Goal: Task Accomplishment & Management: Manage account settings

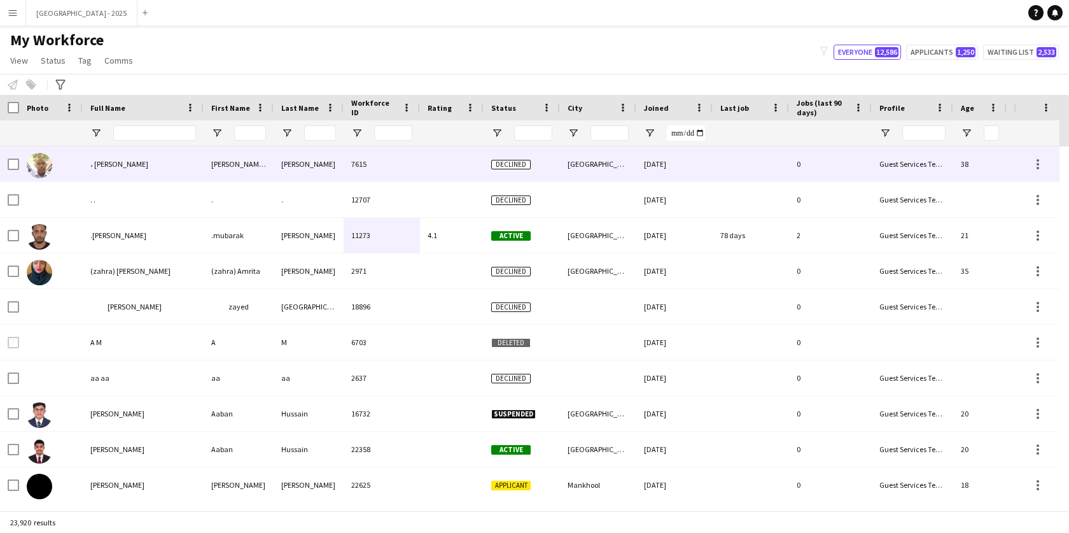
scroll to position [0, 286]
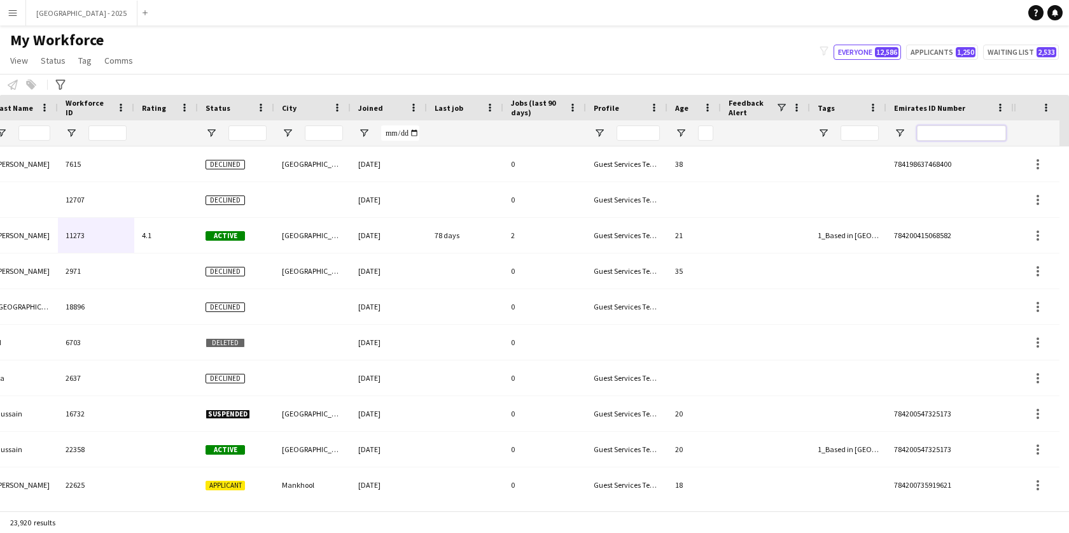
click at [951, 134] on input "Emirates ID Number Filter Input" at bounding box center [961, 132] width 89 height 15
paste input "******"
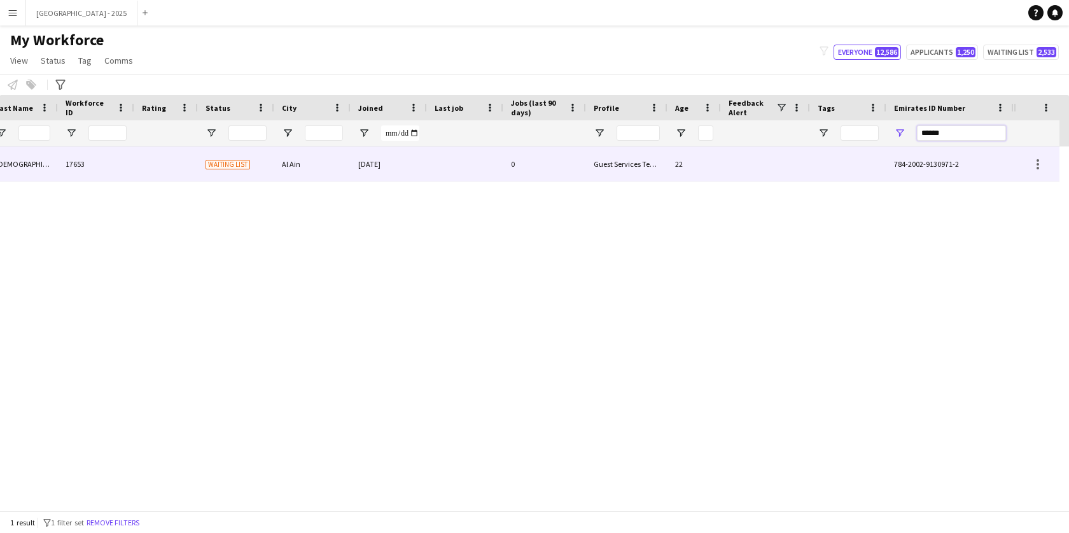
scroll to position [0, 276]
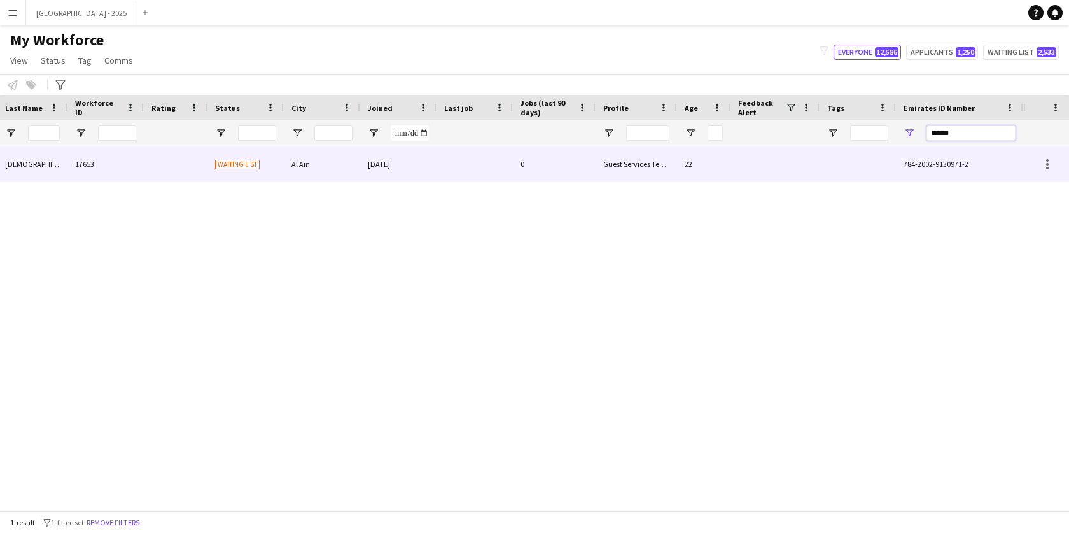
type input "******"
click at [480, 173] on div at bounding box center [475, 163] width 76 height 35
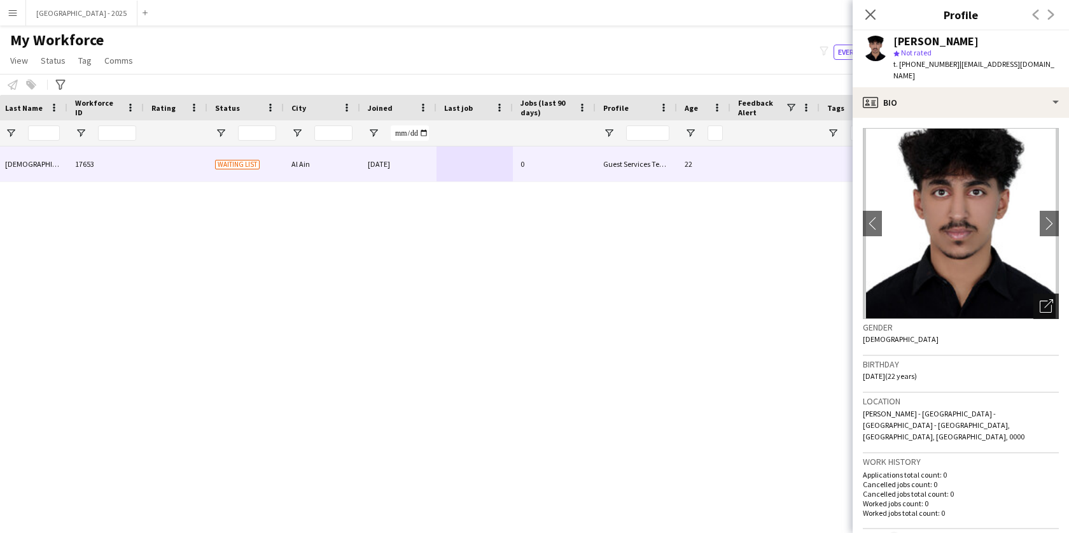
click at [1040, 299] on icon "Open photos pop-in" at bounding box center [1046, 305] width 13 height 13
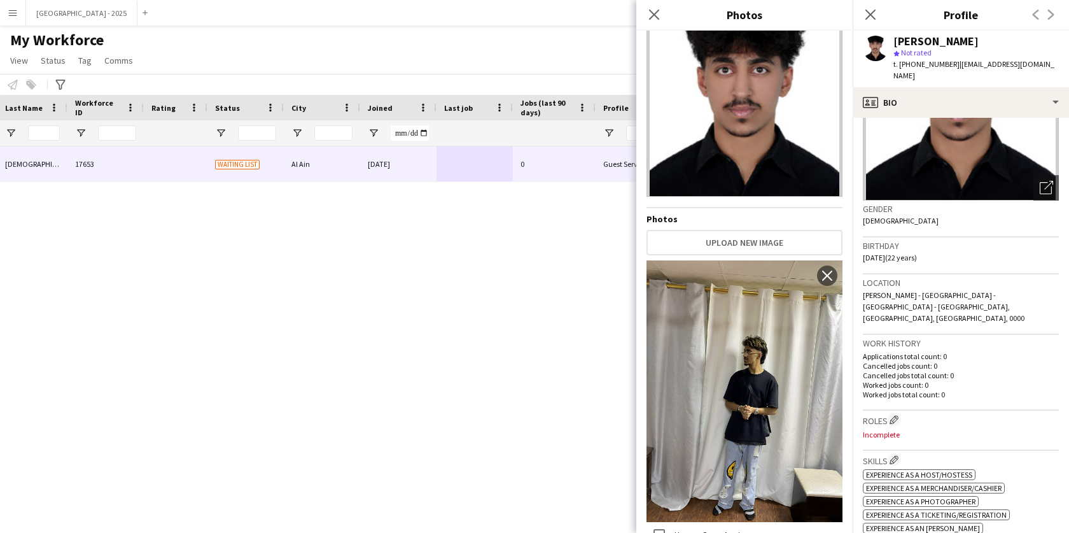
scroll to position [285, 0]
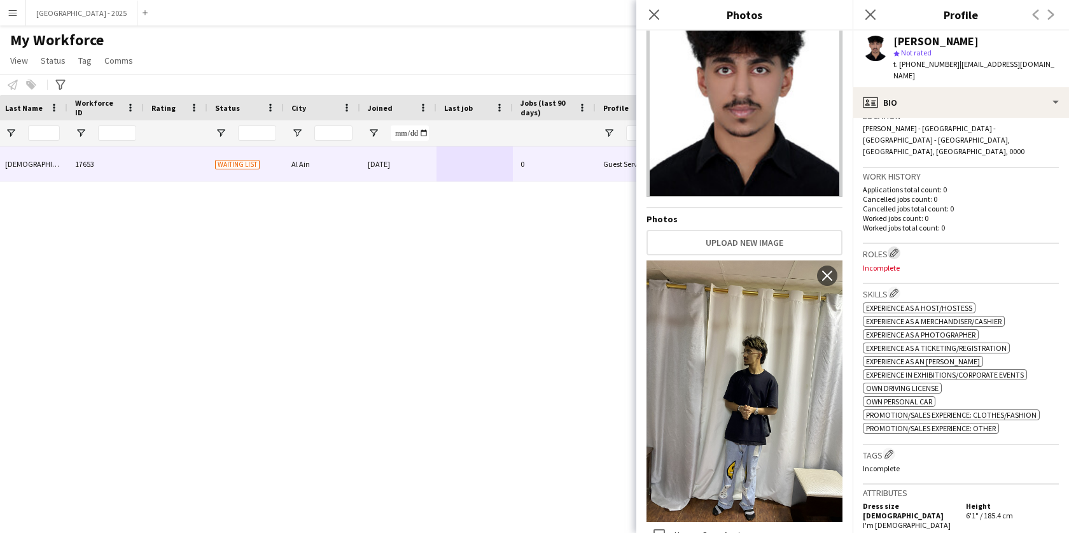
click at [894, 248] on app-icon "Edit crew company roles" at bounding box center [894, 252] width 9 height 9
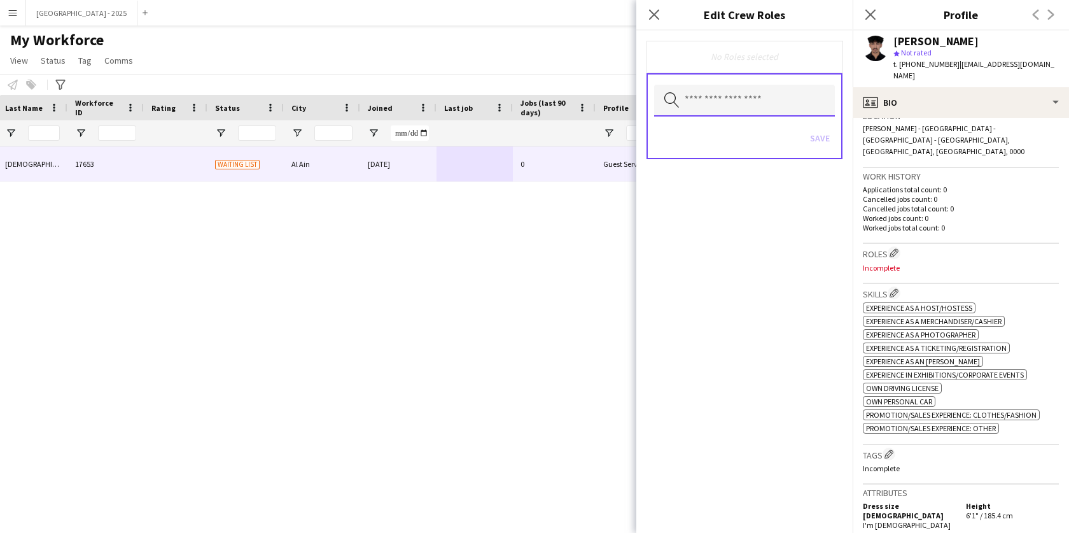
click at [725, 107] on input "text" at bounding box center [744, 101] width 181 height 32
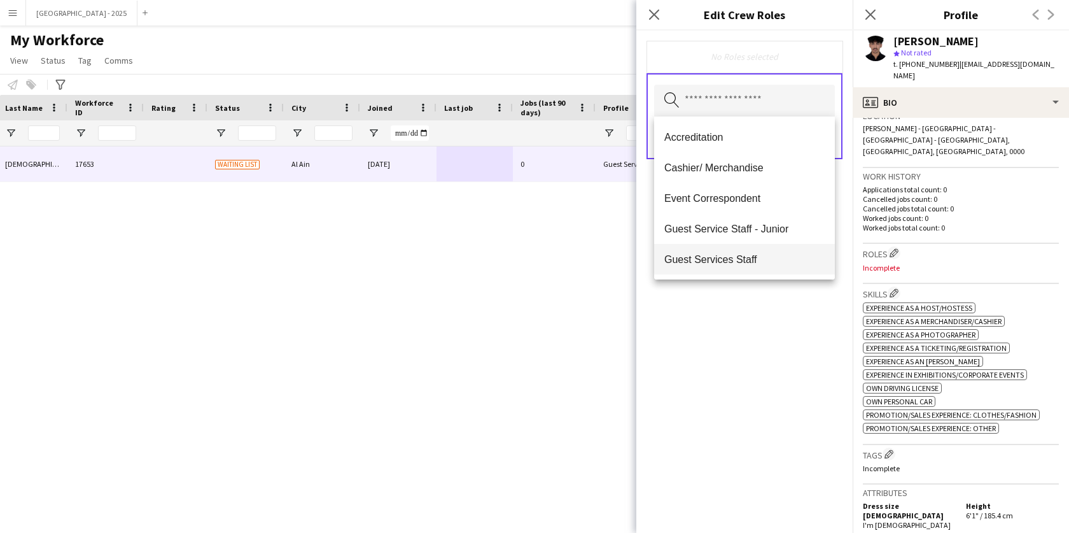
click at [766, 257] on span "Guest Services Staff" at bounding box center [744, 259] width 160 height 12
click at [772, 274] on mat-option "Guest Services Staff - Senior" at bounding box center [744, 260] width 181 height 31
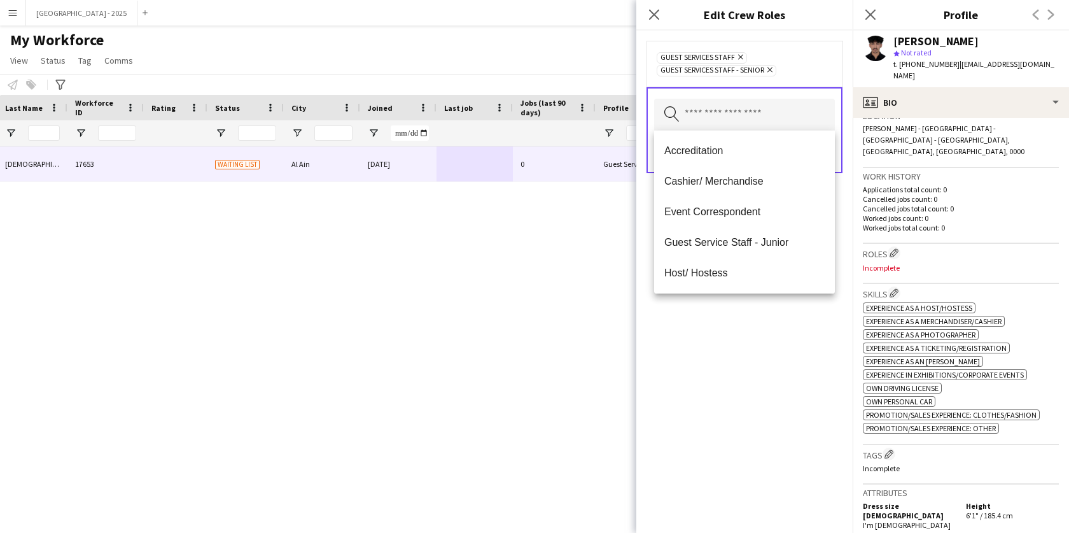
drag, startPoint x: 764, startPoint y: 355, endPoint x: 769, endPoint y: 330, distance: 26.0
click at [764, 354] on div "Guest Services Staff Remove Guest Services Staff - Senior Remove Search by role…" at bounding box center [744, 282] width 216 height 502
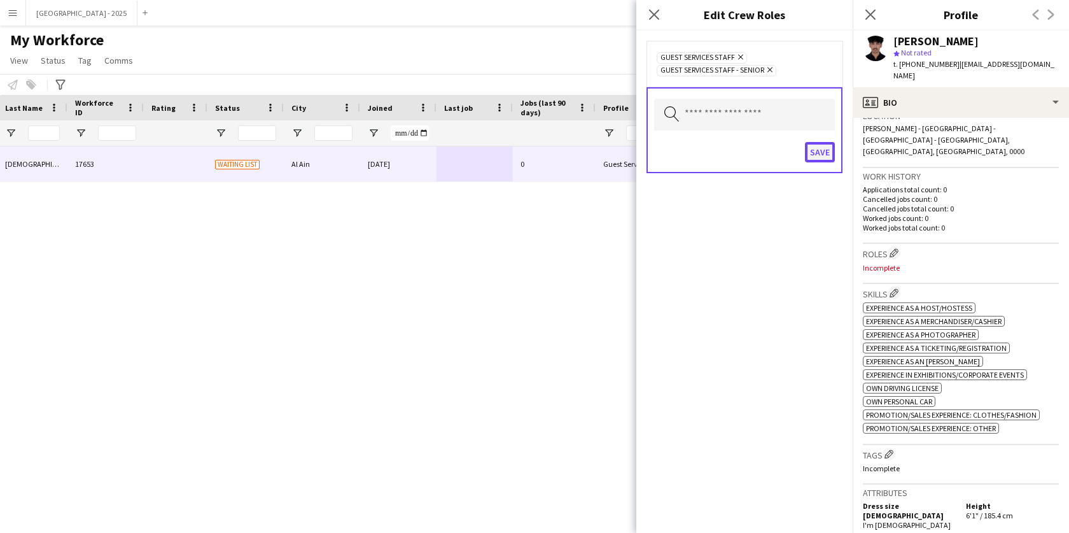
click at [827, 147] on button "Save" at bounding box center [820, 152] width 30 height 20
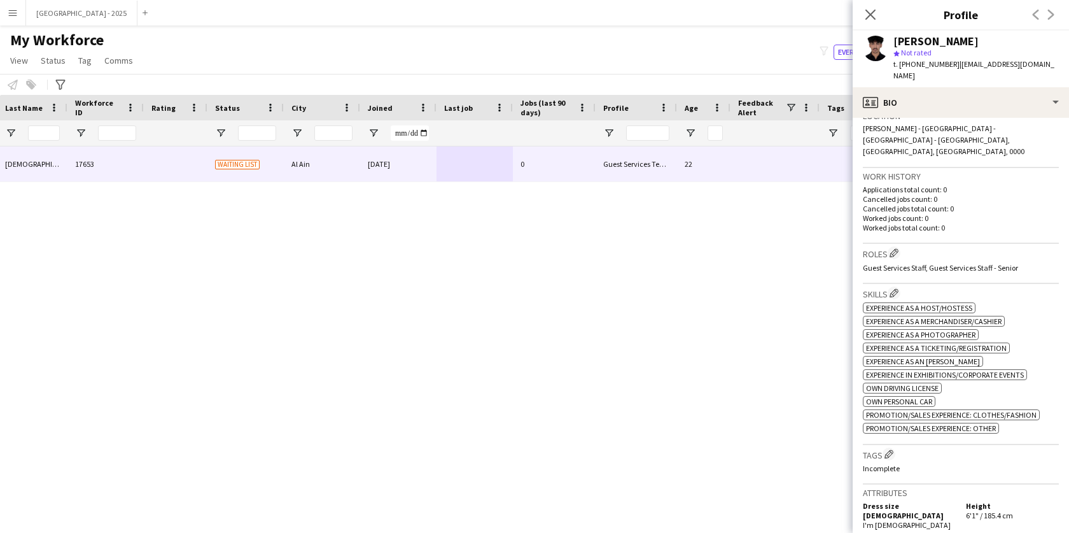
scroll to position [310, 0]
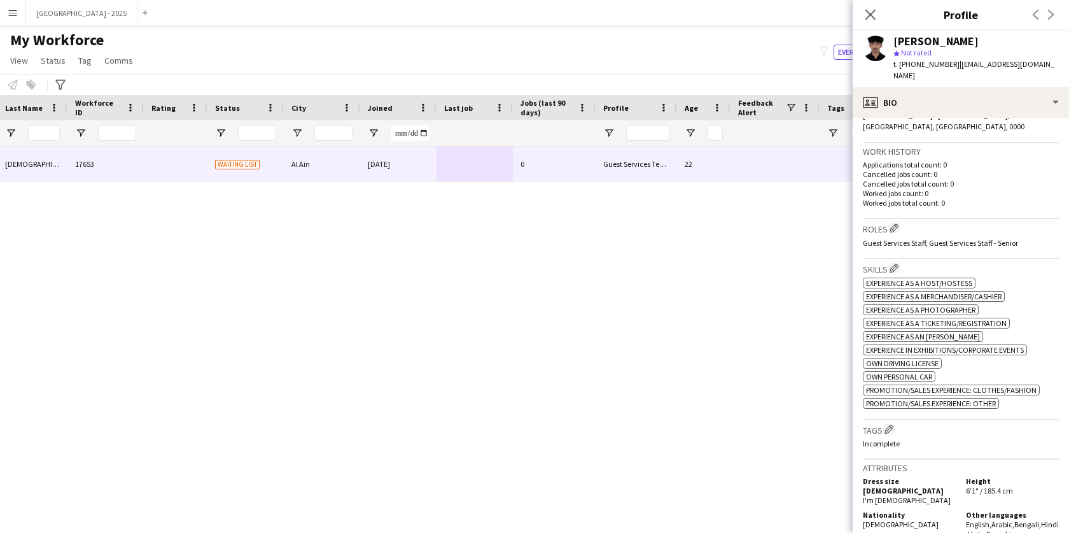
click at [893, 423] on h3 "Tags Edit crew company tags" at bounding box center [961, 429] width 196 height 13
click at [893, 424] on app-icon "Edit crew company tags" at bounding box center [888, 428] width 9 height 9
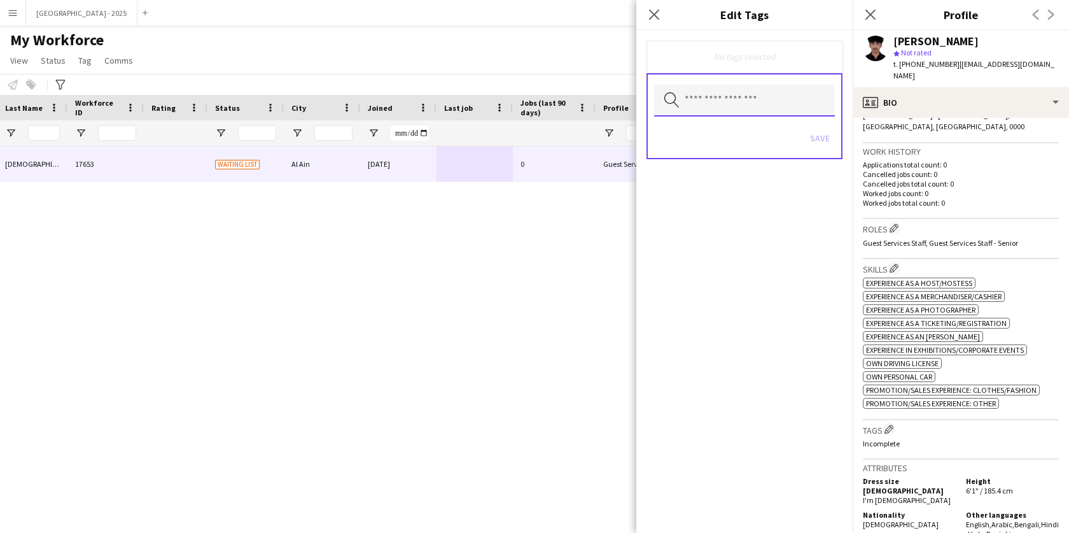
click at [746, 99] on input "text" at bounding box center [744, 101] width 181 height 32
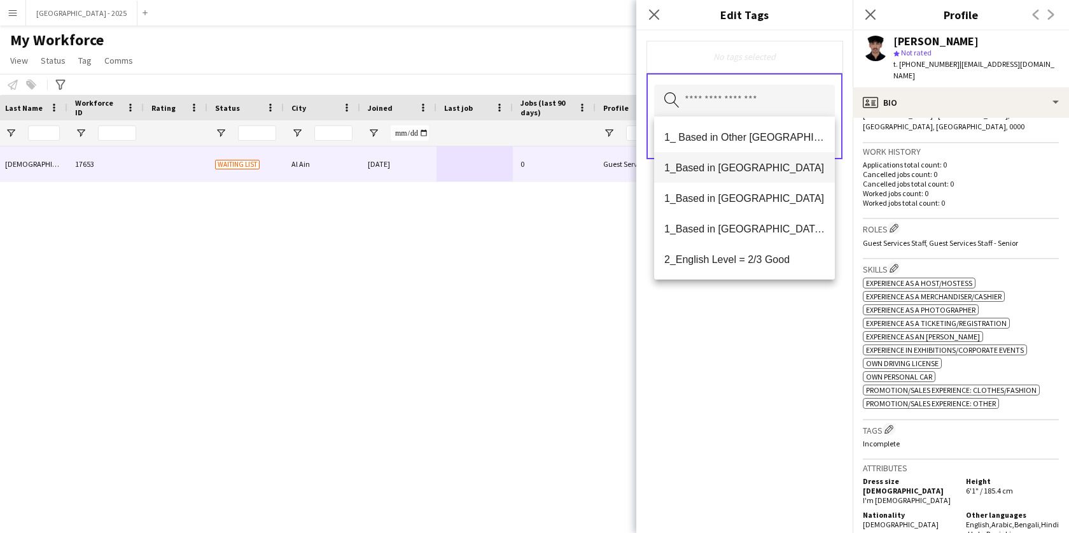
click at [756, 174] on mat-option "1_Based in [GEOGRAPHIC_DATA]" at bounding box center [744, 167] width 181 height 31
click at [772, 264] on span "2_English Level = 3/3 Excellent" at bounding box center [744, 260] width 160 height 12
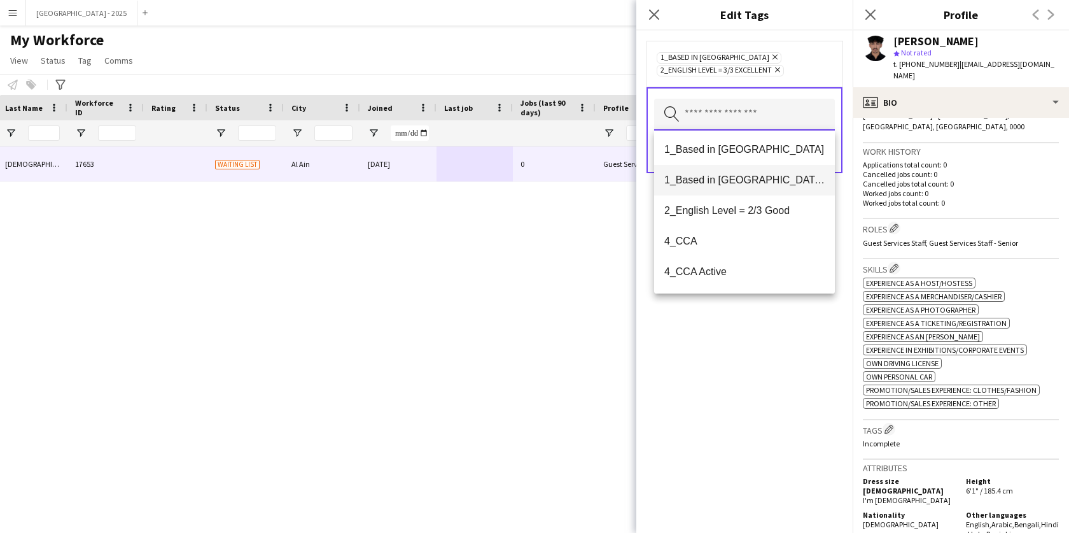
scroll to position [0, 0]
click at [755, 183] on span "1_Based in [GEOGRAPHIC_DATA]" at bounding box center [744, 181] width 160 height 12
click at [769, 55] on icon "Remove" at bounding box center [773, 57] width 8 height 8
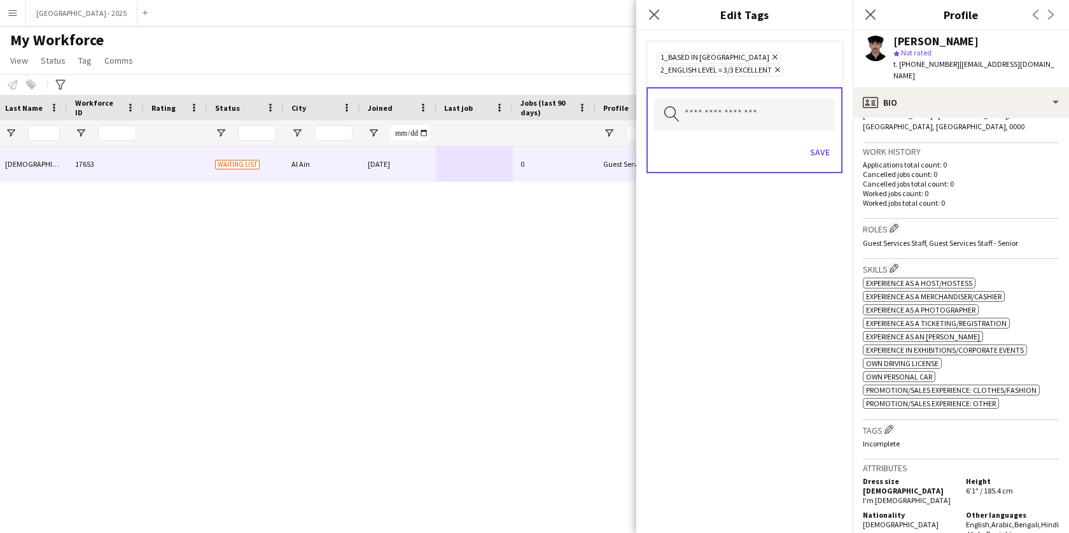
click at [814, 165] on div "Save" at bounding box center [744, 154] width 181 height 36
click at [816, 160] on button "Save" at bounding box center [820, 152] width 30 height 20
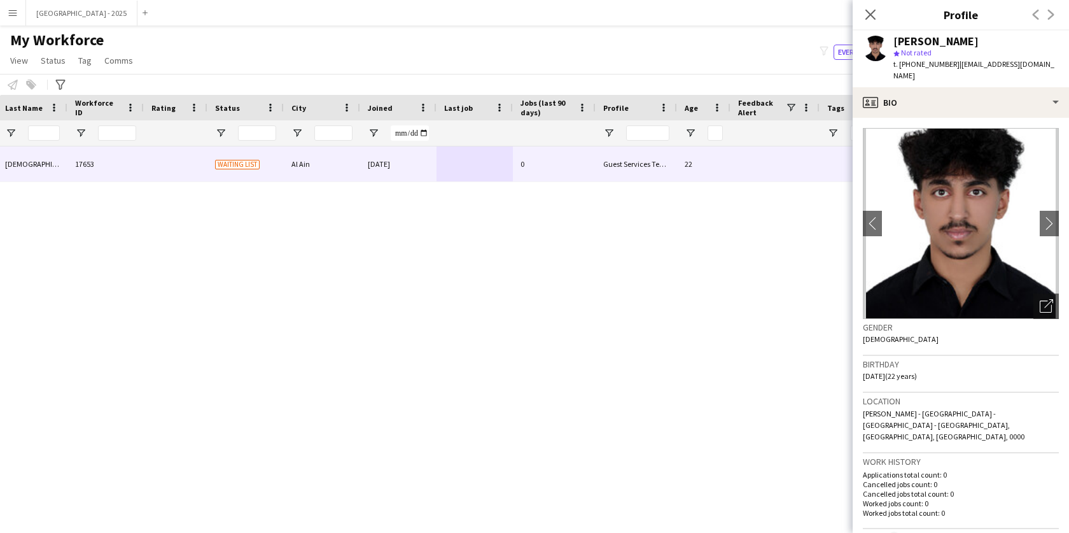
click at [958, 118] on app-crew-profile-bio "chevron-left chevron-right Open photos pop-in Gender [DEMOGRAPHIC_DATA] Birthda…" at bounding box center [961, 325] width 216 height 415
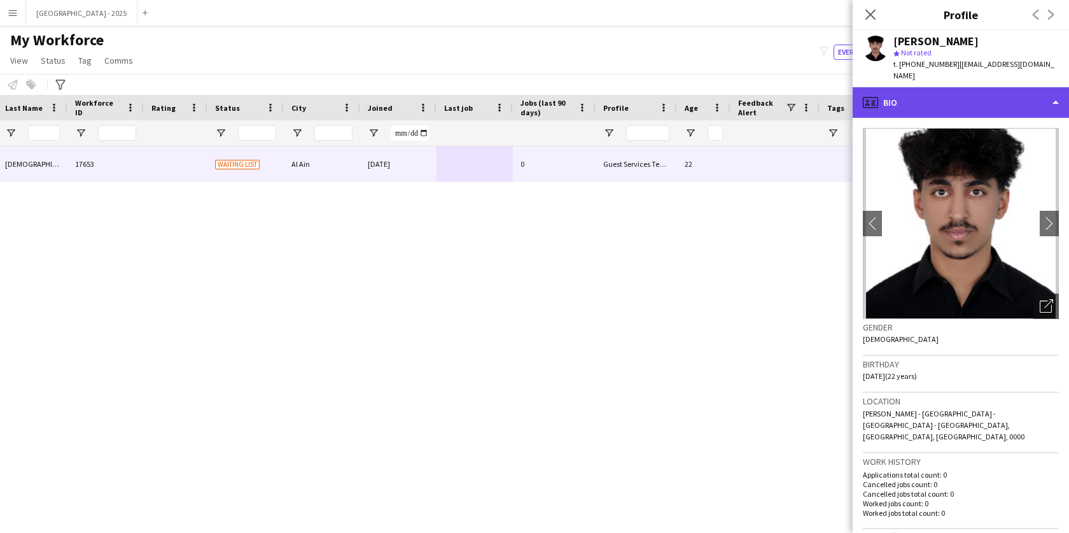
click at [975, 92] on div "profile Bio" at bounding box center [961, 102] width 216 height 31
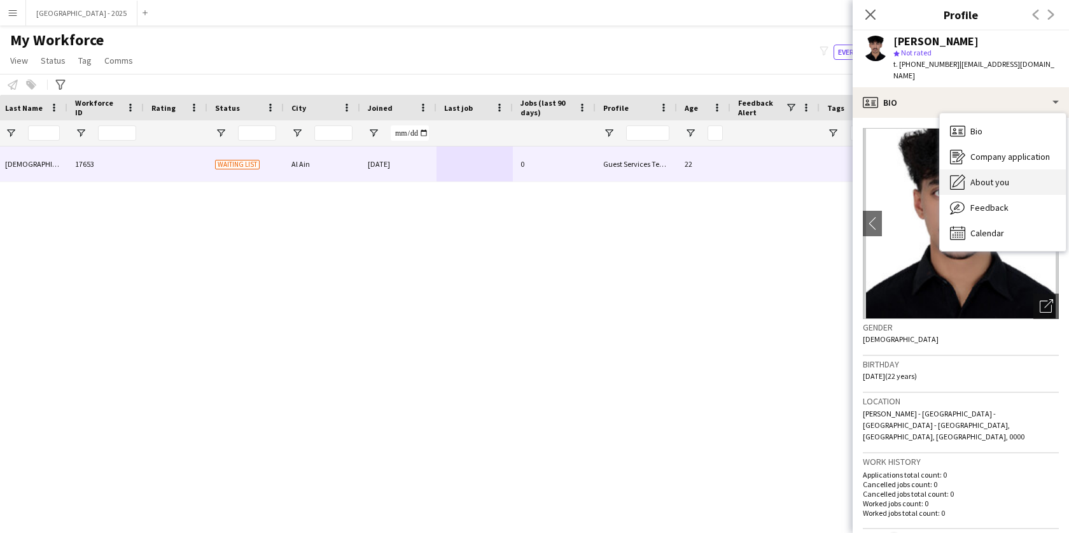
click at [1007, 176] on span "About you" at bounding box center [989, 181] width 39 height 11
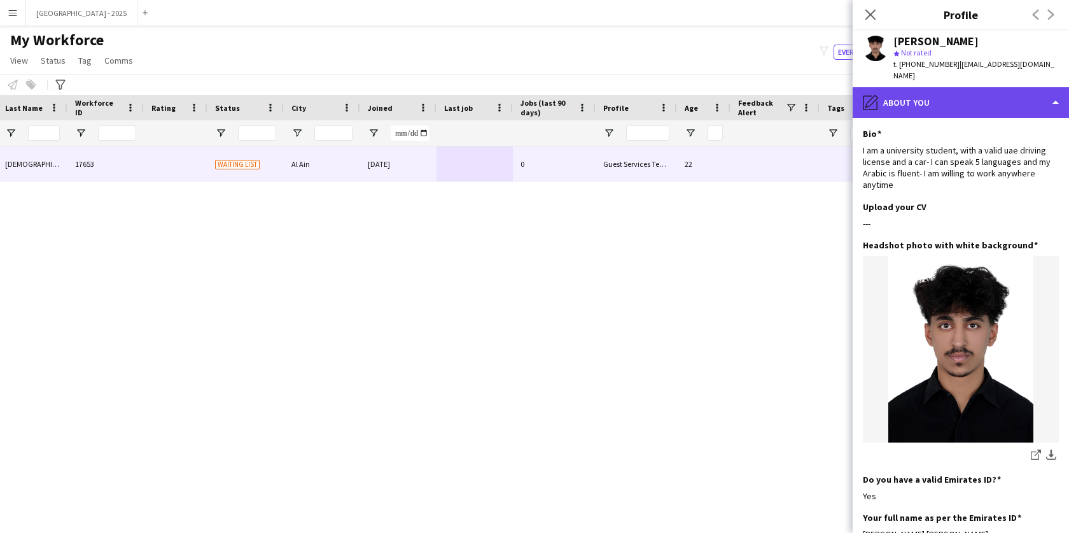
click at [886, 94] on div "pencil4 About you" at bounding box center [961, 102] width 216 height 31
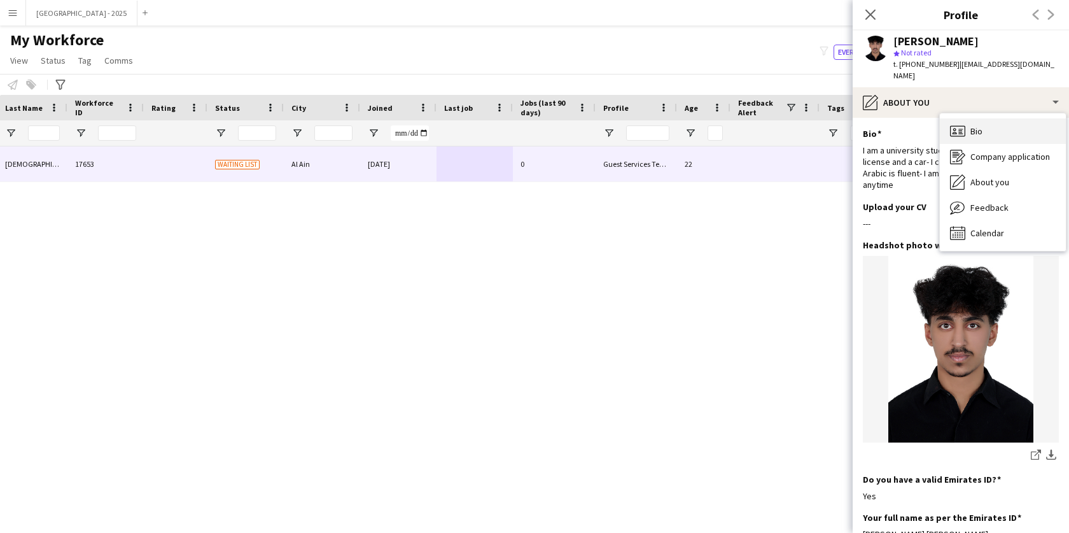
click at [943, 129] on div "Bio Bio" at bounding box center [1003, 130] width 126 height 25
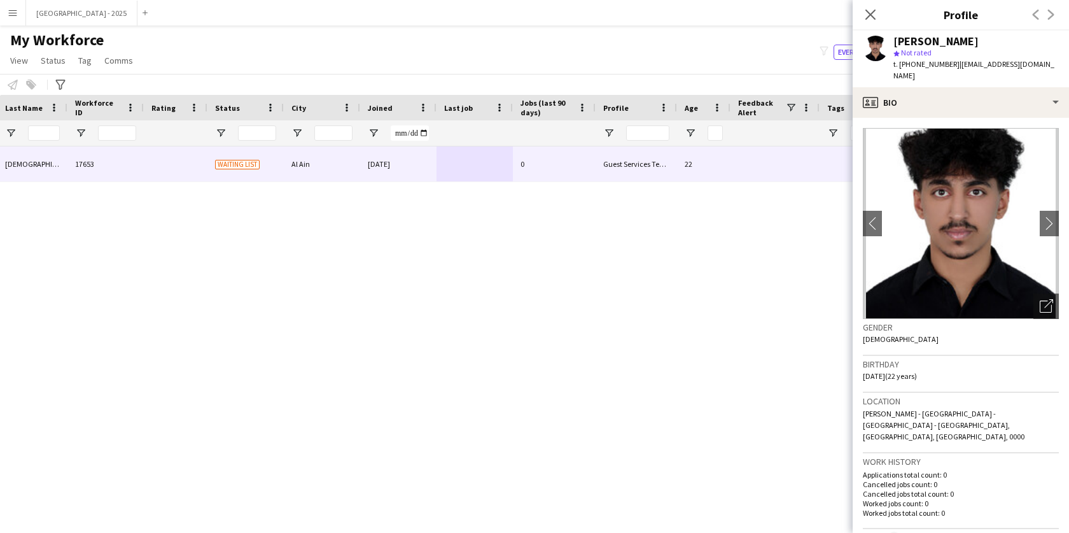
click at [964, 128] on img at bounding box center [961, 223] width 196 height 191
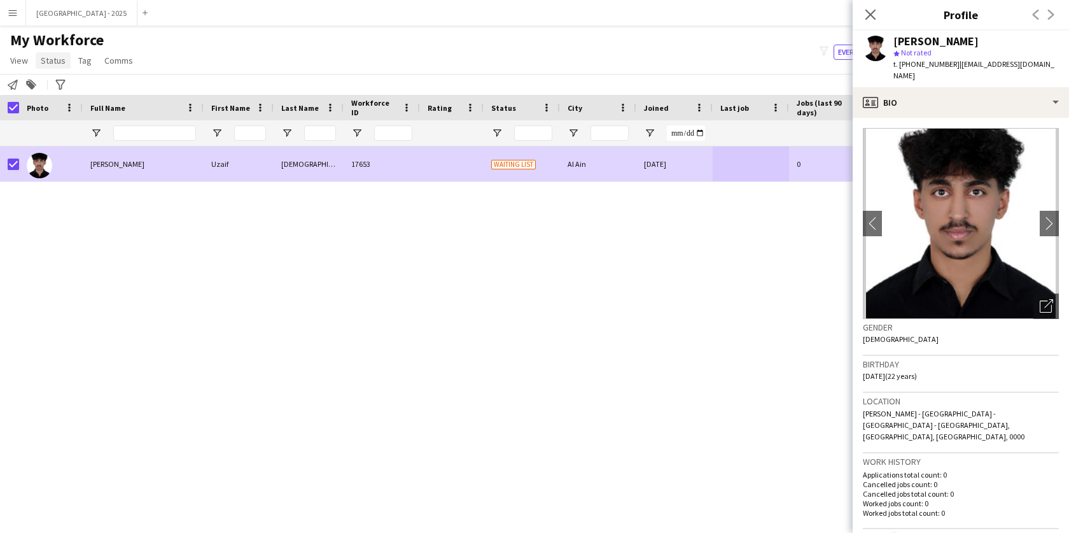
click at [50, 66] on span "Status" at bounding box center [53, 60] width 25 height 11
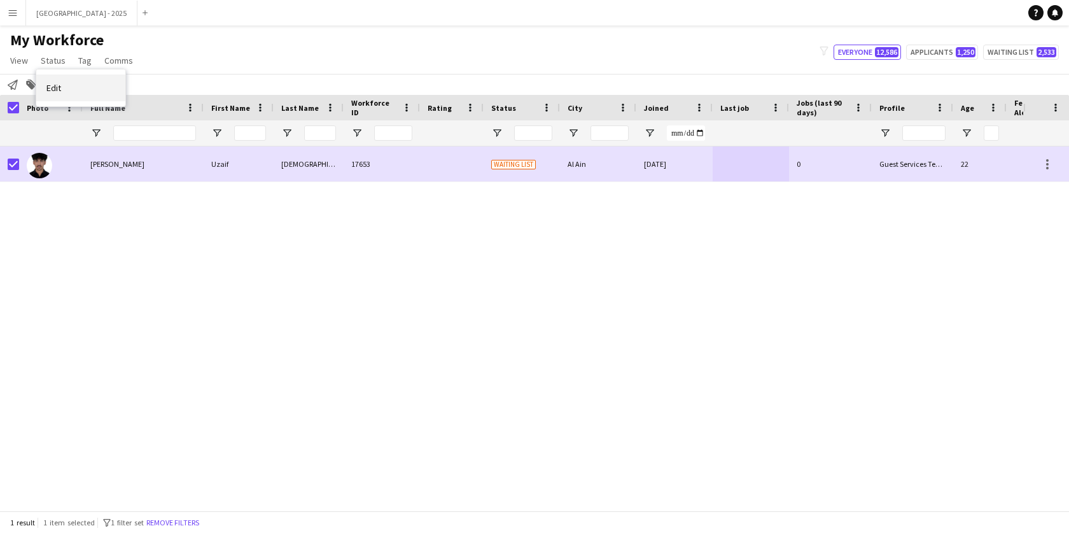
click at [79, 83] on link "Edit" at bounding box center [80, 87] width 89 height 27
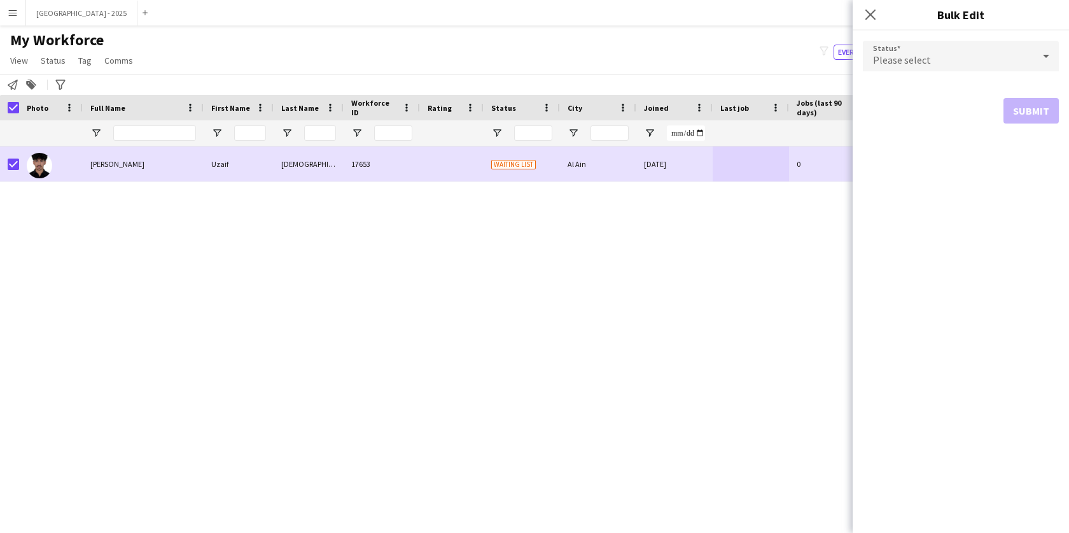
click at [944, 51] on div "Please select" at bounding box center [948, 56] width 171 height 31
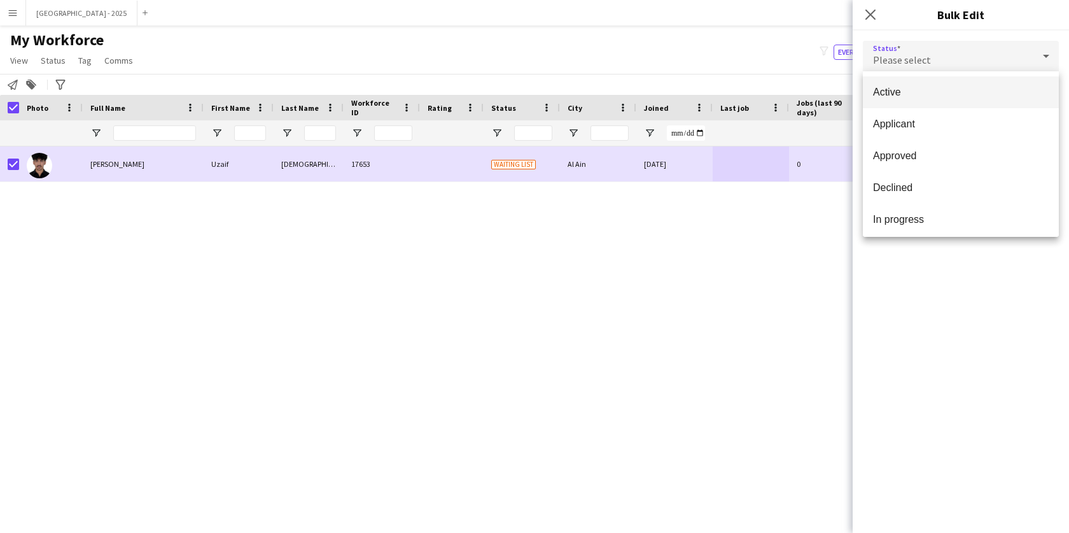
click at [970, 101] on mat-option "Active" at bounding box center [961, 92] width 196 height 32
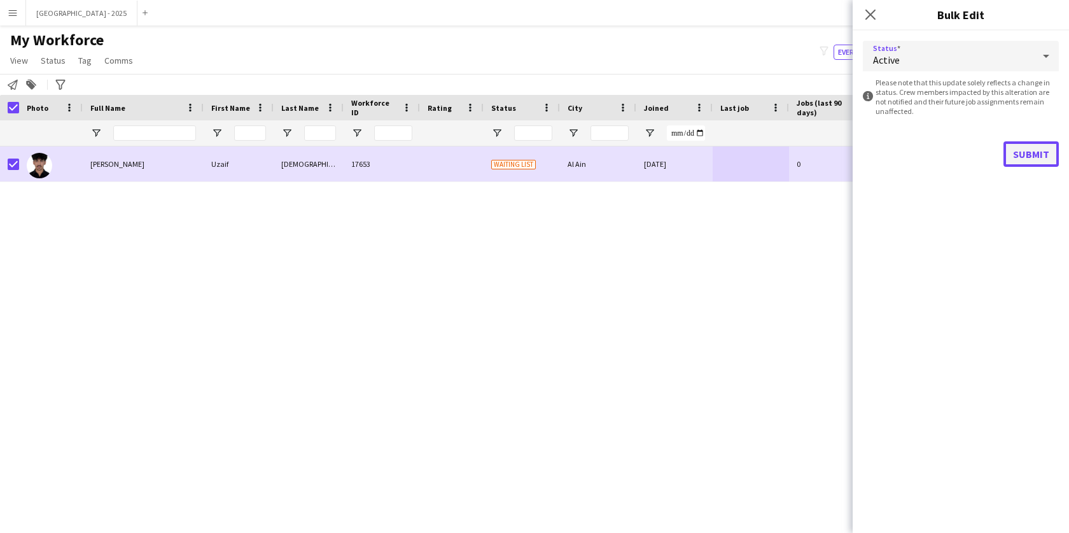
click at [1028, 150] on button "Submit" at bounding box center [1030, 153] width 55 height 25
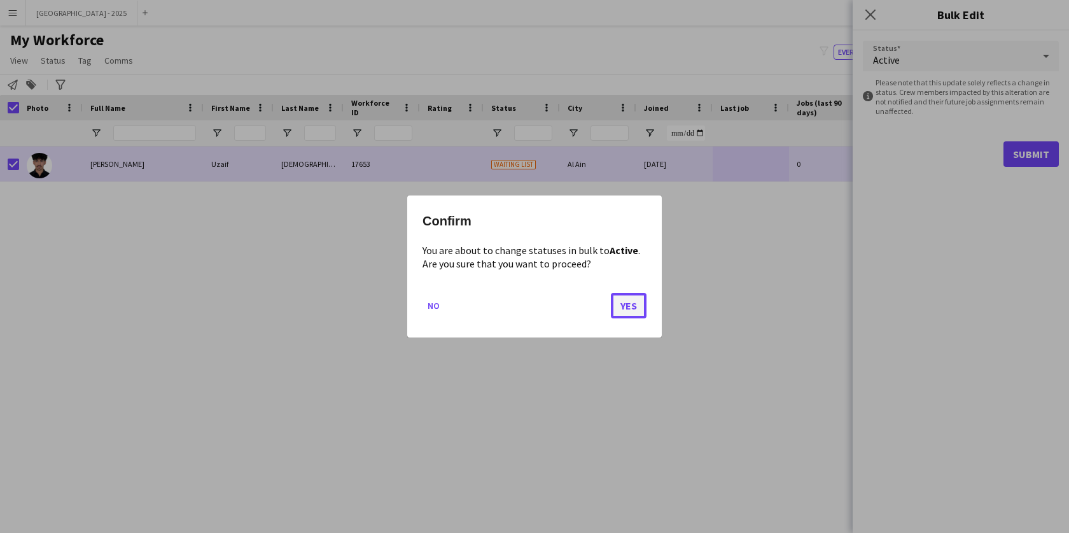
click at [638, 302] on button "Yes" at bounding box center [629, 305] width 36 height 25
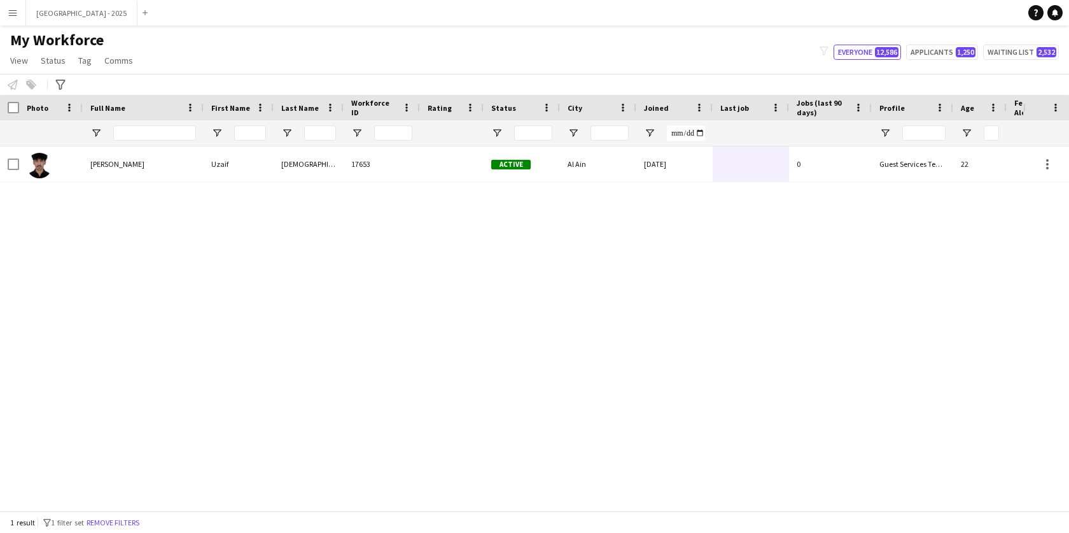
drag, startPoint x: 190, startPoint y: 344, endPoint x: 192, endPoint y: 305, distance: 39.5
click at [188, 342] on div "[PERSON_NAME] [PERSON_NAME] 17653 Active Al Ain [DATE] 0 Guest Services Team 22" at bounding box center [511, 323] width 1023 height 354
click at [134, 525] on button "Remove filters" at bounding box center [113, 522] width 58 height 14
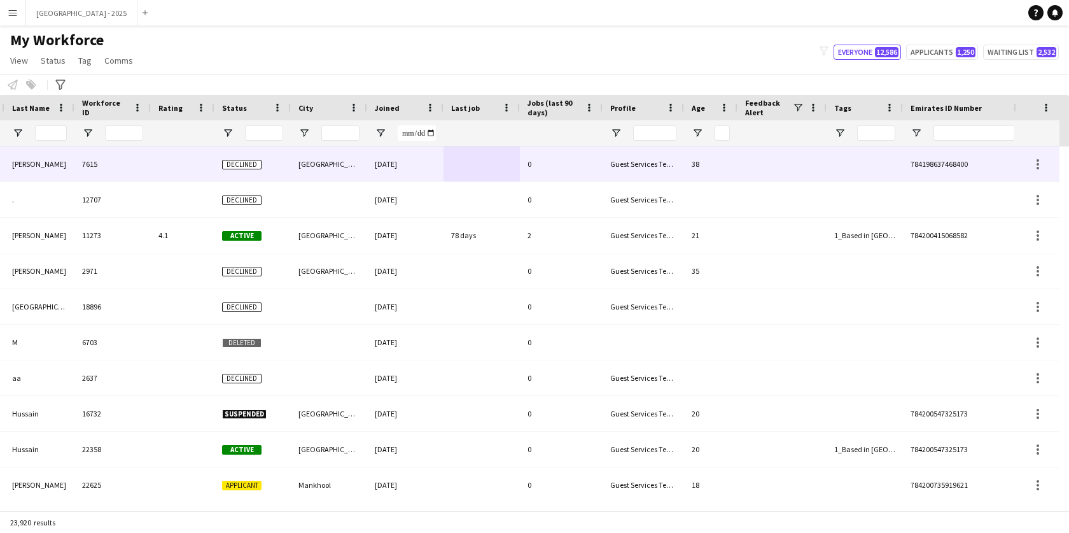
scroll to position [0, 286]
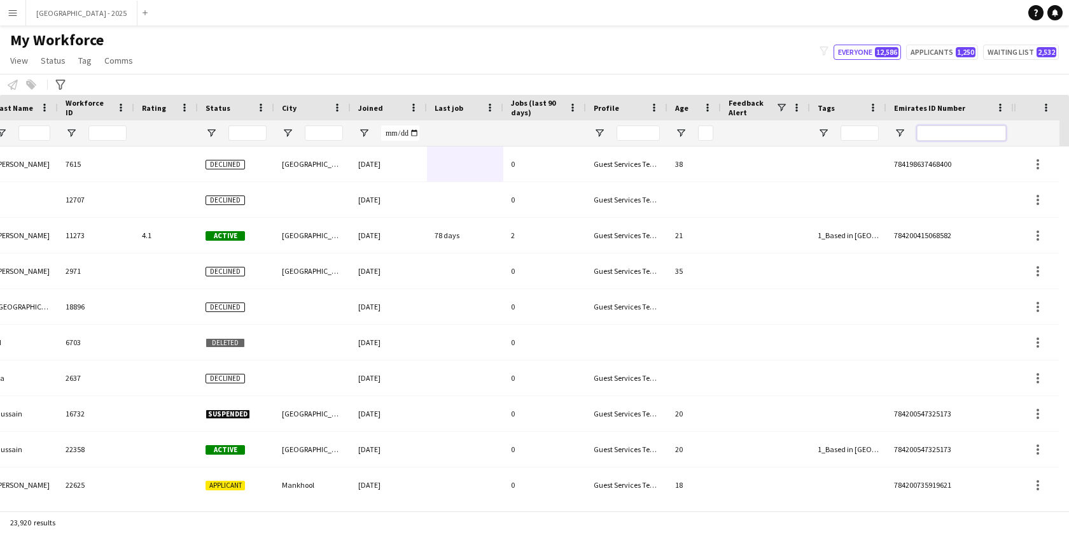
click at [951, 136] on input "Emirates ID Number Filter Input" at bounding box center [961, 132] width 89 height 15
paste input "*******"
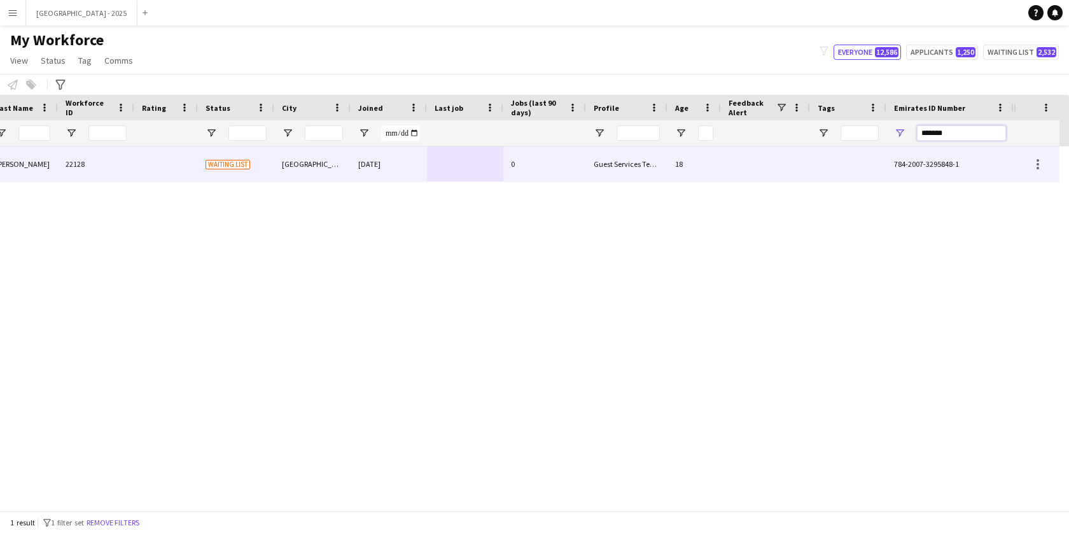
type input "*******"
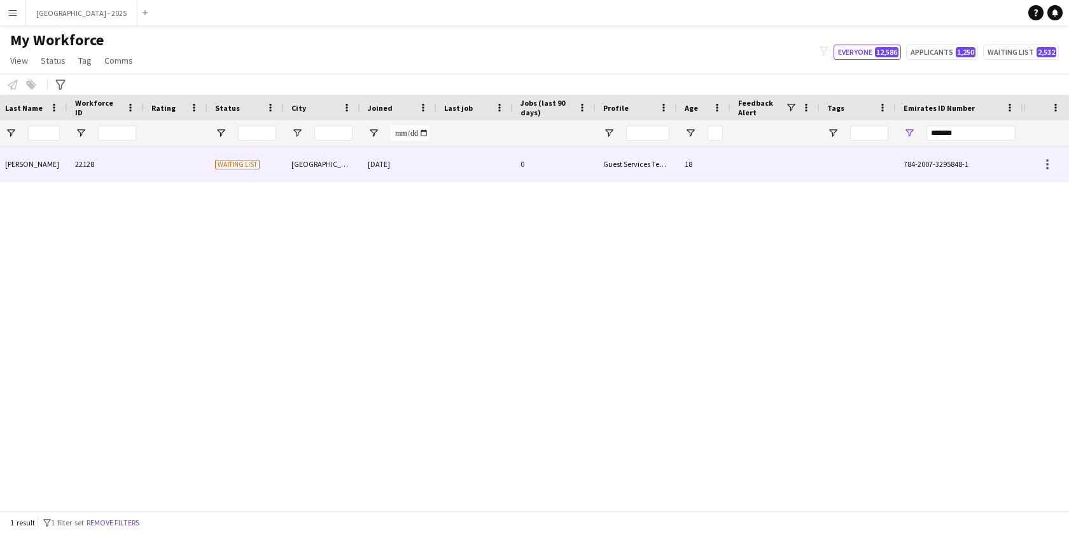
scroll to position [0, 276]
click at [332, 170] on div "[GEOGRAPHIC_DATA]" at bounding box center [322, 163] width 76 height 35
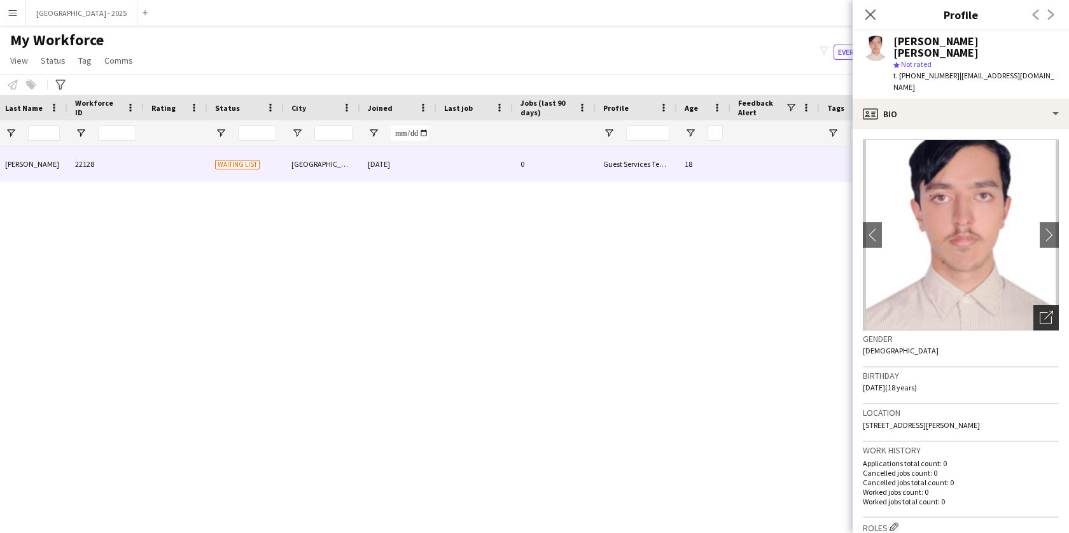
click at [1040, 311] on icon "Open photos pop-in" at bounding box center [1046, 317] width 13 height 13
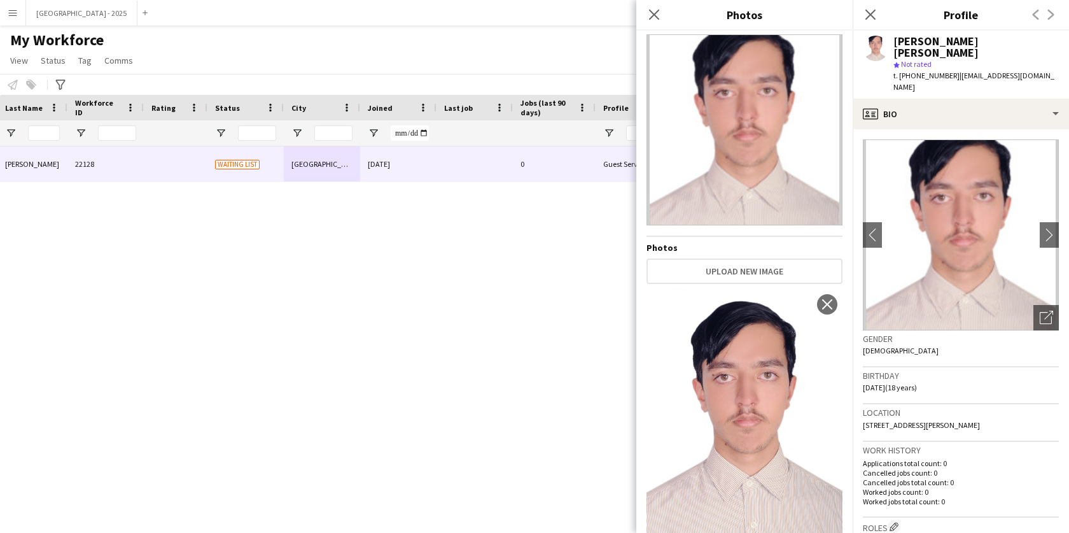
scroll to position [38, 0]
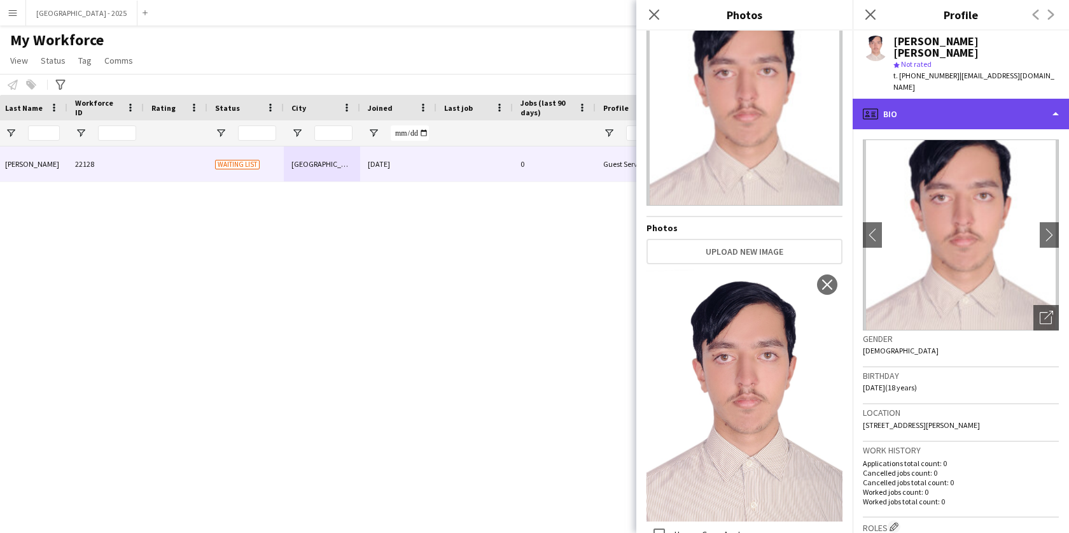
click at [939, 99] on div "profile Bio" at bounding box center [961, 114] width 216 height 31
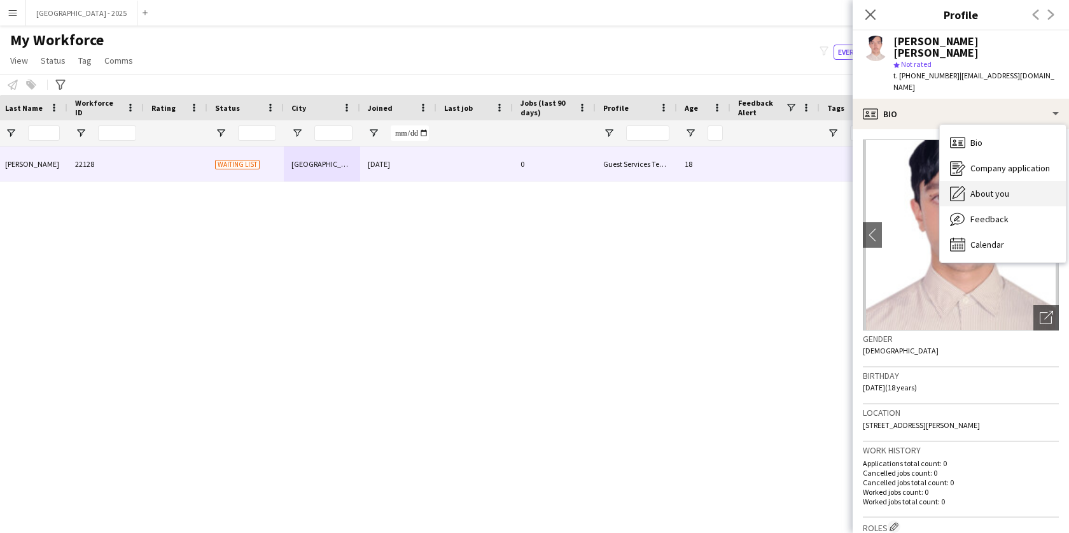
click at [986, 188] on span "About you" at bounding box center [989, 193] width 39 height 11
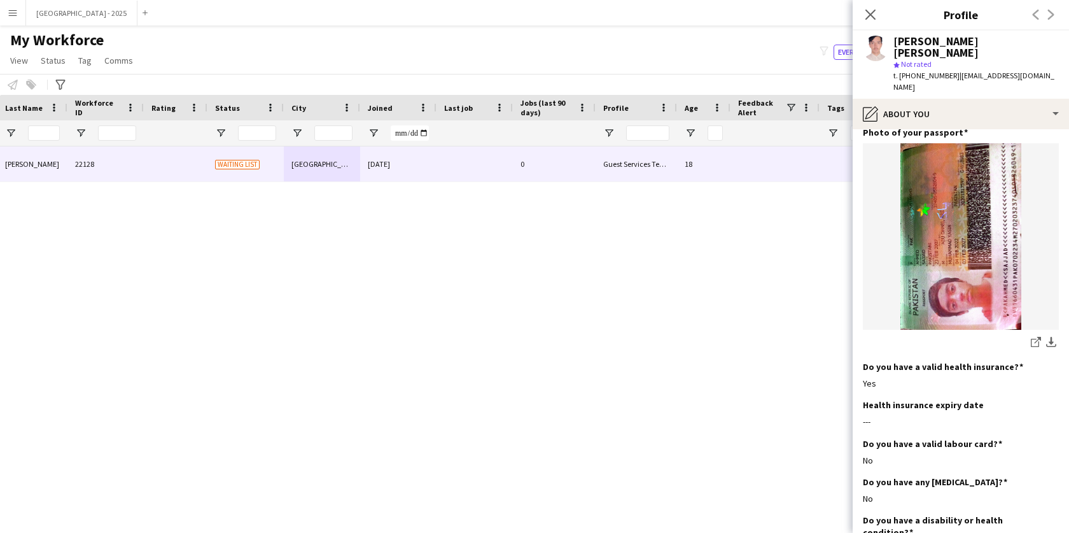
scroll to position [1227, 0]
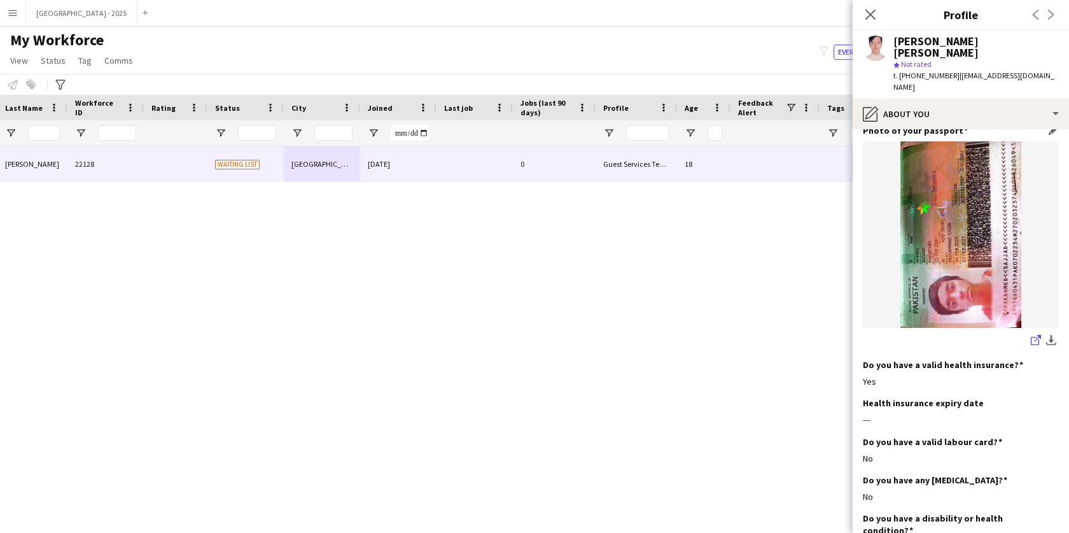
click at [1031, 340] on icon "share-external-link-1" at bounding box center [1036, 340] width 10 height 10
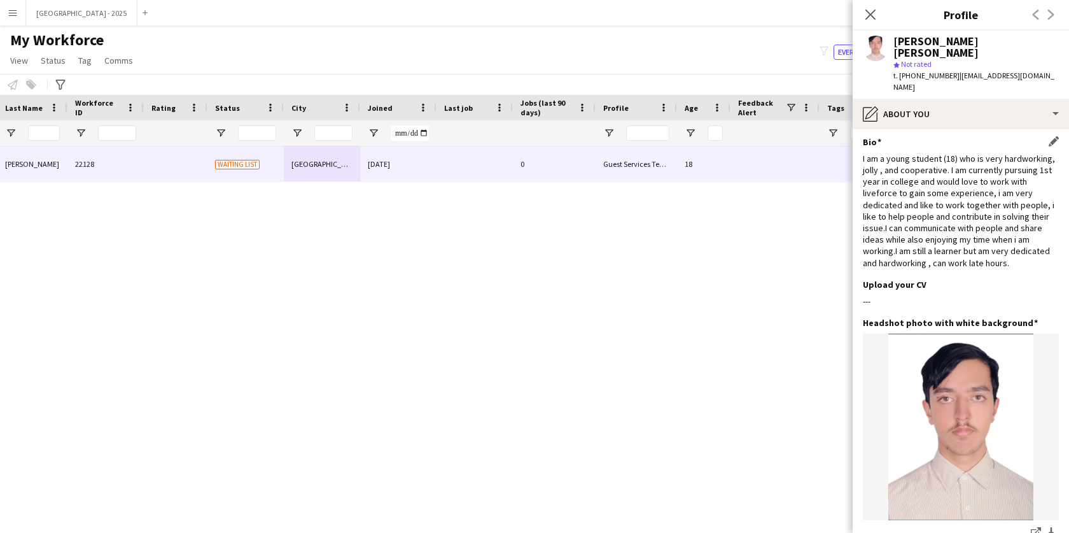
scroll to position [0, 0]
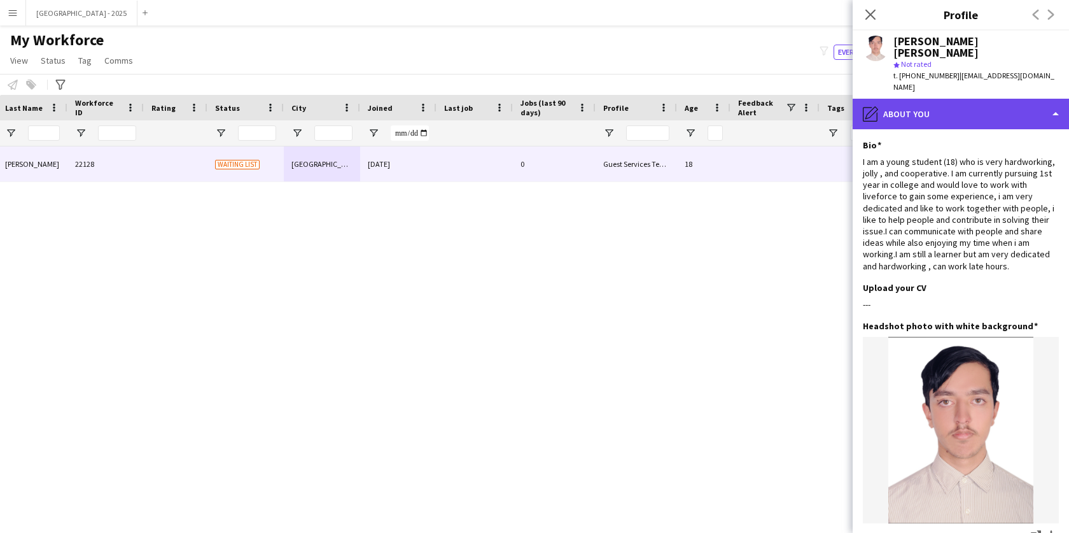
click at [912, 105] on div "pencil4 About you" at bounding box center [961, 114] width 216 height 31
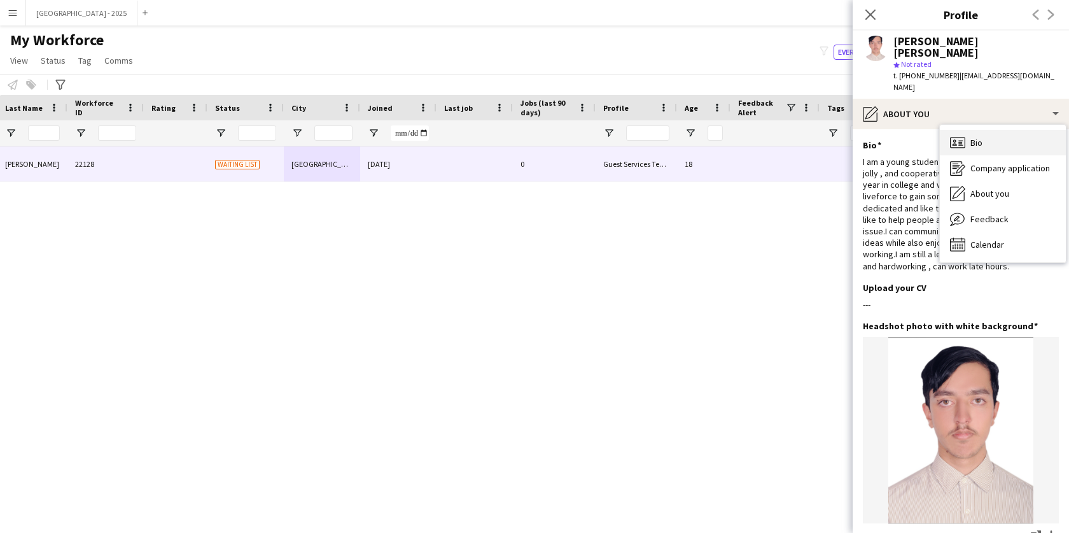
click at [981, 137] on span "Bio" at bounding box center [976, 142] width 12 height 11
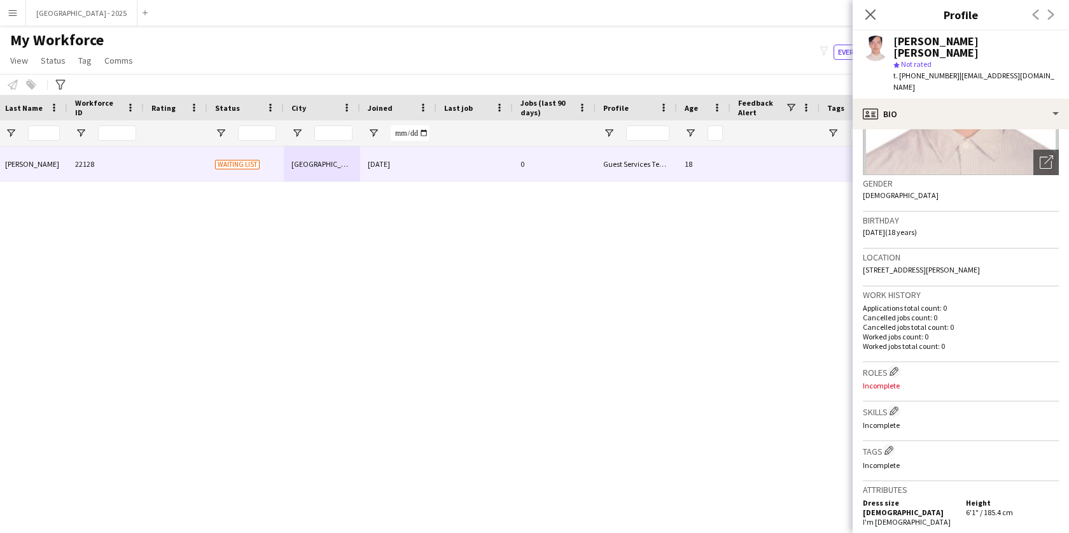
scroll to position [356, 0]
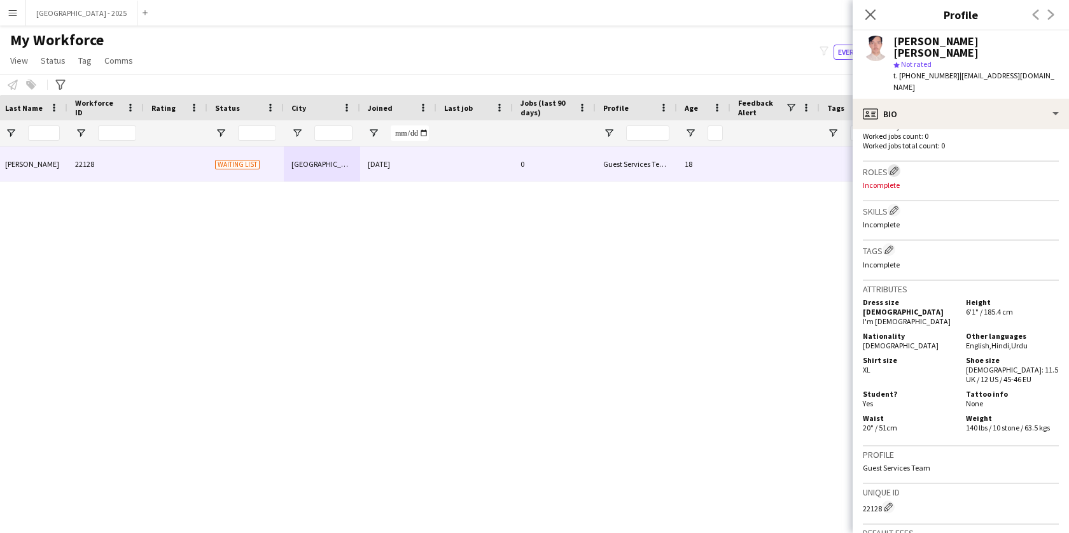
click at [888, 164] on h3 "Roles Edit crew company roles" at bounding box center [961, 170] width 196 height 13
click at [891, 164] on button "Edit crew company roles" at bounding box center [894, 170] width 13 height 13
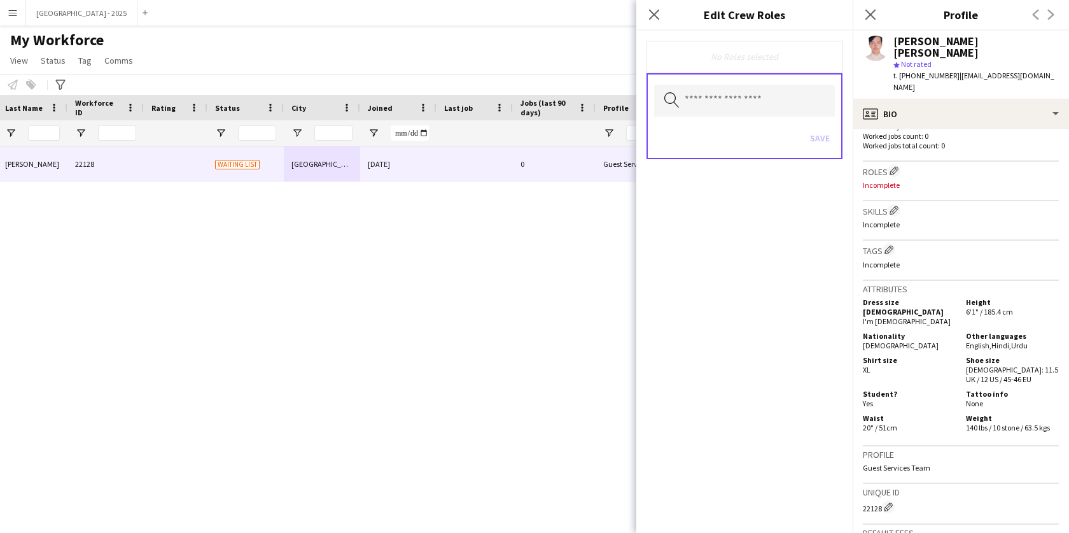
click at [744, 120] on div "Search by role type Save" at bounding box center [744, 116] width 196 height 86
click at [747, 107] on input "text" at bounding box center [744, 101] width 181 height 32
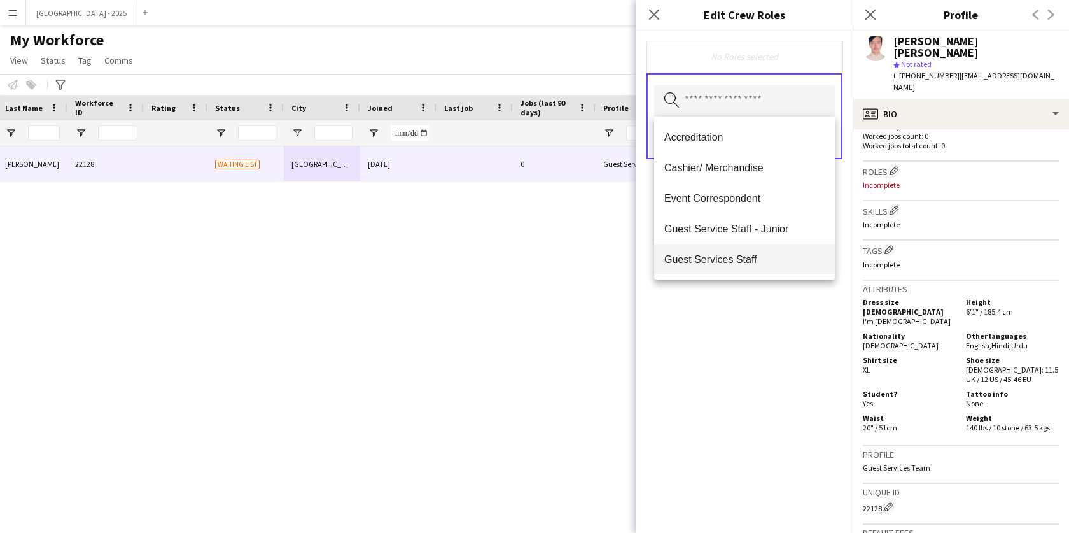
click at [764, 246] on mat-option "Guest Services Staff" at bounding box center [744, 259] width 181 height 31
click at [778, 307] on div "Guest Services Staff Remove Search by role type Save" at bounding box center [744, 282] width 216 height 502
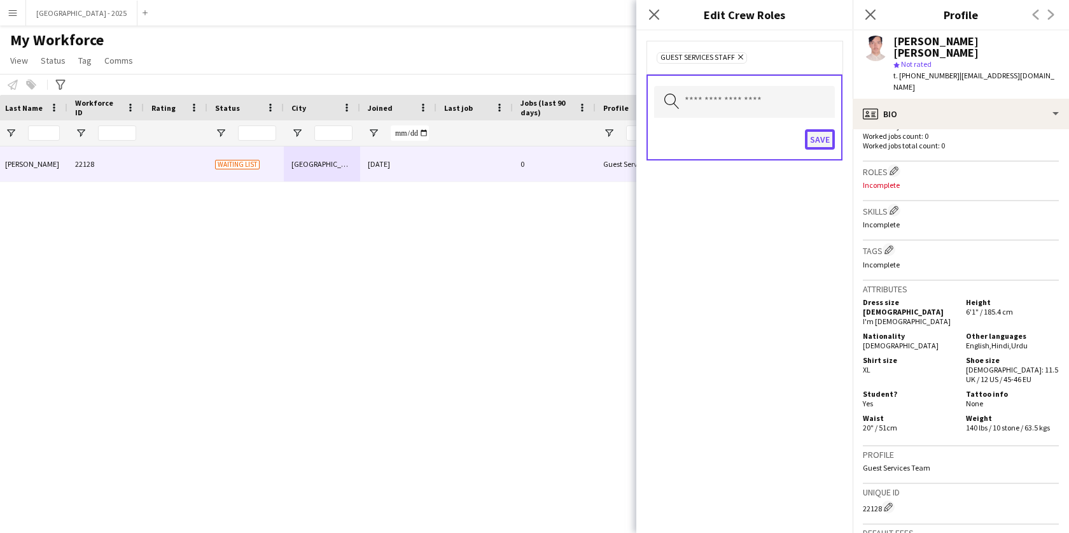
click at [820, 140] on button "Save" at bounding box center [820, 139] width 30 height 20
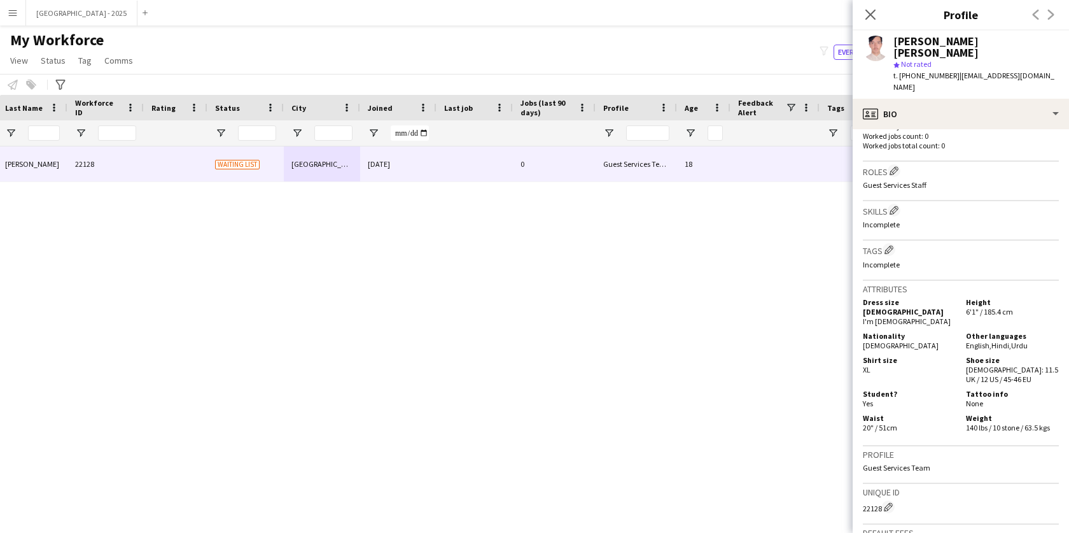
click at [896, 245] on h3 "Tags Edit crew company tags" at bounding box center [961, 249] width 196 height 13
click at [893, 245] on app-icon "Edit crew company tags" at bounding box center [888, 249] width 9 height 9
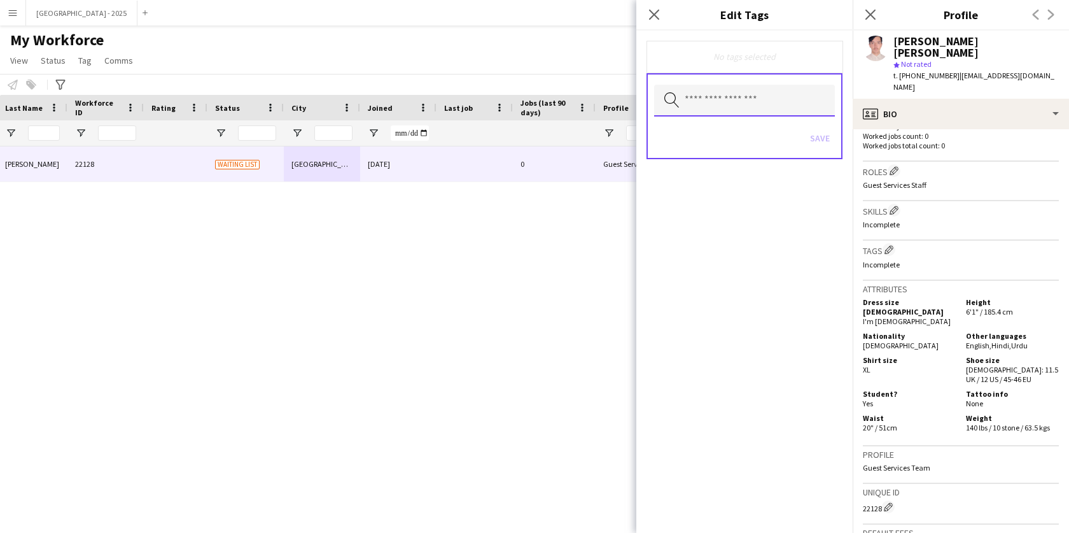
click at [753, 102] on input "text" at bounding box center [744, 101] width 181 height 32
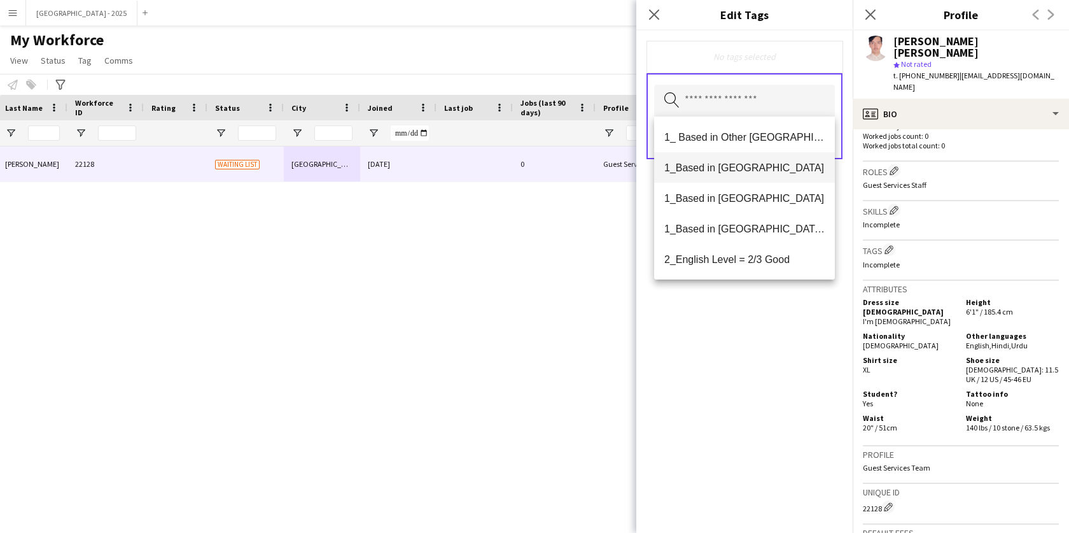
click at [757, 176] on mat-option "1_Based in [GEOGRAPHIC_DATA]" at bounding box center [744, 167] width 181 height 31
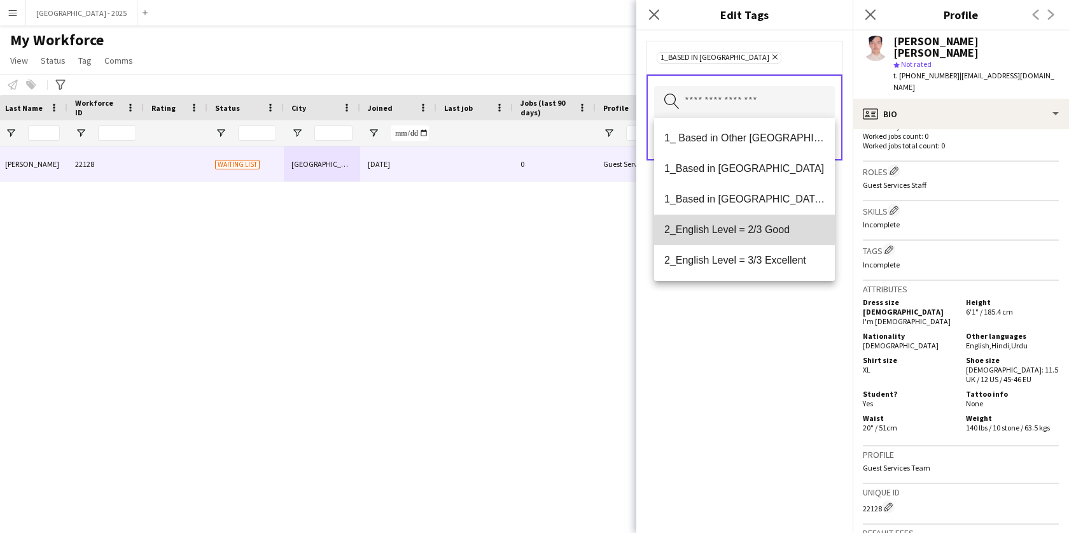
click at [770, 237] on mat-option "2_English Level = 2/3 Good" at bounding box center [744, 229] width 181 height 31
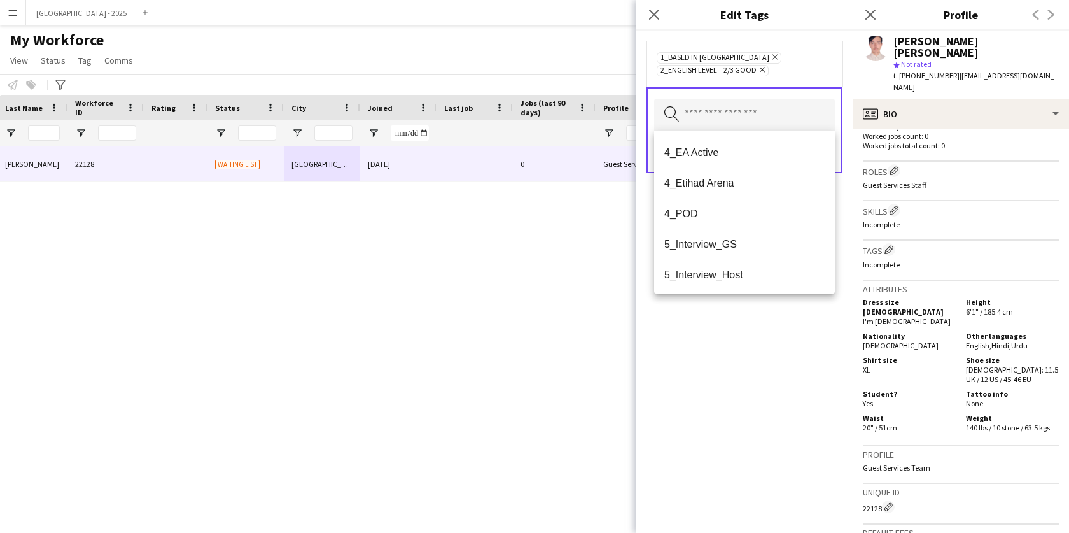
scroll to position [160, 0]
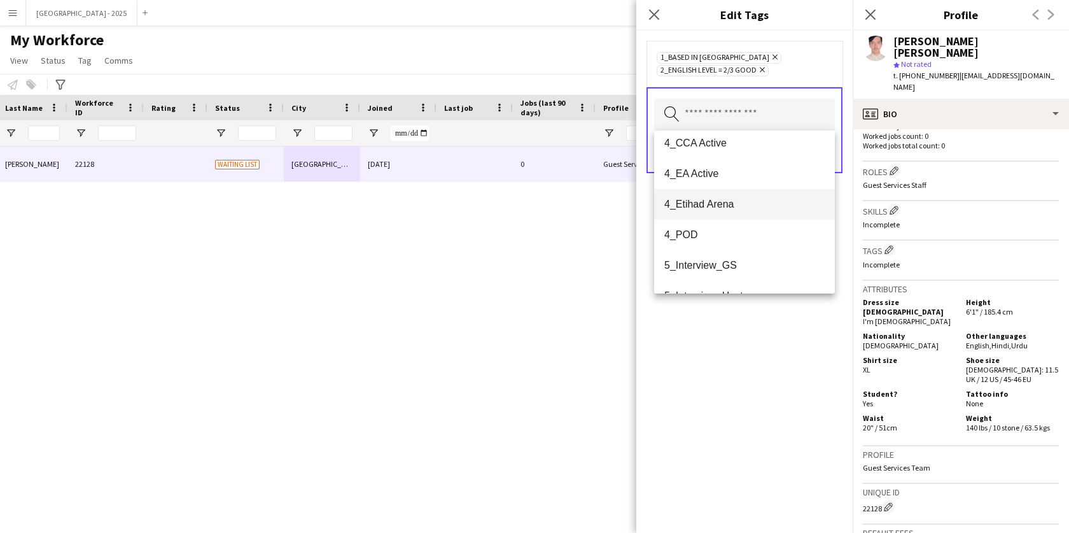
click at [720, 208] on span "4_Etihad Arena" at bounding box center [744, 204] width 160 height 12
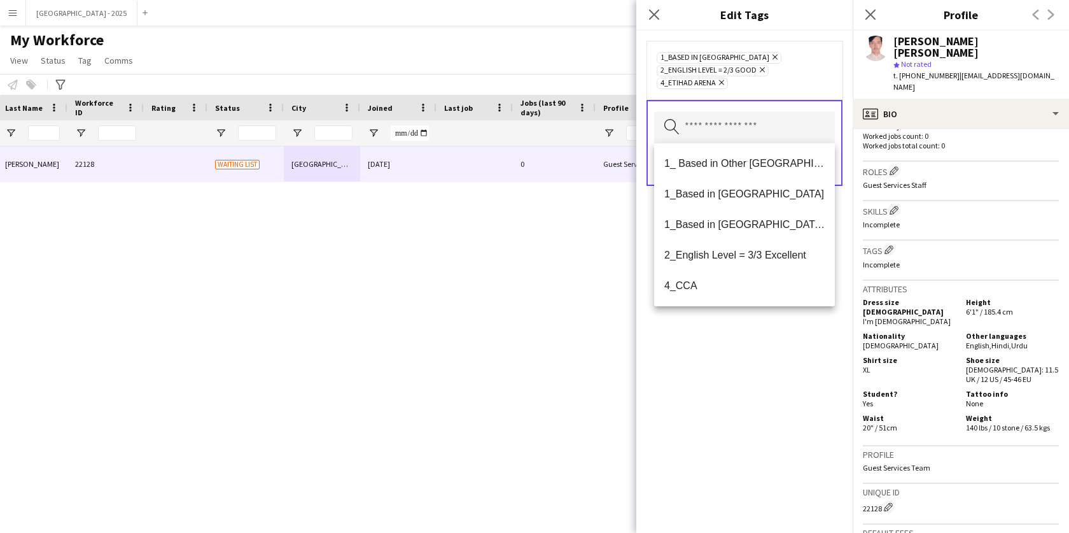
drag, startPoint x: 770, startPoint y: 344, endPoint x: 796, endPoint y: 253, distance: 95.3
click at [770, 344] on div "1_Based in [GEOGRAPHIC_DATA] Remove 2_English Level = 2/3 Good Remove 4_Etihad …" at bounding box center [744, 282] width 216 height 502
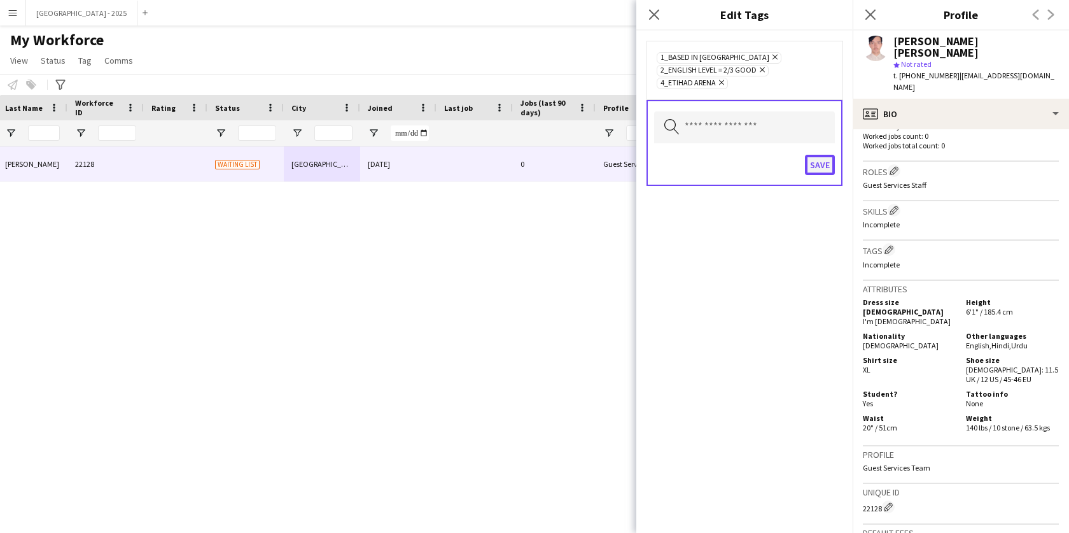
click at [820, 164] on button "Save" at bounding box center [820, 165] width 30 height 20
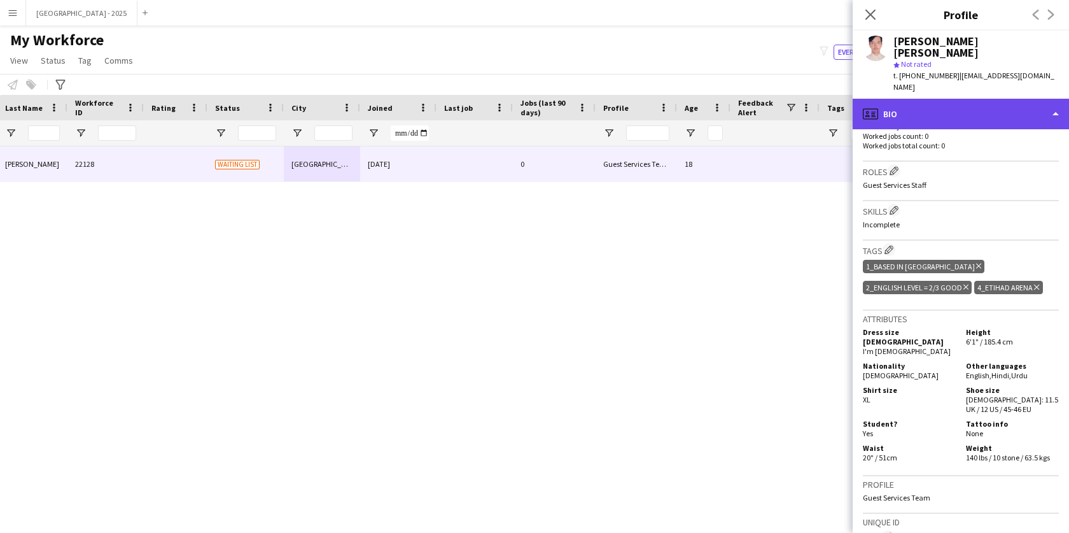
click at [907, 99] on div "profile Bio" at bounding box center [961, 114] width 216 height 31
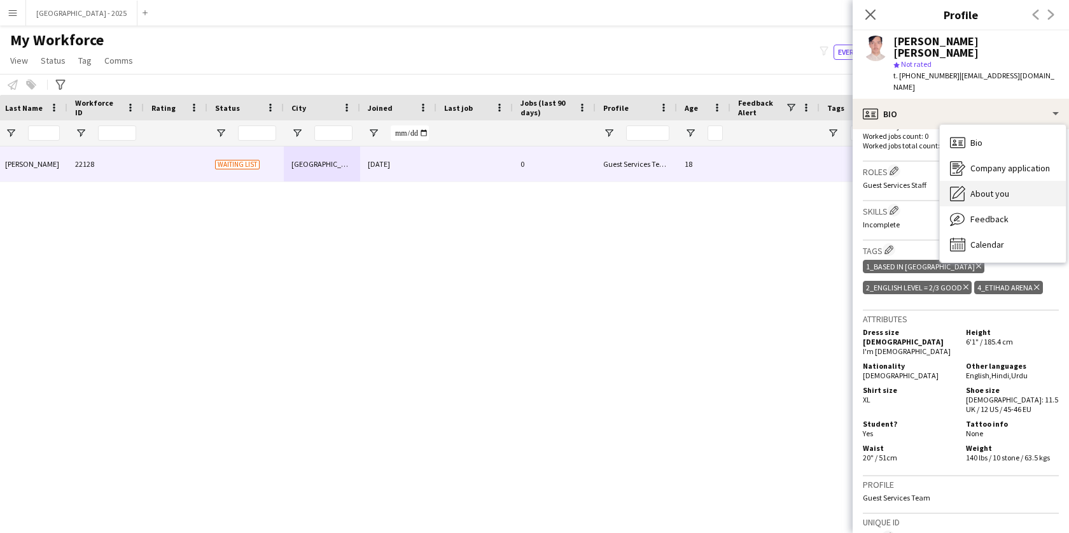
click at [999, 188] on span "About you" at bounding box center [989, 193] width 39 height 11
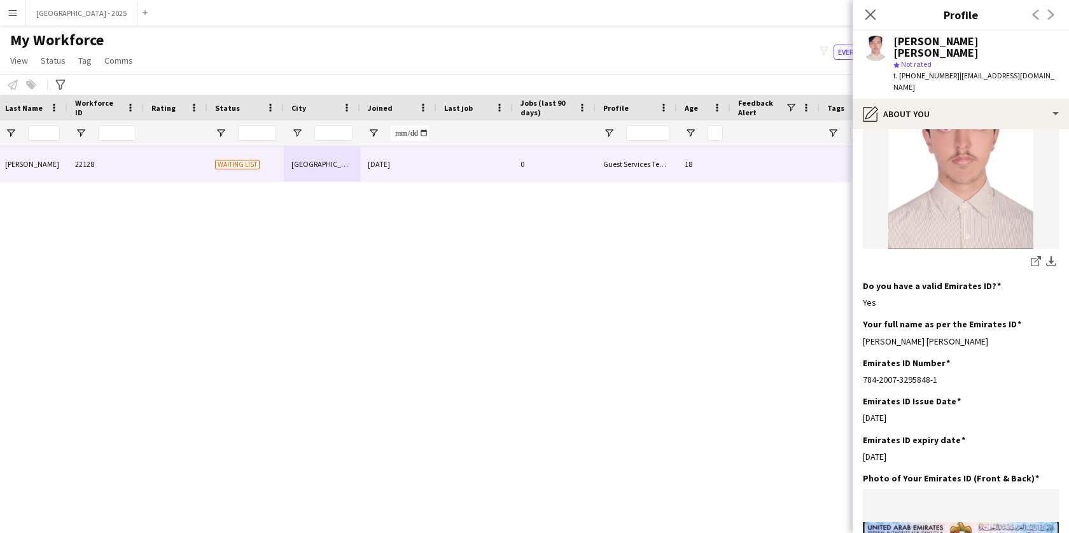
scroll to position [0, 0]
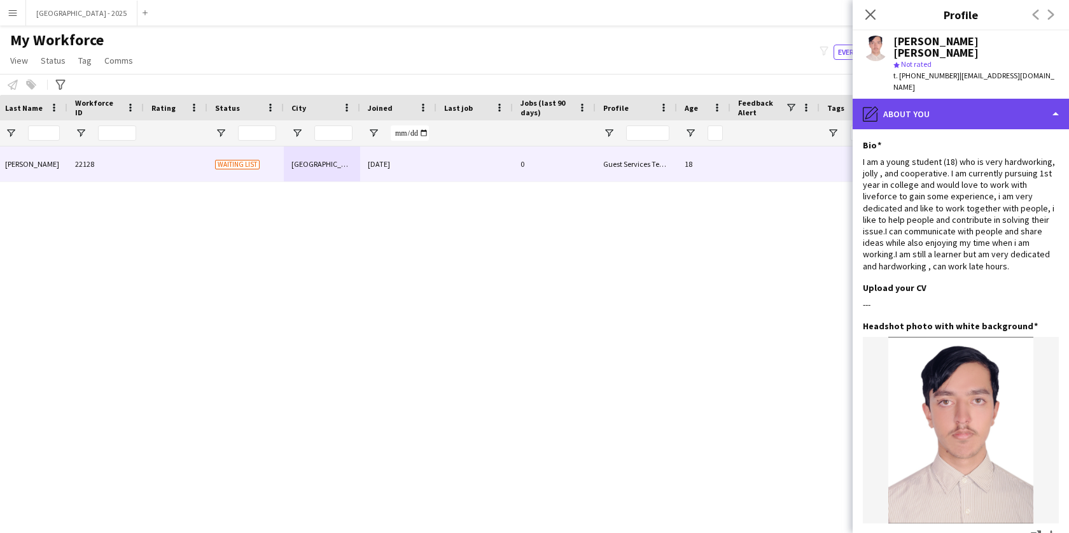
click at [940, 99] on div "pencil4 About you" at bounding box center [961, 114] width 216 height 31
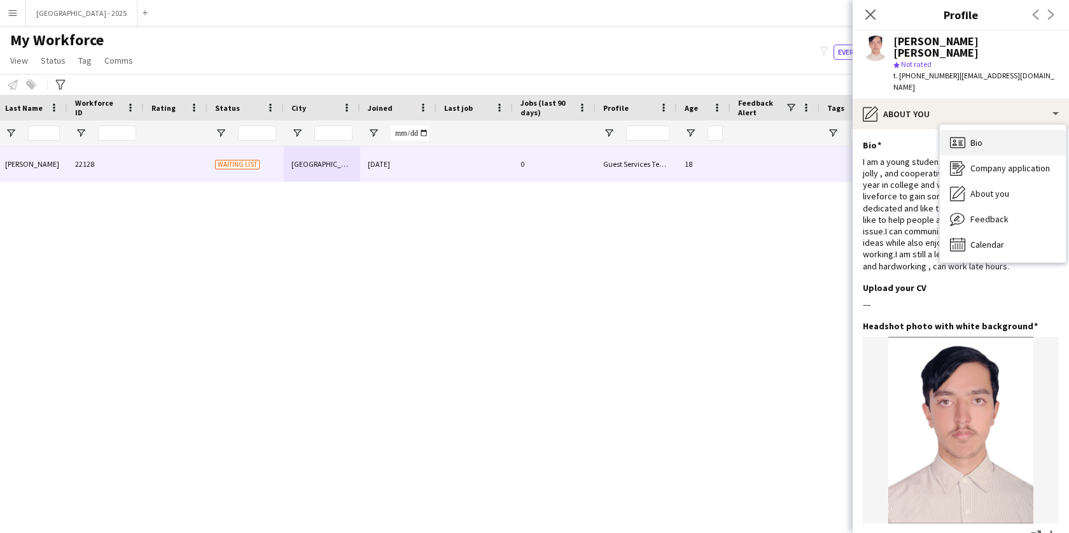
click at [979, 130] on div "Bio Bio" at bounding box center [1003, 142] width 126 height 25
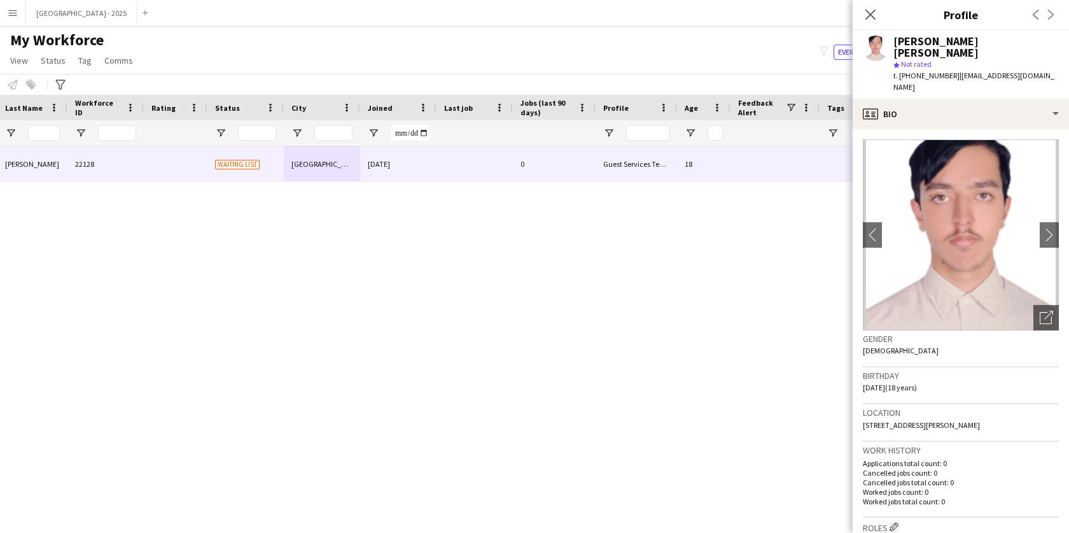
click at [862, 19] on div "Close pop-in" at bounding box center [871, 14] width 36 height 29
click at [867, 17] on icon at bounding box center [870, 14] width 12 height 12
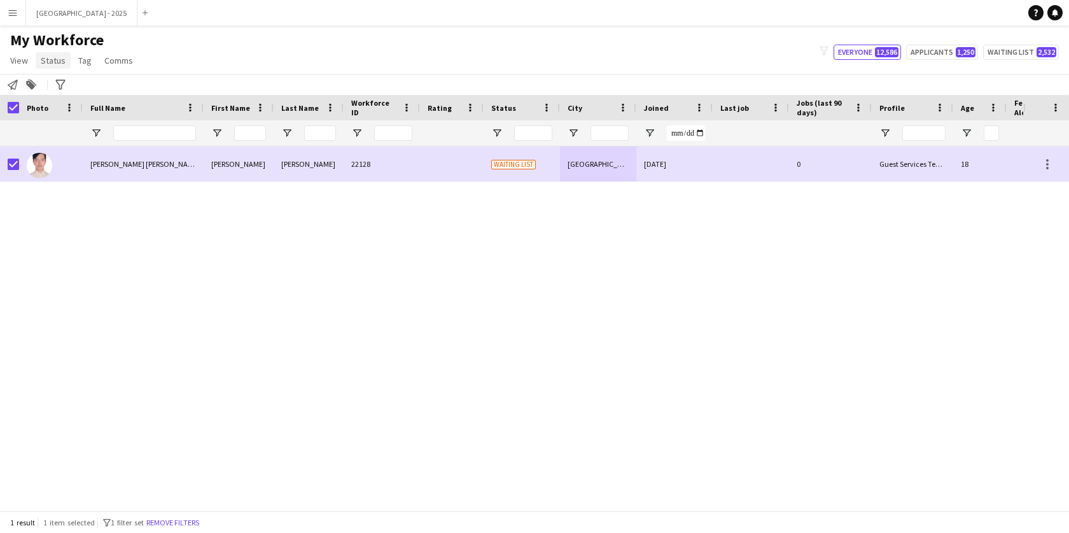
click at [59, 56] on span "Status" at bounding box center [53, 60] width 25 height 11
click at [78, 90] on link "Edit" at bounding box center [80, 87] width 89 height 27
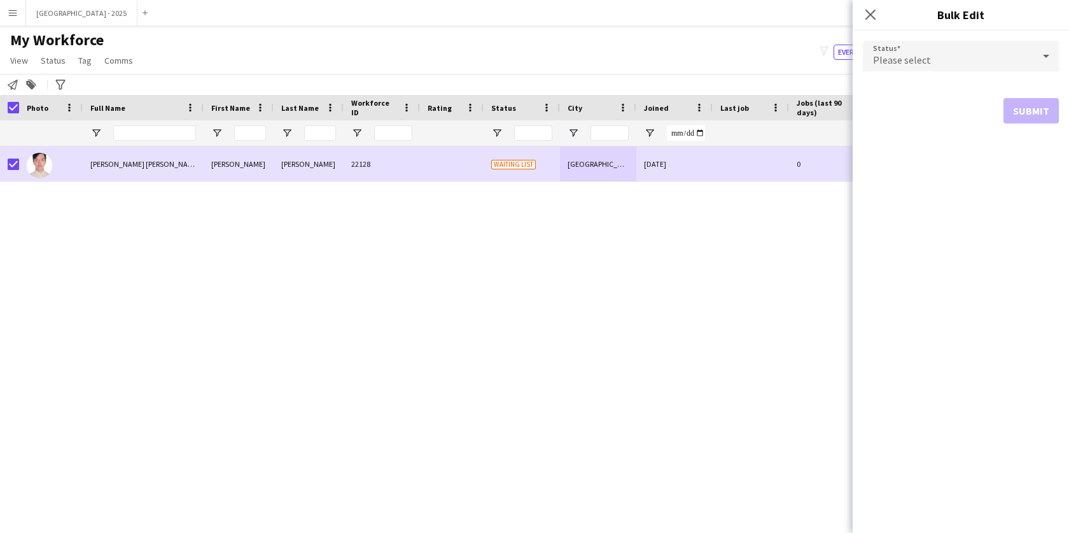
drag, startPoint x: 858, startPoint y: 39, endPoint x: 874, endPoint y: 46, distance: 17.7
click at [858, 40] on div "Status Please select Submit" at bounding box center [961, 82] width 216 height 103
click at [874, 46] on div "Please select" at bounding box center [948, 56] width 171 height 31
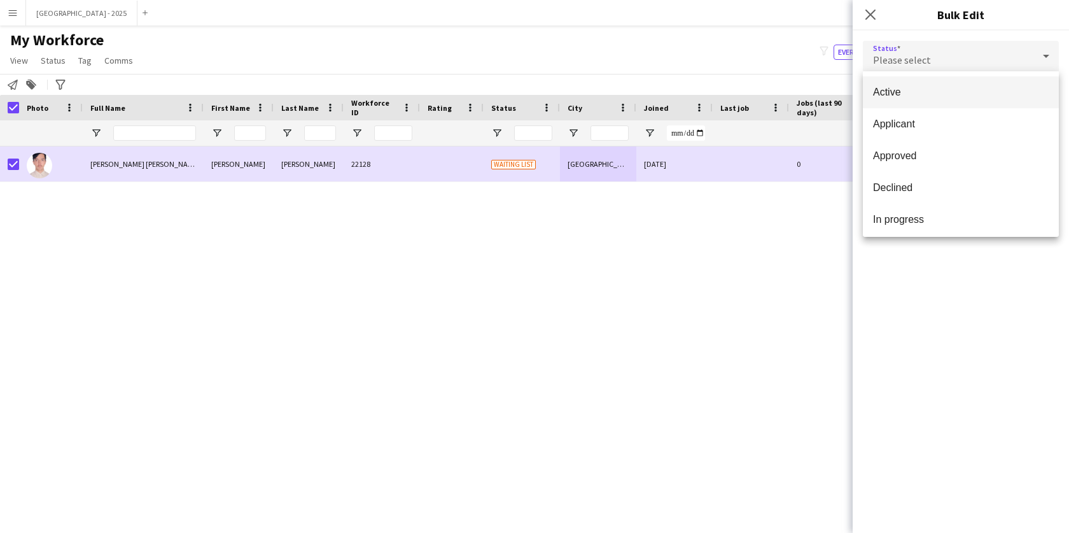
click at [890, 100] on mat-option "Active" at bounding box center [961, 92] width 196 height 32
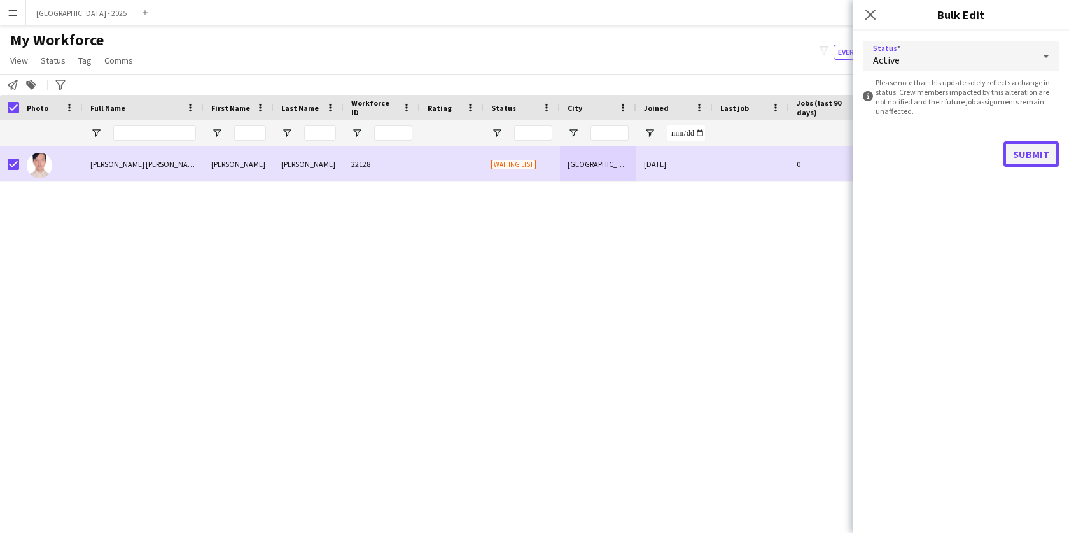
click at [1052, 155] on button "Submit" at bounding box center [1030, 153] width 55 height 25
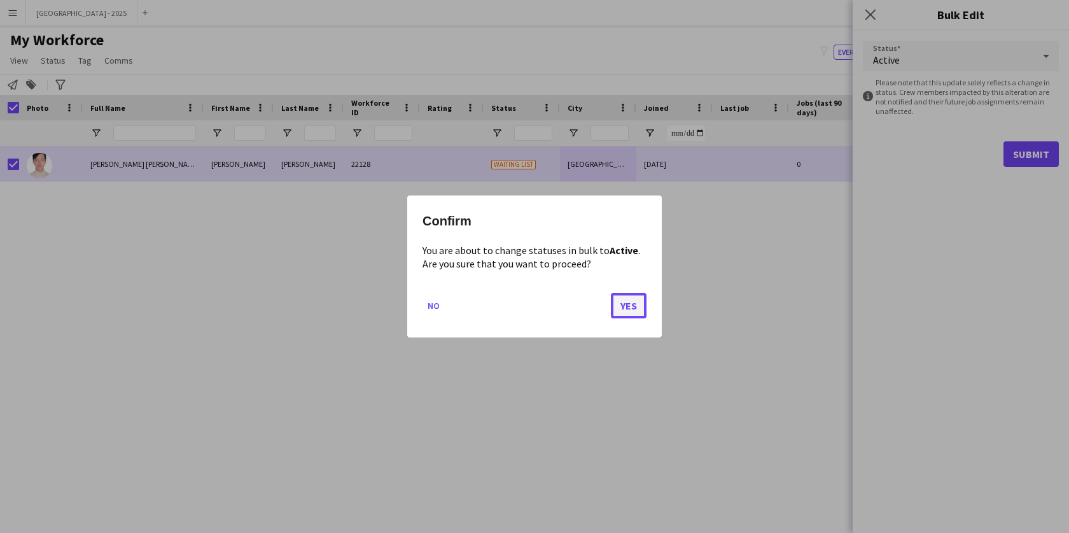
click at [641, 303] on button "Yes" at bounding box center [629, 305] width 36 height 25
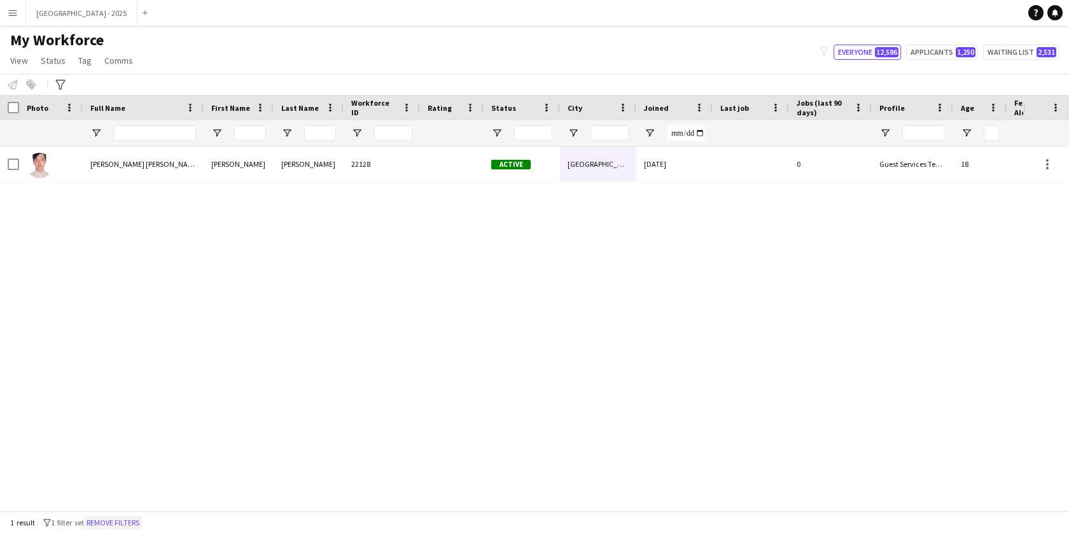
click at [129, 517] on button "Remove filters" at bounding box center [113, 522] width 58 height 14
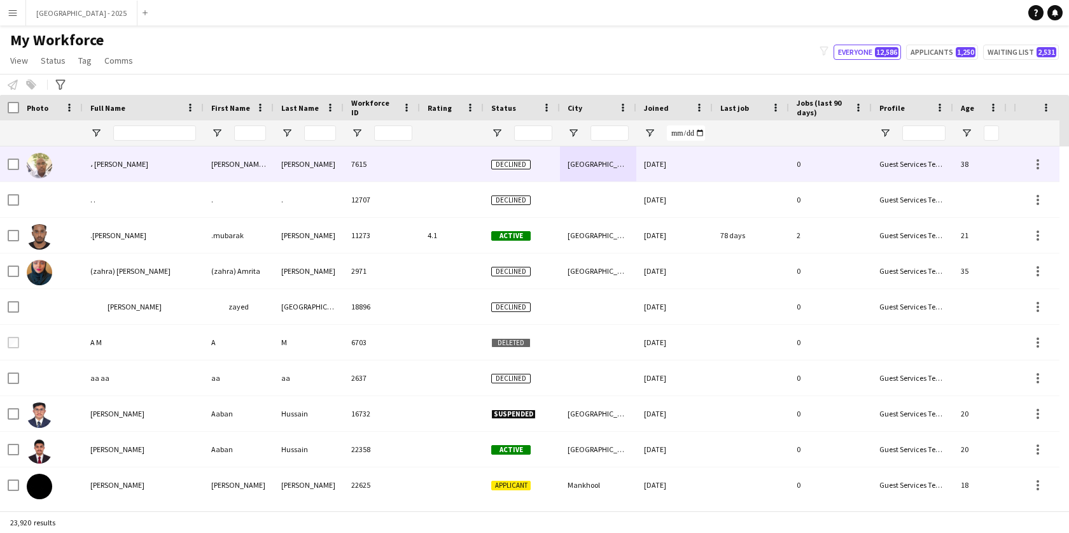
scroll to position [0, 286]
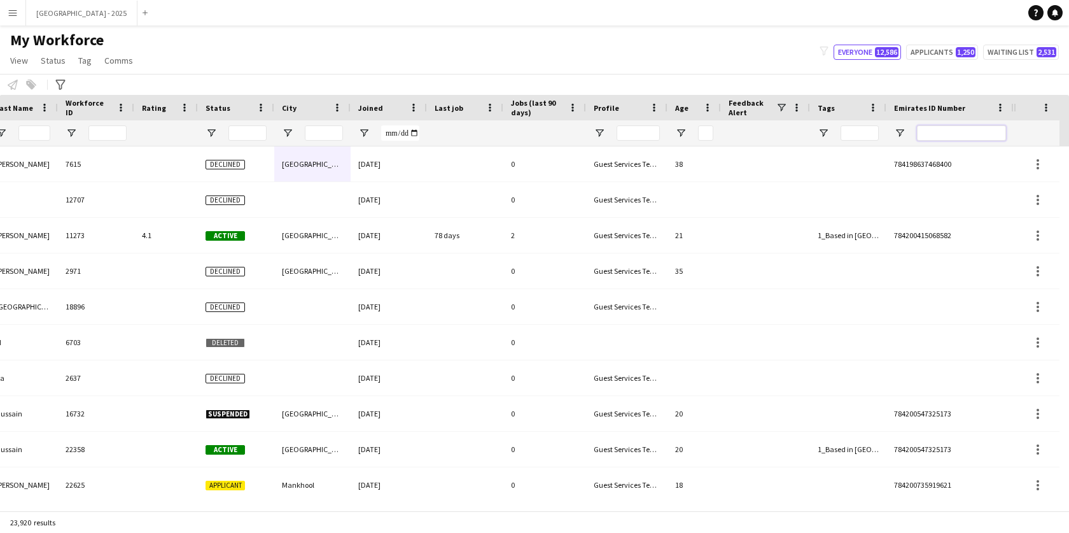
click at [984, 136] on input "Emirates ID Number Filter Input" at bounding box center [961, 132] width 89 height 15
paste input "**********"
type input "**********"
click at [974, 137] on input "**********" at bounding box center [961, 132] width 89 height 15
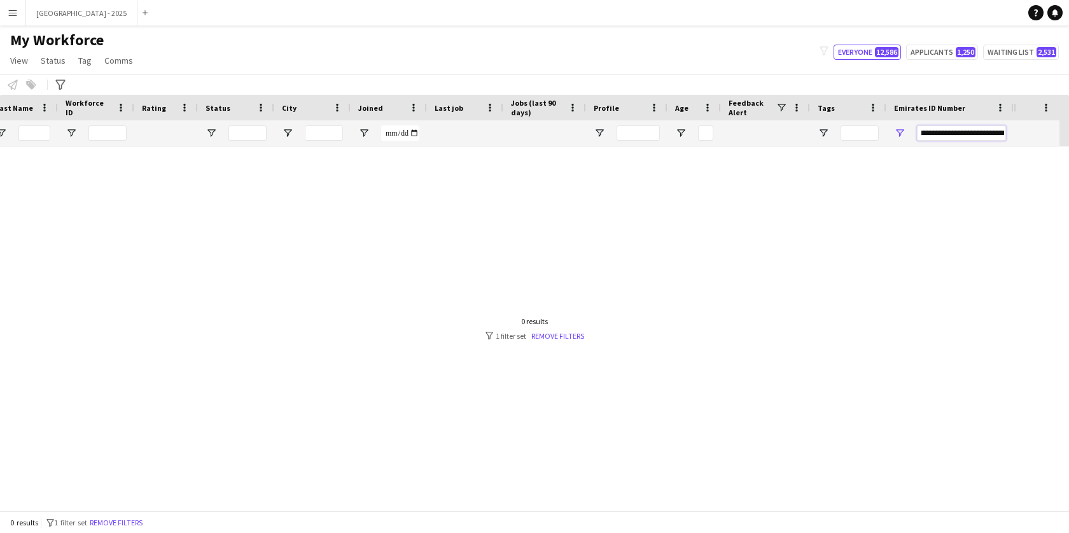
click at [974, 137] on input "**********" at bounding box center [961, 132] width 89 height 15
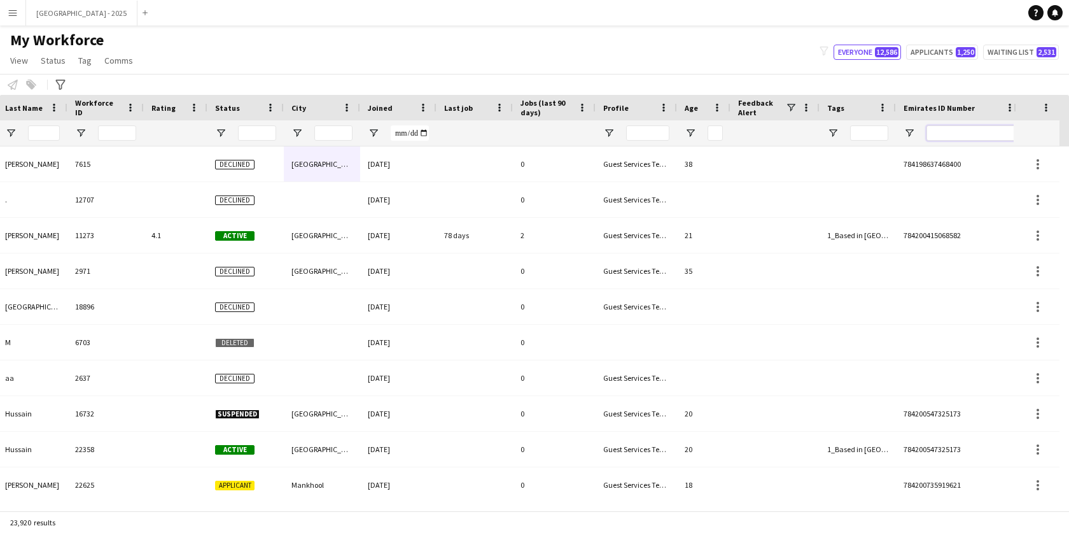
scroll to position [0, 286]
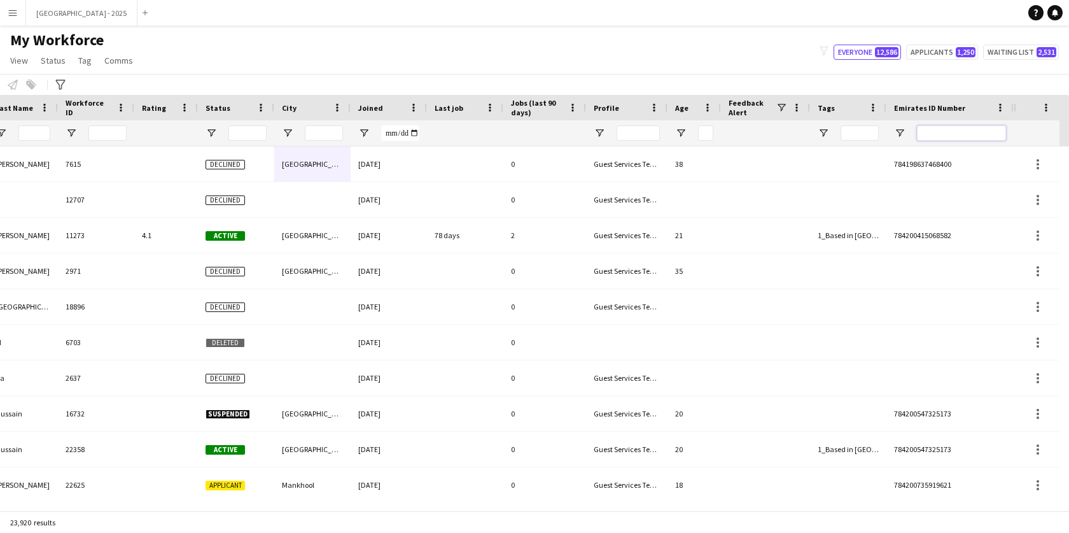
click at [971, 136] on input "Emirates ID Number Filter Input" at bounding box center [961, 132] width 89 height 15
paste input "******"
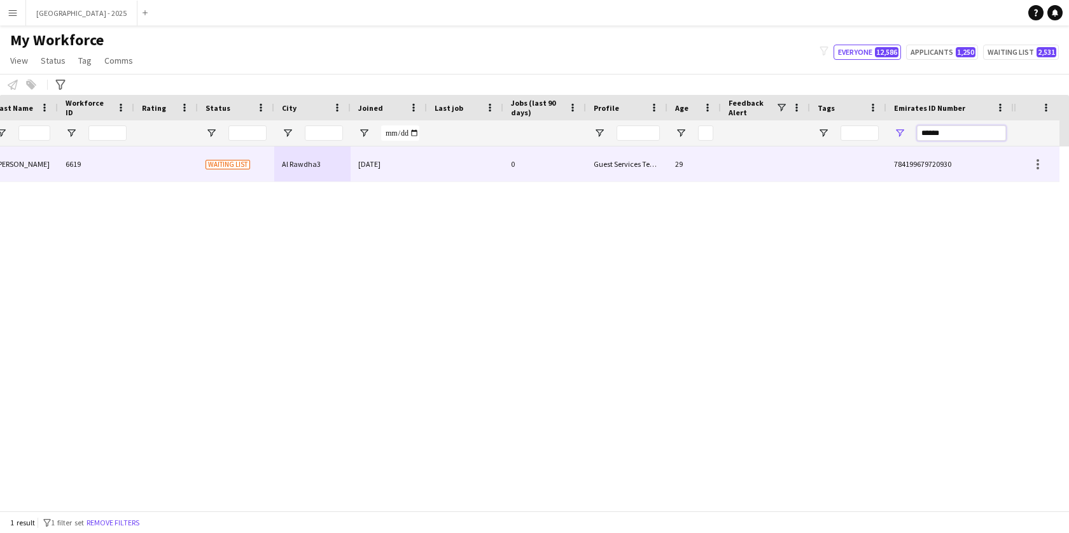
scroll to position [0, 276]
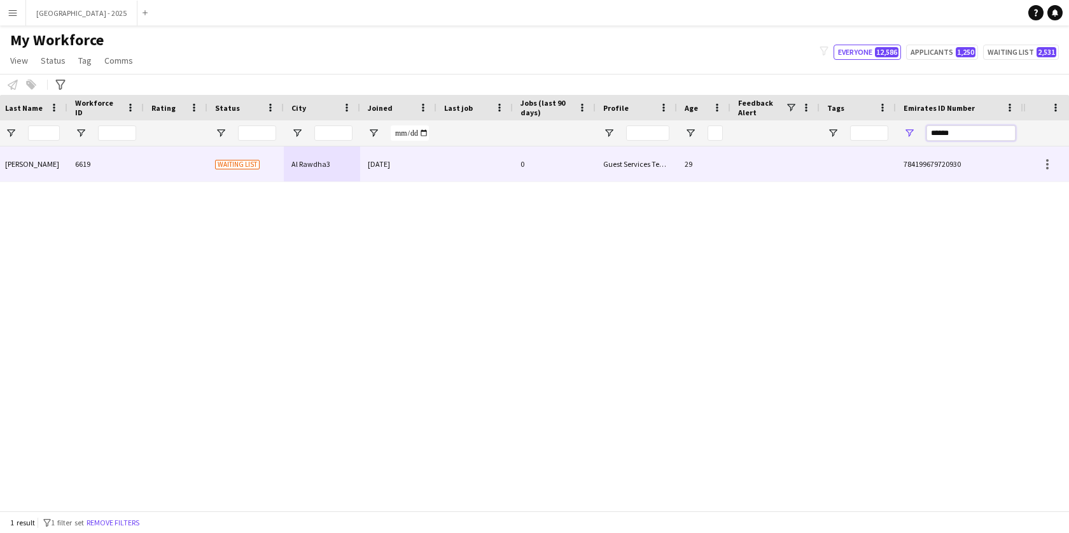
type input "******"
click at [843, 166] on div at bounding box center [858, 163] width 76 height 35
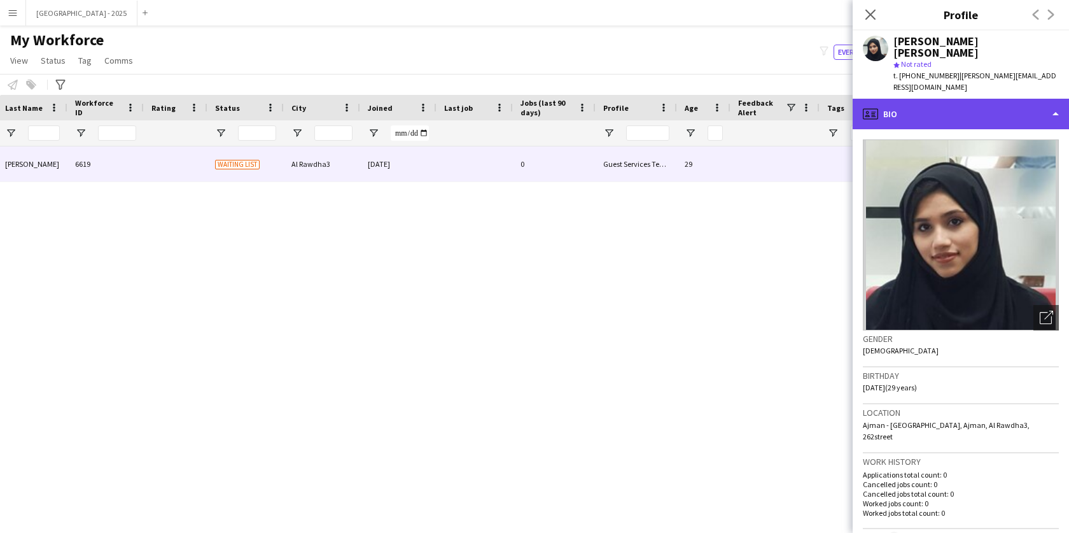
click at [932, 99] on div "profile Bio" at bounding box center [961, 114] width 216 height 31
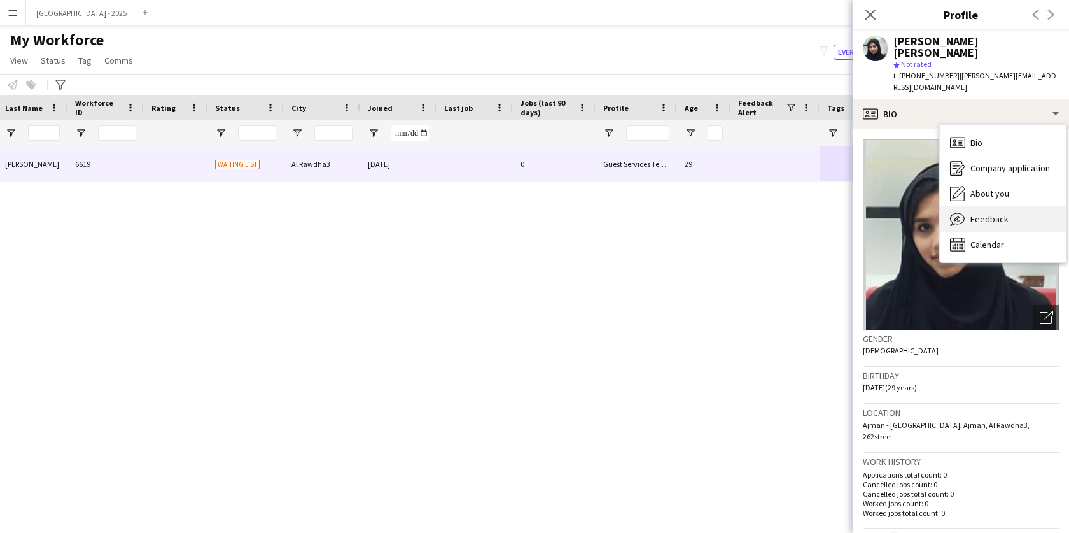
click at [967, 206] on div "Feedback Feedback" at bounding box center [1003, 218] width 126 height 25
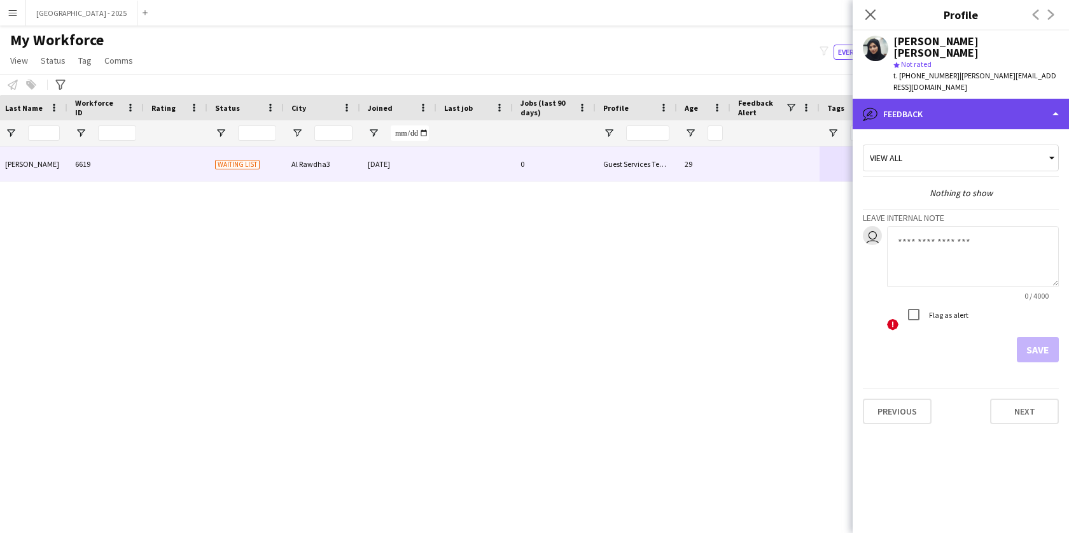
click at [936, 99] on div "bubble-pencil Feedback" at bounding box center [961, 114] width 216 height 31
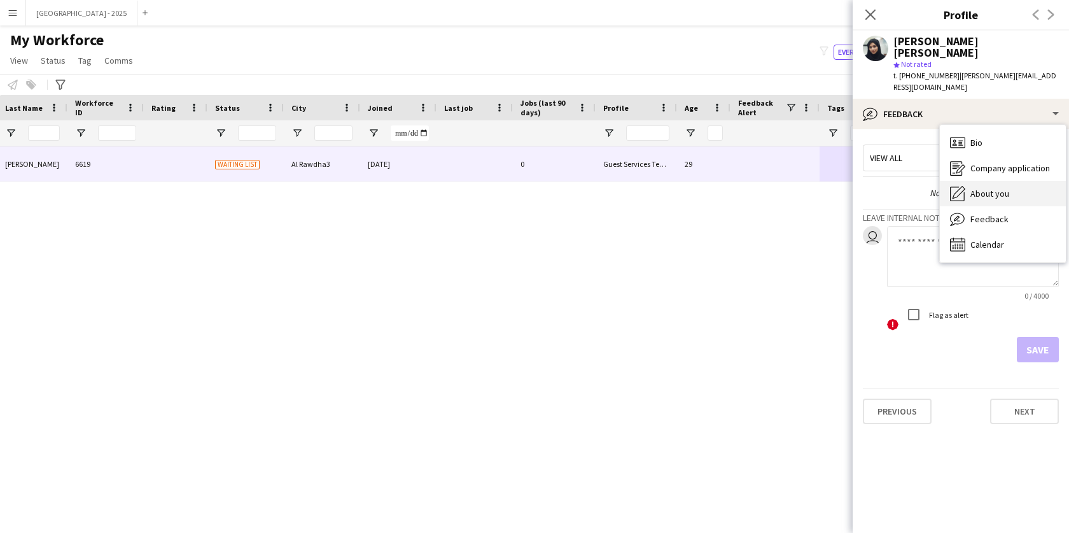
click at [973, 181] on div "About you About you" at bounding box center [1003, 193] width 126 height 25
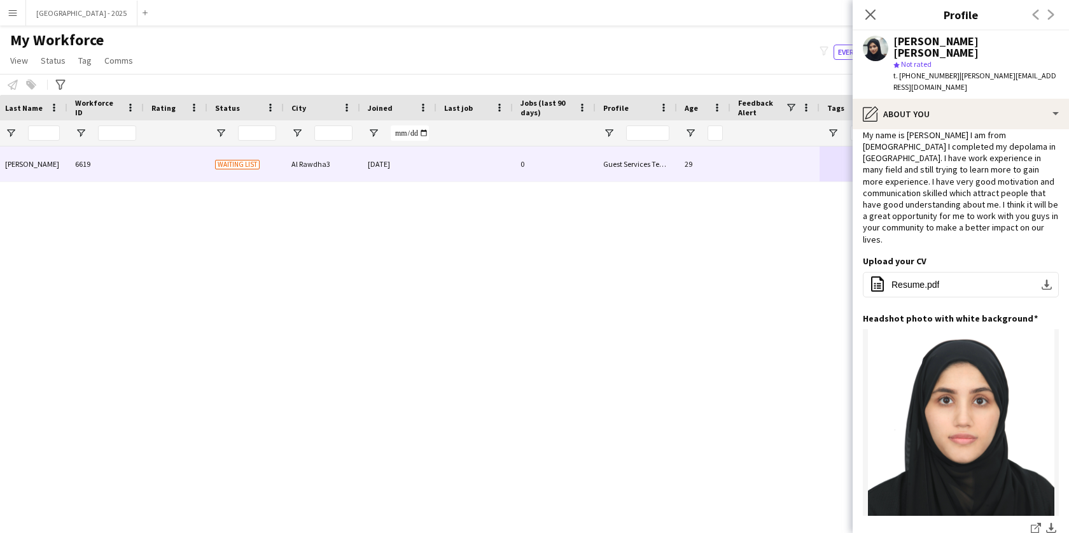
scroll to position [0, 0]
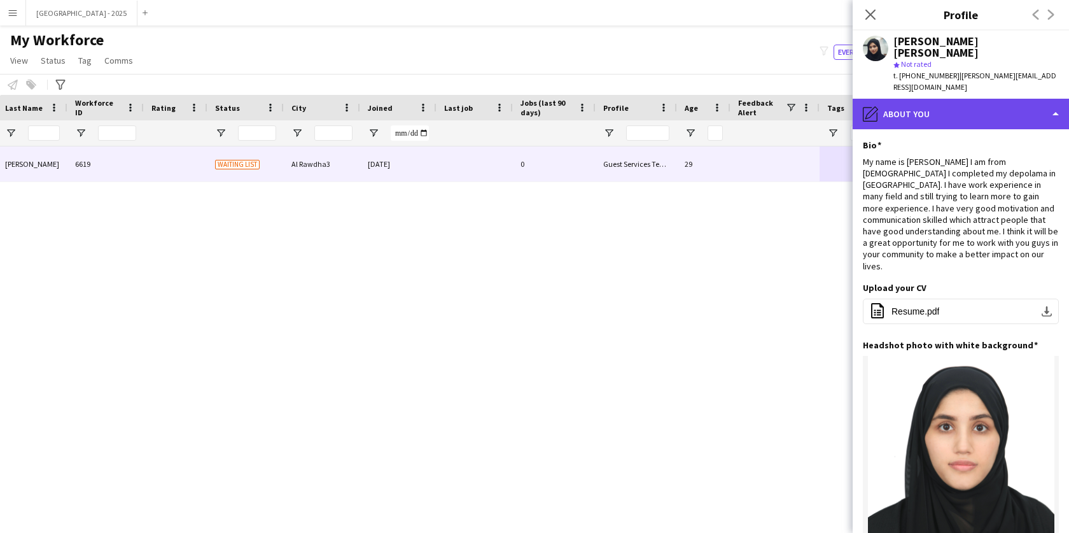
click at [921, 99] on div "pencil4 About you" at bounding box center [961, 114] width 216 height 31
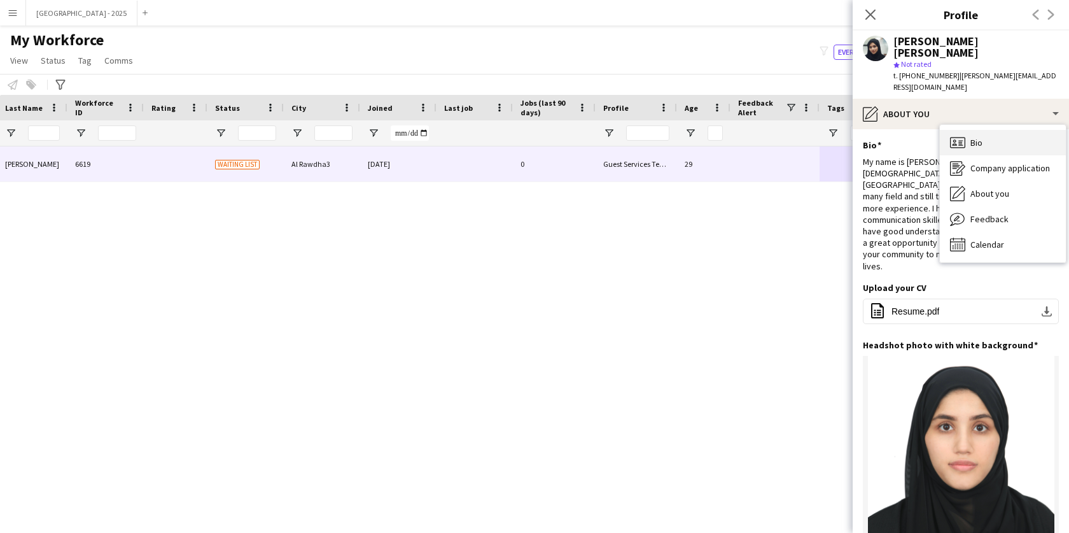
click at [970, 137] on span "Bio" at bounding box center [976, 142] width 12 height 11
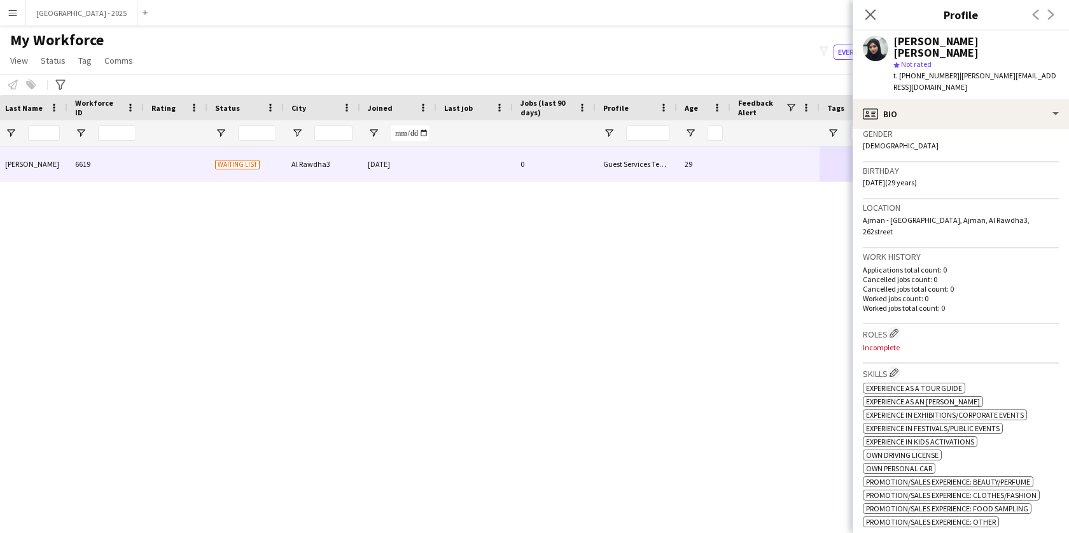
scroll to position [141, 0]
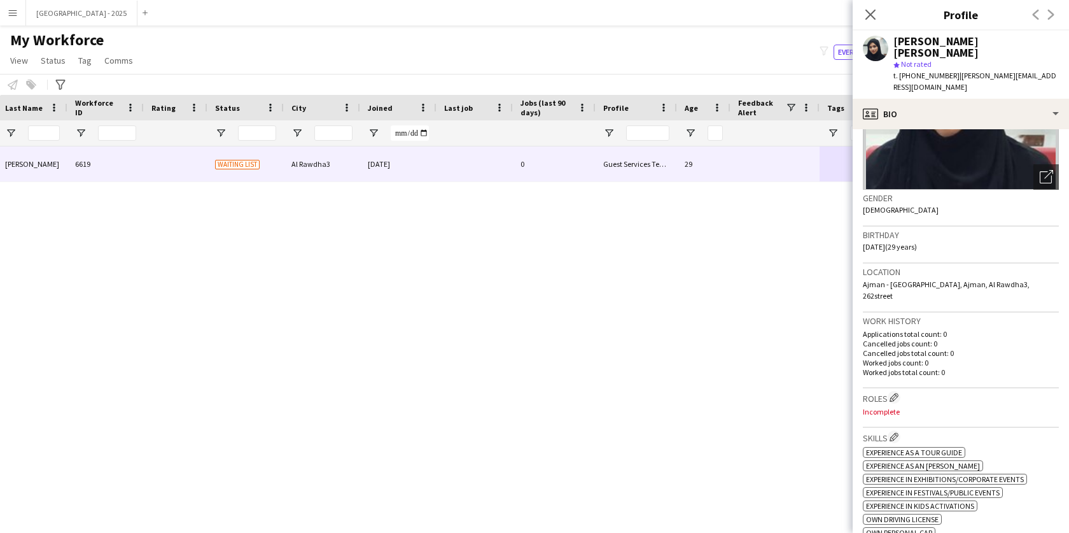
click at [895, 388] on div "Roles Edit crew company roles Incomplete" at bounding box center [961, 407] width 196 height 39
click at [897, 391] on button "Edit crew company roles" at bounding box center [894, 397] width 13 height 13
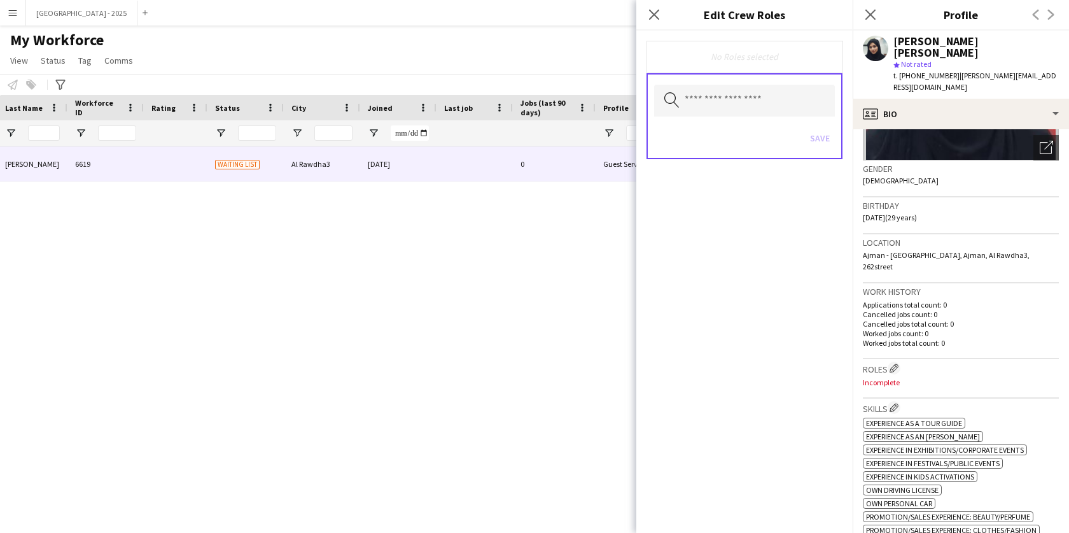
scroll to position [233, 0]
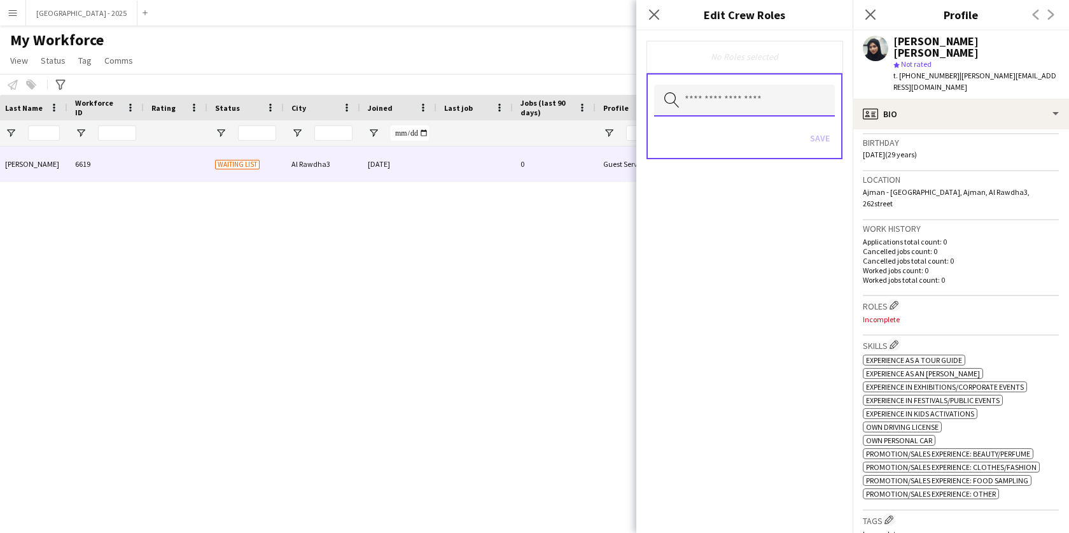
click at [731, 111] on input "text" at bounding box center [744, 101] width 181 height 32
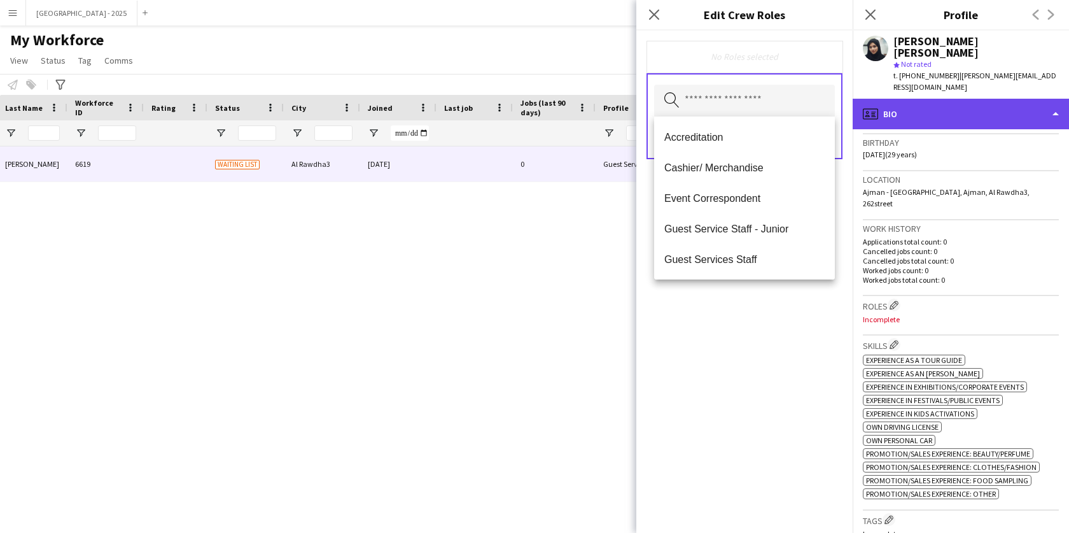
click at [909, 99] on div "profile Bio" at bounding box center [961, 114] width 216 height 31
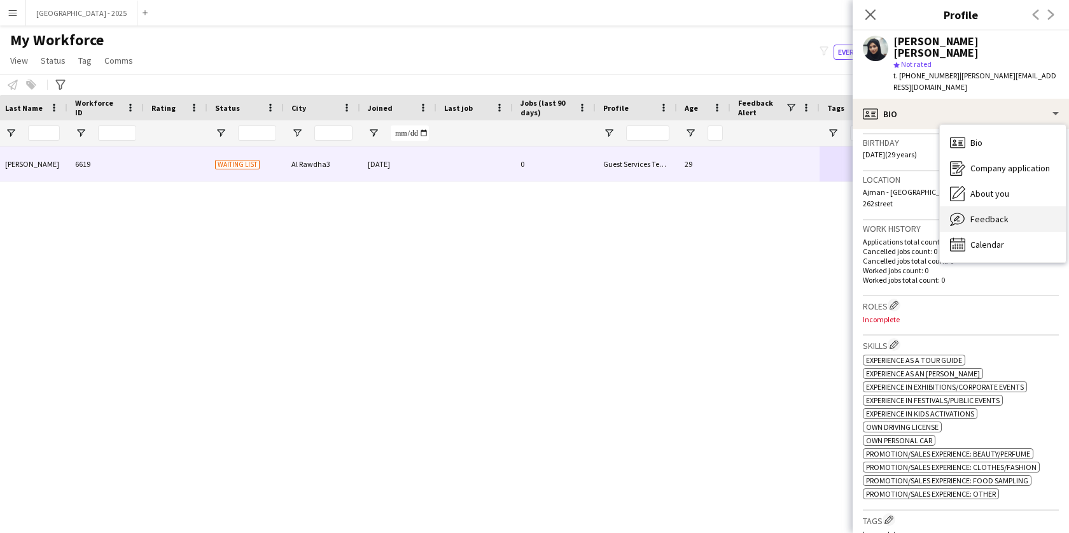
click at [1013, 206] on div "Feedback Feedback" at bounding box center [1003, 218] width 126 height 25
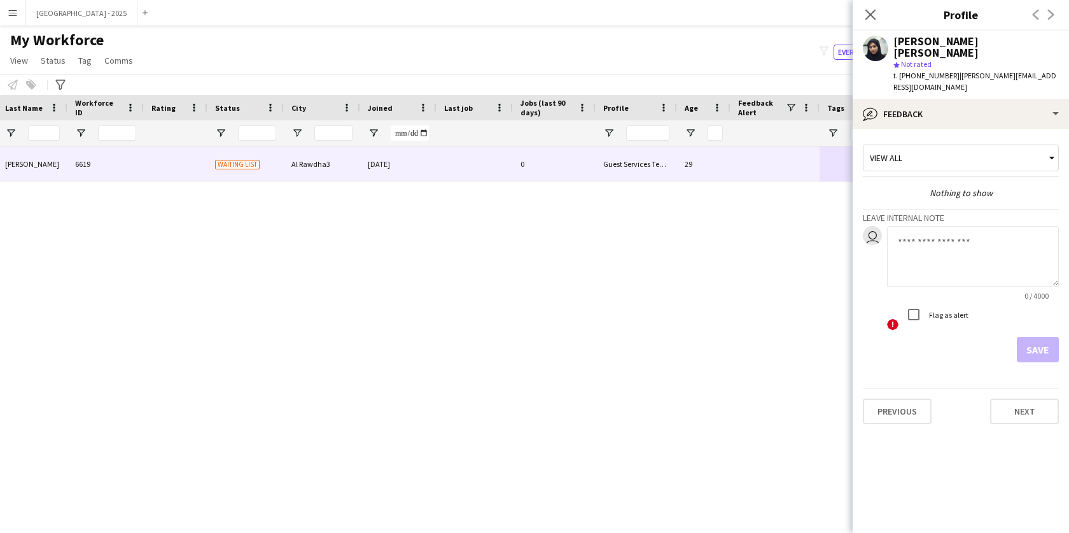
click at [946, 241] on textarea at bounding box center [973, 256] width 172 height 60
type textarea "*"
click at [978, 150] on div "View all" at bounding box center [961, 160] width 196 height 32
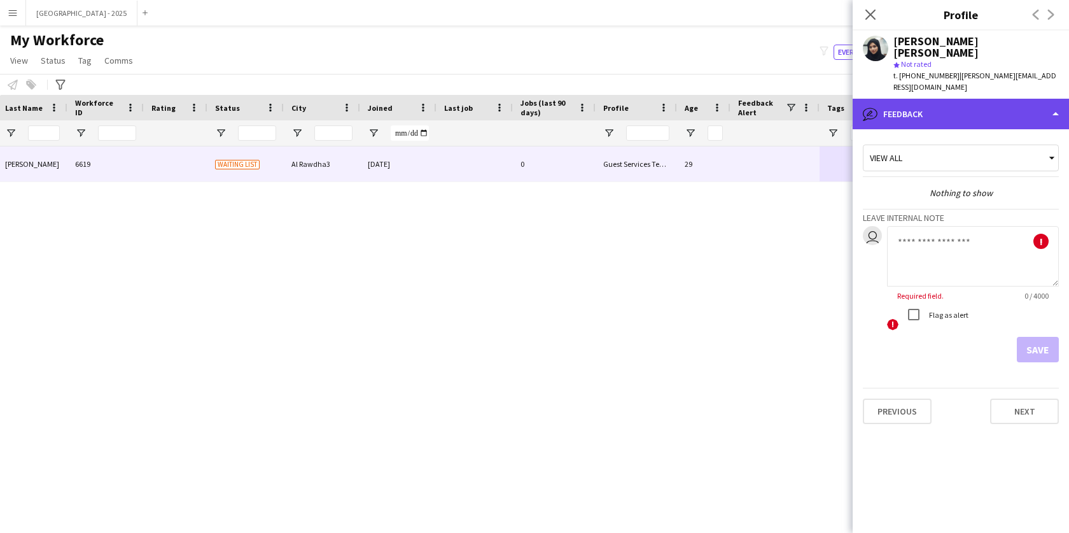
click at [970, 102] on div "bubble-pencil Feedback" at bounding box center [961, 114] width 216 height 31
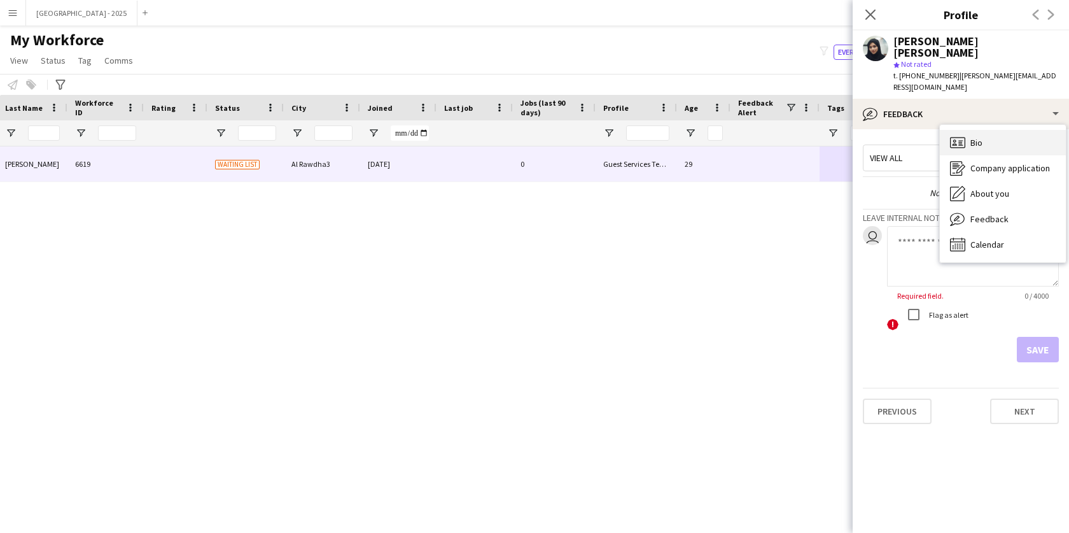
click at [991, 130] on div "Bio Bio" at bounding box center [1003, 142] width 126 height 25
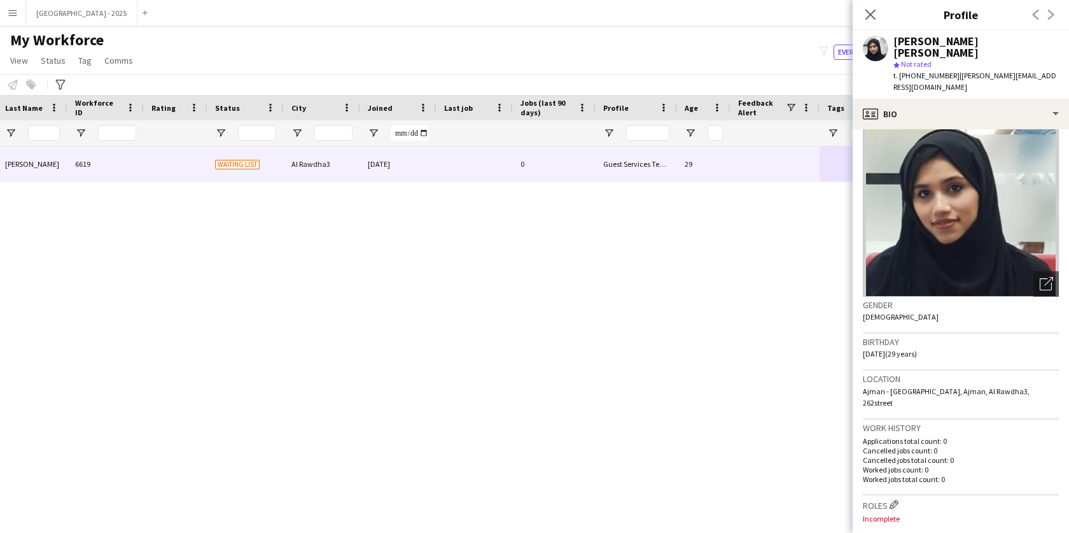
scroll to position [106, 0]
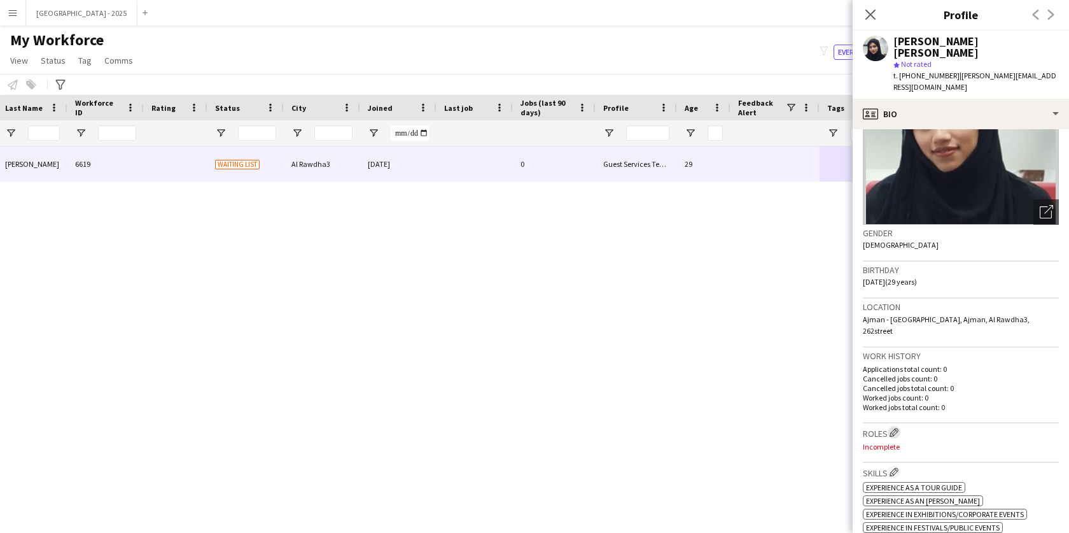
click at [895, 426] on button "Edit crew company roles" at bounding box center [894, 432] width 13 height 13
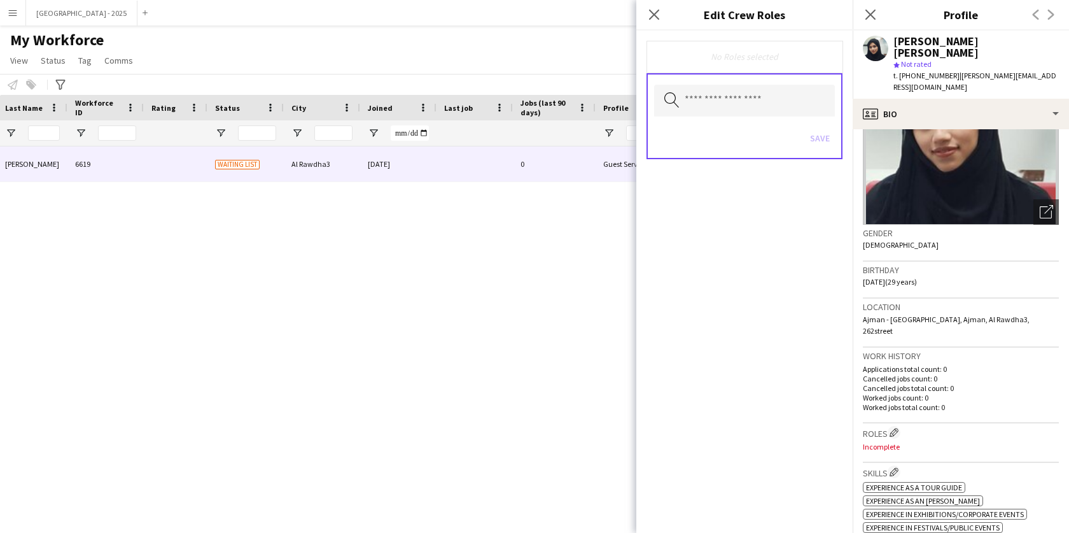
click at [725, 118] on div "Search by role type Save" at bounding box center [744, 116] width 196 height 86
click at [727, 112] on input "text" at bounding box center [744, 101] width 181 height 32
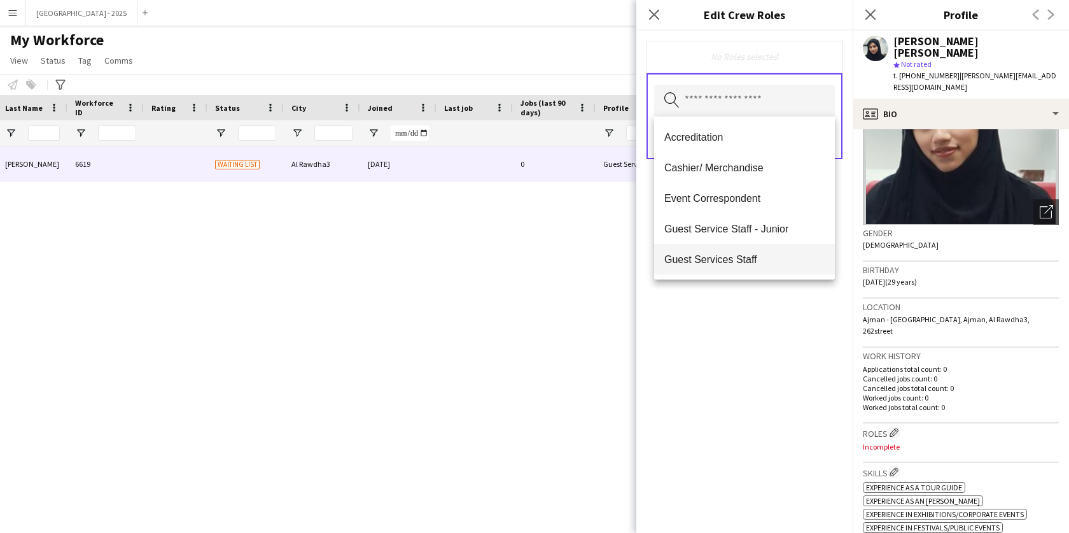
click at [750, 255] on span "Guest Services Staff" at bounding box center [744, 259] width 160 height 12
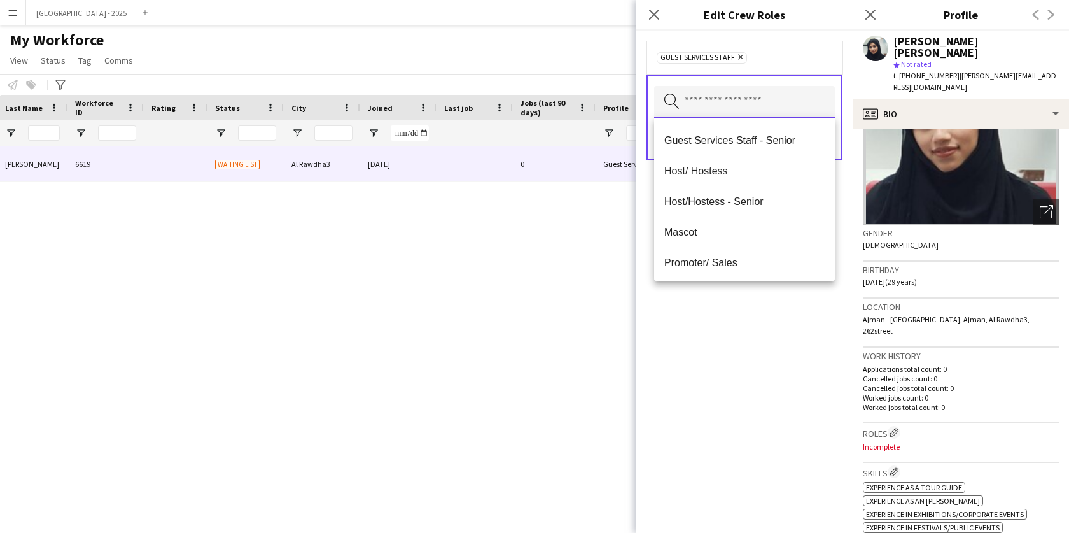
scroll to position [121, 0]
drag, startPoint x: 751, startPoint y: 316, endPoint x: 799, endPoint y: 194, distance: 131.2
click at [751, 314] on div "Guest Services Staff Remove Search by role type Save" at bounding box center [744, 282] width 216 height 502
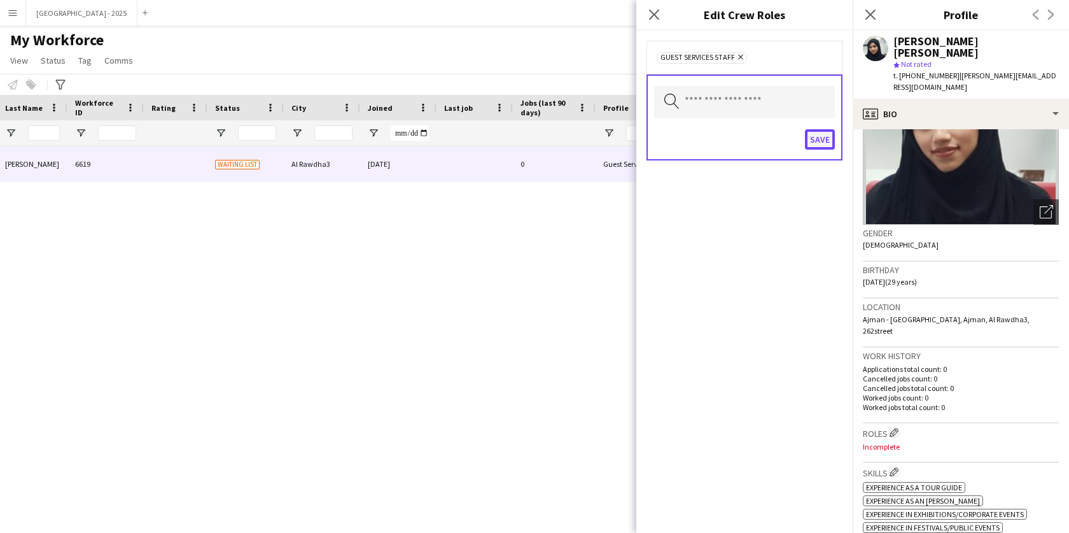
click at [818, 146] on button "Save" at bounding box center [820, 139] width 30 height 20
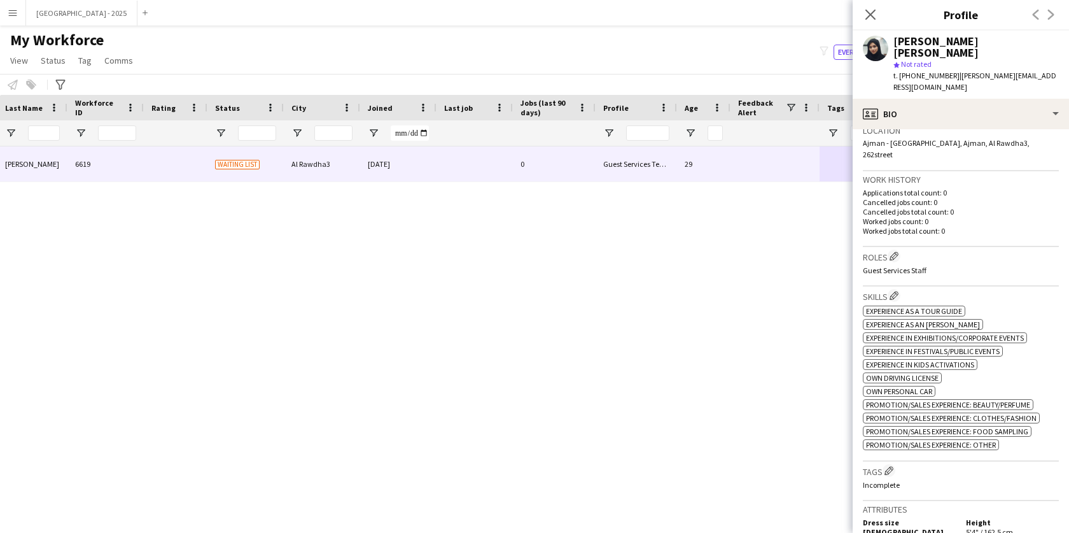
scroll to position [290, 0]
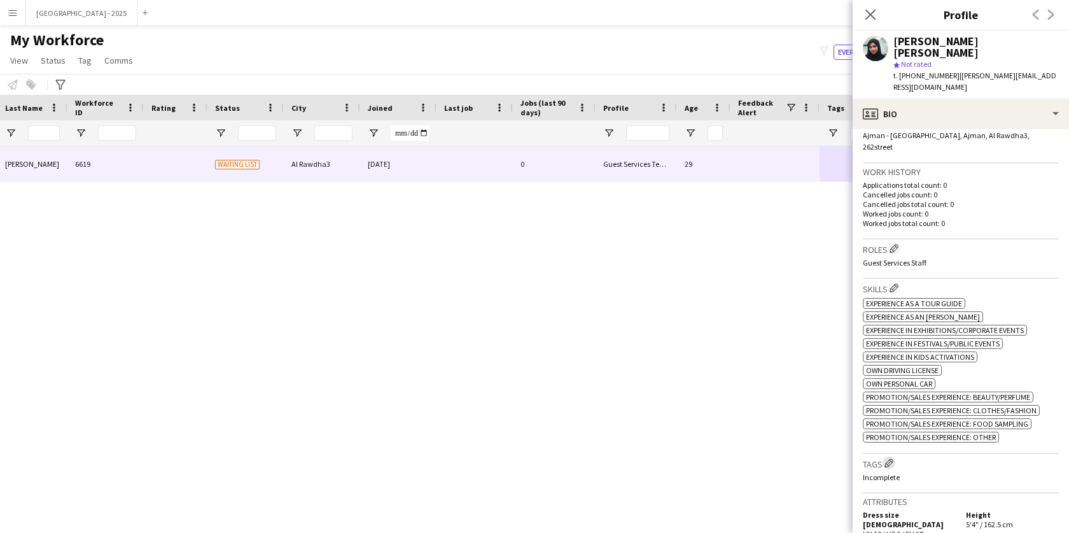
click at [895, 456] on button "Edit crew company tags" at bounding box center [889, 462] width 13 height 13
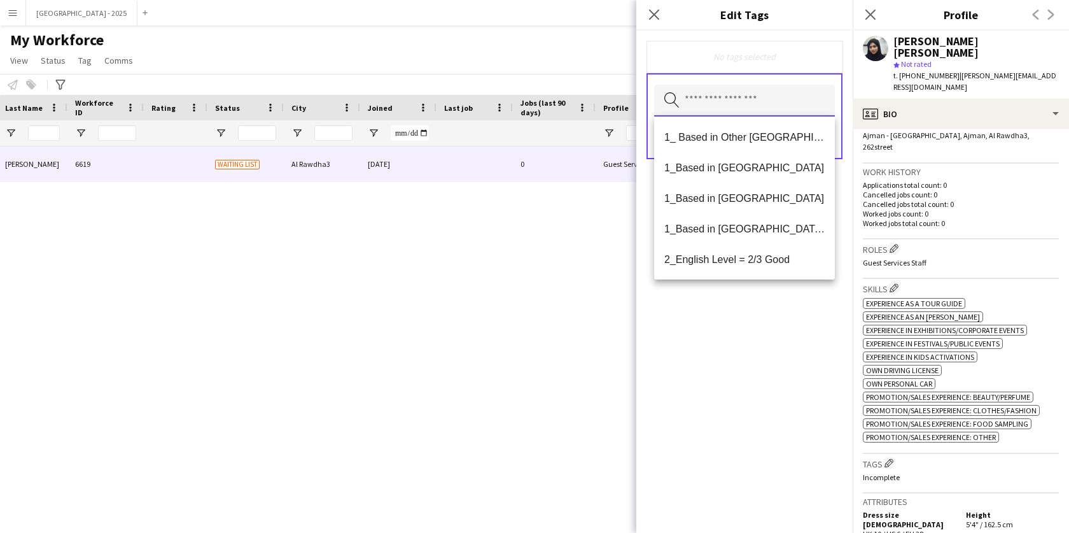
click at [767, 112] on input "text" at bounding box center [744, 101] width 181 height 32
click at [751, 228] on span "1_Based in [GEOGRAPHIC_DATA]/[GEOGRAPHIC_DATA]/Ajman" at bounding box center [744, 229] width 160 height 12
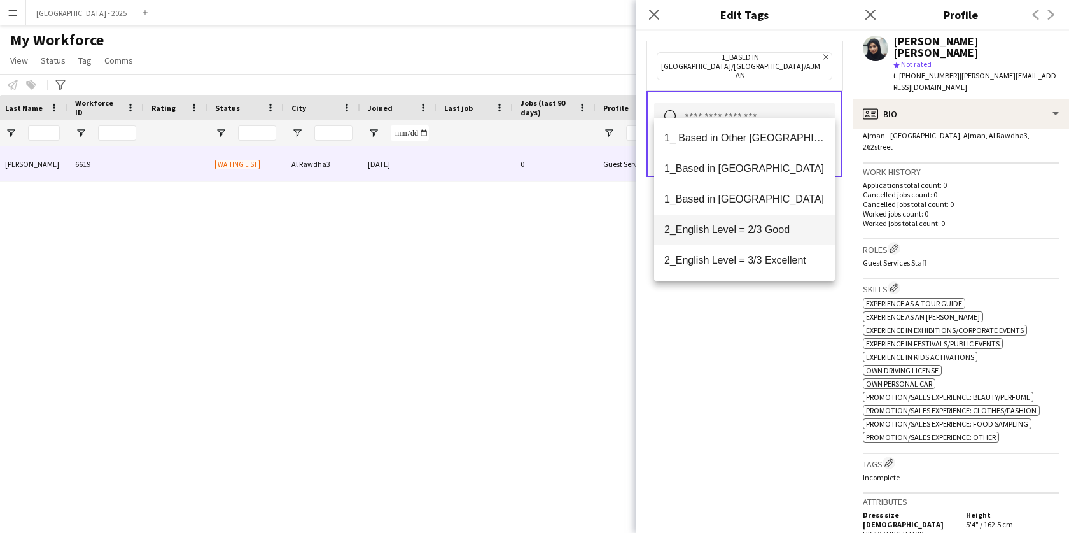
click at [762, 224] on span "2_English Level = 2/3 Good" at bounding box center [744, 229] width 160 height 12
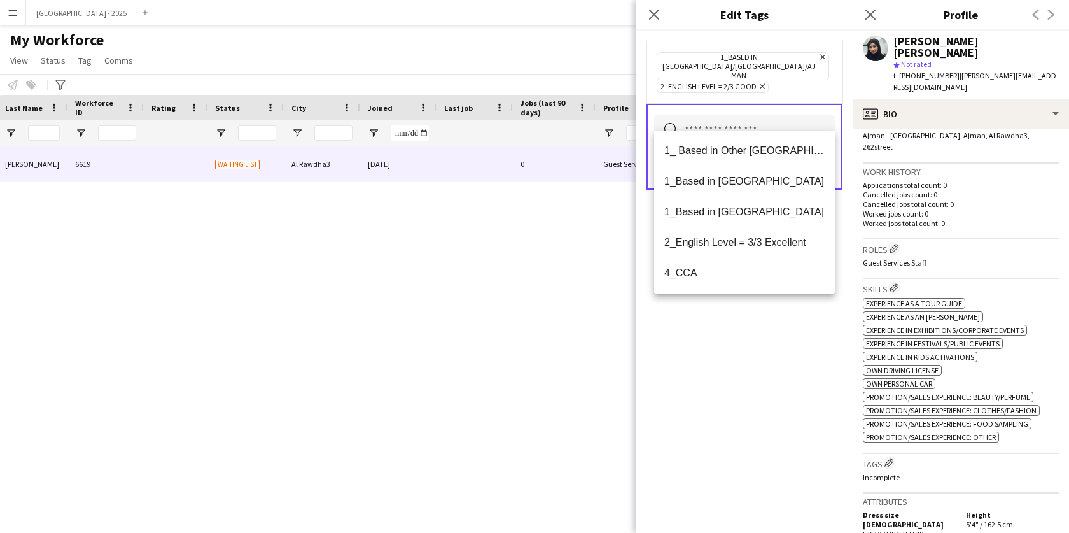
drag, startPoint x: 761, startPoint y: 307, endPoint x: 772, endPoint y: 268, distance: 40.3
click at [761, 307] on div "1_Based in [GEOGRAPHIC_DATA]/[GEOGRAPHIC_DATA]/Ajman Remove 2_English Level = 2…" at bounding box center [744, 282] width 216 height 502
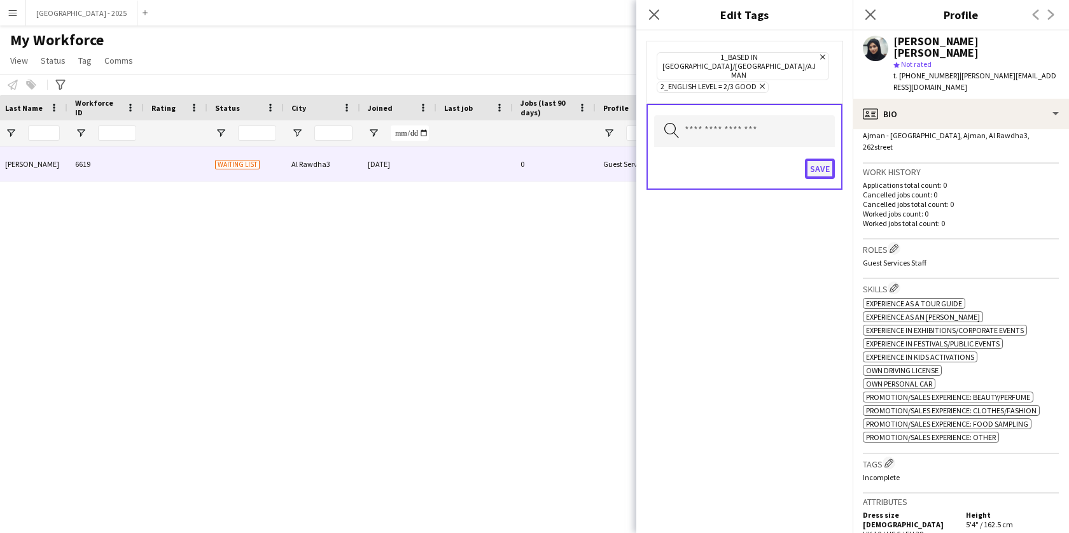
click at [821, 158] on button "Save" at bounding box center [820, 168] width 30 height 20
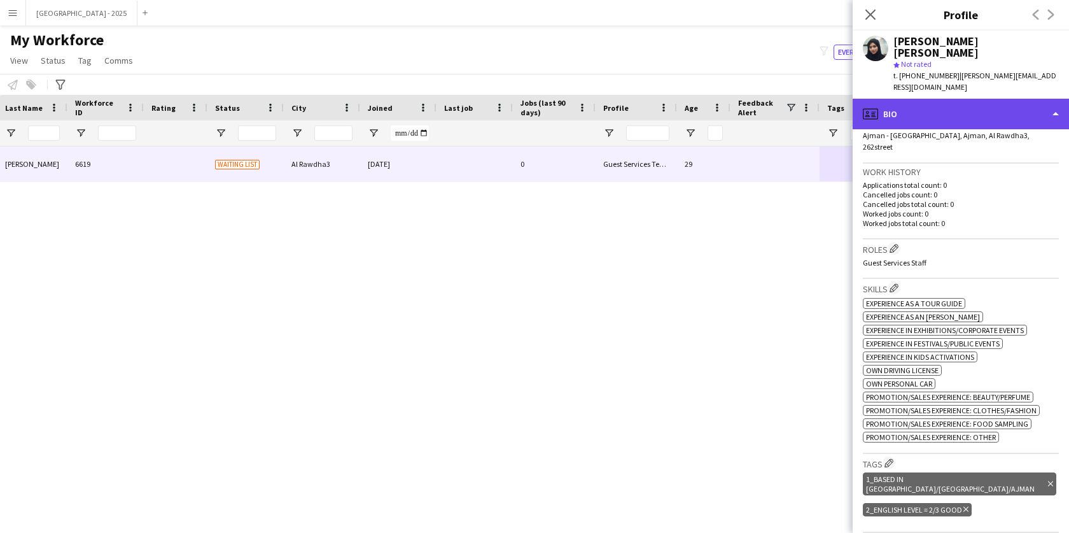
drag, startPoint x: 928, startPoint y: 83, endPoint x: 925, endPoint y: 105, distance: 22.6
click at [928, 99] on div "profile Bio" at bounding box center [961, 114] width 216 height 31
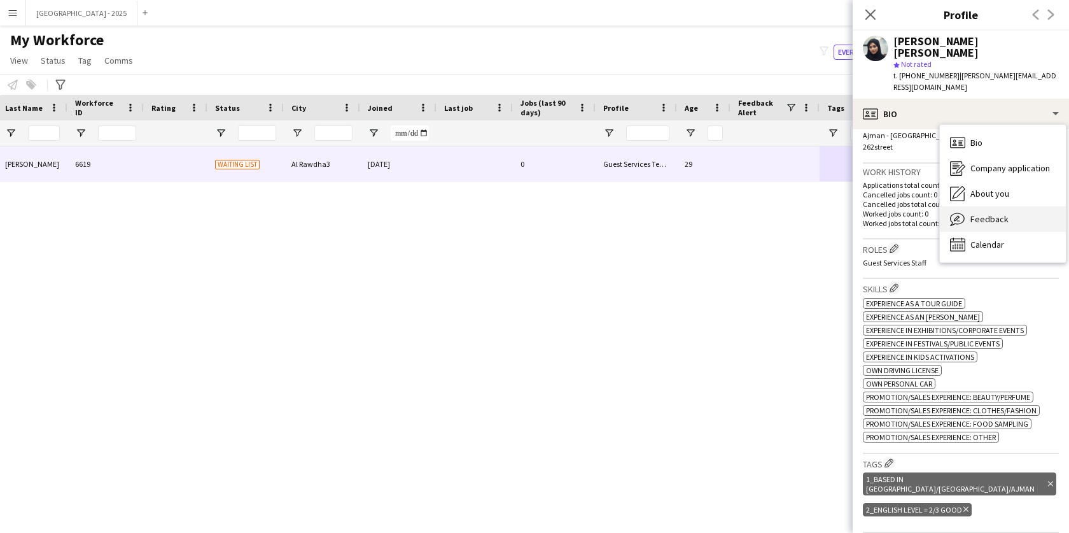
click at [967, 206] on div "Feedback Feedback" at bounding box center [1003, 218] width 126 height 25
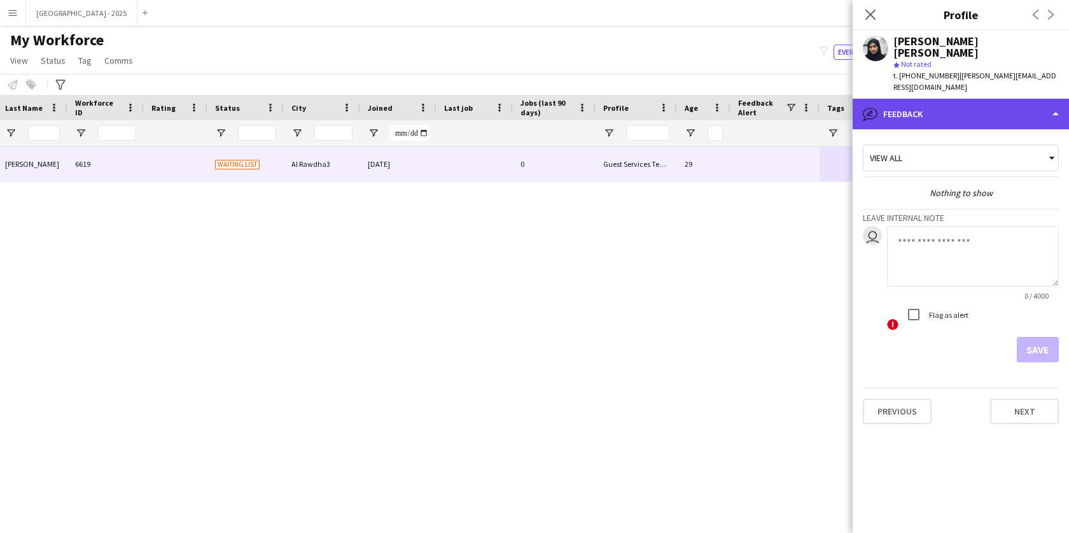
click at [948, 102] on div "bubble-pencil Feedback" at bounding box center [961, 114] width 216 height 31
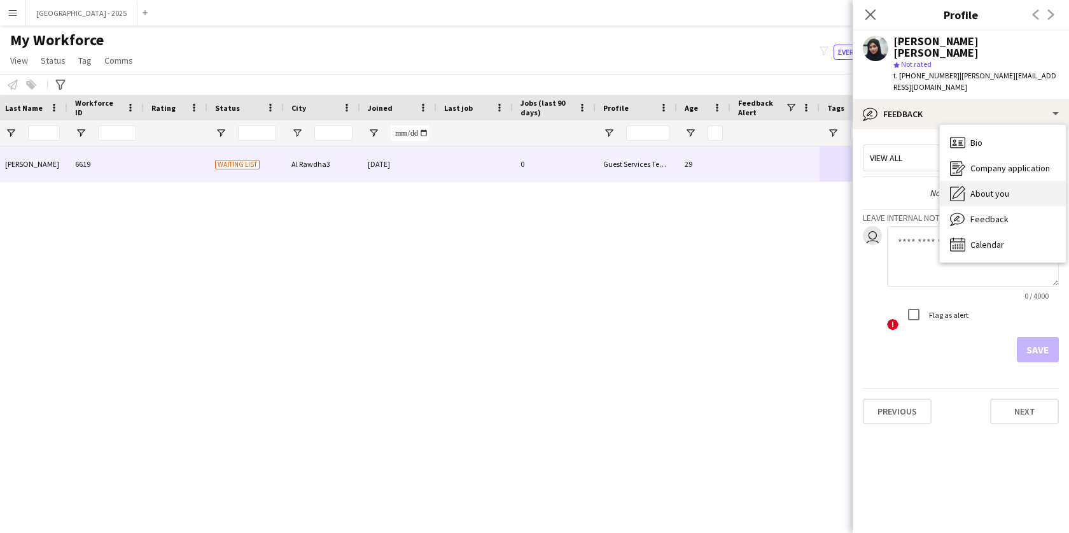
click at [970, 188] on span "About you" at bounding box center [989, 193] width 39 height 11
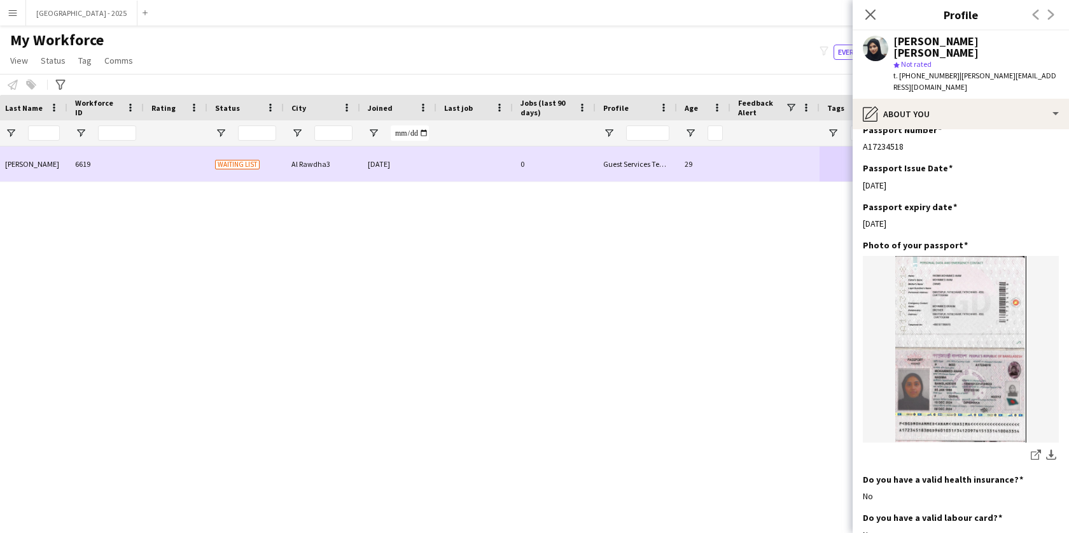
scroll to position [0, 0]
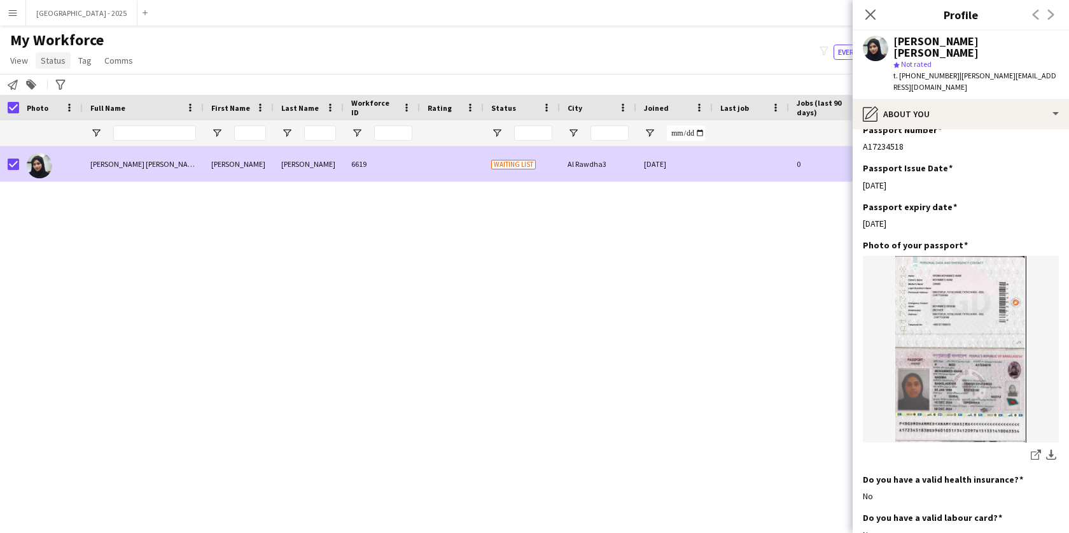
click at [50, 57] on span "Status" at bounding box center [53, 60] width 25 height 11
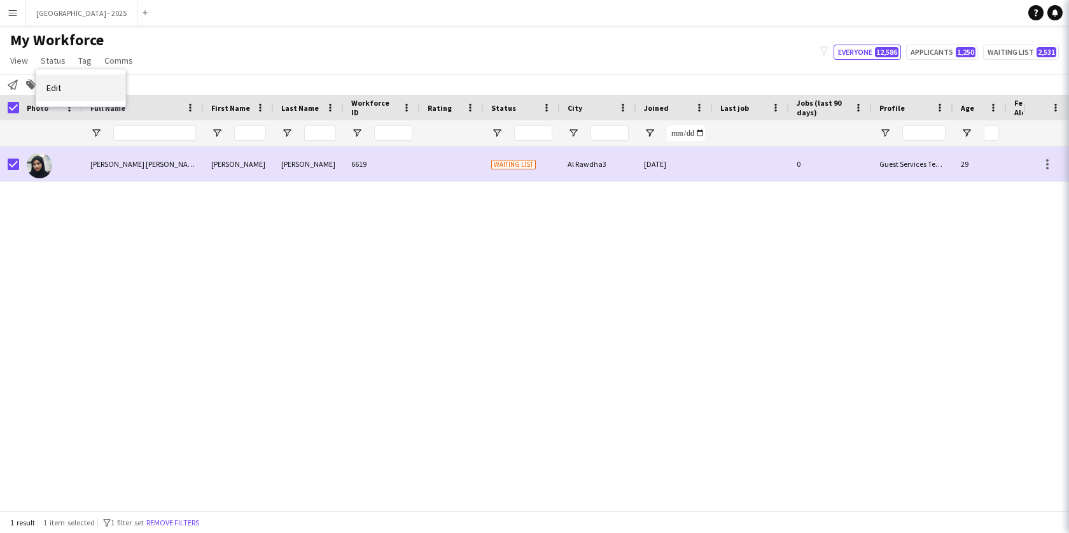
click at [56, 83] on span "Edit" at bounding box center [53, 87] width 15 height 11
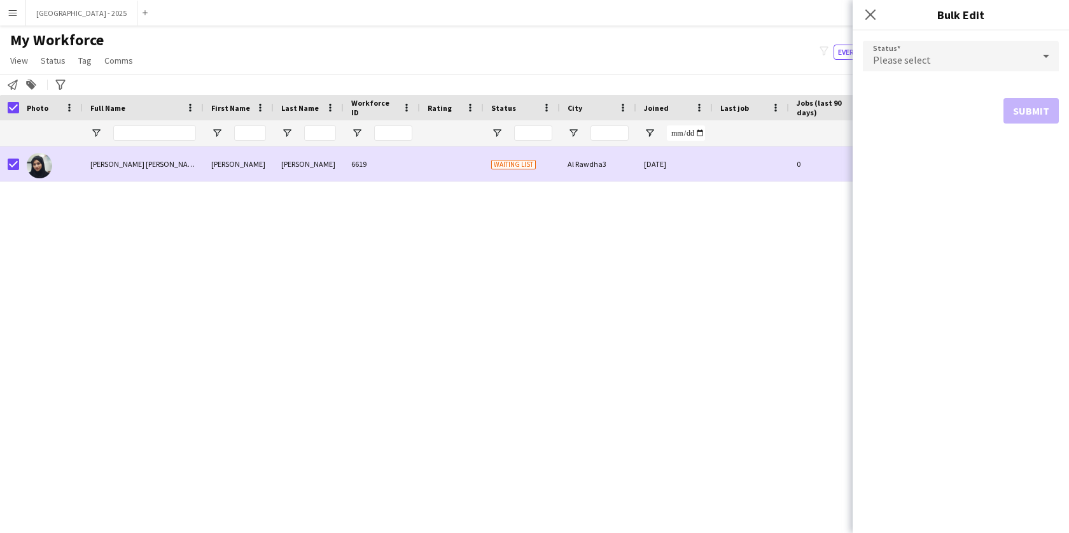
click at [883, 54] on span "Please select" at bounding box center [902, 59] width 58 height 13
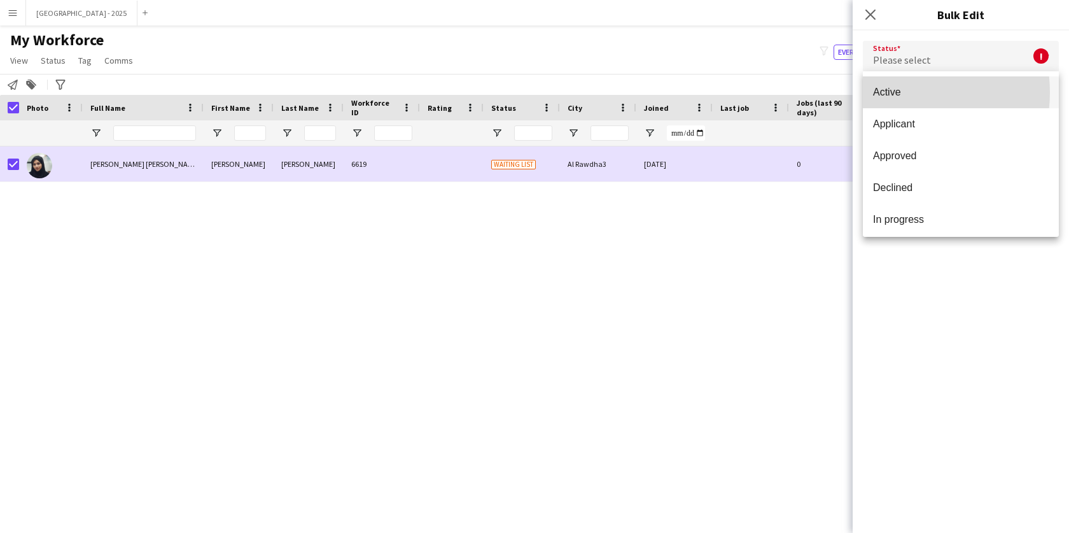
click at [894, 92] on span "Active" at bounding box center [961, 92] width 176 height 12
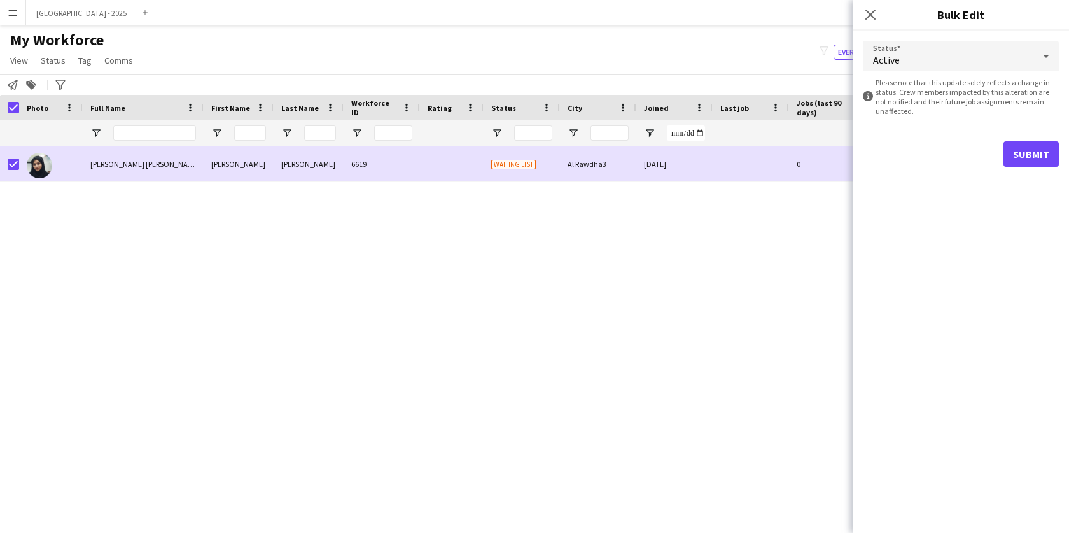
click at [1032, 169] on form "Status Active information-circle Please note that this update solely reflects a…" at bounding box center [961, 104] width 196 height 146
click at [1033, 156] on button "Submit" at bounding box center [1030, 153] width 55 height 25
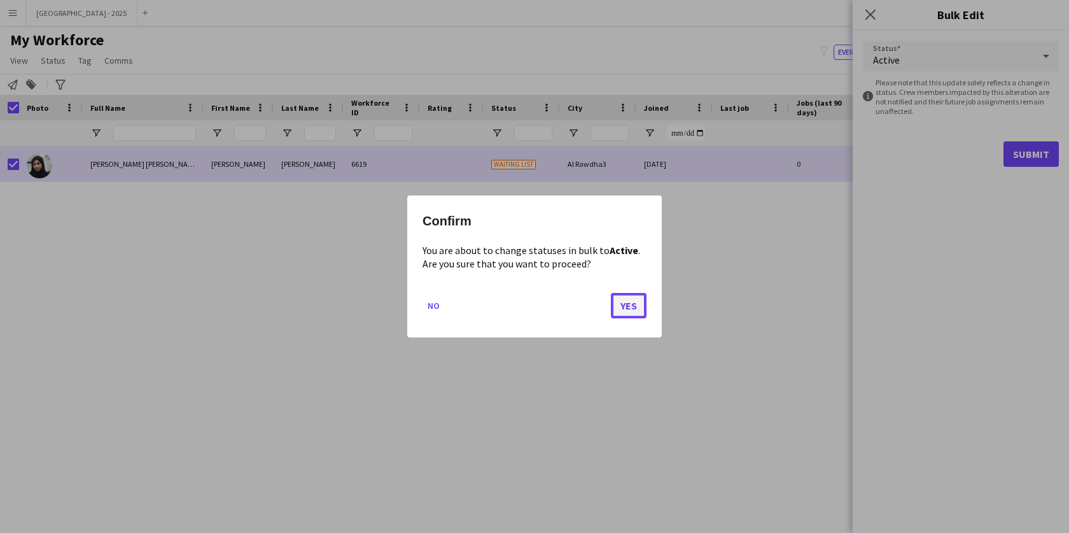
click at [643, 312] on button "Yes" at bounding box center [629, 305] width 36 height 25
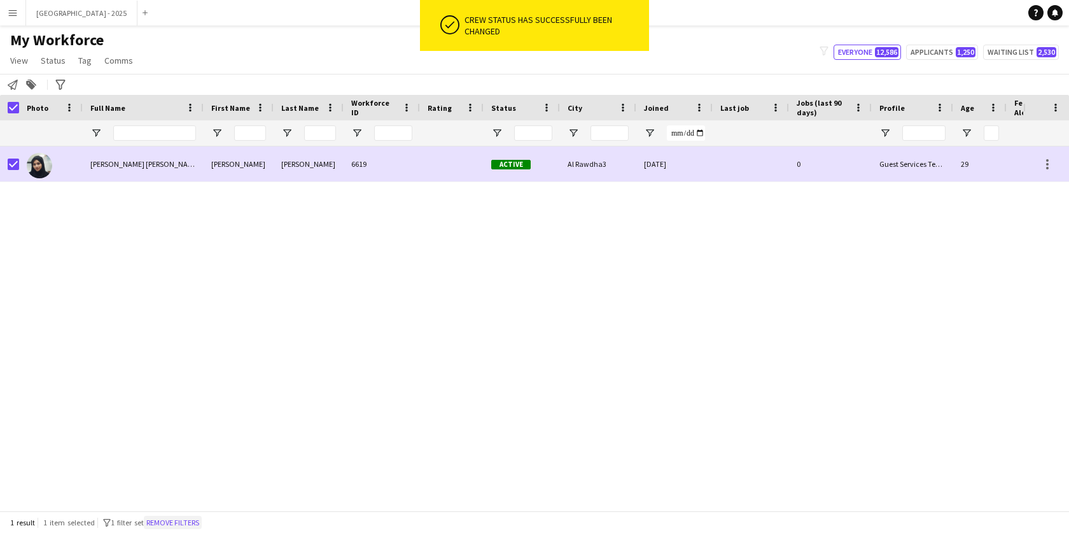
click at [162, 524] on button "Remove filters" at bounding box center [173, 522] width 58 height 14
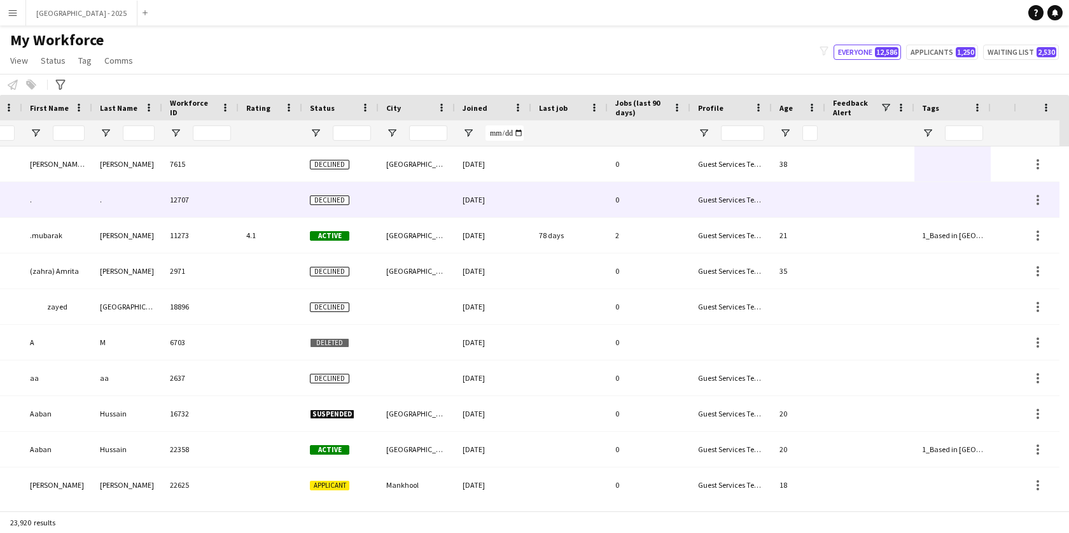
scroll to position [0, 286]
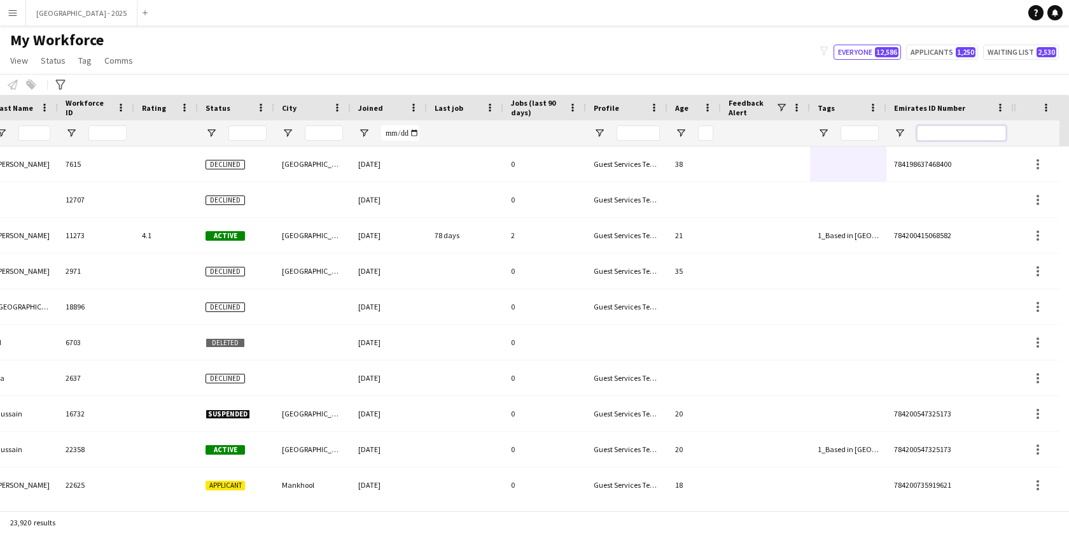
click at [946, 125] on input "Emirates ID Number Filter Input" at bounding box center [961, 132] width 89 height 15
paste input "*******"
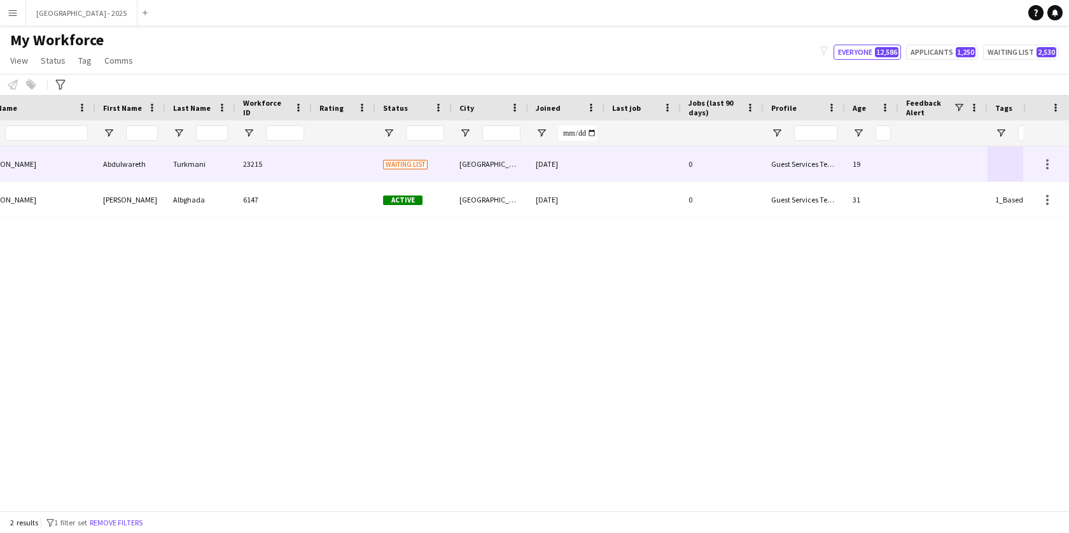
scroll to position [0, 0]
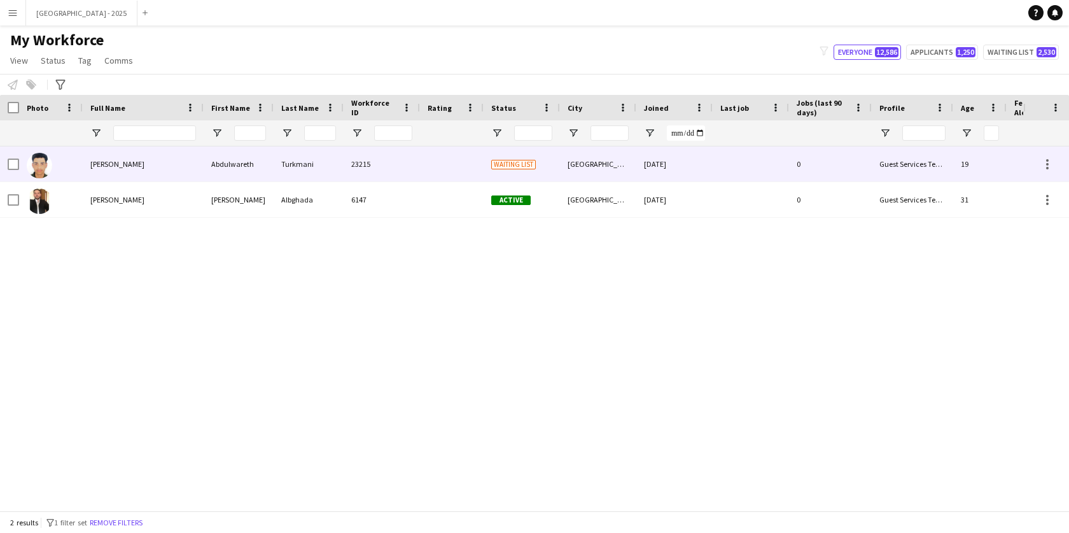
type input "*******"
click at [207, 170] on div "Abdulwareth" at bounding box center [239, 163] width 70 height 35
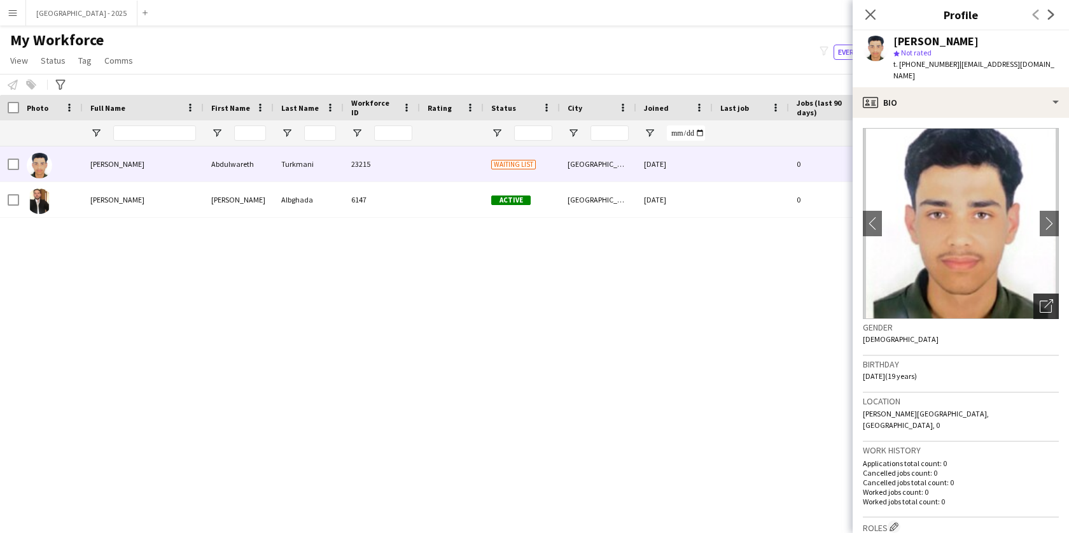
click at [1040, 299] on icon "Open photos pop-in" at bounding box center [1046, 305] width 13 height 13
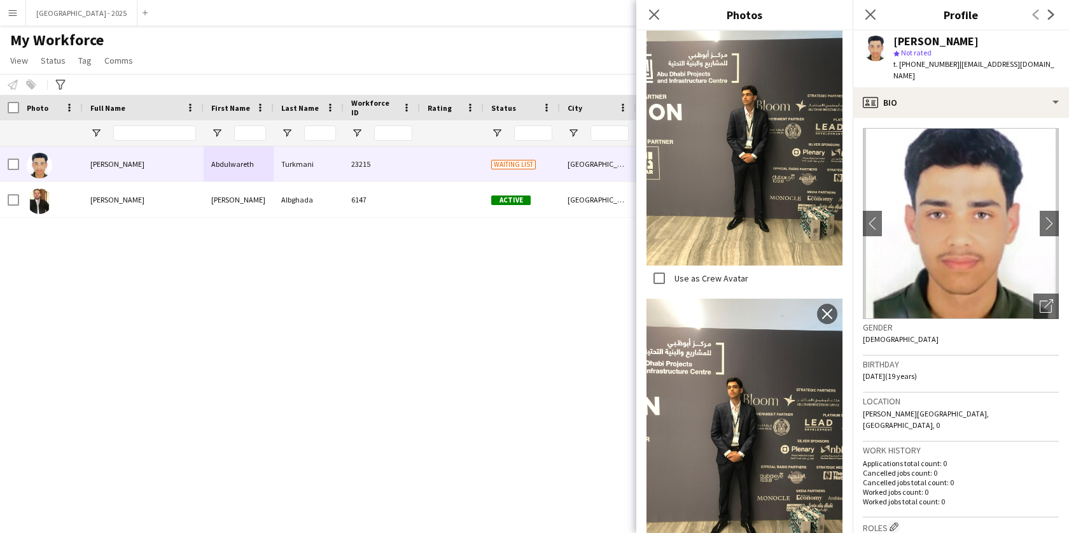
scroll to position [218, 0]
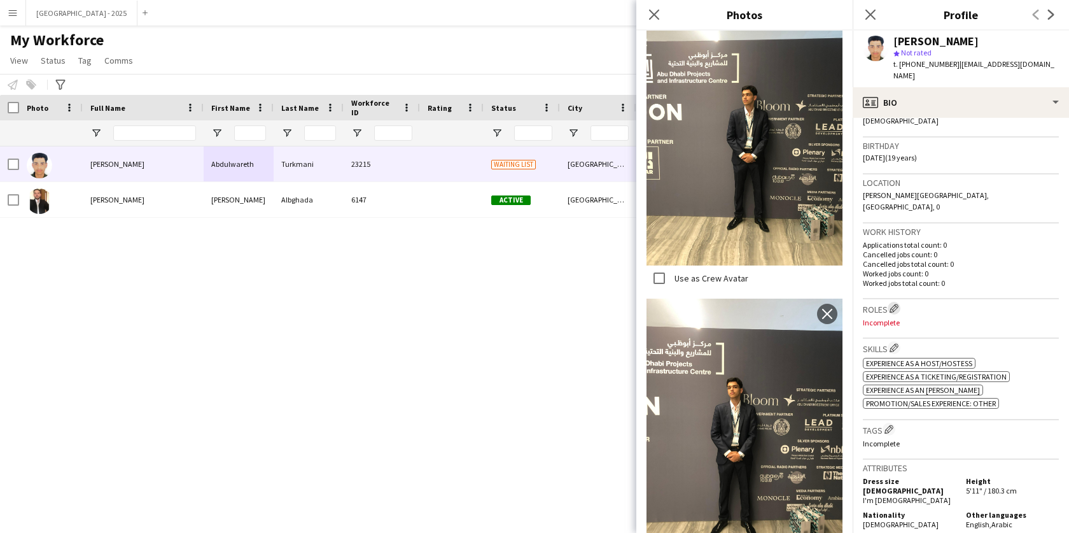
click at [897, 304] on app-icon "Edit crew company roles" at bounding box center [894, 308] width 9 height 9
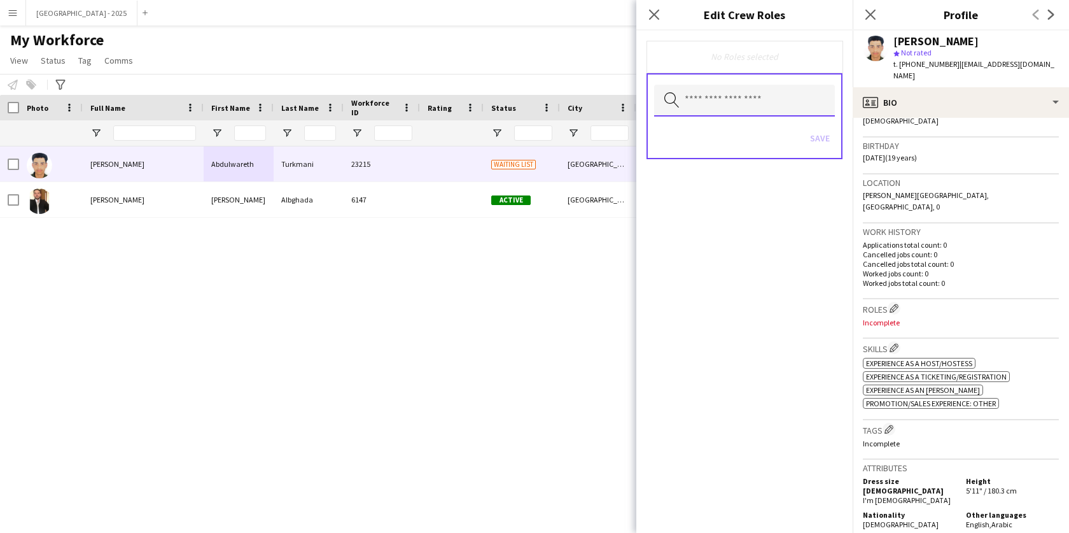
click at [754, 100] on input "text" at bounding box center [744, 101] width 181 height 32
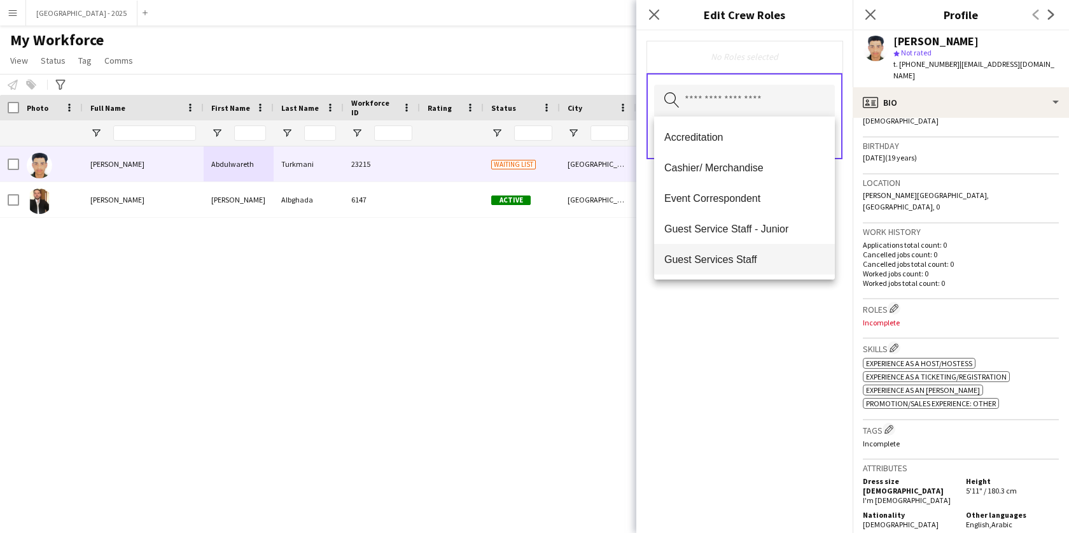
click at [736, 258] on span "Guest Services Staff" at bounding box center [744, 259] width 160 height 12
click at [745, 267] on mat-option "Guest Services Staff - Senior" at bounding box center [744, 260] width 181 height 31
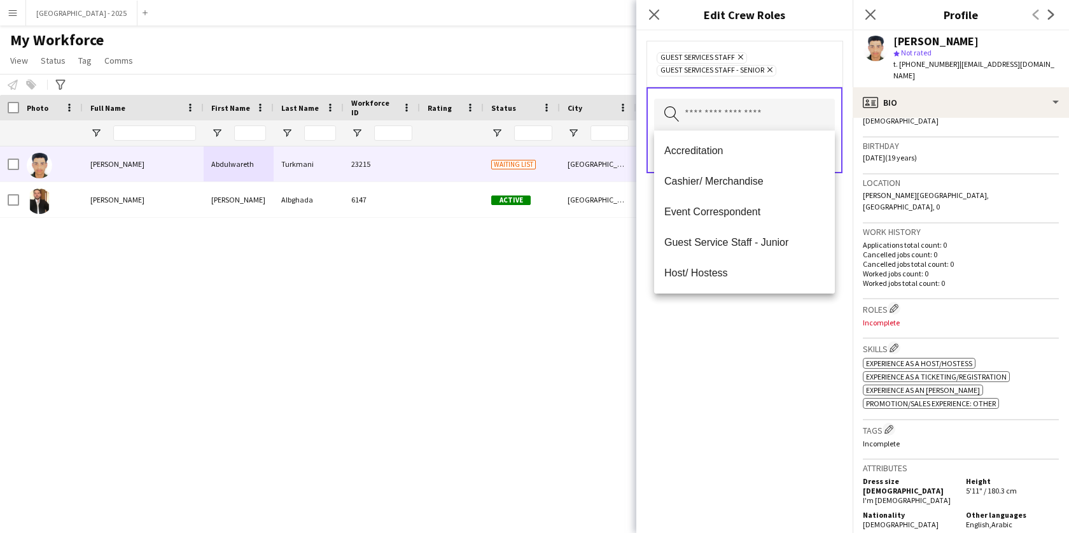
drag, startPoint x: 758, startPoint y: 346, endPoint x: 780, endPoint y: 283, distance: 66.0
click at [758, 346] on div "Guest Services Staff Remove Guest Services Staff - Senior Remove Search by role…" at bounding box center [744, 282] width 216 height 502
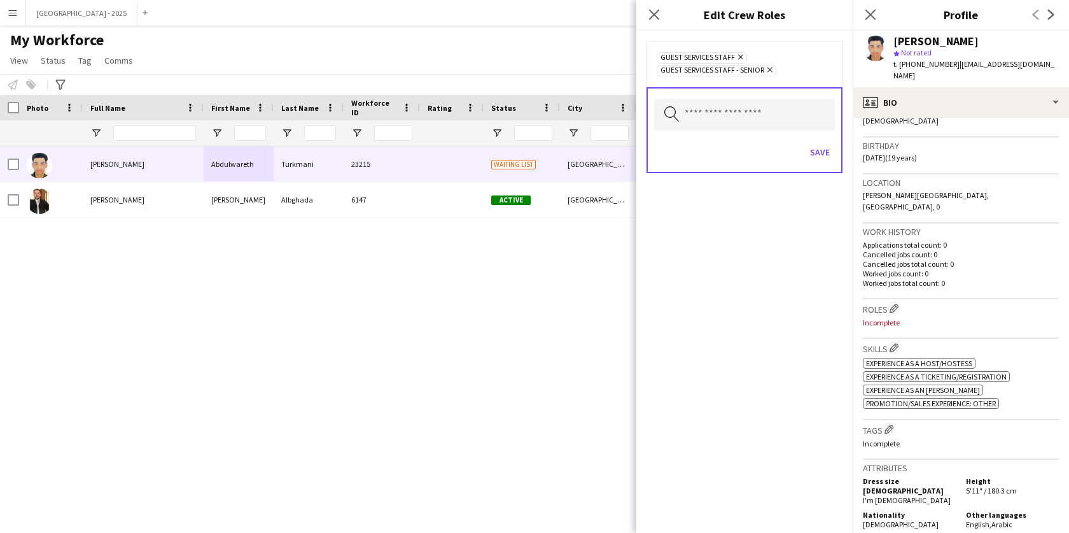
click at [821, 164] on div "Save" at bounding box center [744, 154] width 181 height 36
click at [814, 150] on button "Save" at bounding box center [820, 152] width 30 height 20
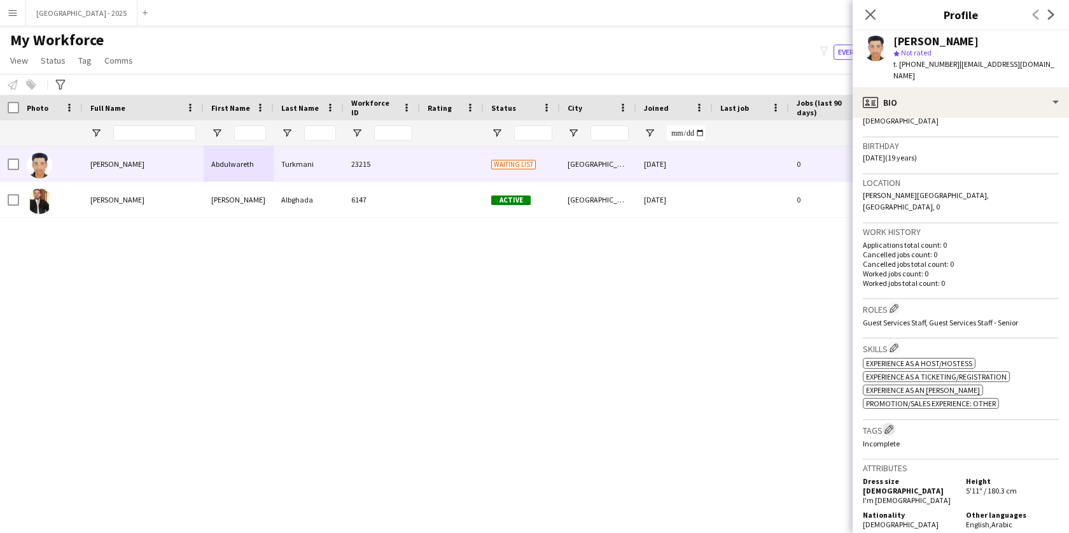
click at [893, 424] on app-icon "Edit crew company tags" at bounding box center [888, 428] width 9 height 9
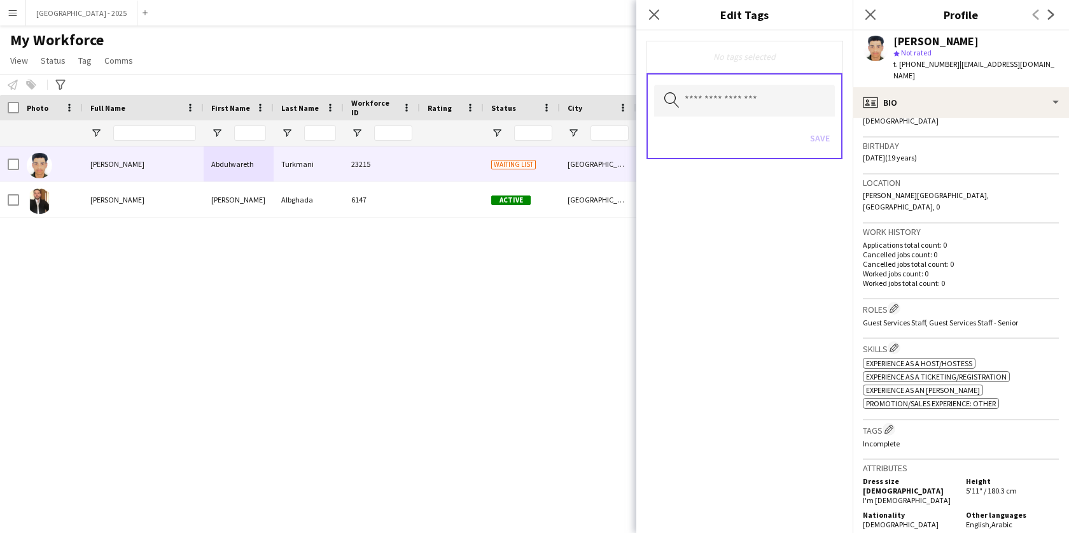
click at [718, 118] on div "Search by tag name Save" at bounding box center [744, 116] width 196 height 86
click at [734, 116] on div "Search by tag name Save" at bounding box center [744, 116] width 196 height 86
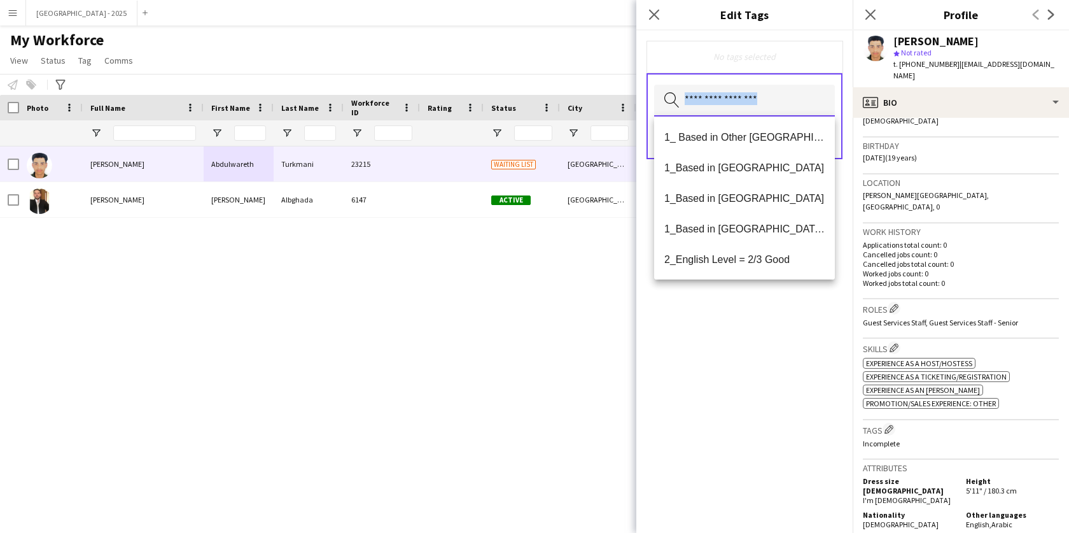
click at [736, 111] on input "text" at bounding box center [744, 101] width 181 height 32
click at [778, 173] on span "1_Based in [GEOGRAPHIC_DATA]" at bounding box center [744, 168] width 160 height 12
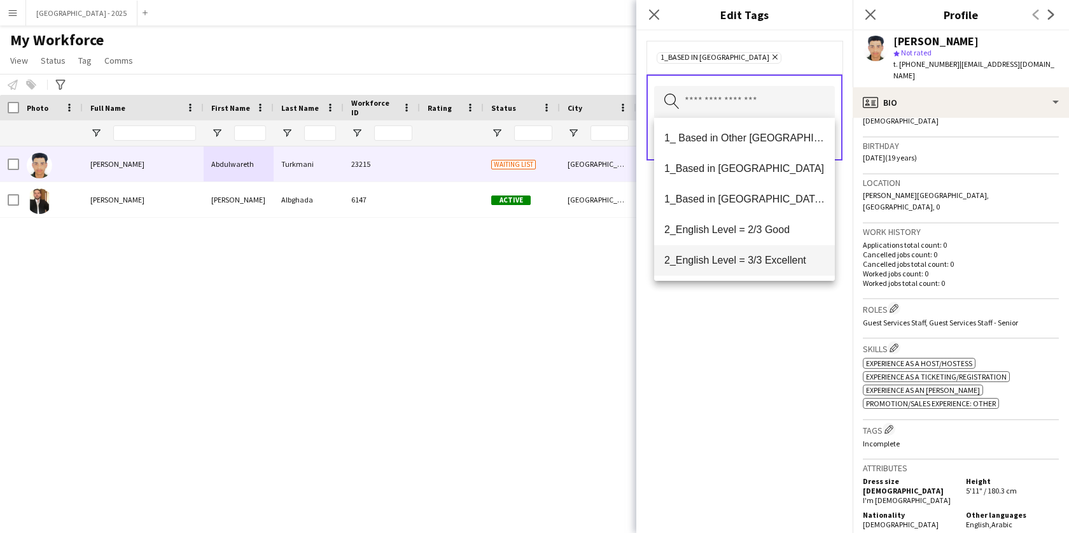
click at [772, 265] on span "2_English Level = 3/3 Excellent" at bounding box center [744, 260] width 160 height 12
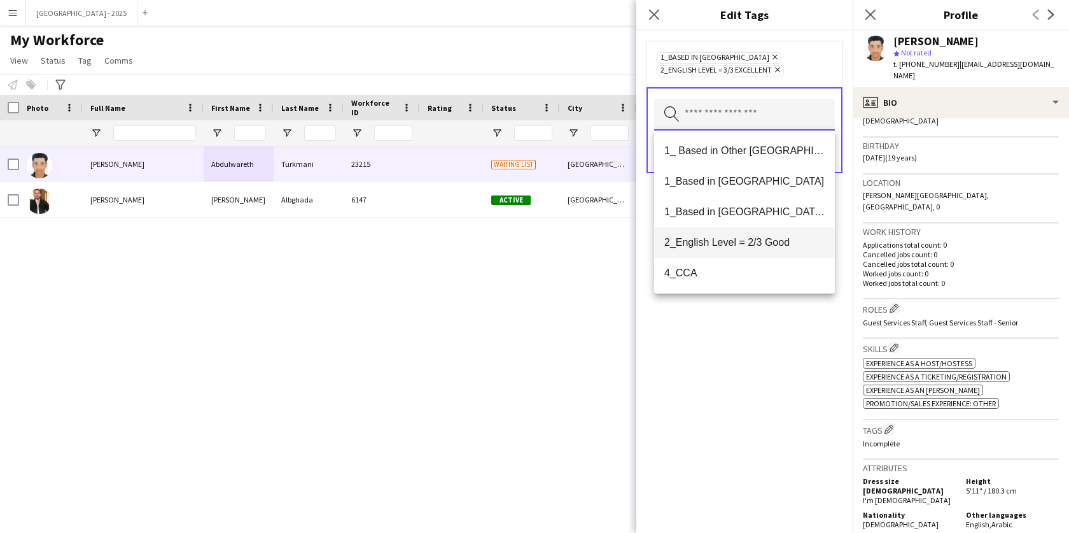
scroll to position [104, 0]
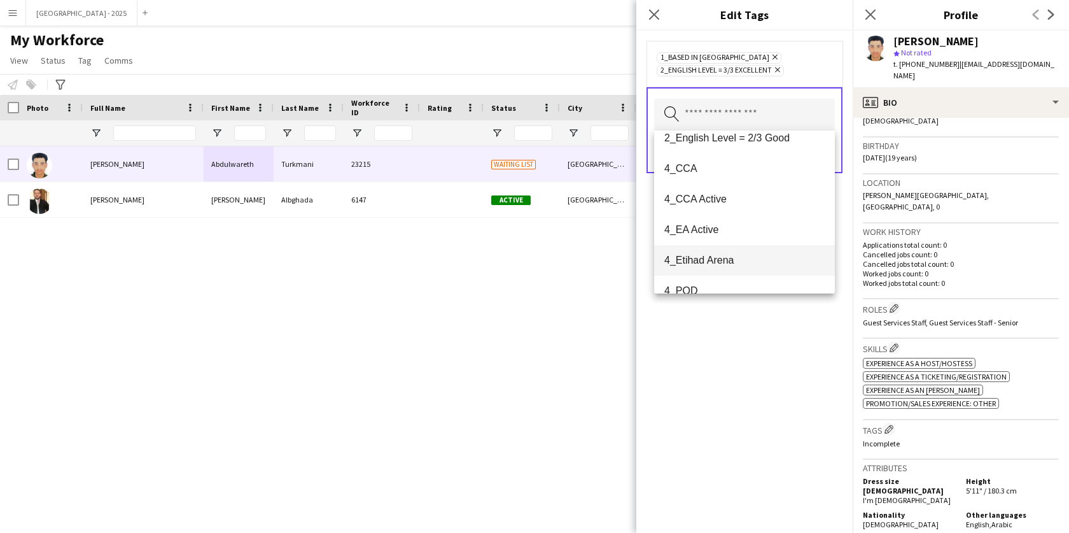
click at [719, 259] on span "4_Etihad Arena" at bounding box center [744, 260] width 160 height 12
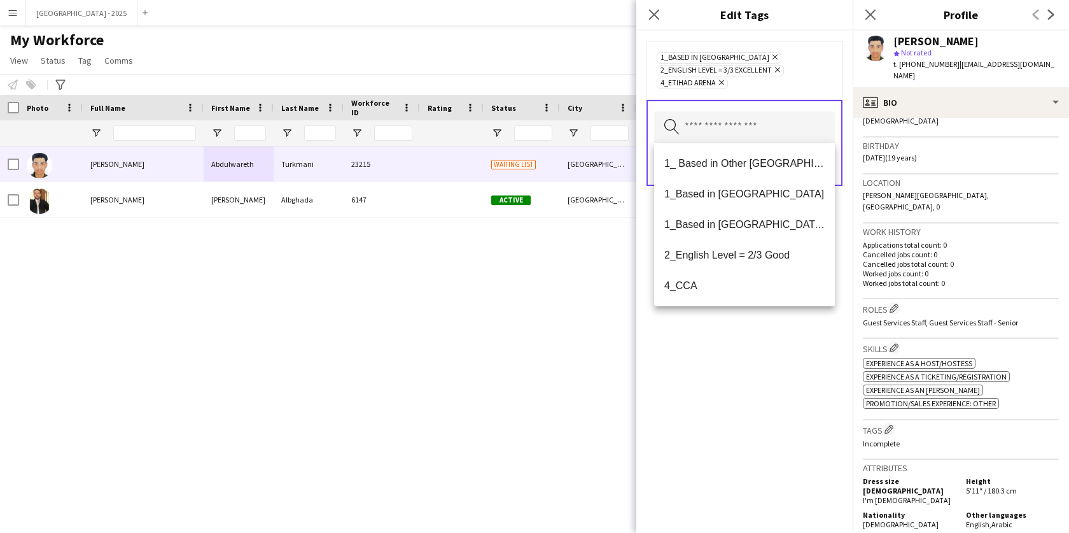
click at [721, 347] on div "1_Based in [GEOGRAPHIC_DATA] Remove 2_English Level = 3/3 Excellent Remove 4_Et…" at bounding box center [744, 282] width 216 height 502
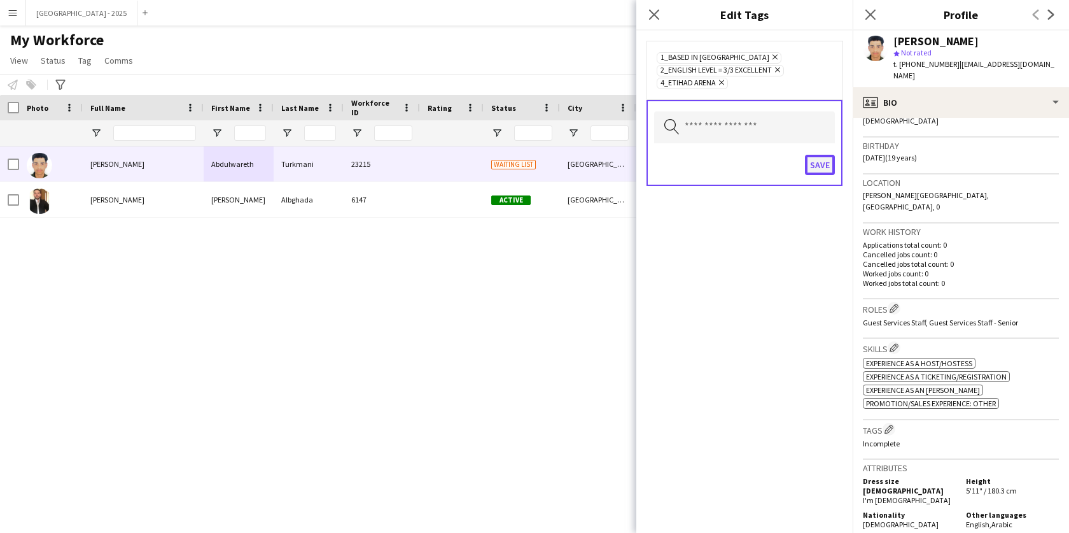
click at [814, 173] on button "Save" at bounding box center [820, 165] width 30 height 20
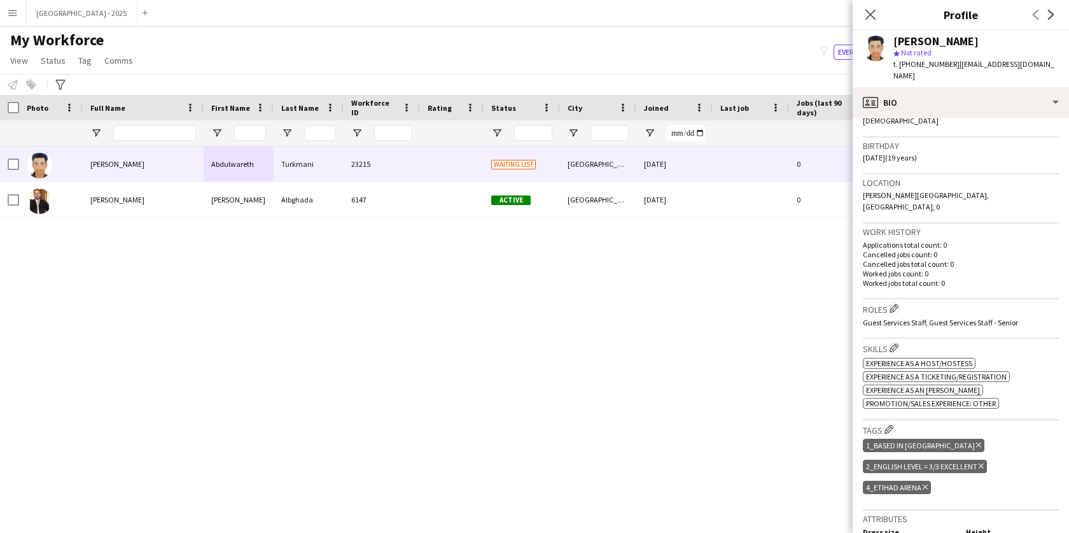
scroll to position [0, 0]
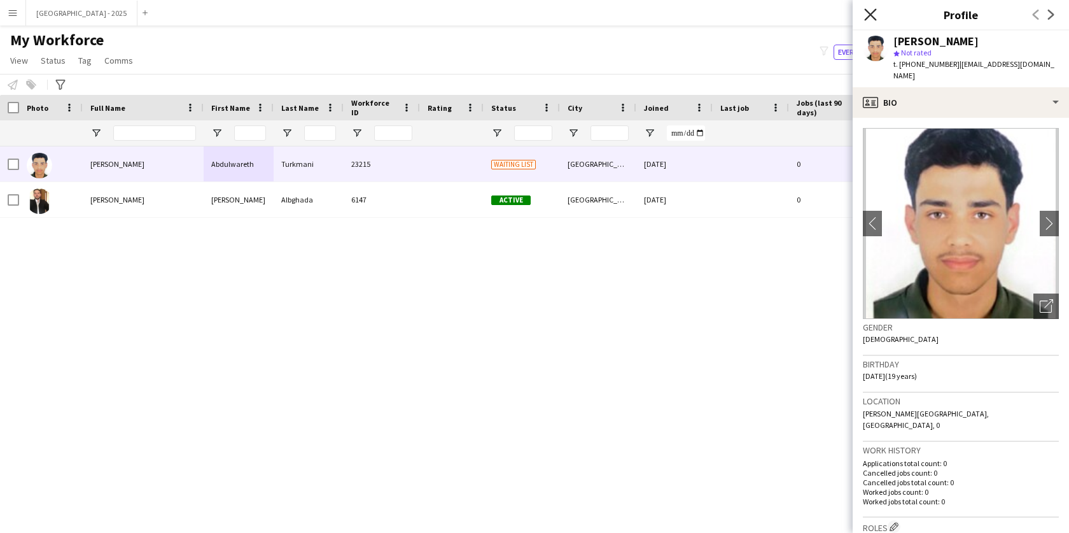
click at [876, 18] on icon "Close pop-in" at bounding box center [870, 14] width 12 height 12
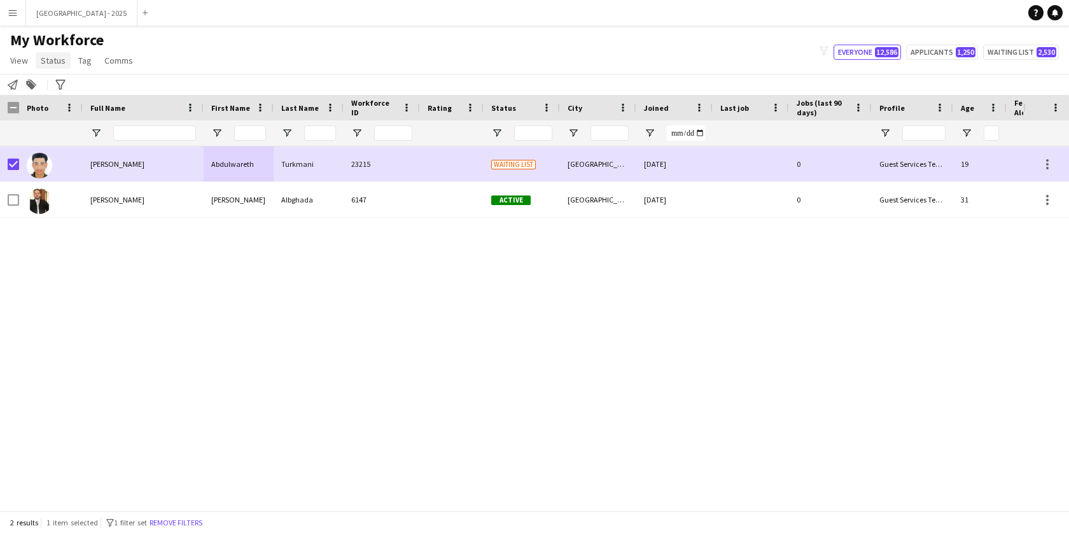
click at [45, 64] on span "Status" at bounding box center [53, 60] width 25 height 11
click at [55, 73] on div "Edit" at bounding box center [80, 87] width 89 height 37
click at [56, 73] on div "Edit" at bounding box center [80, 87] width 89 height 37
click at [60, 75] on link "Edit" at bounding box center [80, 87] width 89 height 27
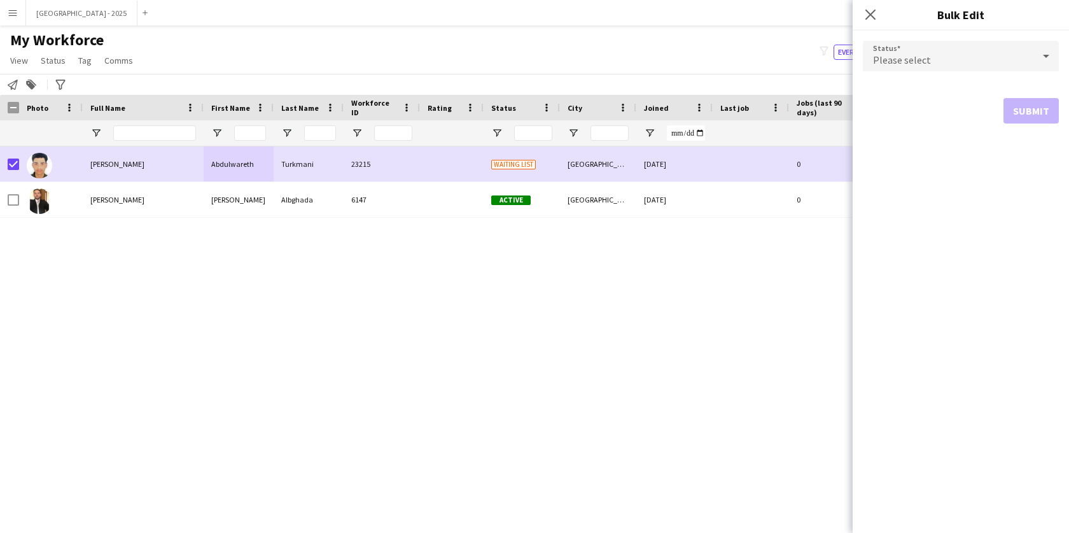
click at [923, 46] on div "Please select" at bounding box center [948, 56] width 171 height 31
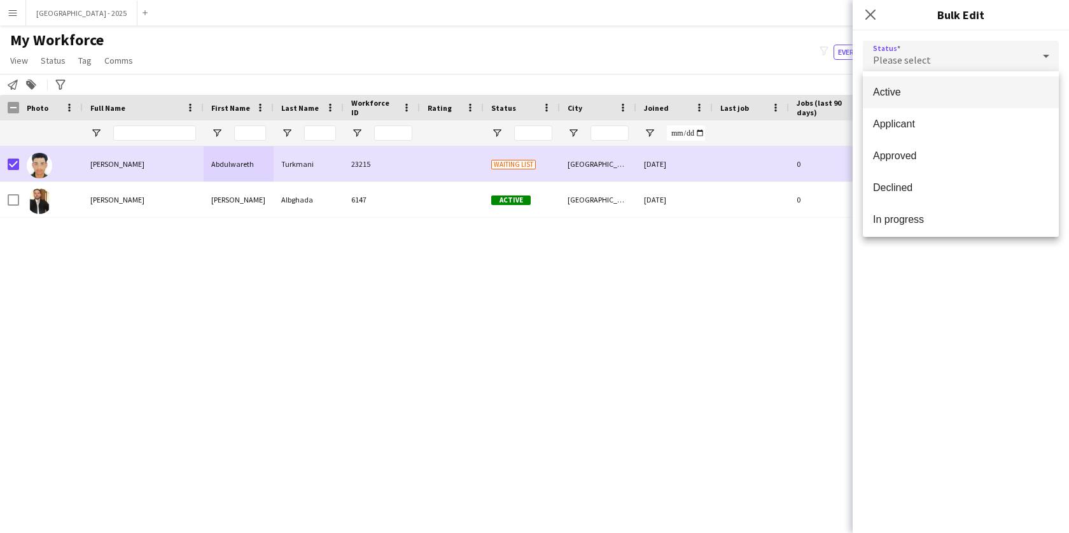
click at [888, 105] on mat-option "Active" at bounding box center [961, 92] width 196 height 32
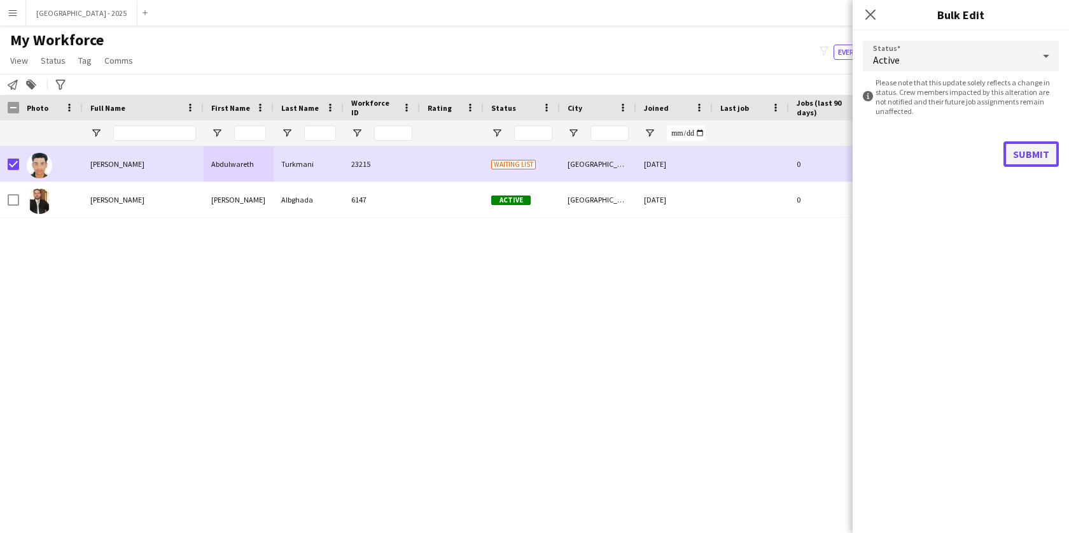
click at [1007, 152] on button "Submit" at bounding box center [1030, 153] width 55 height 25
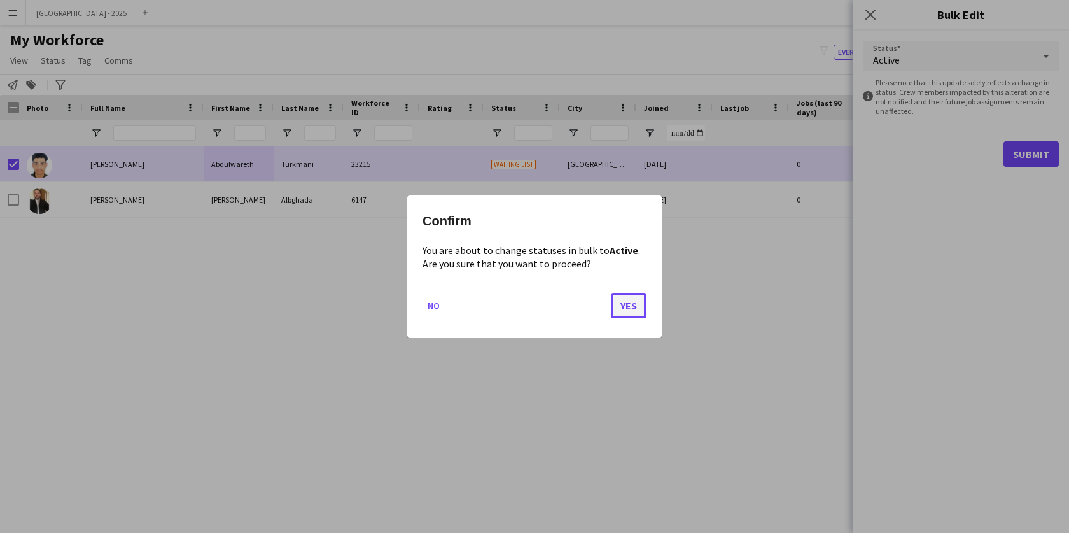
click at [626, 312] on button "Yes" at bounding box center [629, 305] width 36 height 25
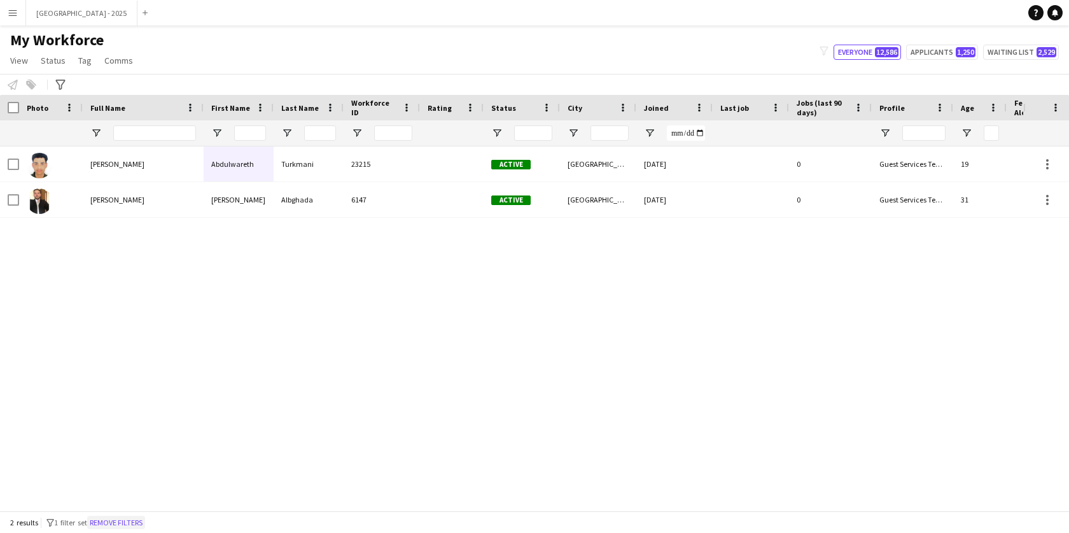
click at [111, 527] on button "Remove filters" at bounding box center [116, 522] width 58 height 14
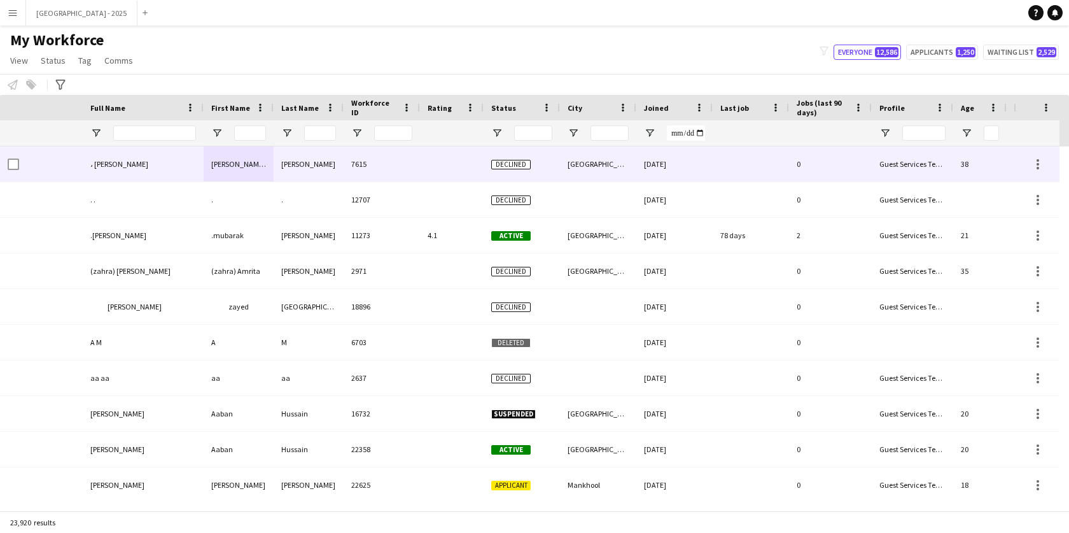
scroll to position [0, 286]
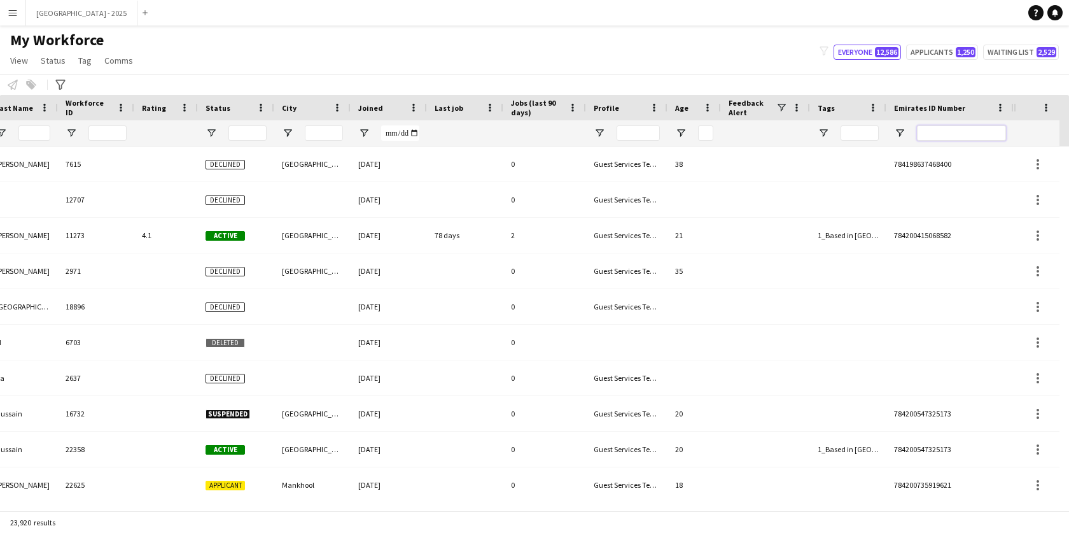
click at [971, 133] on input "Emirates ID Number Filter Input" at bounding box center [961, 132] width 89 height 15
paste input "*******"
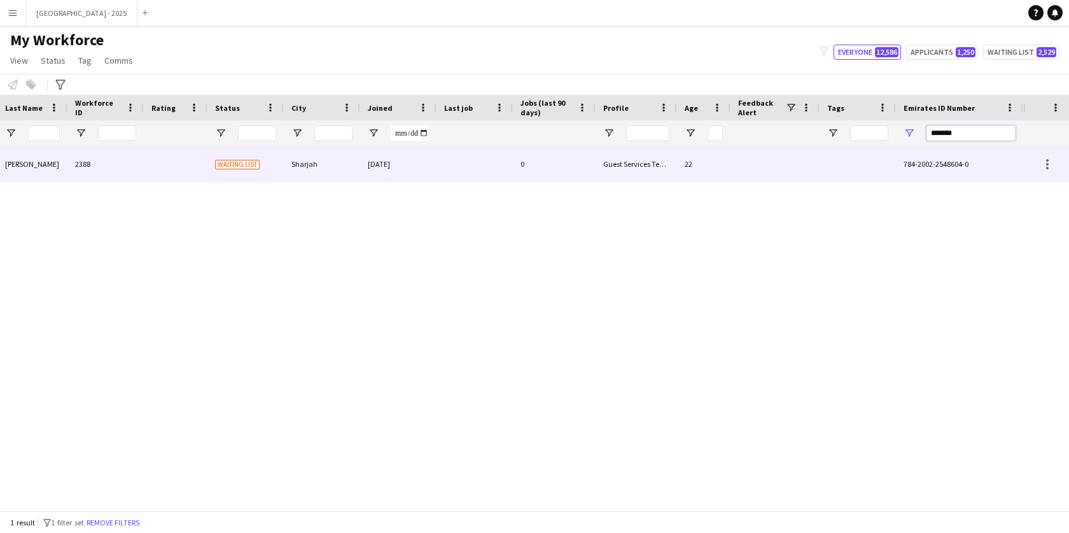
scroll to position [0, 276]
type input "*******"
click at [577, 178] on div "0" at bounding box center [554, 163] width 83 height 35
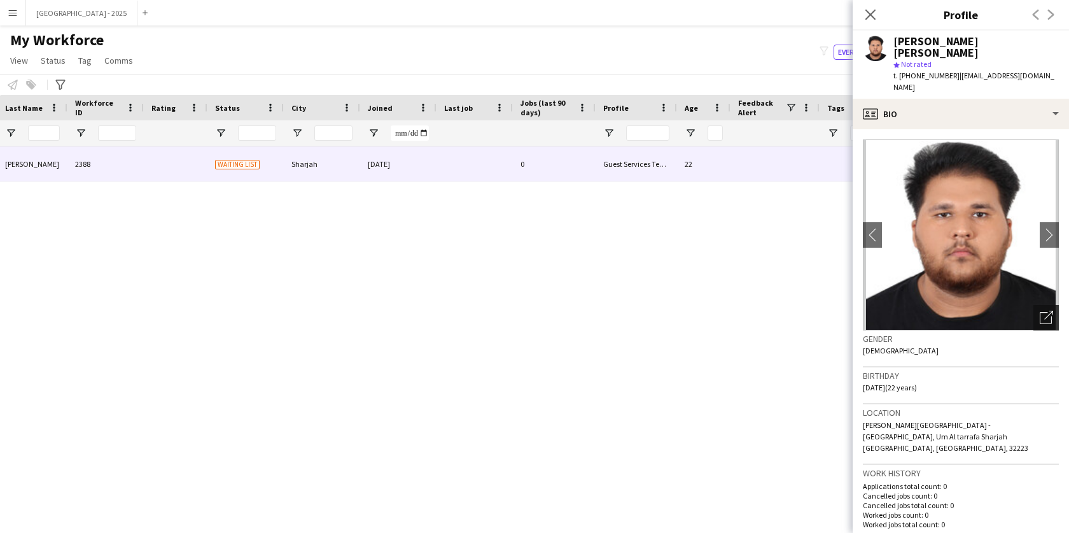
click at [1041, 312] on icon at bounding box center [1046, 318] width 12 height 12
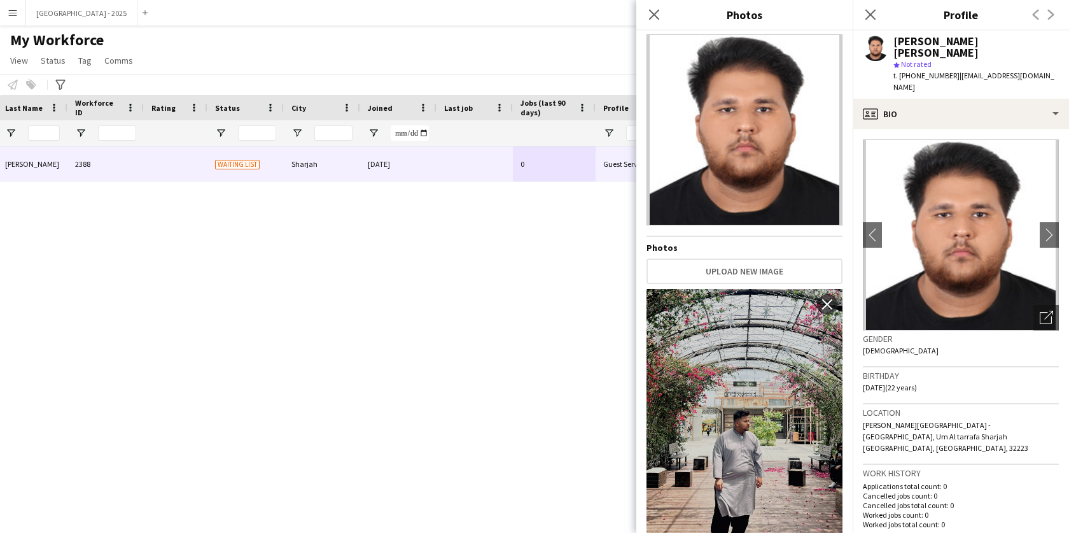
scroll to position [0, 0]
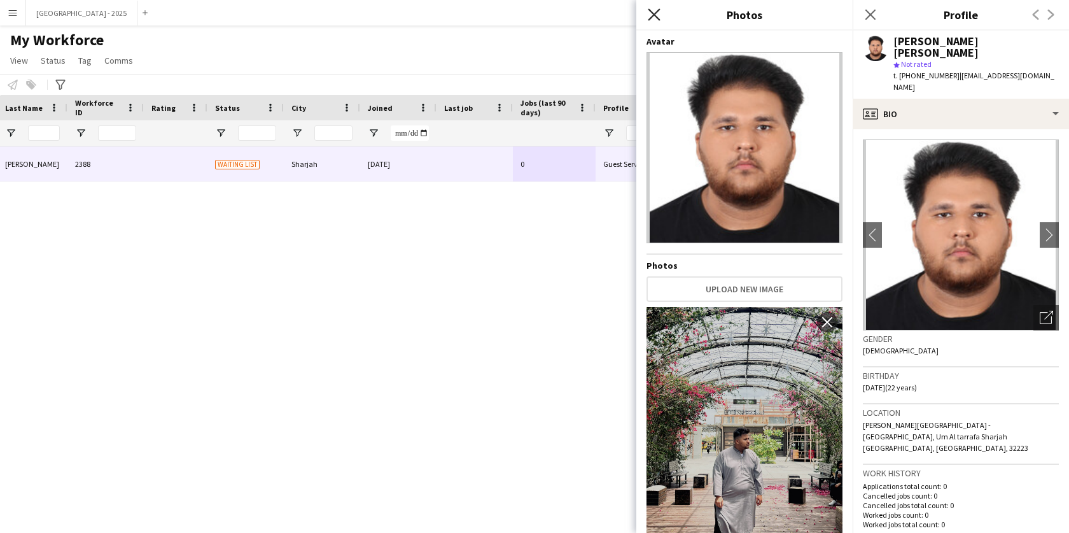
click at [652, 10] on icon "Close pop-in" at bounding box center [654, 14] width 12 height 12
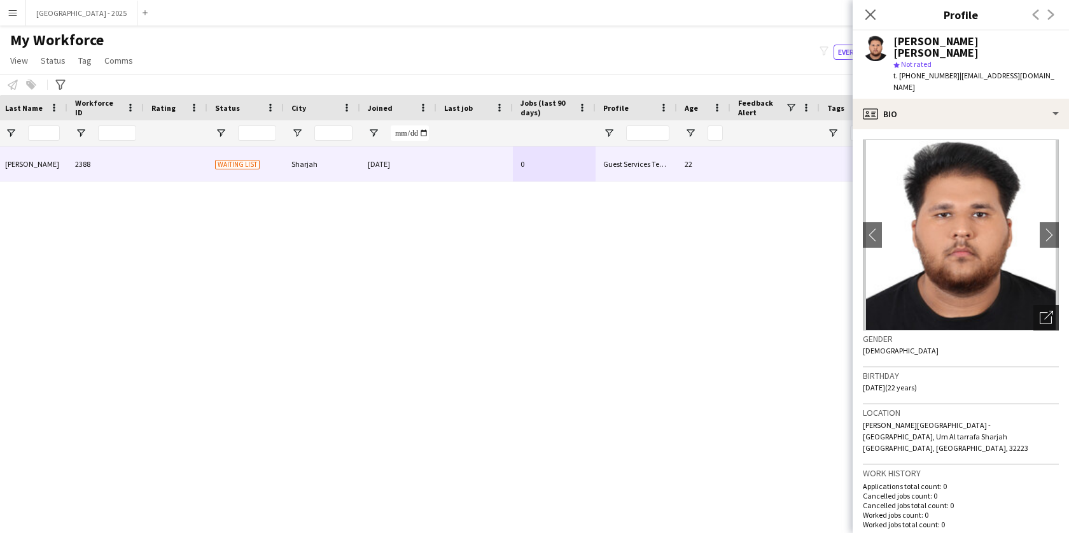
click at [1040, 311] on icon "Open photos pop-in" at bounding box center [1046, 317] width 13 height 13
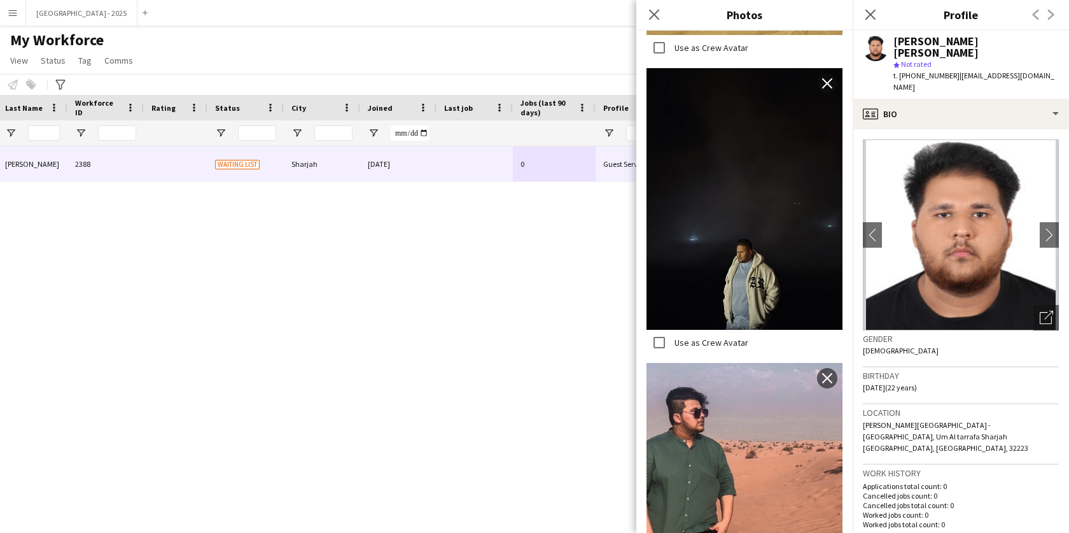
scroll to position [1535, 0]
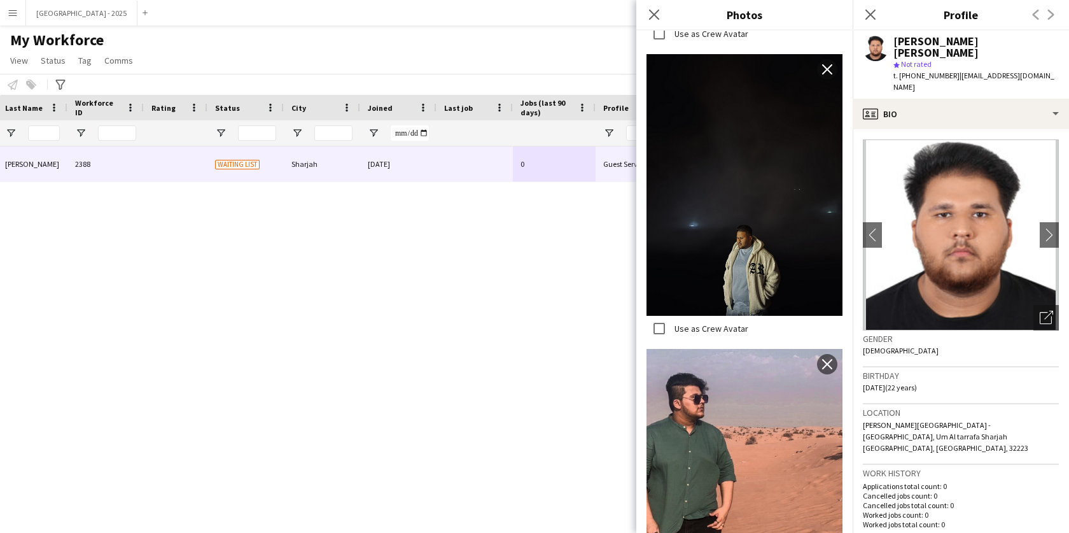
click at [918, 370] on h3 "Birthday" at bounding box center [961, 375] width 196 height 11
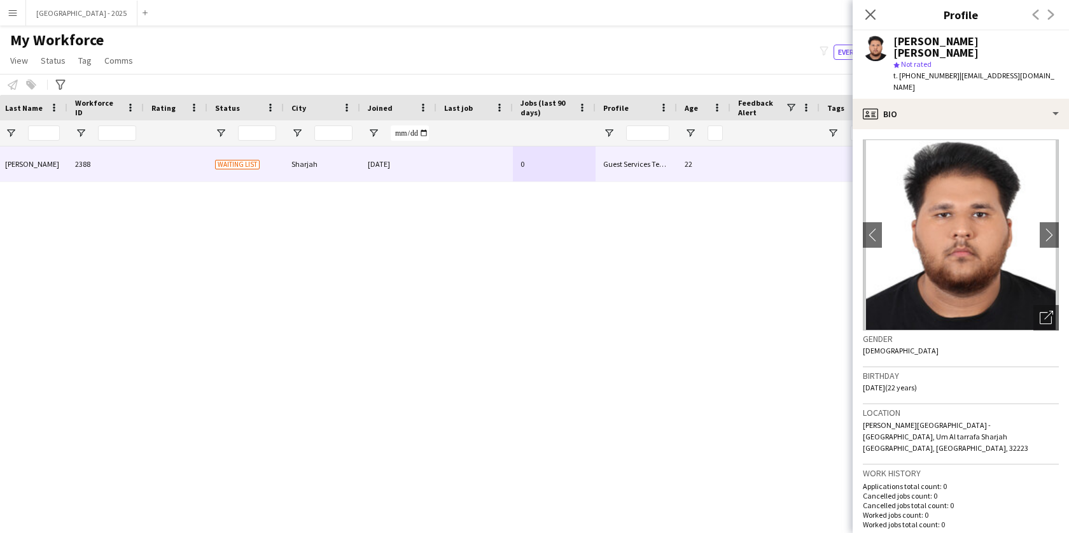
scroll to position [248, 0]
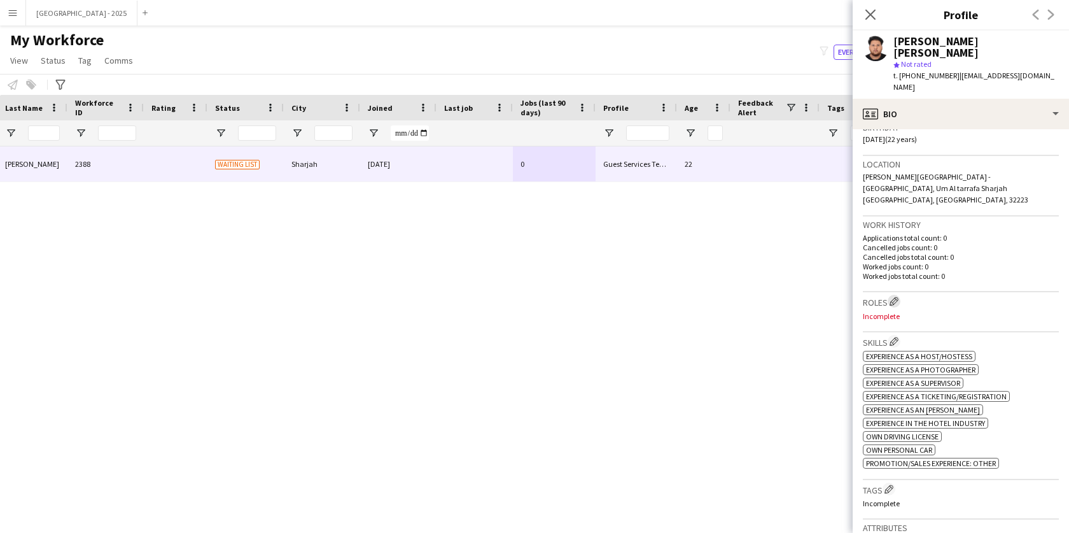
click at [891, 297] on app-icon "Edit crew company roles" at bounding box center [894, 301] width 9 height 9
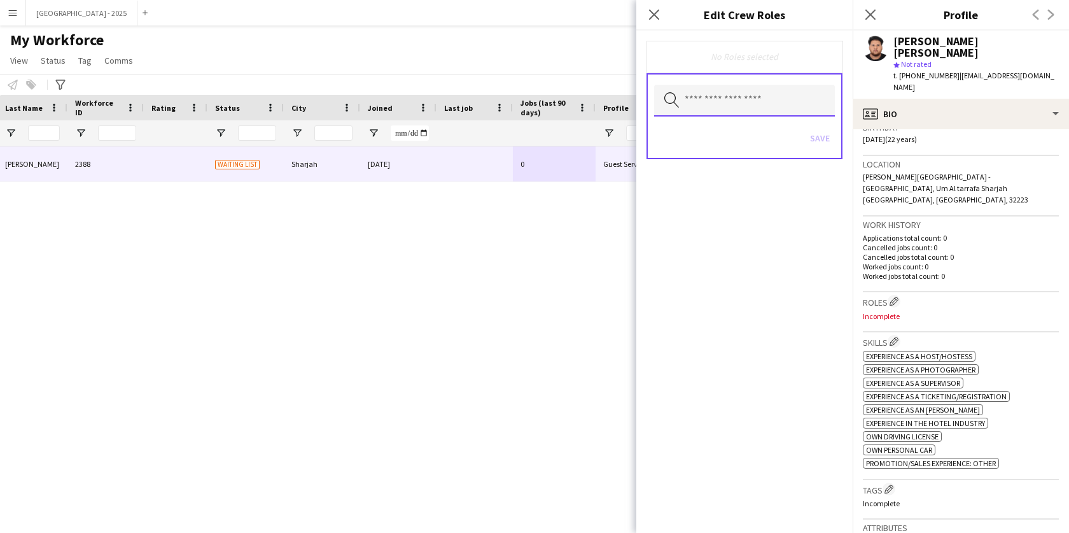
click at [788, 93] on input "text" at bounding box center [744, 101] width 181 height 32
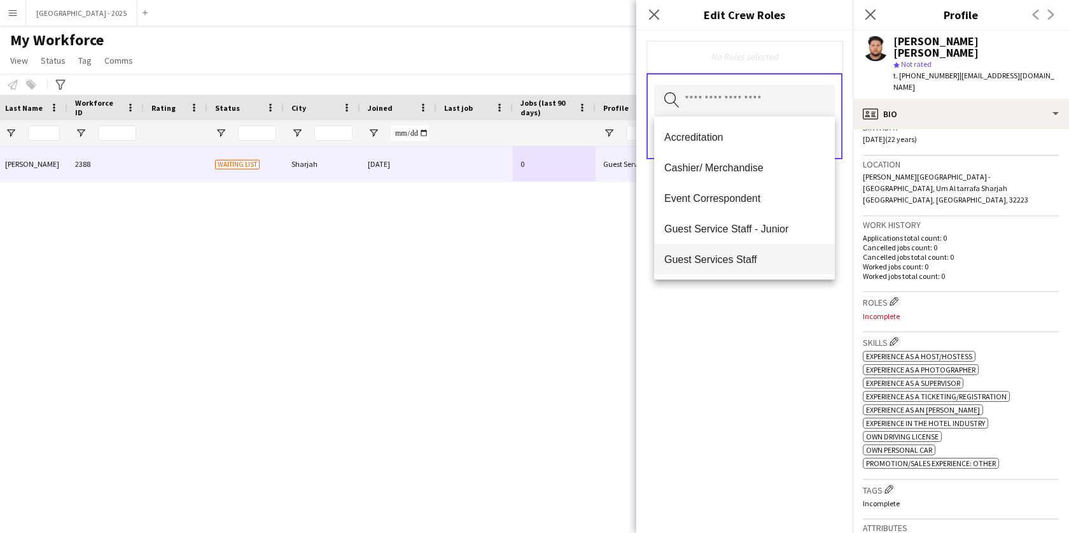
click at [737, 265] on span "Guest Services Staff" at bounding box center [744, 259] width 160 height 12
click at [774, 324] on div "Guest Services Staff Remove Search by role type Save" at bounding box center [744, 282] width 216 height 502
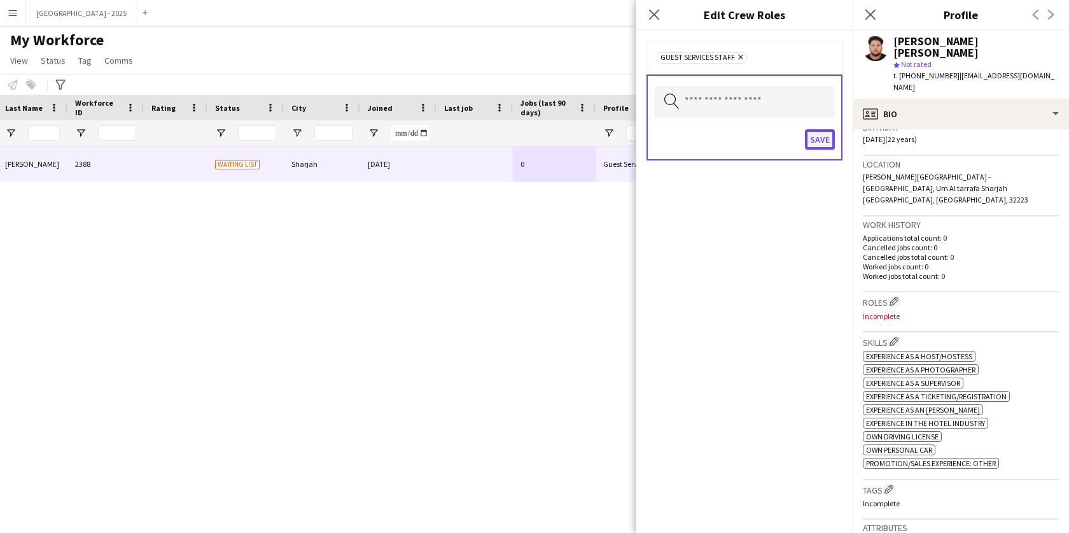
click at [816, 139] on button "Save" at bounding box center [820, 139] width 30 height 20
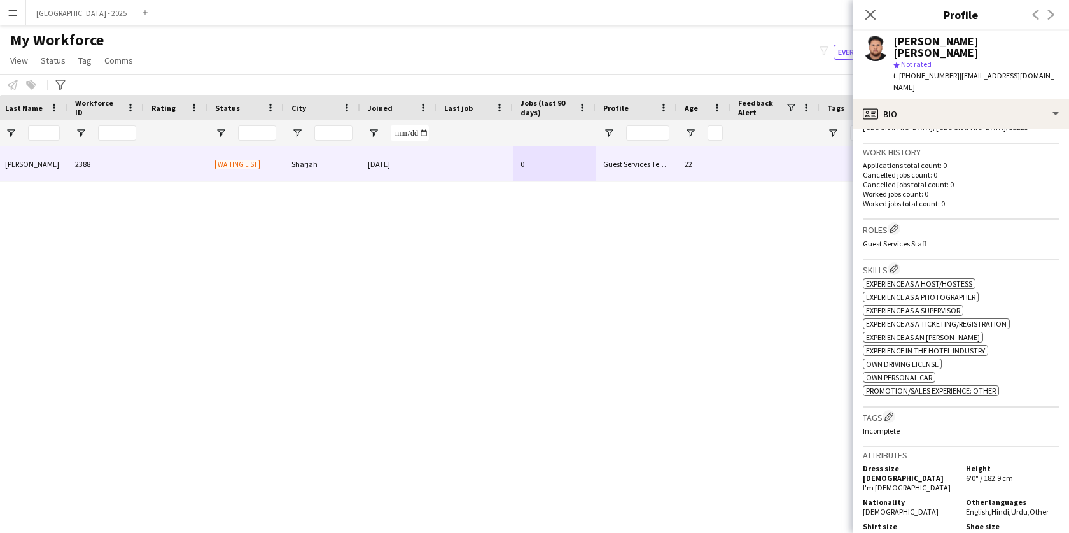
scroll to position [321, 0]
click at [891, 412] on app-icon "Edit crew company tags" at bounding box center [888, 416] width 9 height 9
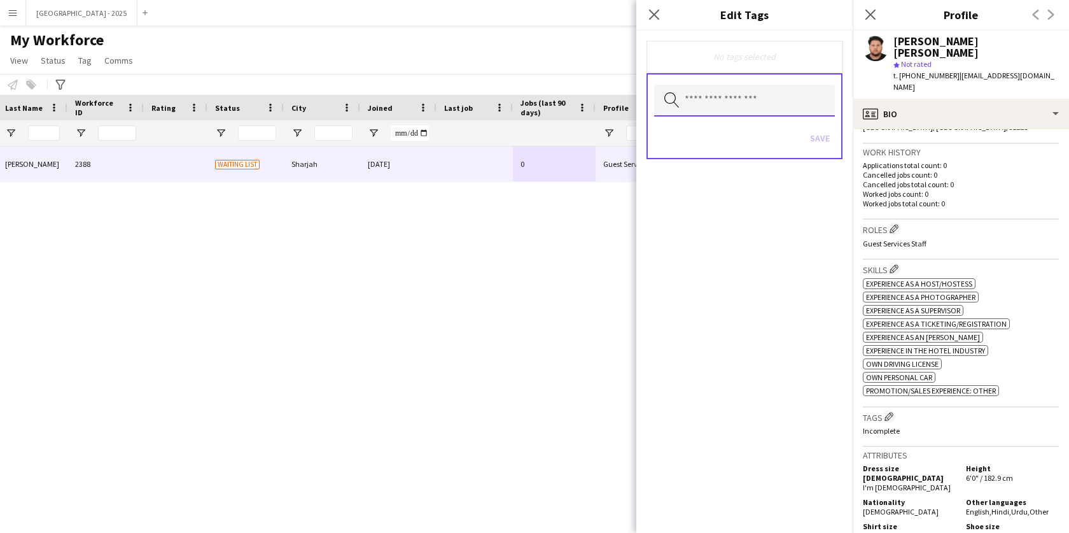
click at [767, 97] on input "text" at bounding box center [744, 101] width 181 height 32
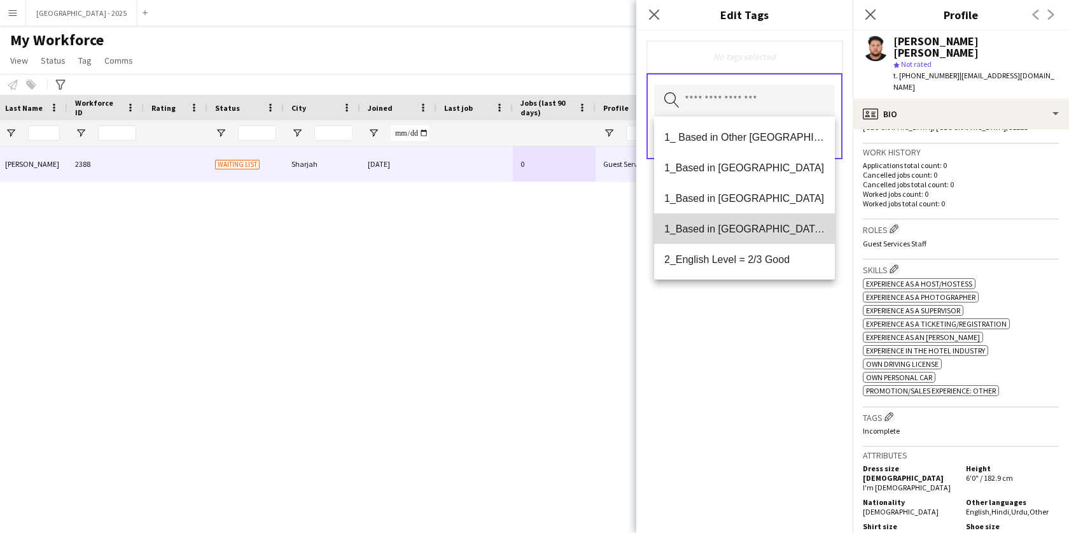
click at [764, 237] on mat-option "1_Based in [GEOGRAPHIC_DATA]/[GEOGRAPHIC_DATA]/Ajman" at bounding box center [744, 228] width 181 height 31
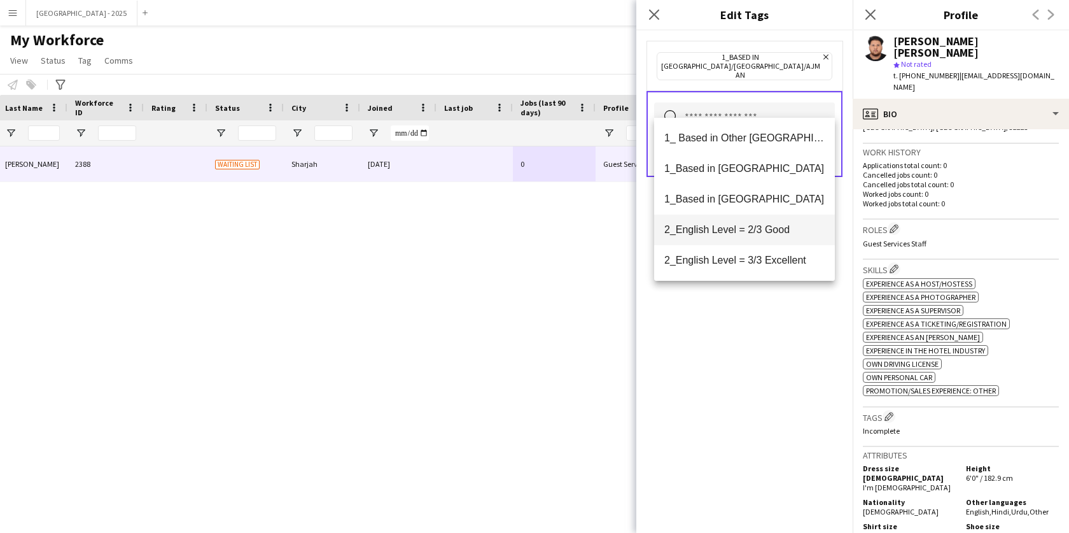
click at [783, 242] on mat-option "2_English Level = 2/3 Good" at bounding box center [744, 229] width 181 height 31
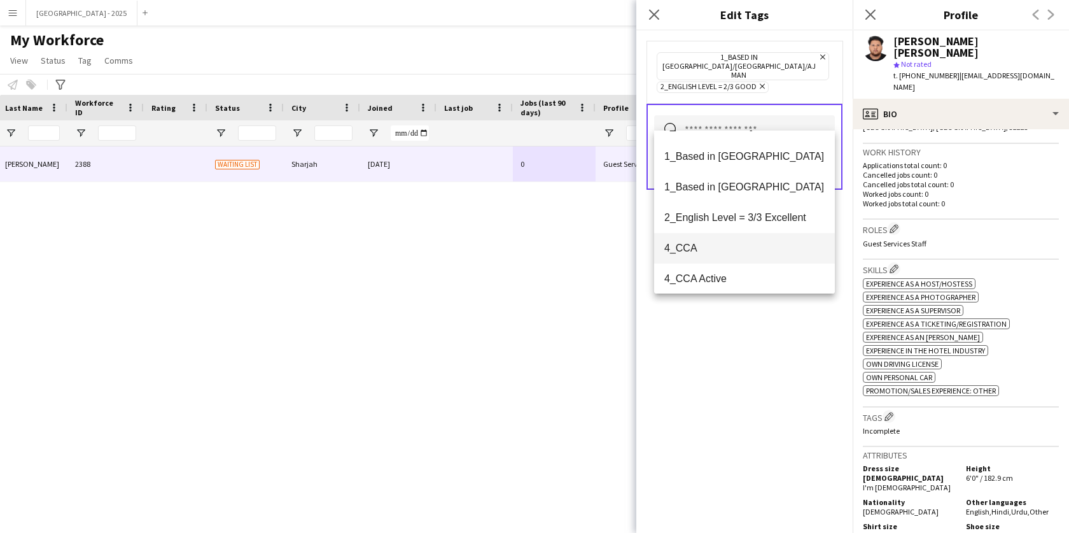
scroll to position [26, 0]
click at [771, 337] on div "1_Based in [GEOGRAPHIC_DATA]/[GEOGRAPHIC_DATA]/Ajman Remove 2_English Level = 2…" at bounding box center [744, 282] width 216 height 502
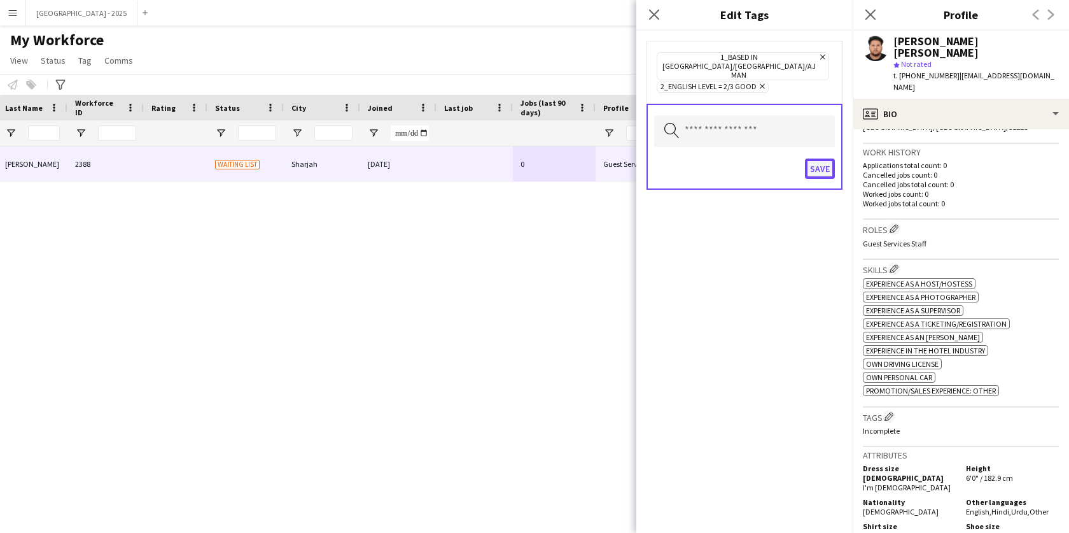
click at [821, 158] on button "Save" at bounding box center [820, 168] width 30 height 20
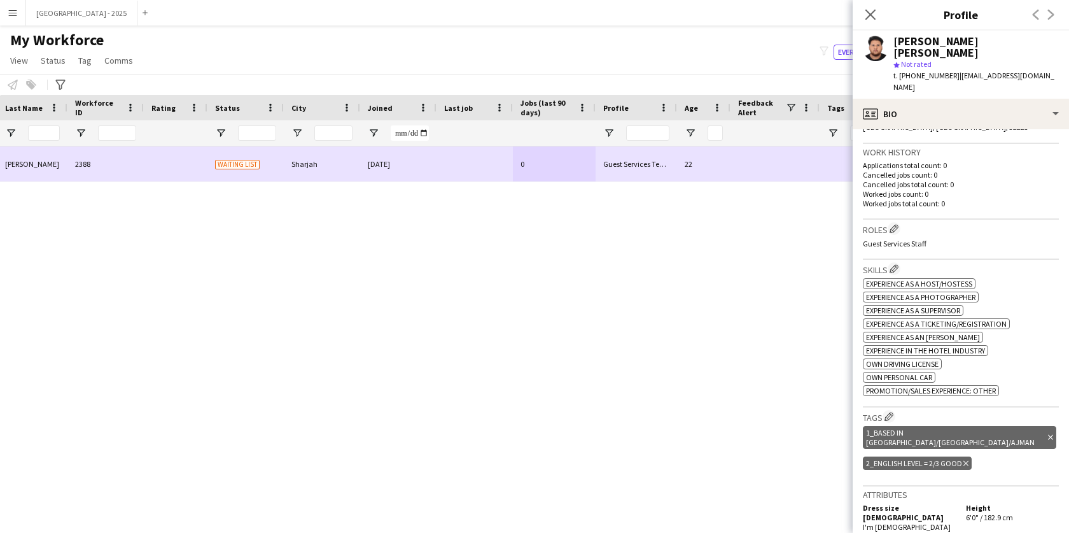
scroll to position [0, 0]
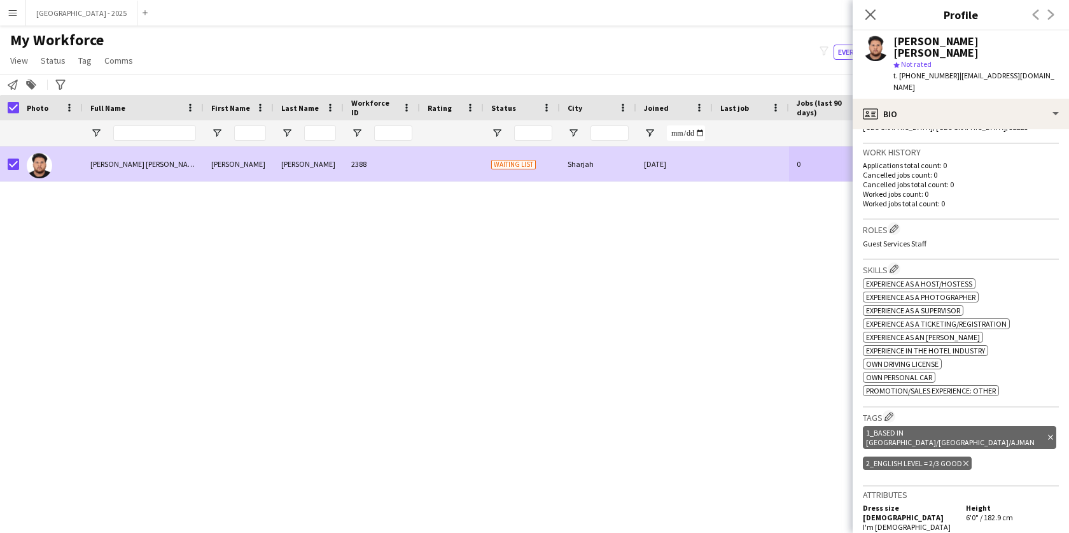
click at [59, 66] on span "Status" at bounding box center [53, 60] width 25 height 11
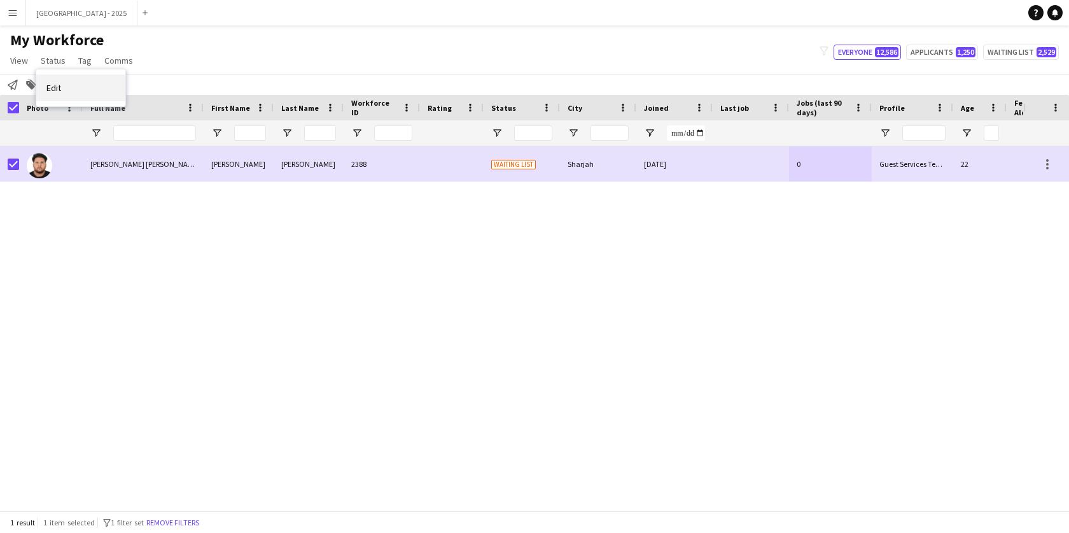
click at [97, 95] on link "Edit" at bounding box center [80, 87] width 89 height 27
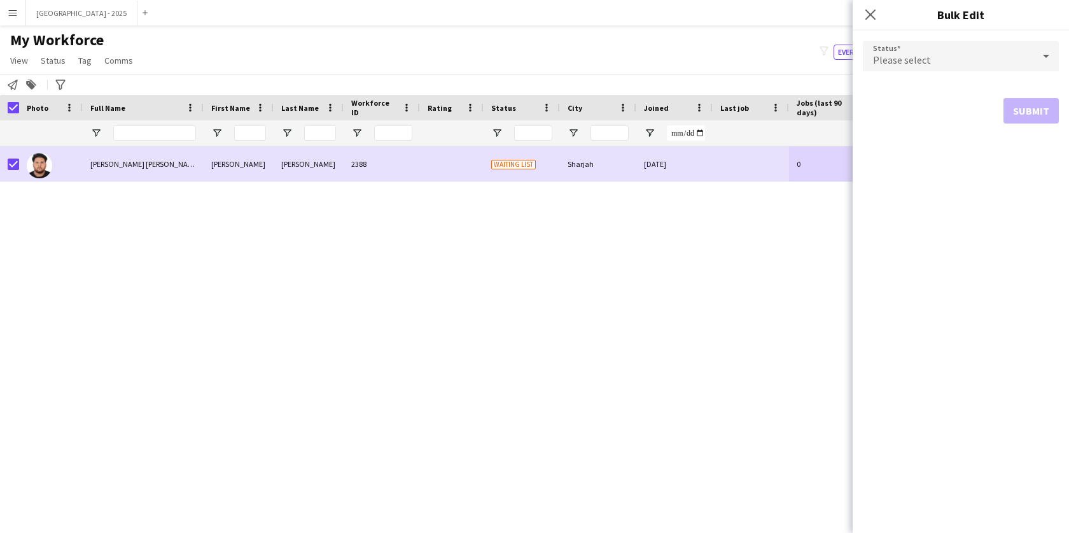
click at [927, 66] on div "Please select" at bounding box center [948, 56] width 171 height 31
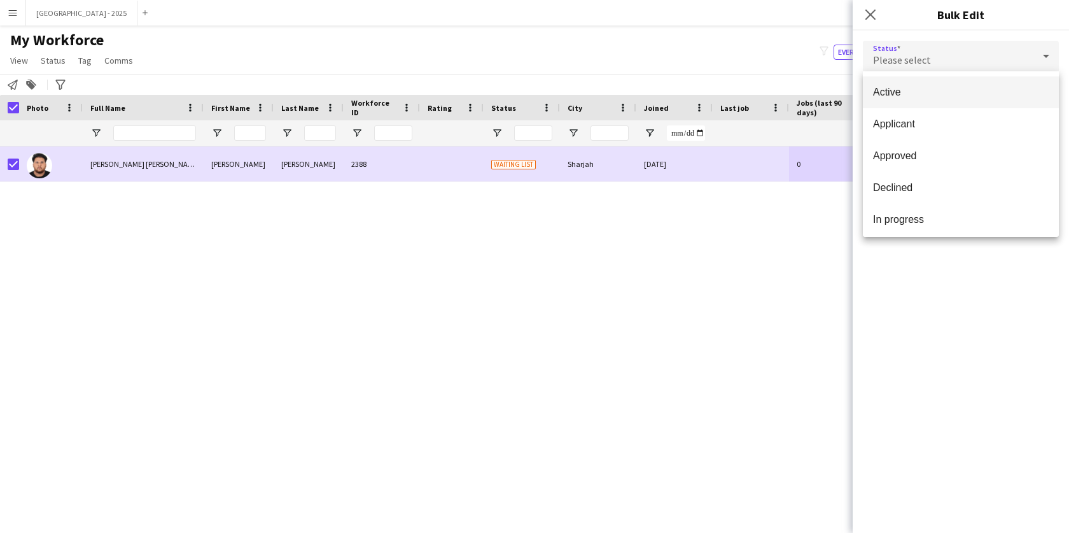
click at [919, 81] on mat-option "Active" at bounding box center [961, 92] width 196 height 32
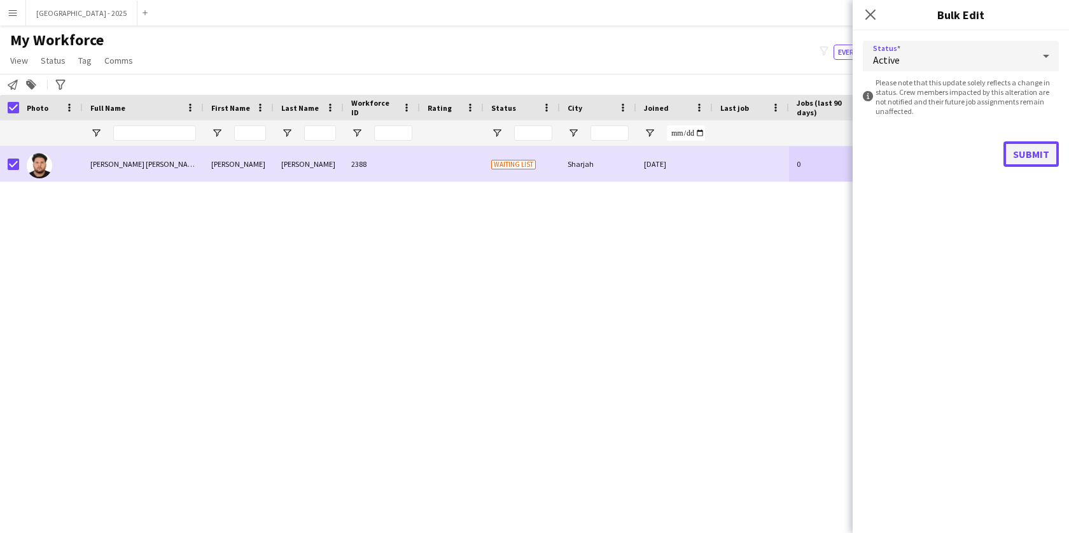
click at [1024, 152] on button "Submit" at bounding box center [1030, 153] width 55 height 25
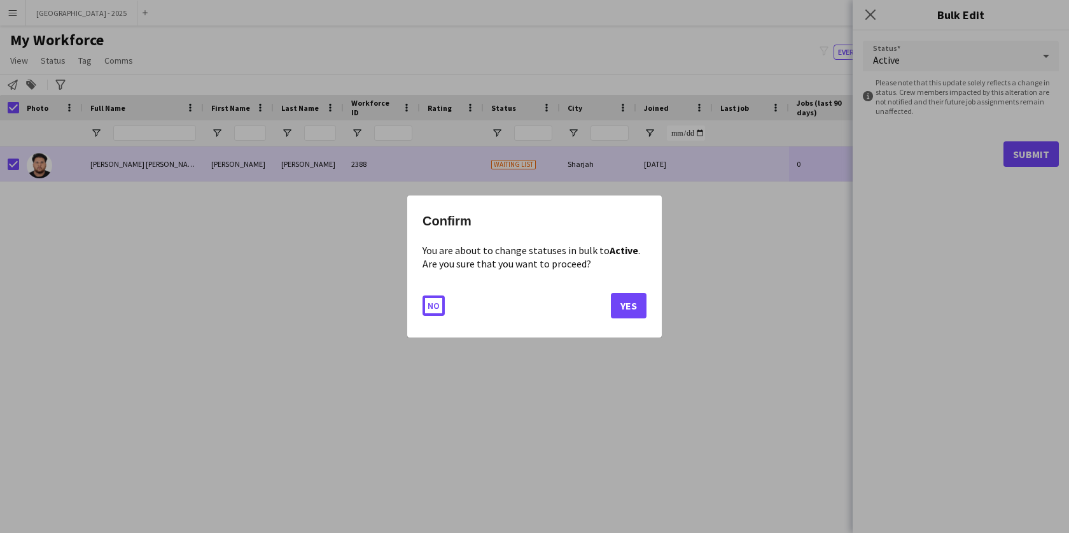
click at [629, 307] on button "Yes" at bounding box center [629, 305] width 36 height 25
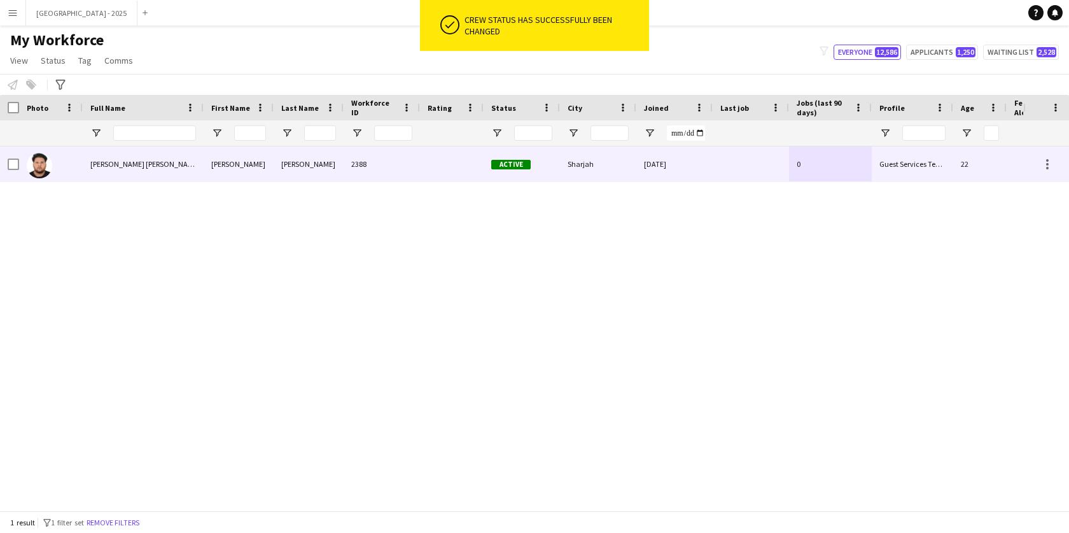
click at [50, 167] on img at bounding box center [39, 165] width 25 height 25
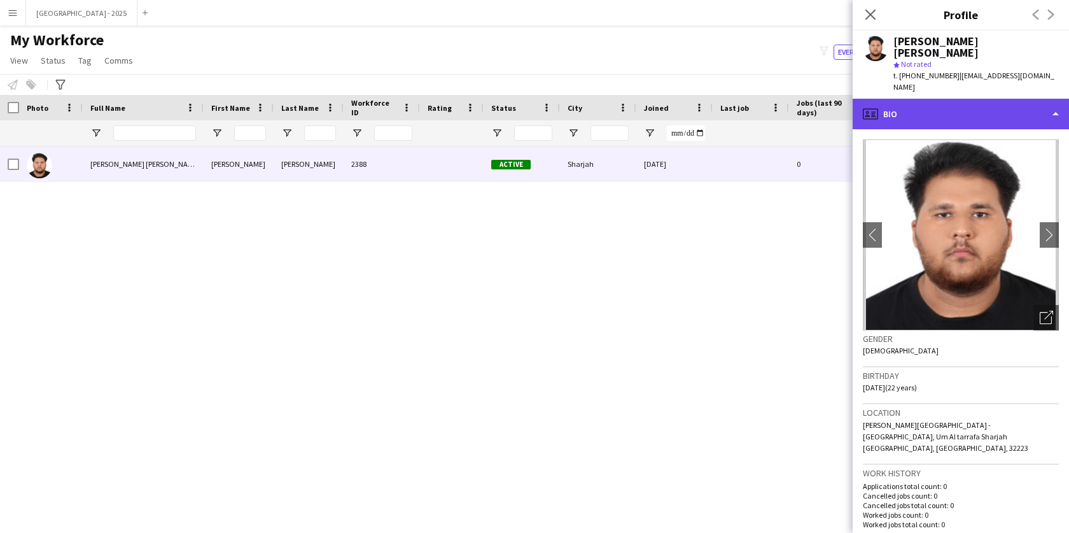
click at [954, 99] on div "profile Bio" at bounding box center [961, 114] width 216 height 31
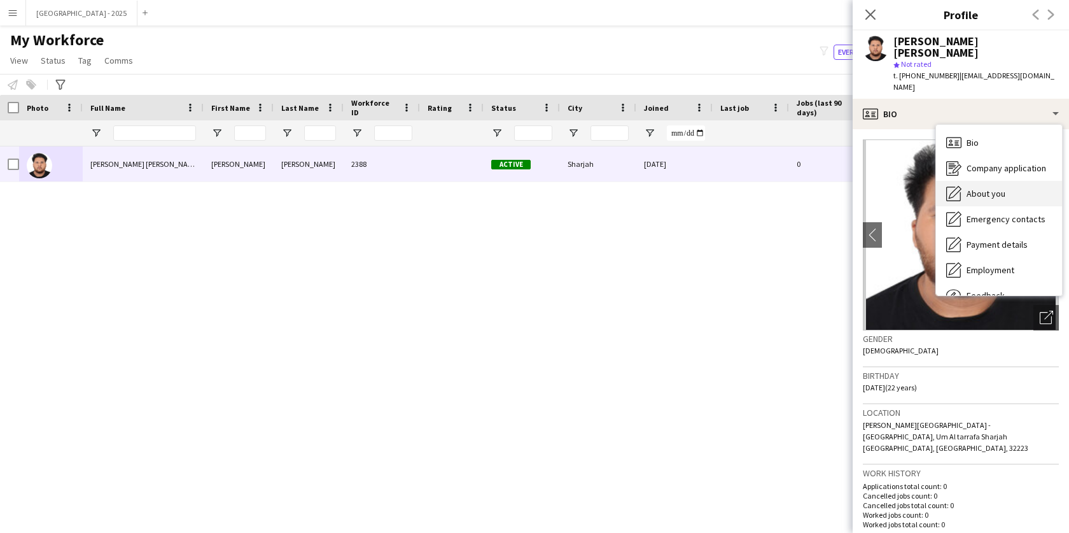
click at [988, 188] on span "About you" at bounding box center [986, 193] width 39 height 11
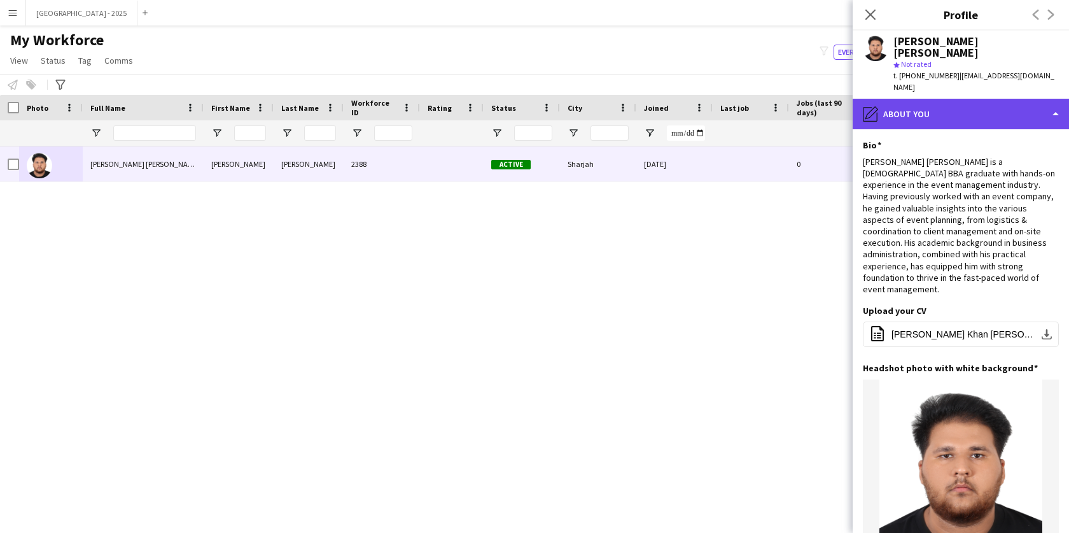
click at [905, 106] on div "pencil4 About you" at bounding box center [961, 114] width 216 height 31
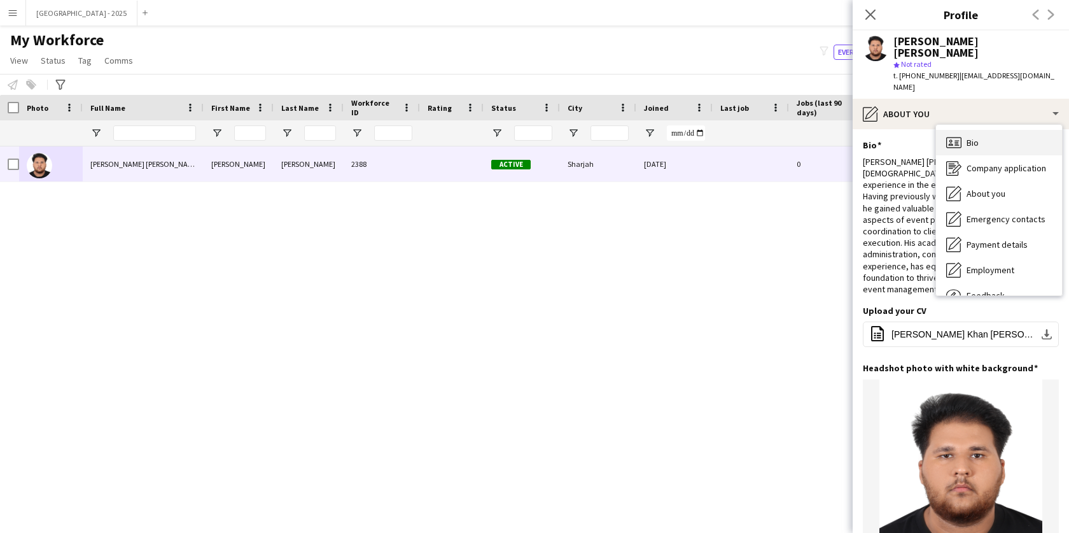
click at [968, 137] on span "Bio" at bounding box center [973, 142] width 12 height 11
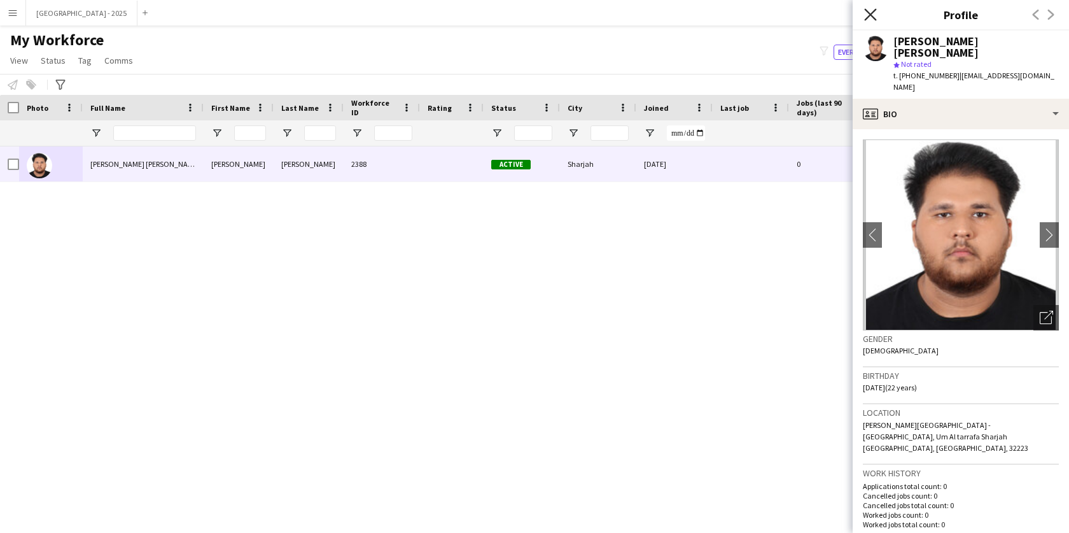
click at [869, 17] on icon "Close pop-in" at bounding box center [870, 14] width 12 height 12
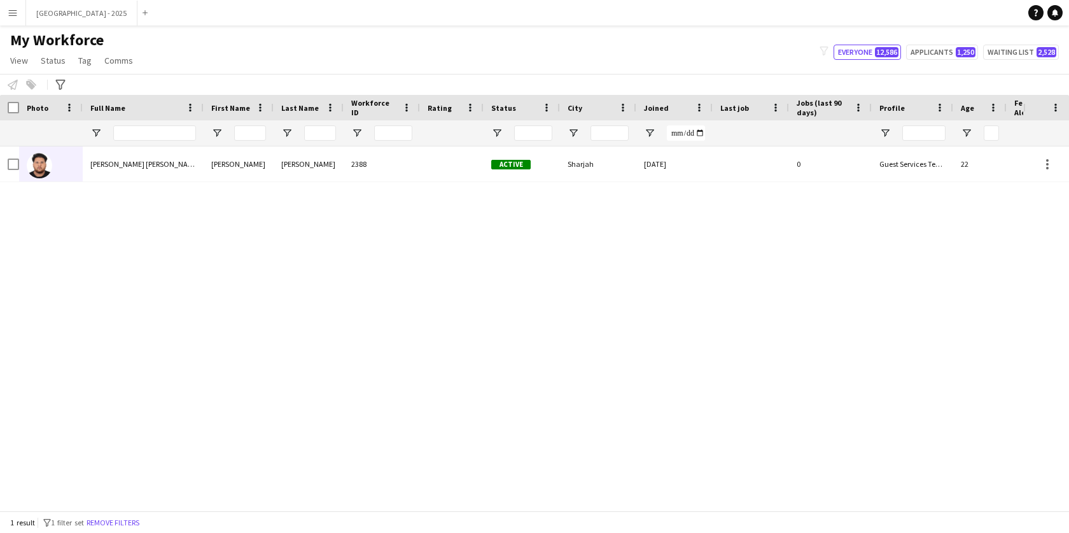
click at [135, 520] on button "Remove filters" at bounding box center [113, 522] width 58 height 14
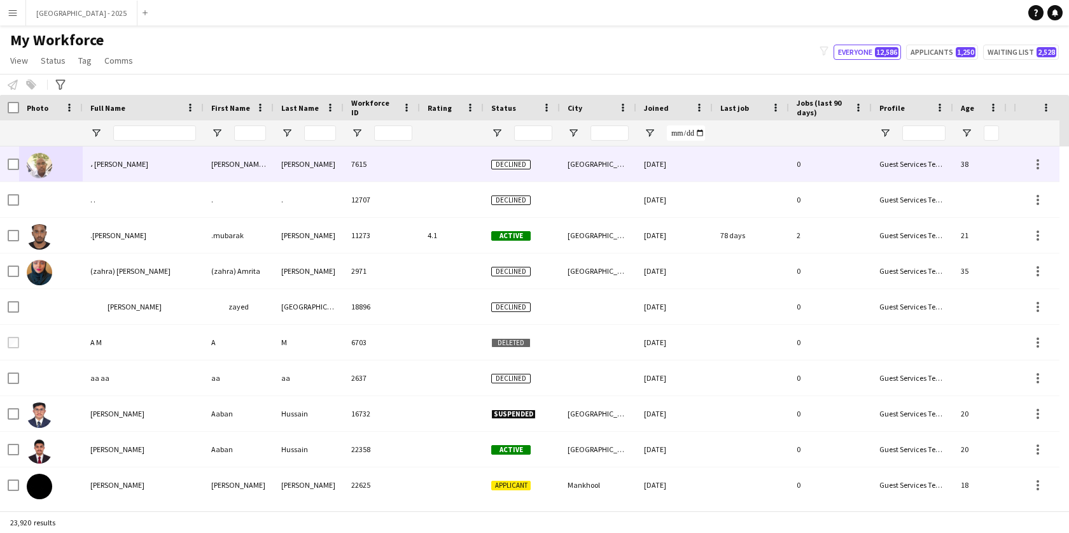
scroll to position [0, 286]
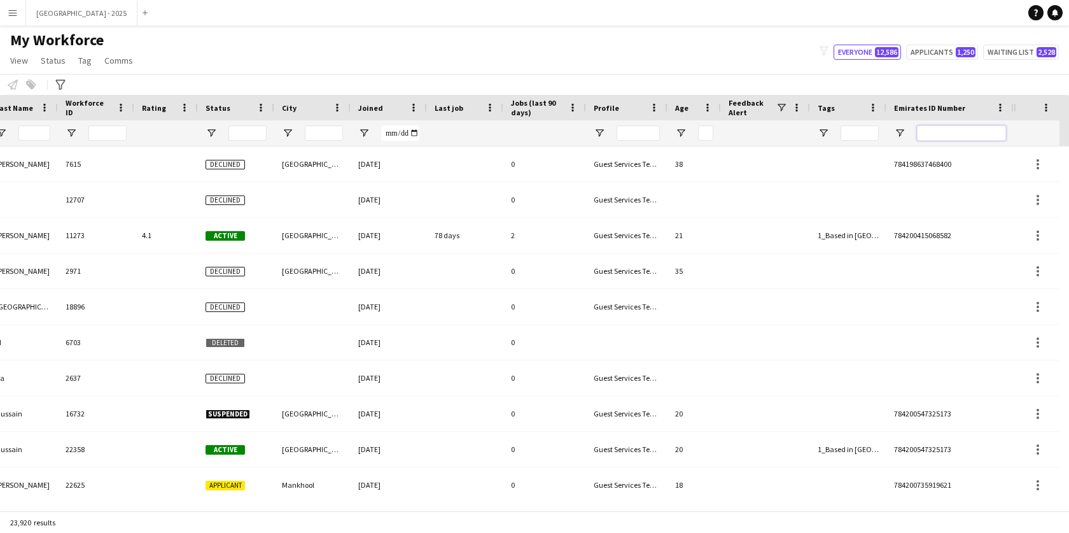
click at [935, 136] on input "Emirates ID Number Filter Input" at bounding box center [961, 132] width 89 height 15
paste input "*******"
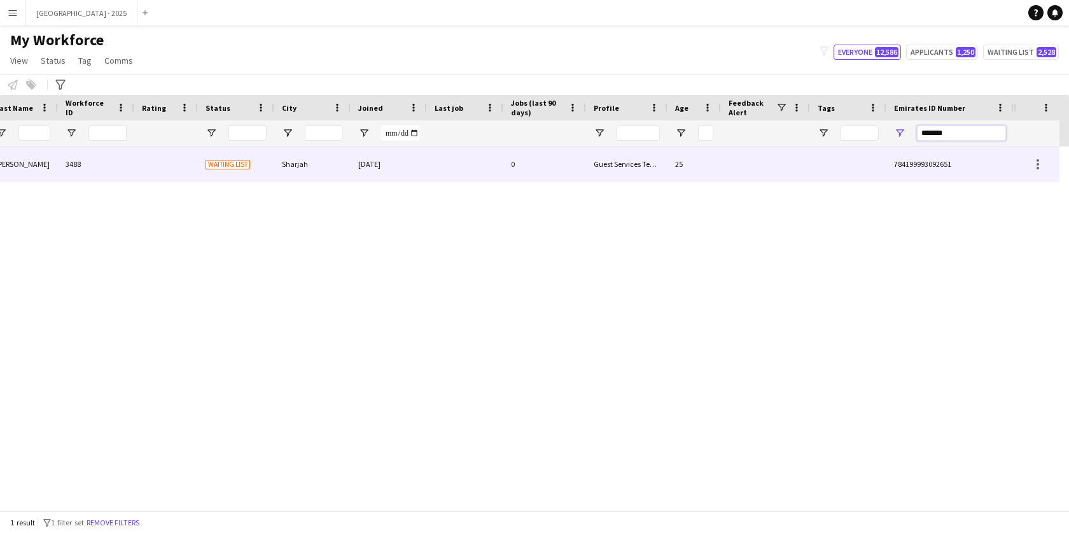
type input "*******"
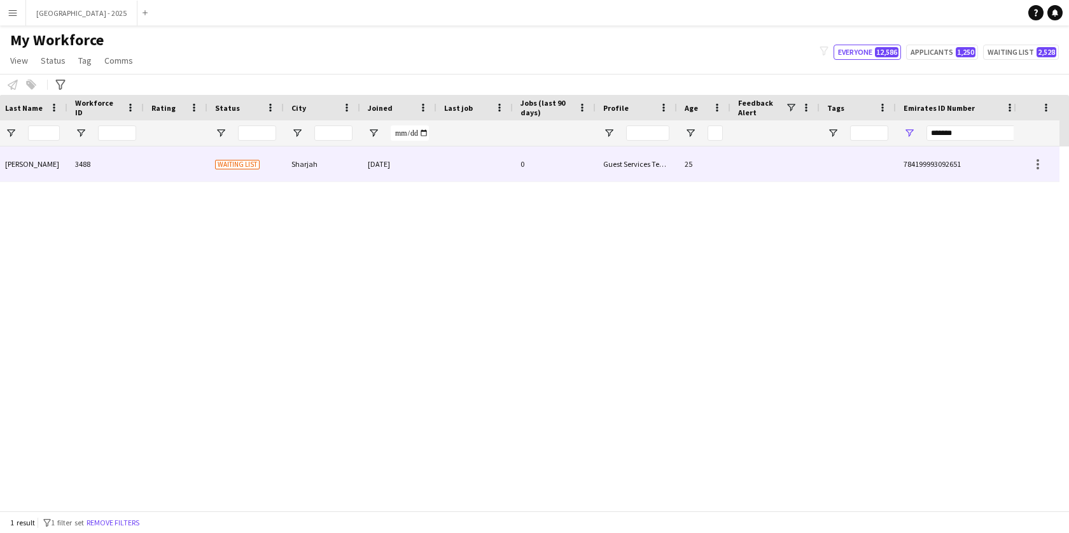
click at [601, 165] on div "Guest Services Team" at bounding box center [636, 163] width 81 height 35
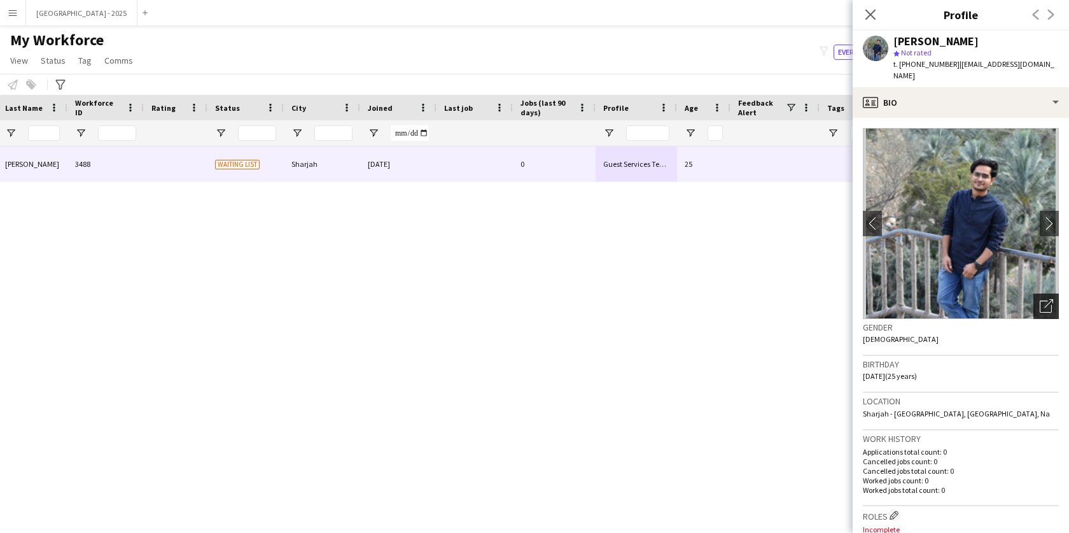
click at [1040, 299] on icon "Open photos pop-in" at bounding box center [1046, 305] width 13 height 13
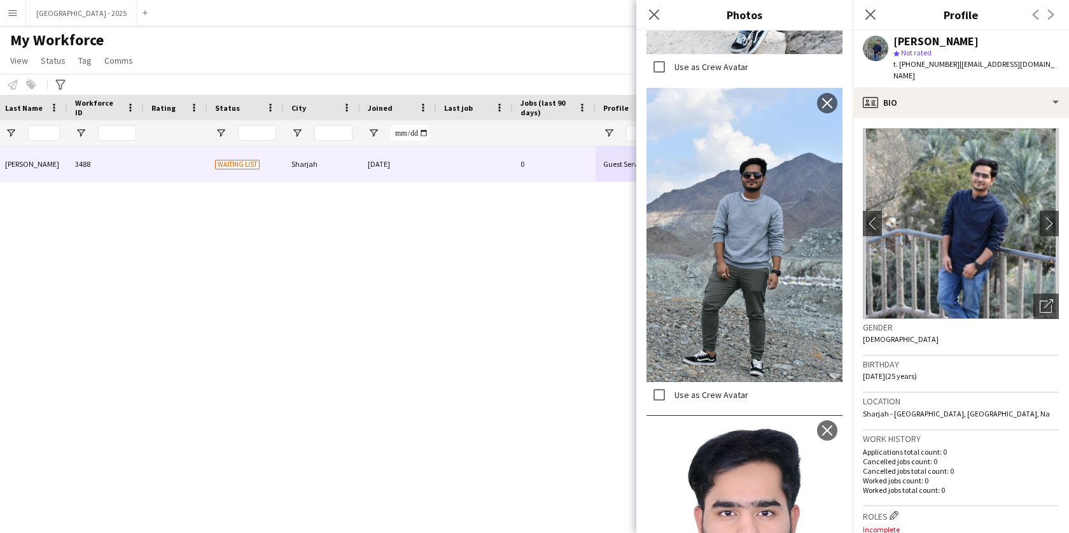
scroll to position [274, 0]
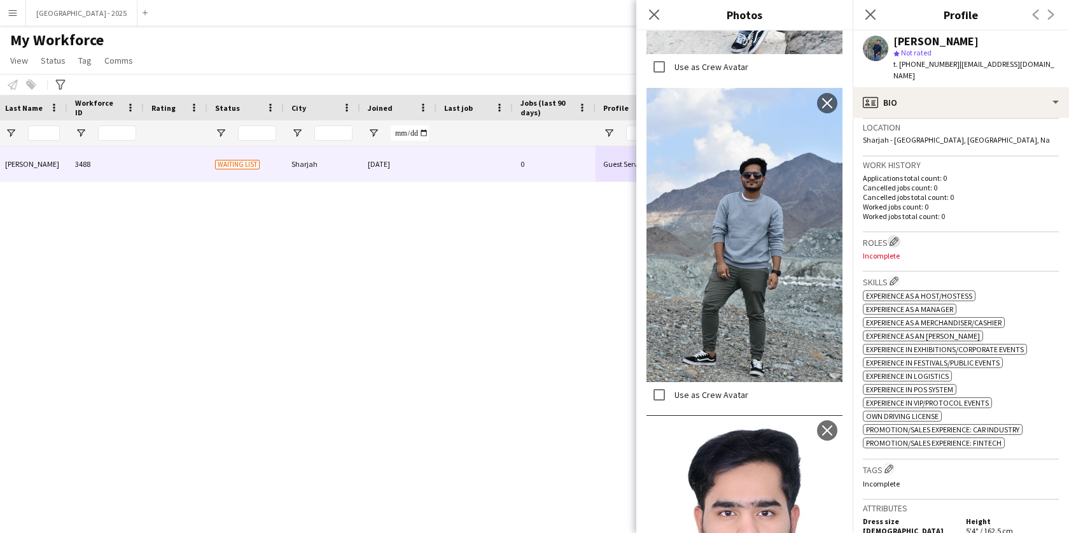
click at [896, 237] on app-icon "Edit crew company roles" at bounding box center [894, 241] width 9 height 9
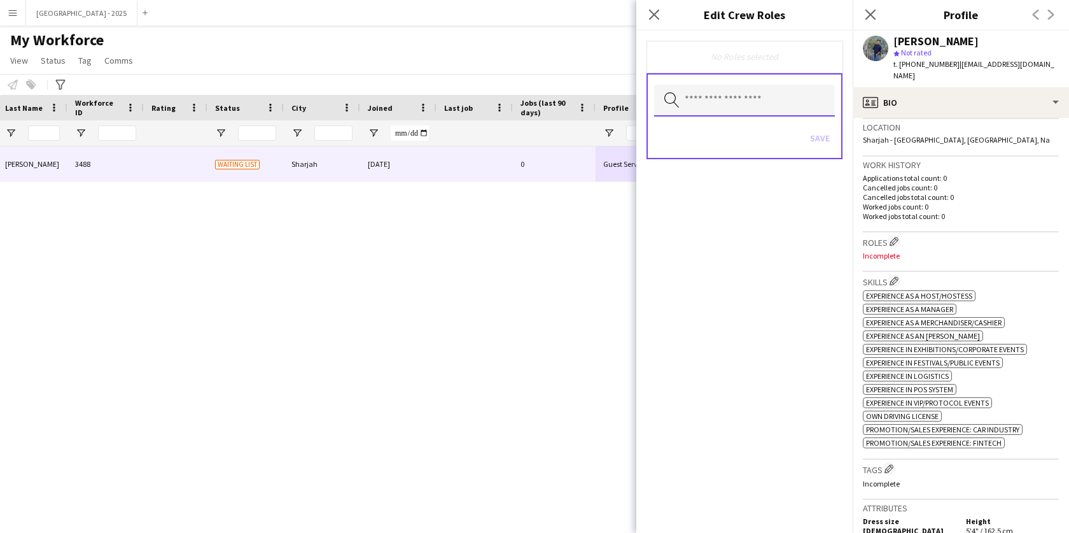
click at [720, 108] on input "text" at bounding box center [744, 101] width 181 height 32
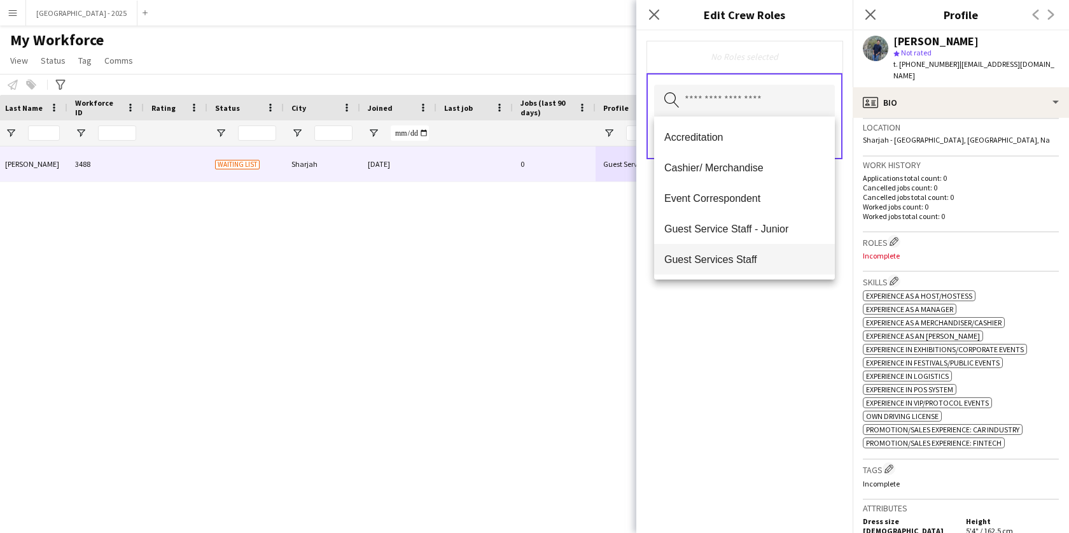
click at [755, 264] on span "Guest Services Staff" at bounding box center [744, 259] width 160 height 12
click at [758, 262] on span "Guest Services Staff - Senior" at bounding box center [744, 260] width 160 height 12
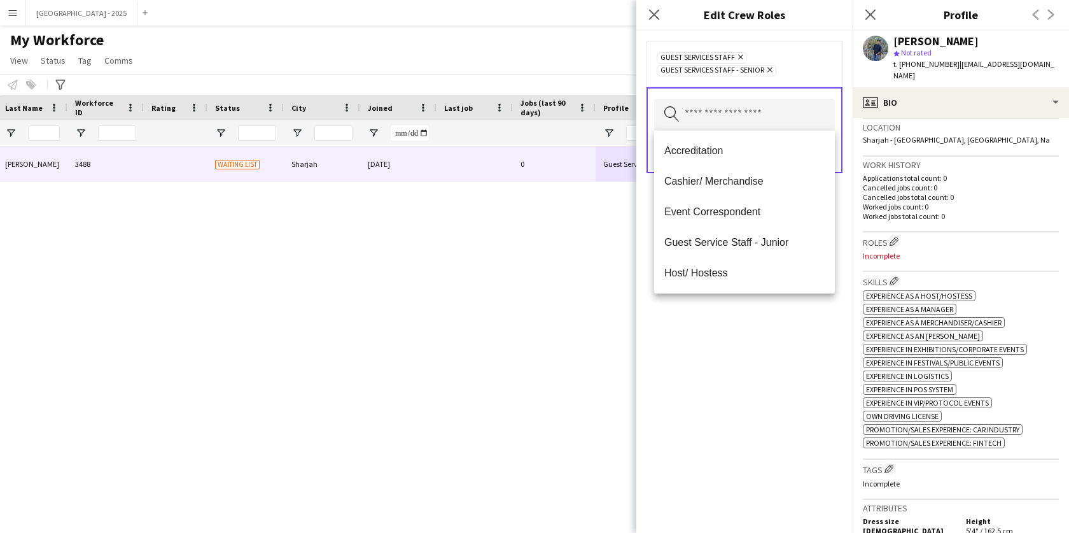
click at [778, 334] on div "Guest Services Staff Remove Guest Services Staff - Senior Remove Search by role…" at bounding box center [744, 282] width 216 height 502
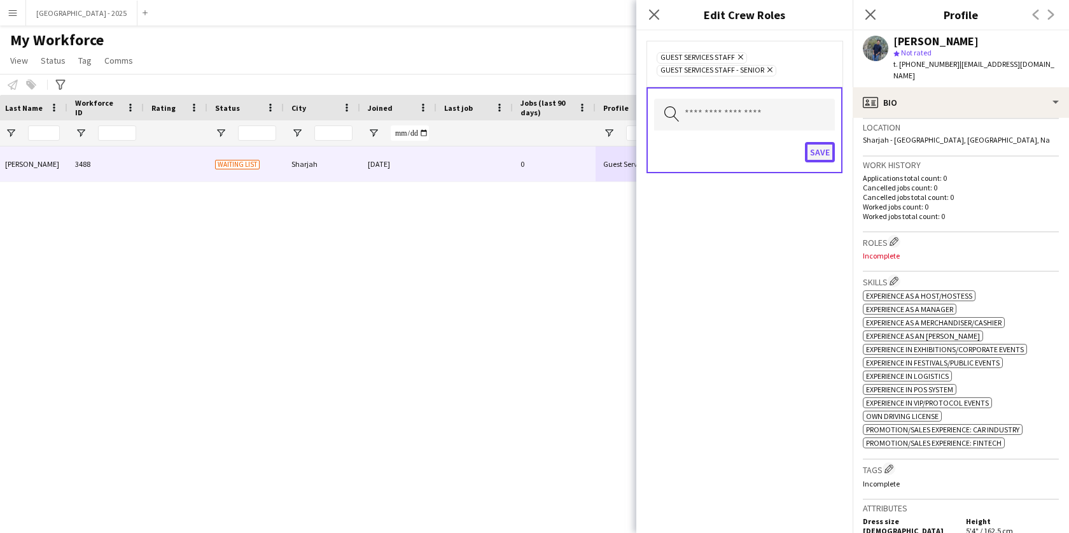
click at [806, 154] on button "Save" at bounding box center [820, 152] width 30 height 20
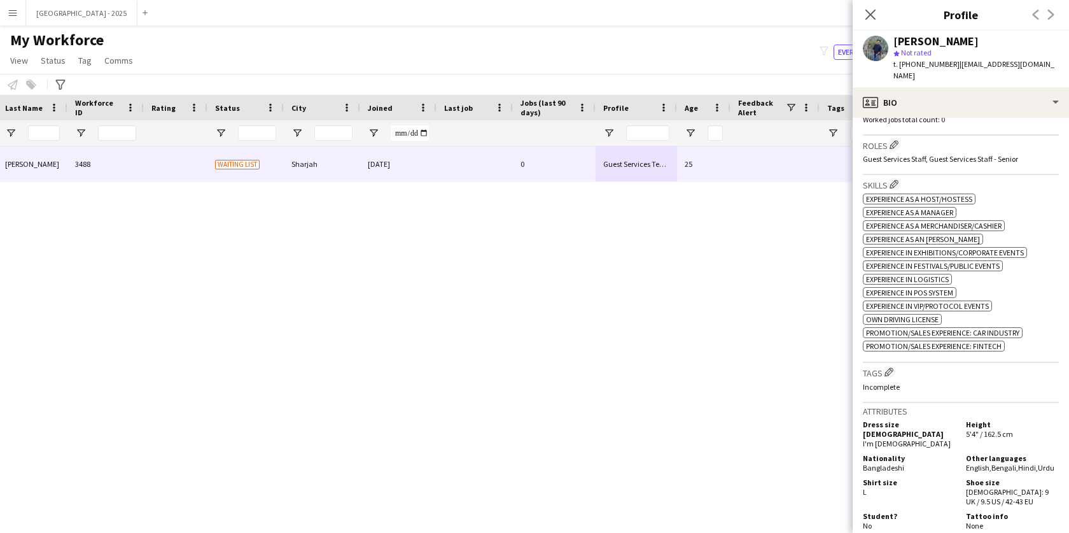
scroll to position [398, 0]
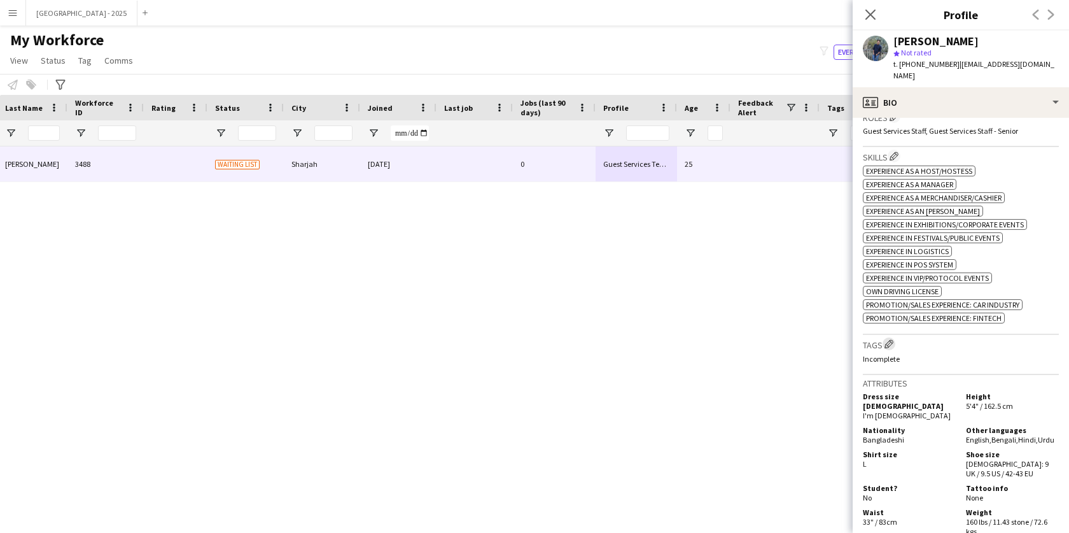
click at [893, 341] on app-icon "Edit crew company tags" at bounding box center [888, 343] width 9 height 9
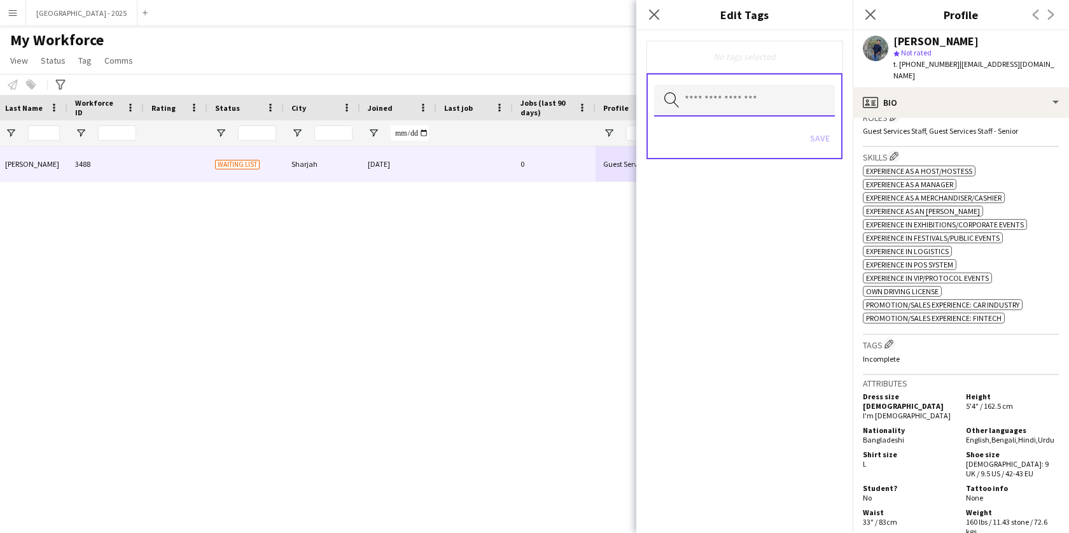
click at [722, 112] on input "text" at bounding box center [744, 101] width 181 height 32
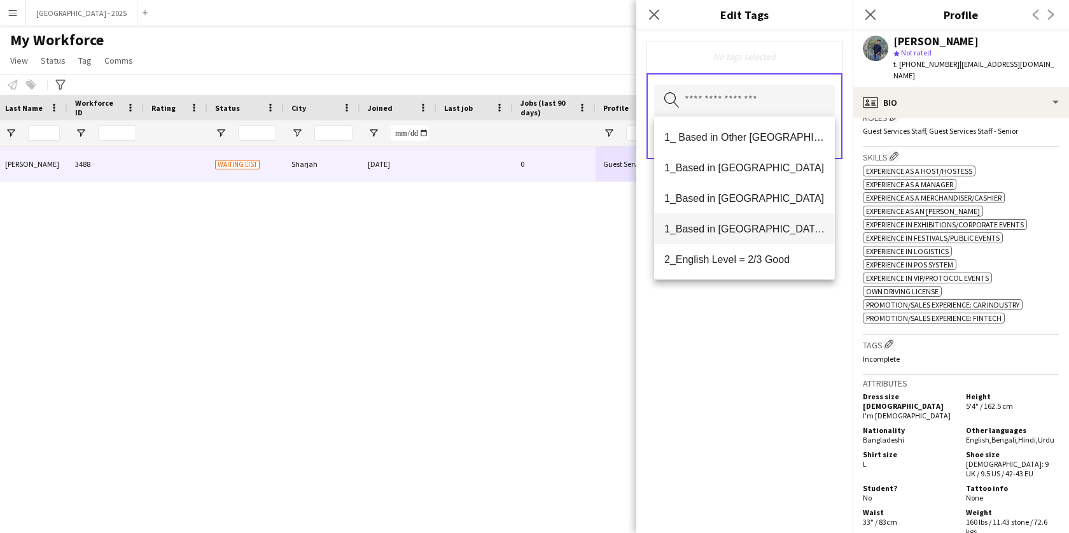
click at [761, 230] on span "1_Based in [GEOGRAPHIC_DATA]/[GEOGRAPHIC_DATA]/Ajman" at bounding box center [744, 229] width 160 height 12
click at [763, 244] on mat-option "2_English Level = 2/3 Good" at bounding box center [744, 229] width 181 height 31
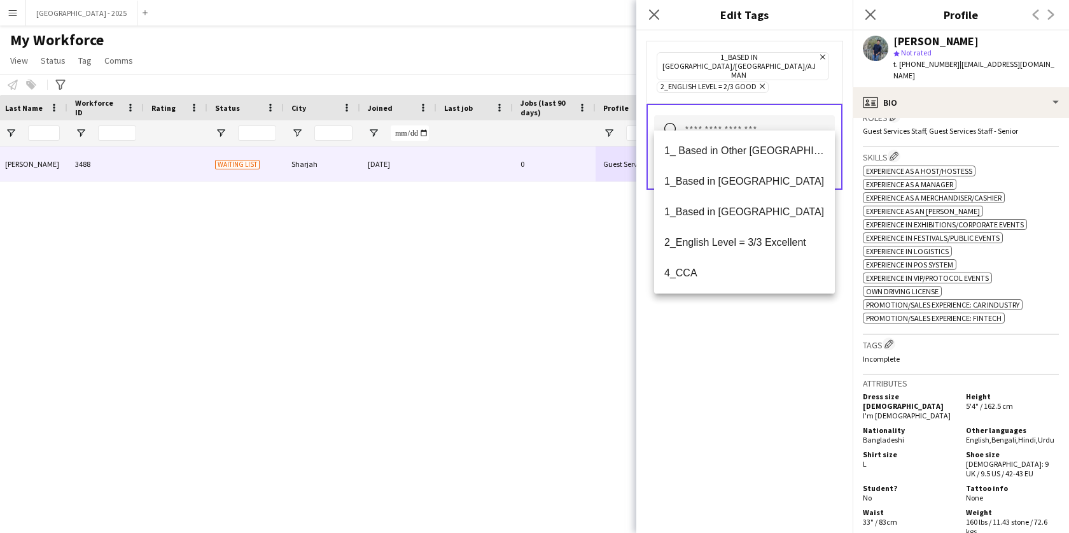
click at [764, 82] on app-icon "Remove" at bounding box center [761, 87] width 8 height 10
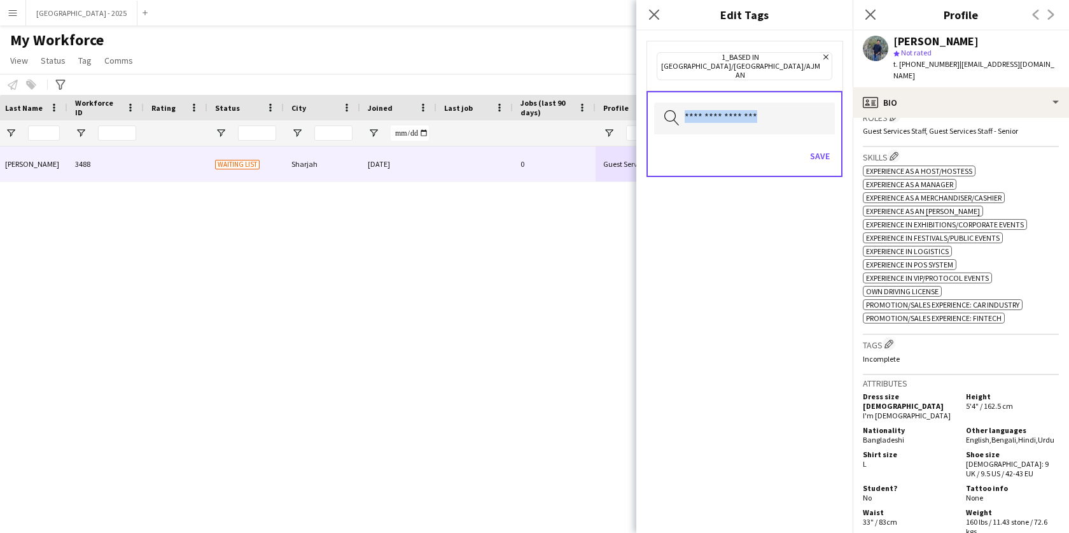
click at [763, 74] on form "1_Based in [GEOGRAPHIC_DATA]/[GEOGRAPHIC_DATA]/Ajman Remove Search by tag name …" at bounding box center [744, 122] width 216 height 182
click at [764, 102] on input "text" at bounding box center [744, 118] width 181 height 32
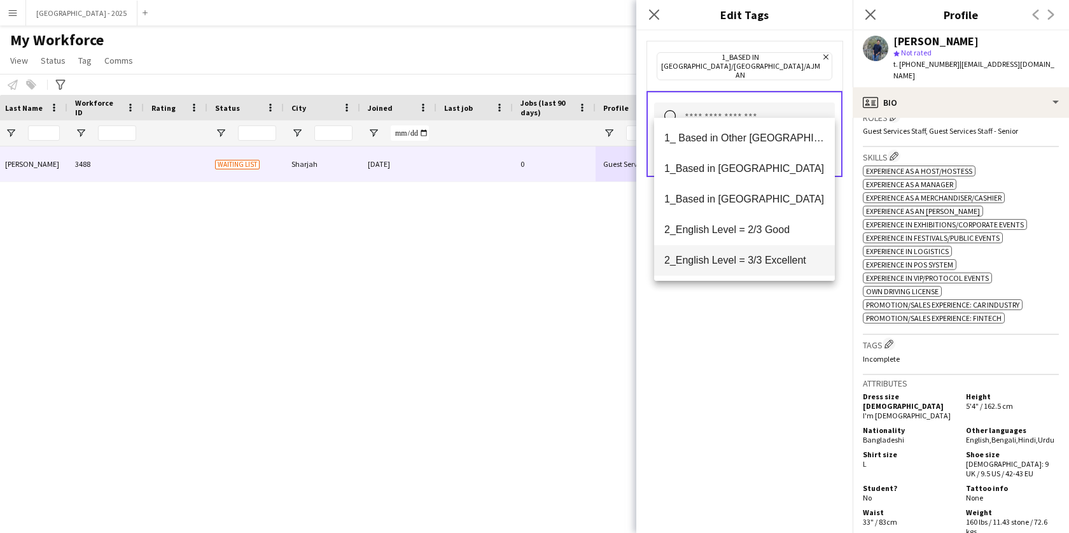
click at [778, 263] on span "2_English Level = 3/3 Excellent" at bounding box center [744, 260] width 160 height 12
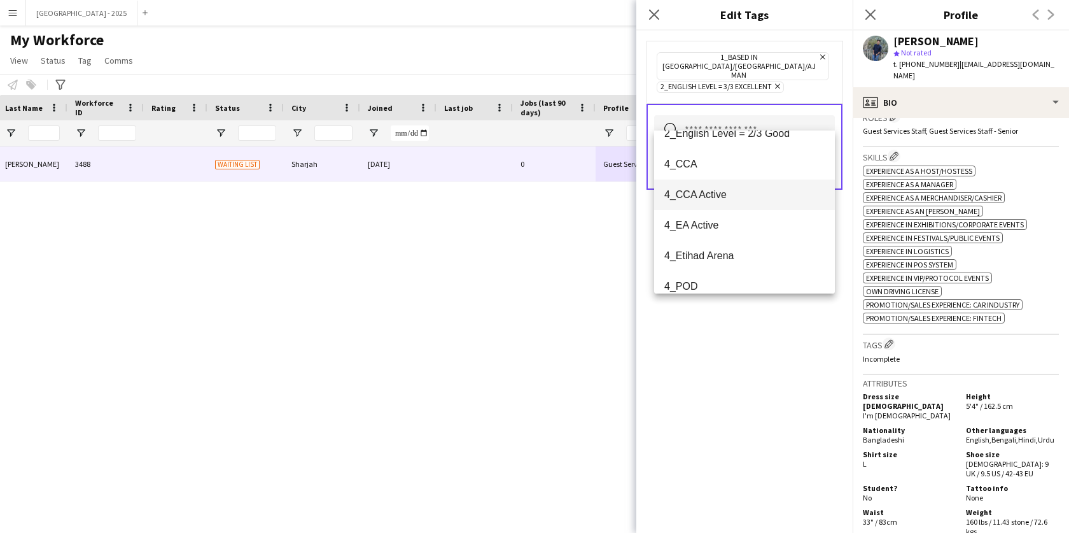
scroll to position [173, 0]
click at [716, 192] on span "4_Etihad Arena" at bounding box center [744, 191] width 160 height 12
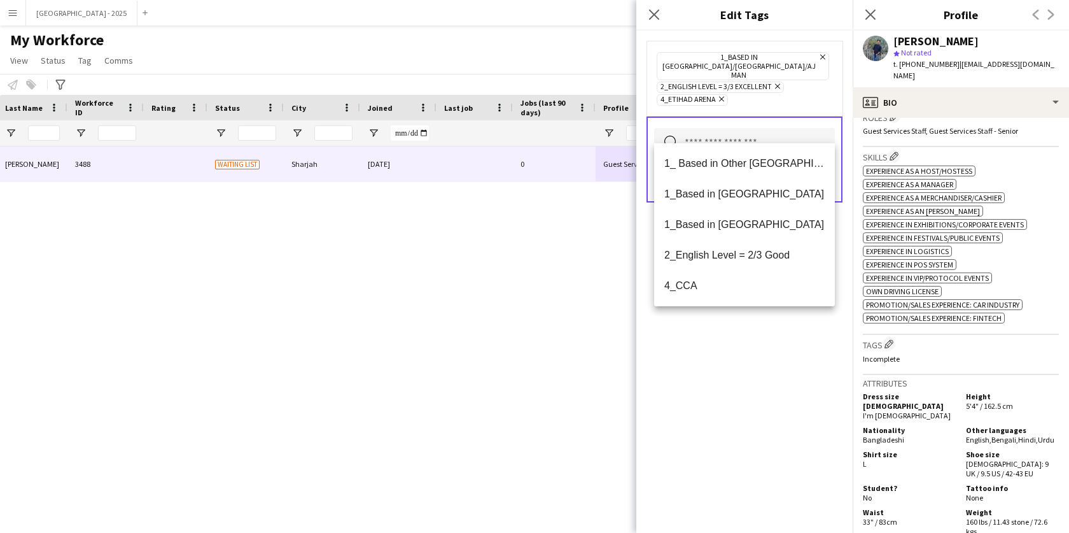
click at [720, 95] on icon "Remove" at bounding box center [720, 99] width 8 height 8
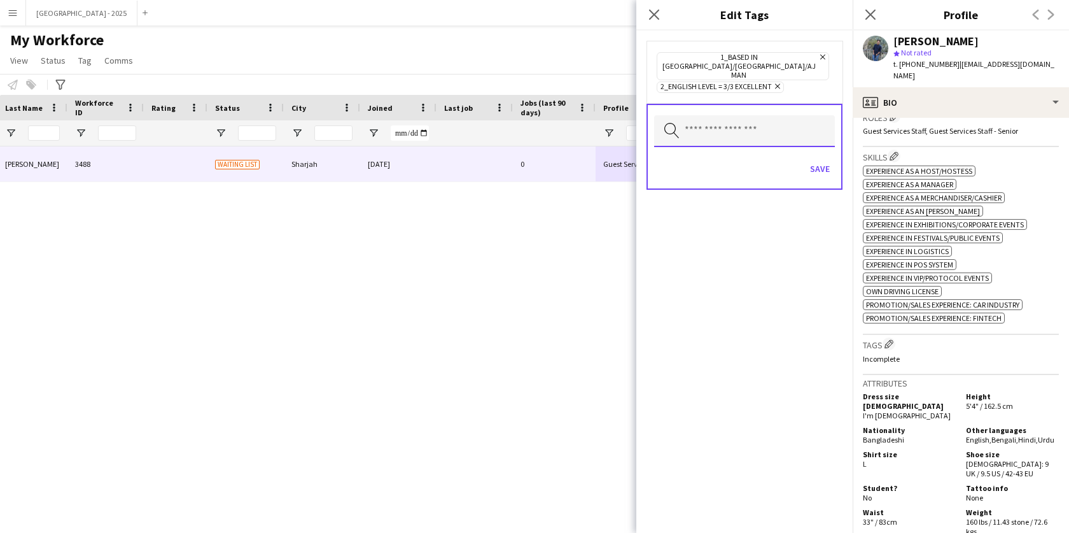
click at [707, 116] on input "text" at bounding box center [744, 131] width 181 height 32
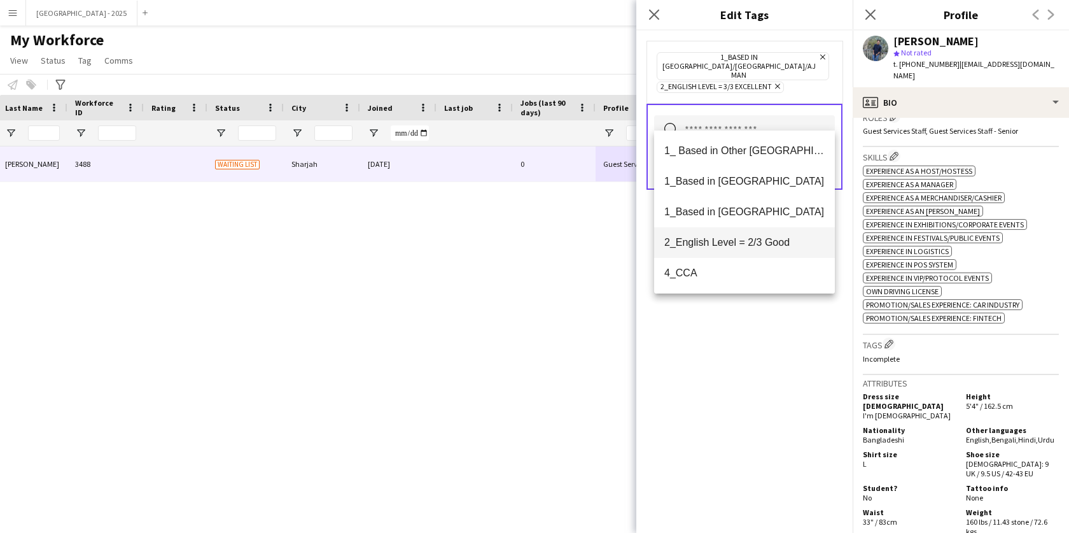
scroll to position [3, 0]
click at [713, 277] on mat-option "4_CCA" at bounding box center [744, 270] width 181 height 31
click at [727, 350] on div "1_Based in [GEOGRAPHIC_DATA]/[GEOGRAPHIC_DATA]/Ajman Remove 2_English Level = 3…" at bounding box center [744, 282] width 216 height 502
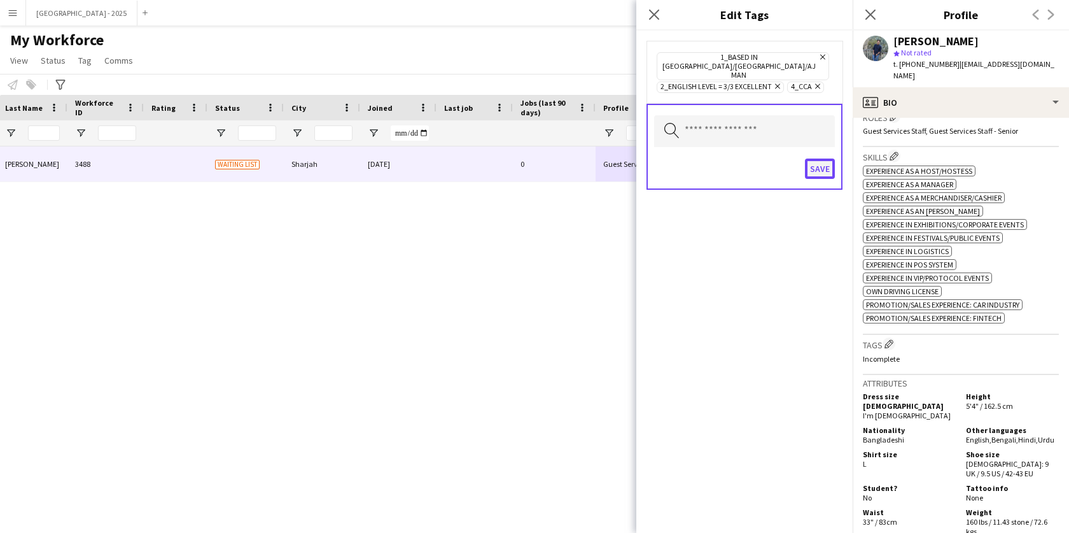
click at [825, 158] on button "Save" at bounding box center [820, 168] width 30 height 20
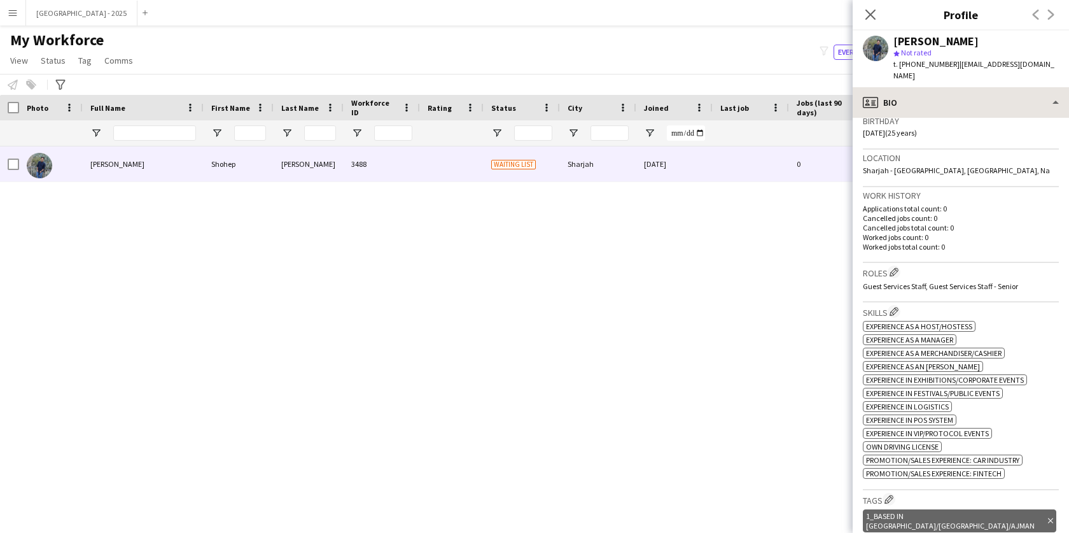
scroll to position [78, 0]
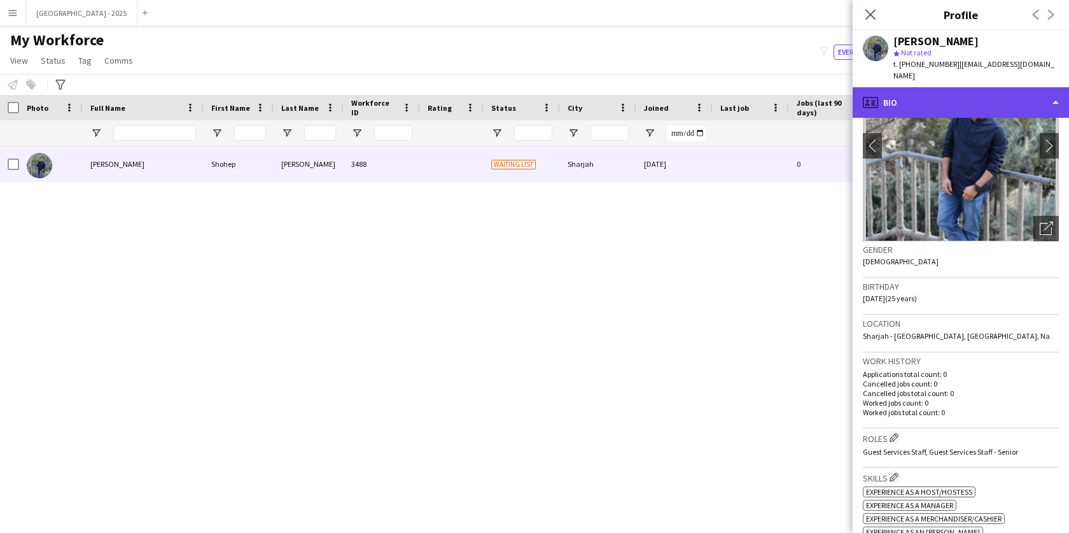
click at [949, 90] on div "profile Bio" at bounding box center [961, 102] width 216 height 31
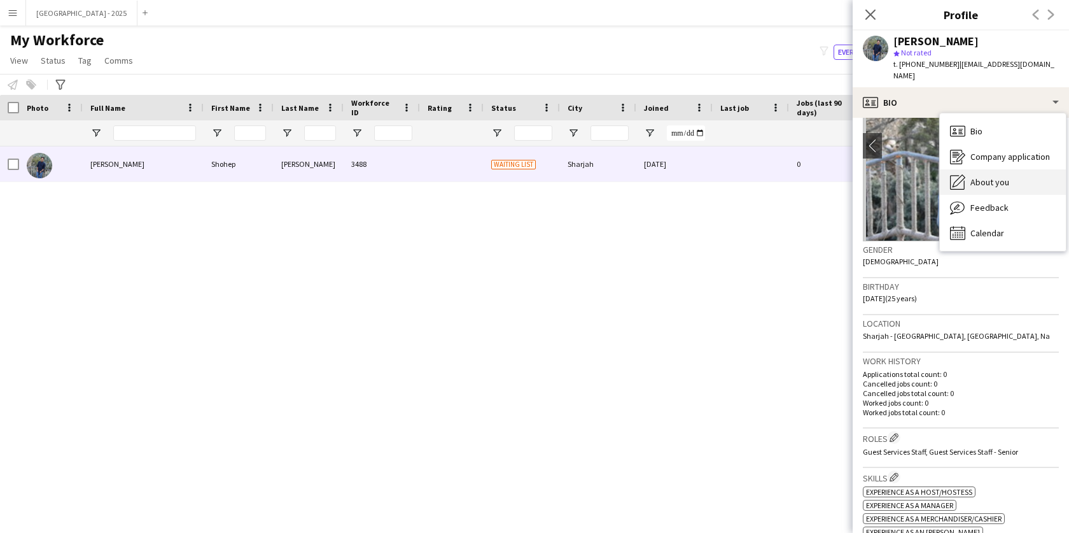
click at [991, 169] on div "About you About you" at bounding box center [1003, 181] width 126 height 25
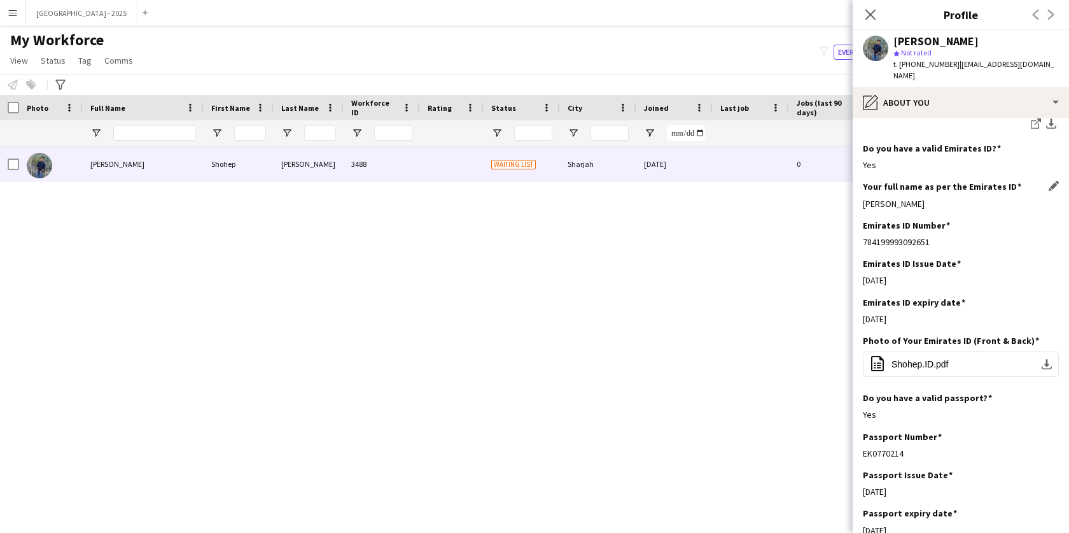
scroll to position [589, 0]
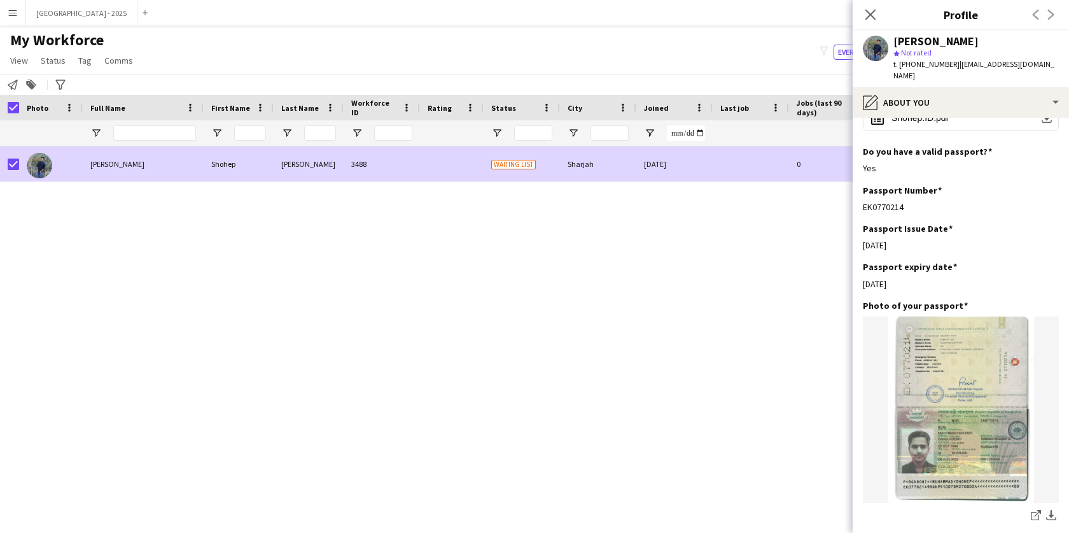
click at [45, 69] on app-page-menu "View Views Default view New view Update view Delete view Edit name Customise vi…" at bounding box center [73, 62] width 146 height 24
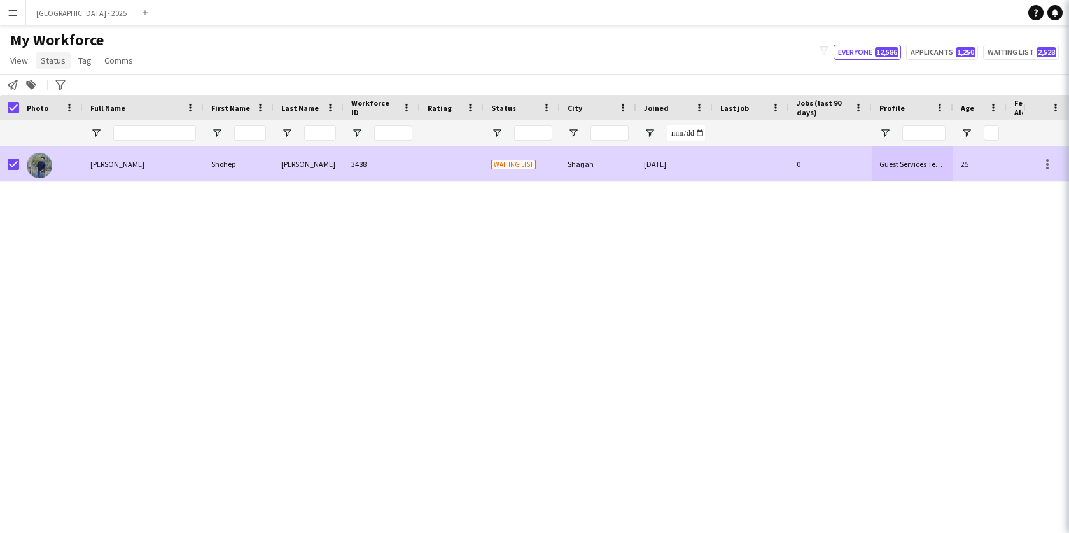
click at [53, 60] on span "Status" at bounding box center [53, 60] width 25 height 11
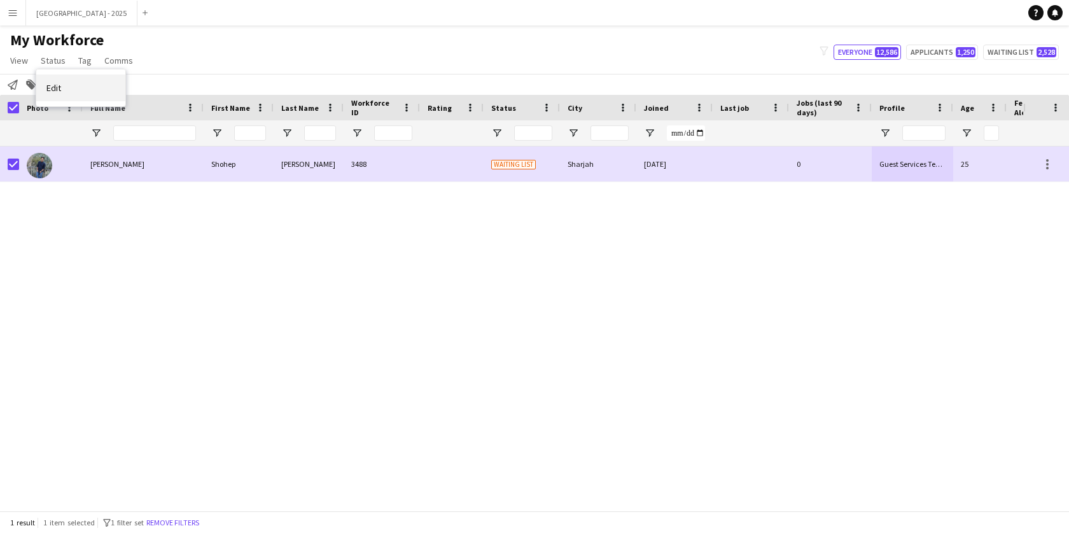
click at [65, 78] on link "Edit" at bounding box center [80, 87] width 89 height 27
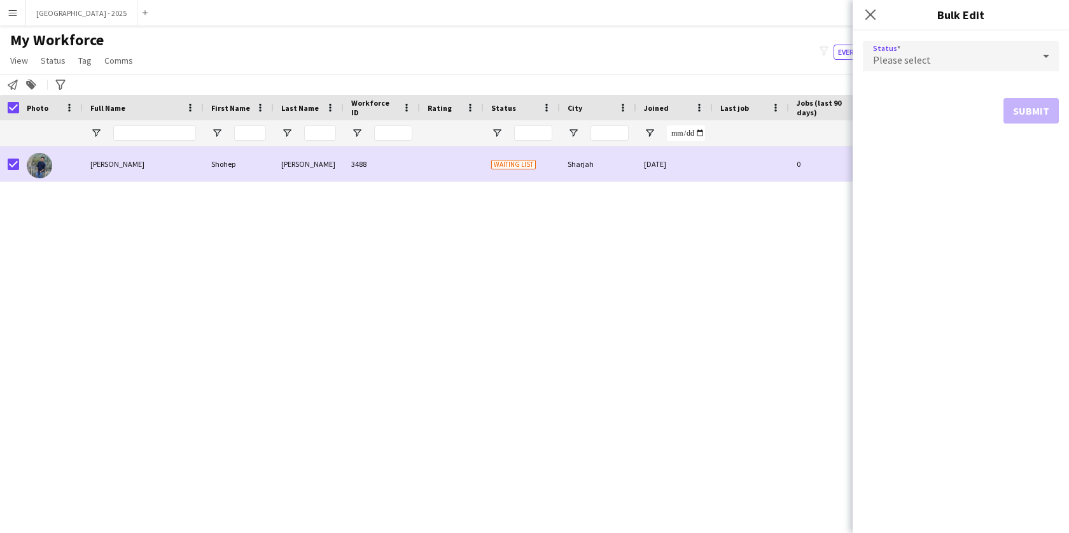
click at [908, 43] on div "Please select" at bounding box center [948, 56] width 171 height 31
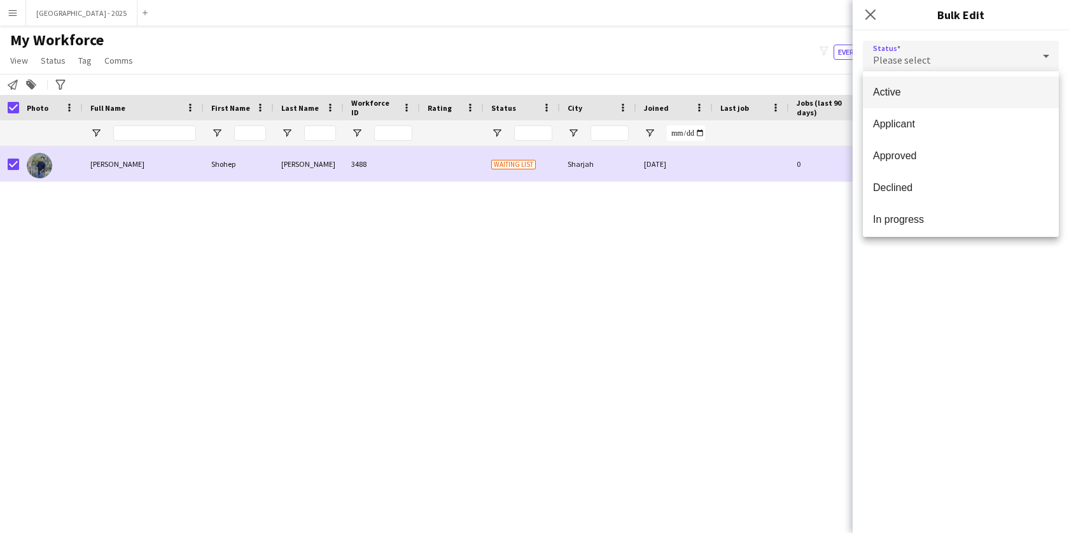
click at [900, 100] on mat-option "Active" at bounding box center [961, 92] width 196 height 32
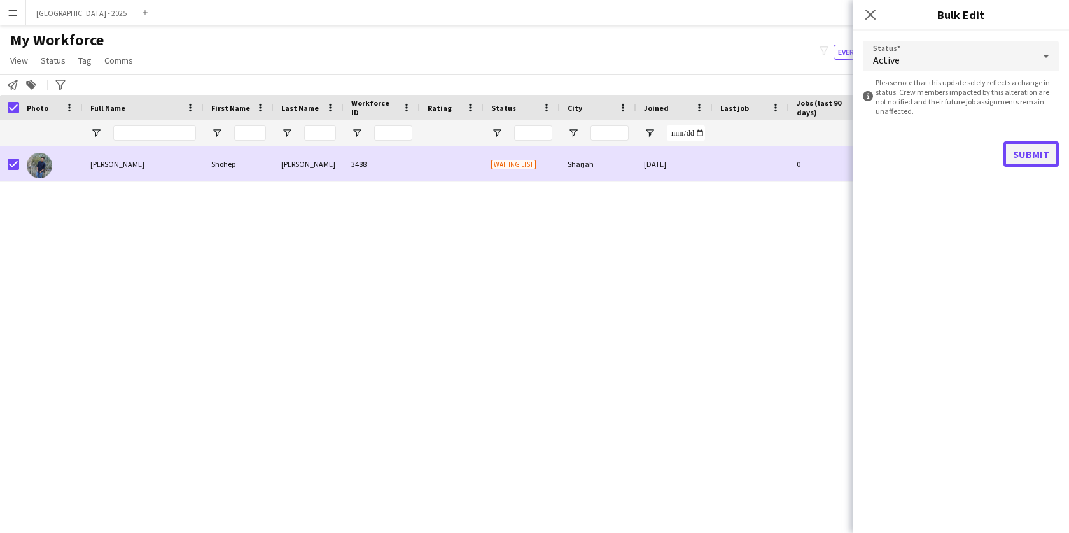
click at [1031, 151] on button "Submit" at bounding box center [1030, 153] width 55 height 25
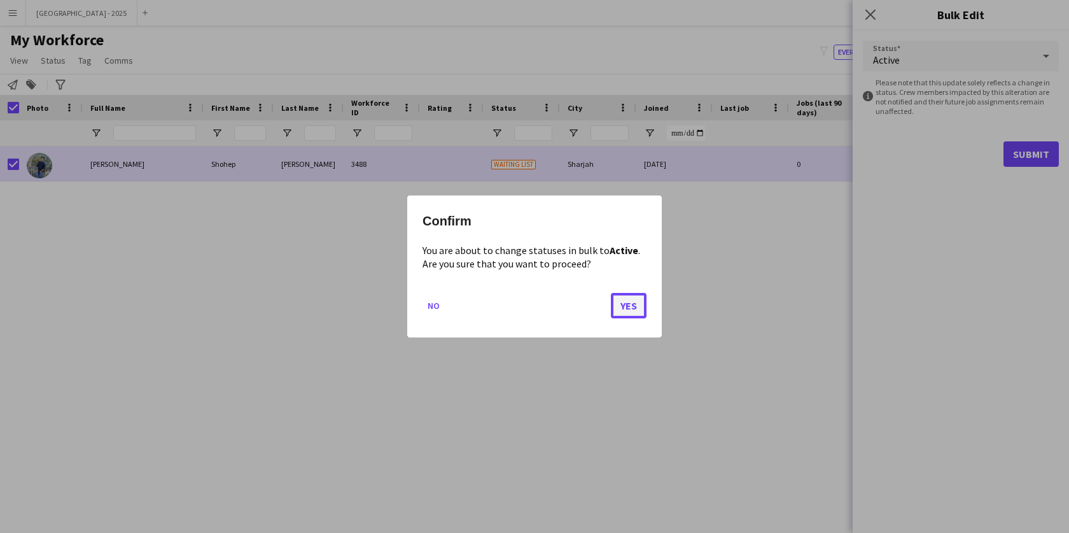
click at [623, 308] on button "Yes" at bounding box center [629, 305] width 36 height 25
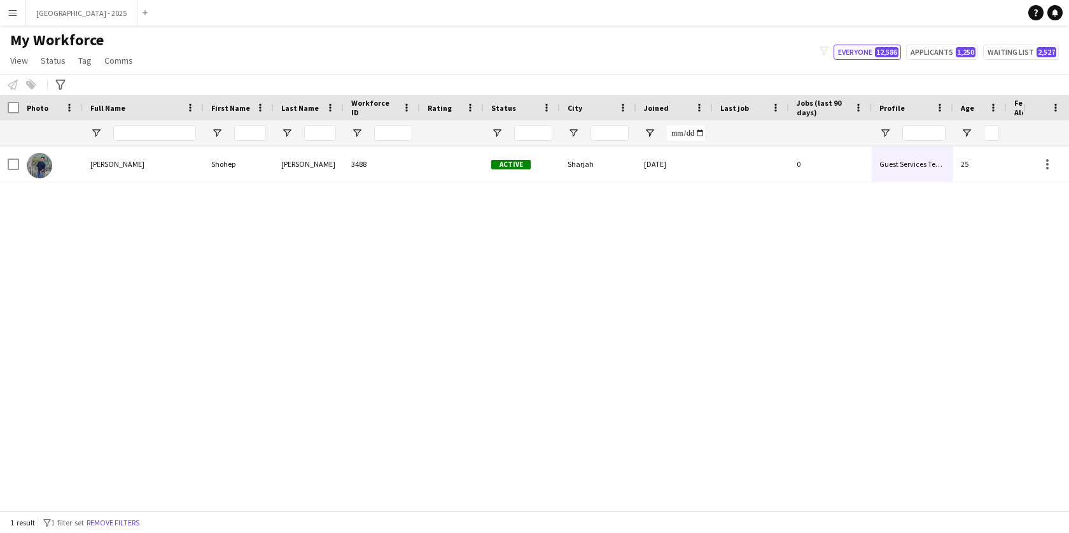
click at [142, 519] on button "Remove filters" at bounding box center [113, 522] width 58 height 14
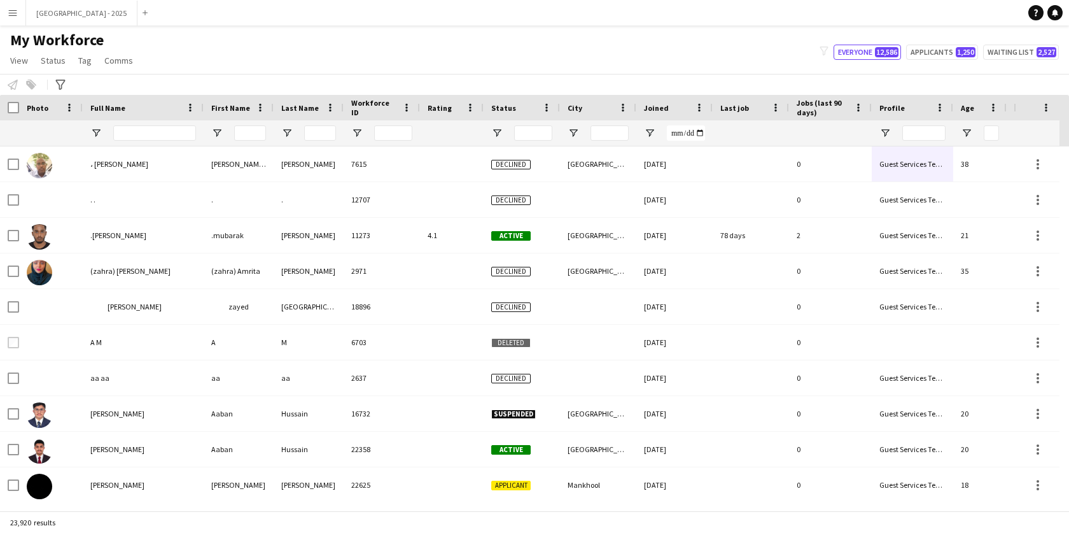
scroll to position [0, 286]
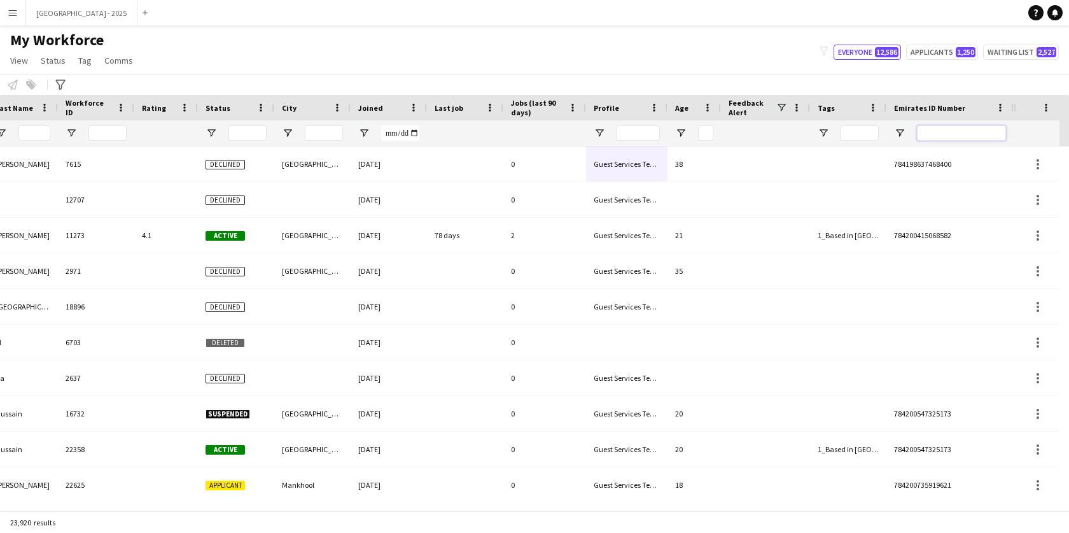
click at [950, 126] on input "Emirates ID Number Filter Input" at bounding box center [961, 132] width 89 height 15
paste input "*******"
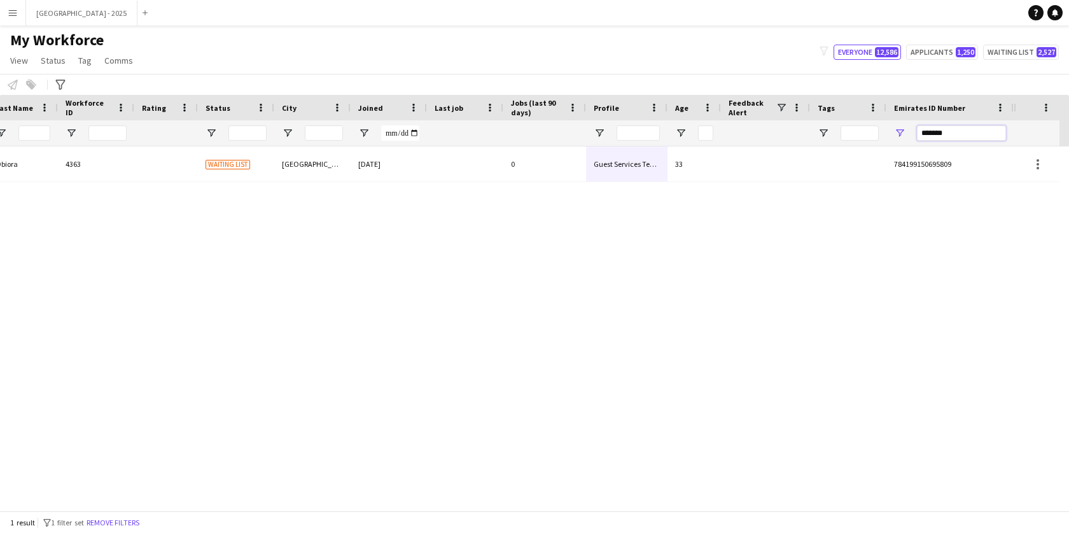
scroll to position [0, 276]
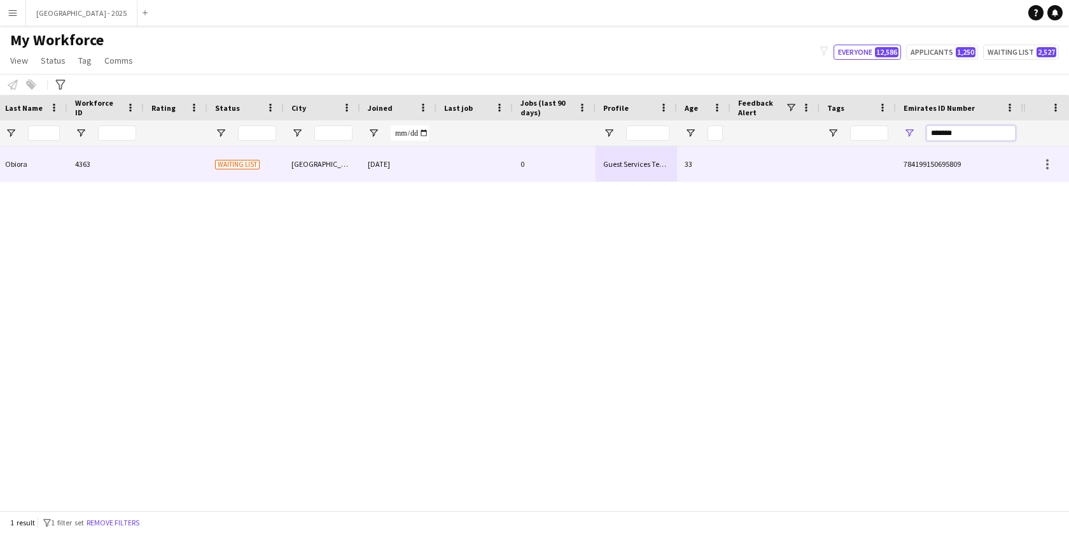
type input "*******"
click at [555, 158] on div "0" at bounding box center [554, 163] width 83 height 35
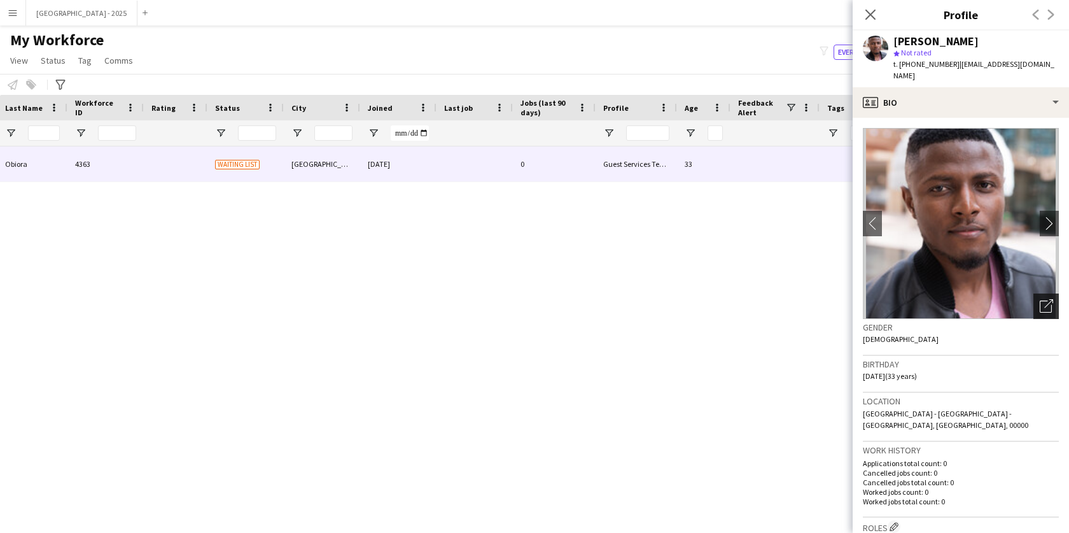
click at [1040, 299] on icon "Open photos pop-in" at bounding box center [1046, 305] width 13 height 13
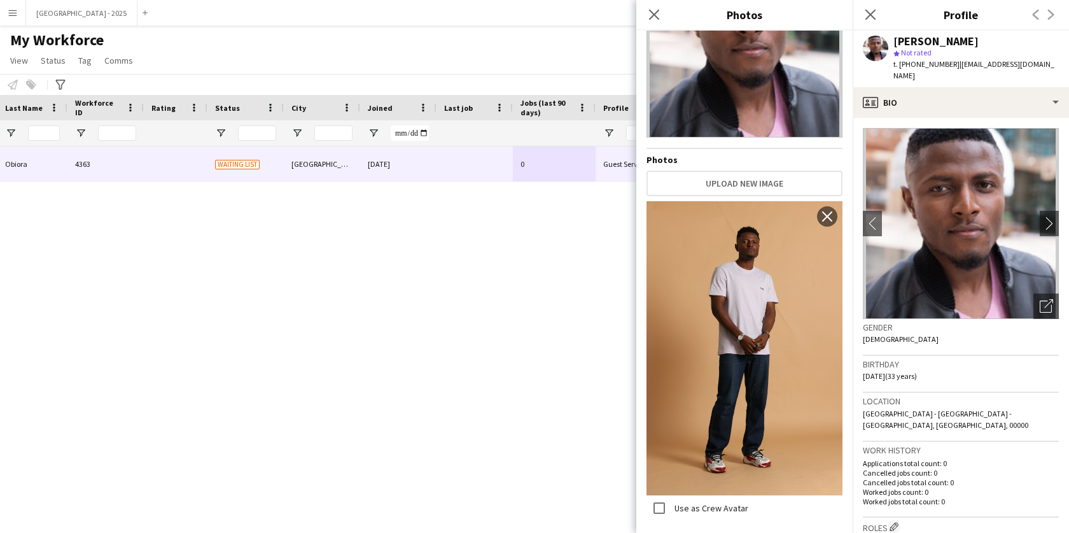
scroll to position [0, 0]
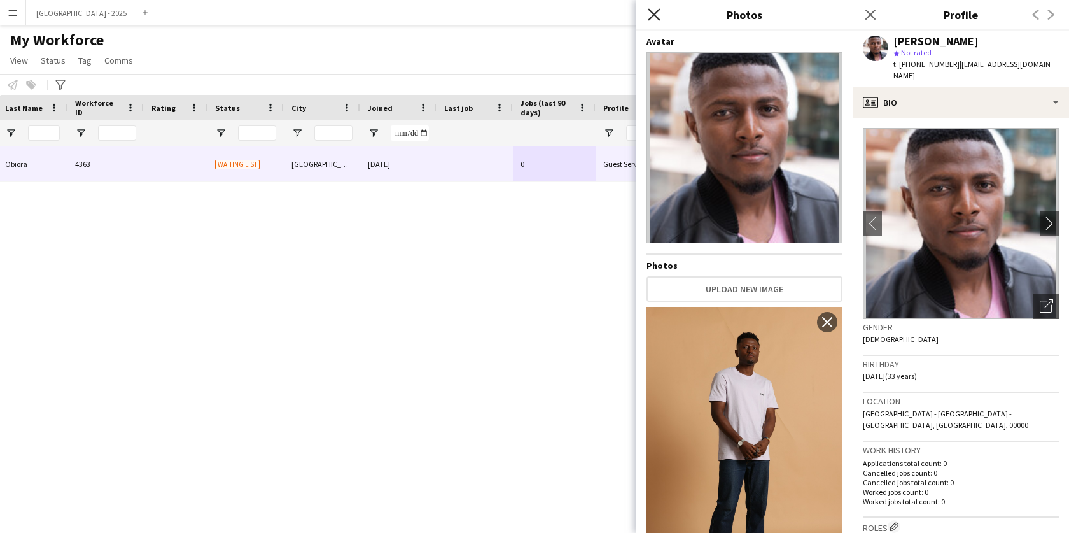
click at [651, 13] on icon at bounding box center [654, 14] width 12 height 12
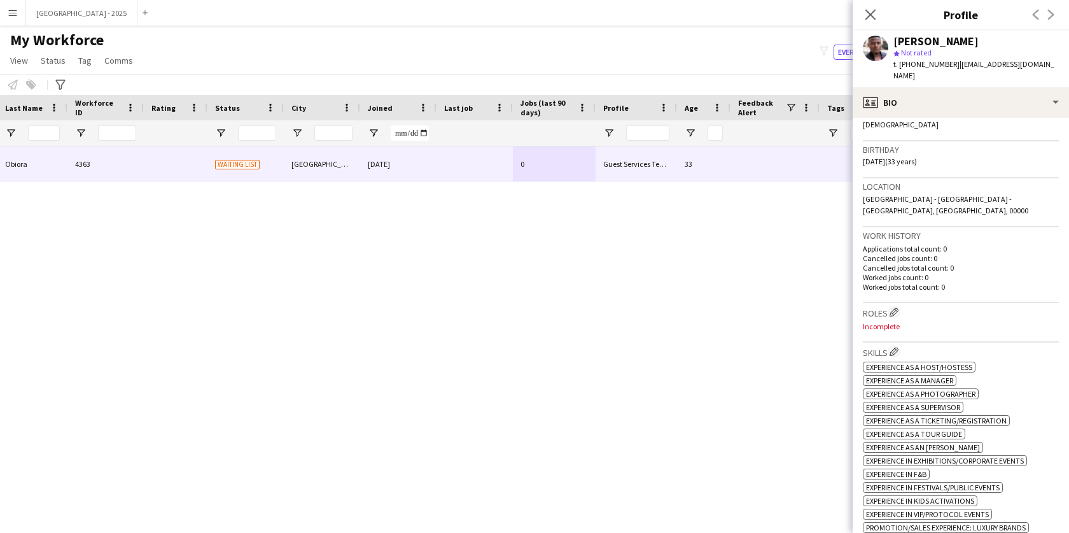
scroll to position [262, 0]
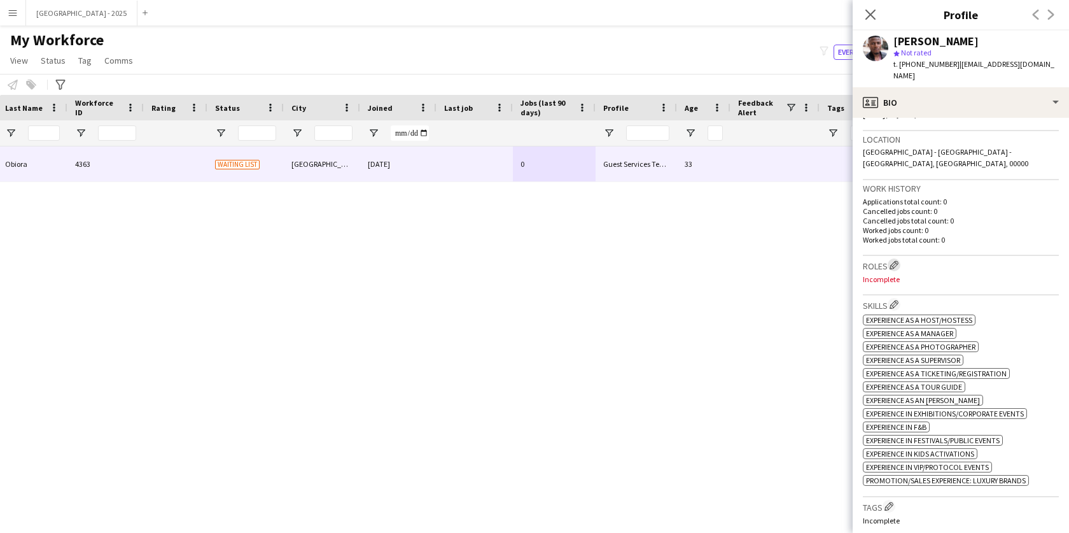
click at [889, 258] on button "Edit crew company roles" at bounding box center [894, 264] width 13 height 13
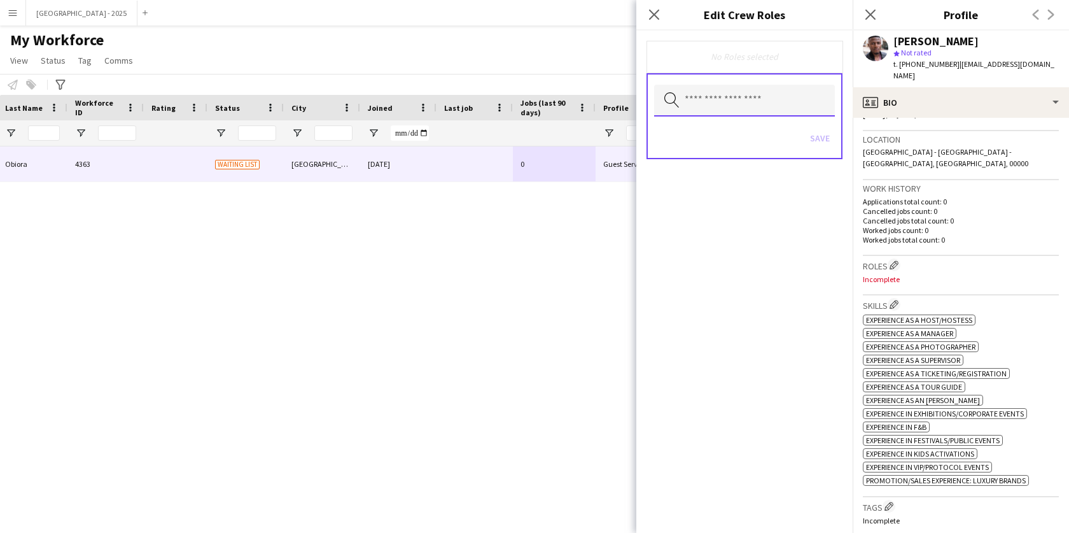
click at [741, 96] on input "text" at bounding box center [744, 101] width 181 height 32
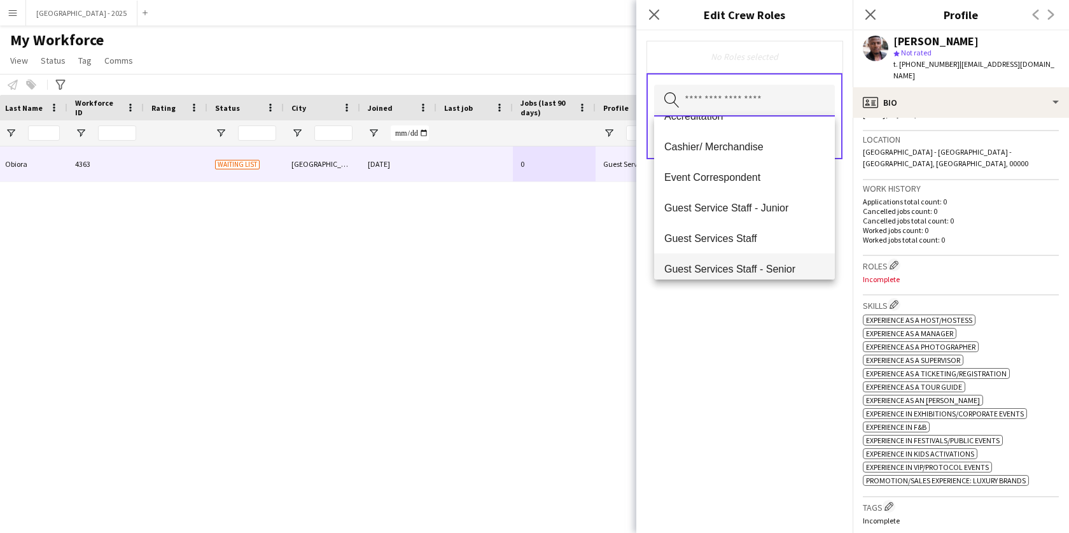
scroll to position [122, 0]
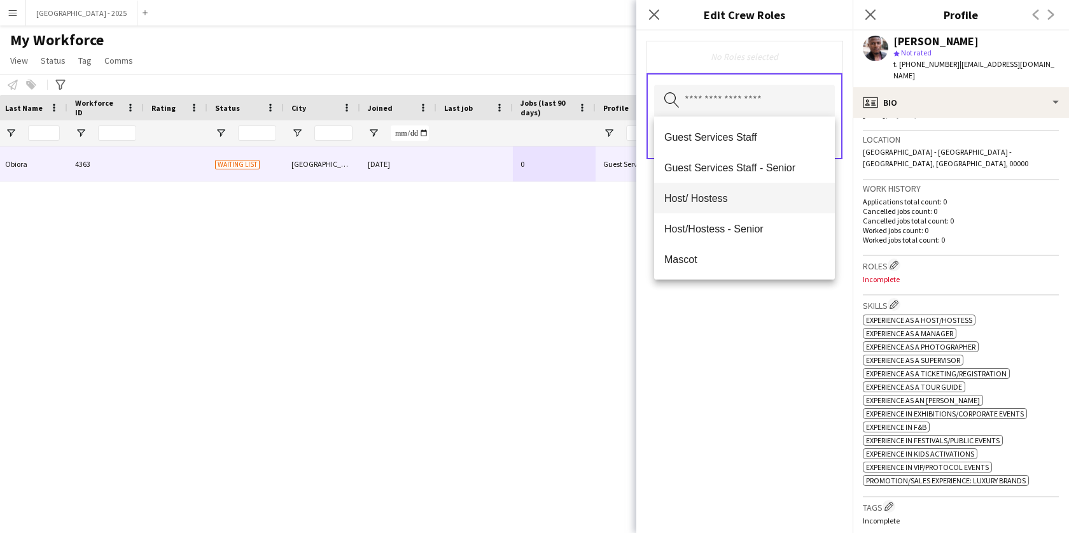
click at [746, 200] on span "Host/ Hostess" at bounding box center [744, 198] width 160 height 12
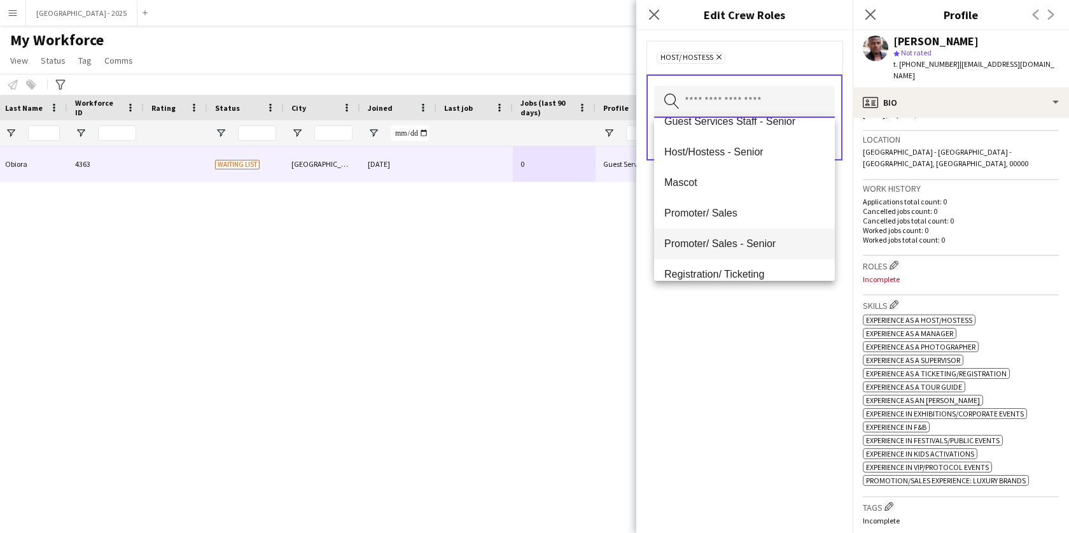
scroll to position [171, 0]
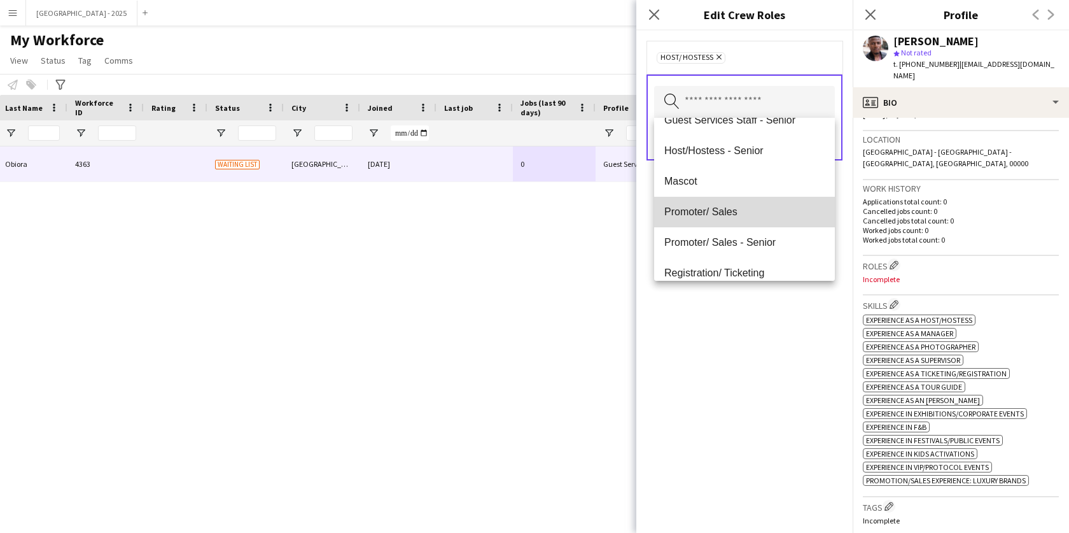
click at [745, 215] on span "Promoter/ Sales" at bounding box center [744, 212] width 160 height 12
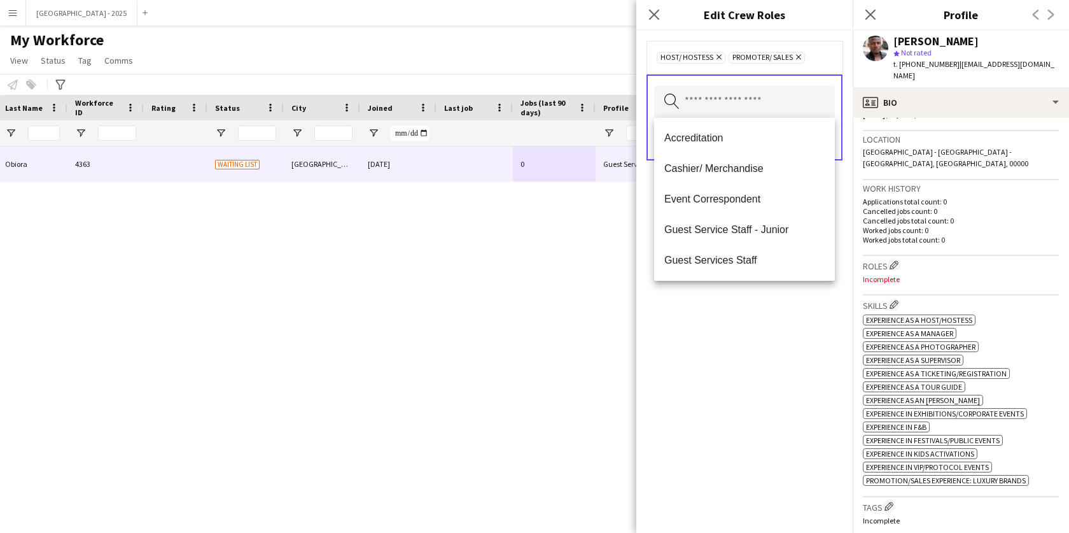
click at [748, 347] on div "Host/ Hostess Remove Promoter/ Sales Remove Search by role type Save" at bounding box center [744, 282] width 216 height 502
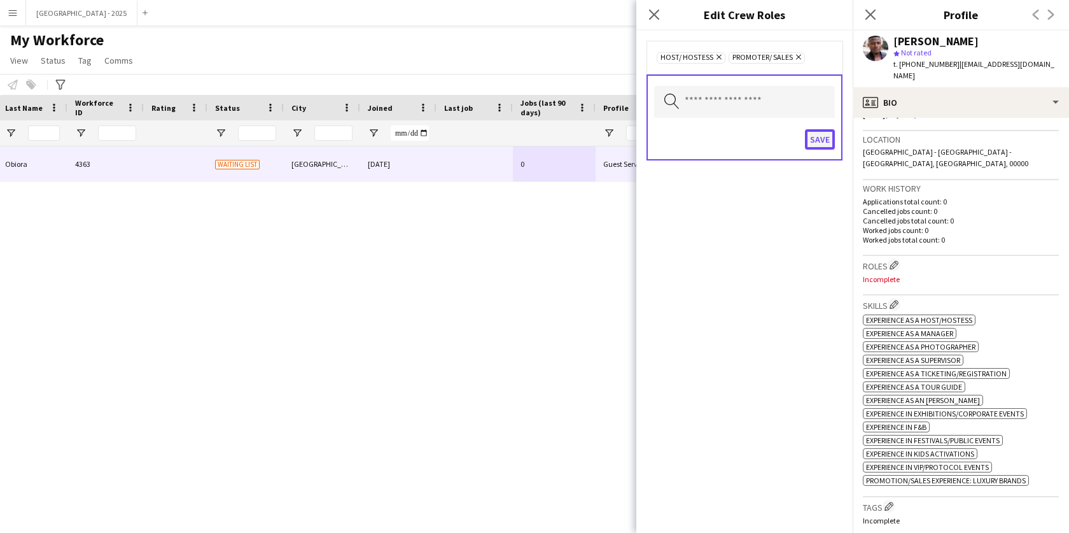
click at [818, 141] on button "Save" at bounding box center [820, 139] width 30 height 20
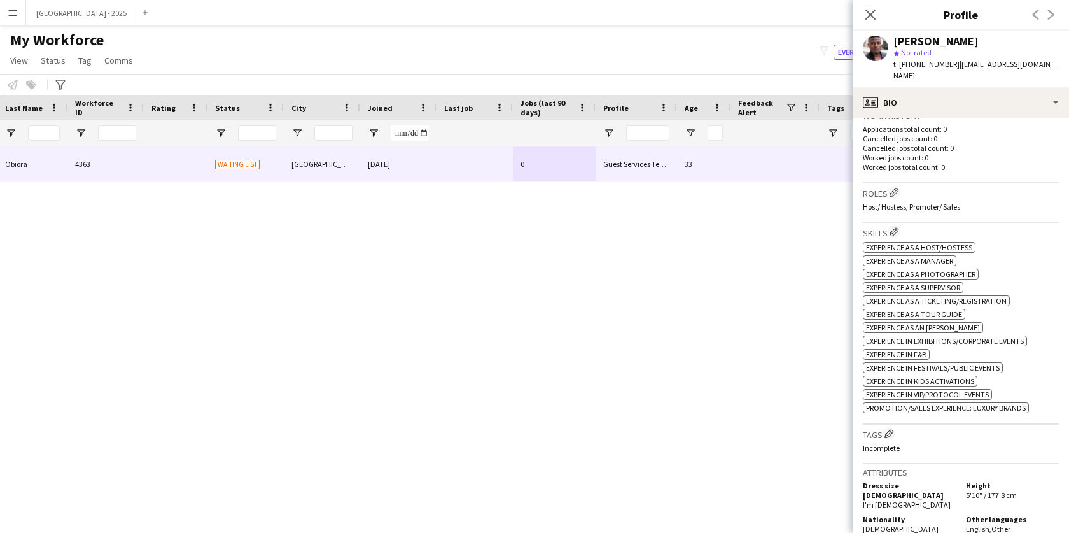
scroll to position [387, 0]
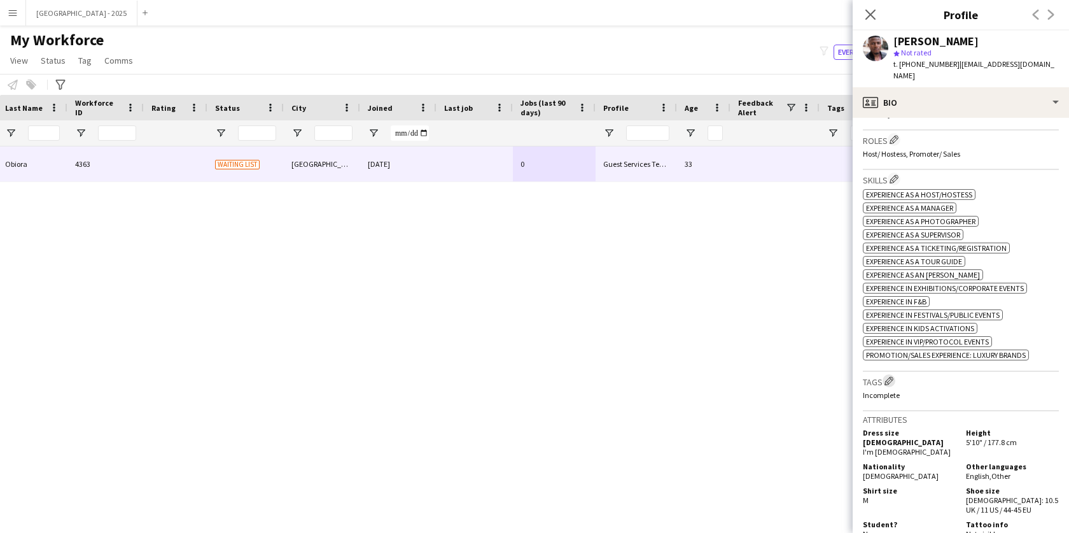
click at [891, 380] on app-icon "Edit crew company tags" at bounding box center [888, 380] width 9 height 9
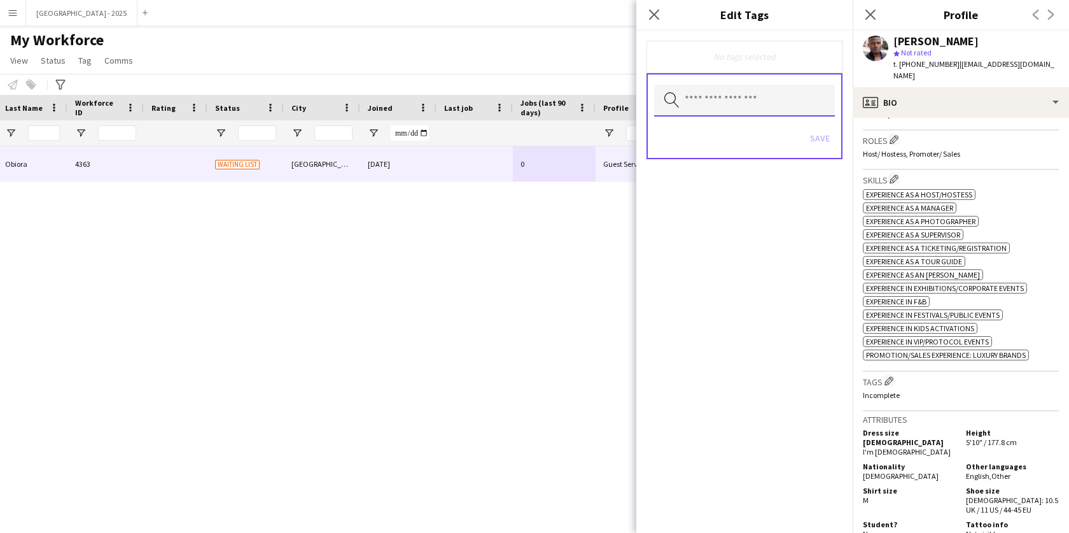
click at [747, 101] on input "text" at bounding box center [744, 101] width 181 height 32
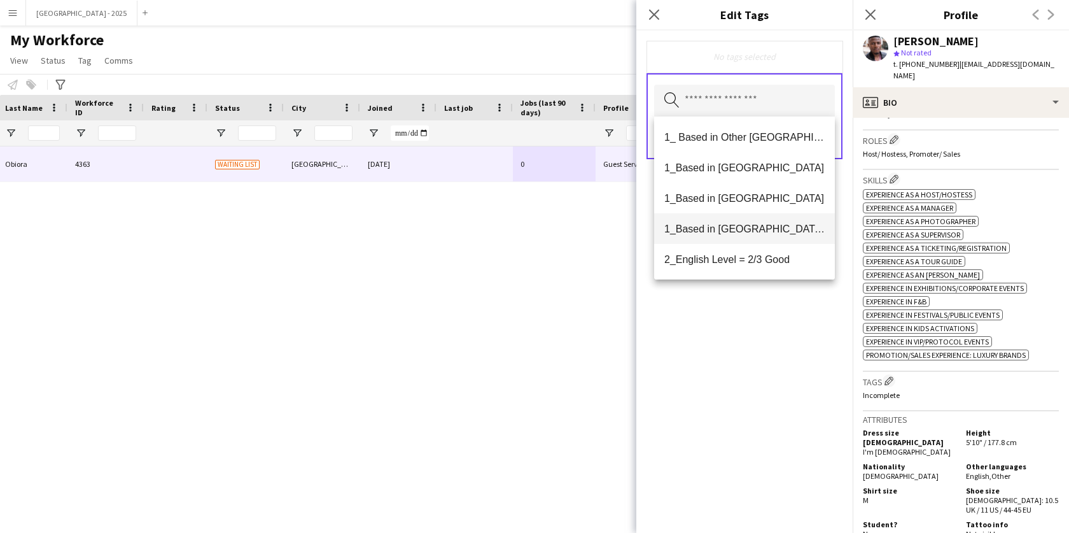
click at [755, 234] on span "1_Based in [GEOGRAPHIC_DATA]/[GEOGRAPHIC_DATA]/Ajman" at bounding box center [744, 229] width 160 height 12
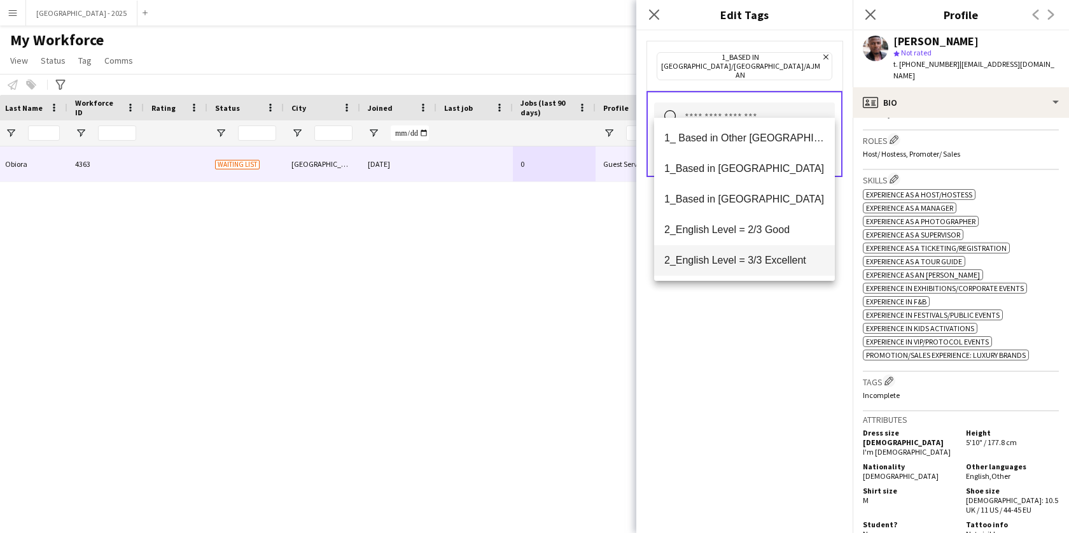
click at [769, 255] on span "2_English Level = 3/3 Excellent" at bounding box center [744, 260] width 160 height 12
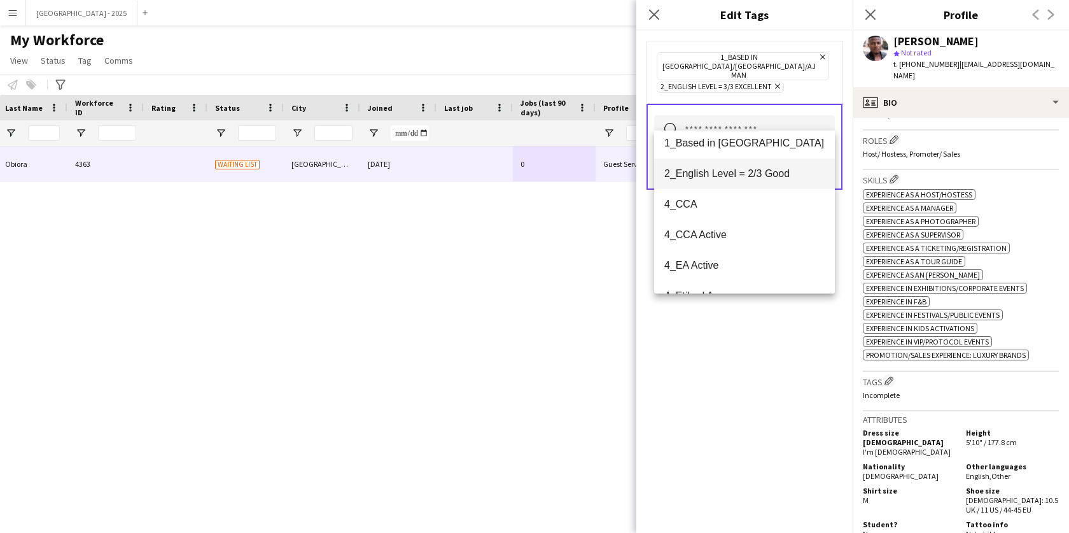
scroll to position [117, 0]
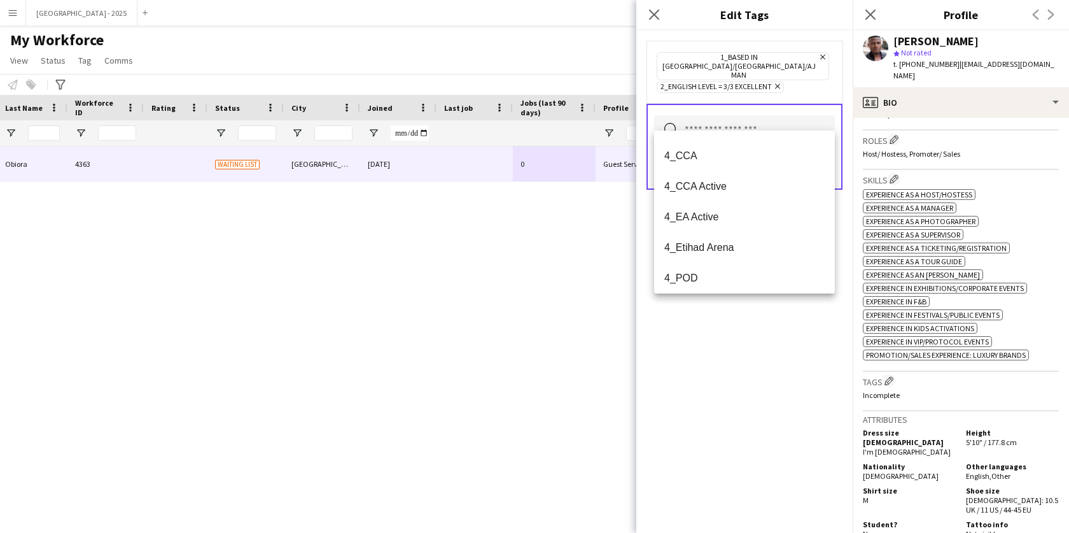
click at [746, 327] on div "1_Based in [GEOGRAPHIC_DATA]/[GEOGRAPHIC_DATA]/Ajman Remove 2_English Level = 3…" at bounding box center [744, 282] width 216 height 502
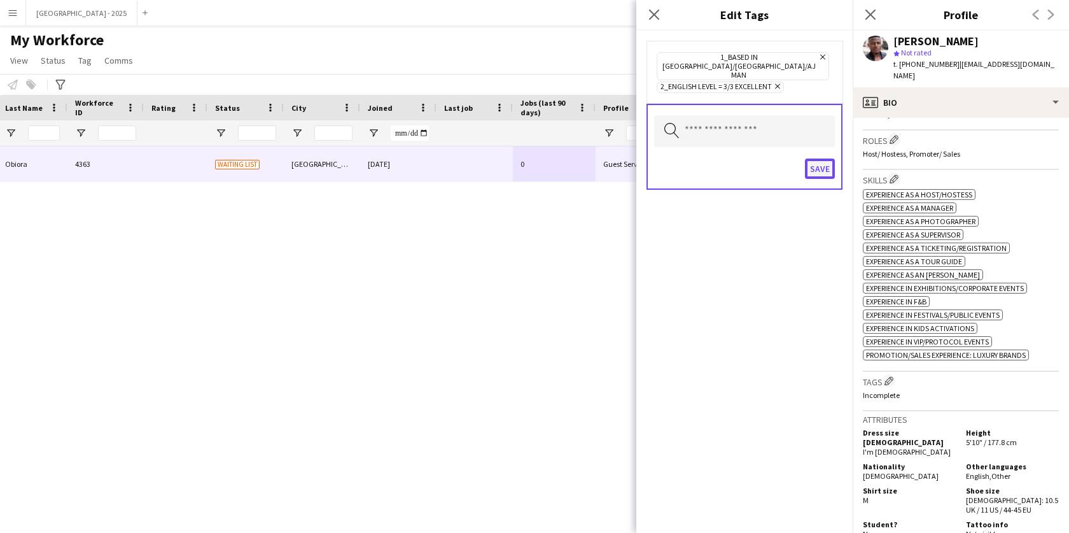
click at [814, 158] on button "Save" at bounding box center [820, 168] width 30 height 20
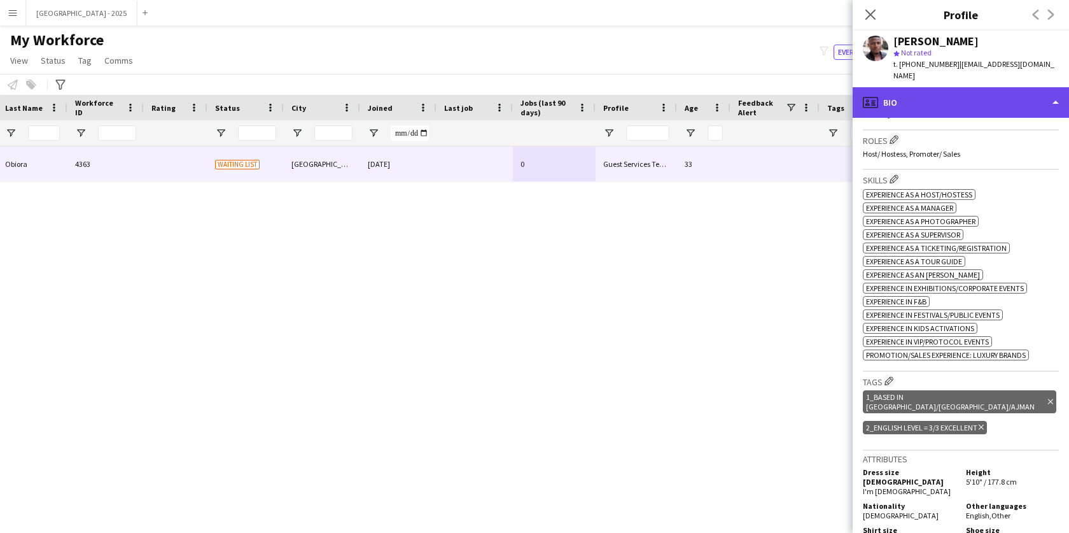
click at [1029, 100] on div "profile Bio" at bounding box center [961, 102] width 216 height 31
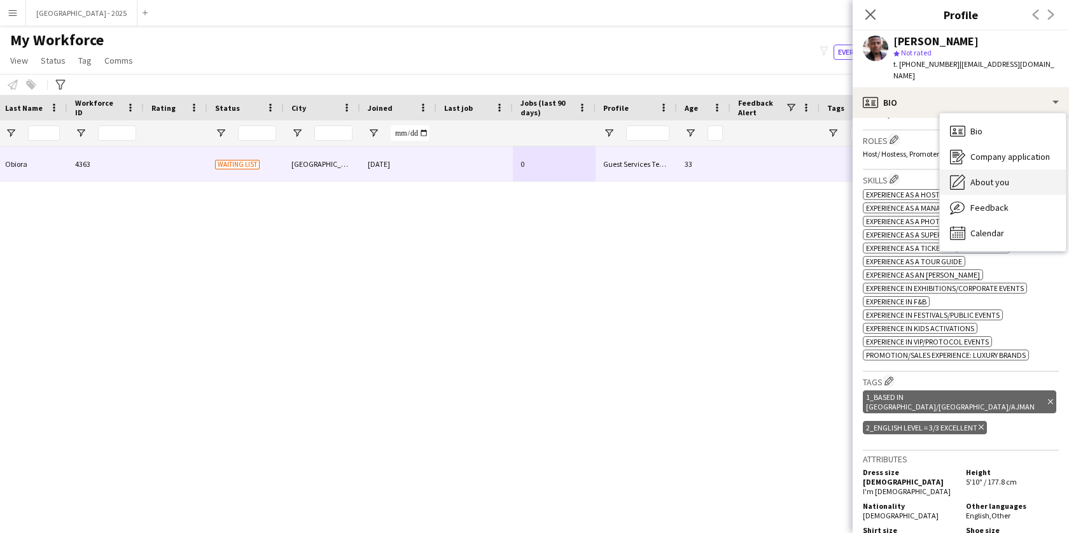
click at [1005, 176] on span "About you" at bounding box center [989, 181] width 39 height 11
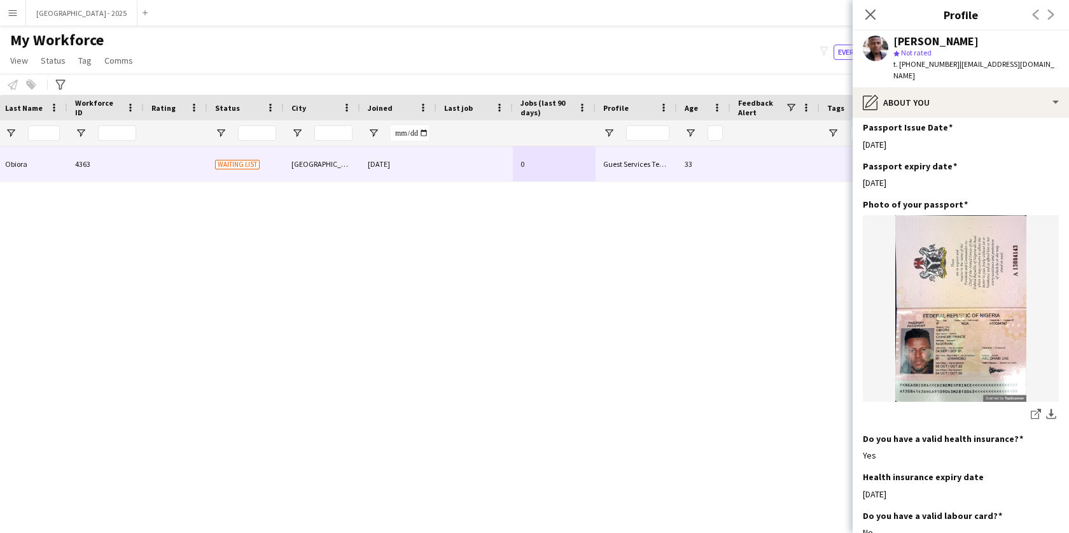
scroll to position [759, 0]
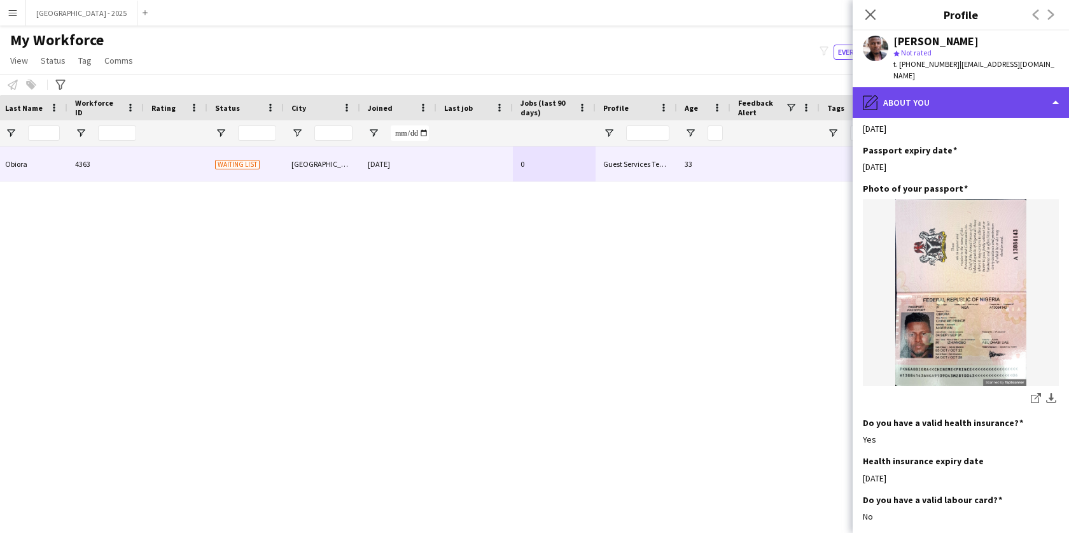
click at [896, 93] on div "pencil4 About you" at bounding box center [961, 102] width 216 height 31
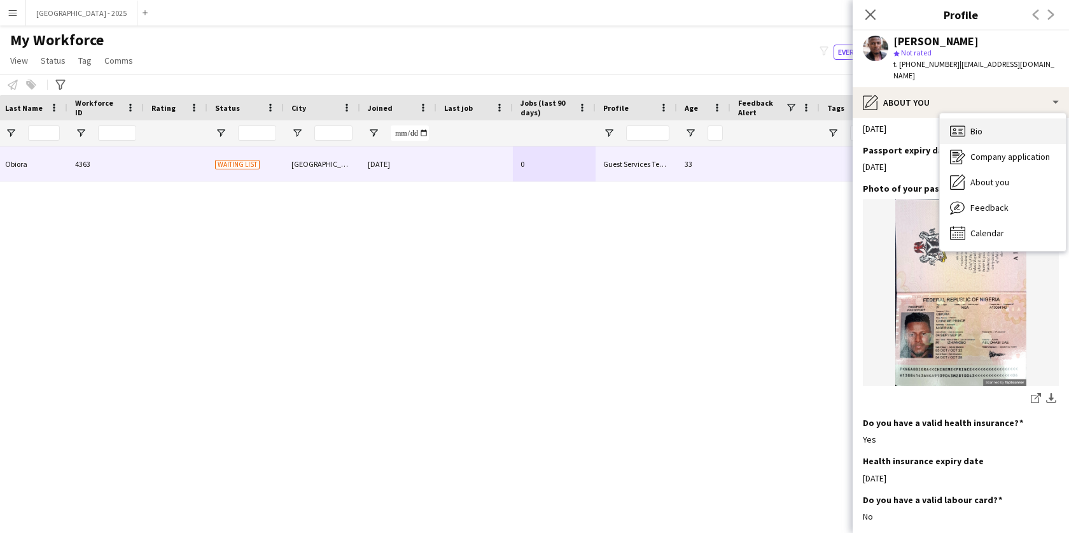
click at [963, 123] on icon "Bio" at bounding box center [957, 130] width 15 height 15
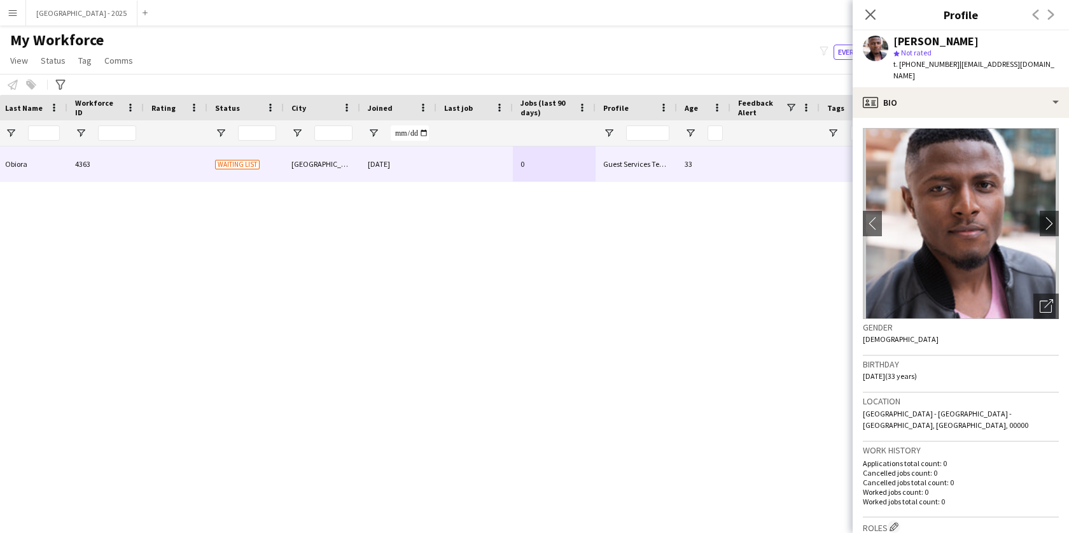
scroll to position [0, 0]
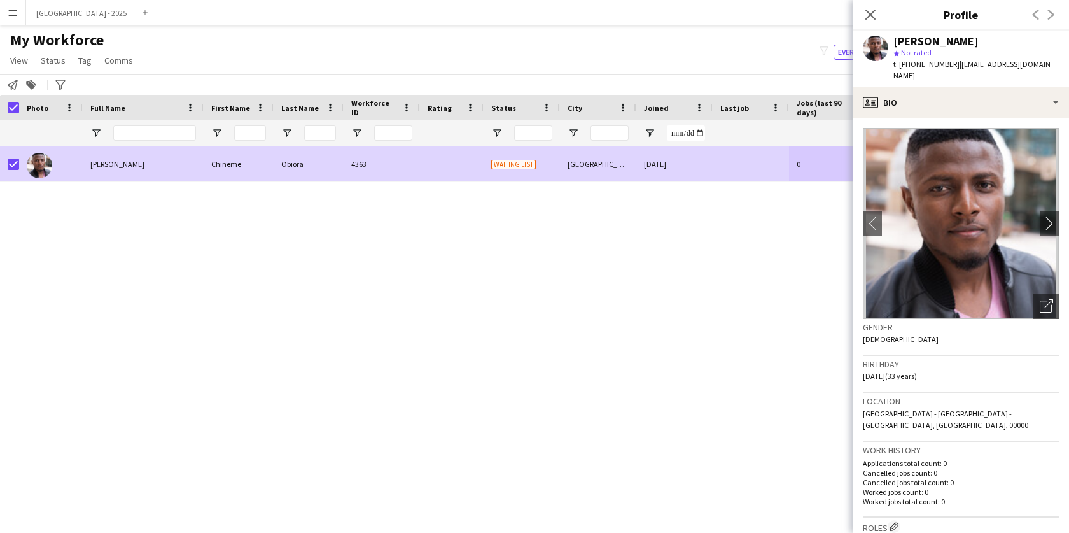
click at [43, 55] on span "Status" at bounding box center [53, 60] width 25 height 11
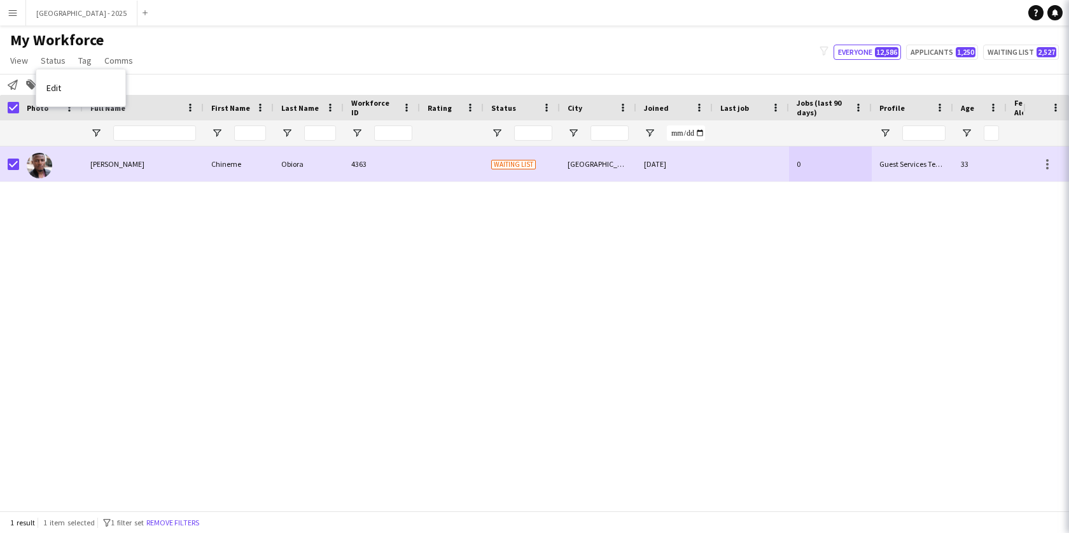
click at [75, 90] on link "Edit" at bounding box center [80, 87] width 89 height 27
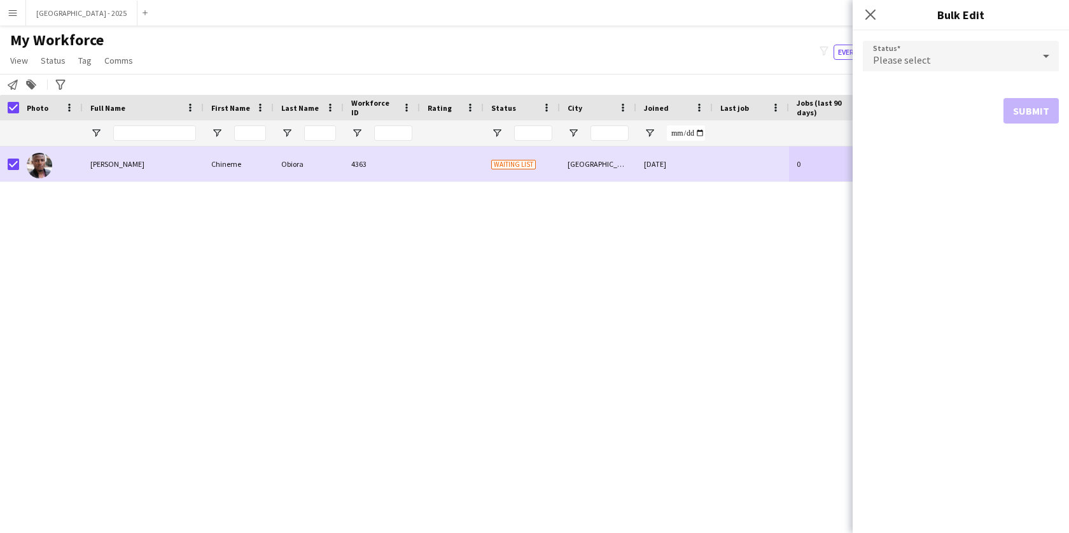
click at [955, 60] on div "Please select" at bounding box center [948, 56] width 171 height 31
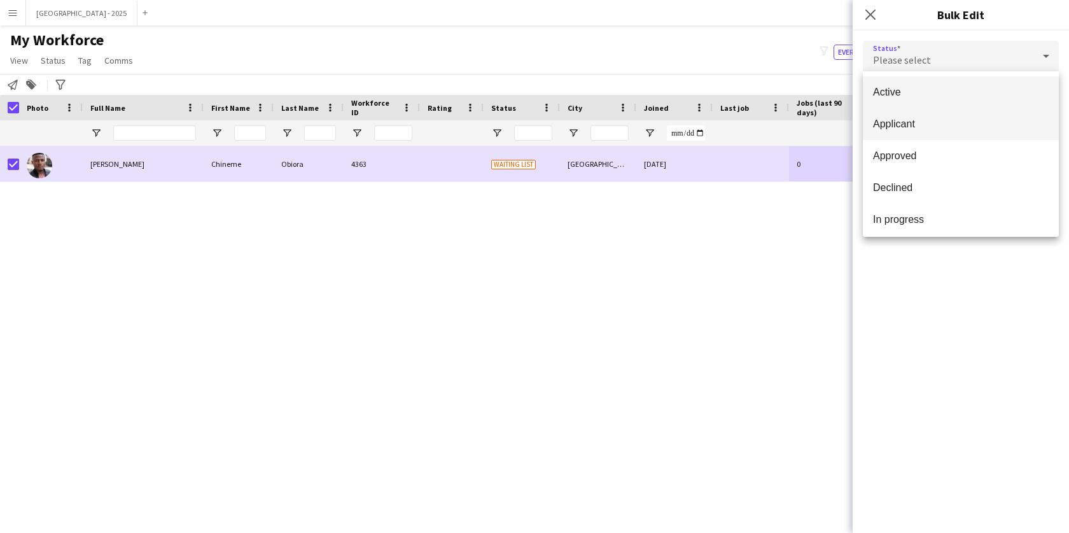
click at [910, 108] on mat-option "Applicant" at bounding box center [961, 124] width 196 height 32
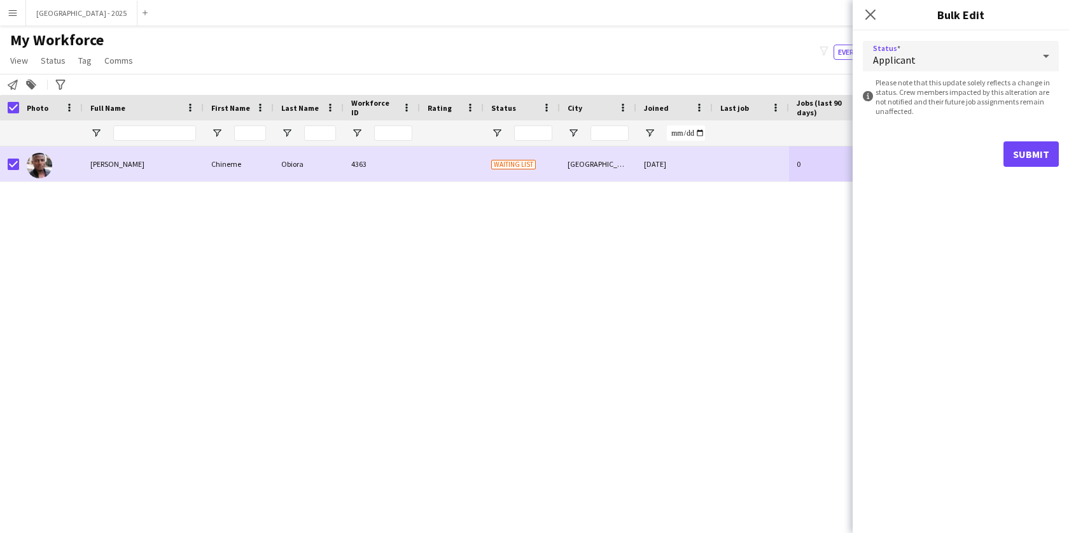
click at [940, 52] on div "Applicant" at bounding box center [948, 56] width 171 height 31
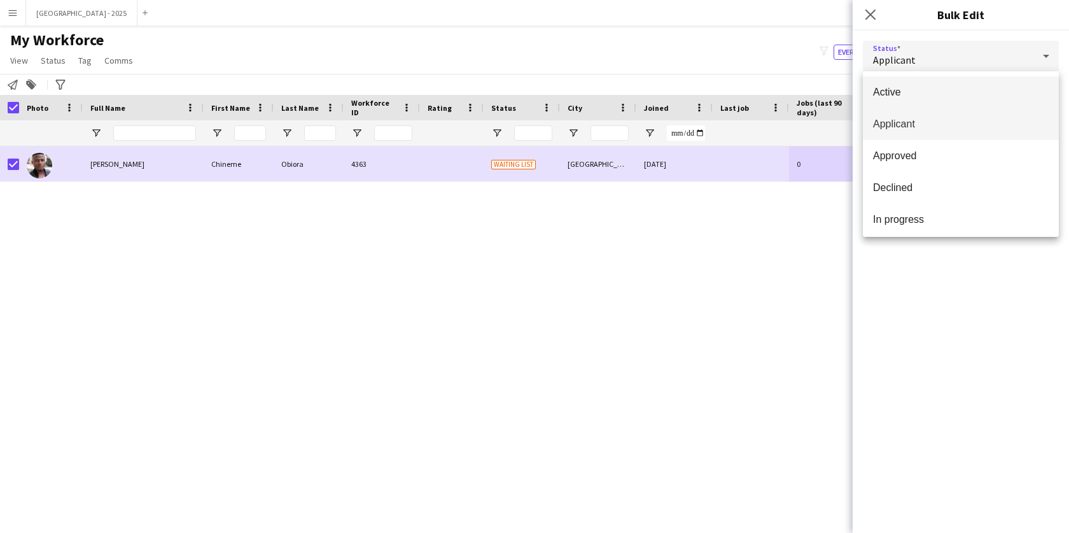
click at [951, 89] on span "Active" at bounding box center [961, 92] width 176 height 12
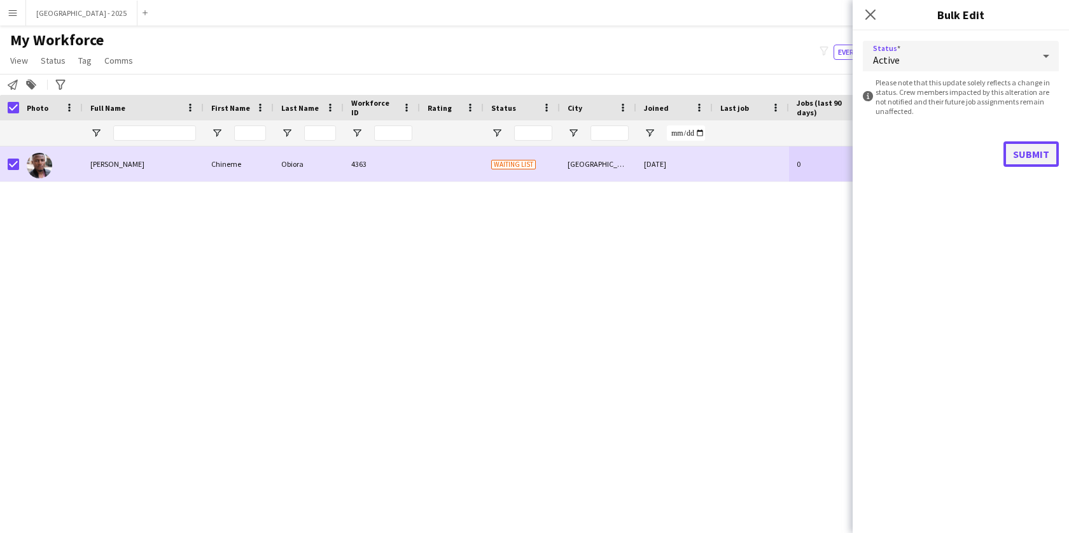
click at [1043, 165] on button "Submit" at bounding box center [1030, 153] width 55 height 25
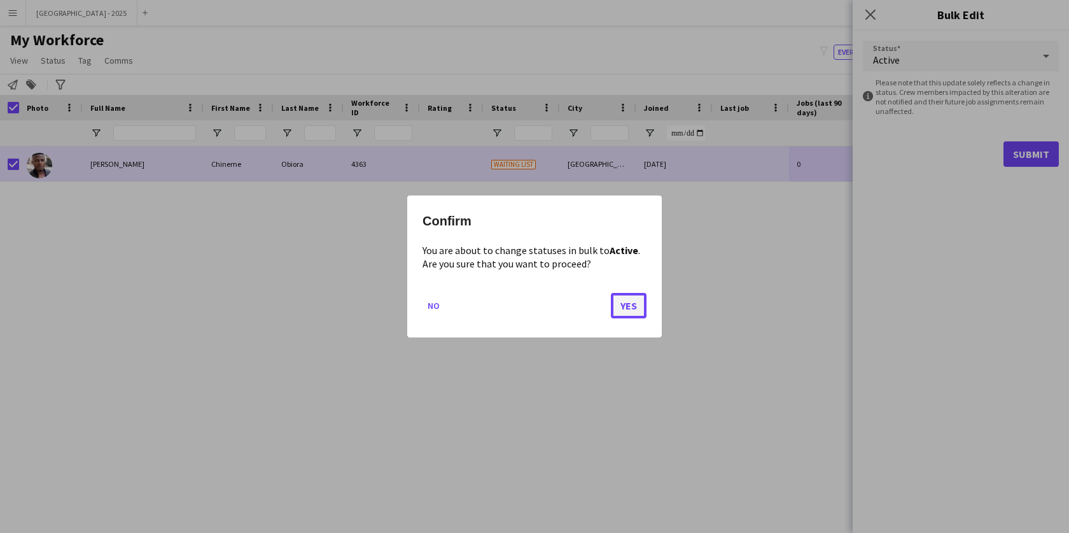
click at [637, 309] on button "Yes" at bounding box center [629, 305] width 36 height 25
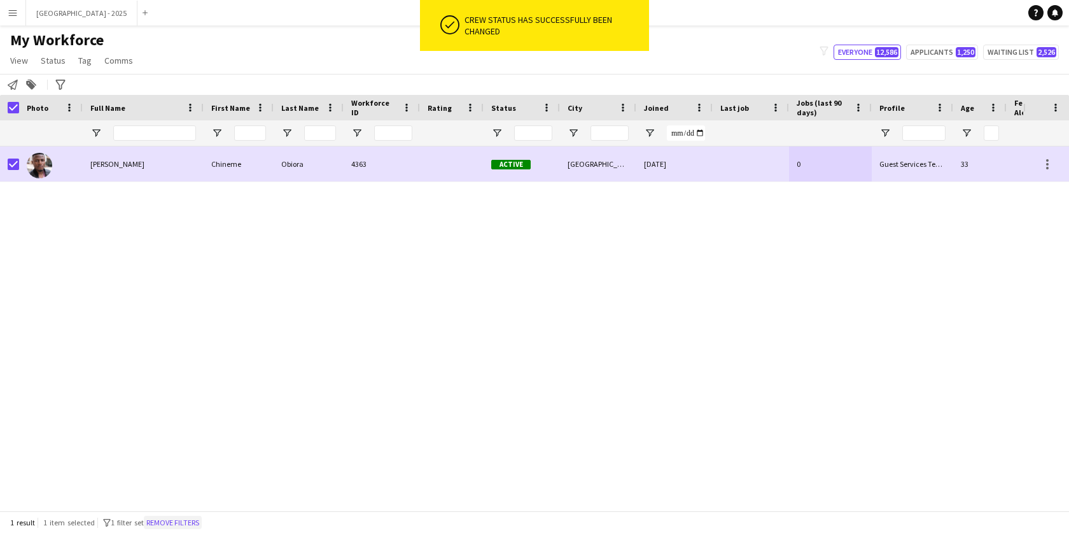
click at [178, 520] on button "Remove filters" at bounding box center [173, 522] width 58 height 14
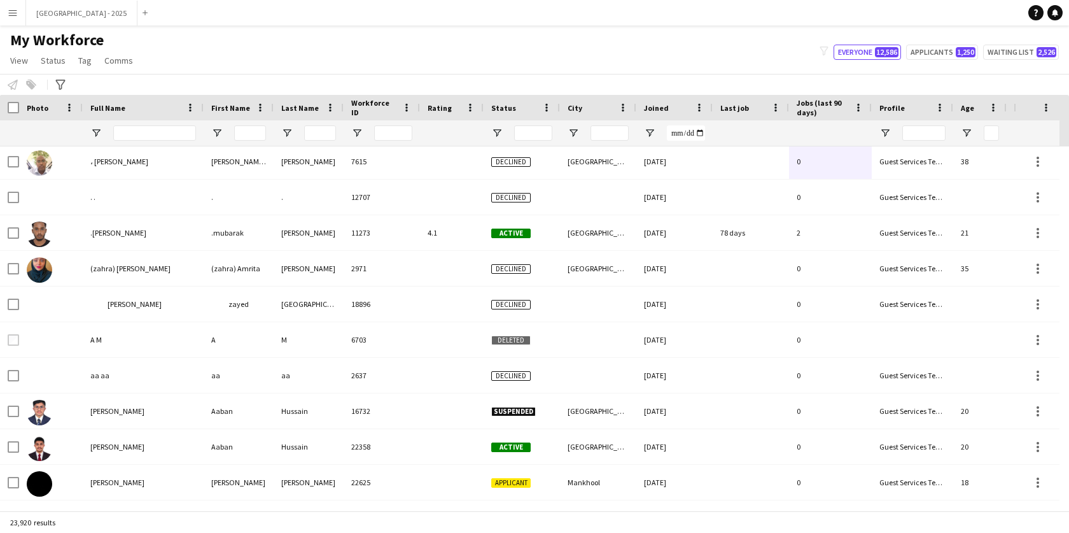
scroll to position [0, 286]
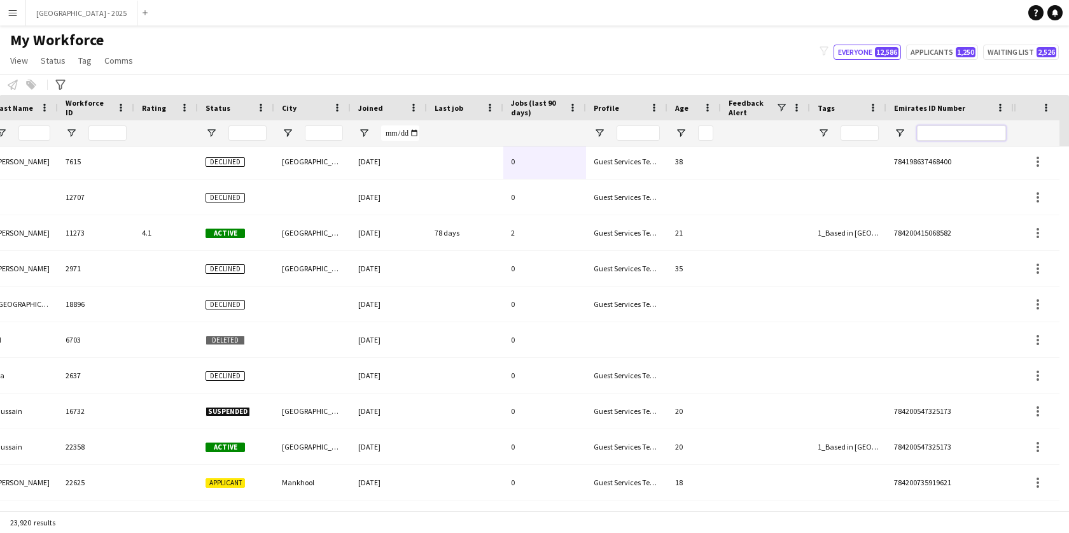
click at [987, 134] on input "Emirates ID Number Filter Input" at bounding box center [961, 132] width 89 height 15
paste input "*******"
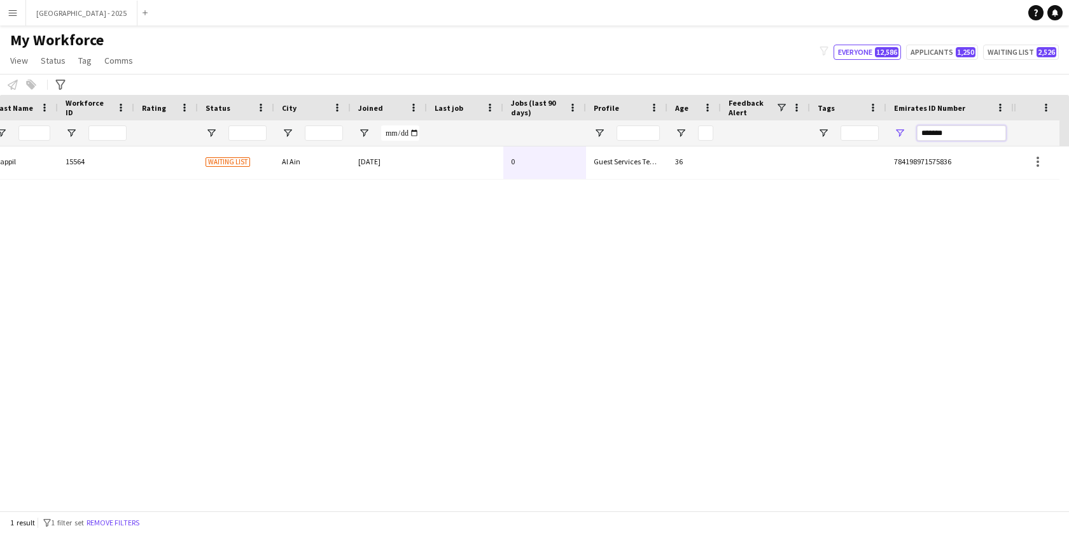
scroll to position [0, 0]
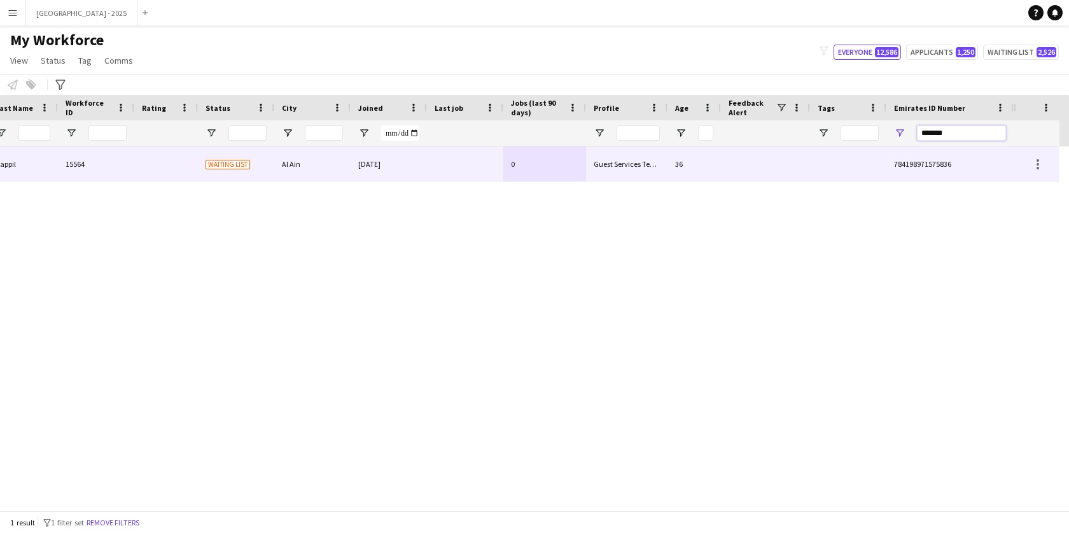
type input "*******"
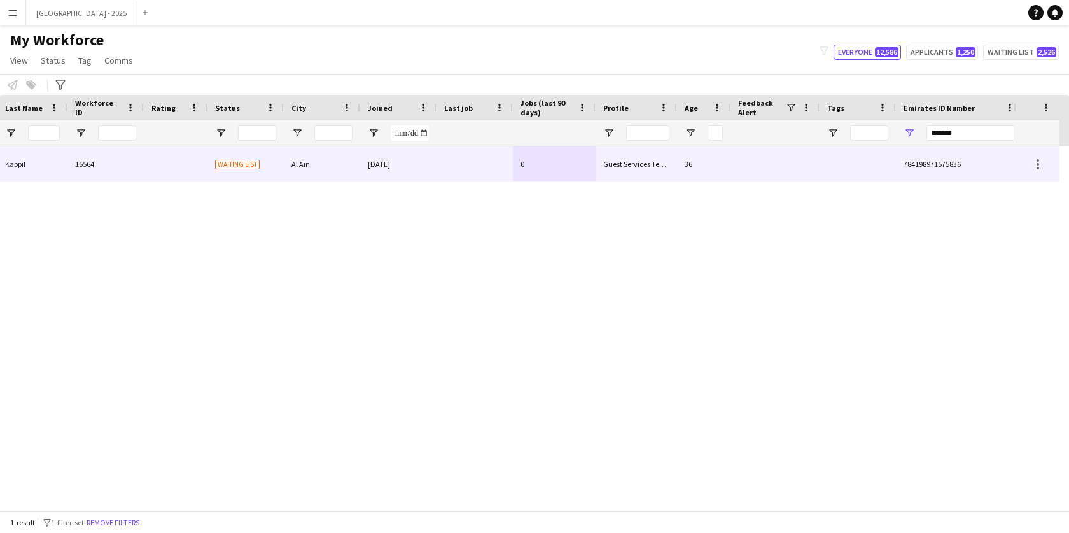
click at [597, 167] on div "Guest Services Team" at bounding box center [636, 163] width 81 height 35
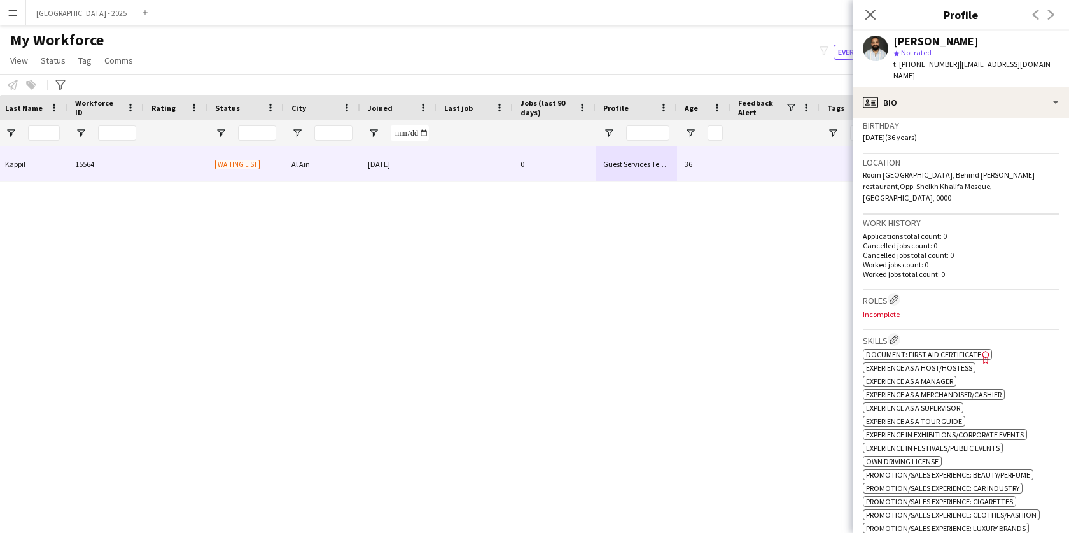
scroll to position [0, 0]
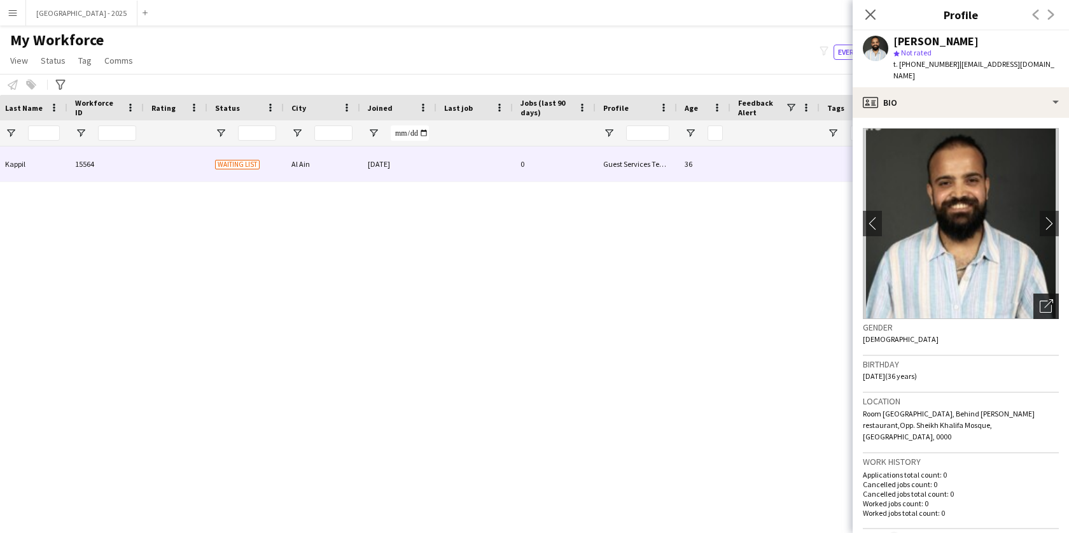
click at [1036, 301] on div "Open photos pop-in" at bounding box center [1045, 305] width 25 height 25
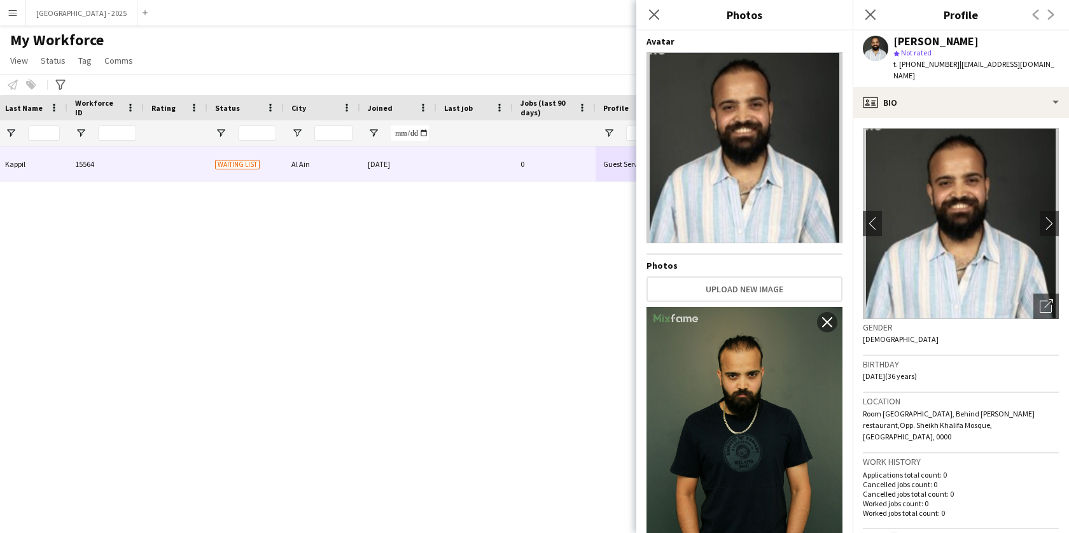
click at [917, 321] on h3 "Gender" at bounding box center [961, 326] width 196 height 11
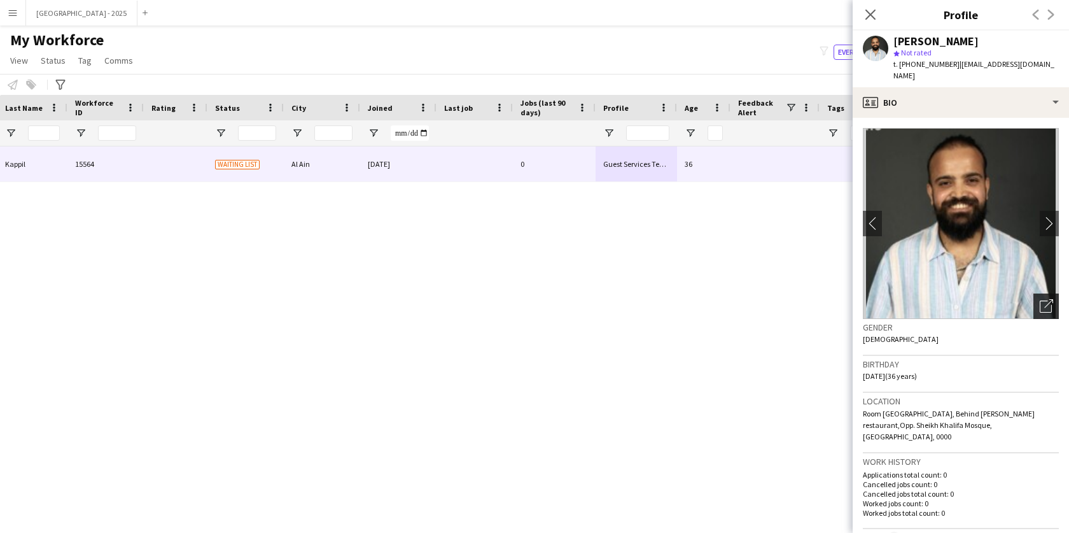
click at [1033, 293] on div "Open photos pop-in" at bounding box center [1045, 305] width 25 height 25
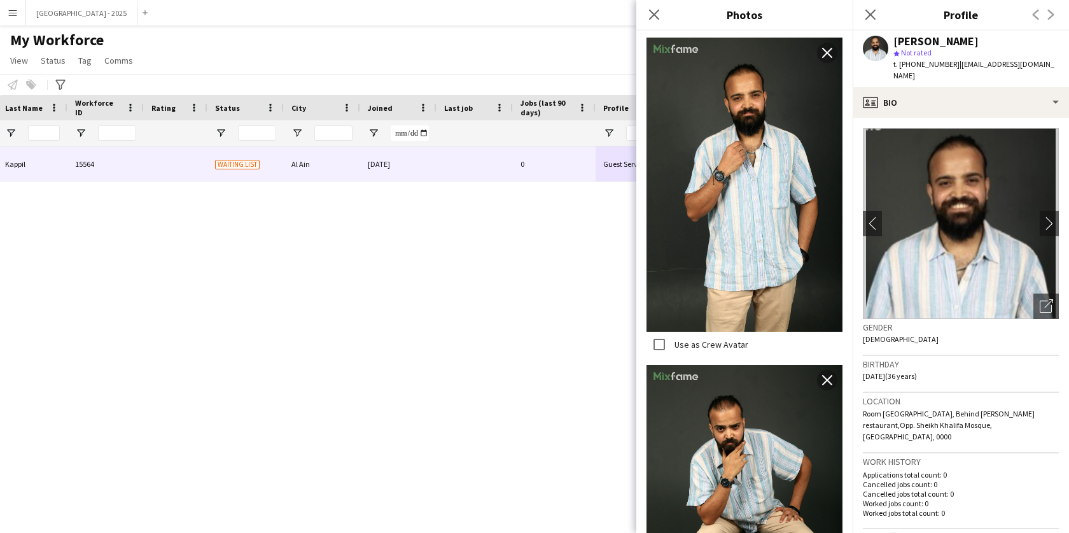
scroll to position [2893, 0]
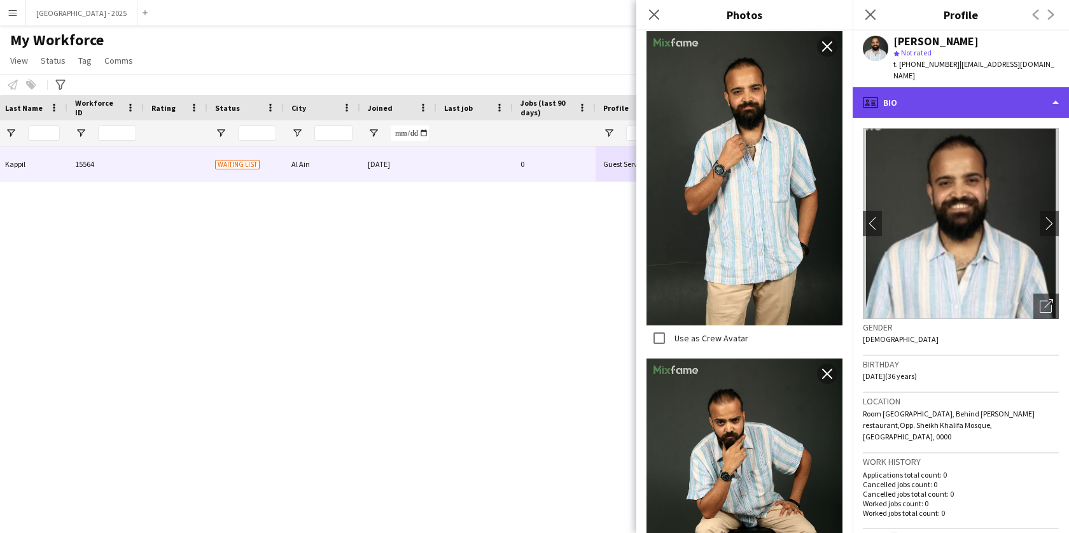
click at [928, 99] on div "profile Bio" at bounding box center [961, 102] width 216 height 31
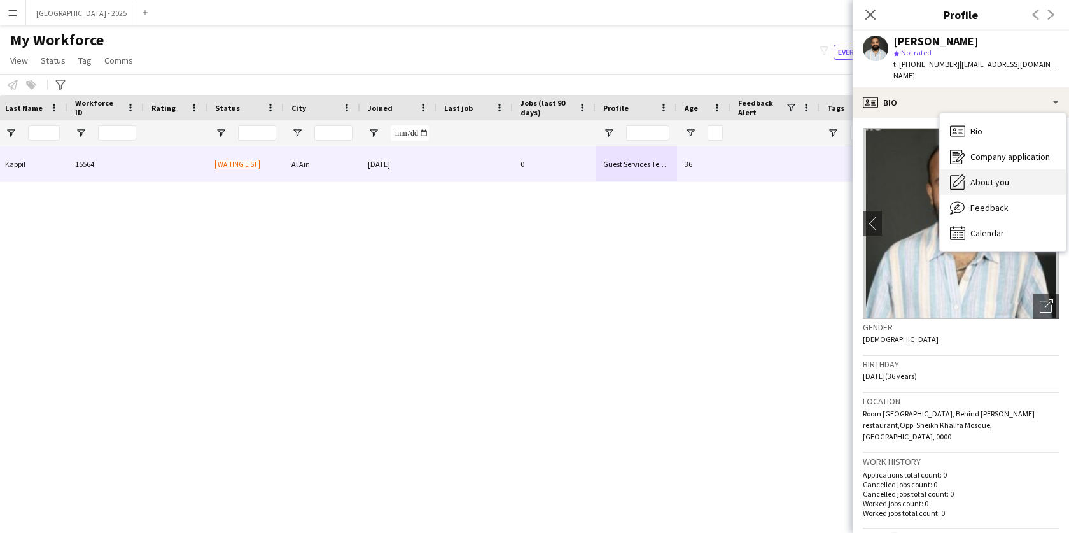
click at [984, 176] on span "About you" at bounding box center [989, 181] width 39 height 11
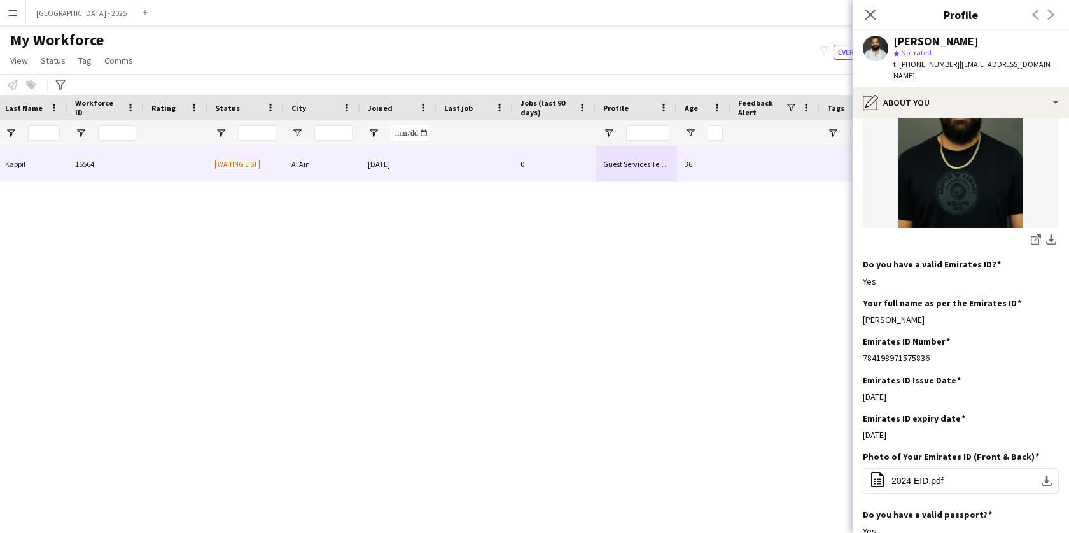
scroll to position [0, 0]
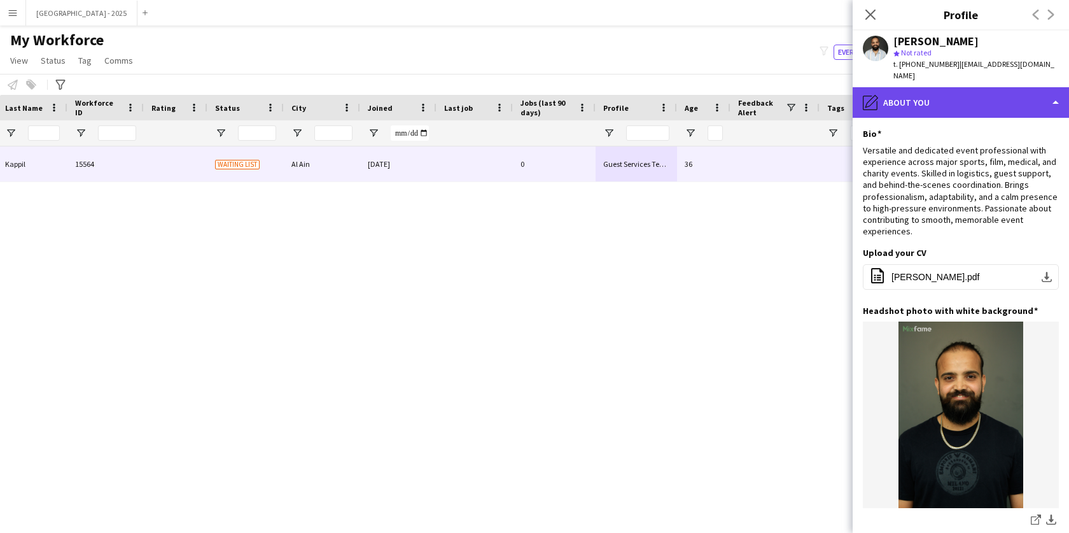
click at [967, 88] on div "pencil4 About you" at bounding box center [961, 102] width 216 height 31
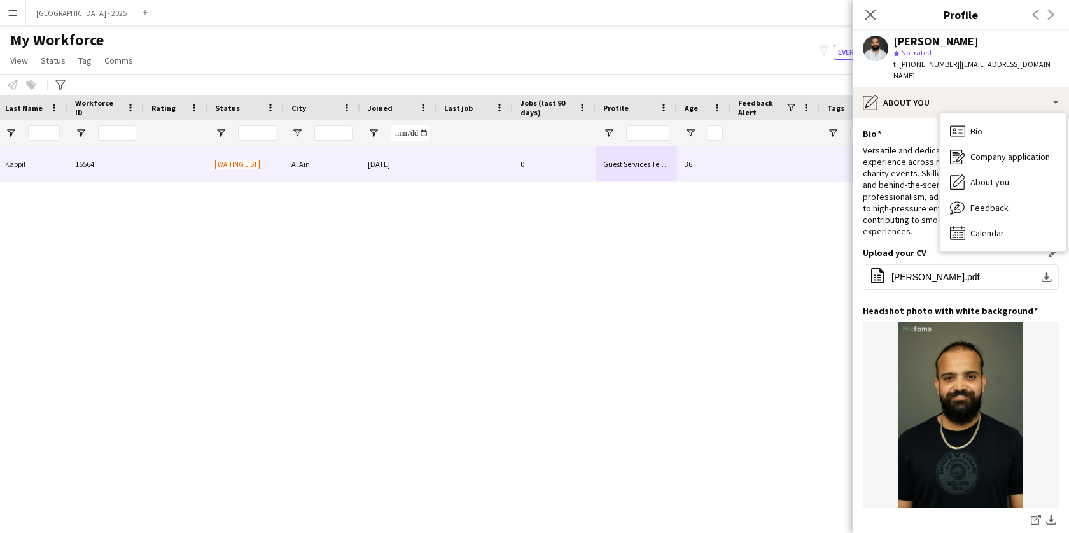
click at [970, 290] on div "Upload your CV Edit this field office-file-sheet [PERSON_NAME].pdf download-bot…" at bounding box center [961, 275] width 196 height 57
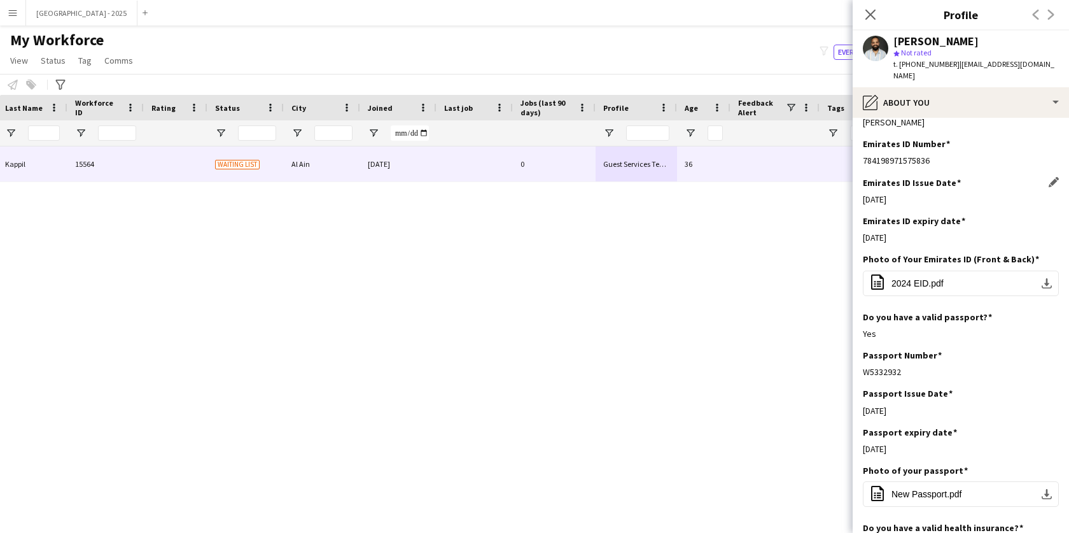
scroll to position [506, 0]
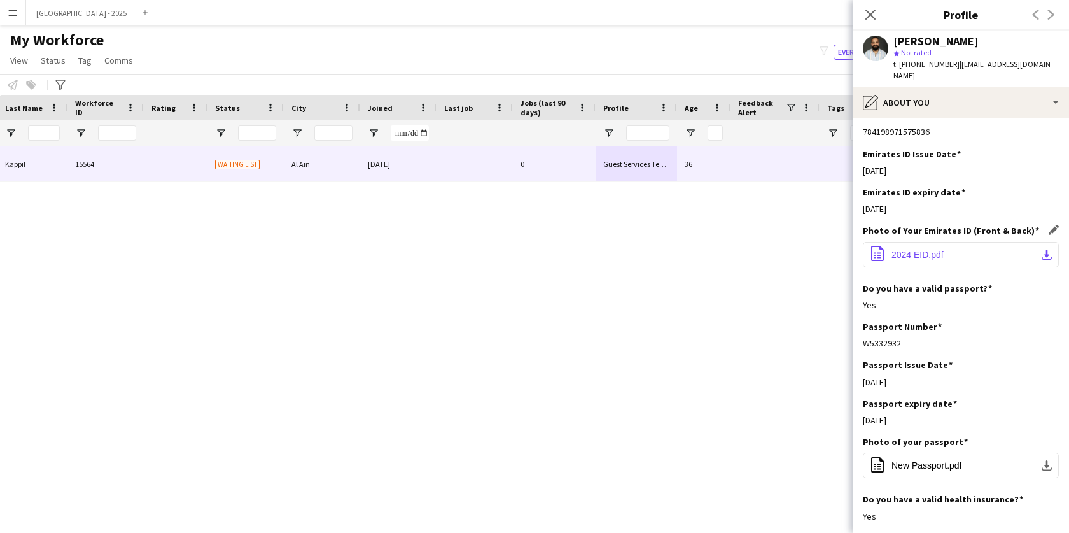
click at [963, 242] on button "office-file-sheet 2024 EID.pdf download-bottom" at bounding box center [961, 254] width 196 height 25
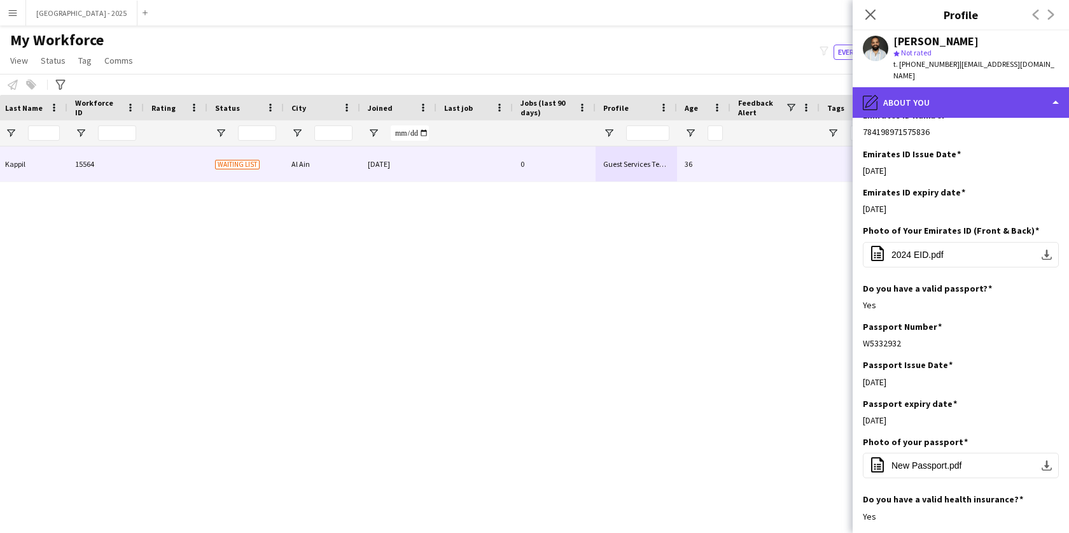
click at [897, 100] on div "pencil4 About you" at bounding box center [961, 102] width 216 height 31
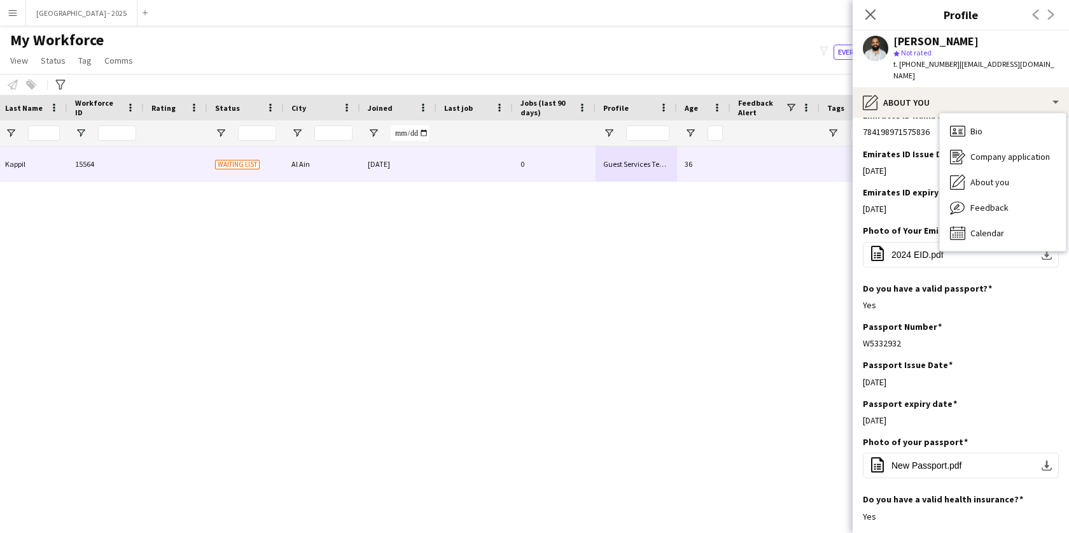
drag, startPoint x: 929, startPoint y: 114, endPoint x: 934, endPoint y: 119, distance: 7.2
click at [930, 115] on div "Emirates ID Number Edit this field 784198971575836" at bounding box center [961, 128] width 196 height 38
click at [967, 126] on div "784198971575836" at bounding box center [961, 131] width 196 height 11
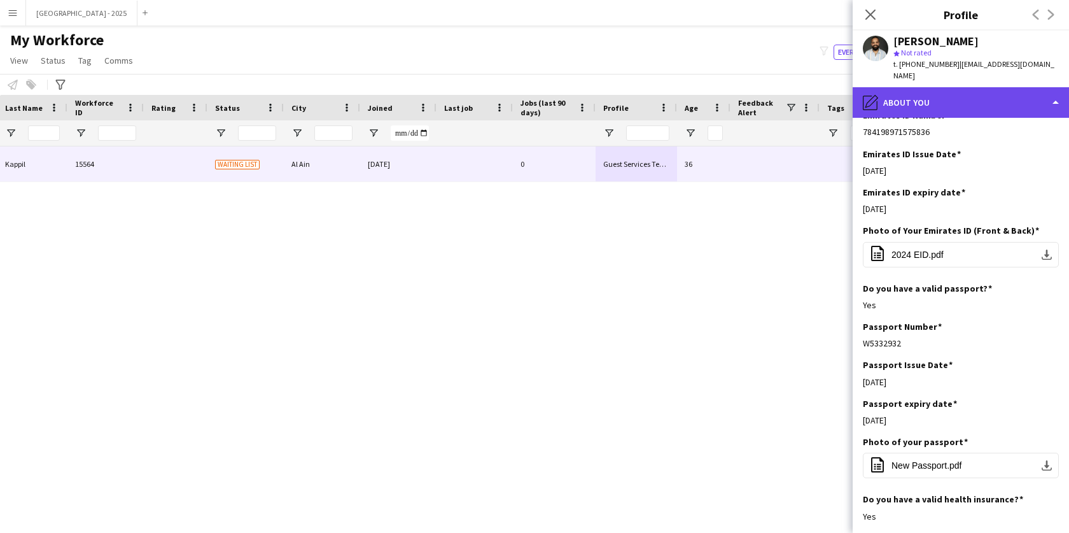
click at [962, 95] on div "pencil4 About you" at bounding box center [961, 102] width 216 height 31
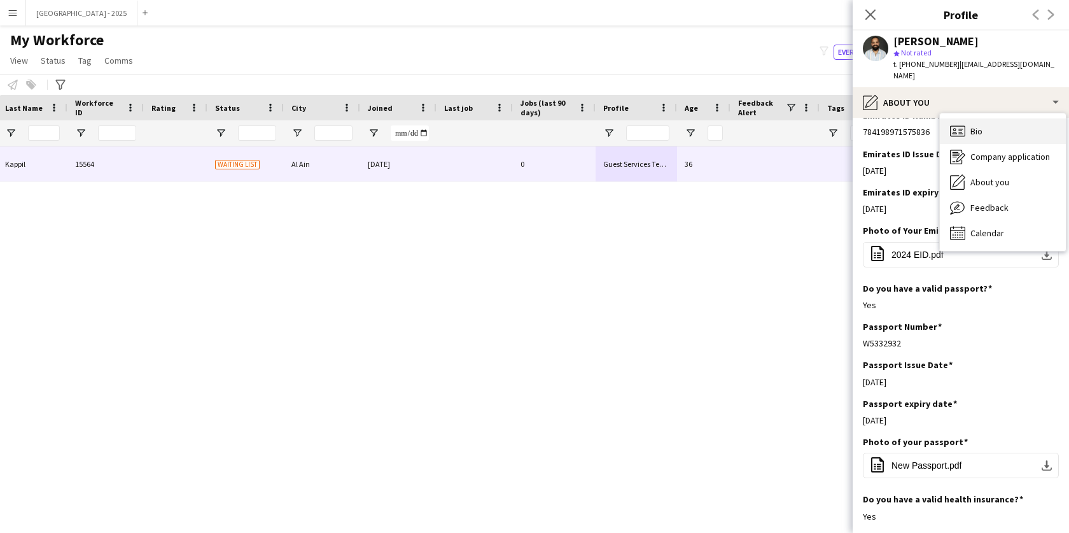
click at [996, 118] on div "Bio Bio" at bounding box center [1003, 130] width 126 height 25
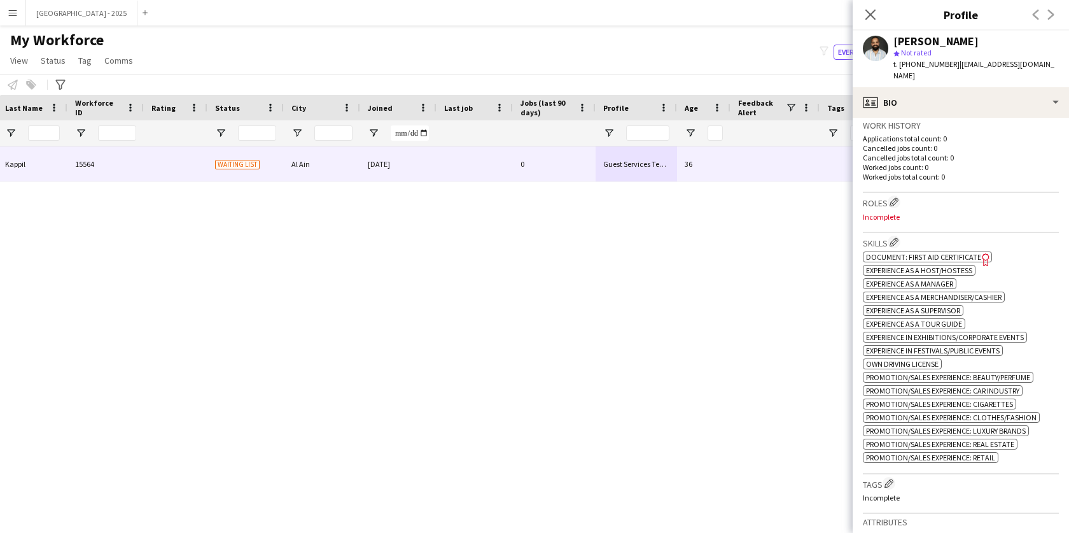
scroll to position [169, 0]
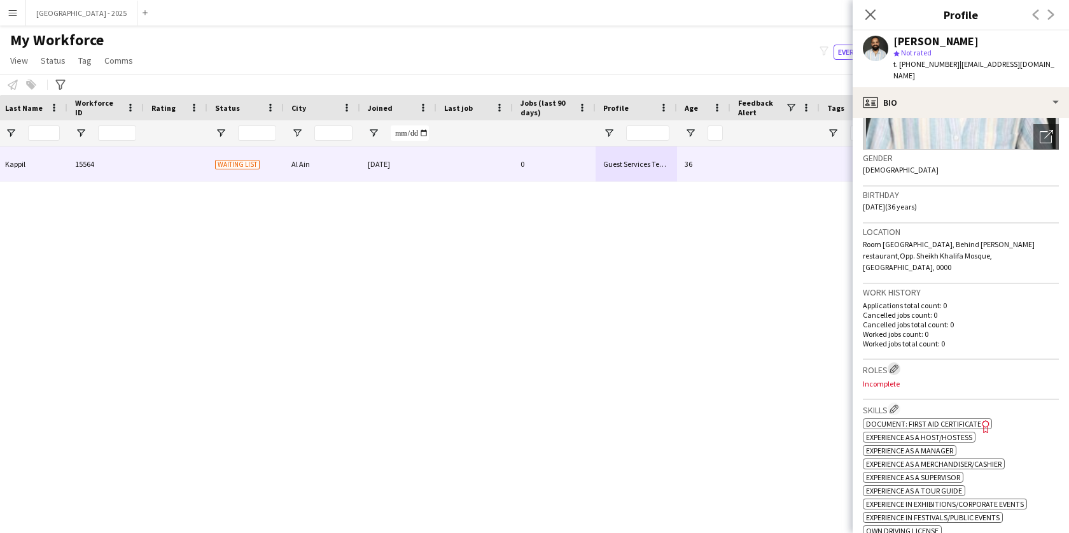
click at [900, 362] on button "Edit crew company roles" at bounding box center [894, 368] width 13 height 13
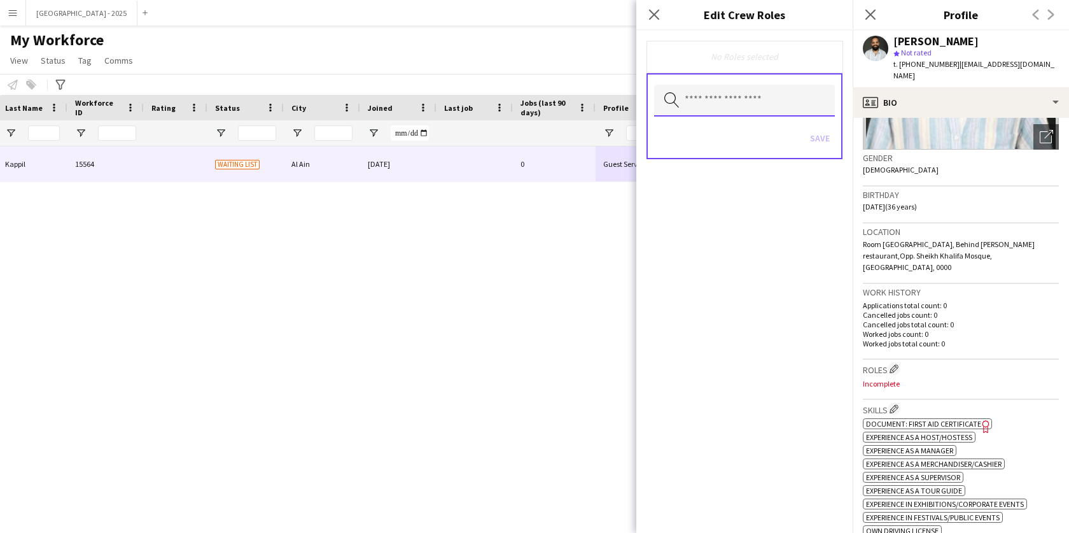
click at [779, 96] on input "text" at bounding box center [744, 101] width 181 height 32
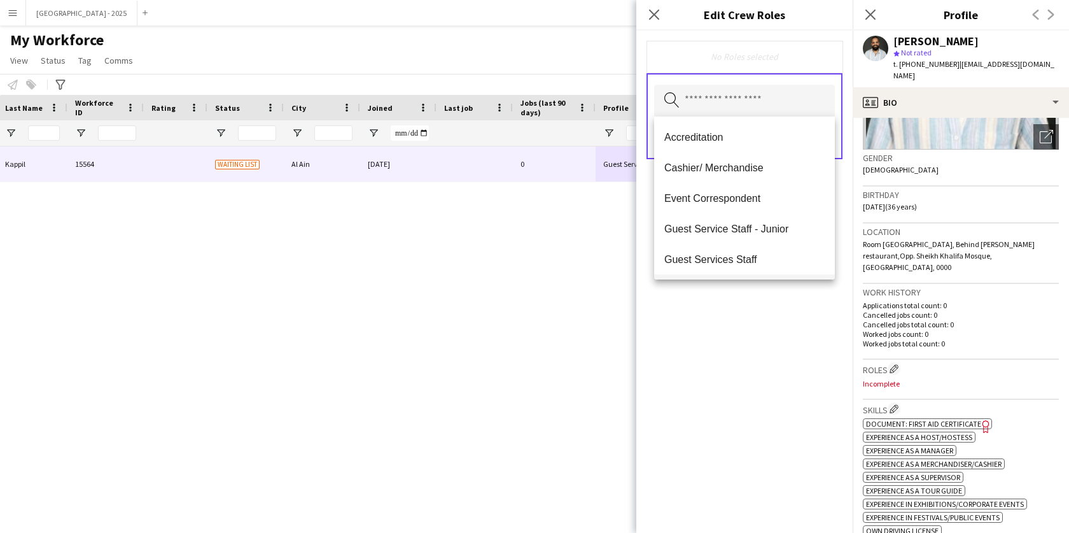
click at [752, 277] on mat-option "Guest Services Staff - Senior" at bounding box center [744, 289] width 181 height 31
click at [755, 266] on span "Guest Services Staff" at bounding box center [744, 260] width 160 height 12
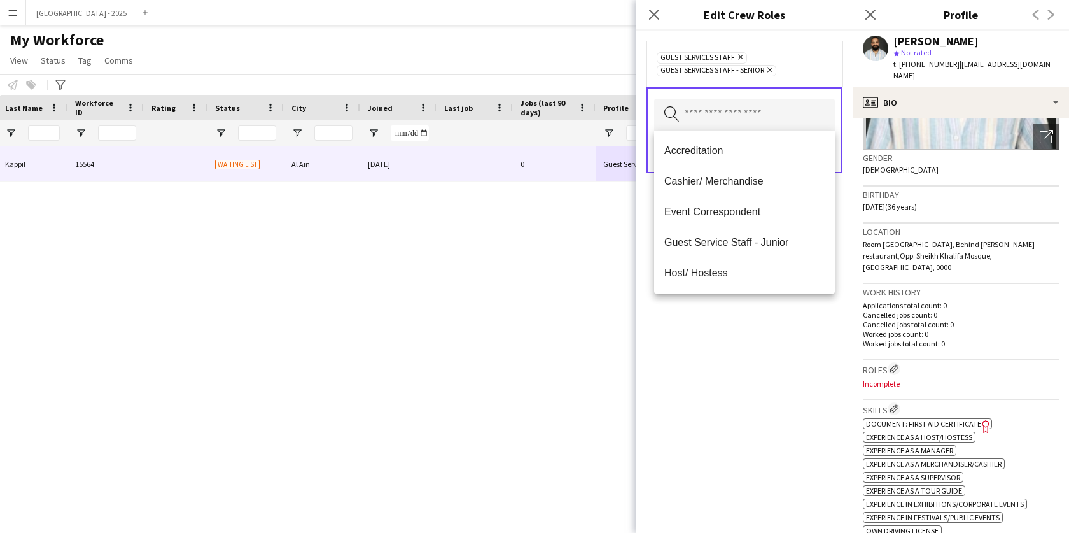
click at [827, 64] on div "Guest Services Staff Remove Guest Services Staff - Senior Remove" at bounding box center [745, 63] width 176 height 25
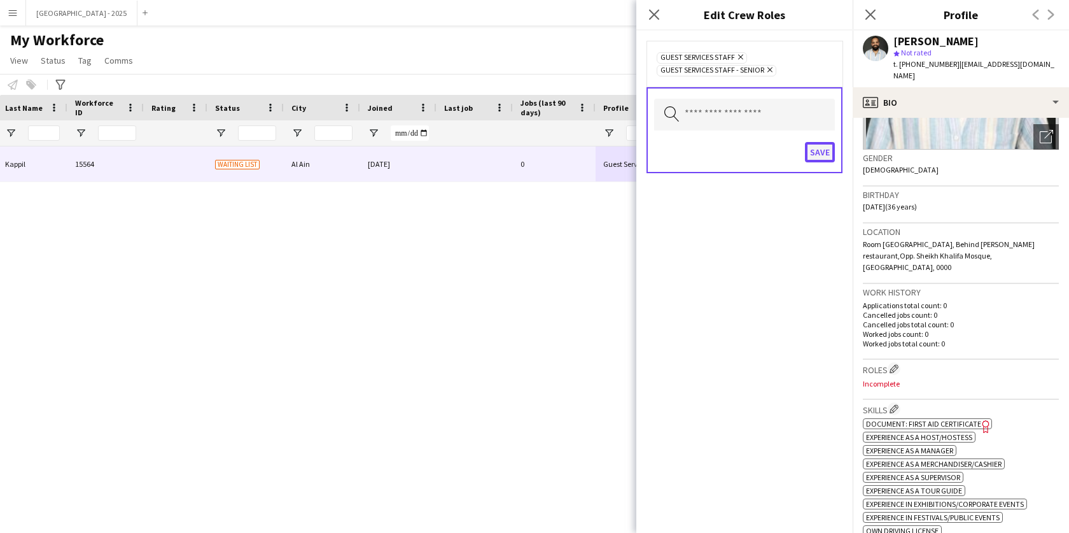
click at [818, 157] on button "Save" at bounding box center [820, 152] width 30 height 20
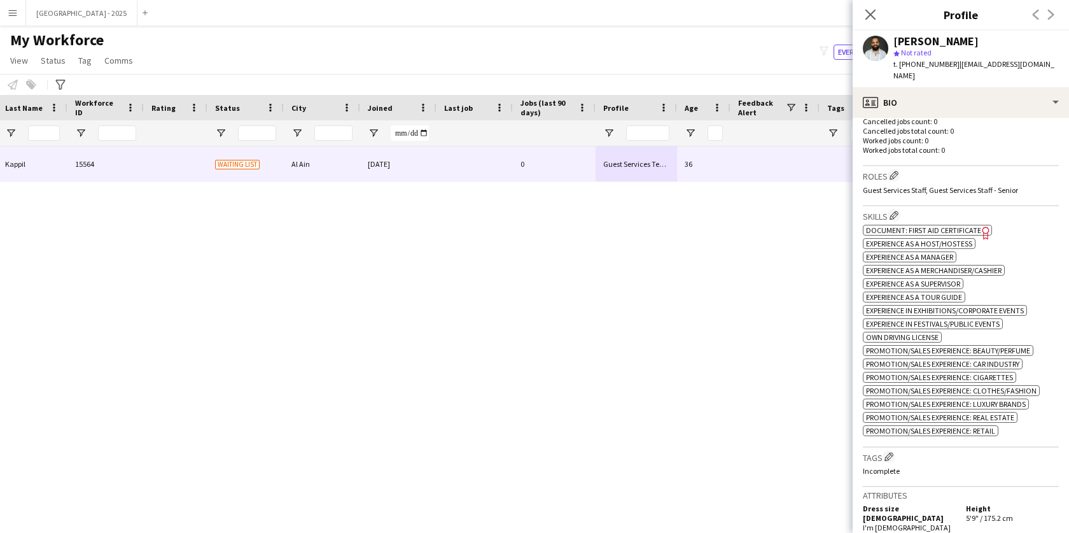
scroll to position [586, 0]
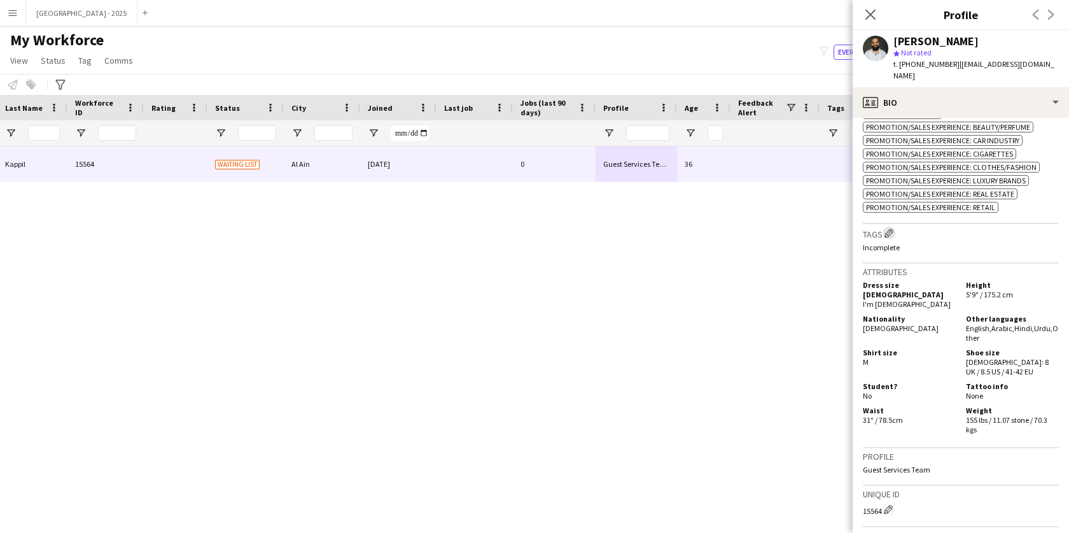
click at [893, 228] on app-icon "Edit crew company tags" at bounding box center [888, 232] width 9 height 9
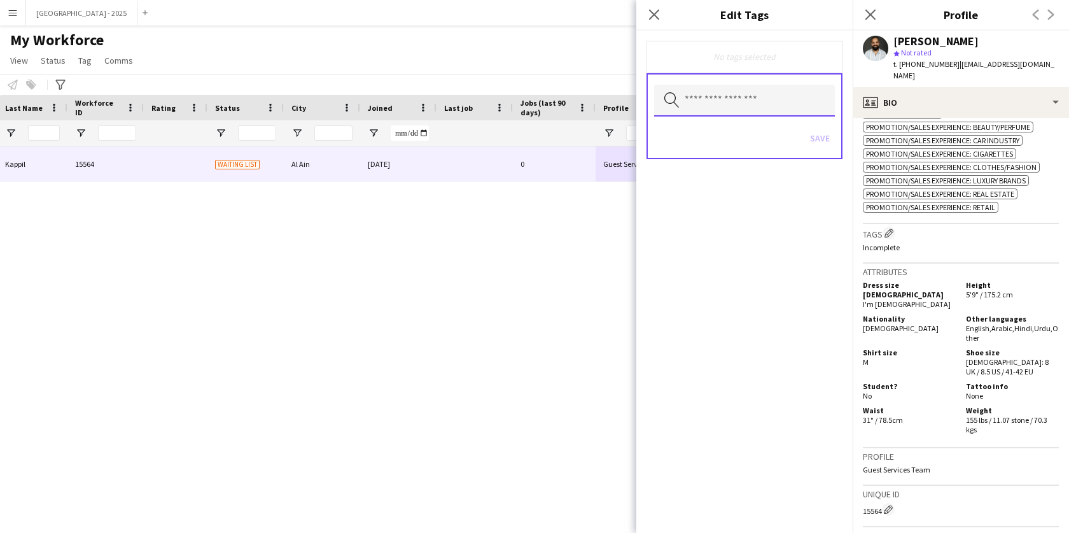
click at [741, 106] on input "text" at bounding box center [744, 101] width 181 height 32
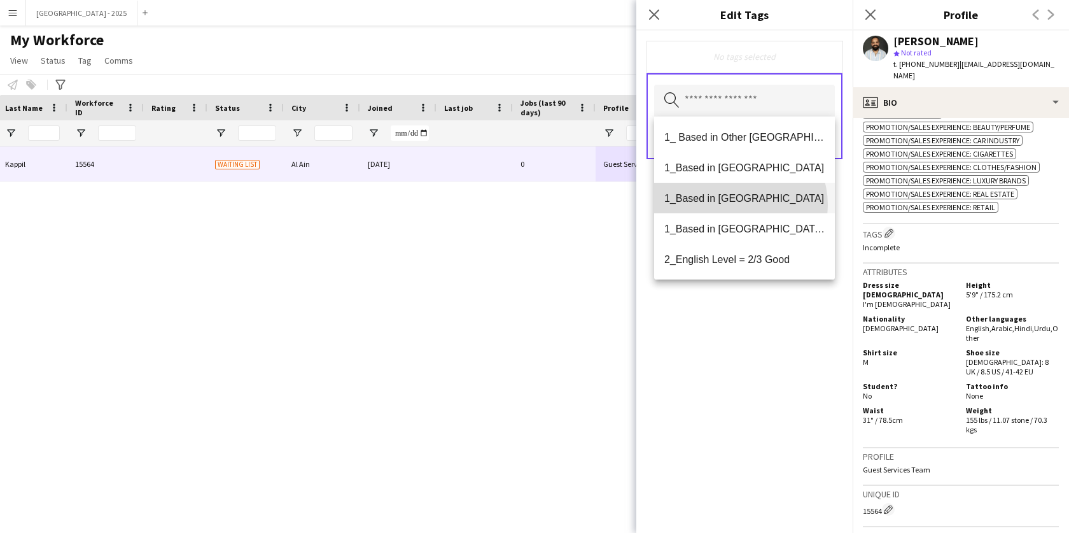
click at [735, 205] on mat-option "1_Based in [GEOGRAPHIC_DATA]" at bounding box center [744, 198] width 181 height 31
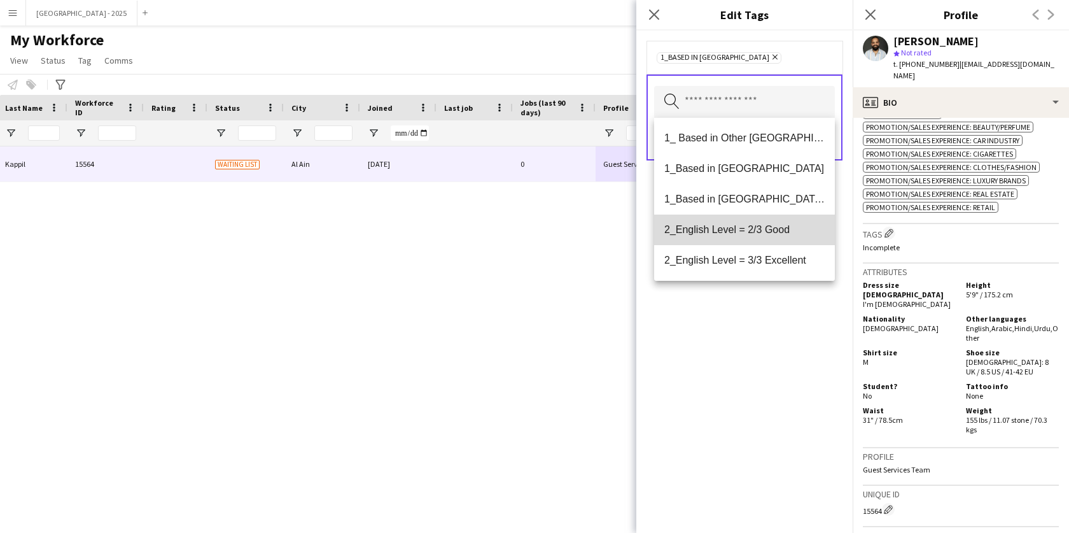
click at [755, 235] on span "2_English Level = 2/3 Good" at bounding box center [744, 229] width 160 height 12
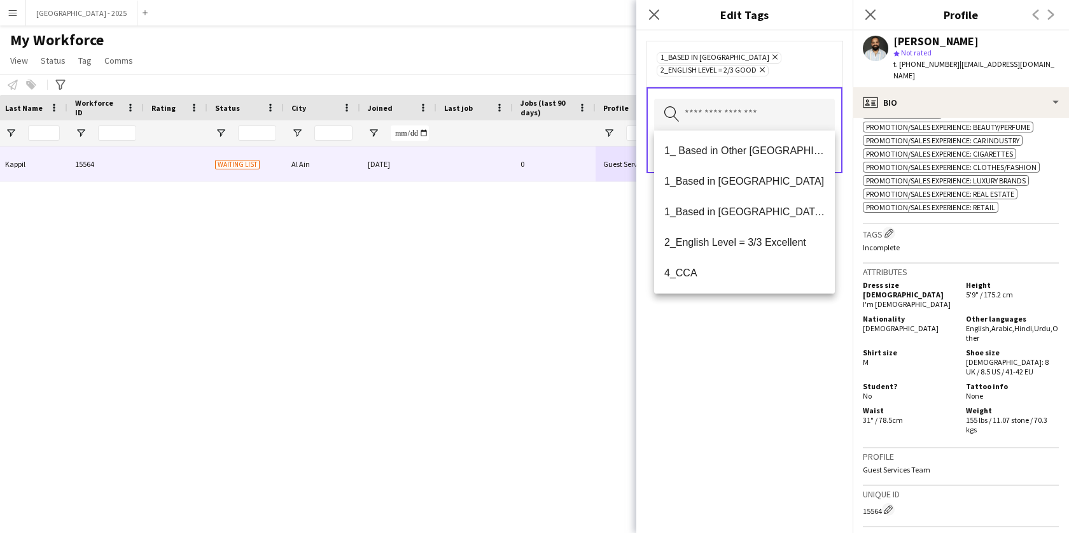
drag, startPoint x: 781, startPoint y: 330, endPoint x: 801, endPoint y: 262, distance: 70.9
click at [781, 328] on div "1_Based in [GEOGRAPHIC_DATA] Remove 2_English Level = 2/3 Good Remove Search by…" at bounding box center [744, 282] width 216 height 502
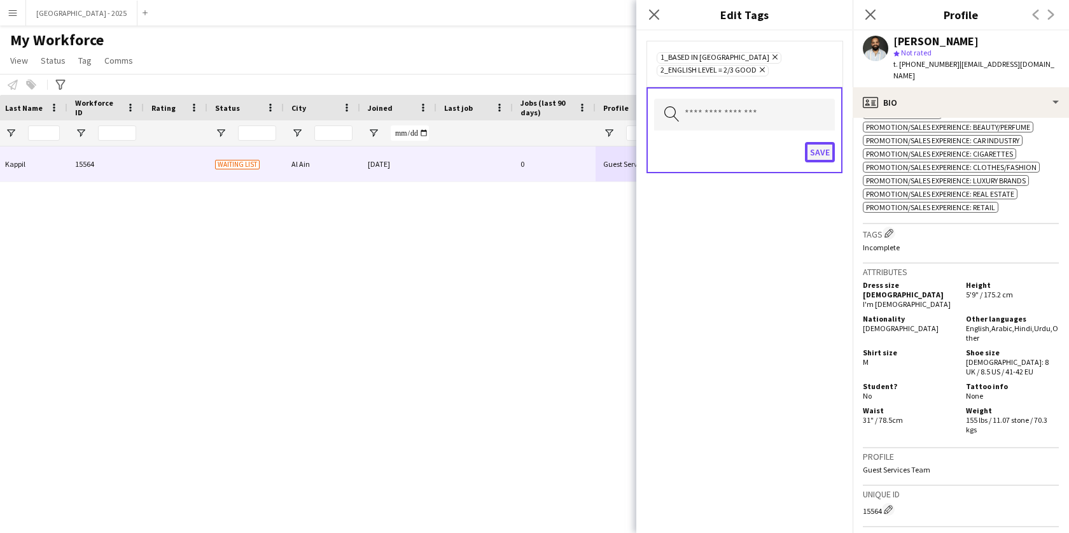
click at [818, 151] on button "Save" at bounding box center [820, 152] width 30 height 20
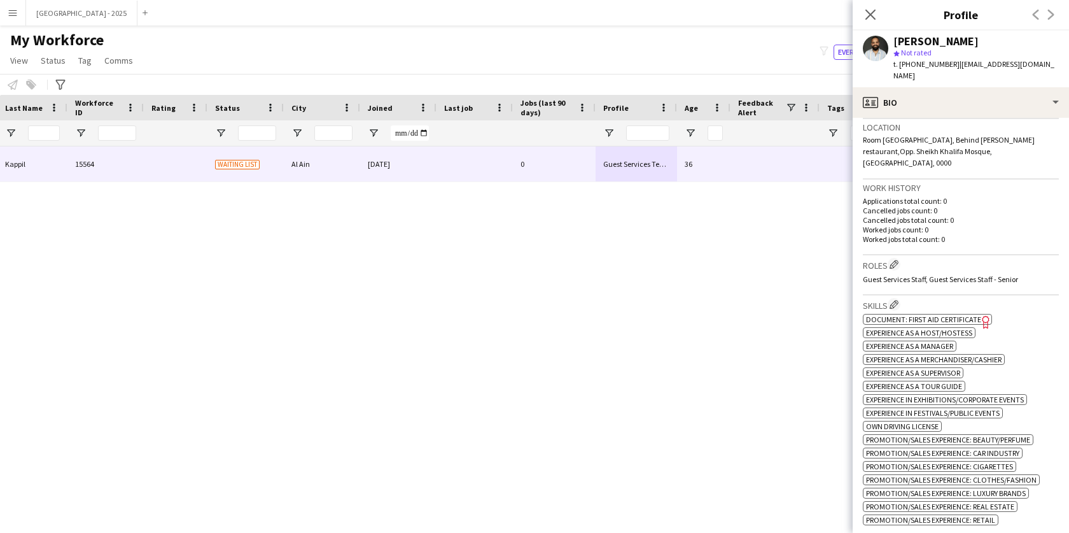
scroll to position [219, 0]
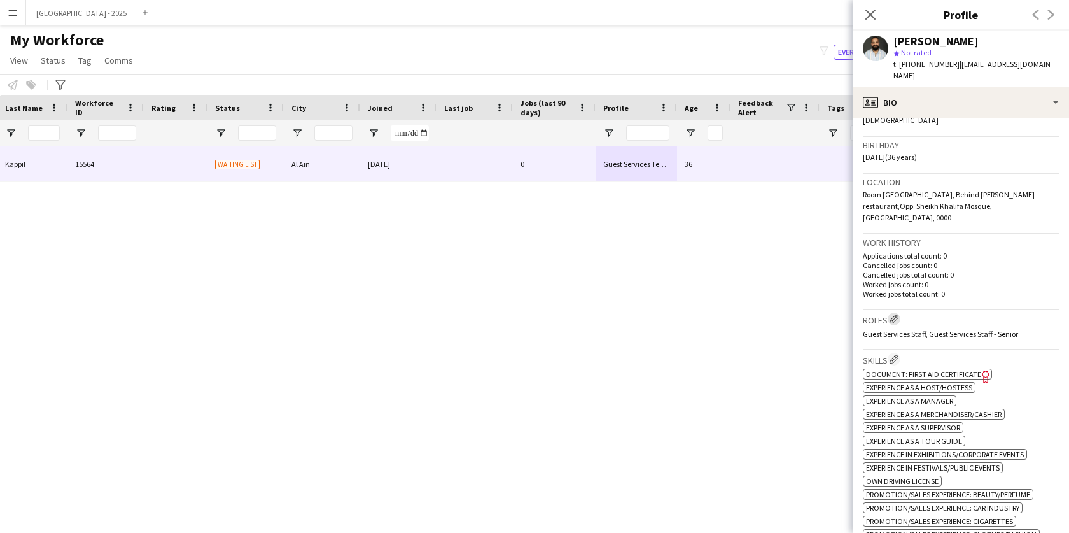
click at [893, 314] on app-icon "Edit crew company roles" at bounding box center [894, 318] width 9 height 9
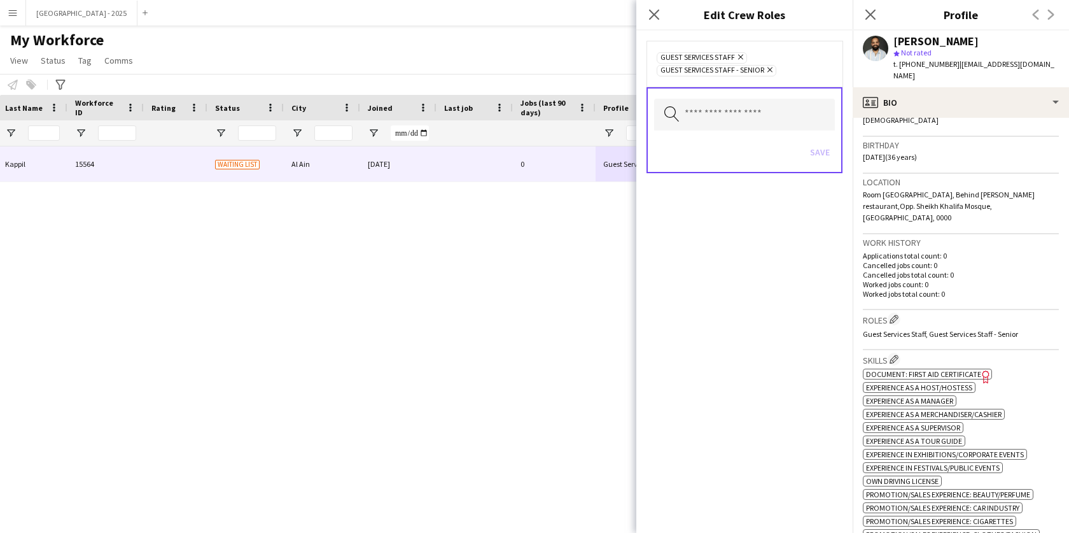
click at [772, 74] on app-icon "Remove" at bounding box center [768, 71] width 8 height 10
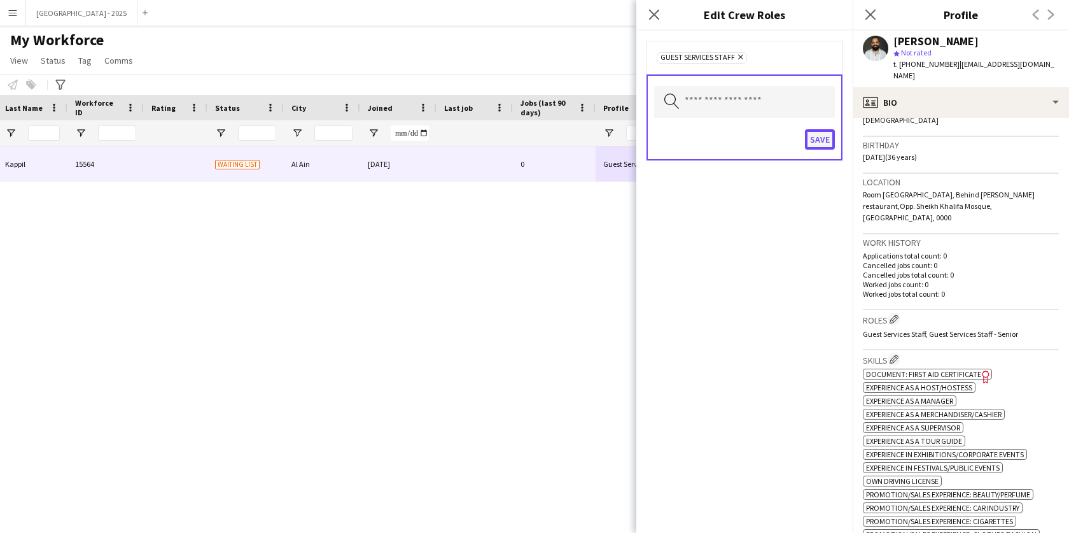
click at [814, 145] on button "Save" at bounding box center [820, 139] width 30 height 20
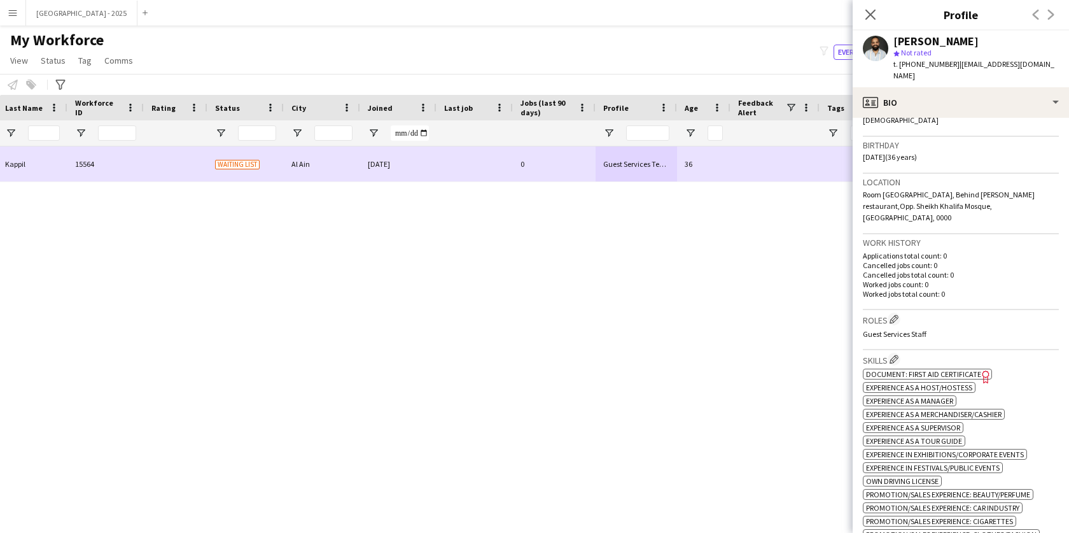
scroll to position [0, 0]
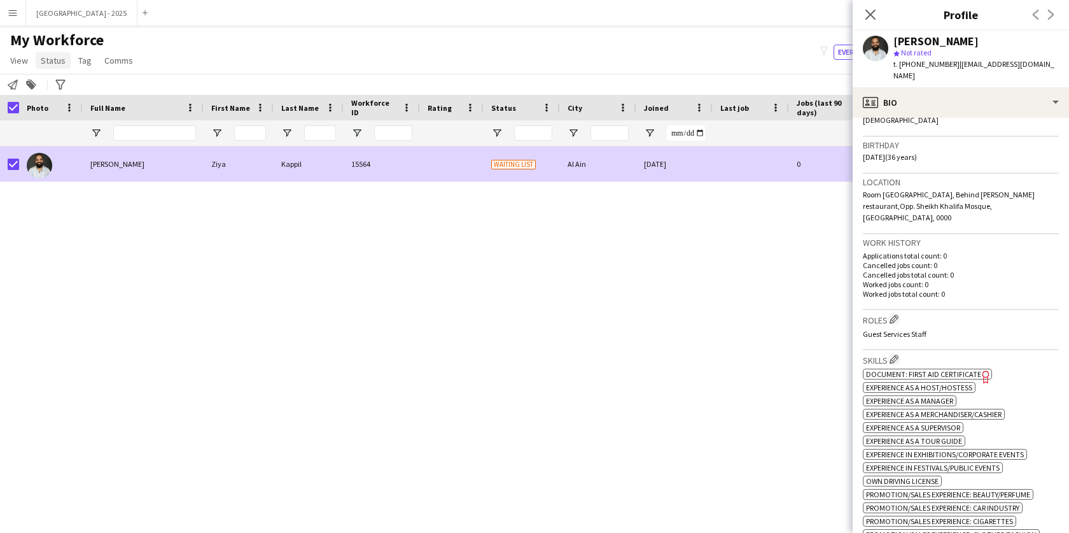
click at [45, 56] on span "Status" at bounding box center [53, 60] width 25 height 11
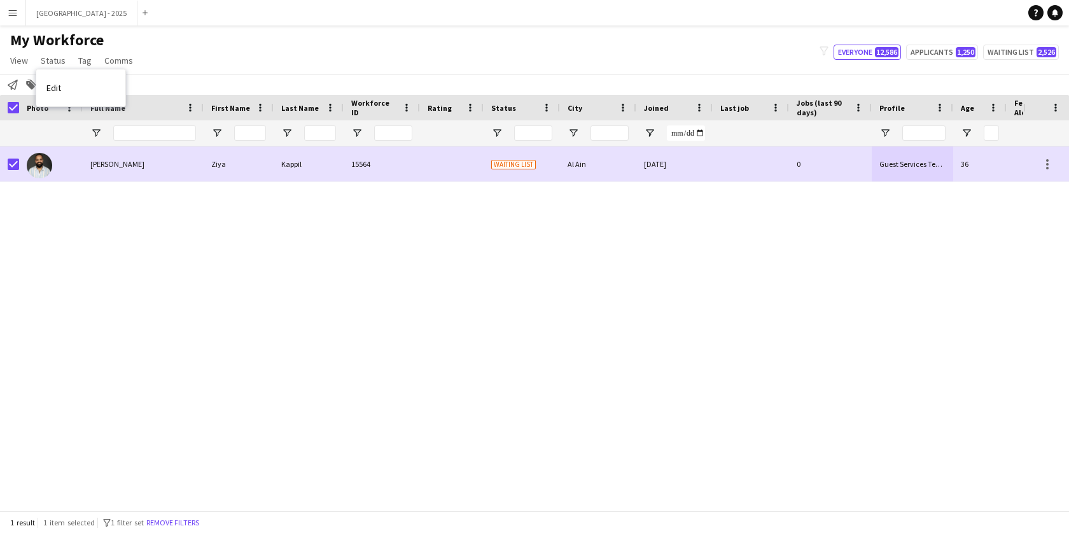
drag, startPoint x: 74, startPoint y: 95, endPoint x: 83, endPoint y: 89, distance: 10.9
click at [74, 95] on link "Edit" at bounding box center [80, 87] width 89 height 27
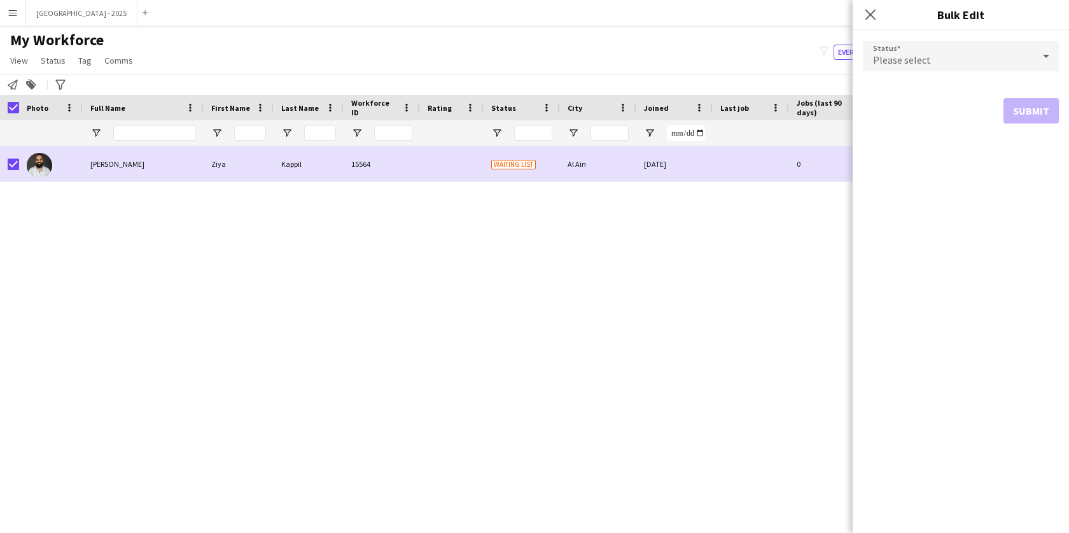
click at [898, 63] on span "Please select" at bounding box center [902, 59] width 58 height 13
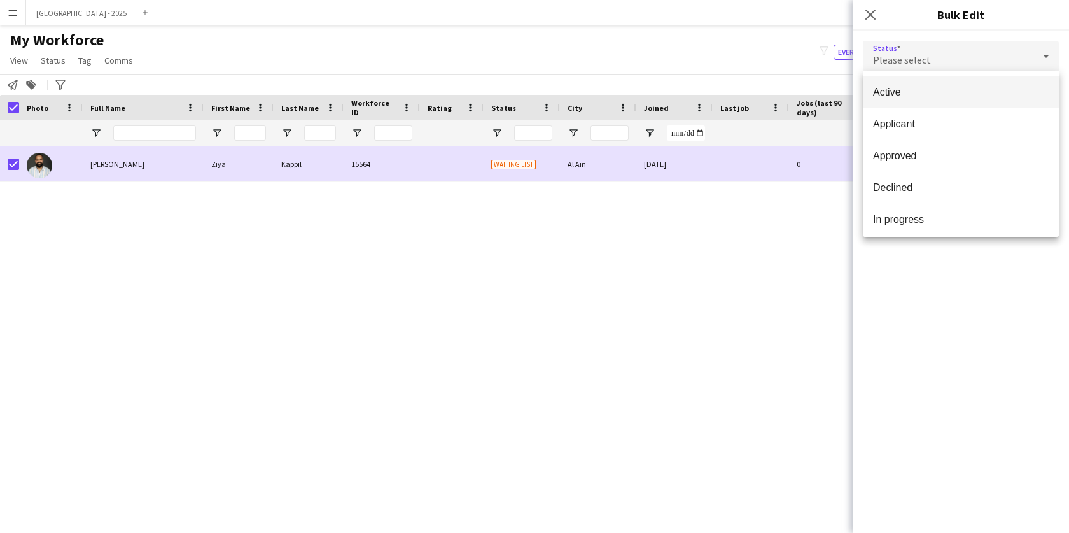
click at [908, 92] on span "Active" at bounding box center [961, 92] width 176 height 12
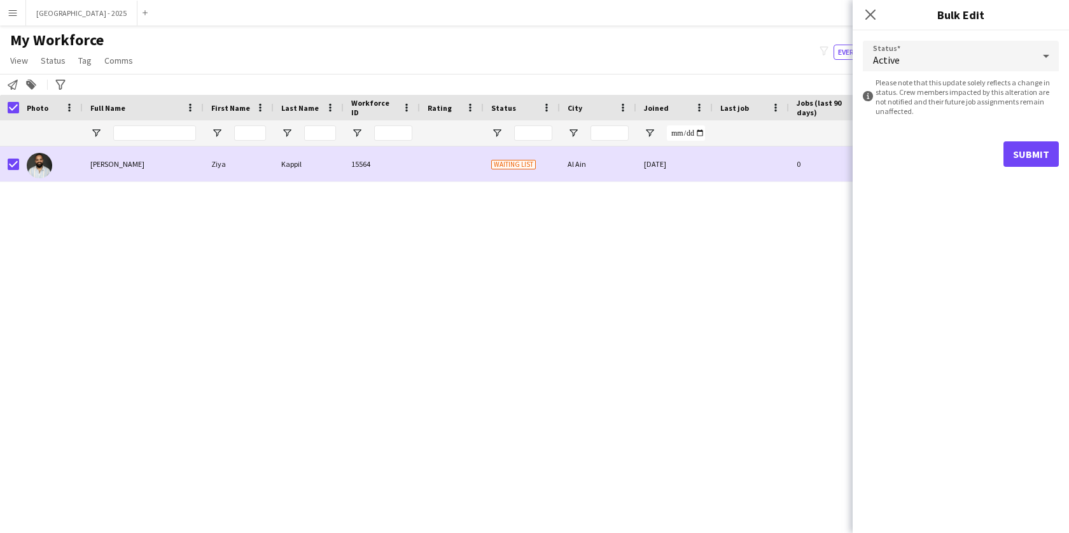
click at [997, 147] on div "Submit" at bounding box center [961, 153] width 196 height 25
click at [1028, 157] on button "Submit" at bounding box center [1030, 153] width 55 height 25
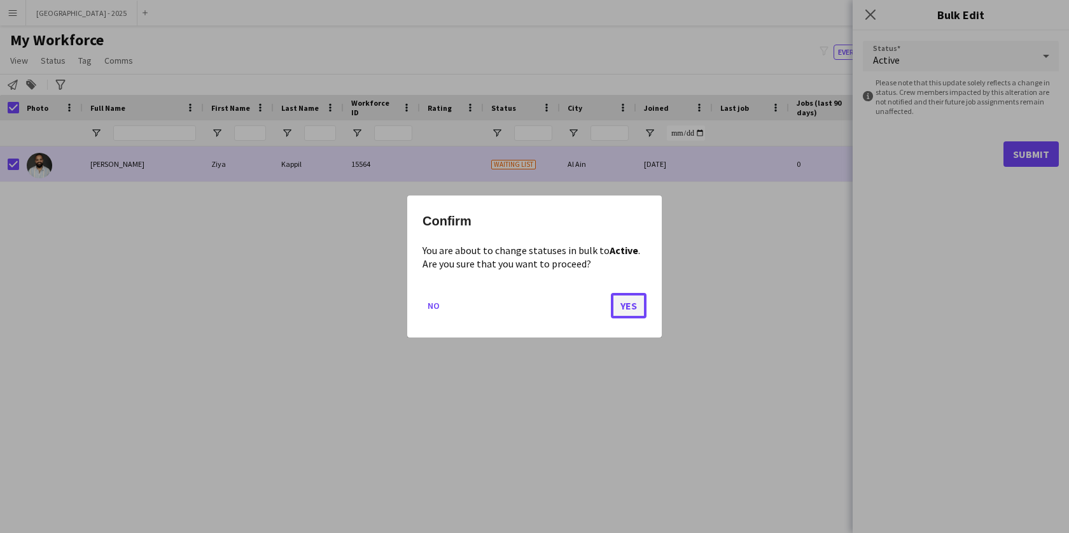
click at [617, 305] on button "Yes" at bounding box center [629, 305] width 36 height 25
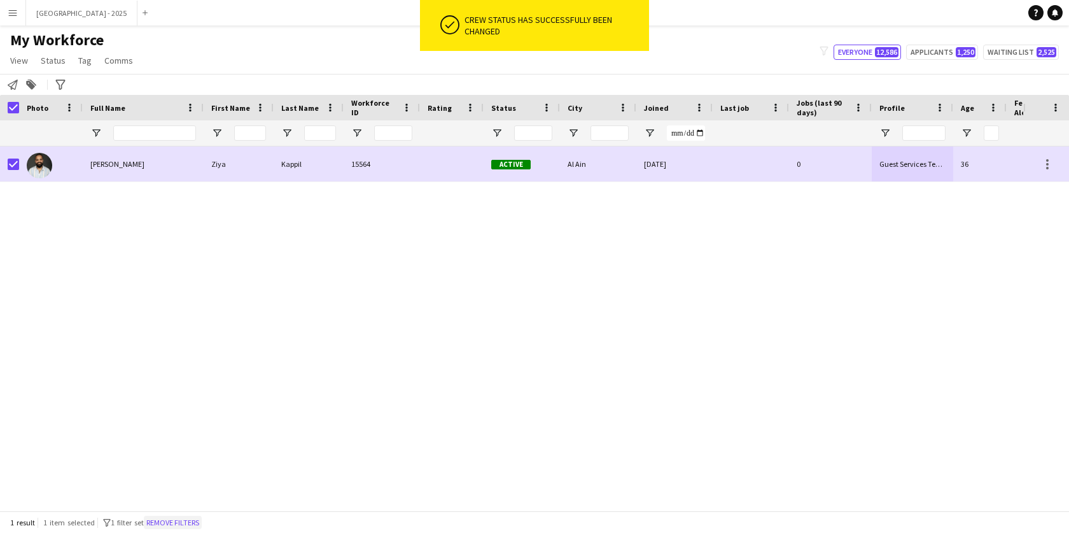
click at [190, 526] on button "Remove filters" at bounding box center [173, 522] width 58 height 14
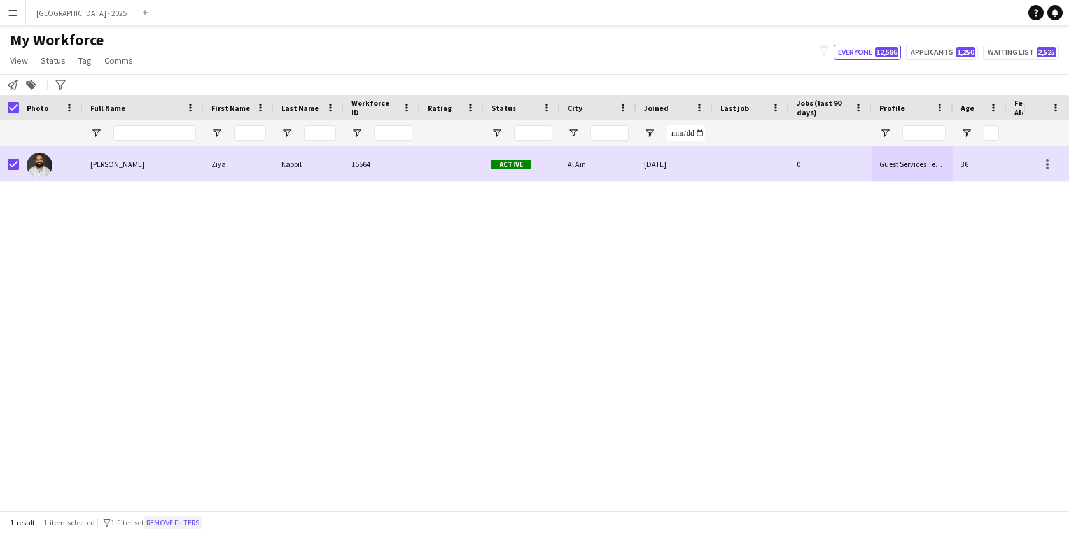
click at [190, 526] on div "1 result 1 item selected filter-1 1 filter set Remove filters" at bounding box center [534, 522] width 1069 height 22
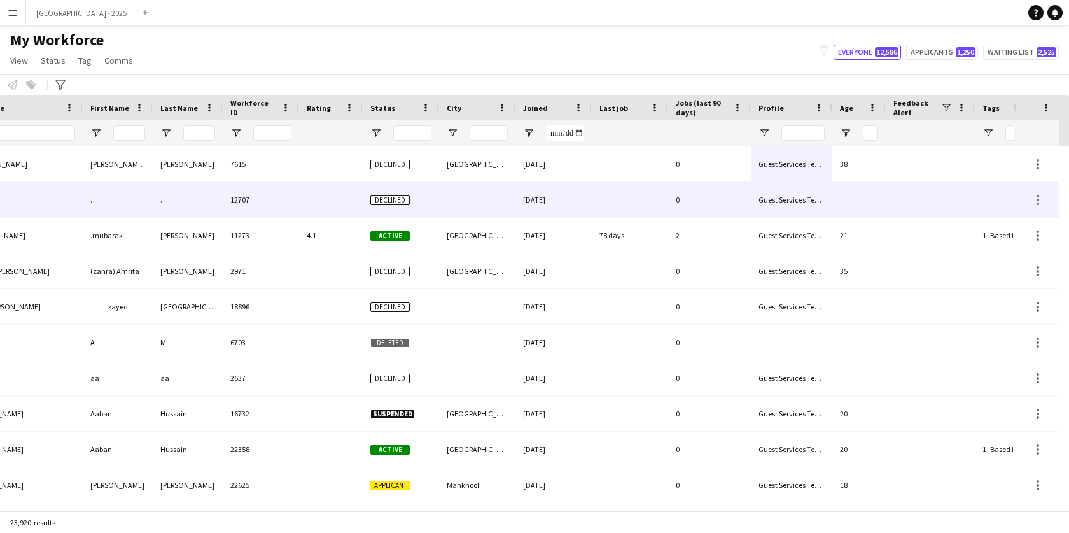
scroll to position [0, 286]
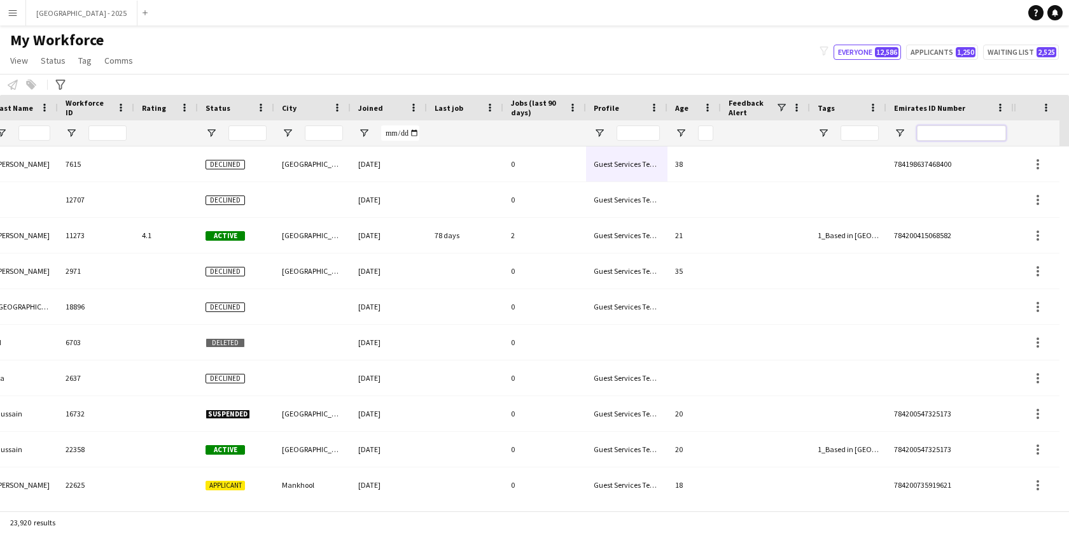
click at [970, 136] on input "Emirates ID Number Filter Input" at bounding box center [961, 132] width 89 height 15
paste input "*******"
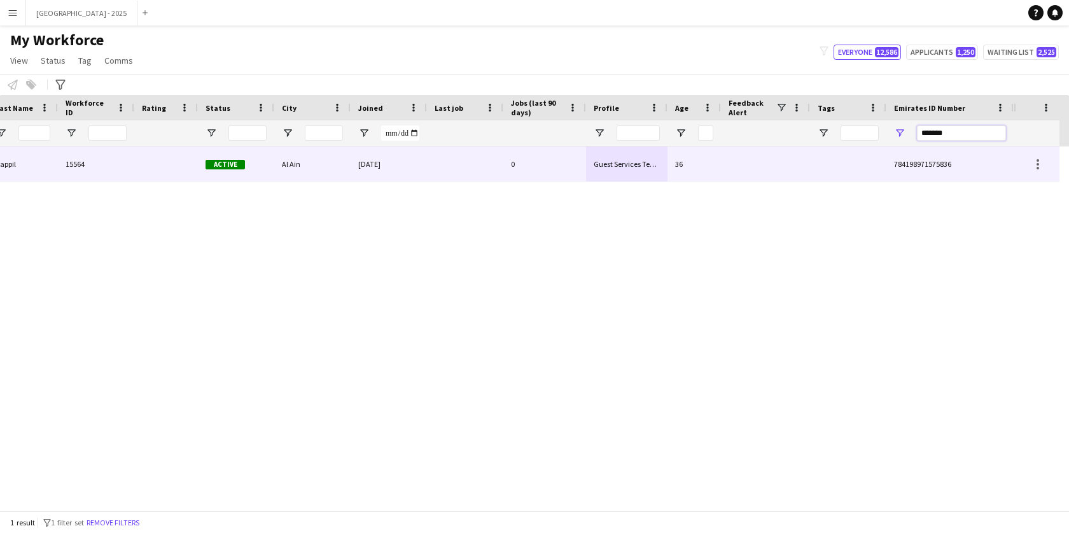
type input "*******"
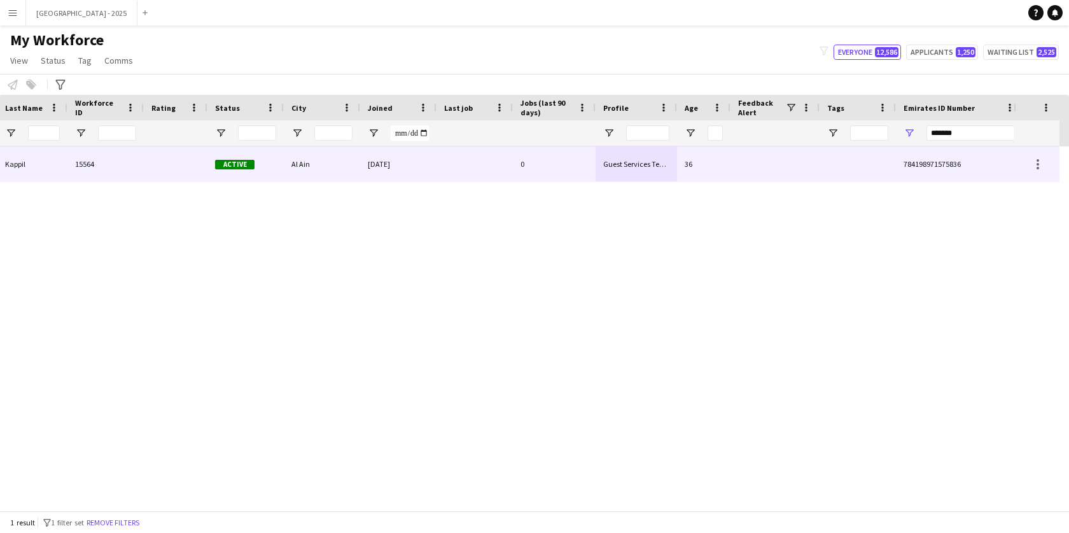
click at [820, 162] on div at bounding box center [858, 163] width 76 height 35
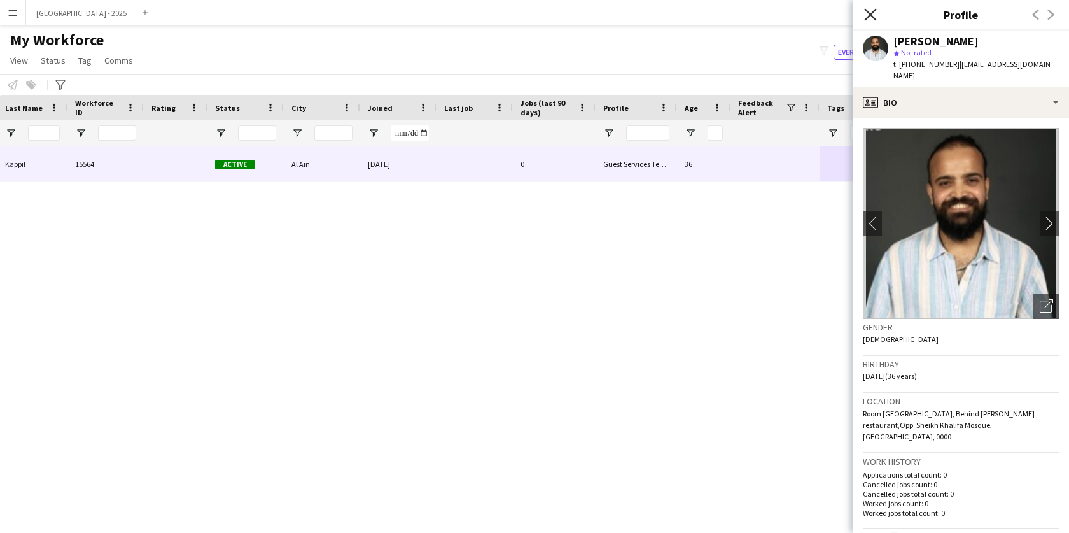
click at [870, 13] on icon at bounding box center [870, 14] width 12 height 12
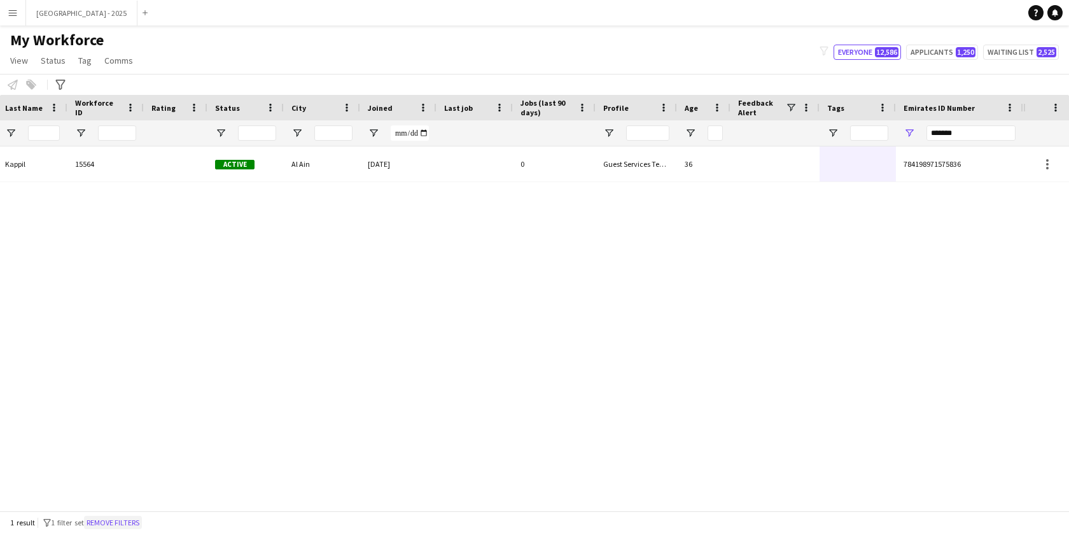
click at [118, 524] on button "Remove filters" at bounding box center [113, 522] width 58 height 14
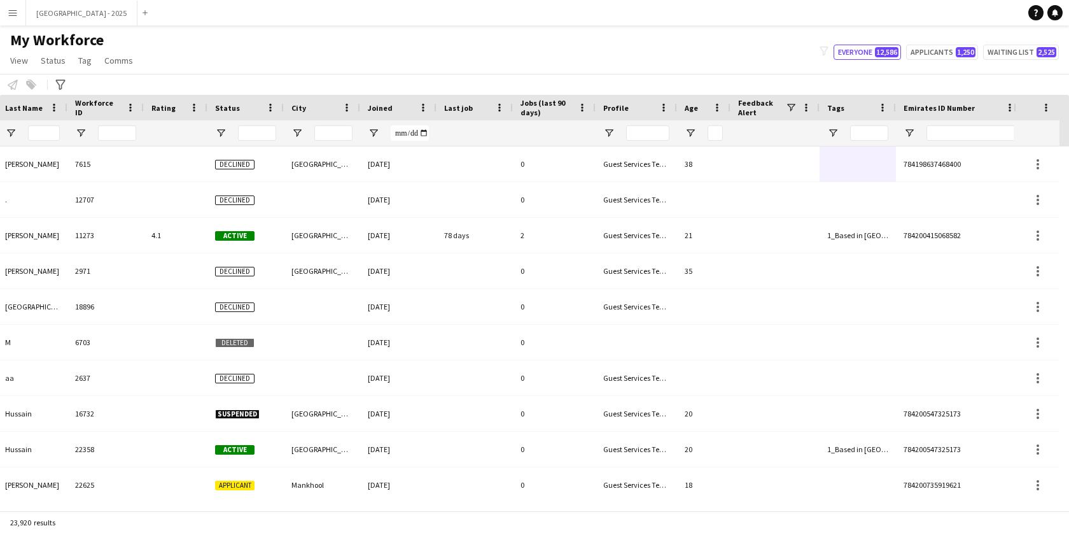
scroll to position [0, 0]
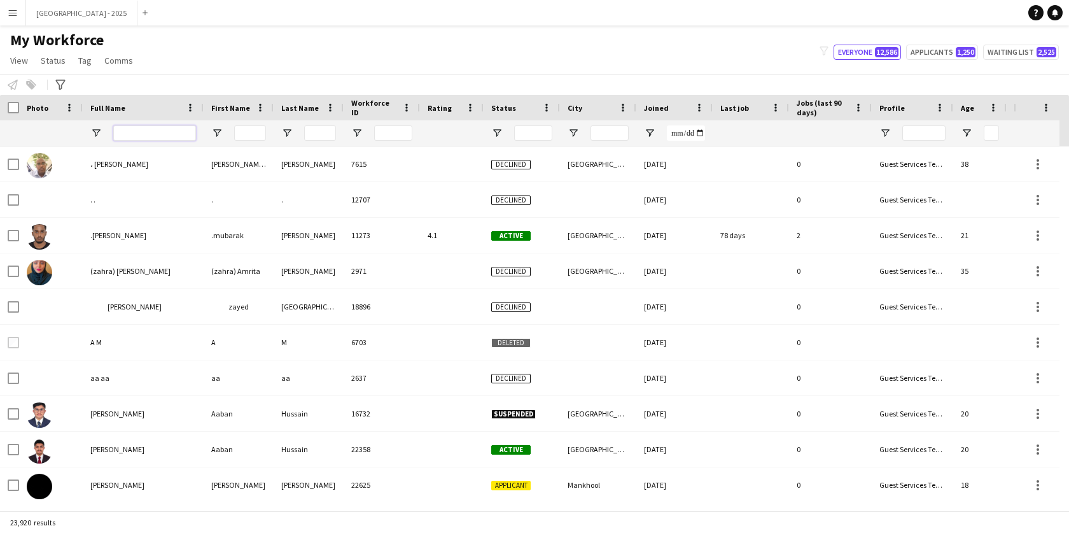
click at [150, 136] on input "Full Name Filter Input" at bounding box center [154, 132] width 83 height 15
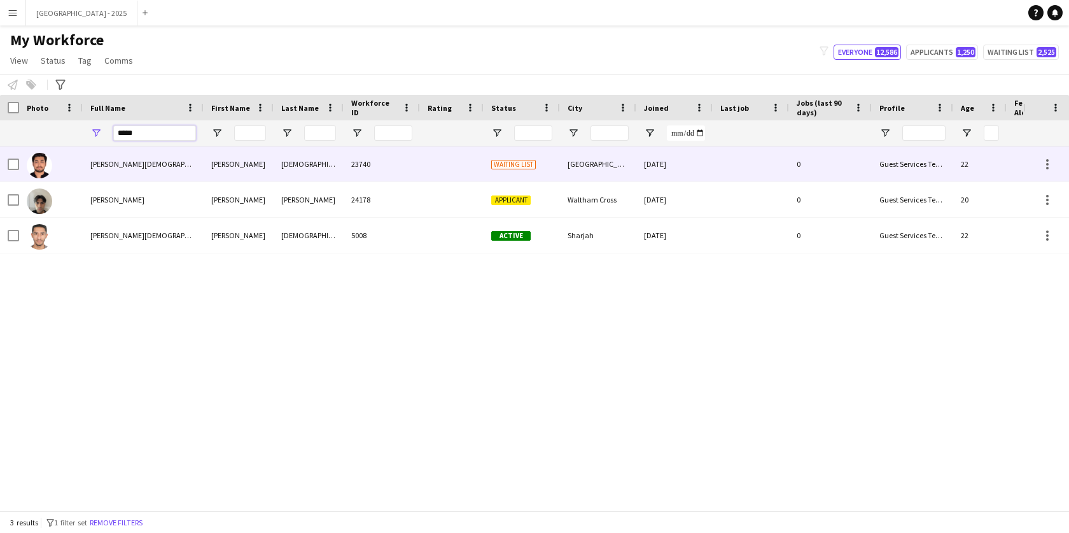
type input "*****"
click at [162, 176] on div "[PERSON_NAME][DEMOGRAPHIC_DATA]" at bounding box center [143, 163] width 121 height 35
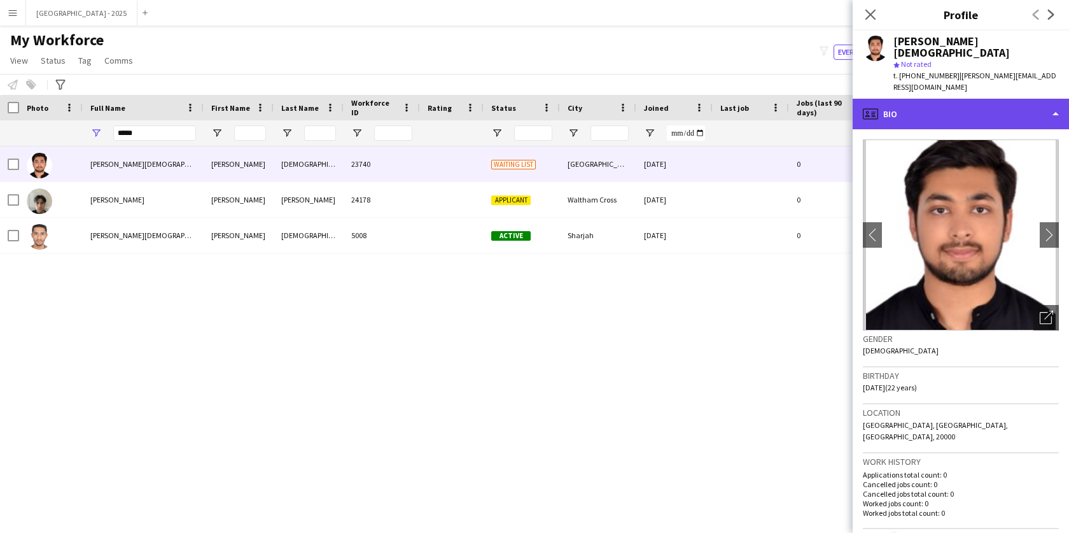
click at [947, 99] on div "profile Bio" at bounding box center [961, 114] width 216 height 31
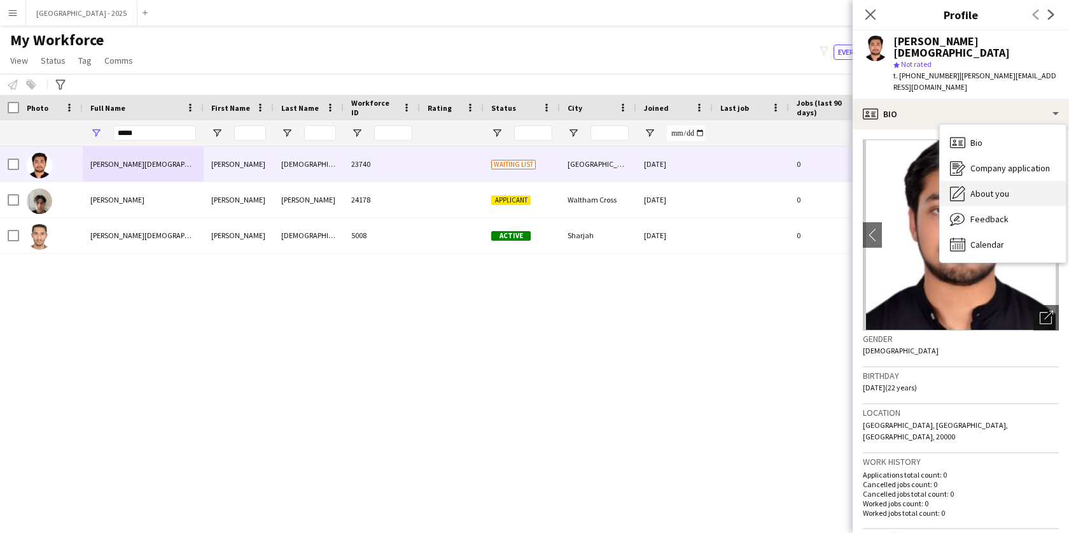
click at [1001, 181] on div "About you About you" at bounding box center [1003, 193] width 126 height 25
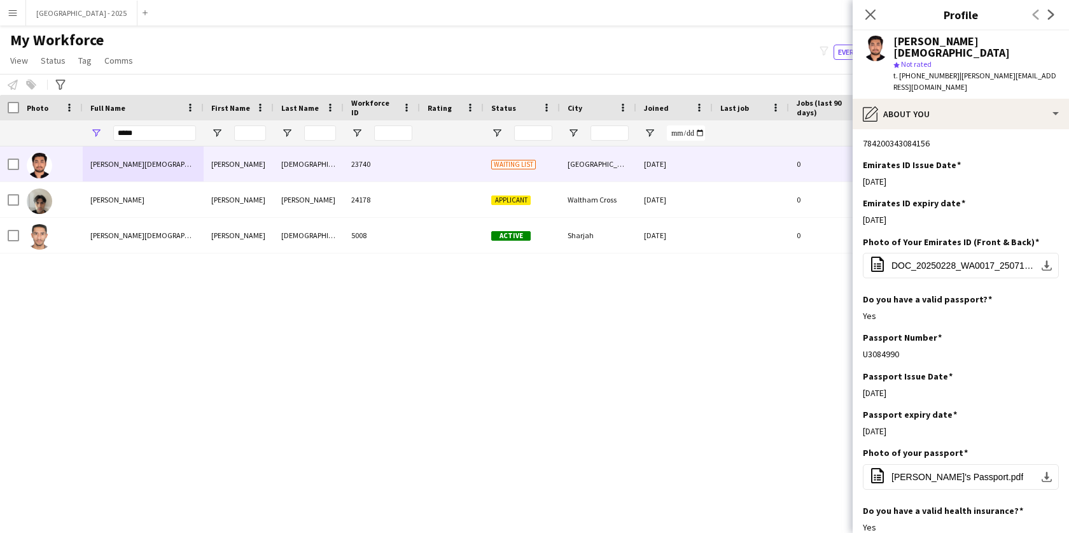
scroll to position [519, 0]
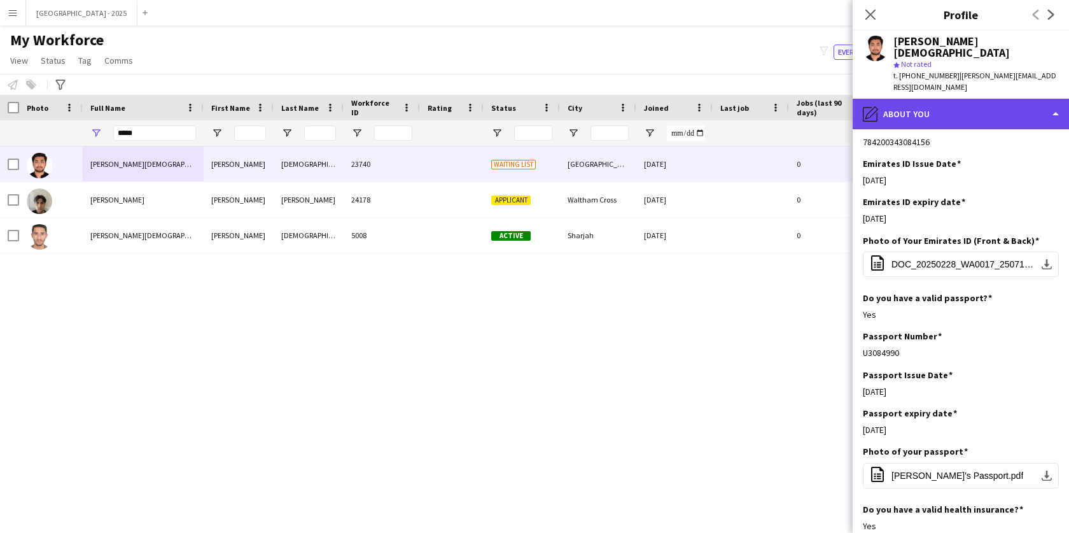
click at [945, 99] on div "pencil4 About you" at bounding box center [961, 114] width 216 height 31
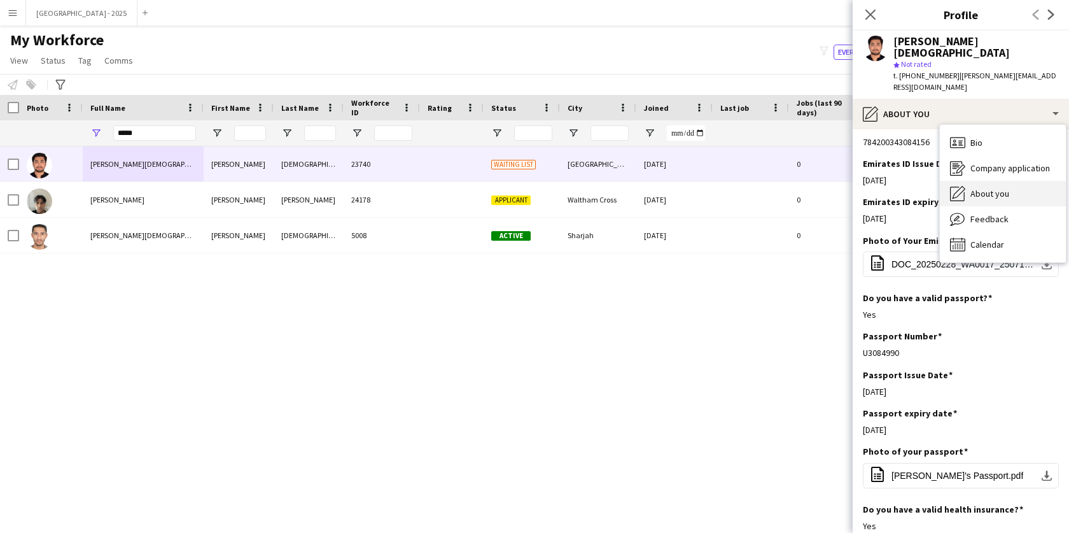
click at [1017, 181] on div "About you About you" at bounding box center [1003, 193] width 126 height 25
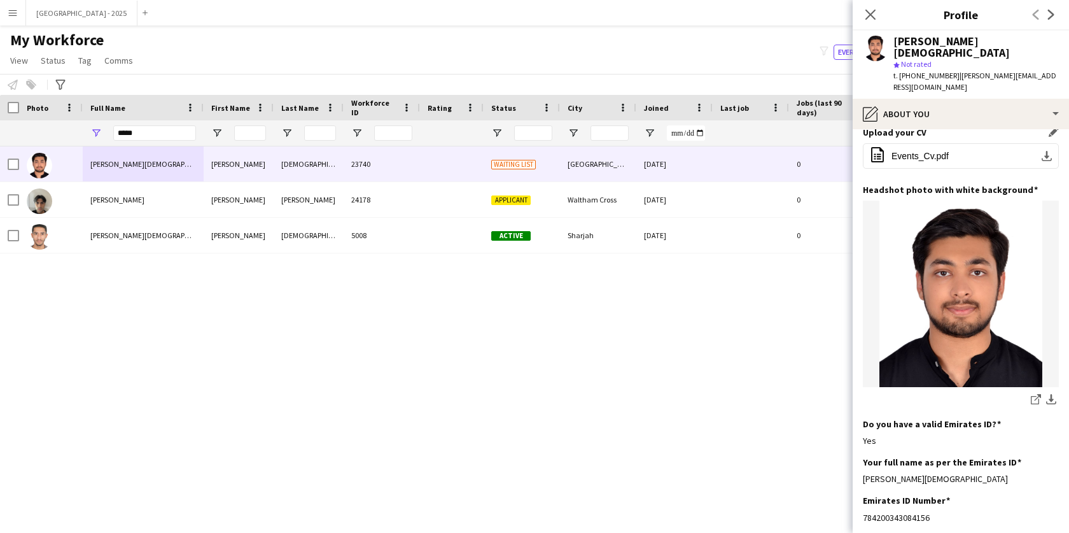
scroll to position [0, 0]
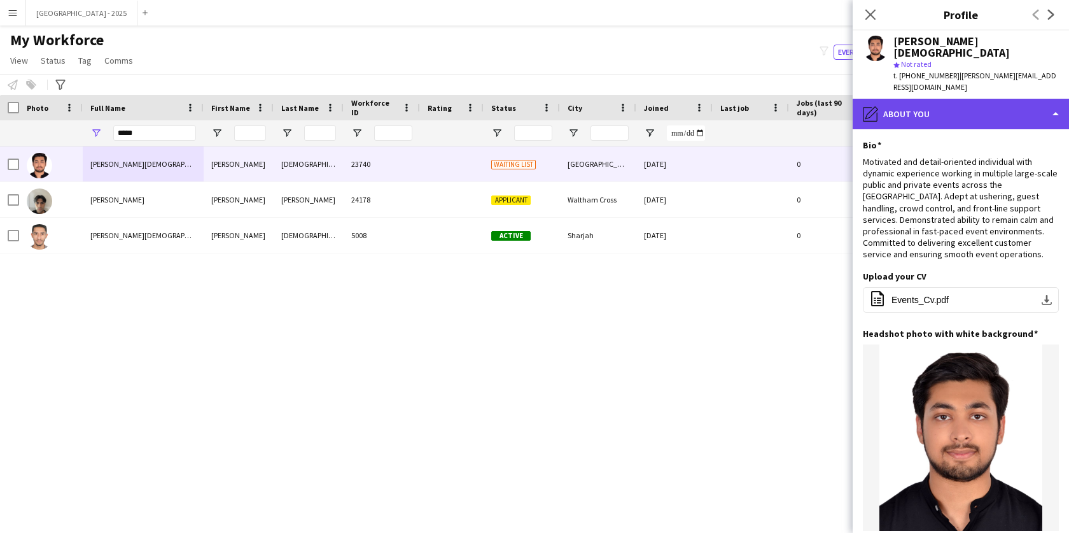
click at [914, 99] on div "pencil4 About you" at bounding box center [961, 114] width 216 height 31
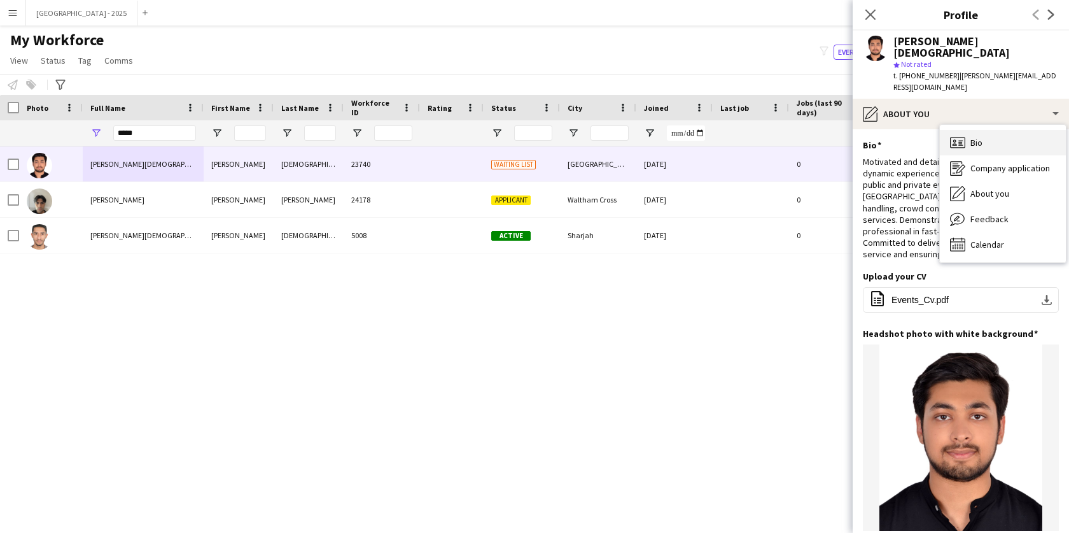
click at [948, 130] on div "Bio Bio" at bounding box center [1003, 142] width 126 height 25
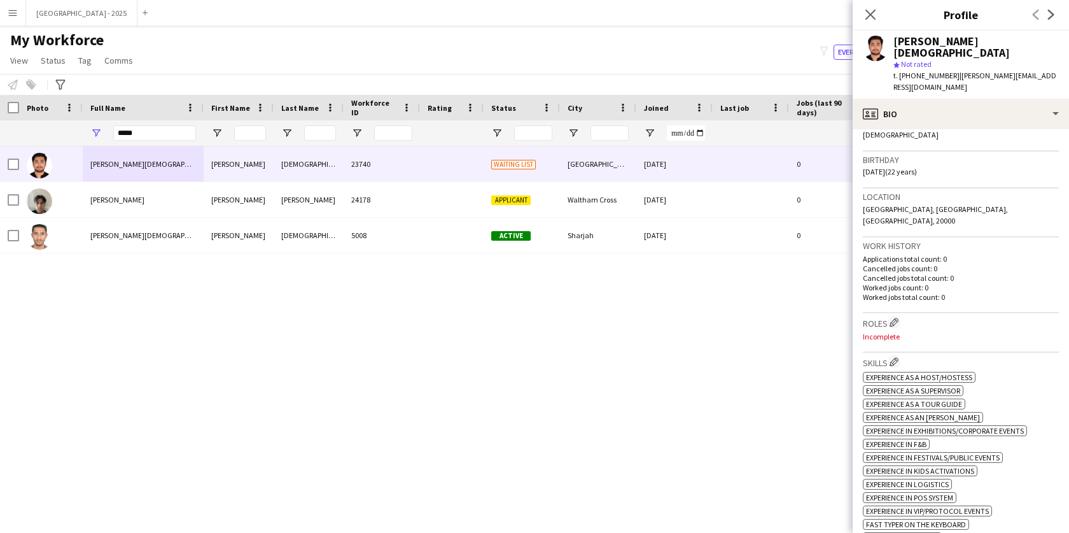
scroll to position [145, 0]
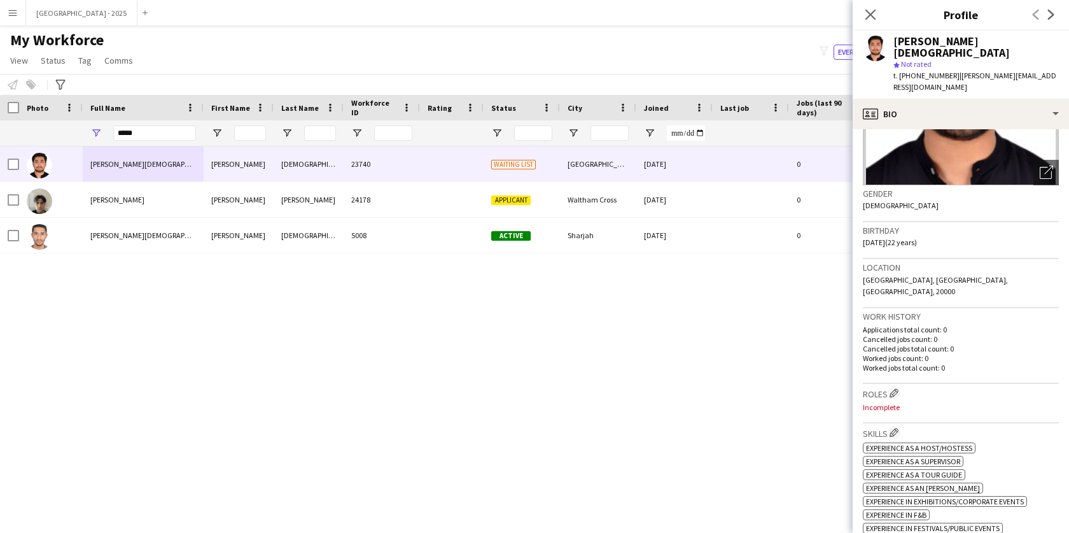
click at [902, 386] on h3 "Roles Edit crew company roles" at bounding box center [961, 392] width 196 height 13
click at [898, 388] on app-icon "Edit crew company roles" at bounding box center [894, 392] width 9 height 9
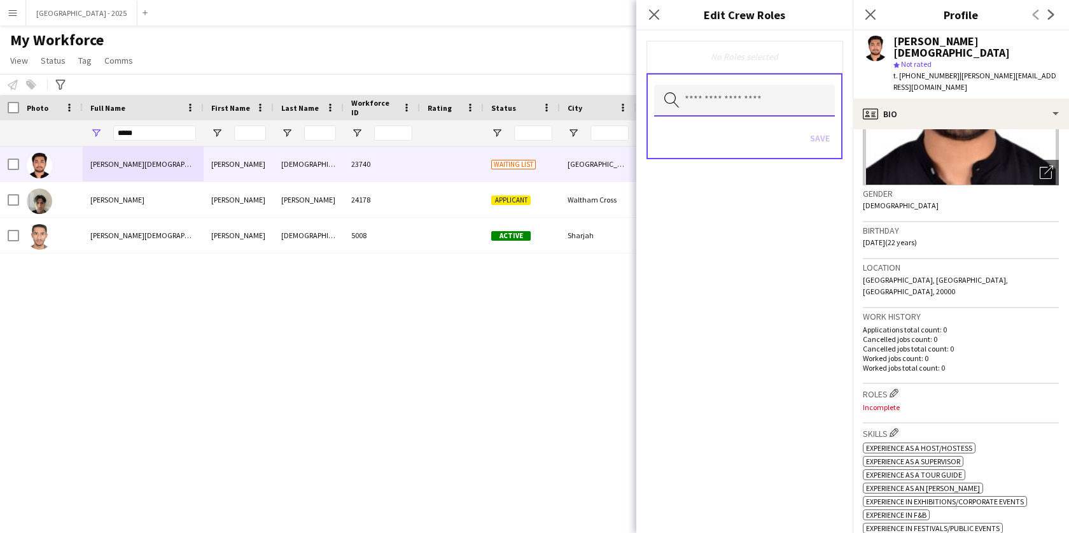
click at [799, 109] on input "text" at bounding box center [744, 101] width 181 height 32
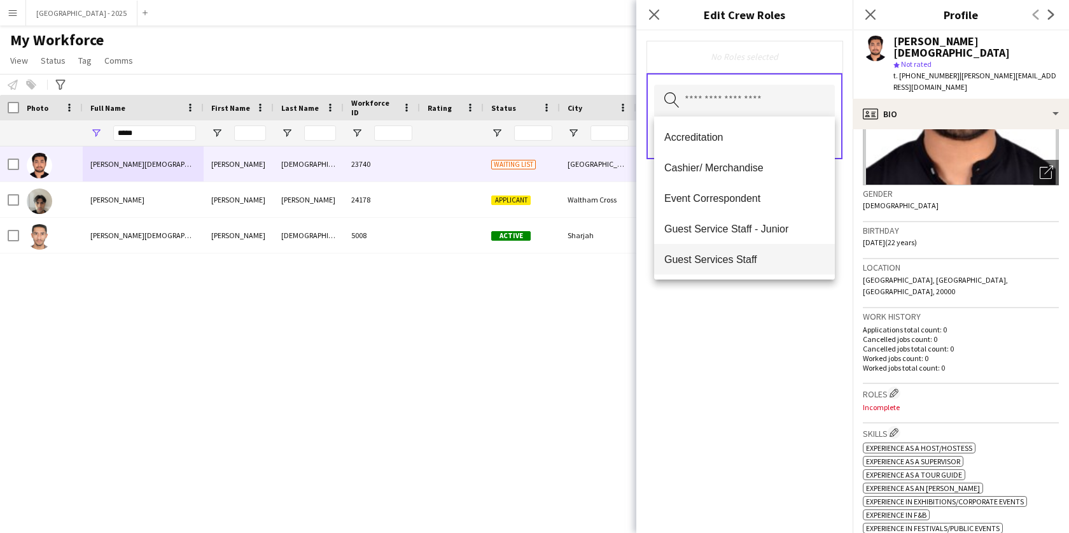
click at [782, 258] on span "Guest Services Staff" at bounding box center [744, 259] width 160 height 12
click at [784, 261] on span "Guest Services Staff - Senior" at bounding box center [744, 260] width 160 height 12
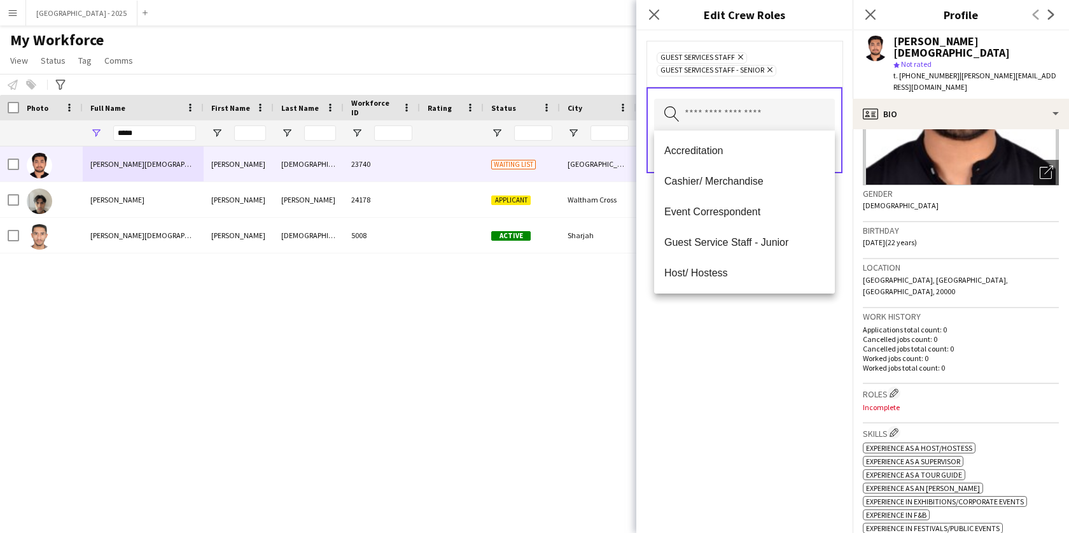
click at [796, 346] on div "Guest Services Staff Remove Guest Services Staff - Senior Remove Search by role…" at bounding box center [744, 282] width 216 height 502
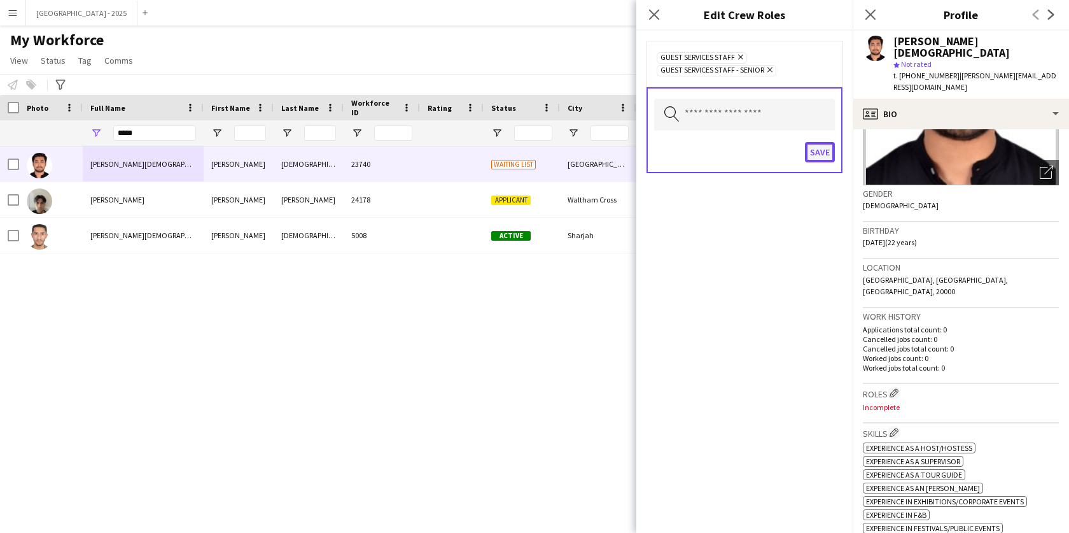
click at [829, 149] on button "Save" at bounding box center [820, 152] width 30 height 20
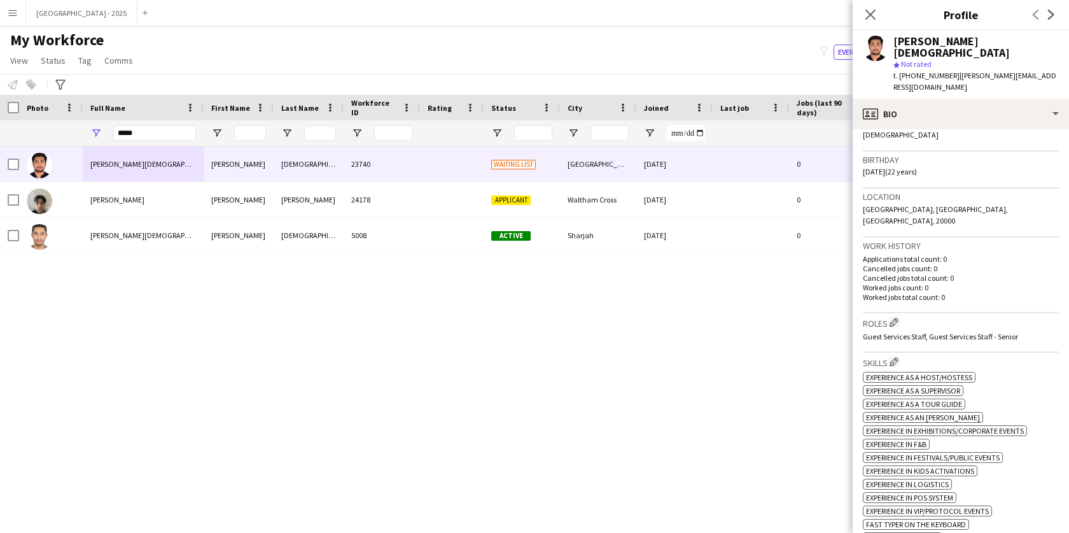
scroll to position [372, 0]
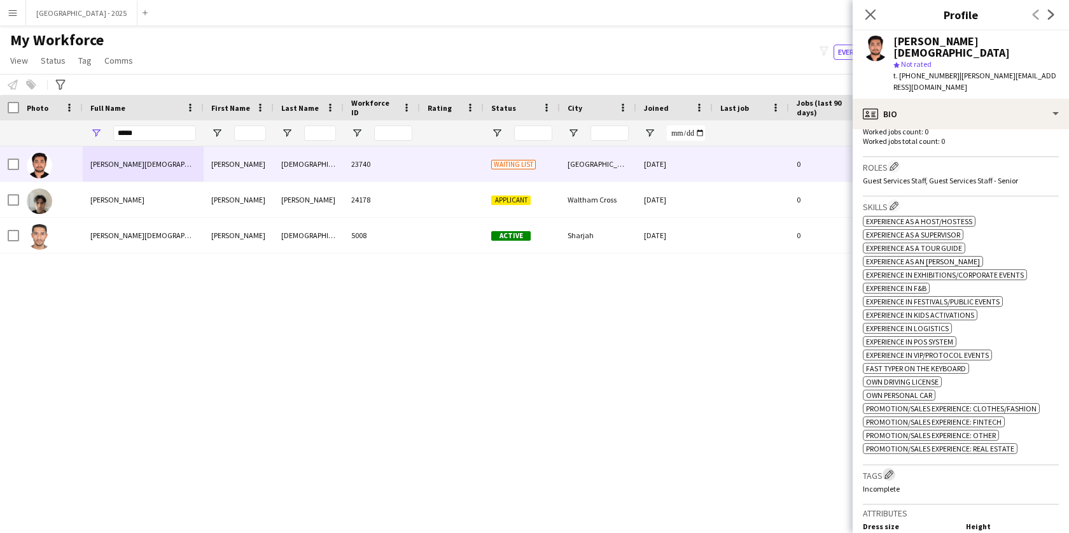
click at [890, 470] on app-icon "Edit crew company tags" at bounding box center [888, 474] width 9 height 9
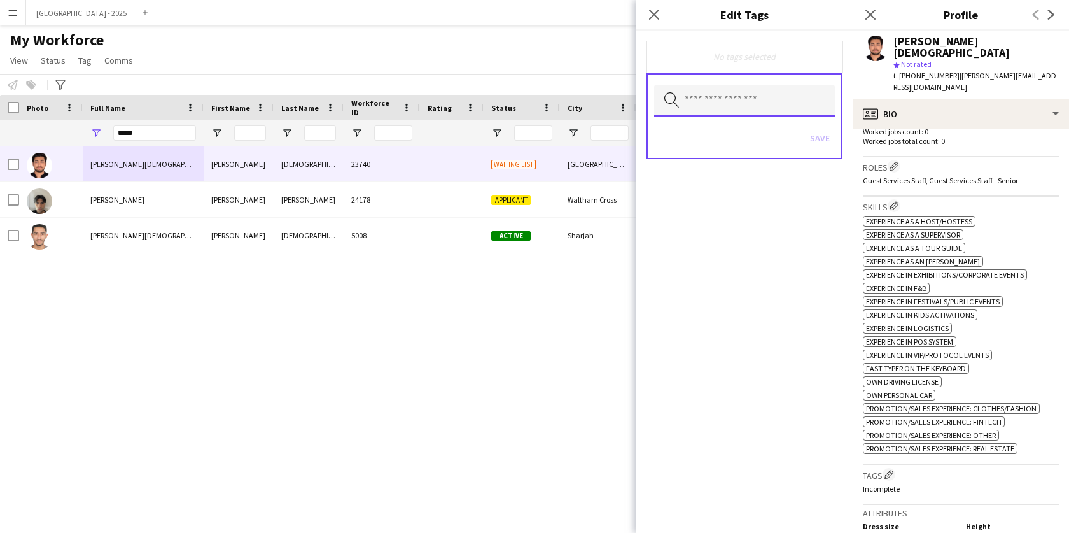
click at [760, 111] on input "text" at bounding box center [744, 101] width 181 height 32
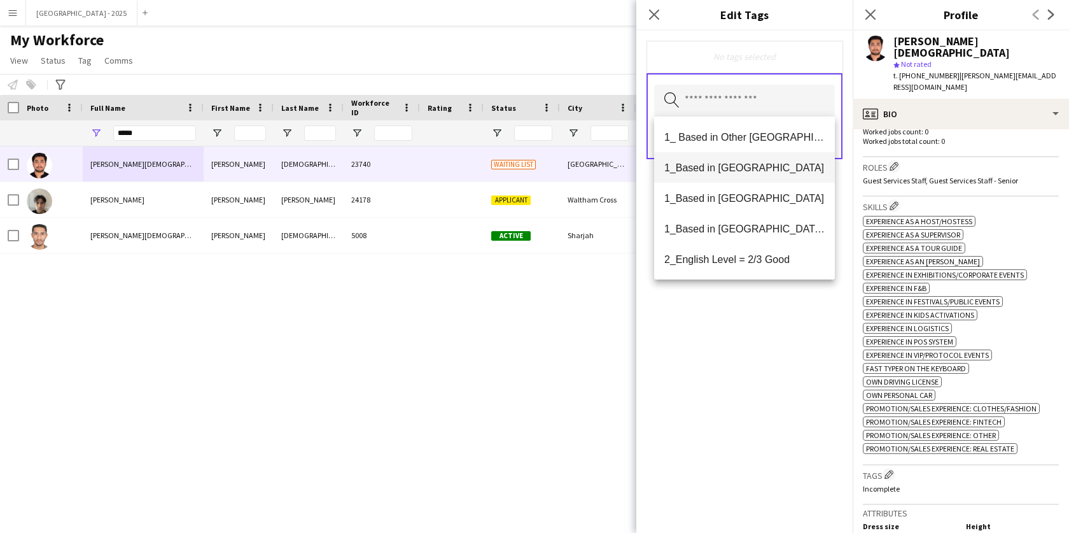
click at [751, 158] on mat-option "1_Based in [GEOGRAPHIC_DATA]" at bounding box center [744, 167] width 181 height 31
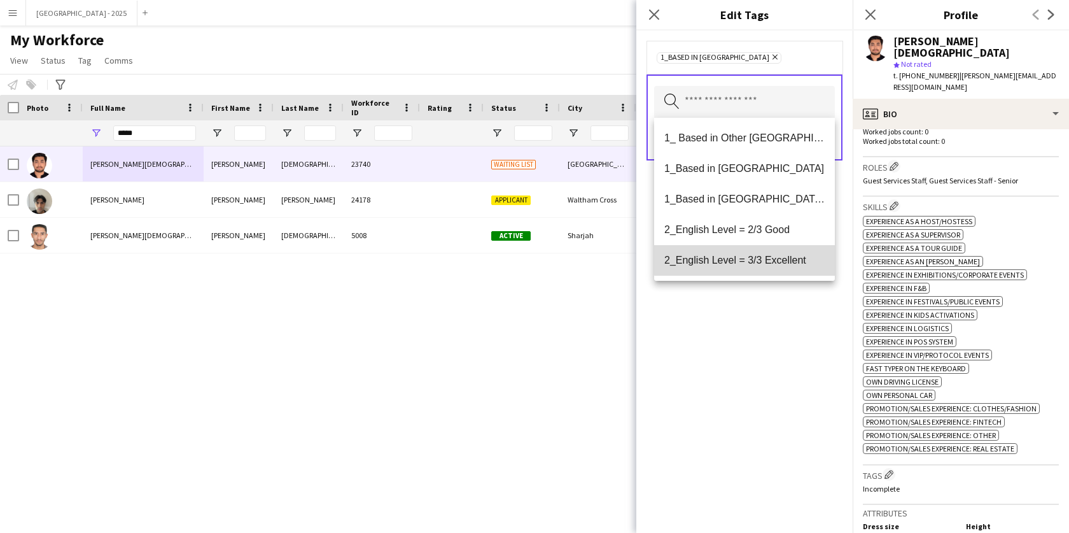
click at [795, 248] on mat-option "2_English Level = 3/3 Excellent" at bounding box center [744, 260] width 181 height 31
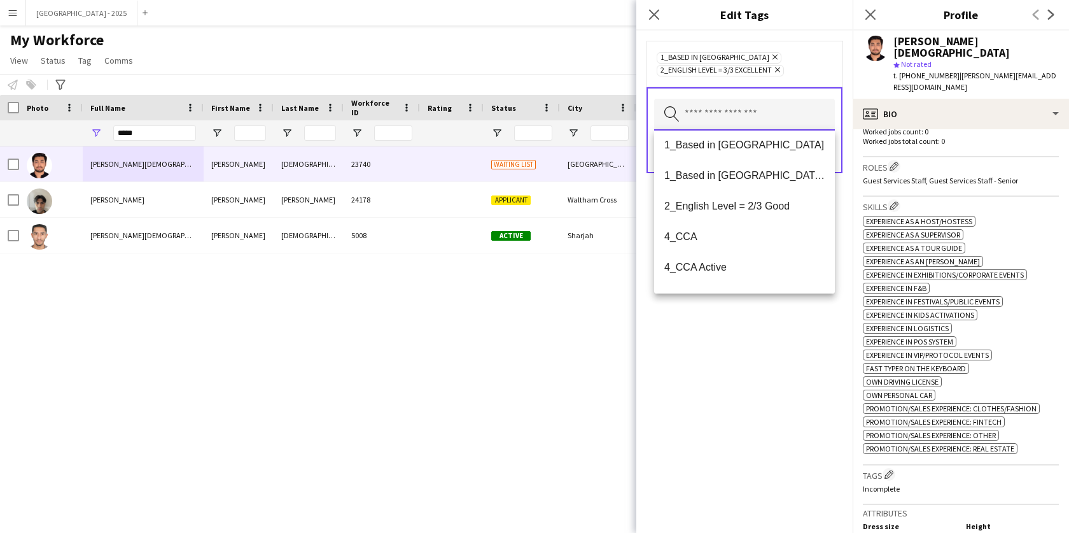
scroll to position [99, 0]
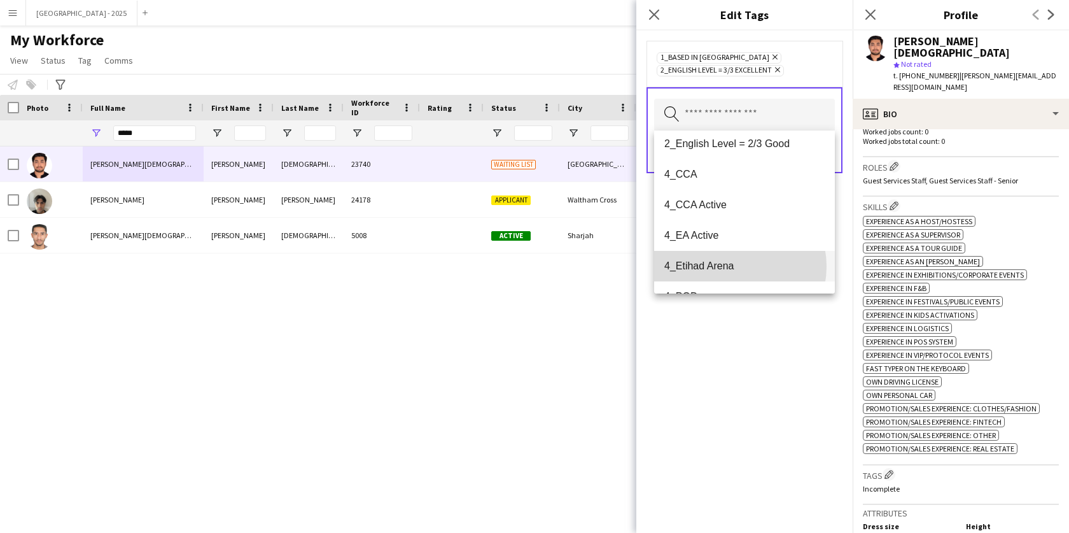
click at [734, 266] on span "4_Etihad Arena" at bounding box center [744, 266] width 160 height 12
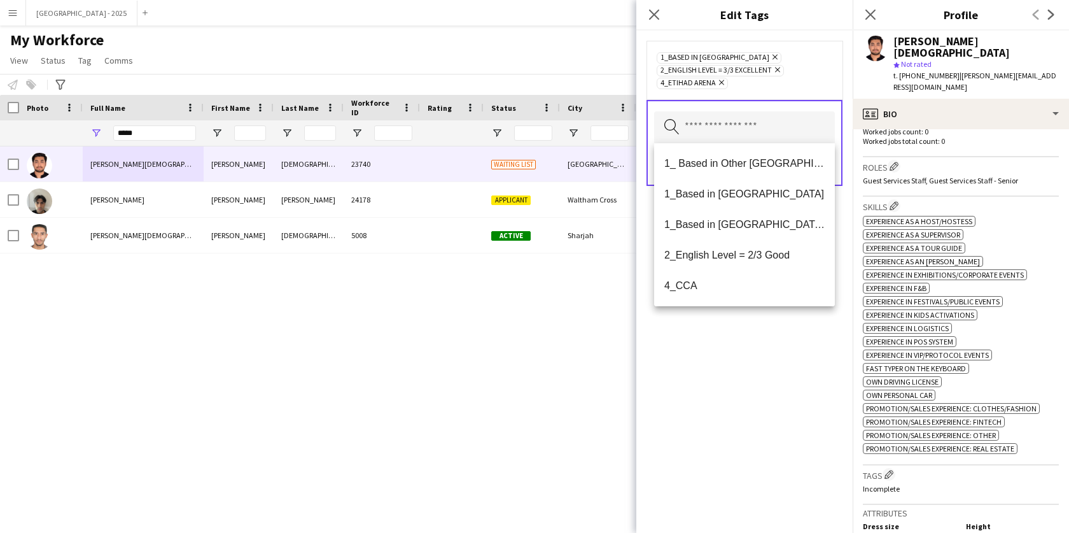
click at [773, 371] on div "1_Based in [GEOGRAPHIC_DATA] Remove 2_English Level = 3/3 Excellent Remove 4_Et…" at bounding box center [744, 282] width 216 height 502
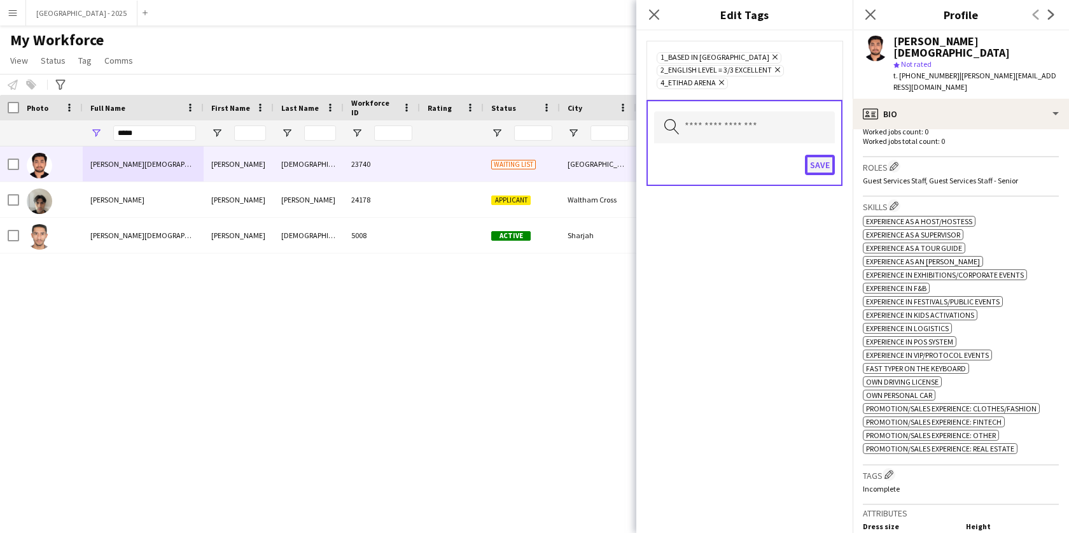
click at [830, 174] on button "Save" at bounding box center [820, 165] width 30 height 20
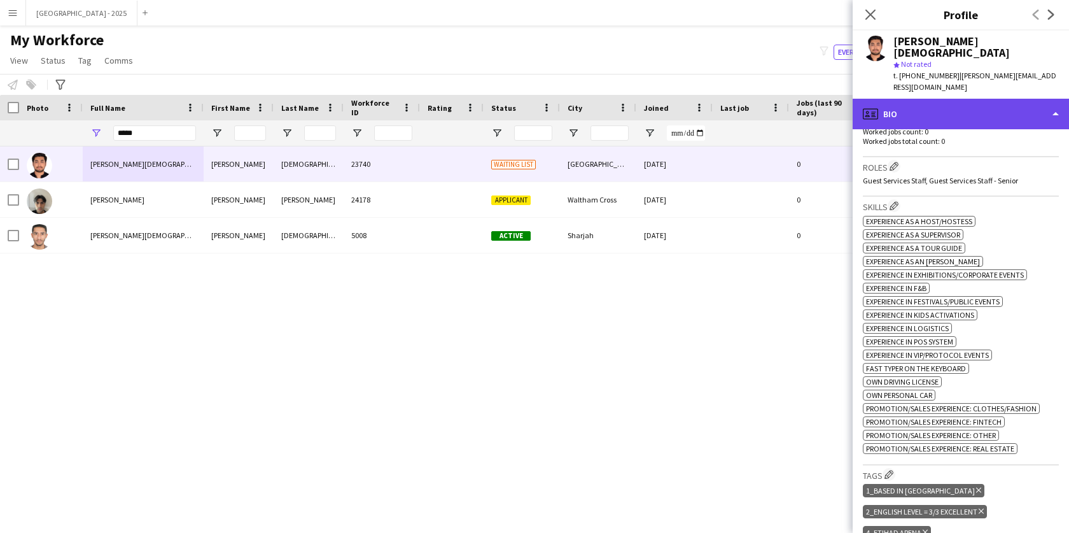
click at [950, 99] on div "profile Bio" at bounding box center [961, 114] width 216 height 31
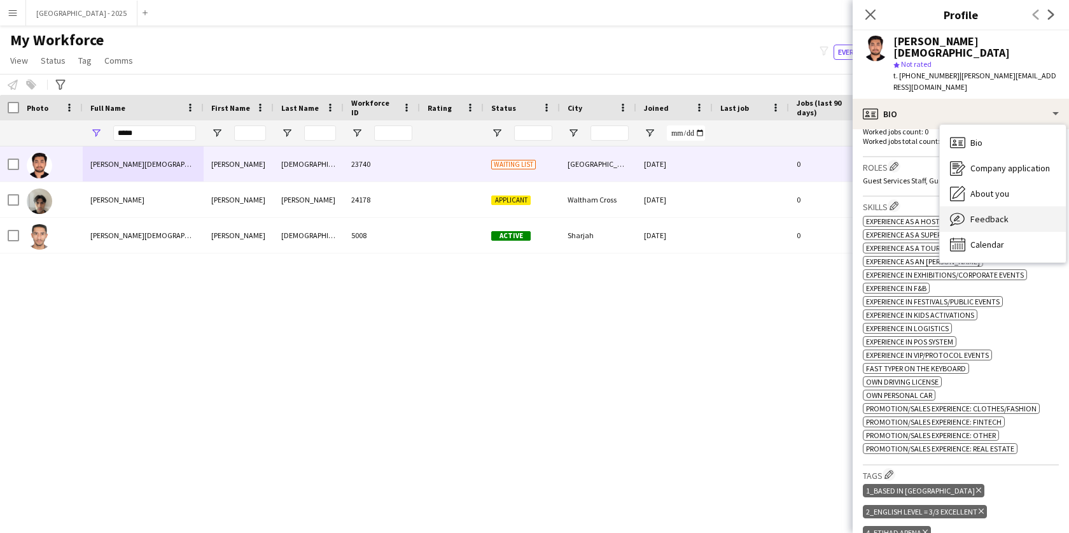
click at [993, 213] on span "Feedback" at bounding box center [989, 218] width 38 height 11
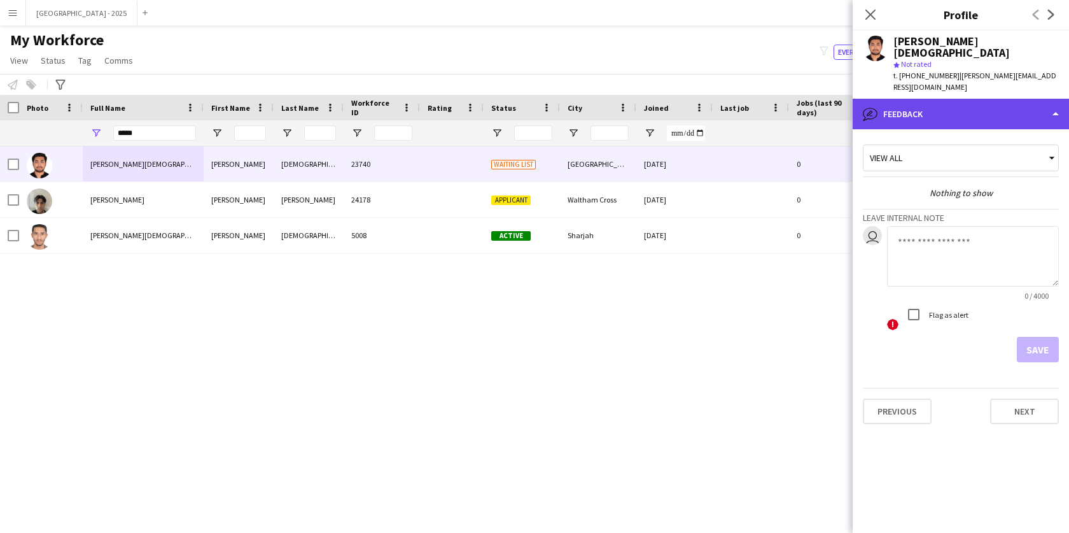
click at [916, 105] on div "bubble-pencil Feedback" at bounding box center [961, 114] width 216 height 31
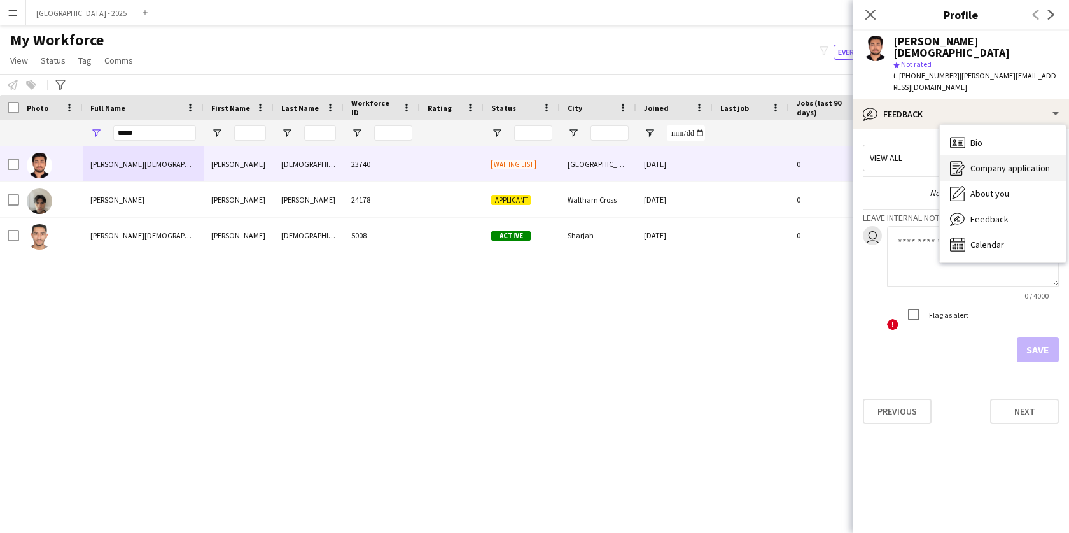
click at [955, 160] on icon "Company application" at bounding box center [957, 167] width 15 height 15
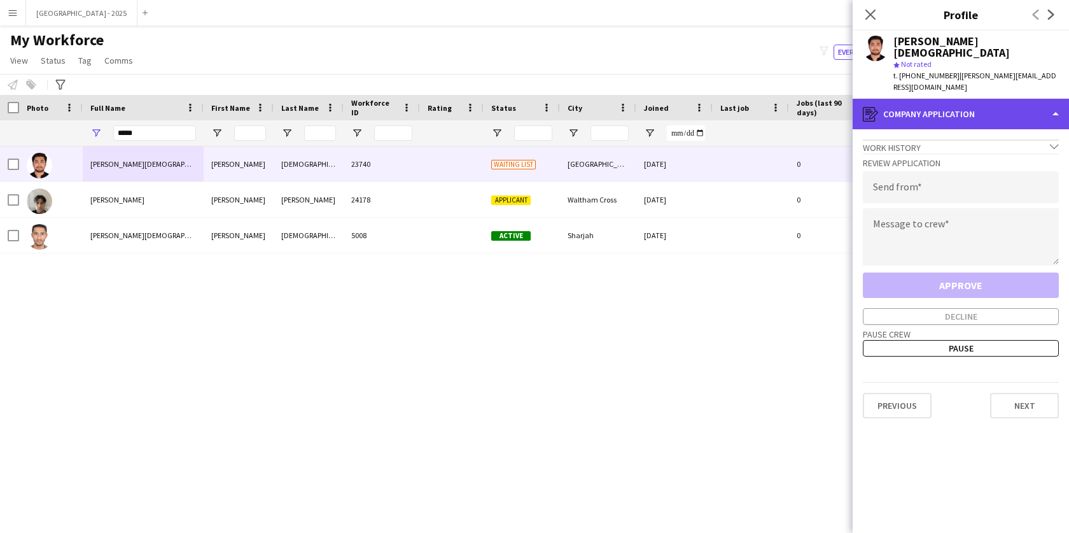
click at [959, 99] on div "register Company application" at bounding box center [961, 114] width 216 height 31
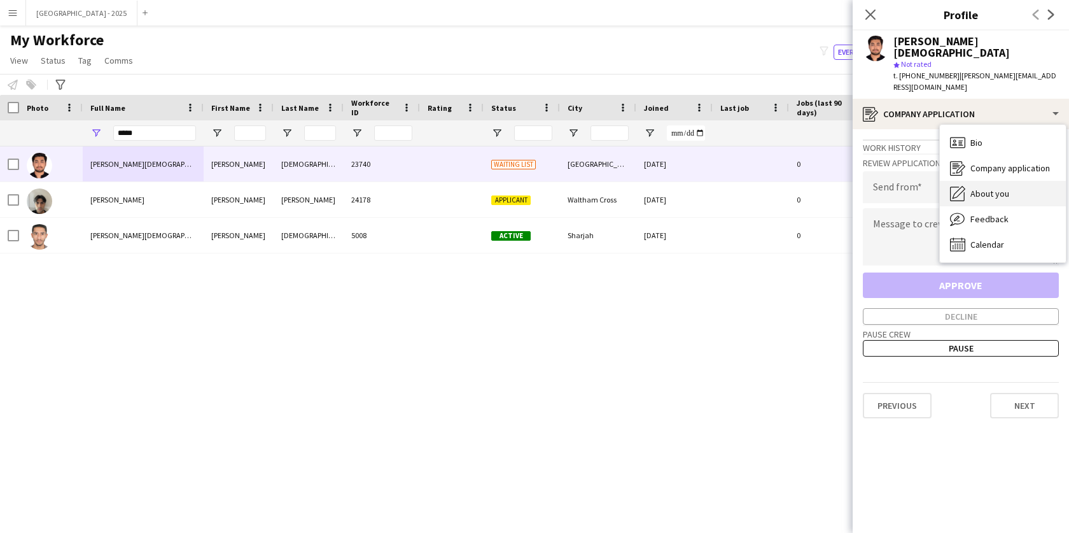
click at [998, 181] on div "About you About you" at bounding box center [1003, 193] width 126 height 25
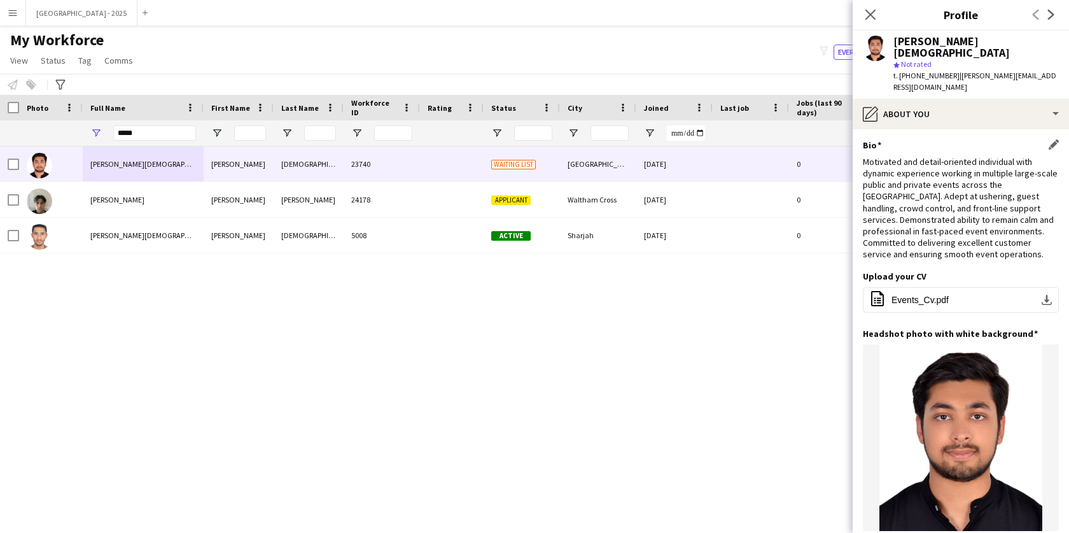
scroll to position [115, 0]
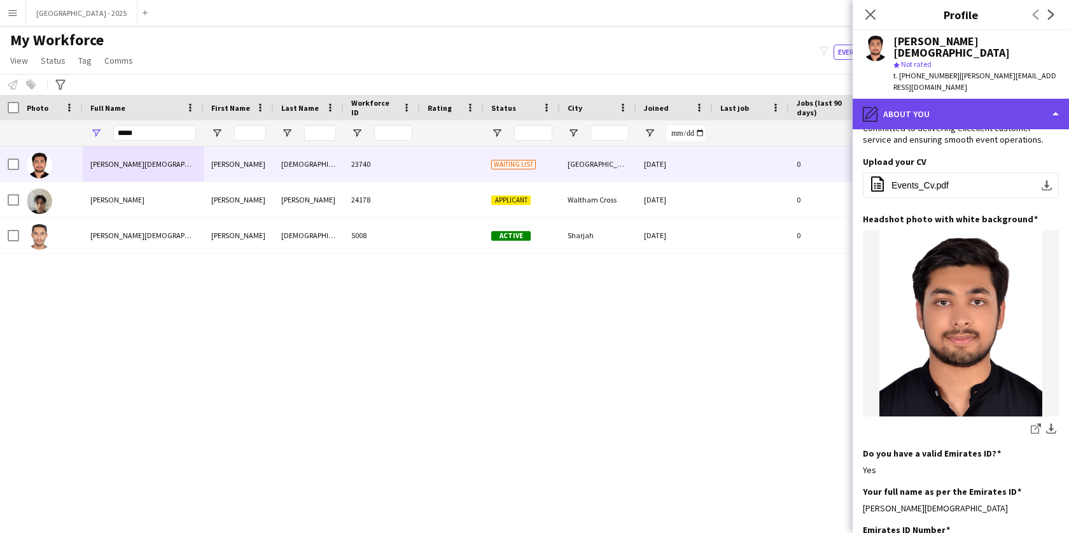
click at [907, 99] on div "pencil4 About you" at bounding box center [961, 114] width 216 height 31
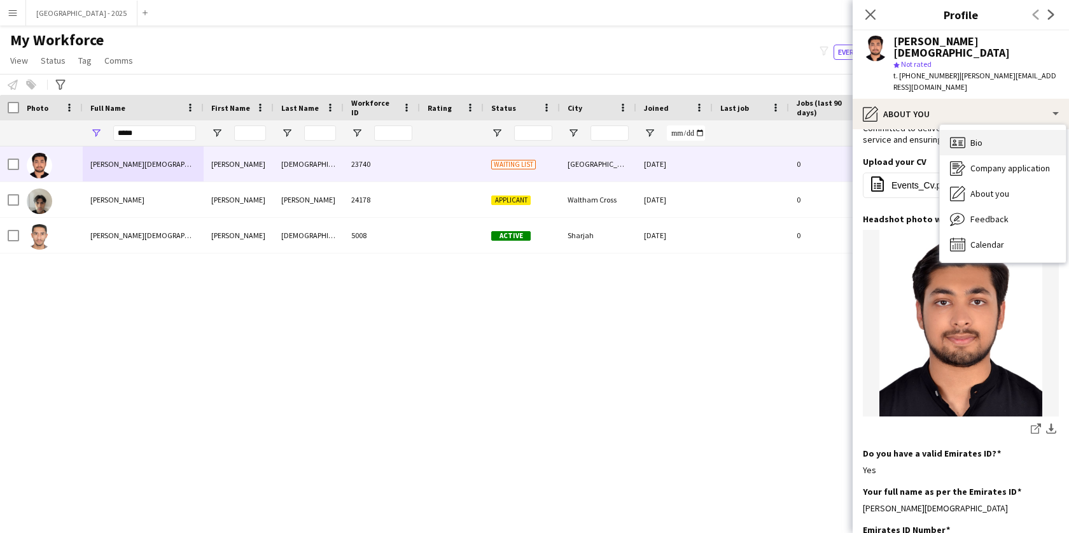
click at [960, 144] on icon at bounding box center [960, 144] width 4 height 1
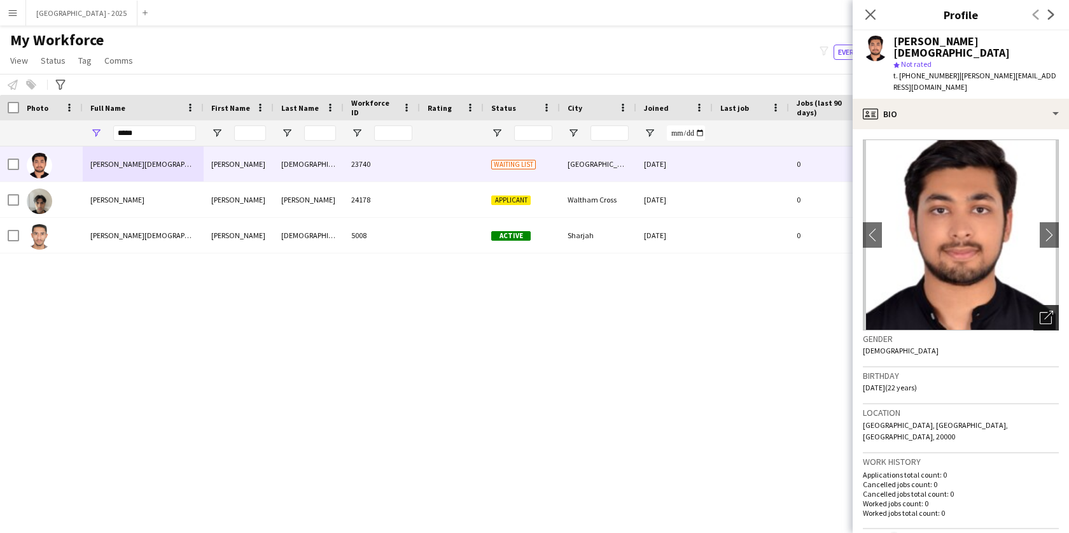
click at [1040, 311] on icon "Open photos pop-in" at bounding box center [1046, 317] width 13 height 13
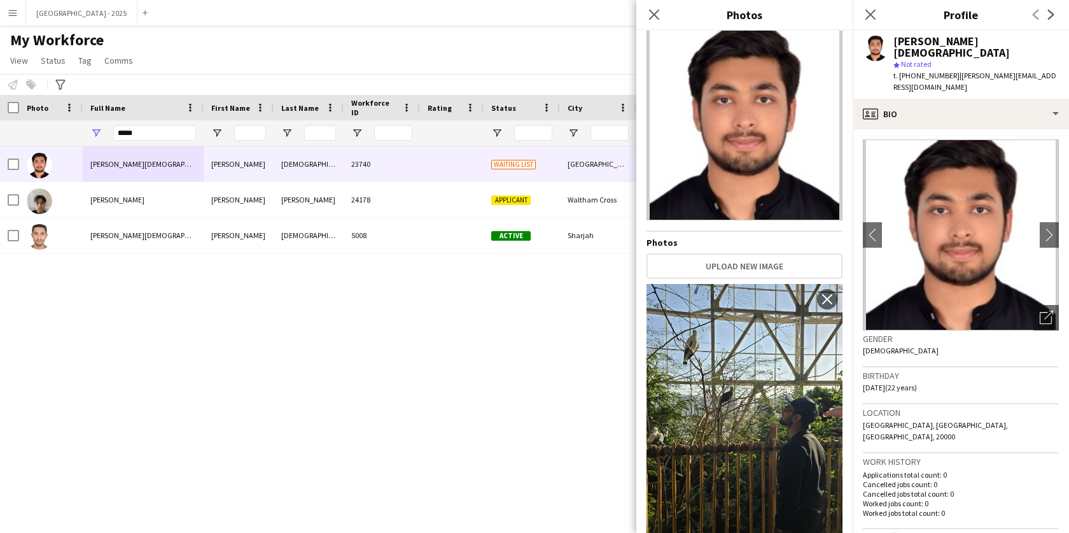
scroll to position [46, 0]
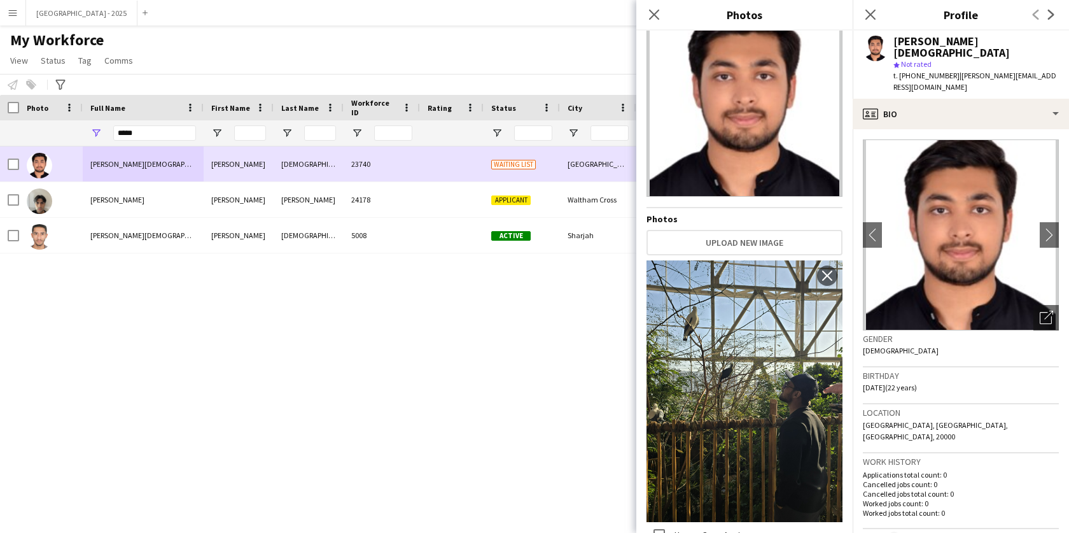
click at [19, 168] on div at bounding box center [51, 163] width 64 height 35
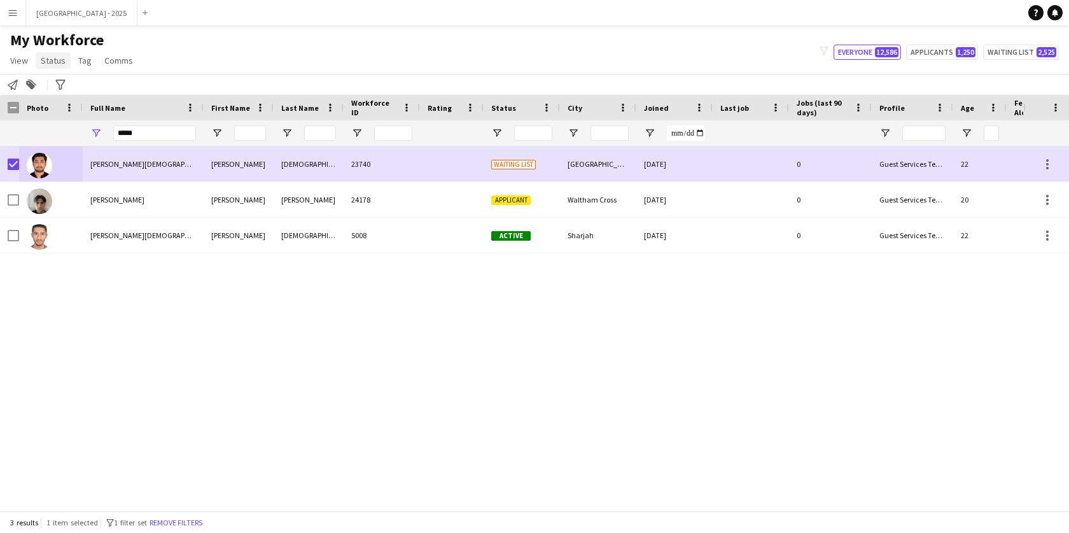
click at [45, 58] on span "Status" at bounding box center [53, 60] width 25 height 11
drag, startPoint x: 60, startPoint y: 89, endPoint x: 221, endPoint y: 121, distance: 164.7
click at [60, 89] on span "Edit" at bounding box center [53, 87] width 15 height 11
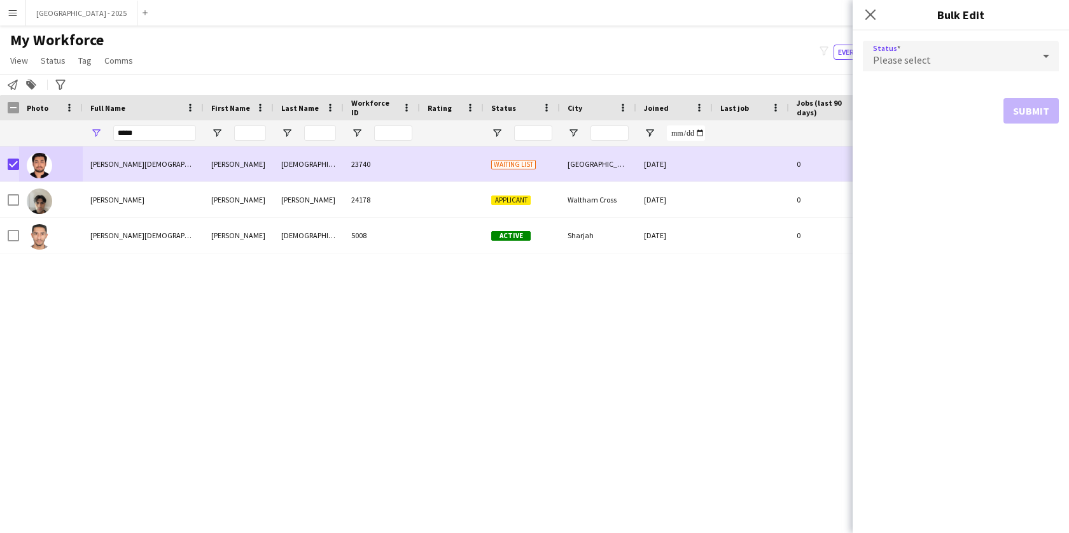
click at [1000, 57] on div "Please select" at bounding box center [948, 56] width 171 height 31
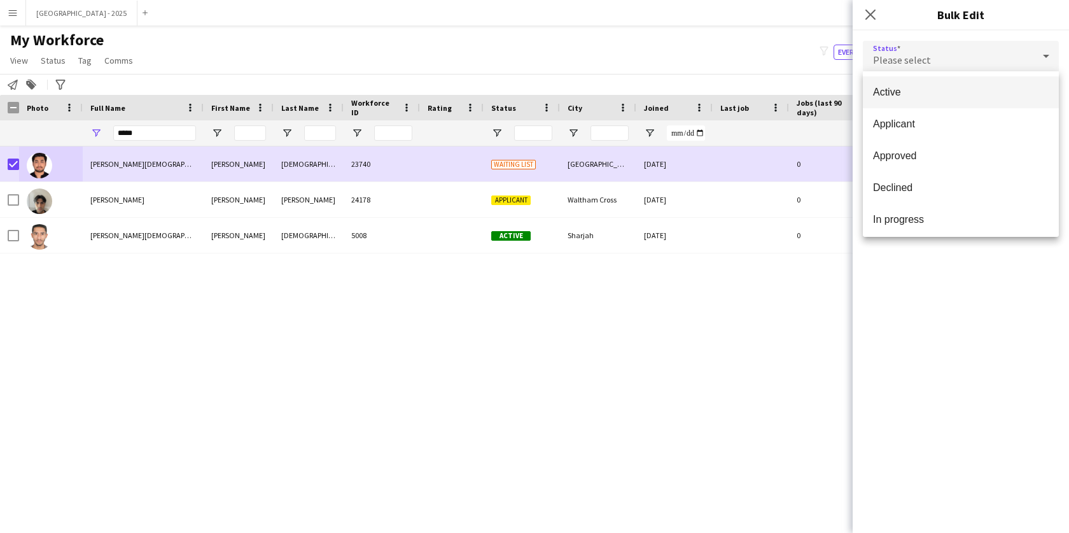
click at [928, 106] on mat-option "Active" at bounding box center [961, 92] width 196 height 32
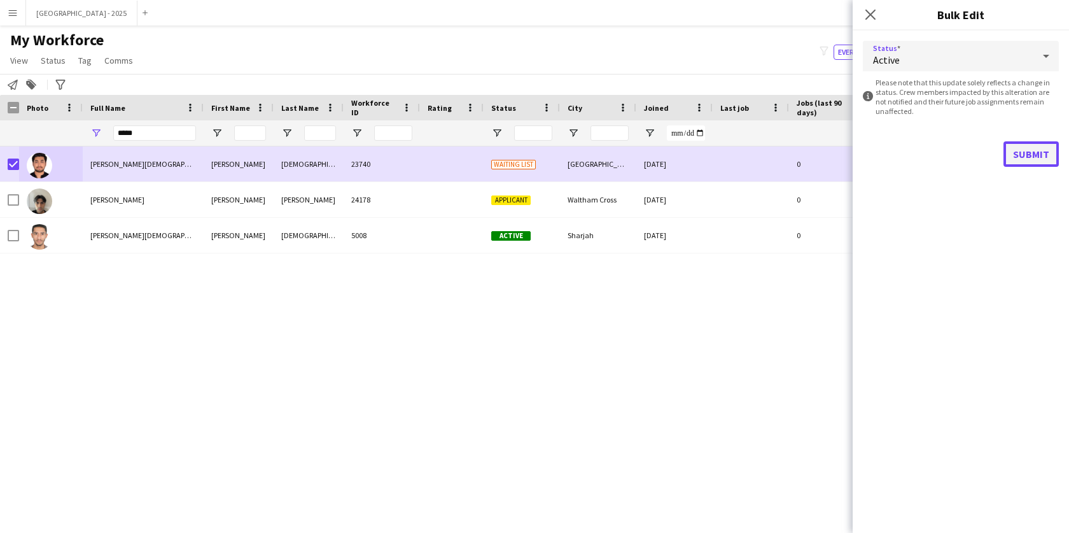
click at [1033, 158] on button "Submit" at bounding box center [1030, 153] width 55 height 25
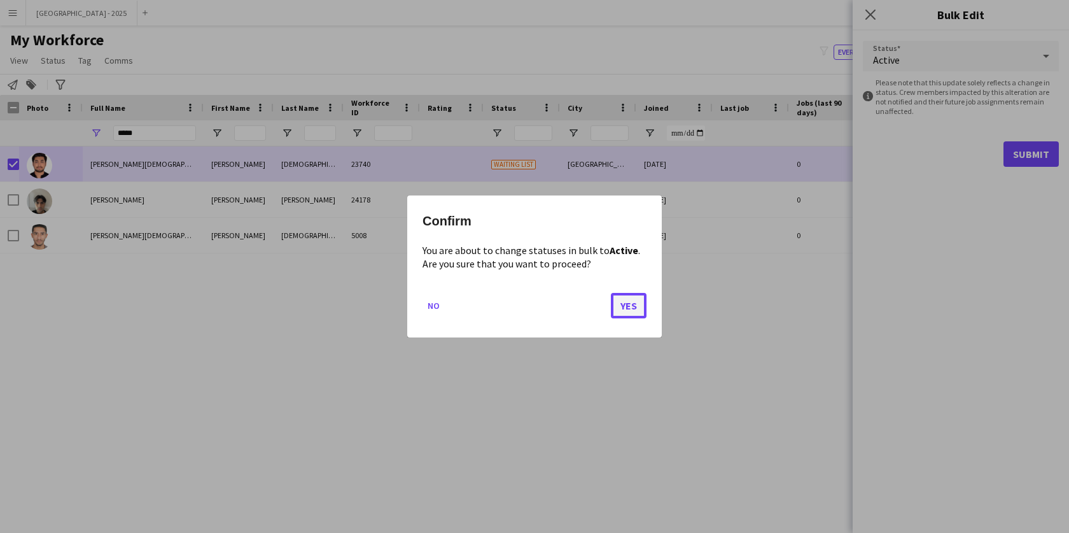
click at [636, 310] on button "Yes" at bounding box center [629, 305] width 36 height 25
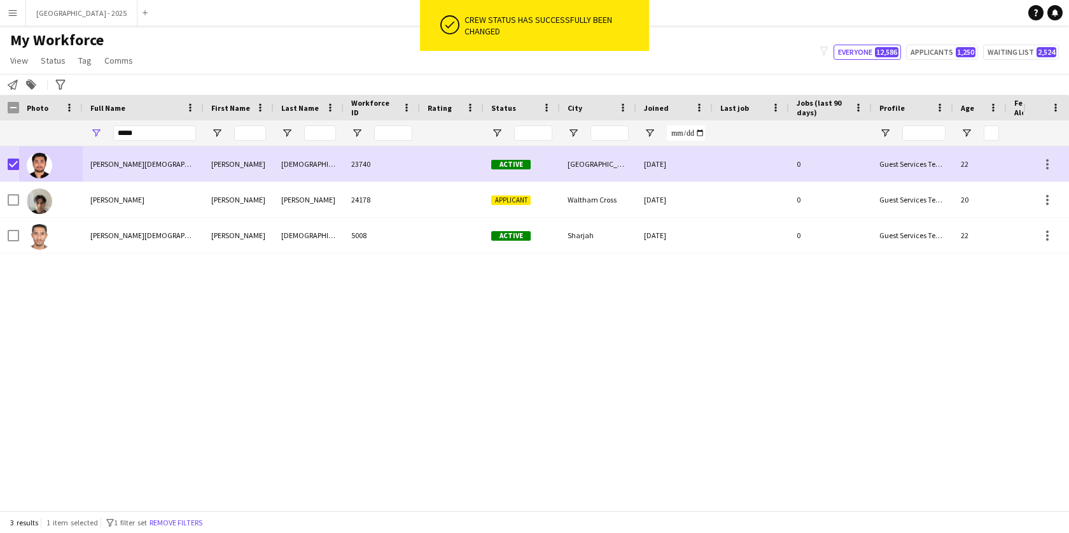
click at [199, 521] on button "Remove filters" at bounding box center [176, 522] width 58 height 14
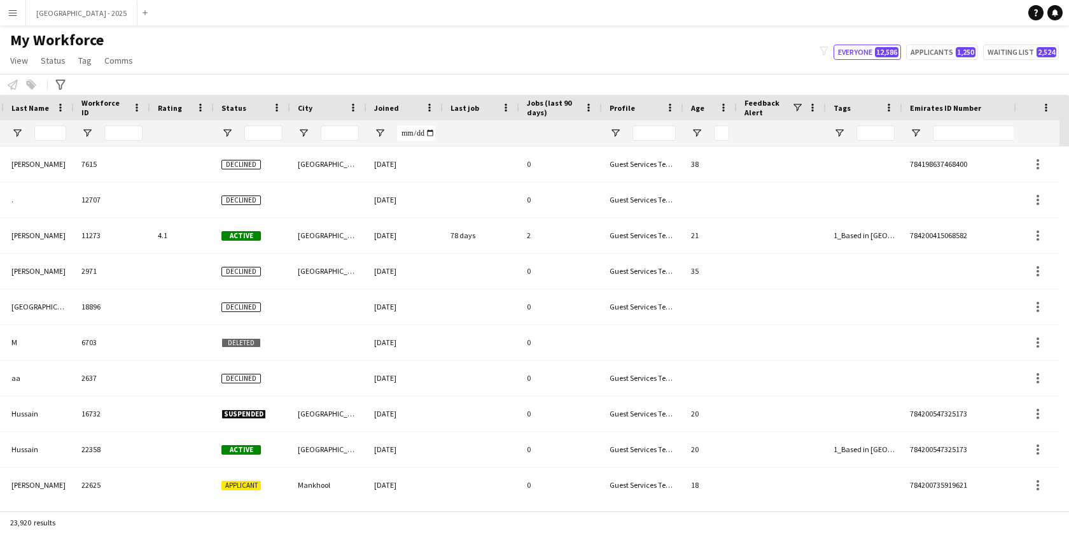
scroll to position [0, 286]
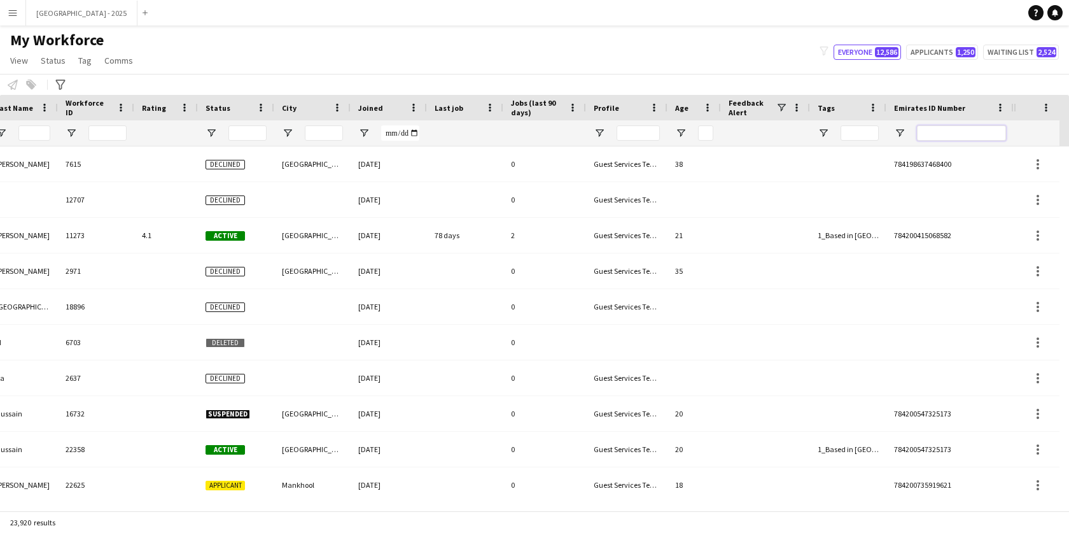
click at [949, 130] on input "Emirates ID Number Filter Input" at bounding box center [961, 132] width 89 height 15
paste input "*******"
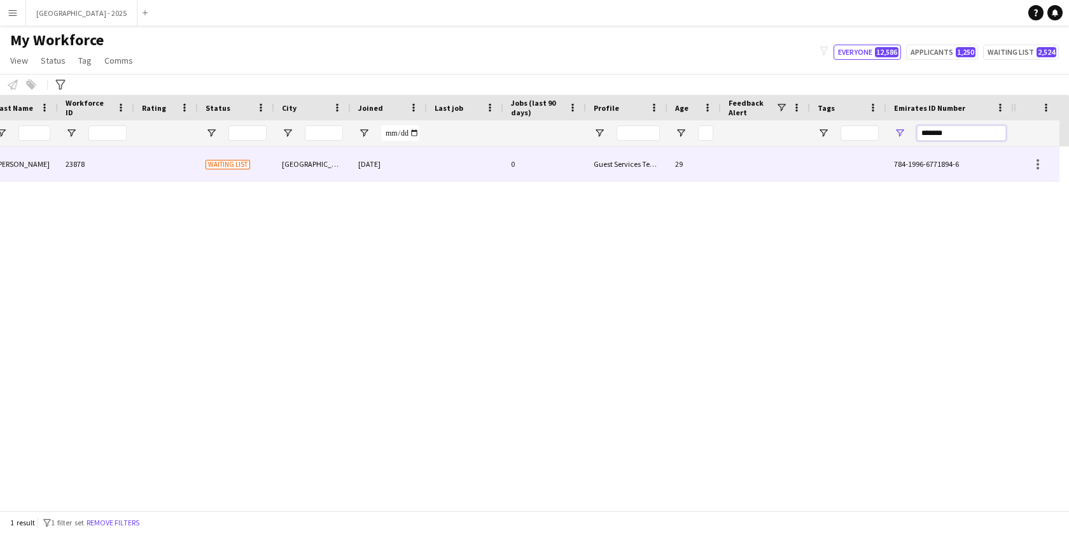
type input "*******"
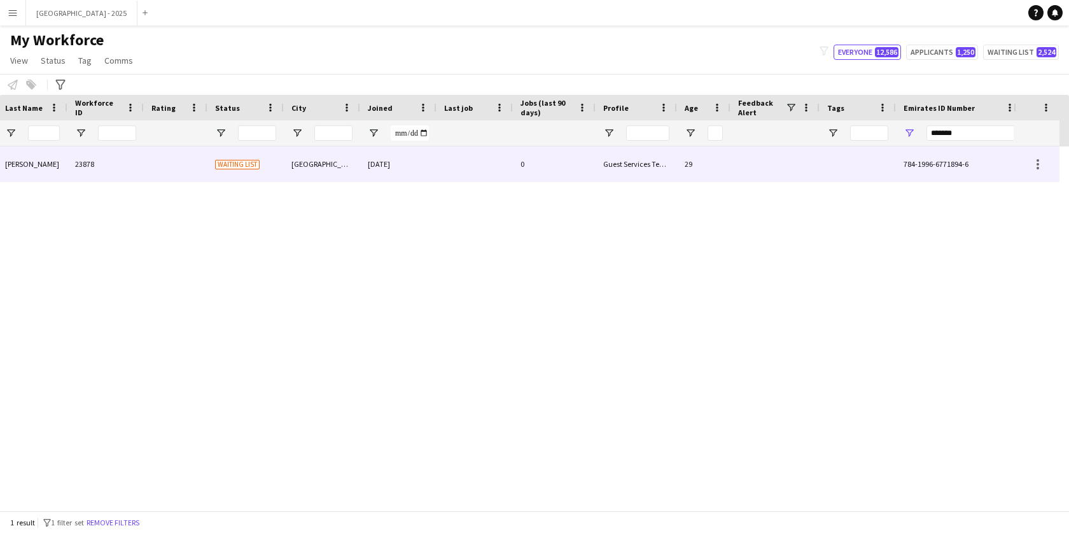
click at [335, 156] on div "[GEOGRAPHIC_DATA]" at bounding box center [322, 163] width 76 height 35
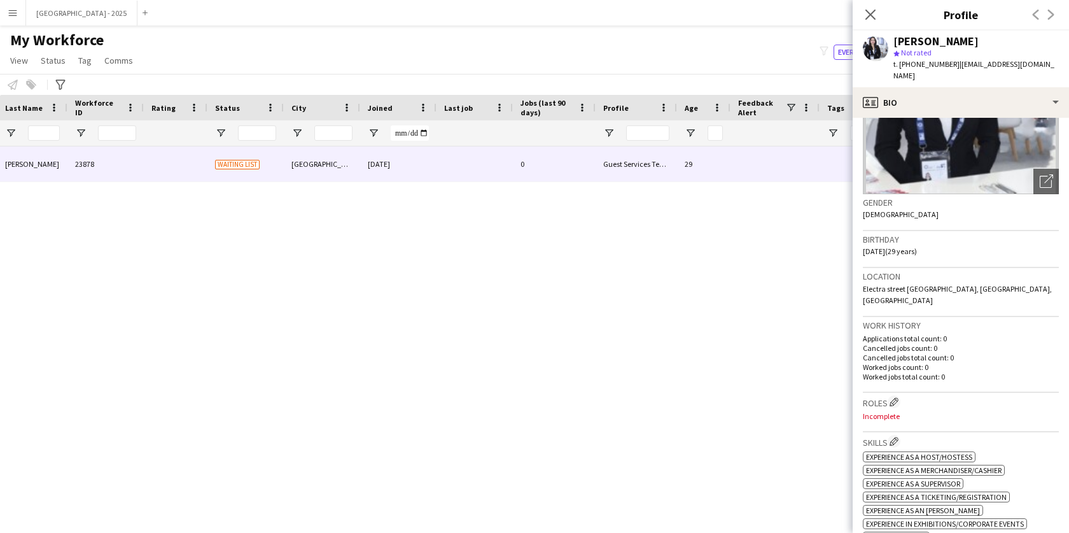
scroll to position [305, 0]
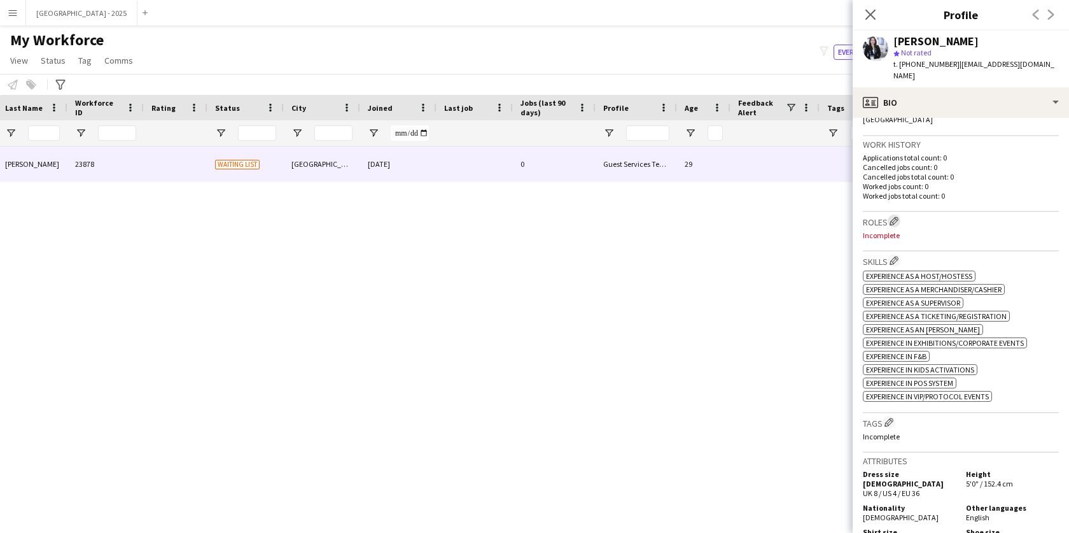
click at [895, 216] on app-icon "Edit crew company roles" at bounding box center [894, 220] width 9 height 9
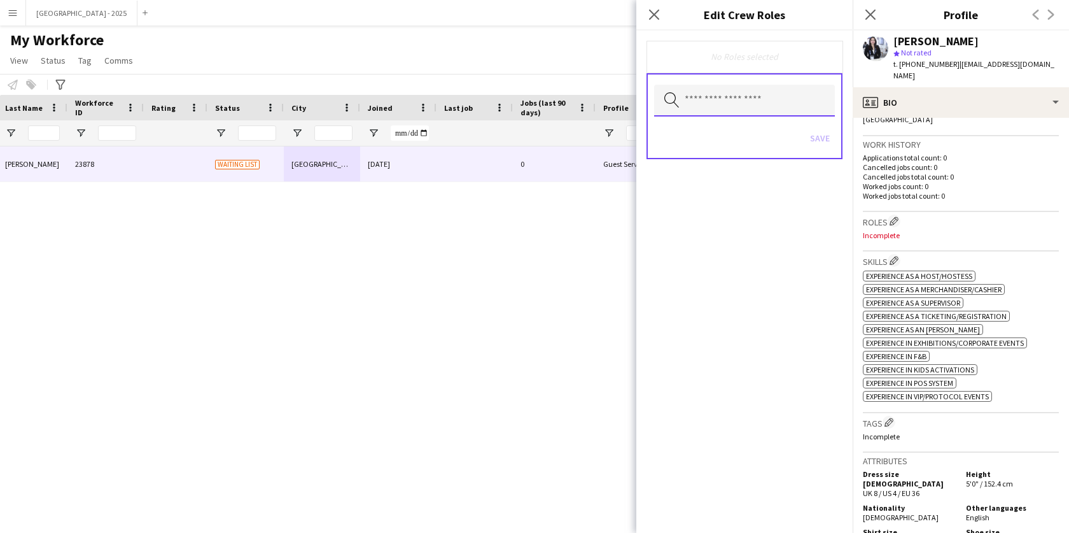
click at [733, 104] on input "text" at bounding box center [744, 101] width 181 height 32
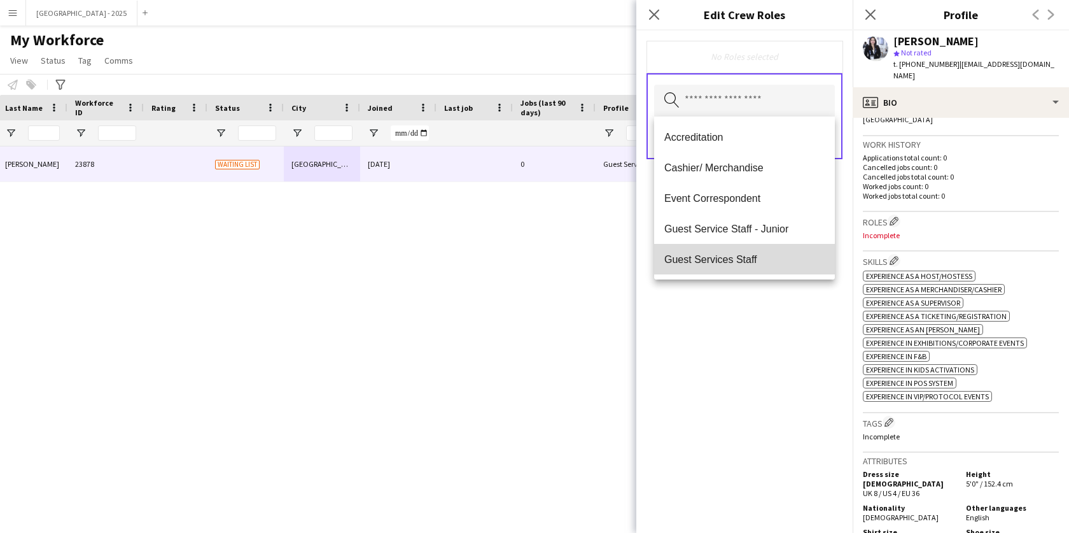
click at [749, 259] on span "Guest Services Staff" at bounding box center [744, 259] width 160 height 12
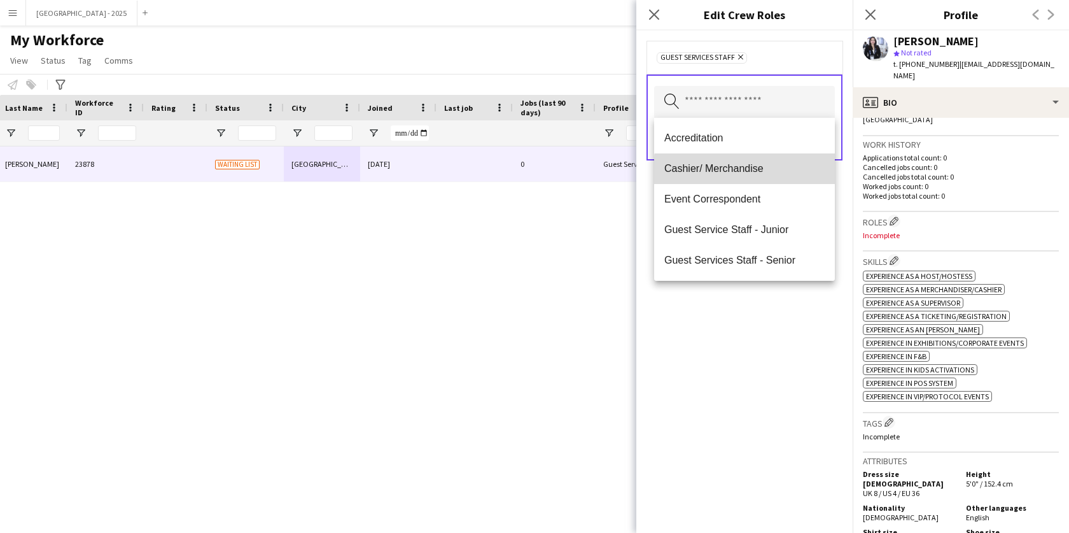
click at [753, 171] on span "Cashier/ Merchandise" at bounding box center [744, 168] width 160 height 12
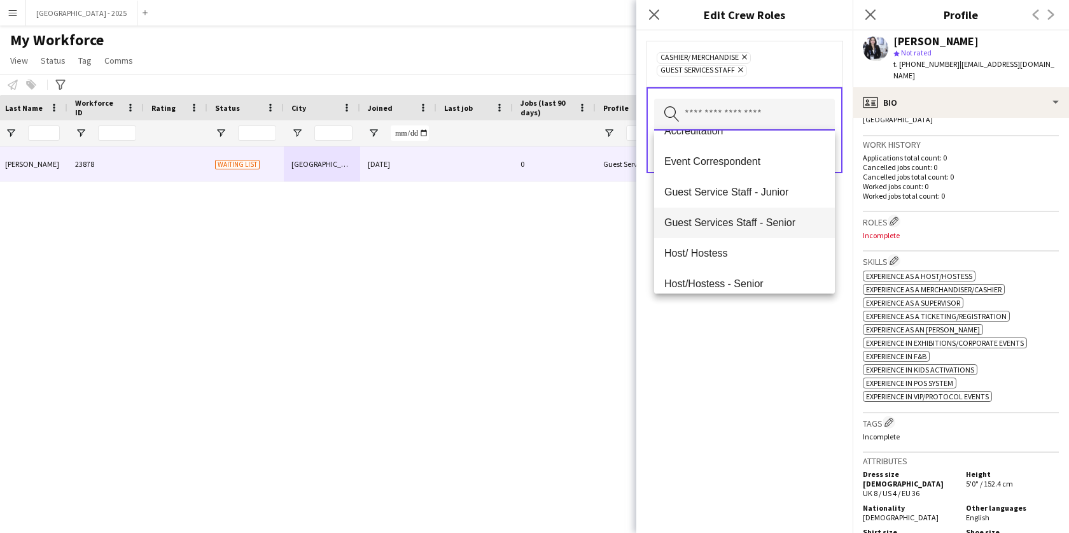
scroll to position [21, 0]
click at [763, 323] on div "Cashier/ Merchandise Remove Guest Services Staff Remove Search by role type Save" at bounding box center [744, 282] width 216 height 502
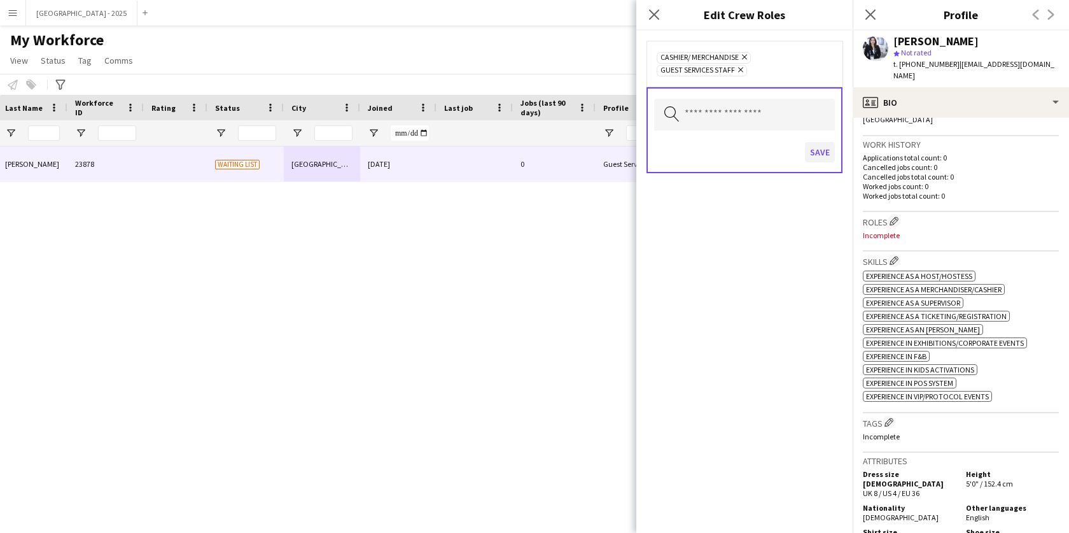
click at [842, 153] on div "Search by role type Save" at bounding box center [744, 130] width 196 height 86
click at [817, 154] on button "Save" at bounding box center [820, 152] width 30 height 20
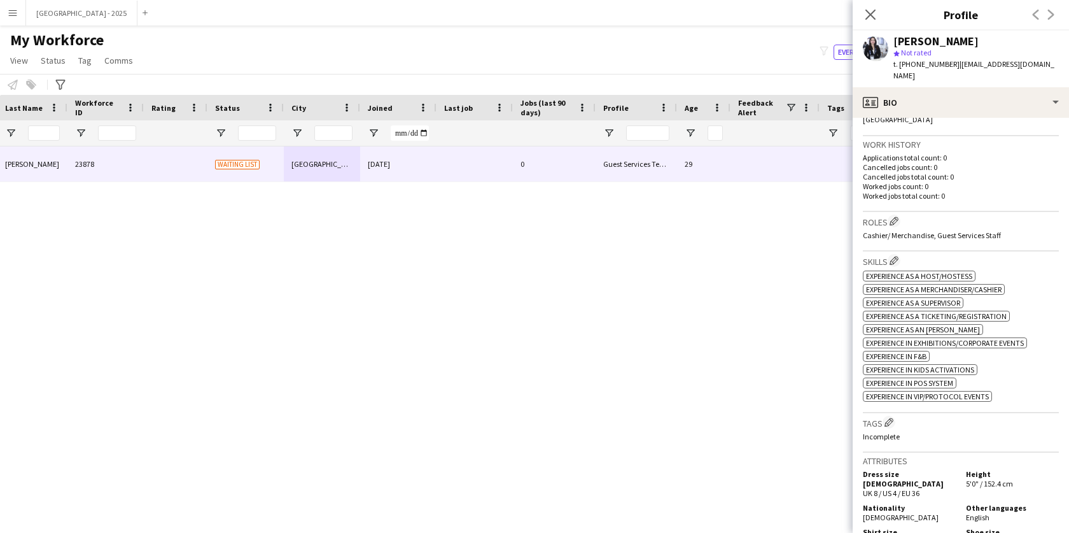
click at [897, 416] on h3 "Tags Edit crew company tags" at bounding box center [961, 422] width 196 height 13
click at [893, 417] on app-icon "Edit crew company tags" at bounding box center [888, 421] width 9 height 9
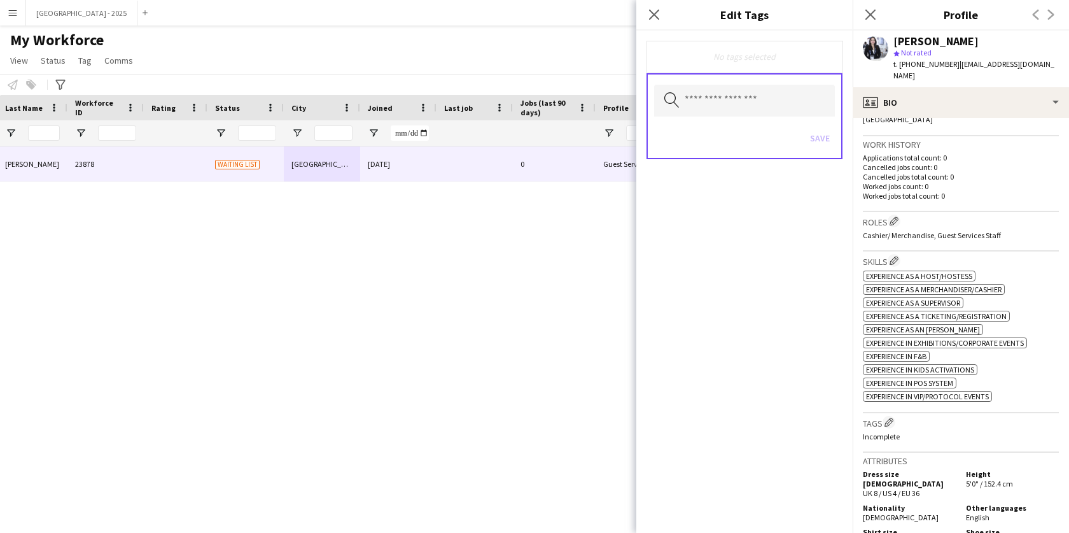
click at [756, 118] on div "Search by tag name Save" at bounding box center [744, 116] width 196 height 86
click at [757, 113] on input "text" at bounding box center [744, 101] width 181 height 32
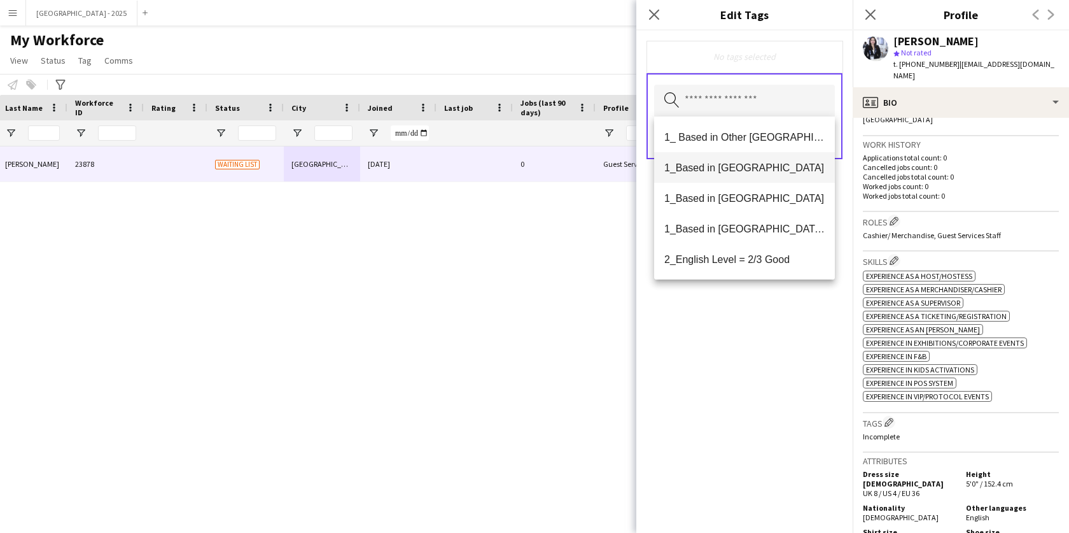
click at [756, 170] on span "1_Based in [GEOGRAPHIC_DATA]" at bounding box center [744, 168] width 160 height 12
click at [766, 231] on span "2_English Level = 2/3 Good" at bounding box center [744, 229] width 160 height 12
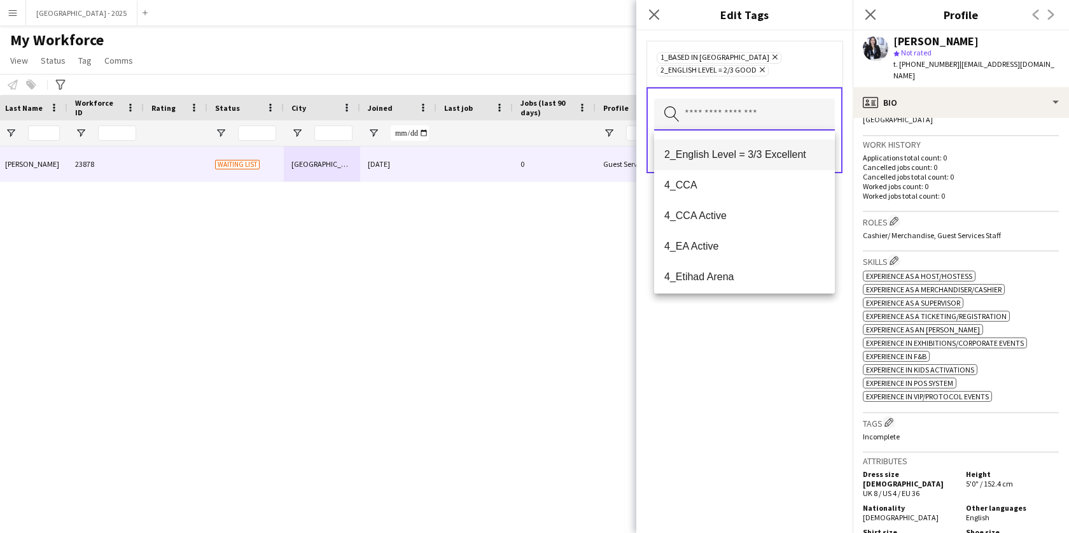
scroll to position [125, 0]
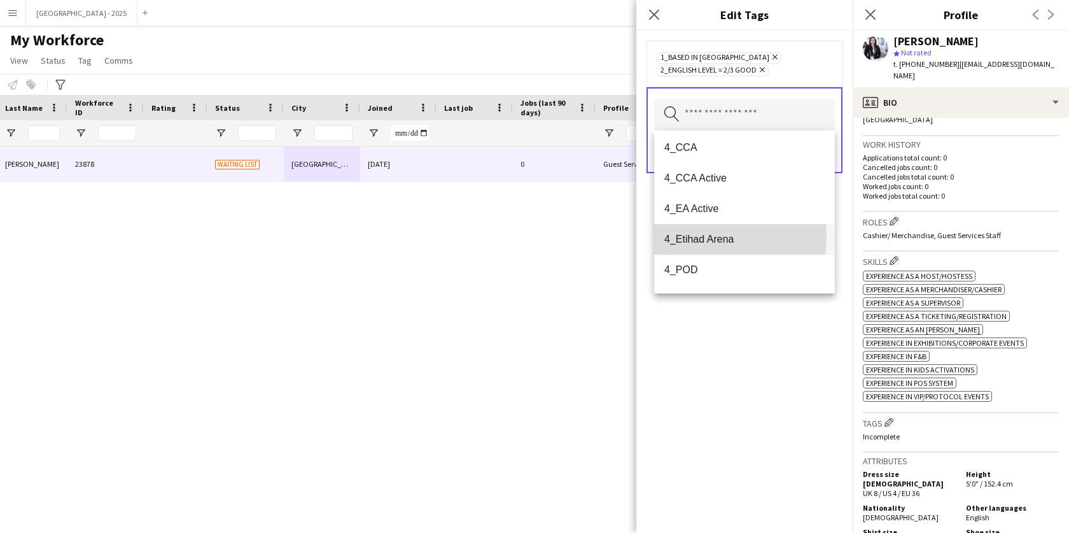
click at [680, 235] on span "4_Etihad Arena" at bounding box center [744, 239] width 160 height 12
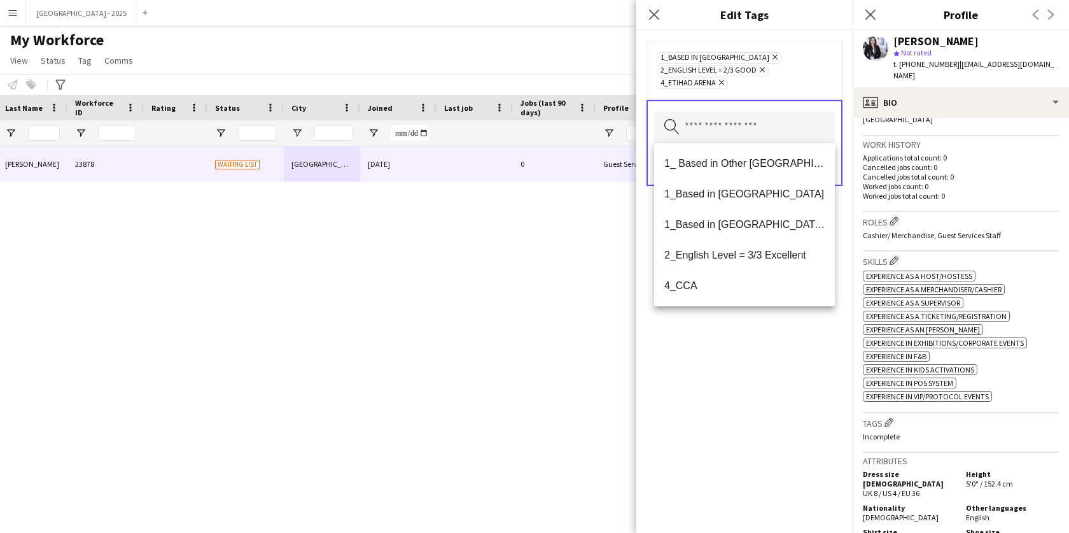
drag, startPoint x: 723, startPoint y: 347, endPoint x: 804, endPoint y: 220, distance: 150.7
click at [723, 347] on div "1_Based in [GEOGRAPHIC_DATA] Remove 2_English Level = 2/3 Good Remove 4_Etihad …" at bounding box center [744, 282] width 216 height 502
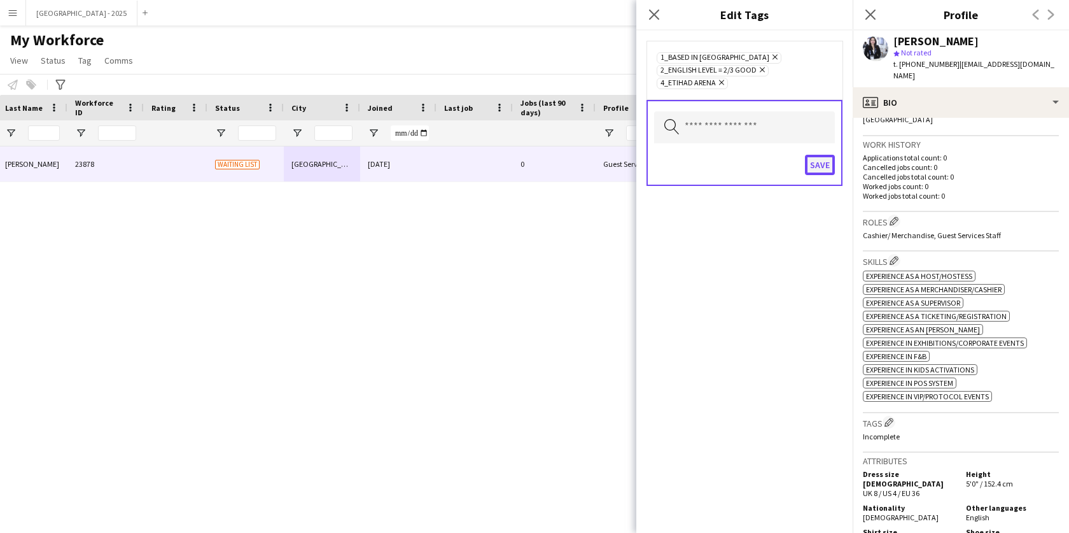
click at [830, 165] on button "Save" at bounding box center [820, 165] width 30 height 20
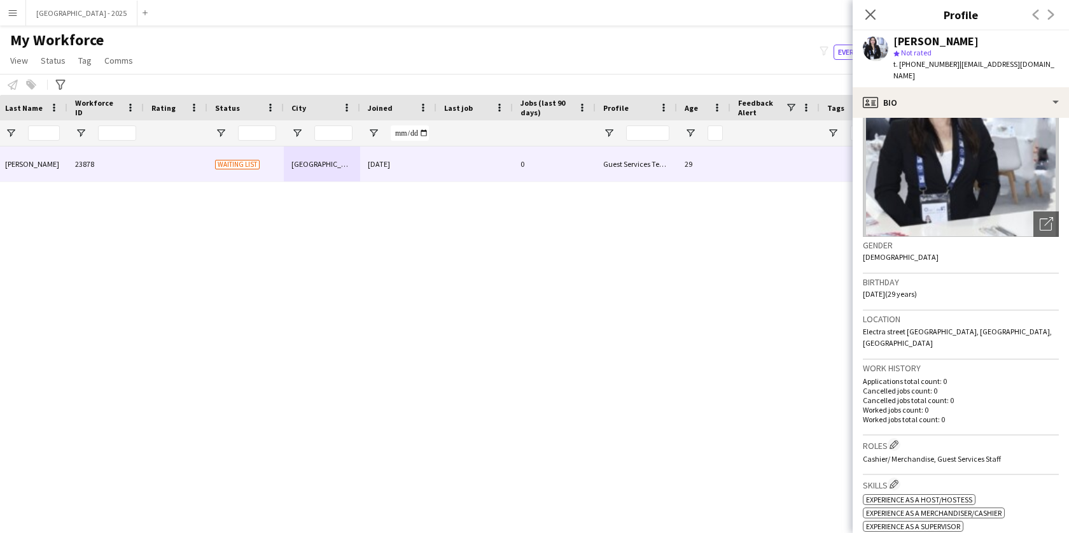
scroll to position [0, 0]
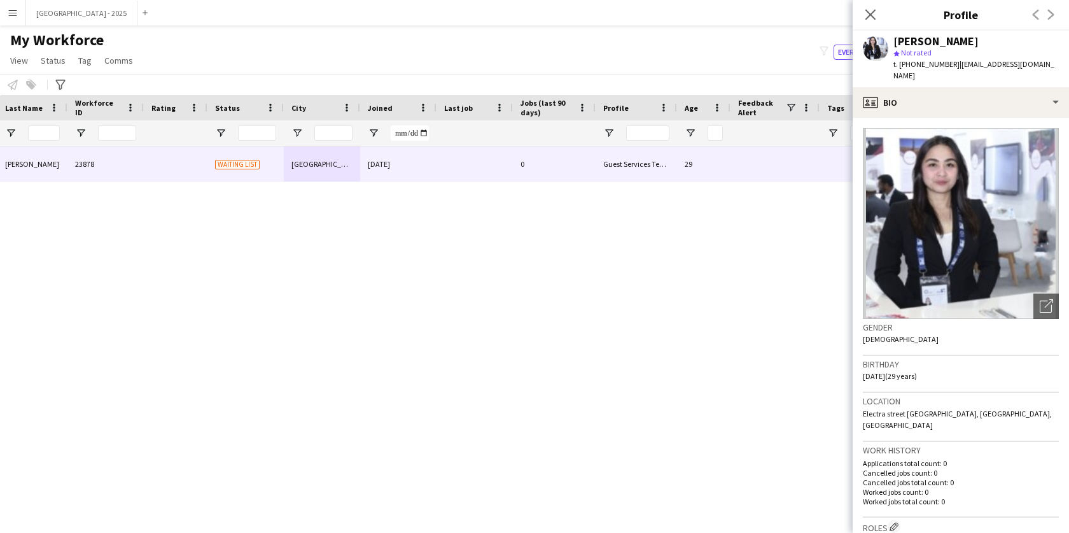
click at [874, 69] on div "[PERSON_NAME] star Not rated t. [PHONE_NUMBER] | [EMAIL_ADDRESS][DOMAIN_NAME]" at bounding box center [961, 59] width 216 height 57
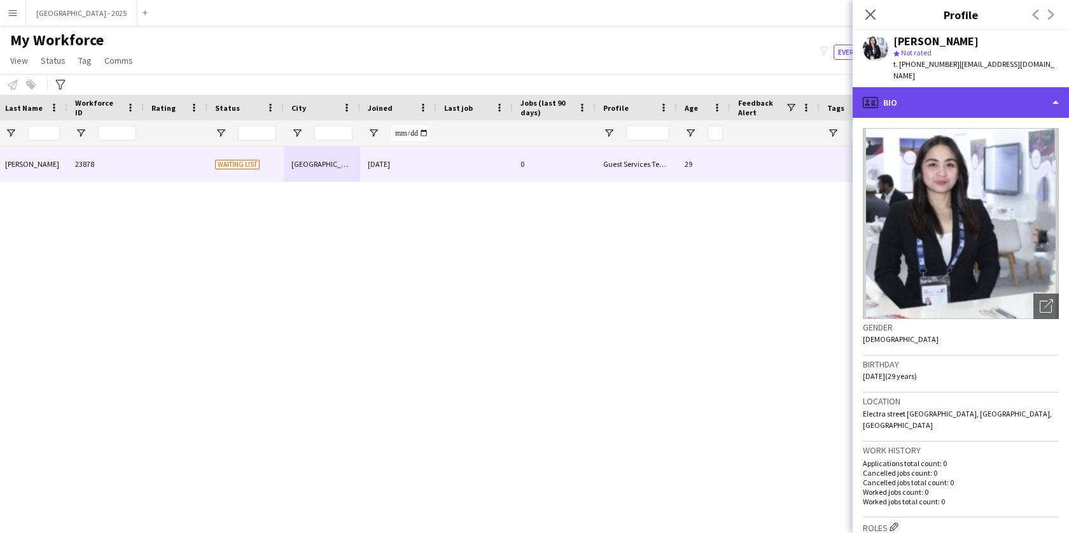
drag, startPoint x: 881, startPoint y: 78, endPoint x: 883, endPoint y: 85, distance: 7.3
click at [881, 87] on div "profile Bio" at bounding box center [961, 102] width 216 height 31
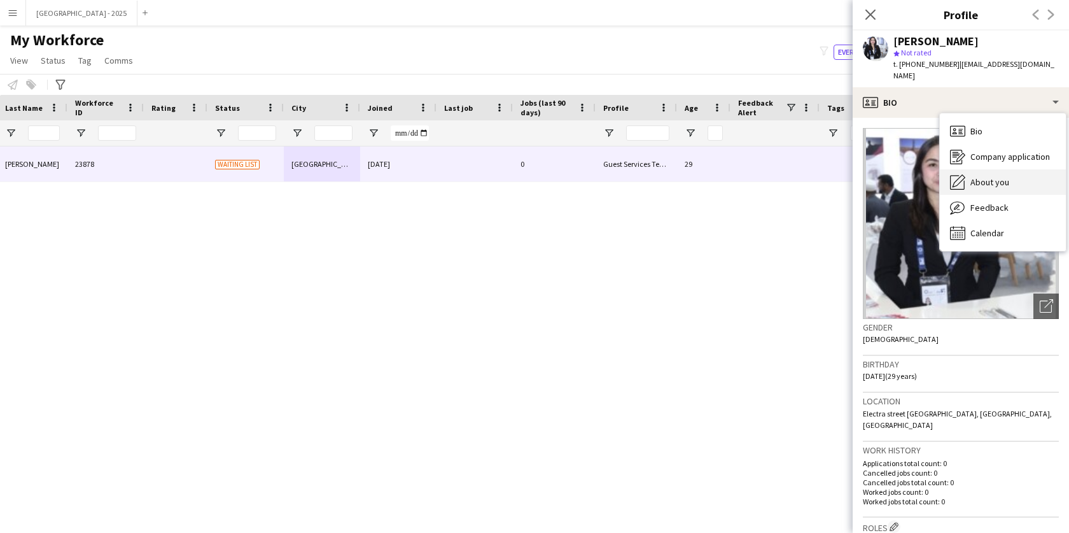
click at [991, 176] on span "About you" at bounding box center [989, 181] width 39 height 11
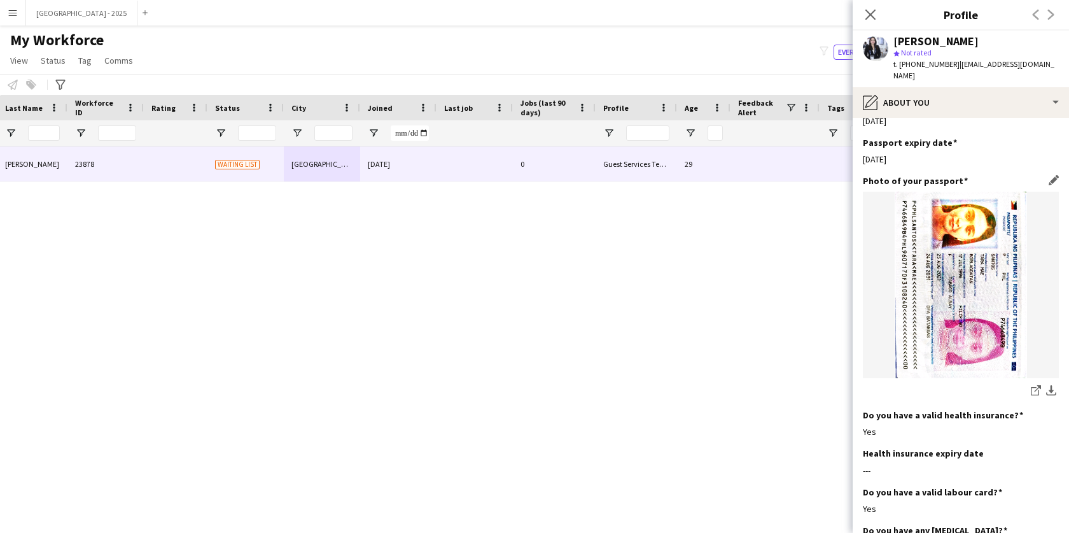
scroll to position [1194, 0]
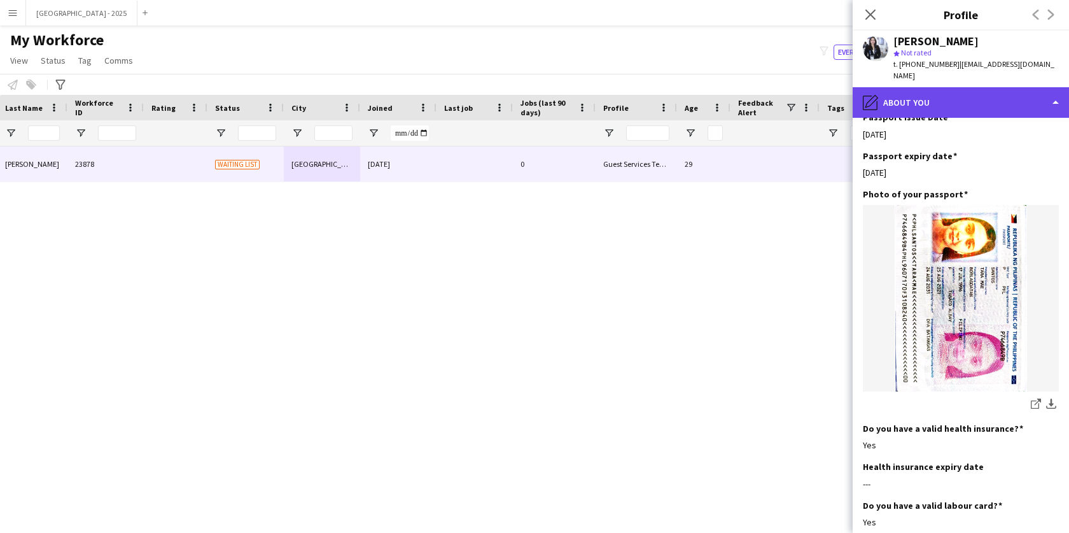
click at [919, 87] on div "pencil4 About you" at bounding box center [961, 102] width 216 height 31
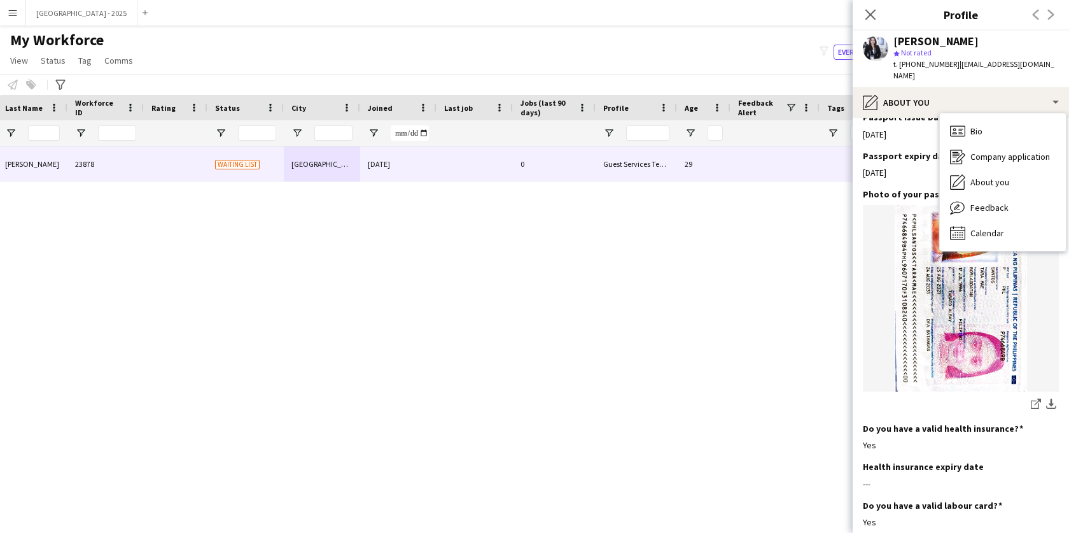
click at [967, 113] on div "Bio Bio Company application Company application About you About you Feedback Fe…" at bounding box center [1003, 181] width 126 height 137
click at [977, 125] on span "Bio" at bounding box center [976, 130] width 12 height 11
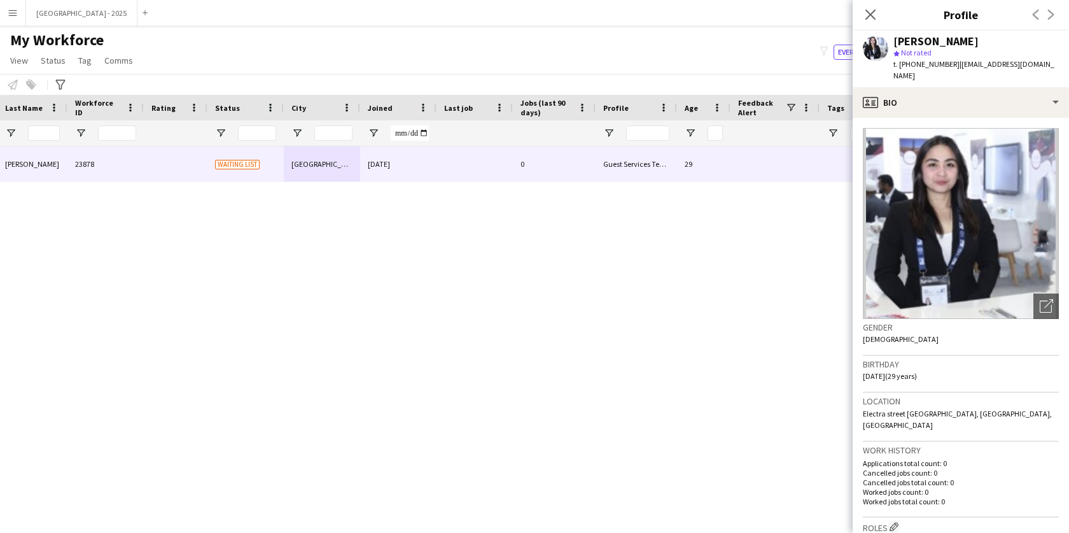
scroll to position [0, 0]
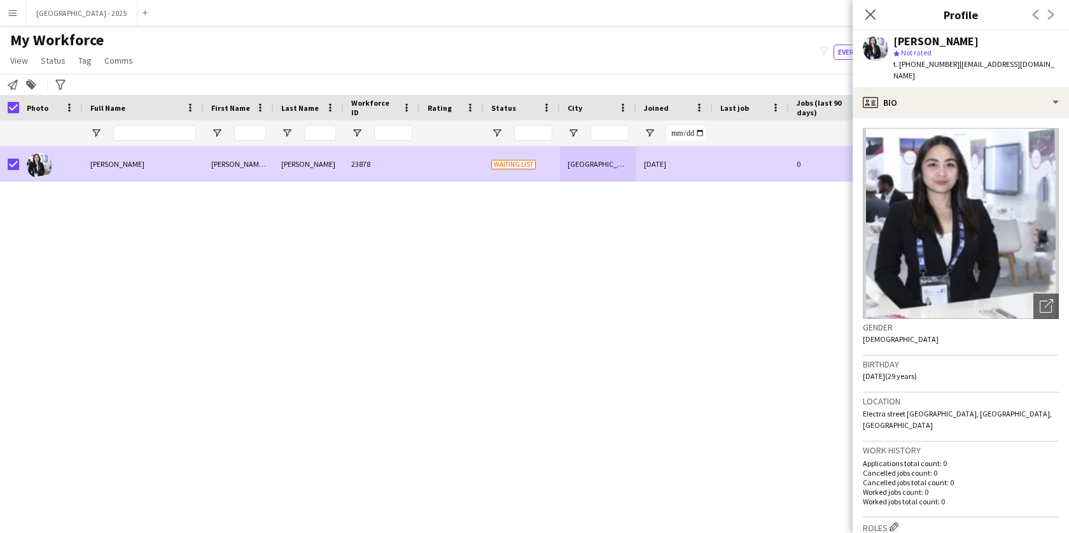
click at [41, 60] on span "Status" at bounding box center [53, 60] width 25 height 11
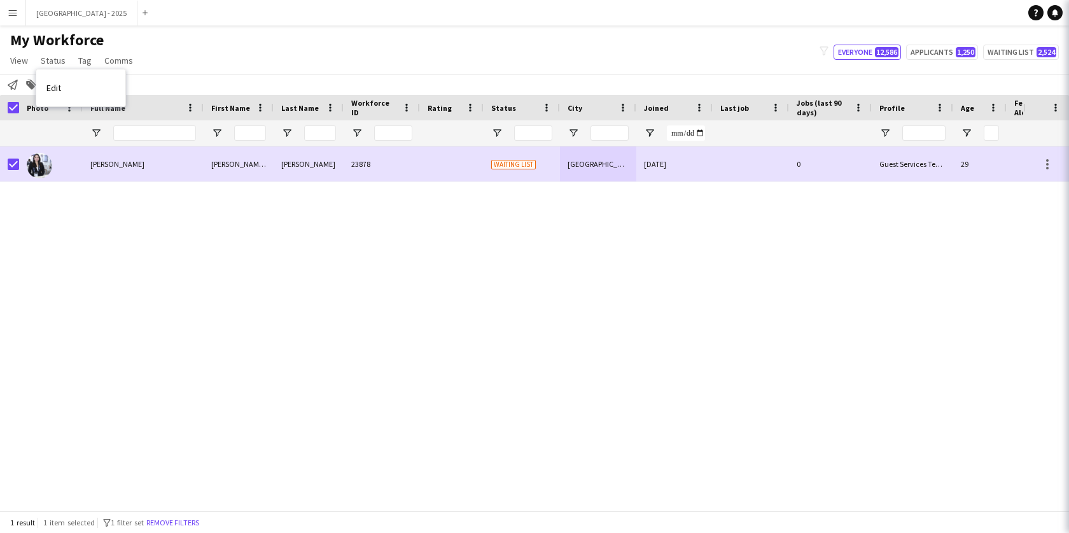
click at [71, 88] on link "Edit" at bounding box center [80, 87] width 89 height 27
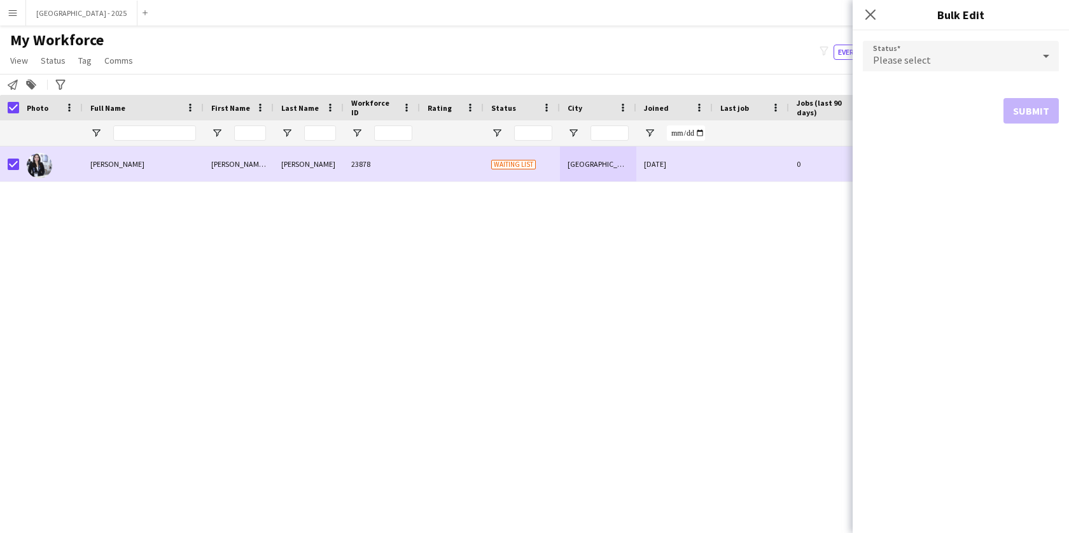
click at [928, 64] on div "Please select" at bounding box center [948, 56] width 171 height 31
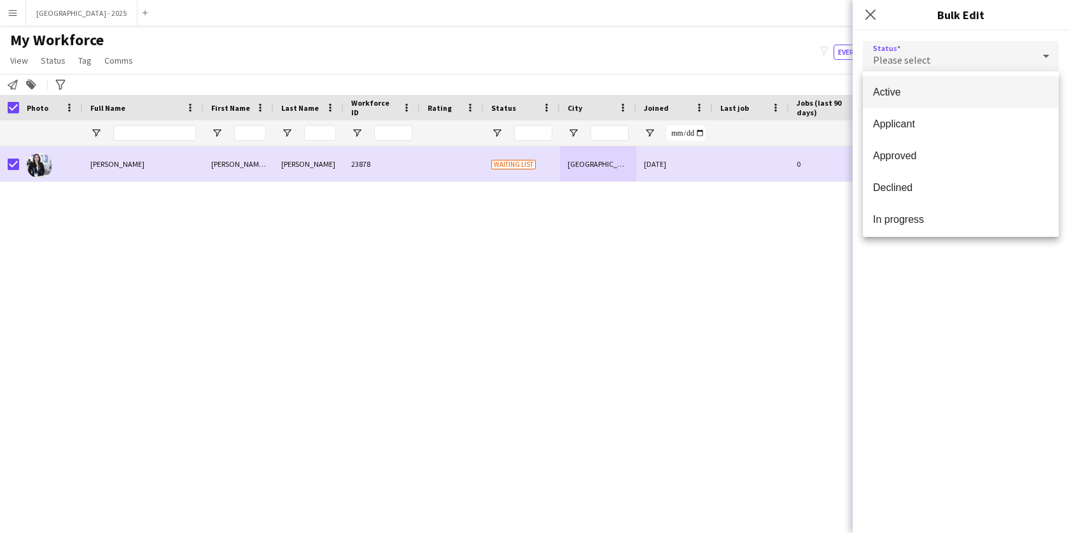
click at [966, 97] on span "Active" at bounding box center [961, 92] width 176 height 12
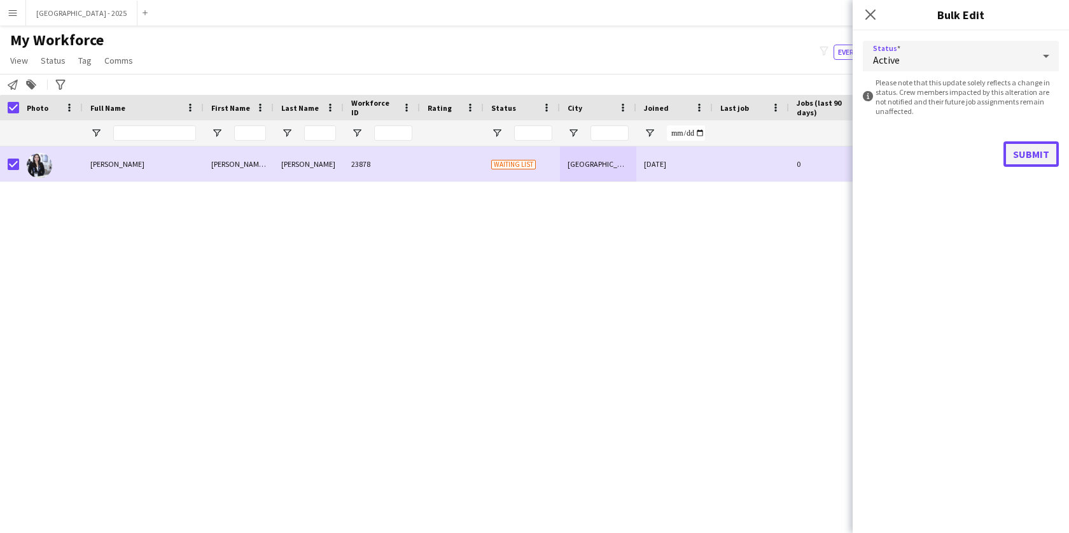
click at [1037, 155] on button "Submit" at bounding box center [1030, 153] width 55 height 25
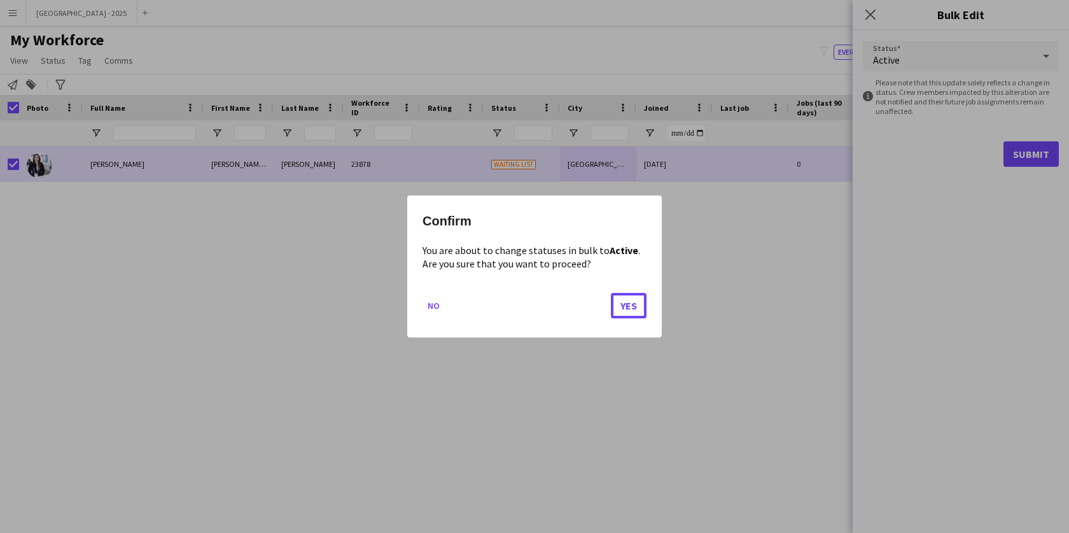
click at [636, 304] on button "Yes" at bounding box center [629, 305] width 36 height 25
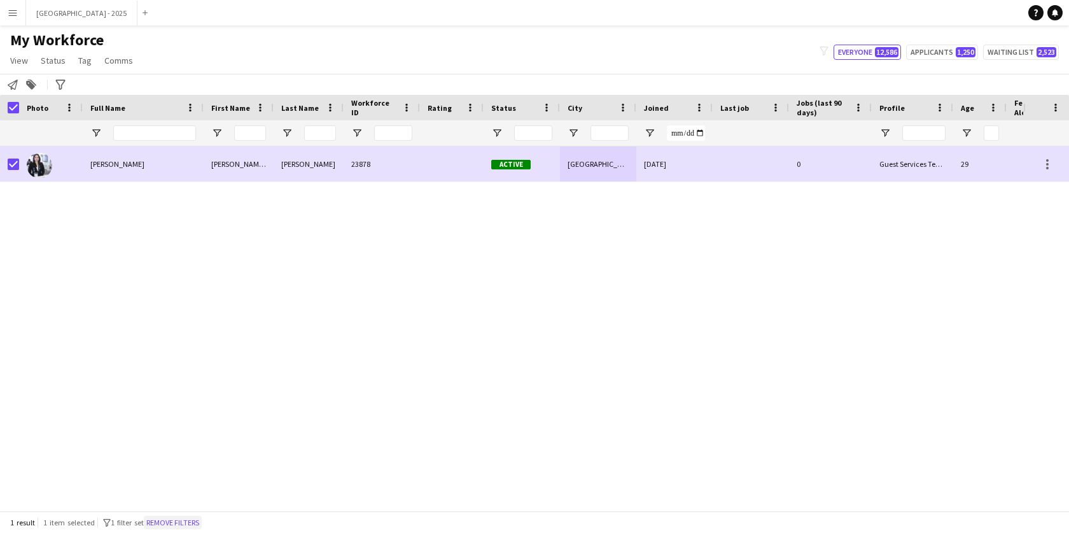
click at [197, 521] on button "Remove filters" at bounding box center [173, 522] width 58 height 14
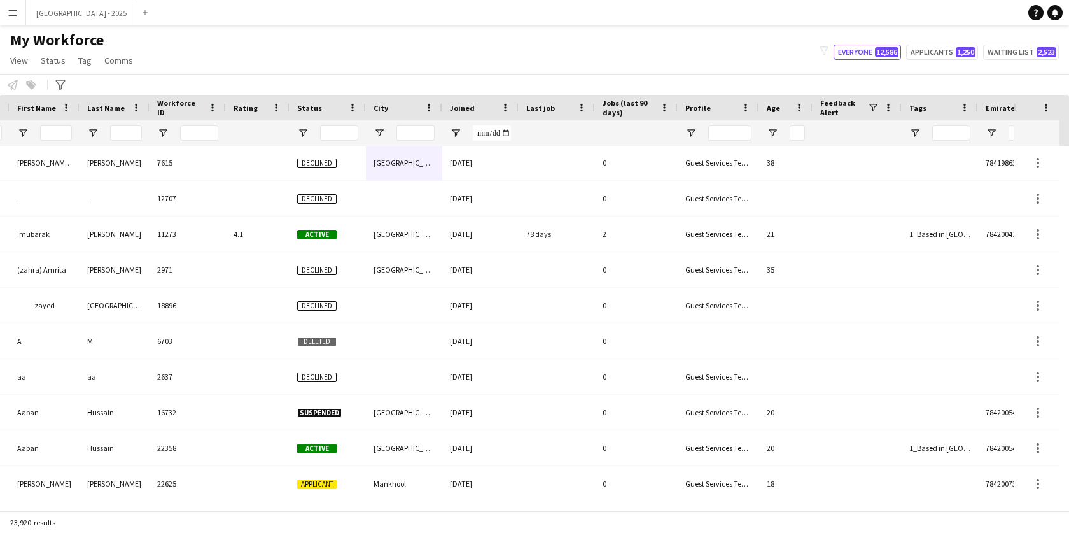
scroll to position [0, 286]
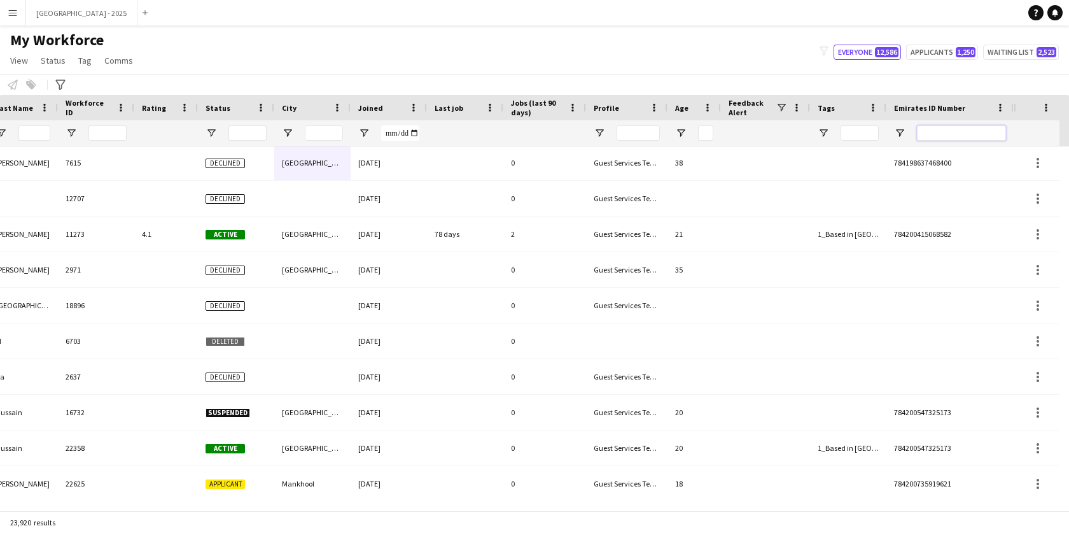
click at [982, 132] on input "Emirates ID Number Filter Input" at bounding box center [961, 132] width 89 height 15
paste input "*******"
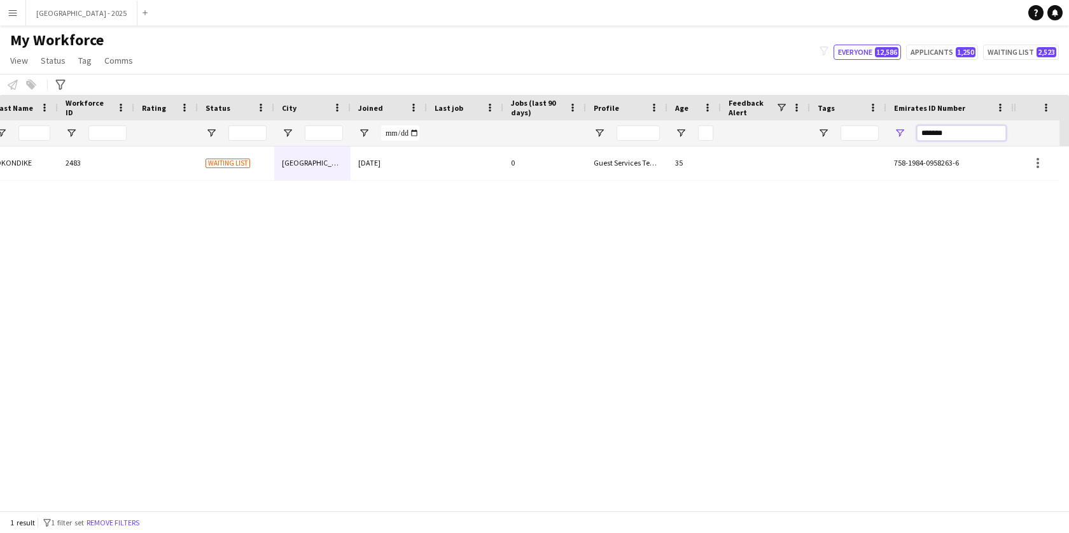
scroll to position [0, 0]
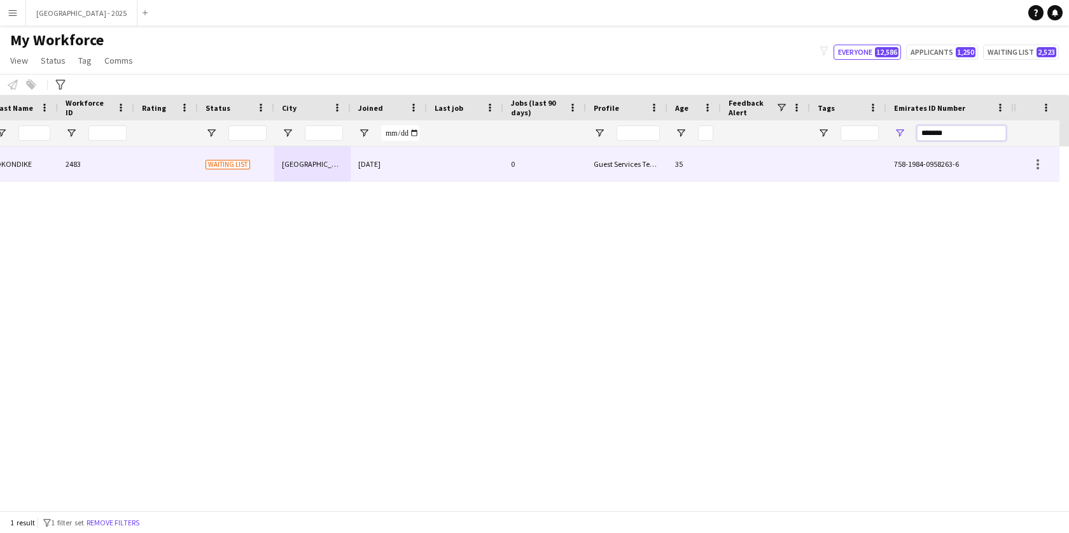
type input "*******"
click at [444, 167] on div at bounding box center [465, 163] width 76 height 35
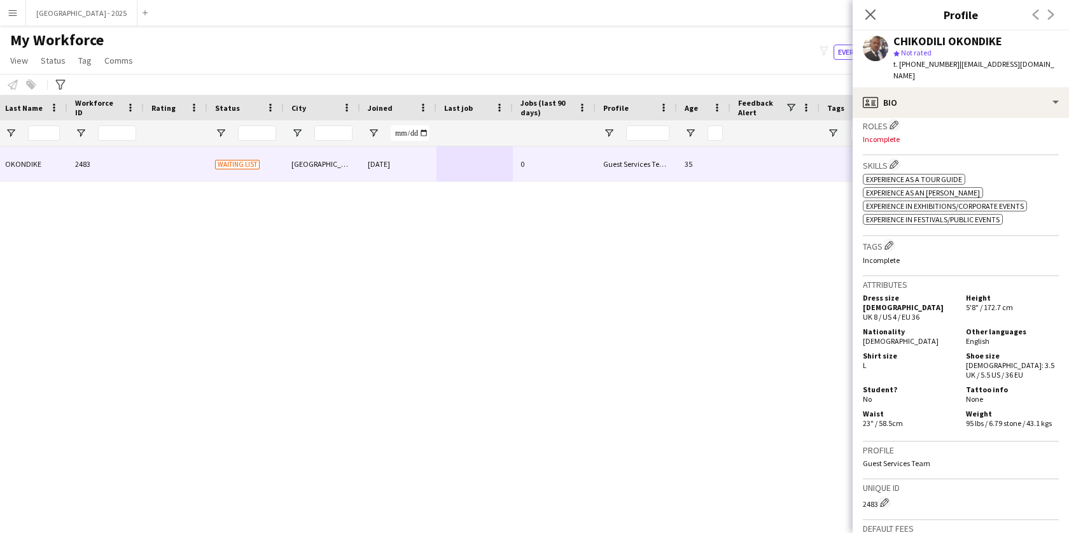
scroll to position [390, 0]
click at [890, 241] on app-icon "Edit crew company tags" at bounding box center [888, 245] width 9 height 9
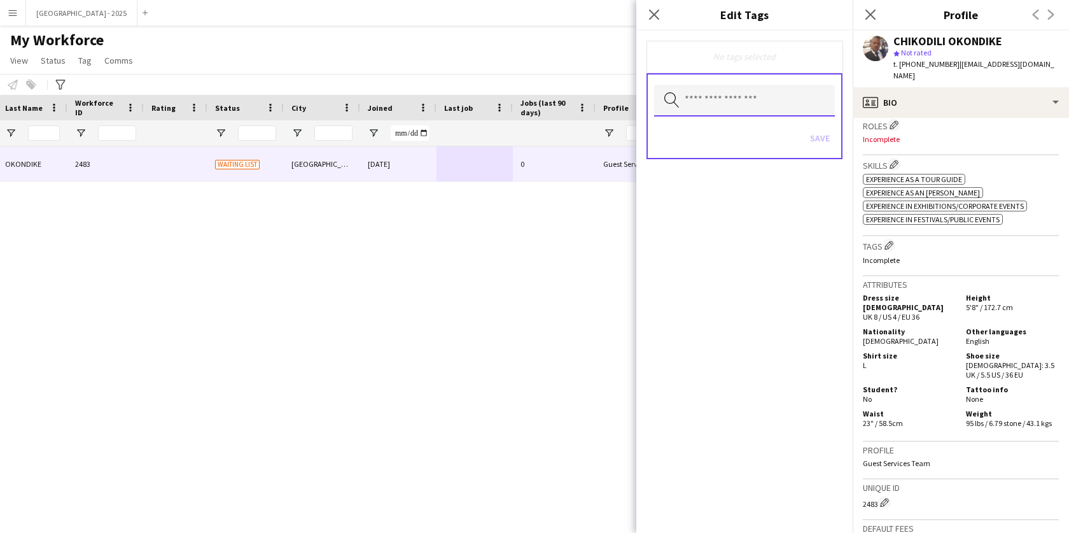
click at [774, 107] on input "text" at bounding box center [744, 101] width 181 height 32
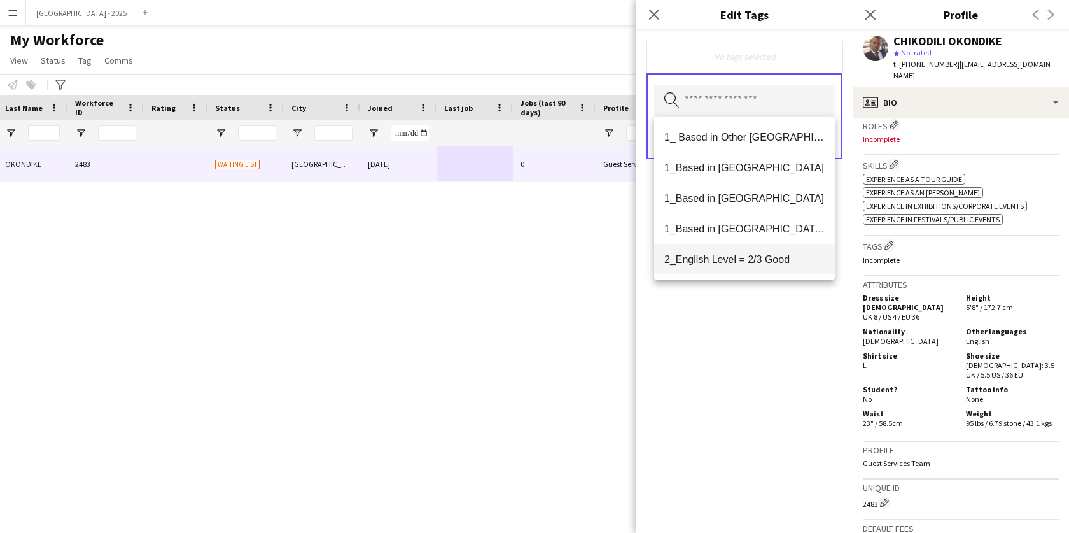
click at [781, 258] on span "2_English Level = 2/3 Good" at bounding box center [744, 259] width 160 height 12
click at [799, 316] on div "2_English Level = 2/3 Good Remove Search by tag name Save" at bounding box center [744, 282] width 216 height 502
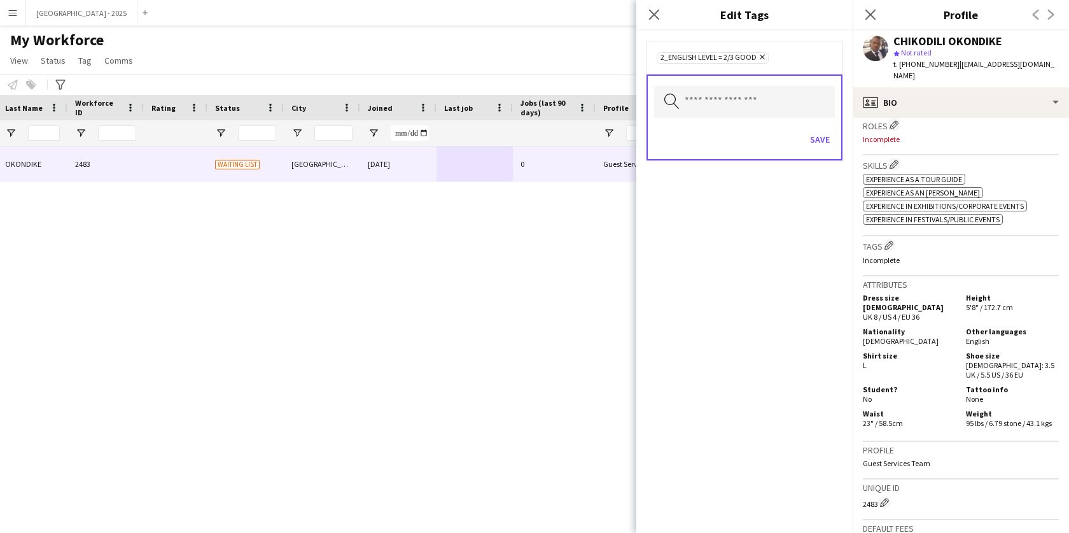
click at [818, 151] on div "Save" at bounding box center [744, 141] width 181 height 36
click at [825, 140] on button "Save" at bounding box center [820, 139] width 30 height 20
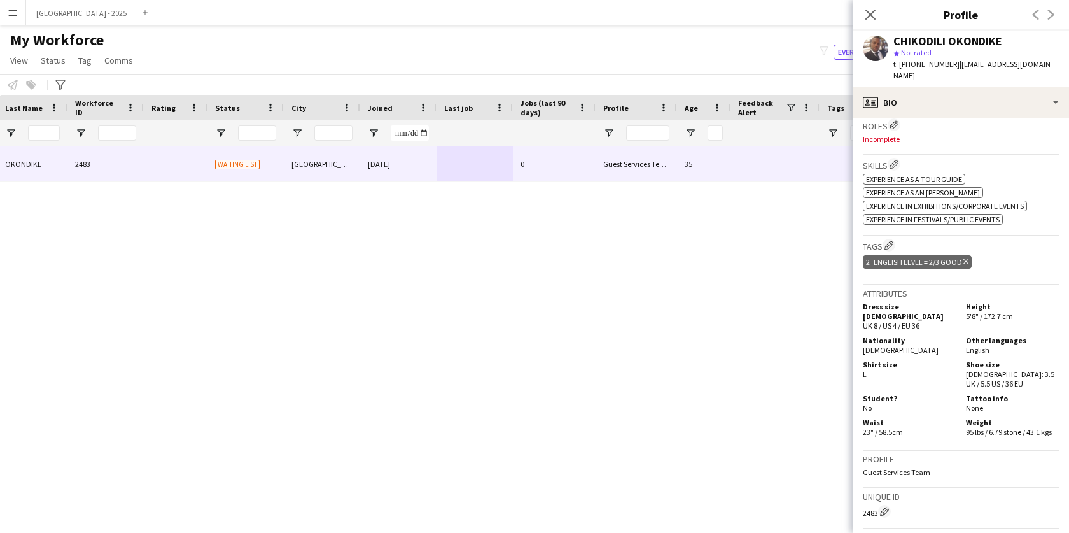
click at [892, 253] on div "2_English Level = 2/3 Good Delete tag" at bounding box center [961, 263] width 196 height 21
click at [890, 241] on app-icon "Edit crew company tags" at bounding box center [888, 245] width 9 height 9
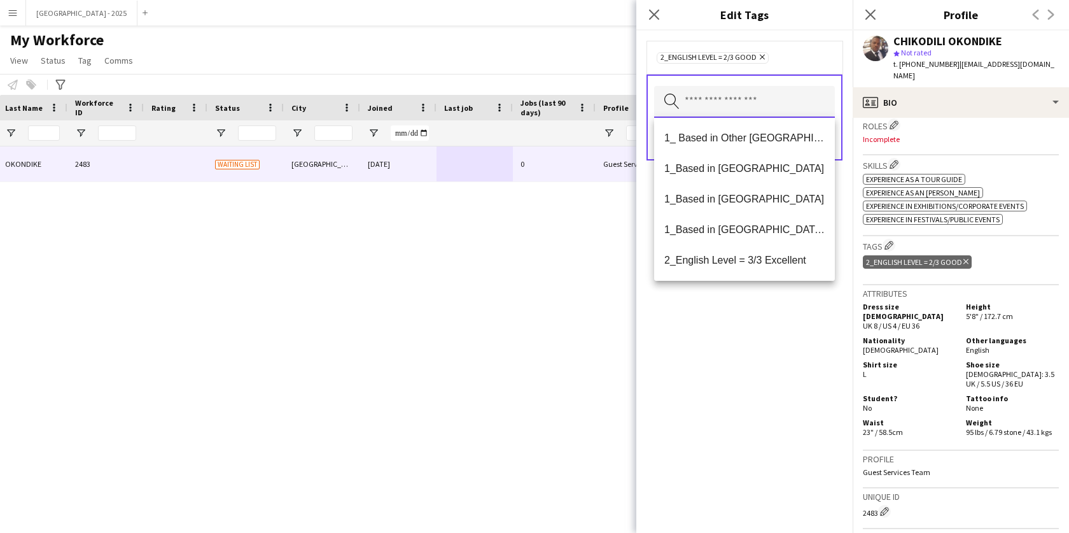
click at [752, 89] on input "text" at bounding box center [744, 102] width 181 height 32
click at [779, 225] on span "1_Based in [GEOGRAPHIC_DATA]/[GEOGRAPHIC_DATA]/Ajman" at bounding box center [744, 229] width 160 height 12
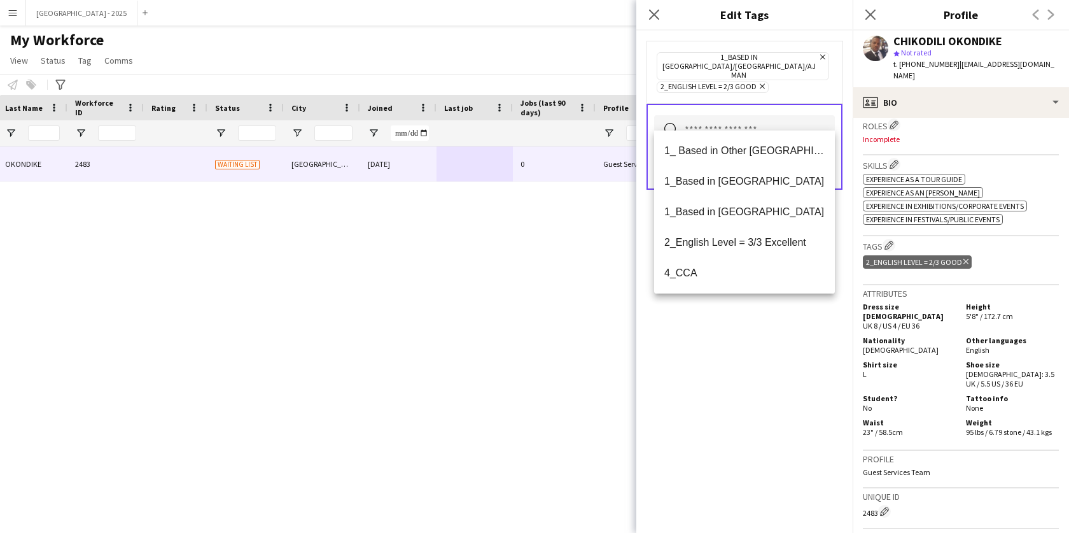
click at [814, 319] on div "1_Based in [GEOGRAPHIC_DATA]/[GEOGRAPHIC_DATA]/Ajman Remove 2_English Level = 2…" at bounding box center [744, 282] width 216 height 502
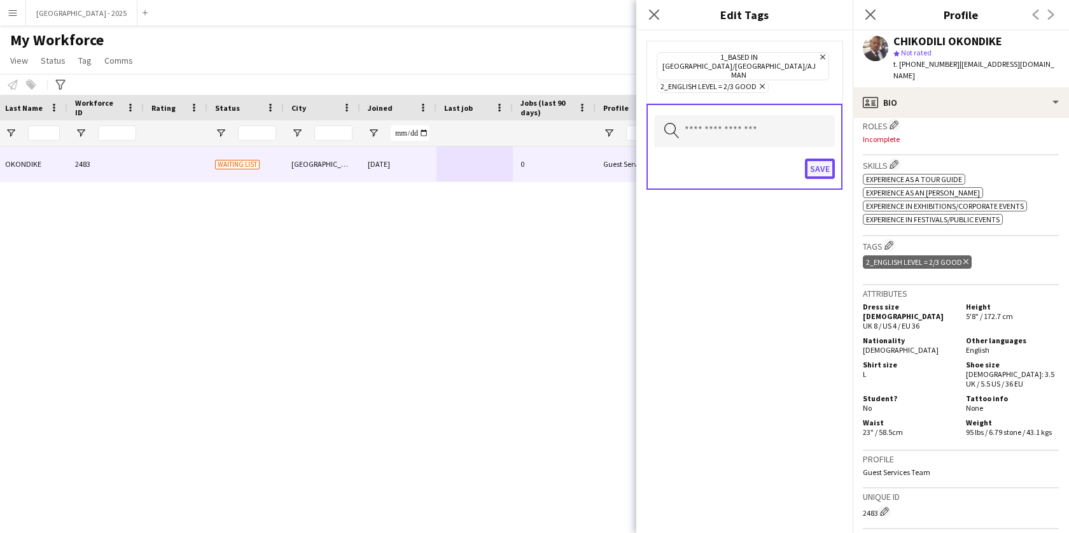
click at [828, 158] on button "Save" at bounding box center [820, 168] width 30 height 20
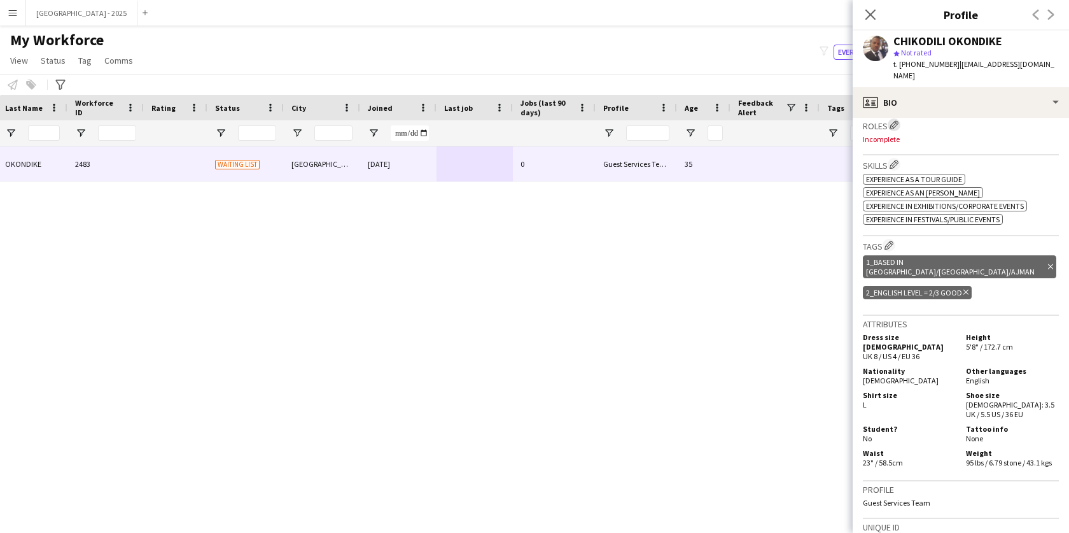
click at [898, 120] on app-icon "Edit crew company roles" at bounding box center [894, 124] width 9 height 9
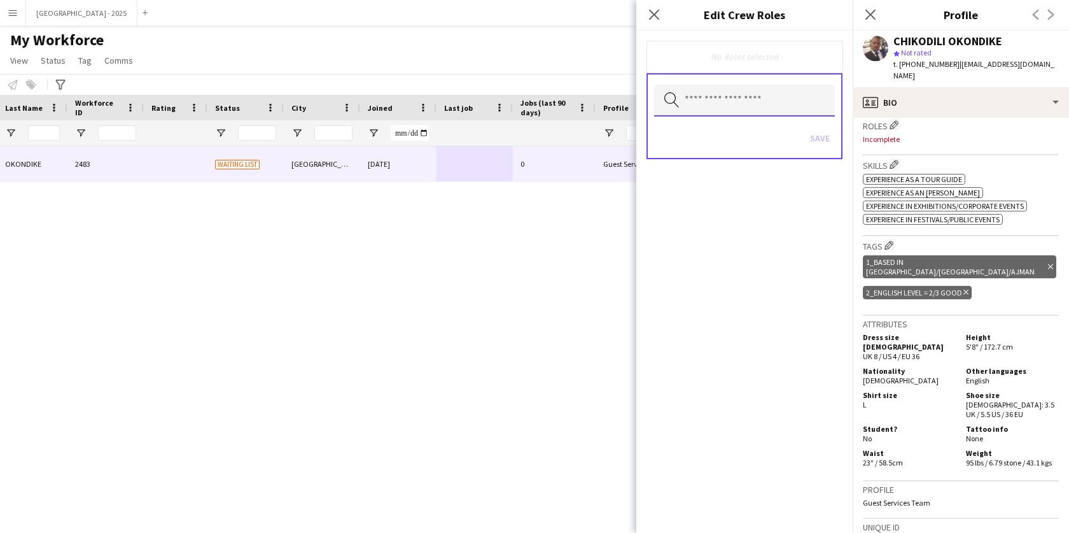
click at [730, 104] on input "text" at bounding box center [744, 101] width 181 height 32
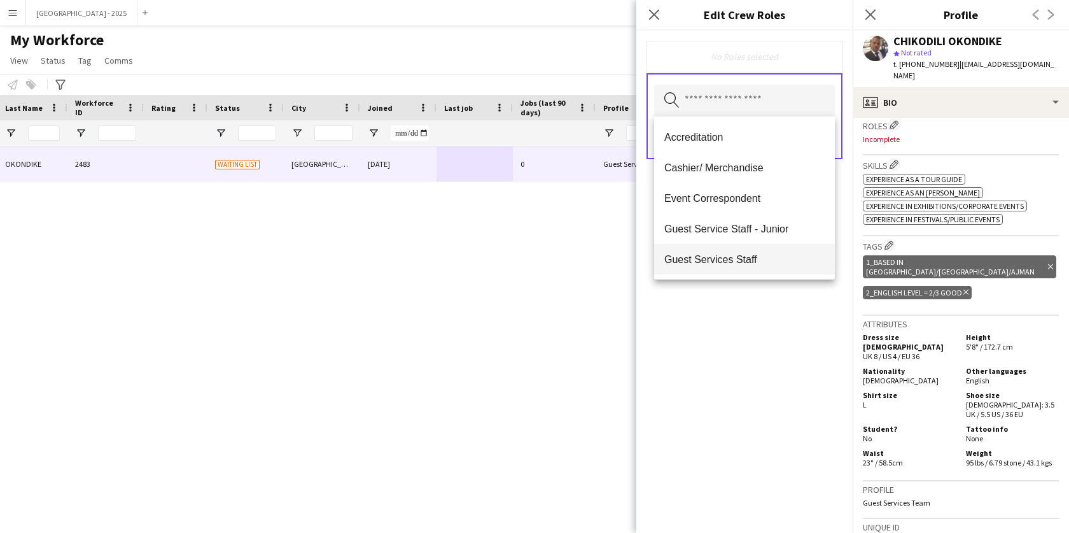
click at [797, 244] on mat-option "Guest Services Staff" at bounding box center [744, 259] width 181 height 31
click at [806, 326] on div "Guest Services Staff Remove Search by role type Save" at bounding box center [744, 282] width 216 height 502
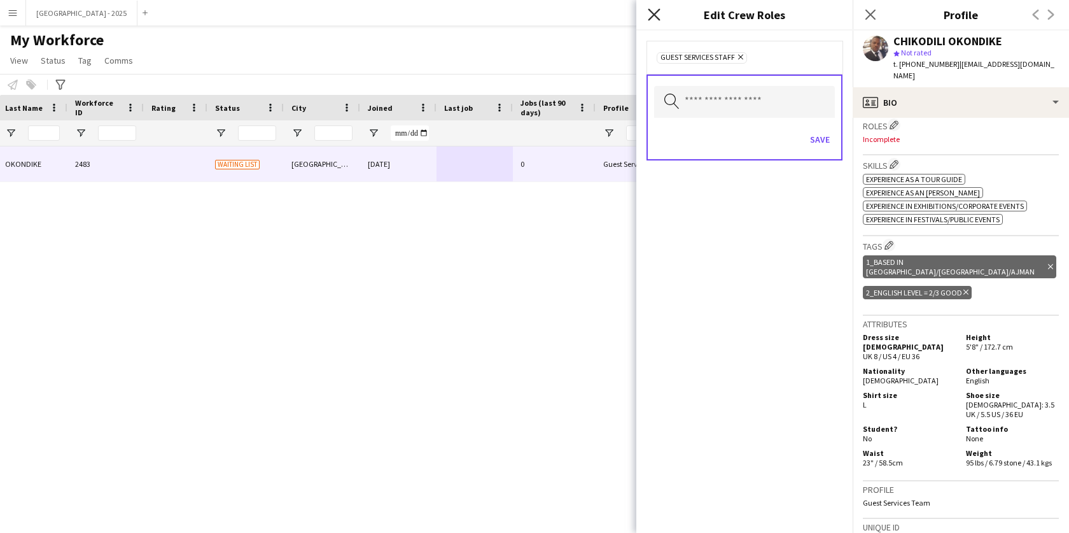
click at [656, 18] on icon "Close pop-in" at bounding box center [654, 14] width 12 height 12
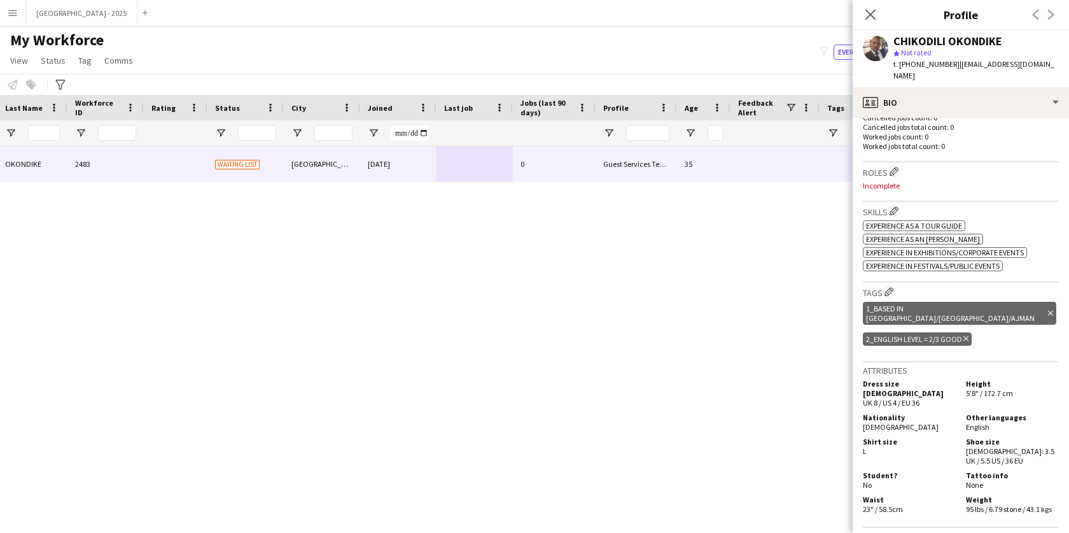
scroll to position [297, 0]
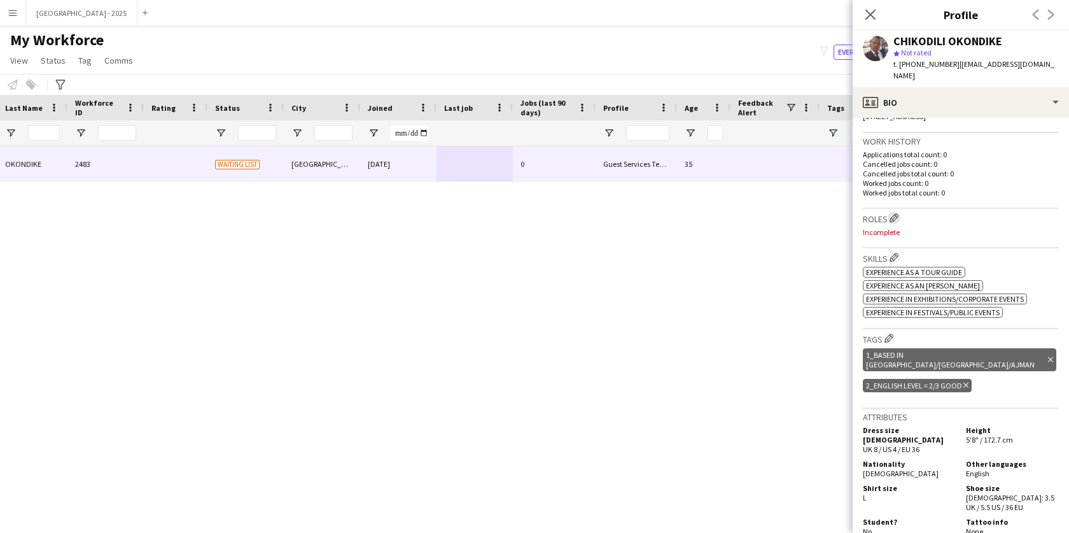
click at [896, 213] on app-icon "Edit crew company roles" at bounding box center [894, 217] width 9 height 9
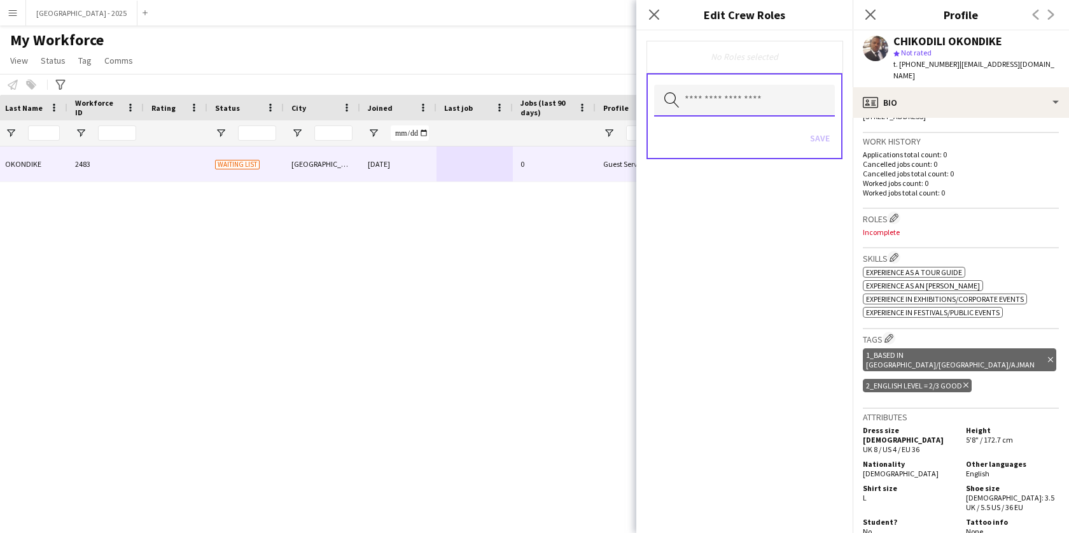
click at [792, 104] on input "text" at bounding box center [744, 101] width 181 height 32
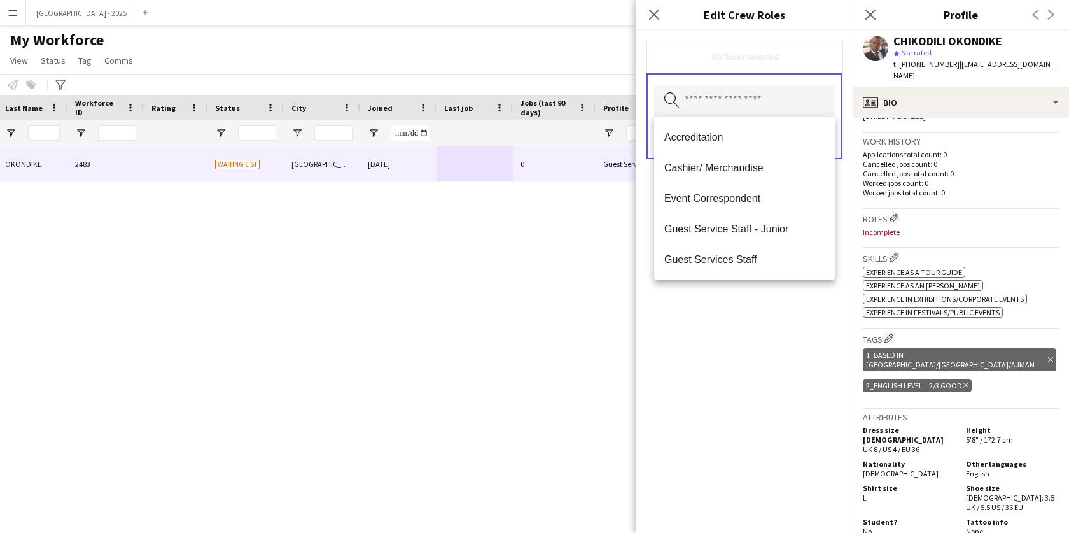
click at [788, 247] on mat-option "Guest Services Staff" at bounding box center [744, 259] width 181 height 31
click at [793, 325] on div "Guest Services Staff Remove Search by role type Save" at bounding box center [744, 282] width 216 height 502
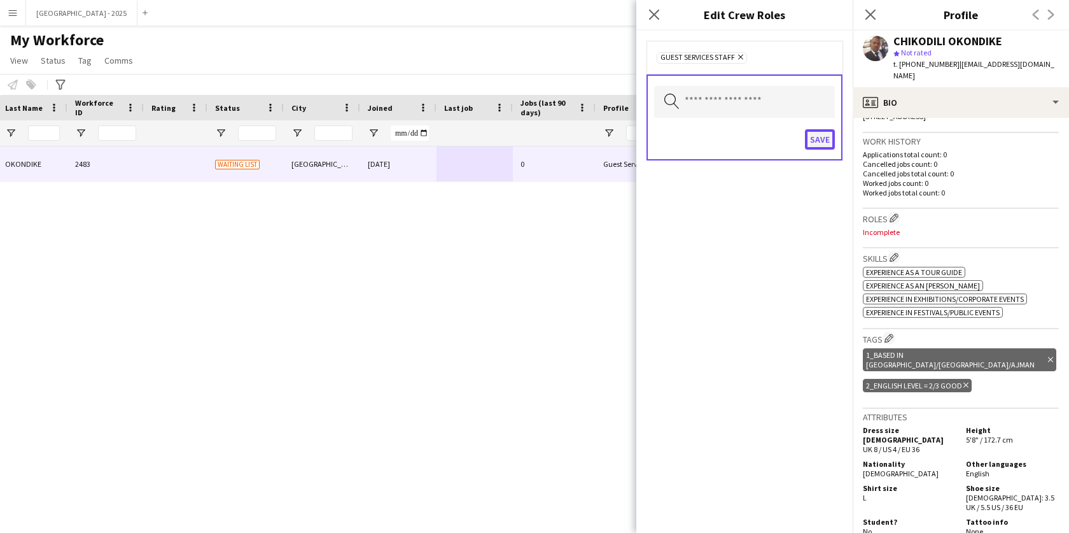
click at [805, 135] on button "Save" at bounding box center [820, 139] width 30 height 20
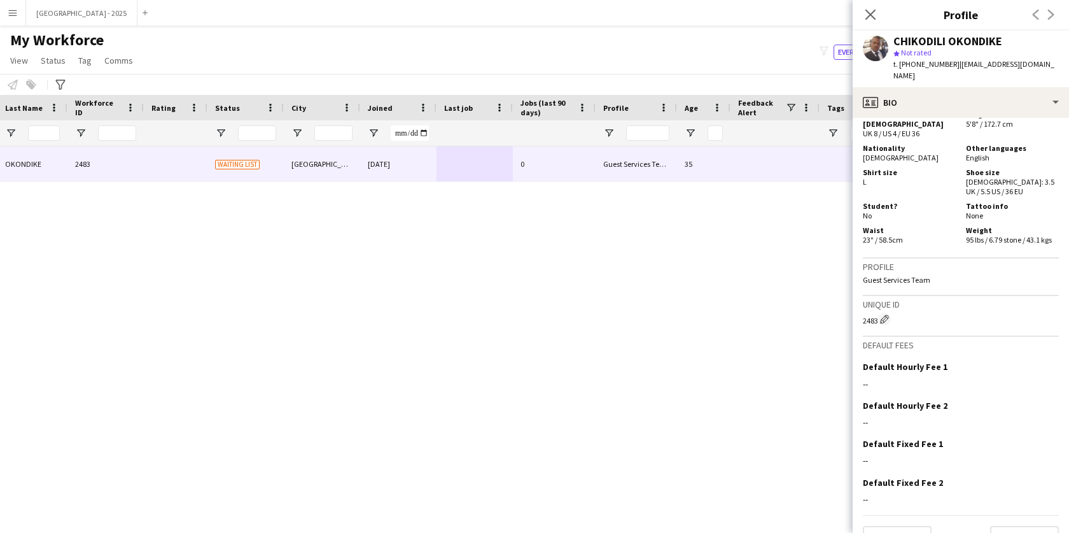
scroll to position [613, 0]
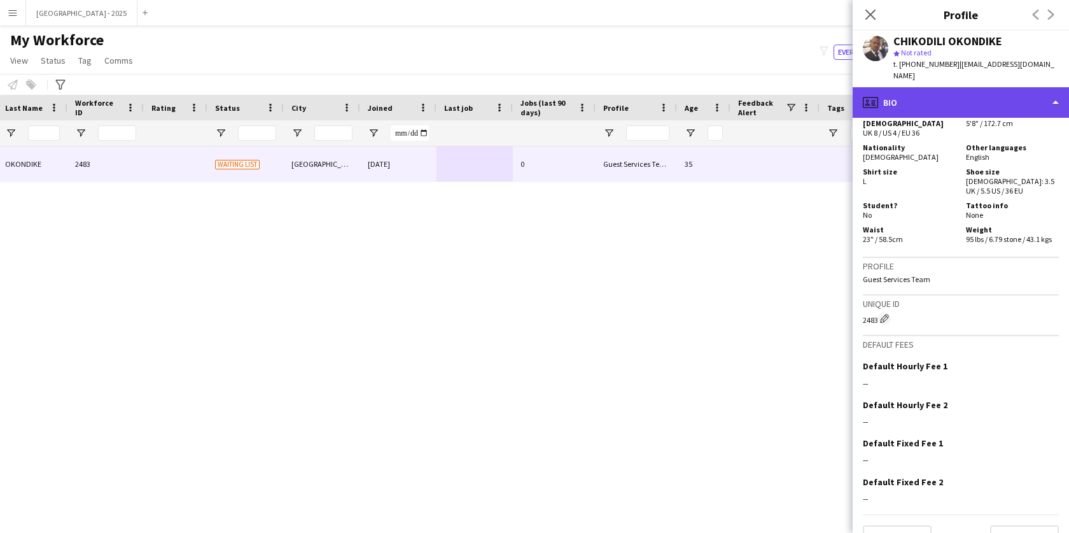
click at [970, 90] on div "profile Bio" at bounding box center [961, 102] width 216 height 31
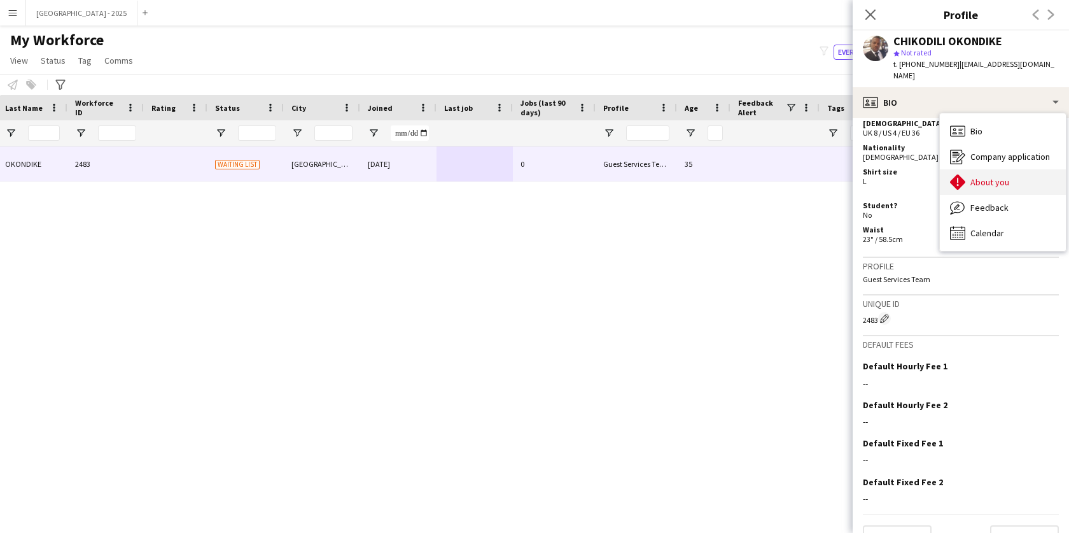
click at [998, 176] on span "About you" at bounding box center [989, 181] width 39 height 11
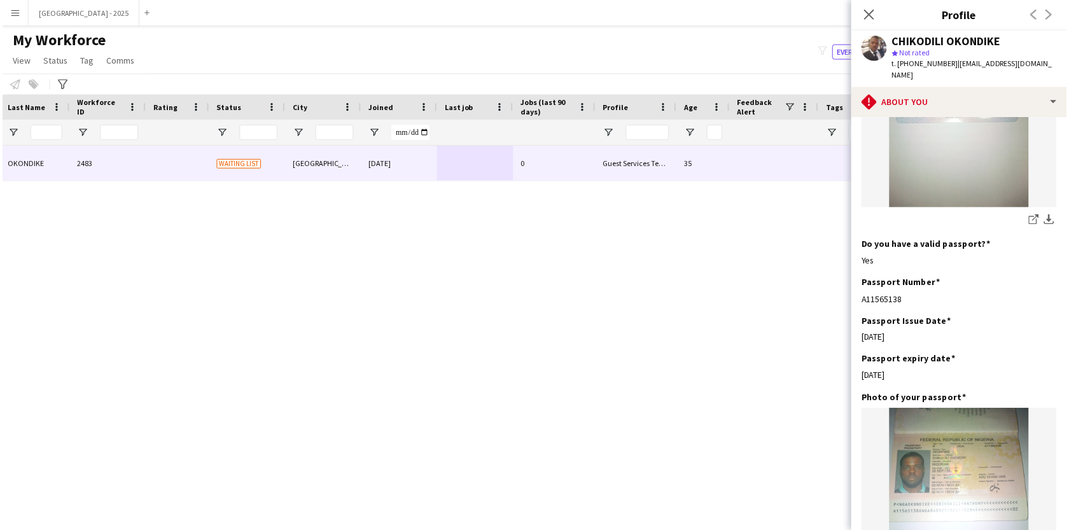
scroll to position [0, 0]
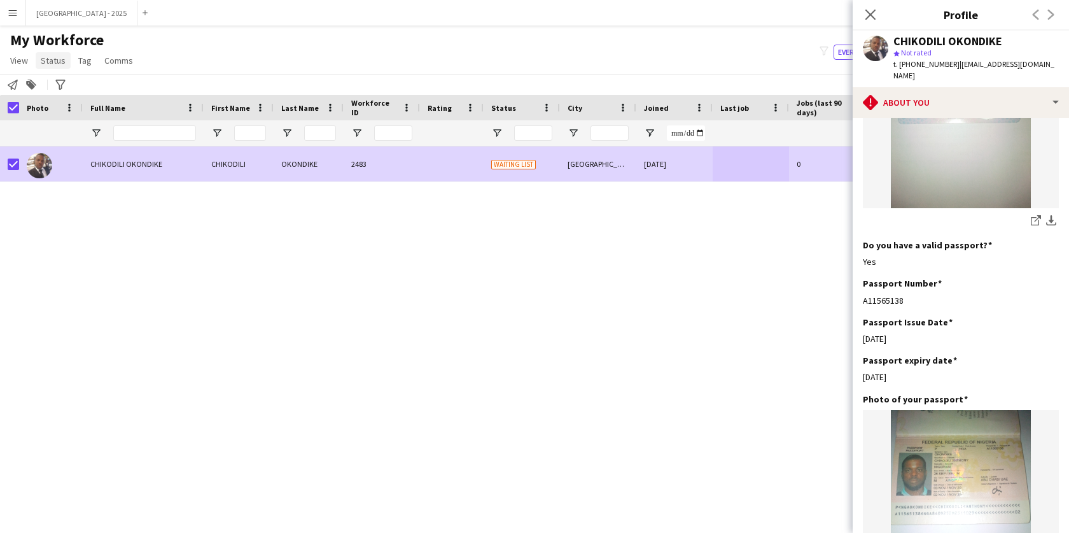
click at [54, 60] on span "Status" at bounding box center [53, 60] width 25 height 11
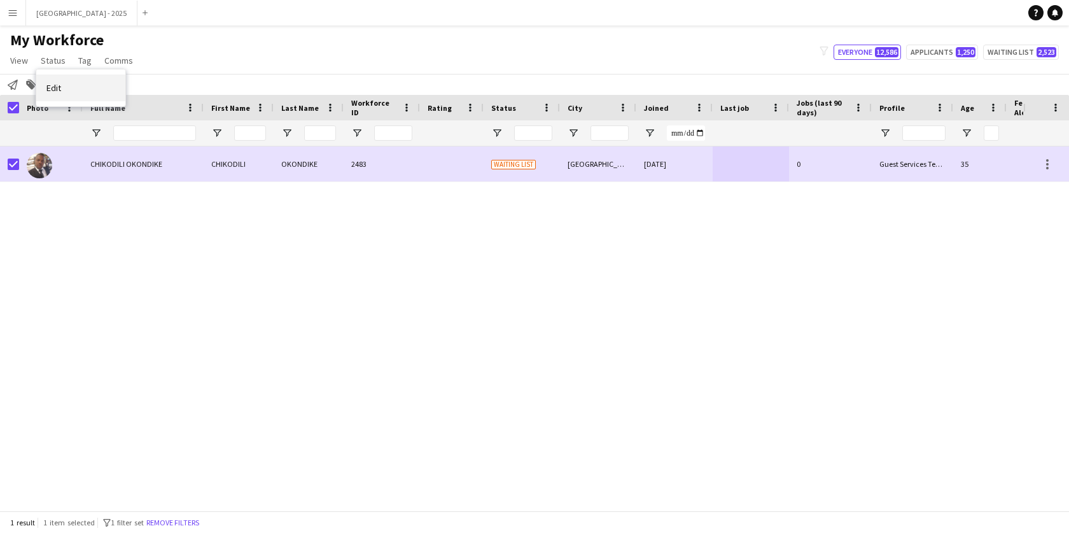
click at [79, 99] on link "Edit" at bounding box center [80, 87] width 89 height 27
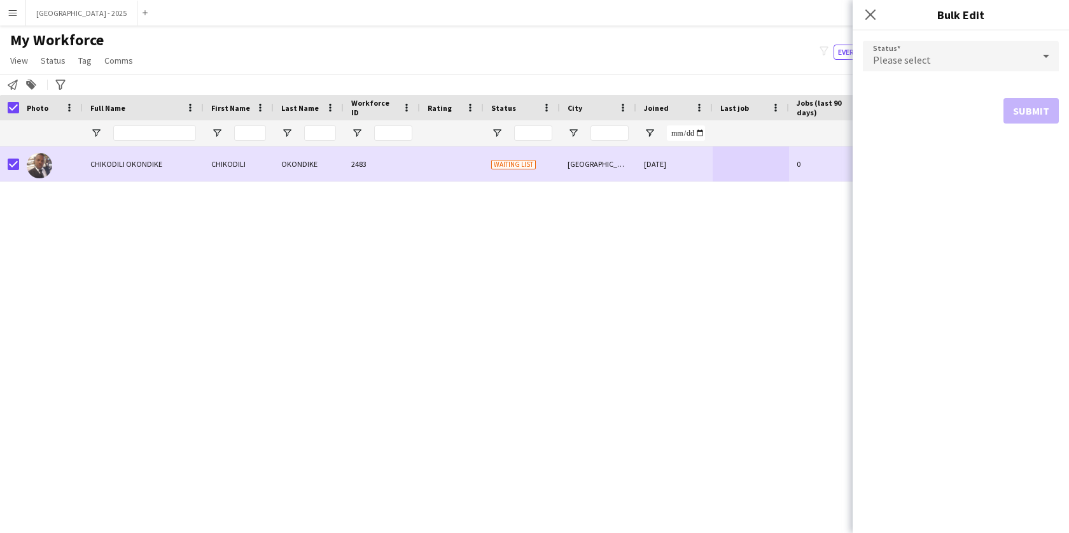
click at [954, 56] on div "Please select" at bounding box center [948, 56] width 171 height 31
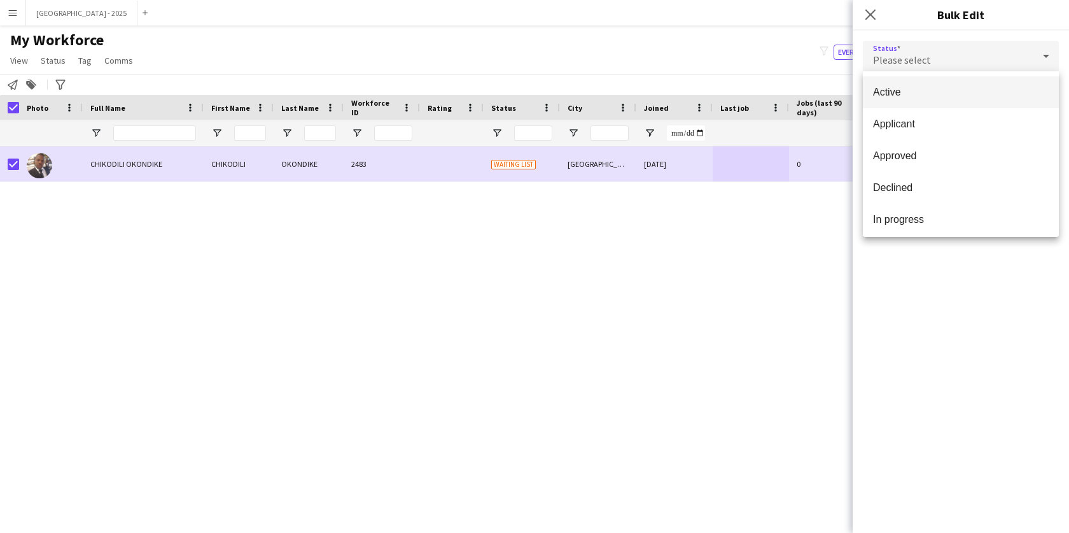
click at [929, 95] on span "Active" at bounding box center [961, 92] width 176 height 12
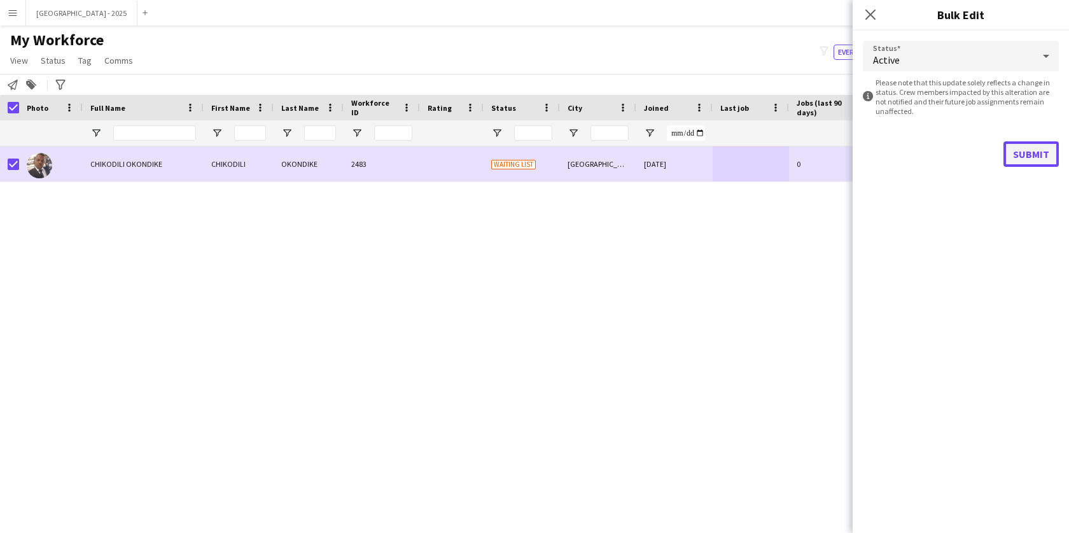
click at [1031, 151] on button "Submit" at bounding box center [1030, 153] width 55 height 25
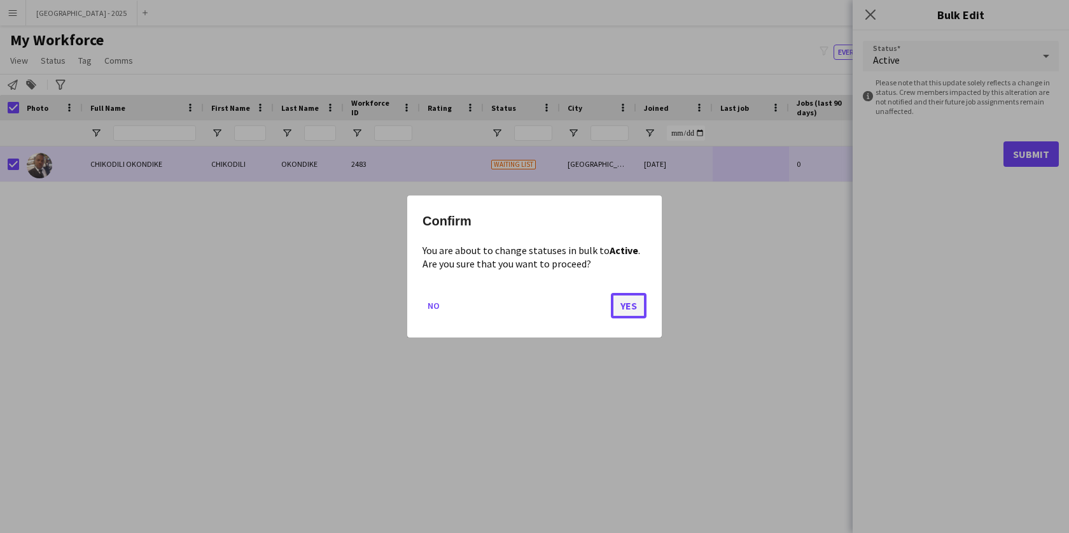
click at [638, 304] on button "Yes" at bounding box center [629, 305] width 36 height 25
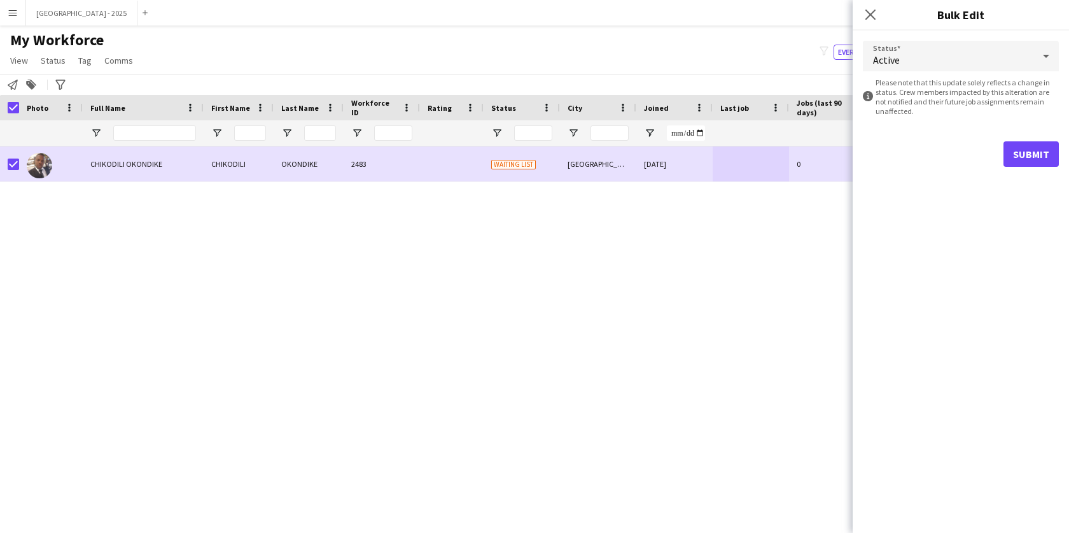
click at [638, 304] on button "Yes" at bounding box center [629, 305] width 36 height 25
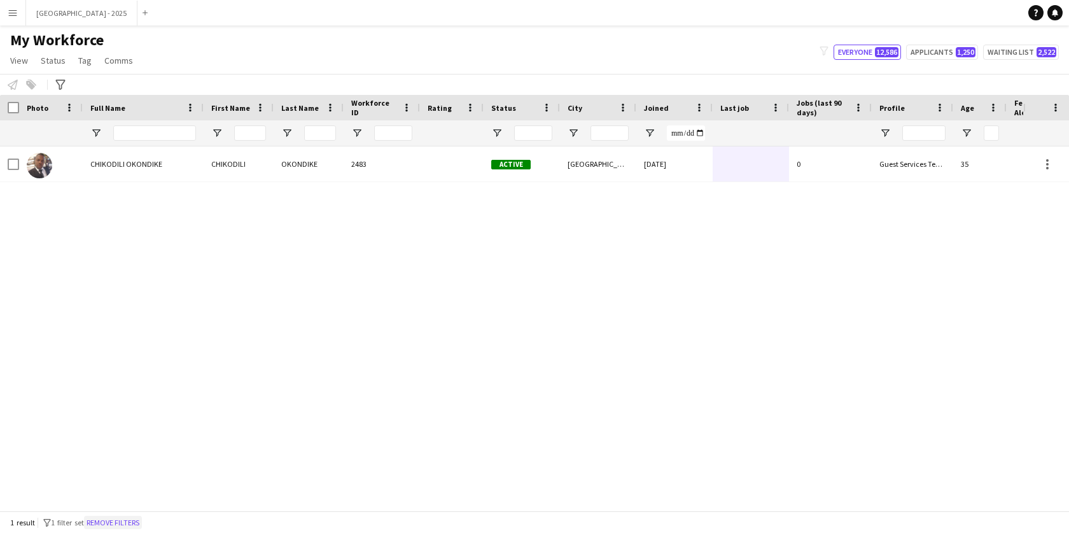
click at [142, 516] on button "Remove filters" at bounding box center [113, 522] width 58 height 14
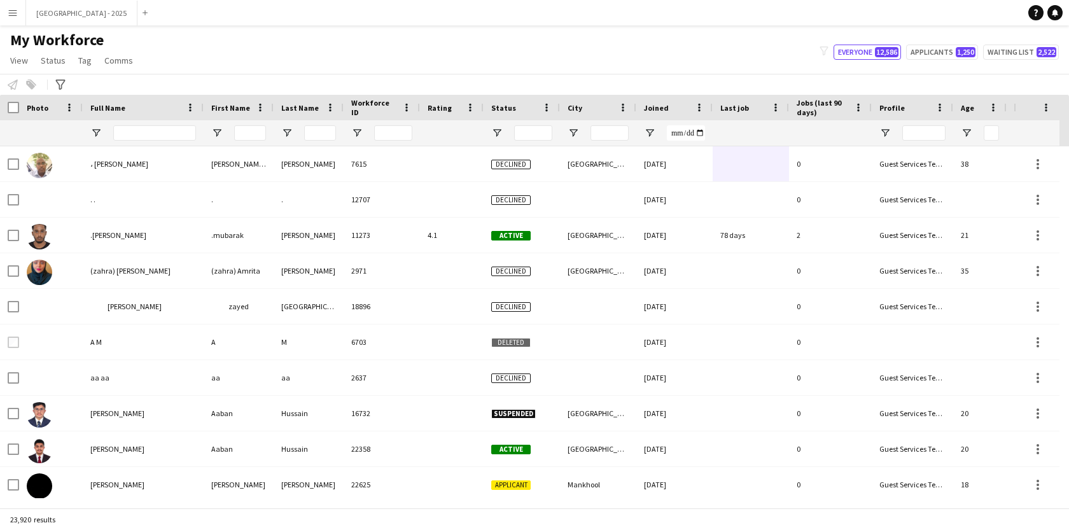
scroll to position [0, 286]
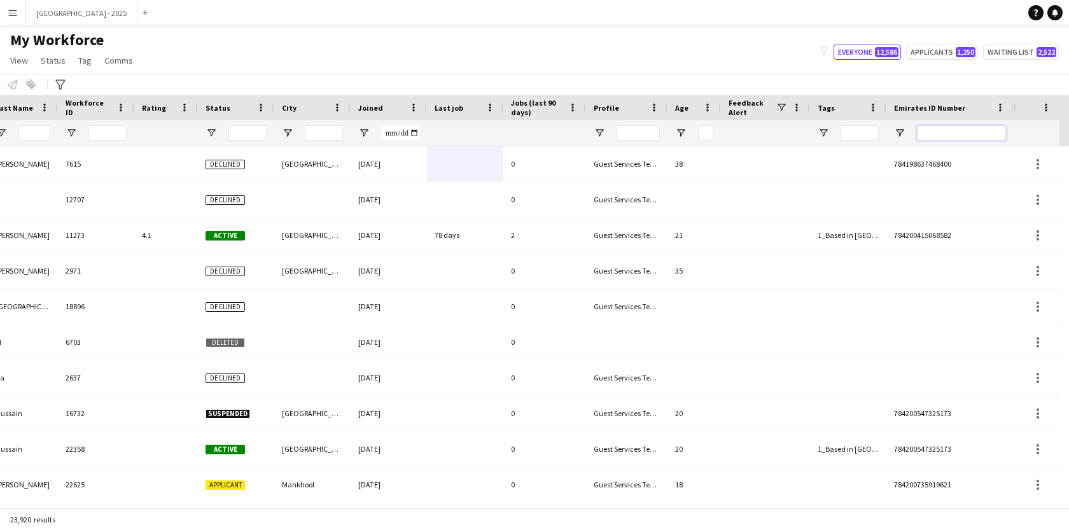
click at [922, 132] on input "Emirates ID Number Filter Input" at bounding box center [961, 132] width 89 height 15
paste input "*******"
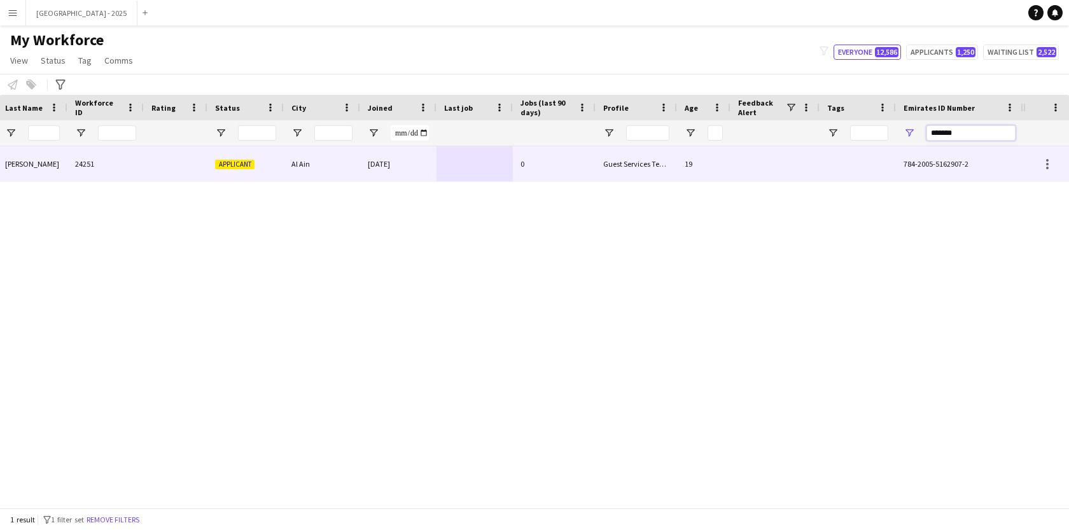
scroll to position [0, 276]
click at [583, 172] on div "0" at bounding box center [554, 163] width 83 height 35
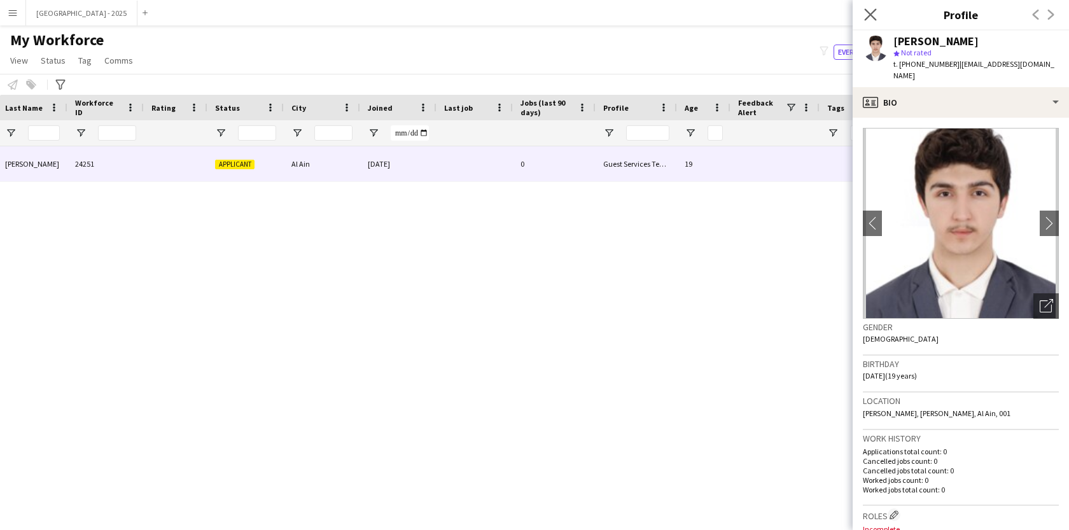
click at [864, 19] on icon "Close pop-in" at bounding box center [870, 14] width 12 height 12
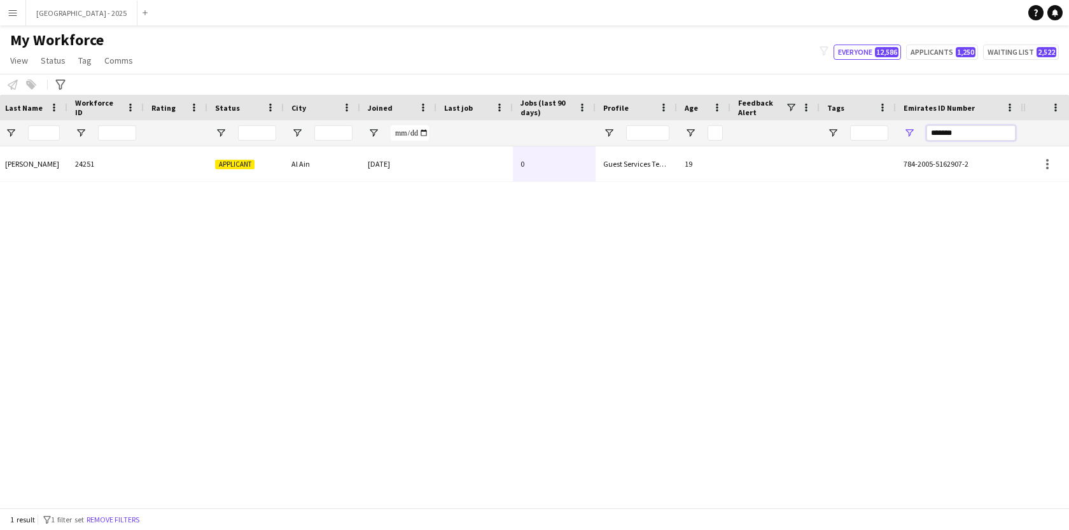
click at [941, 130] on input "*******" at bounding box center [970, 132] width 89 height 15
click at [944, 132] on input "*******" at bounding box center [970, 132] width 89 height 15
paste input "Emirates ID Number Filter Input"
type input "*******"
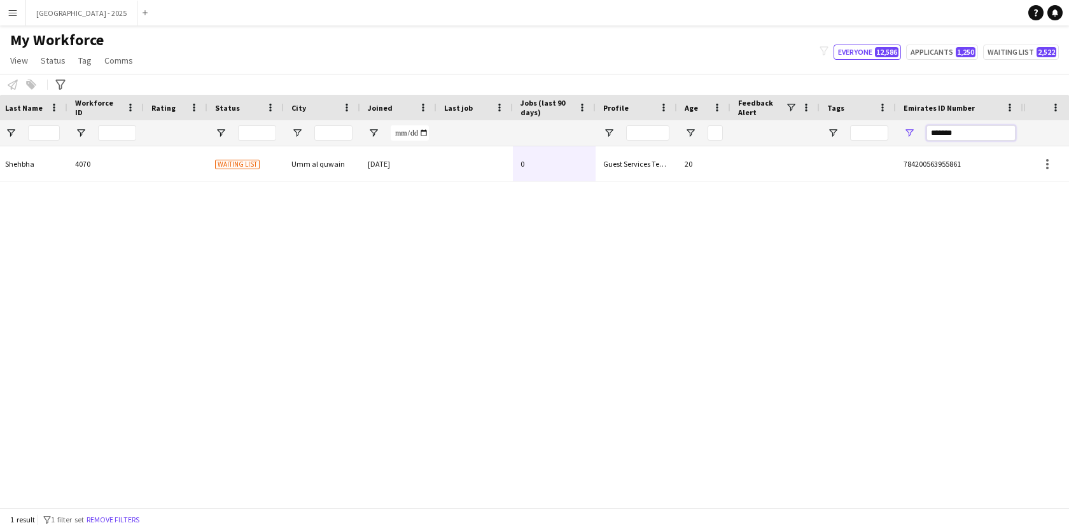
click at [951, 130] on input "*******" at bounding box center [970, 132] width 89 height 15
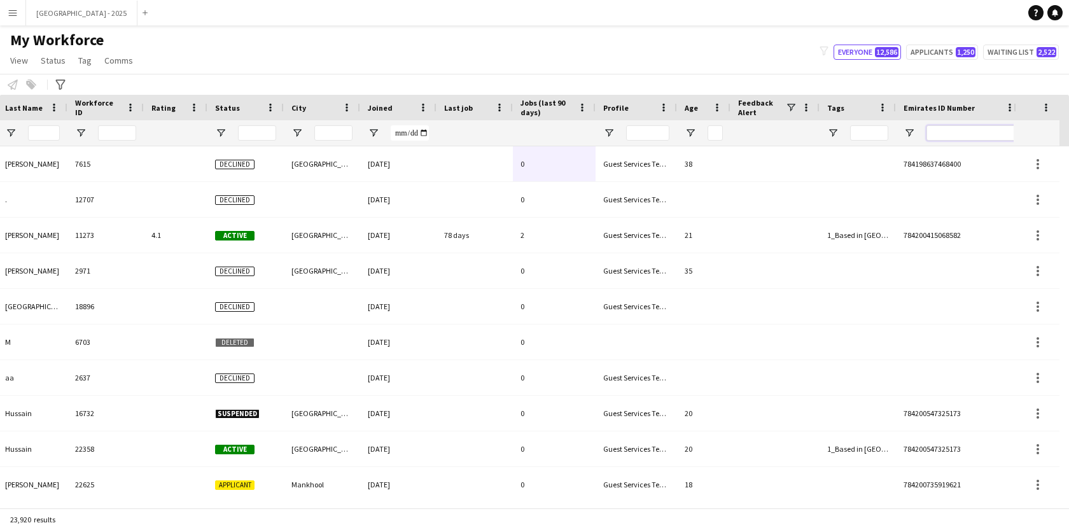
scroll to position [0, 286]
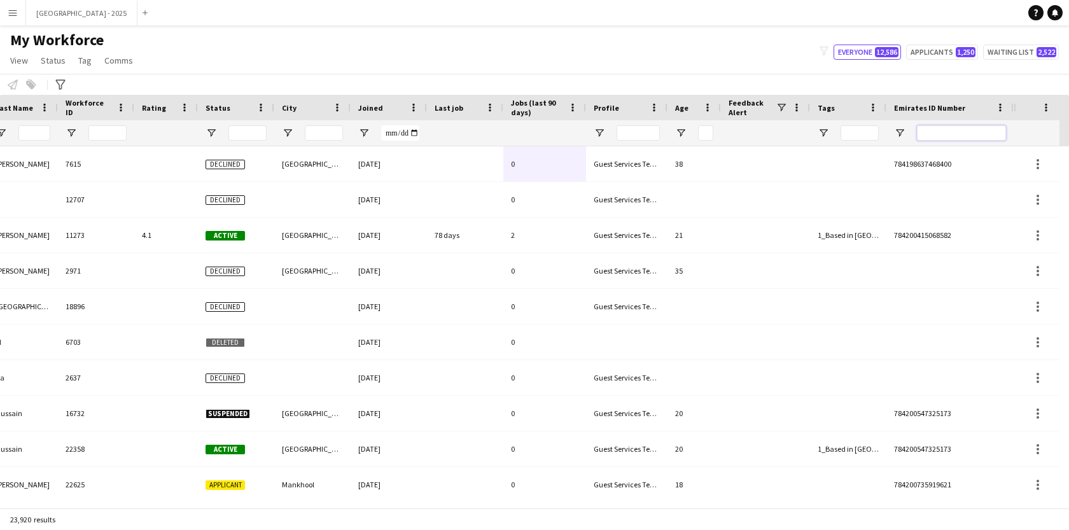
paste input "*******"
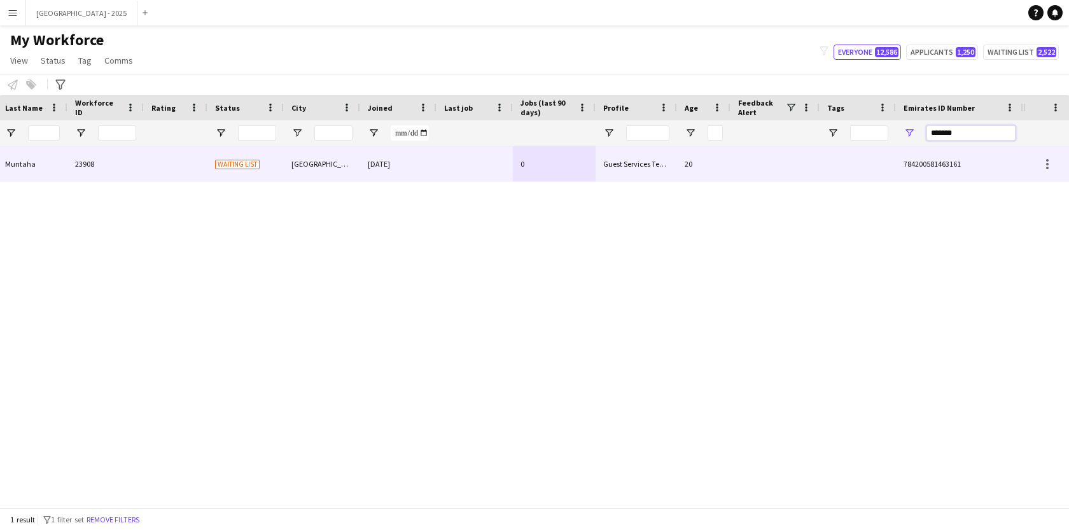
scroll to position [0, 276]
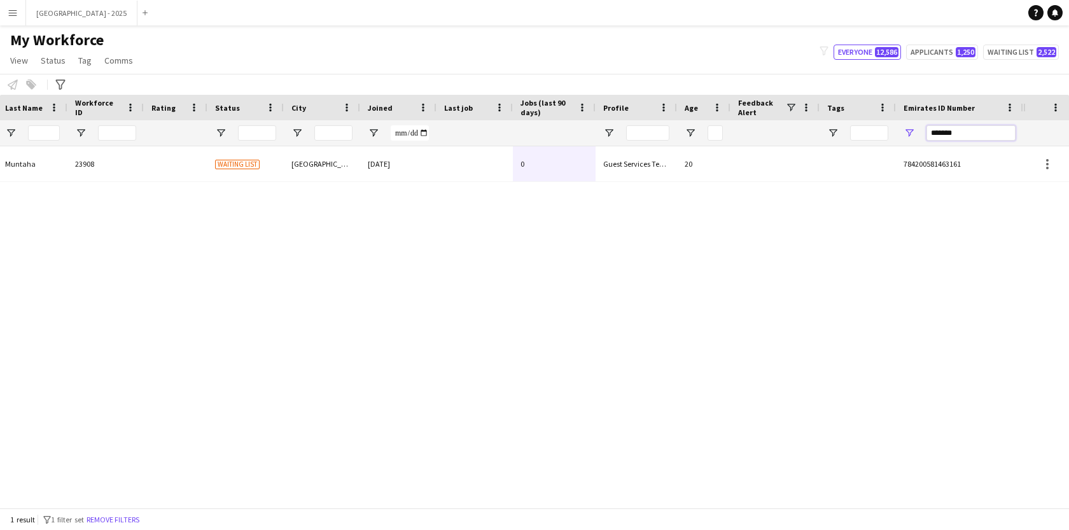
type input "*******"
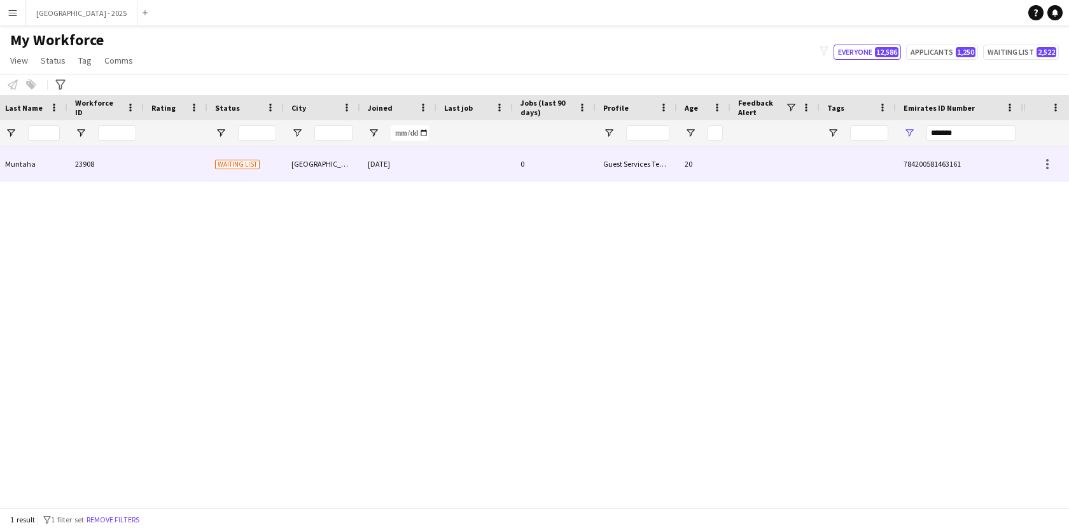
click at [535, 157] on div "0" at bounding box center [554, 163] width 83 height 35
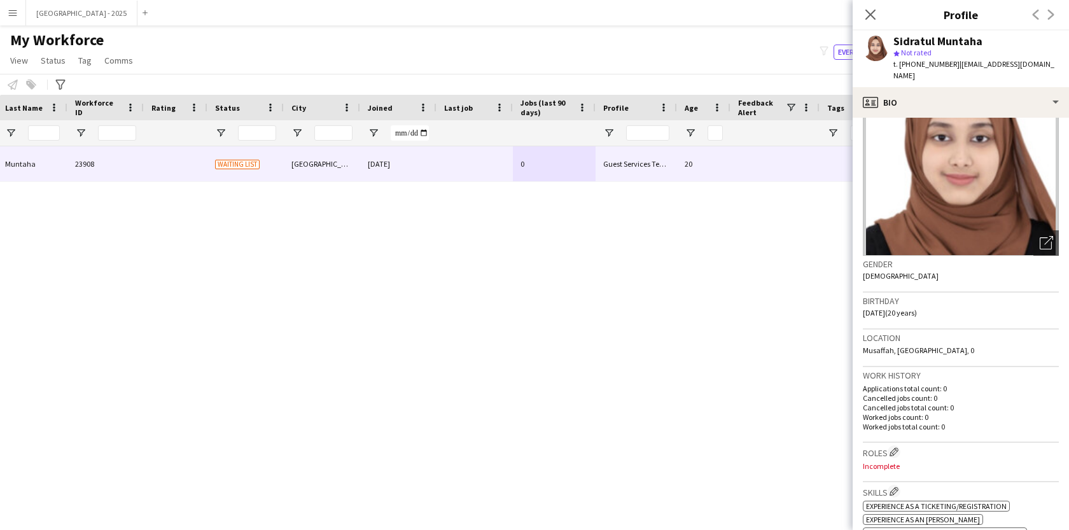
scroll to position [185, 0]
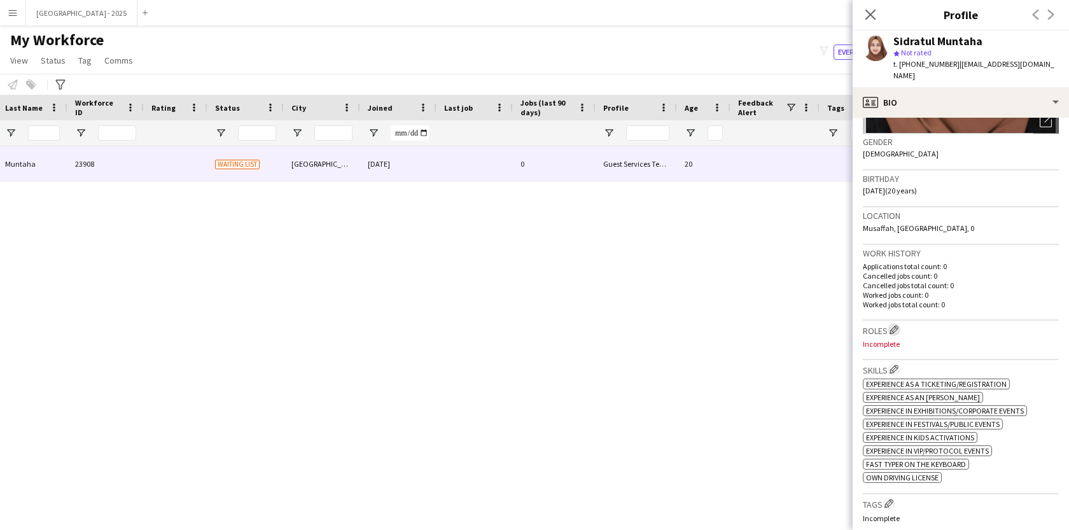
click at [893, 325] on app-icon "Edit crew company roles" at bounding box center [894, 329] width 9 height 9
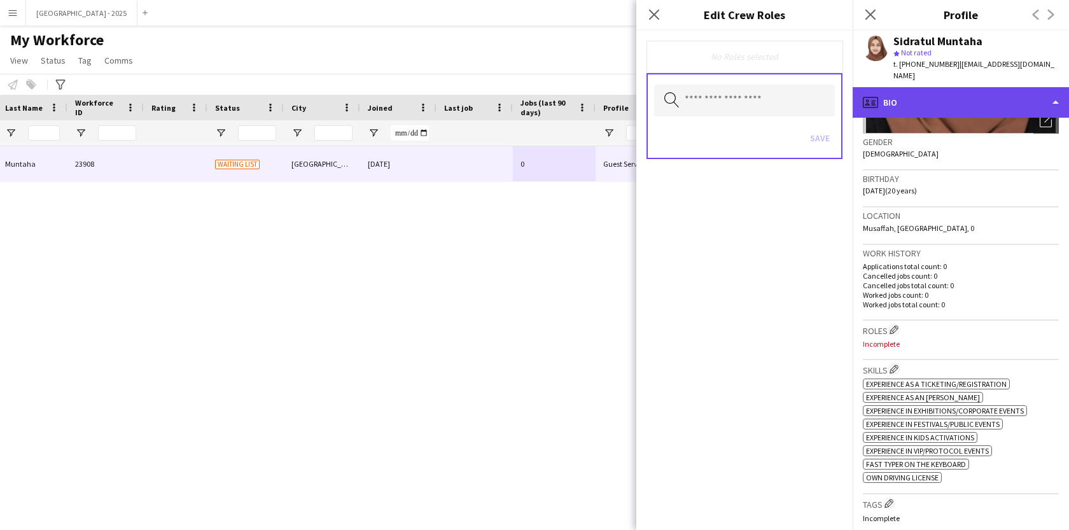
click at [923, 87] on div "profile Bio" at bounding box center [961, 102] width 216 height 31
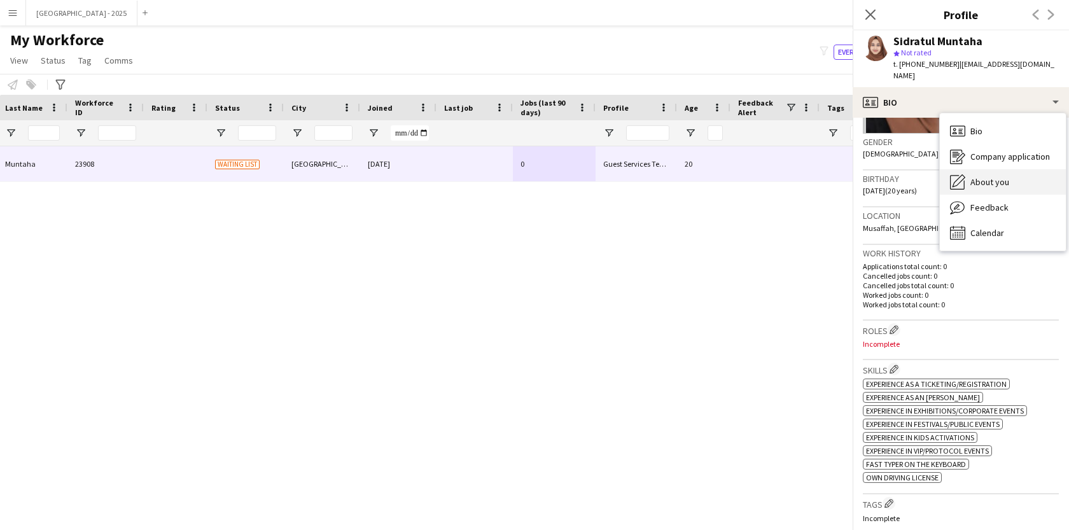
click at [984, 169] on div "About you About you" at bounding box center [1003, 181] width 126 height 25
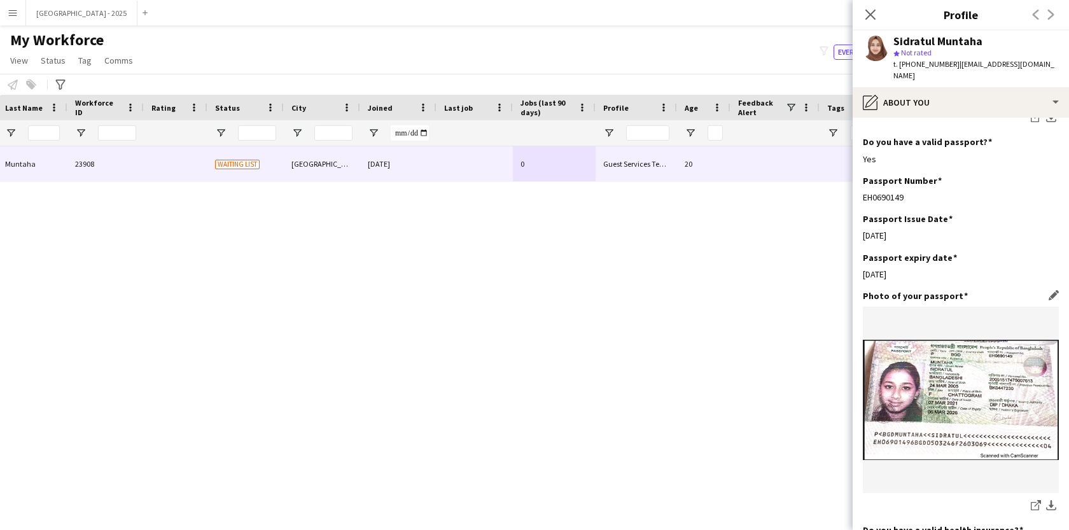
scroll to position [841, 0]
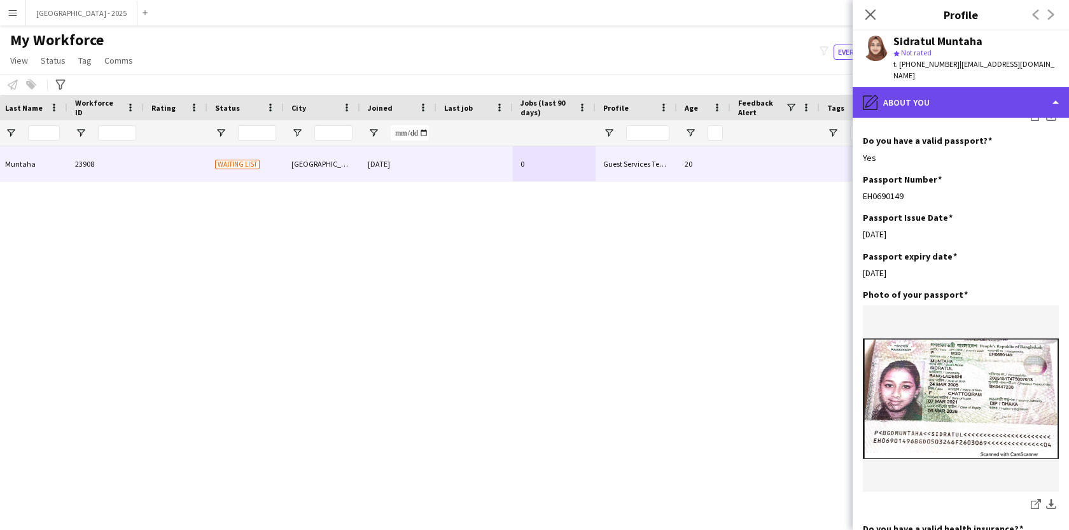
click at [961, 87] on div "pencil4 About you" at bounding box center [961, 102] width 216 height 31
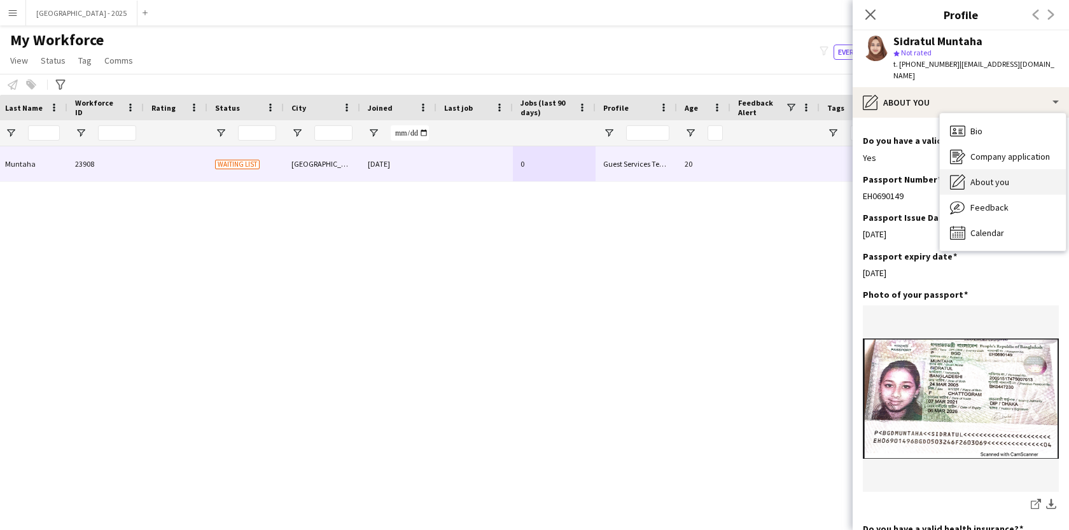
click at [1004, 176] on div "About you About you" at bounding box center [1003, 181] width 126 height 25
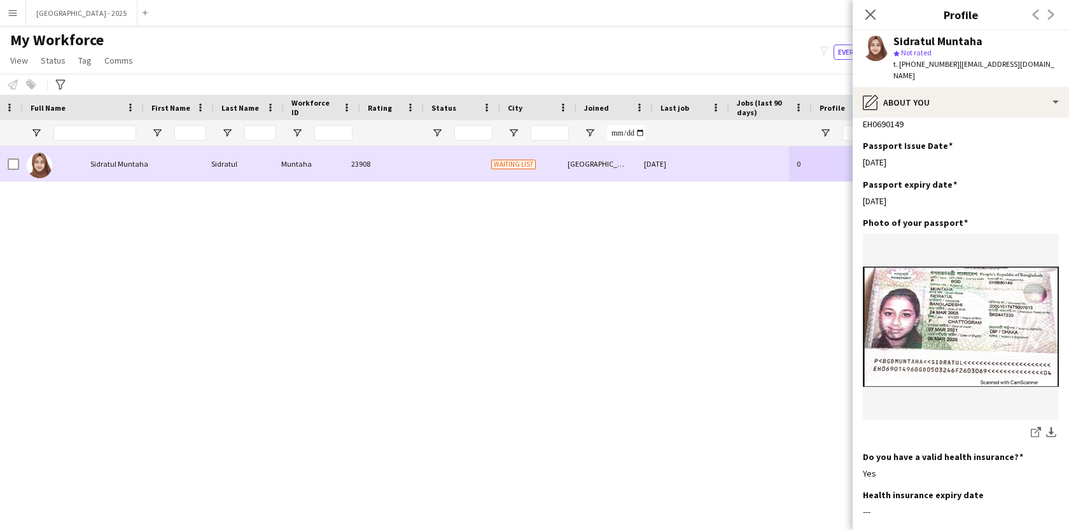
scroll to position [0, 0]
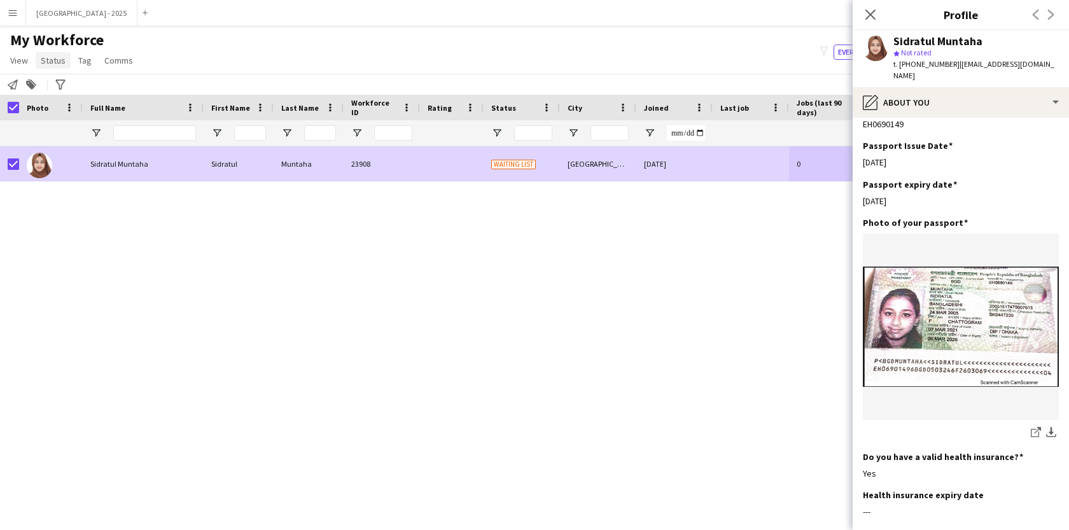
click at [59, 55] on span "Status" at bounding box center [53, 60] width 25 height 11
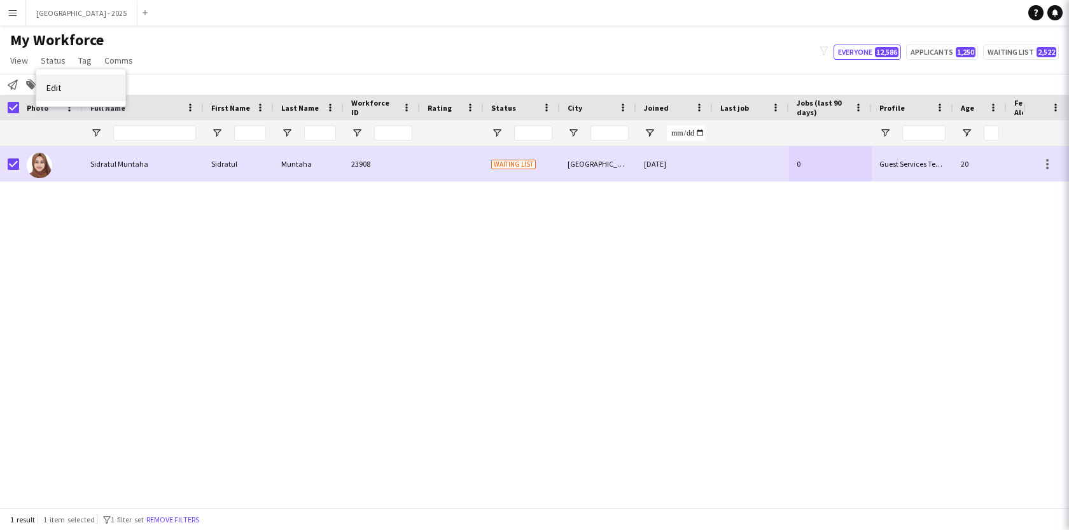
click at [64, 78] on link "Edit" at bounding box center [80, 87] width 89 height 27
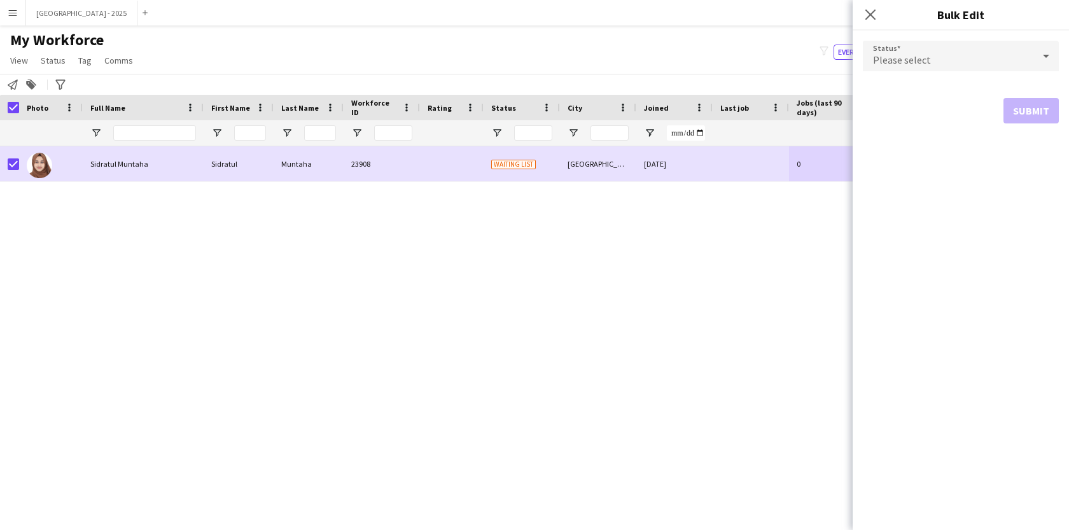
click at [960, 18] on h3 "Bulk Edit" at bounding box center [961, 14] width 216 height 17
click at [937, 52] on div "Please select" at bounding box center [948, 56] width 171 height 31
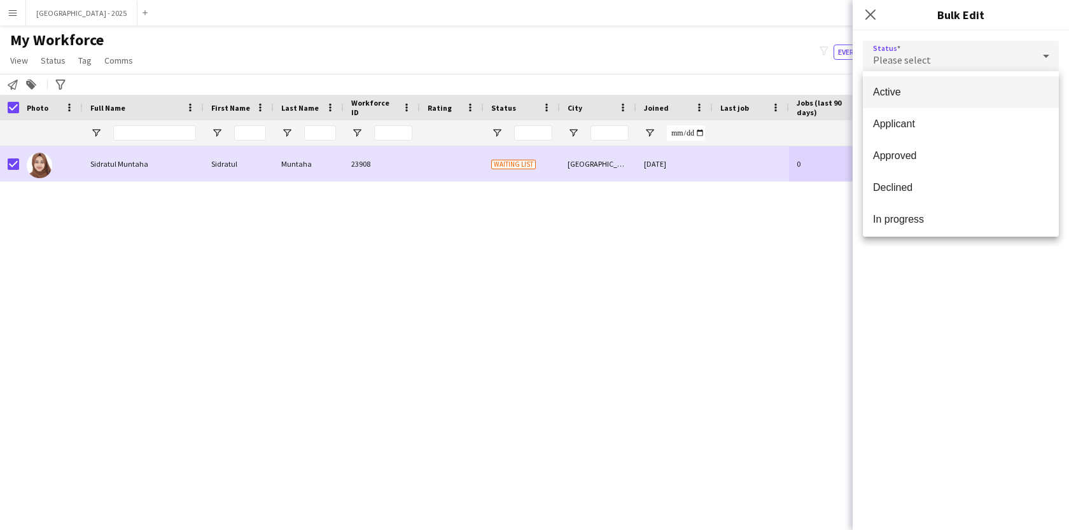
click at [957, 99] on mat-option "Active" at bounding box center [961, 92] width 196 height 32
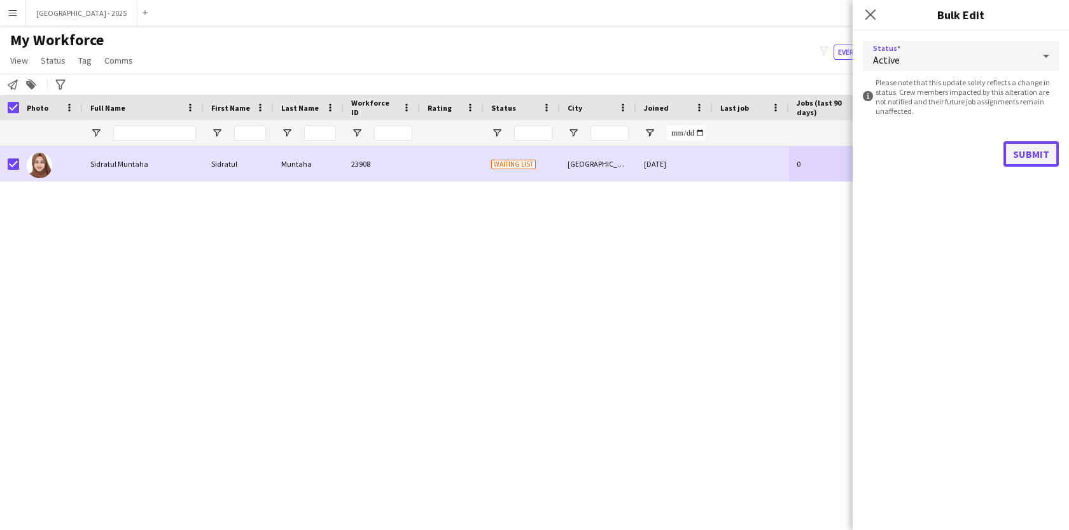
click at [1040, 157] on button "Submit" at bounding box center [1030, 153] width 55 height 25
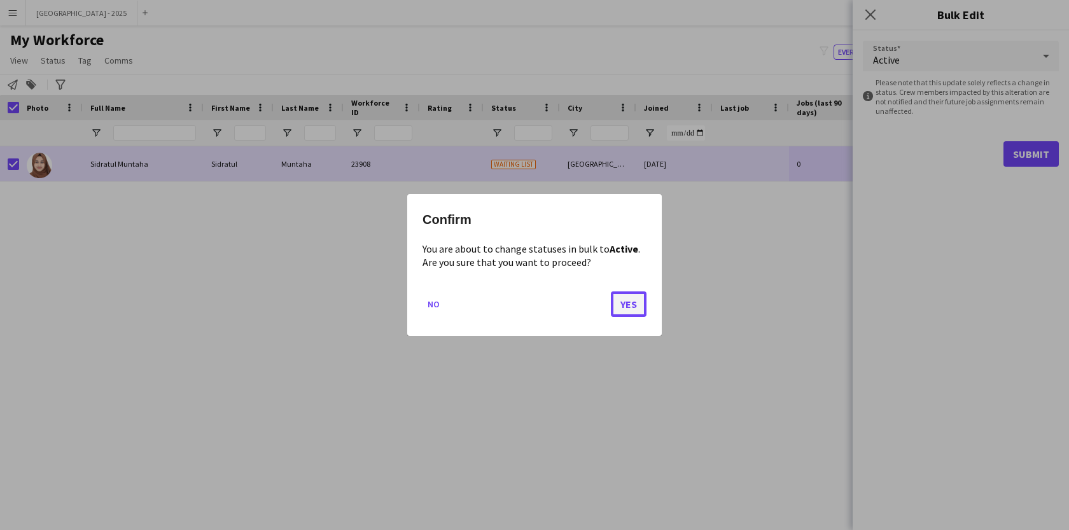
click at [630, 302] on button "Yes" at bounding box center [629, 303] width 36 height 25
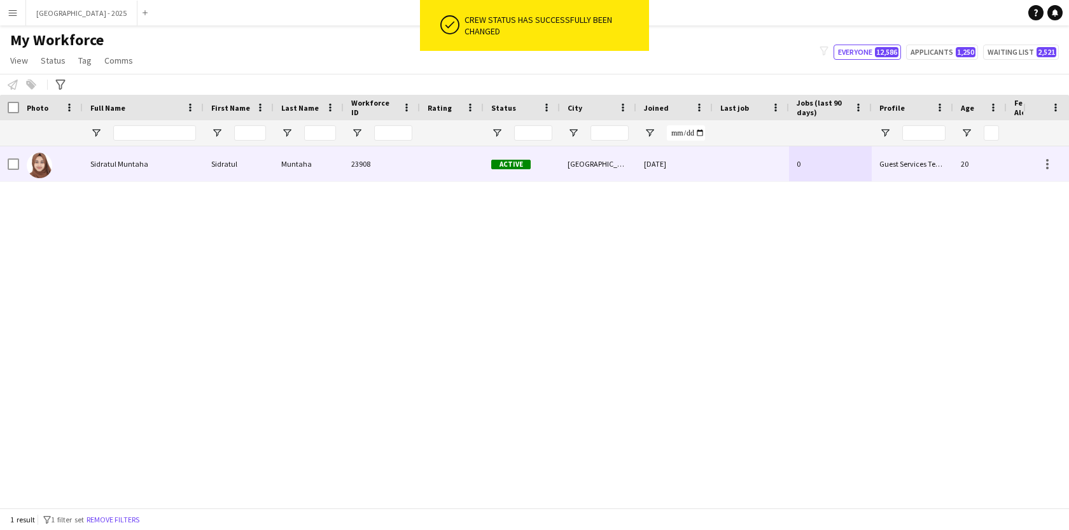
click at [54, 164] on div at bounding box center [51, 163] width 64 height 35
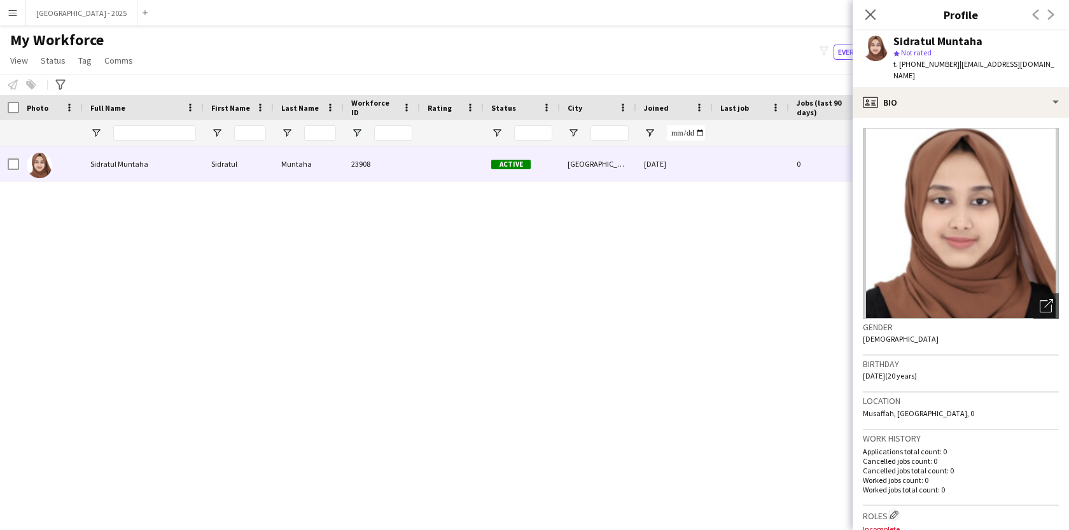
scroll to position [263, 0]
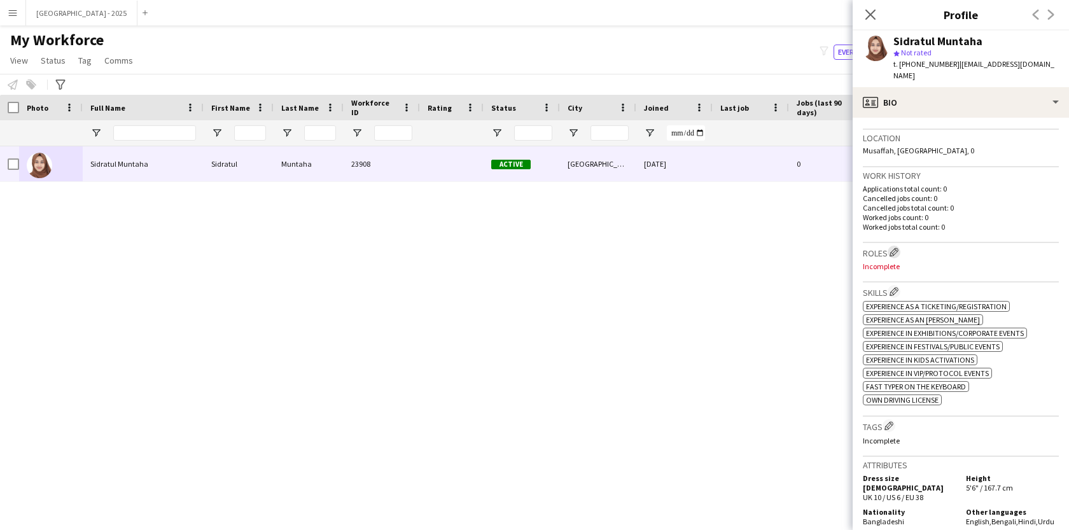
click at [894, 248] on app-icon "Edit crew company roles" at bounding box center [894, 252] width 9 height 9
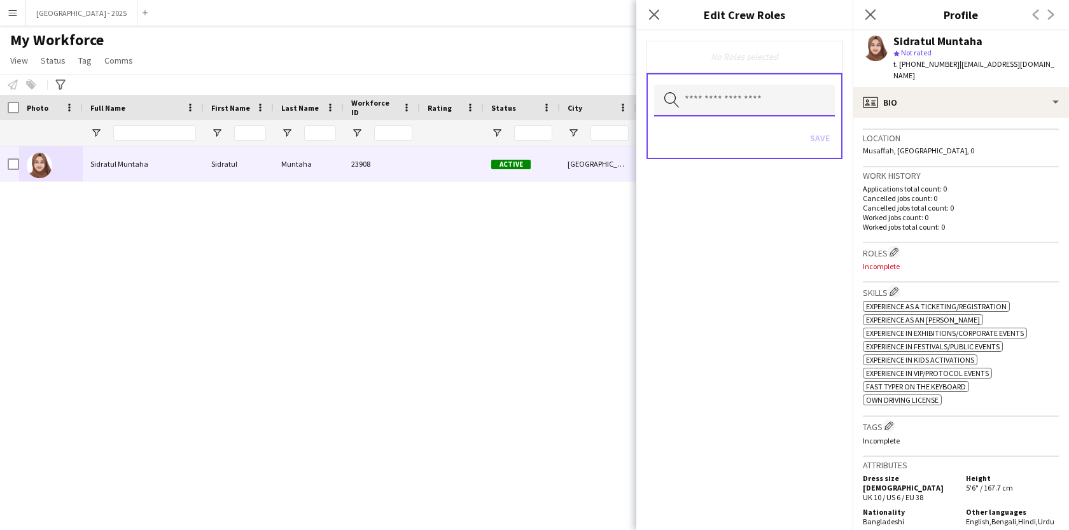
click at [744, 109] on input "text" at bounding box center [744, 101] width 181 height 32
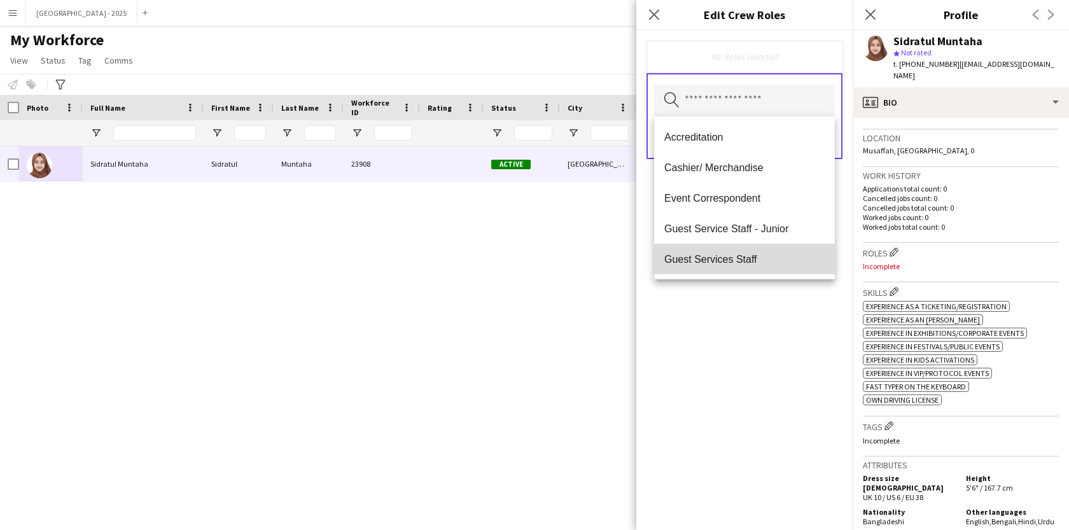
click at [747, 260] on span "Guest Services Staff" at bounding box center [744, 259] width 160 height 12
click at [747, 260] on span "Guest Services Staff - Senior" at bounding box center [744, 260] width 160 height 12
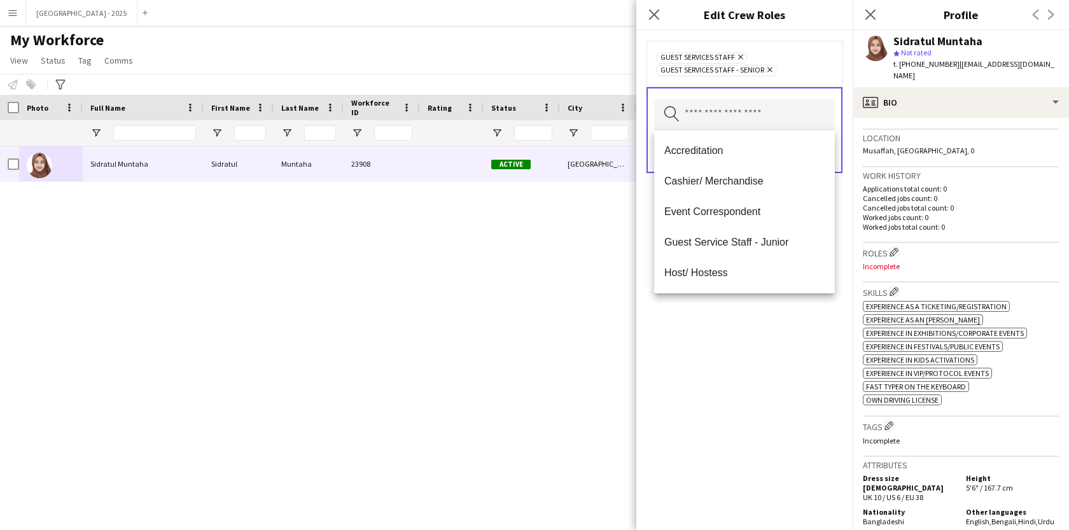
click at [770, 73] on icon "Remove" at bounding box center [768, 70] width 8 height 8
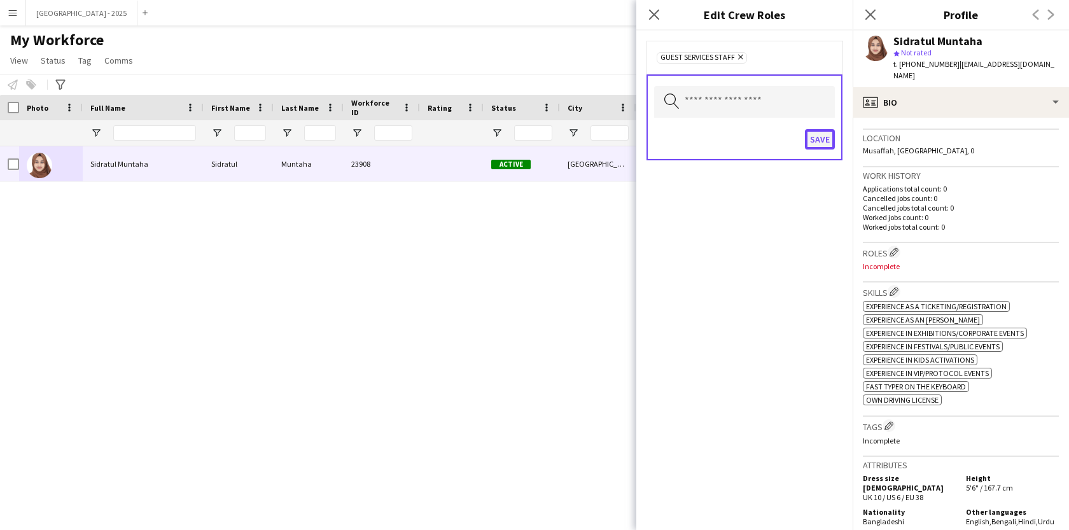
click at [808, 133] on button "Save" at bounding box center [820, 139] width 30 height 20
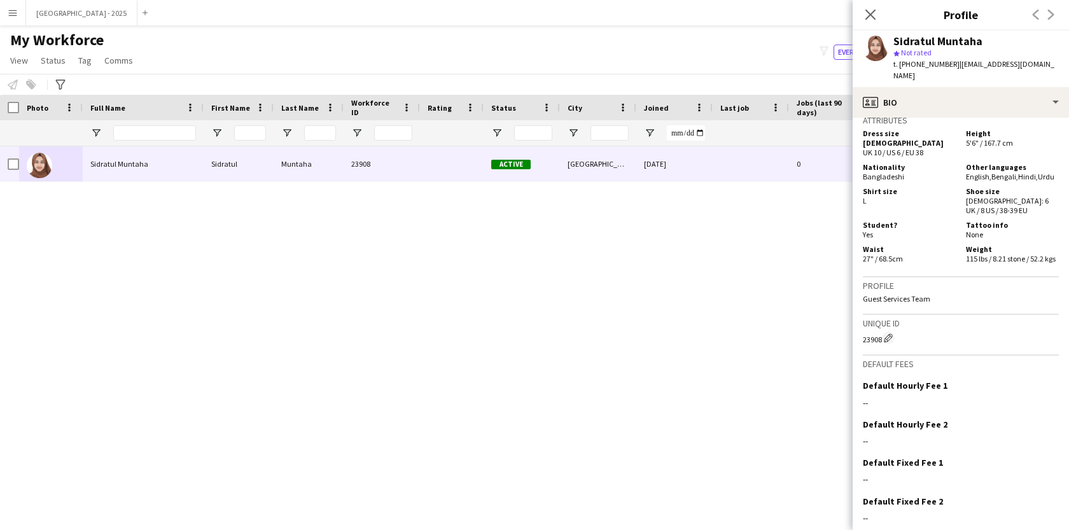
scroll to position [659, 0]
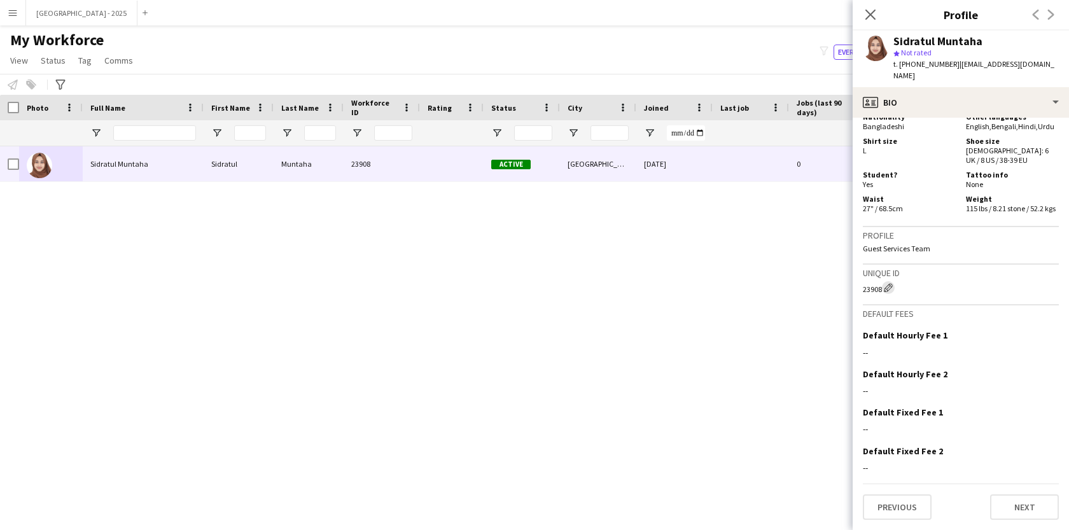
click at [892, 288] on app-icon "Edit crew unique ID" at bounding box center [888, 287] width 9 height 9
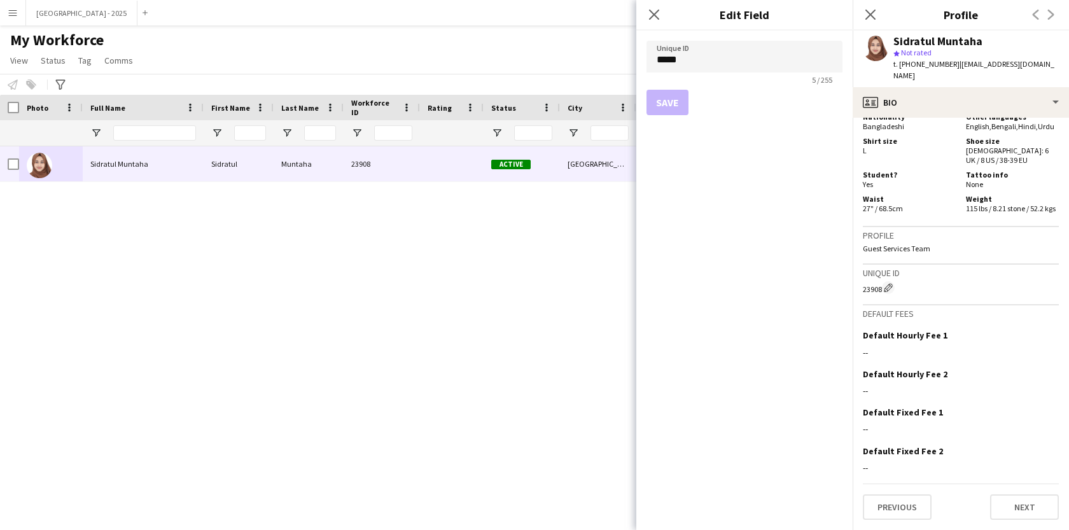
click at [921, 243] on div "Profile Guest Services Team" at bounding box center [961, 246] width 196 height 38
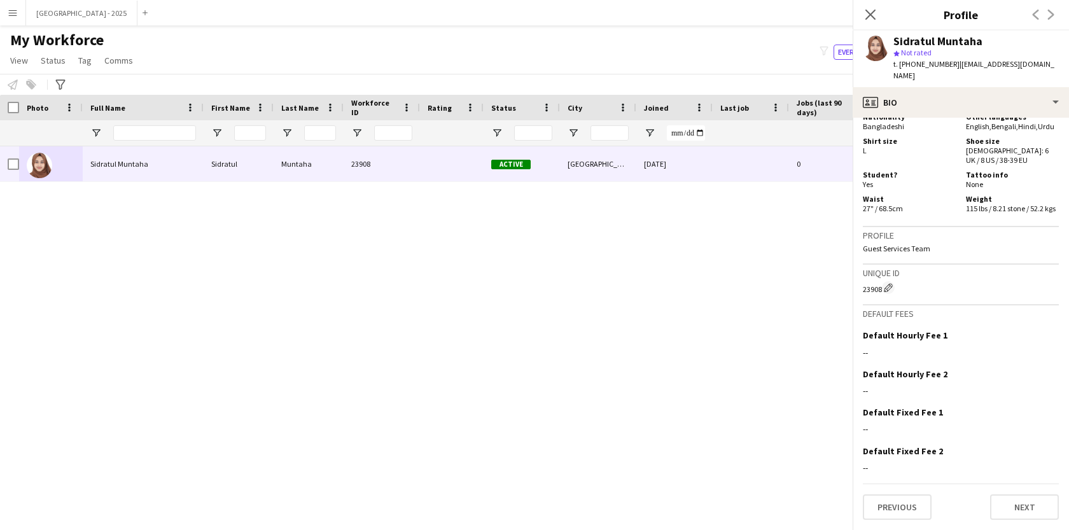
scroll to position [219, 0]
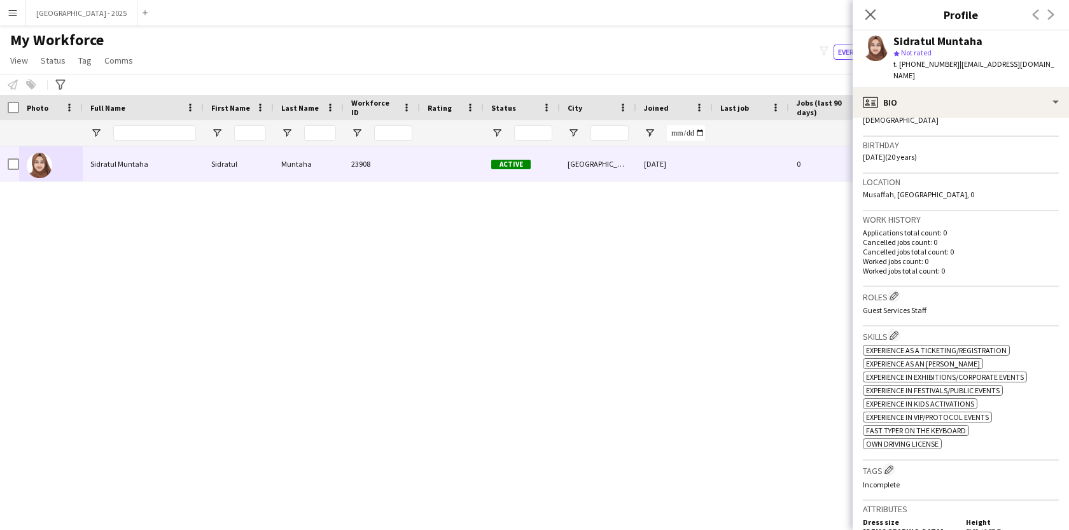
click at [890, 461] on div "Tags Edit crew company tags Incomplete" at bounding box center [961, 480] width 196 height 39
click at [890, 465] on app-icon "Edit crew company tags" at bounding box center [888, 469] width 9 height 9
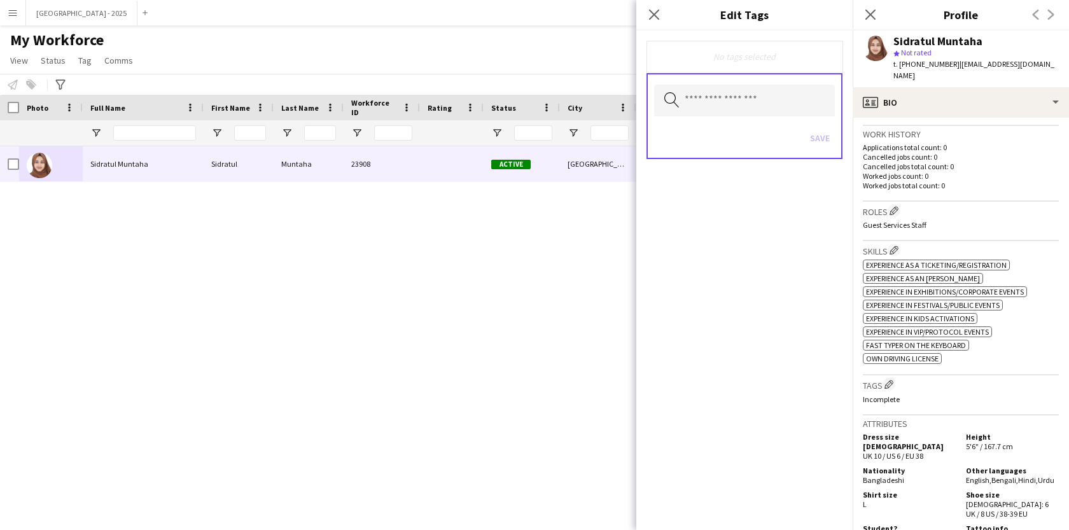
scroll to position [465, 0]
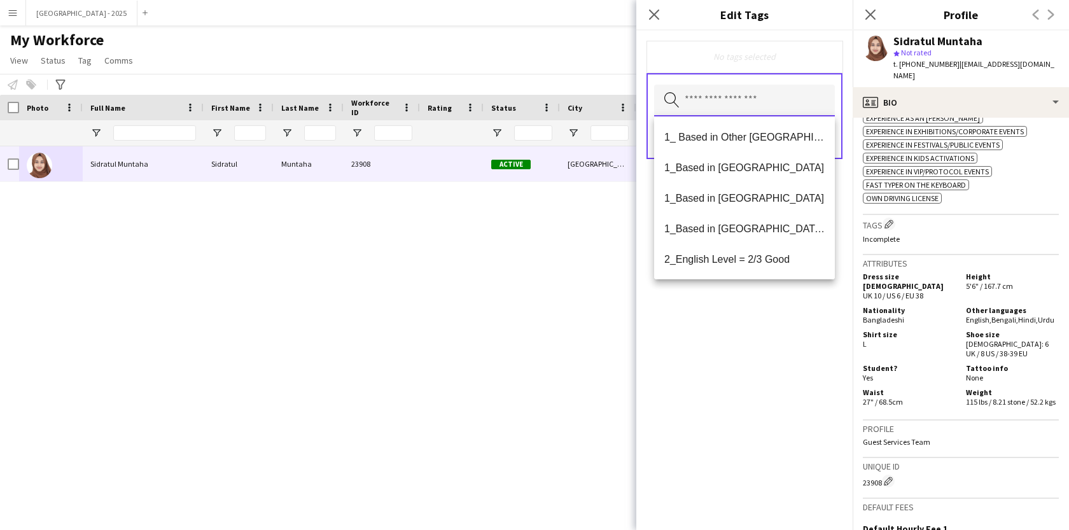
click at [767, 87] on input "text" at bounding box center [744, 101] width 181 height 32
click at [741, 175] on mat-option "1_Based in [GEOGRAPHIC_DATA]" at bounding box center [744, 167] width 181 height 31
click at [749, 259] on span "2_English Level = 3/3 Excellent" at bounding box center [744, 260] width 160 height 12
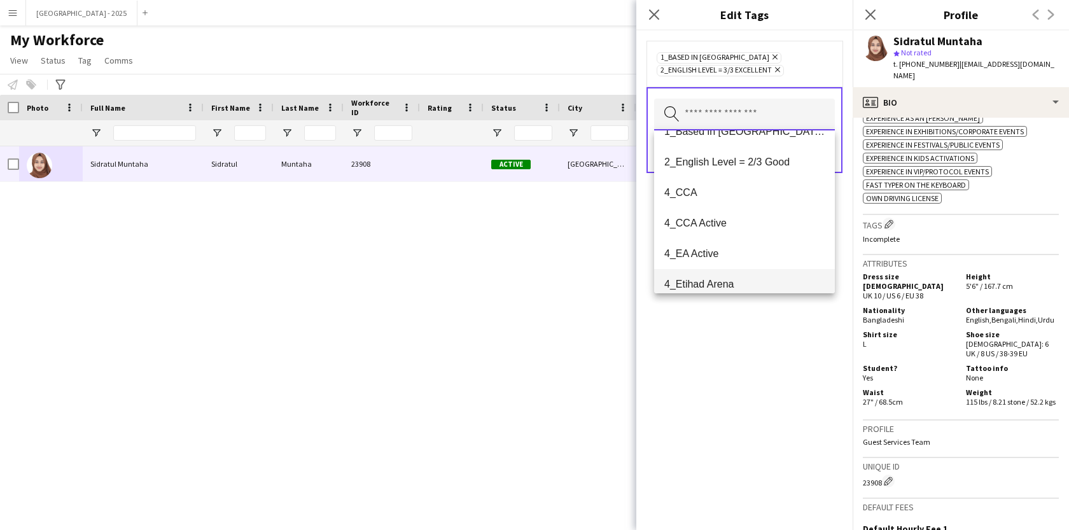
scroll to position [91, 0]
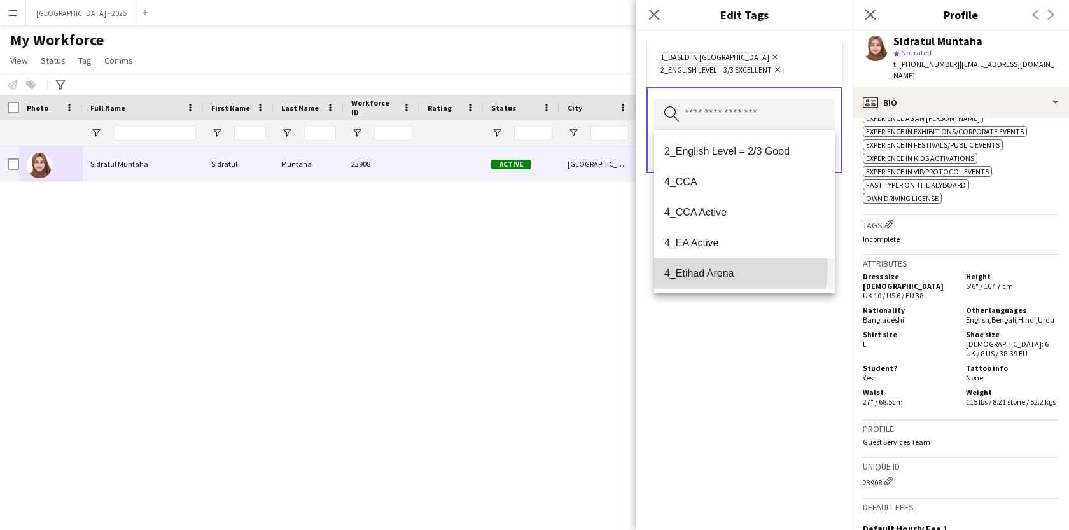
click at [739, 269] on span "4_Etihad Arena" at bounding box center [744, 273] width 160 height 12
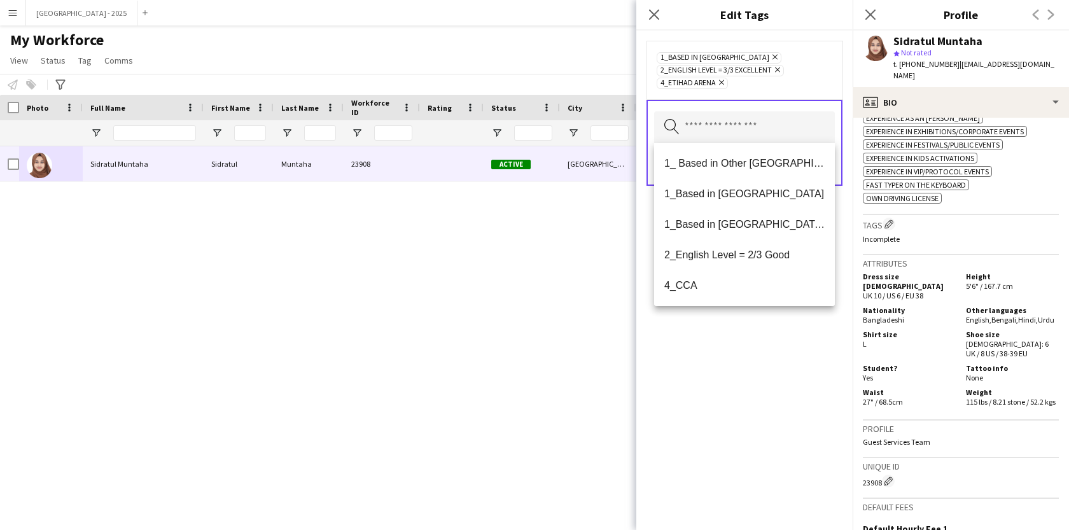
drag, startPoint x: 756, startPoint y: 346, endPoint x: 806, endPoint y: 245, distance: 112.4
click at [756, 346] on div "1_Based in [GEOGRAPHIC_DATA] Remove 2_English Level = 3/3 Excellent Remove 4_Et…" at bounding box center [744, 280] width 216 height 499
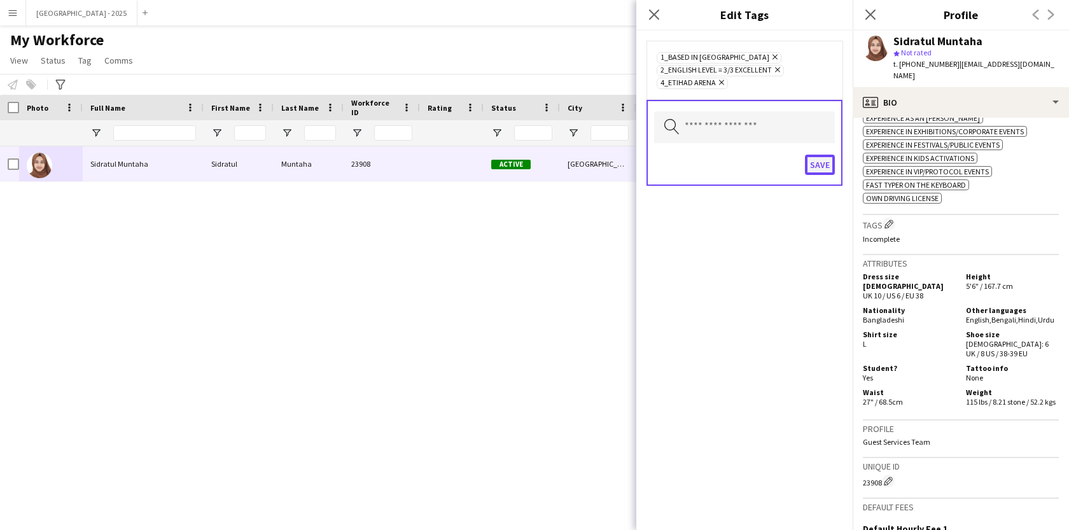
click at [819, 159] on button "Save" at bounding box center [820, 165] width 30 height 20
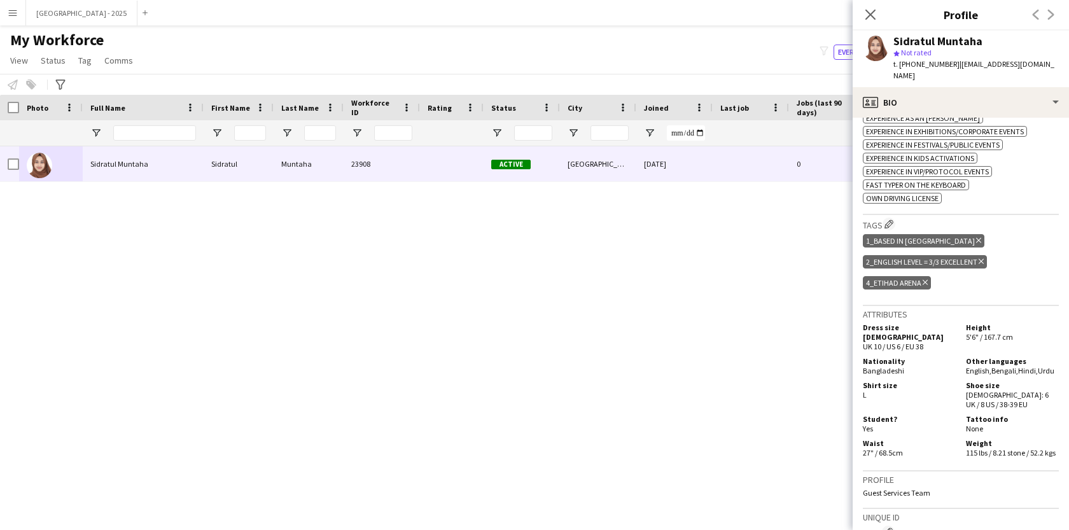
click at [875, 11] on icon at bounding box center [870, 15] width 10 height 10
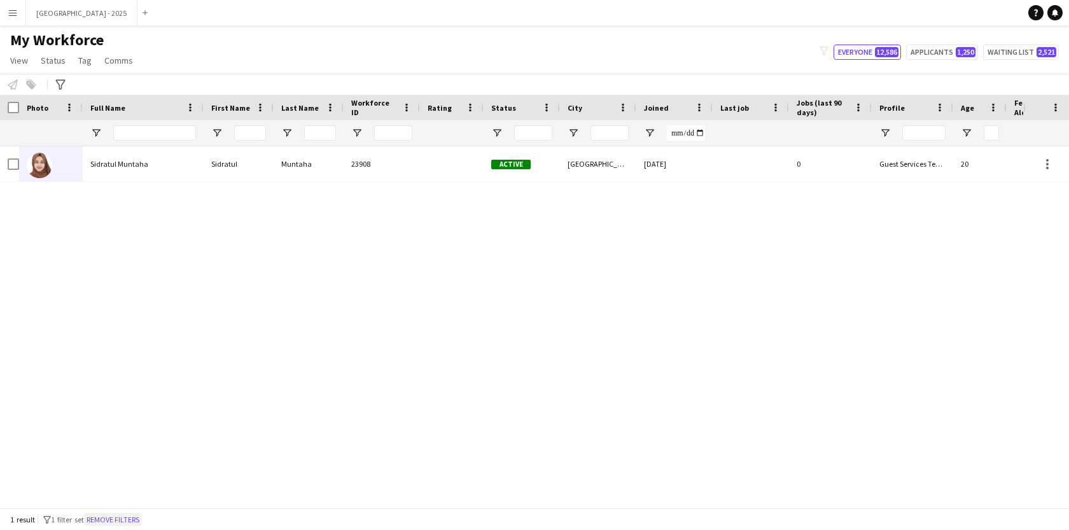
click at [140, 523] on button "Remove filters" at bounding box center [113, 520] width 58 height 14
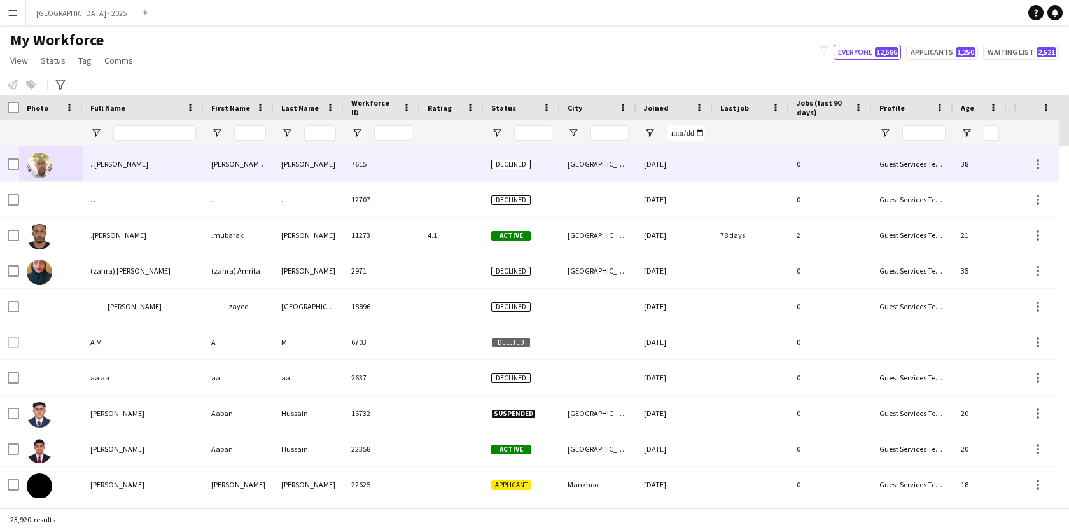
scroll to position [0, 286]
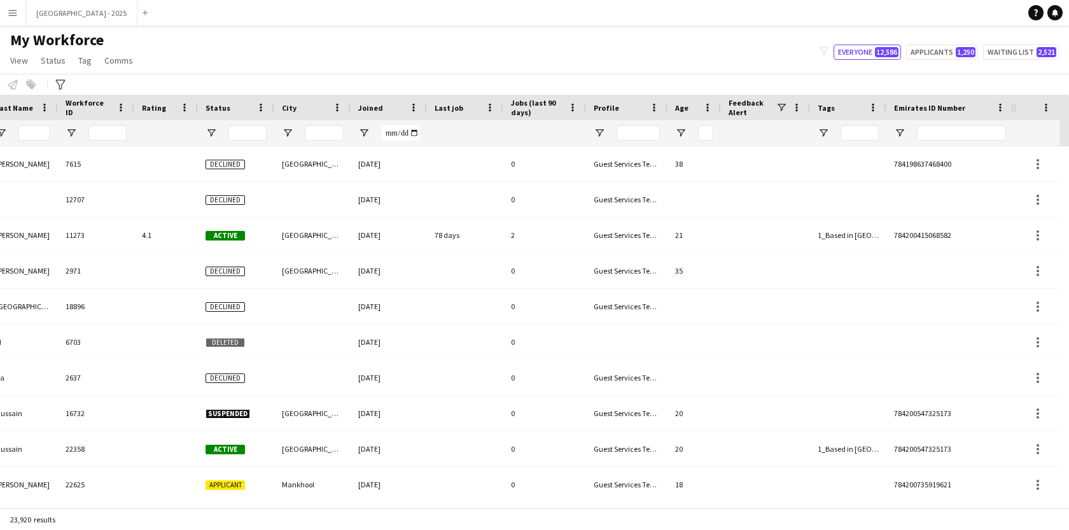
click at [922, 141] on div at bounding box center [961, 132] width 89 height 25
click at [924, 137] on input "Emirates ID Number Filter Input" at bounding box center [961, 132] width 89 height 15
paste input "*******"
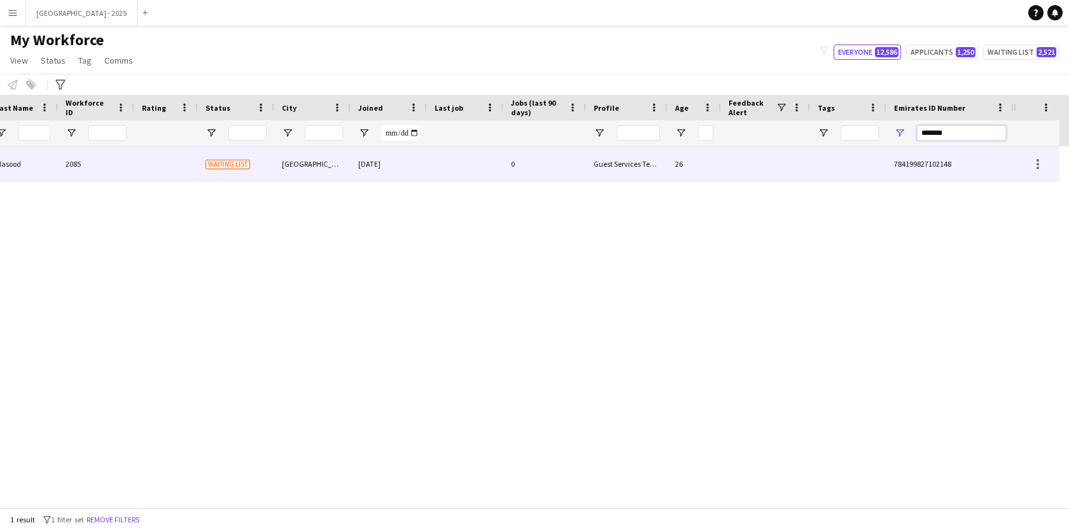
type input "*******"
click at [580, 159] on div "0" at bounding box center [544, 163] width 83 height 35
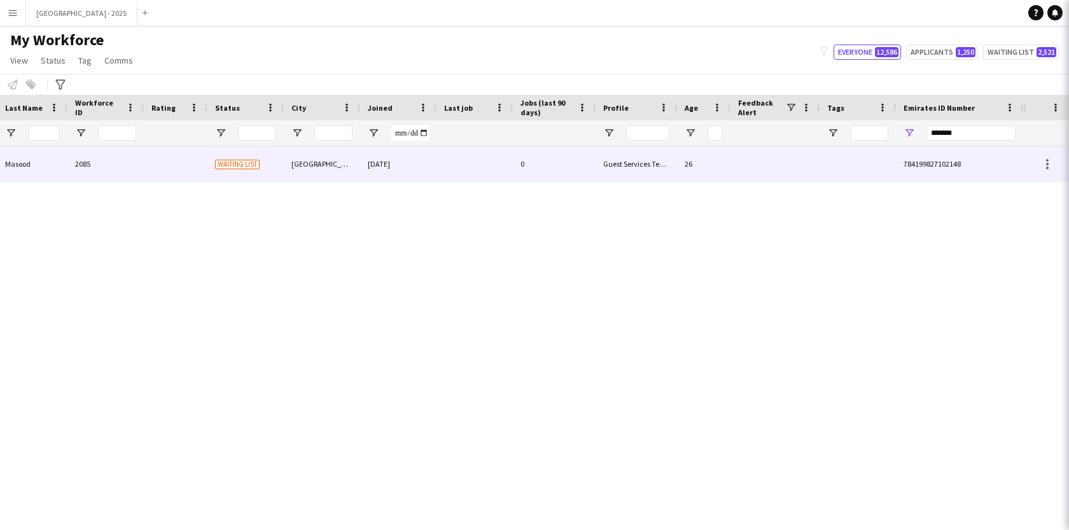
scroll to position [0, 276]
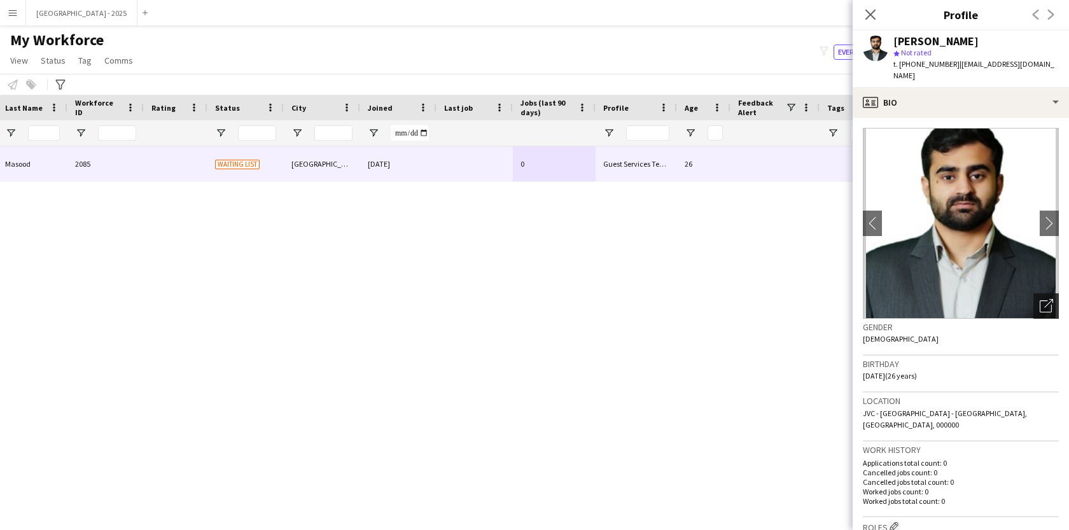
click at [1040, 299] on icon "Open photos pop-in" at bounding box center [1046, 305] width 13 height 13
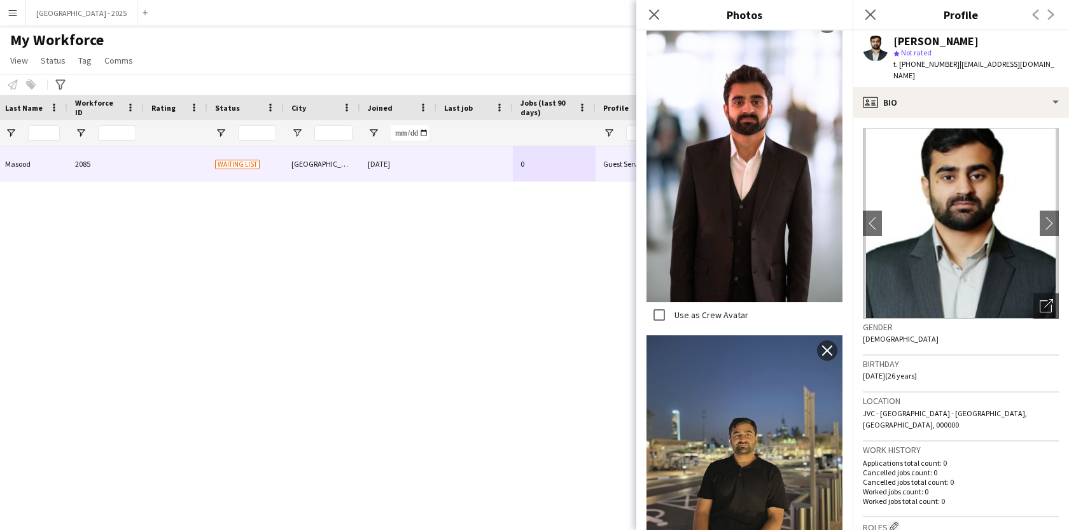
scroll to position [300, 0]
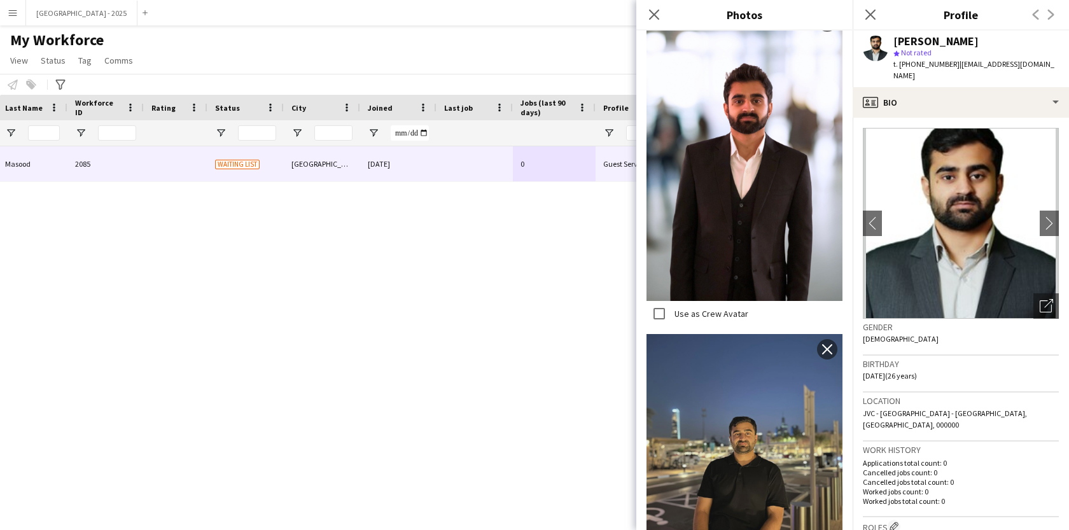
click at [943, 375] on div "Birthday [DEMOGRAPHIC_DATA] (26 years)" at bounding box center [961, 374] width 196 height 37
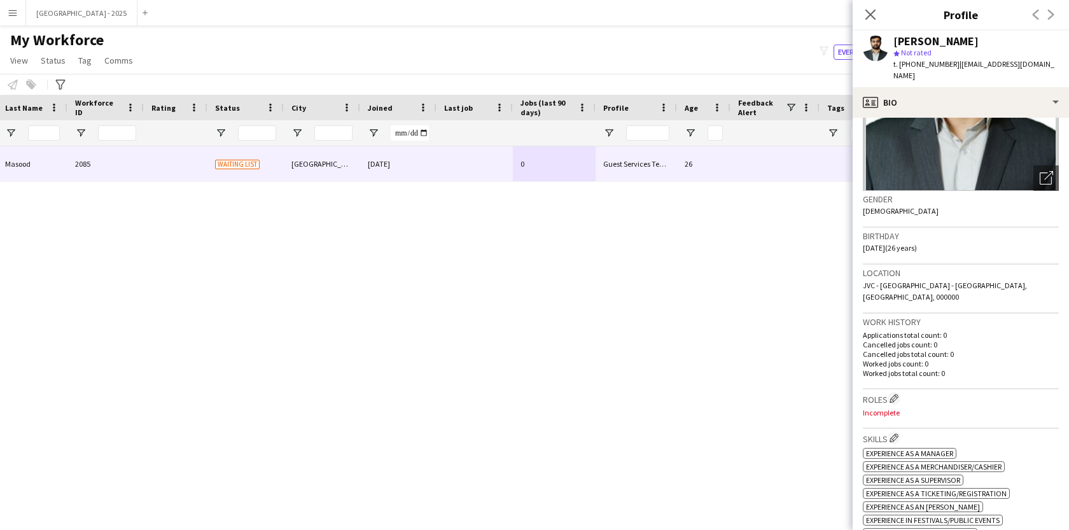
scroll to position [129, 0]
click at [891, 393] on app-icon "Edit crew company roles" at bounding box center [894, 397] width 9 height 9
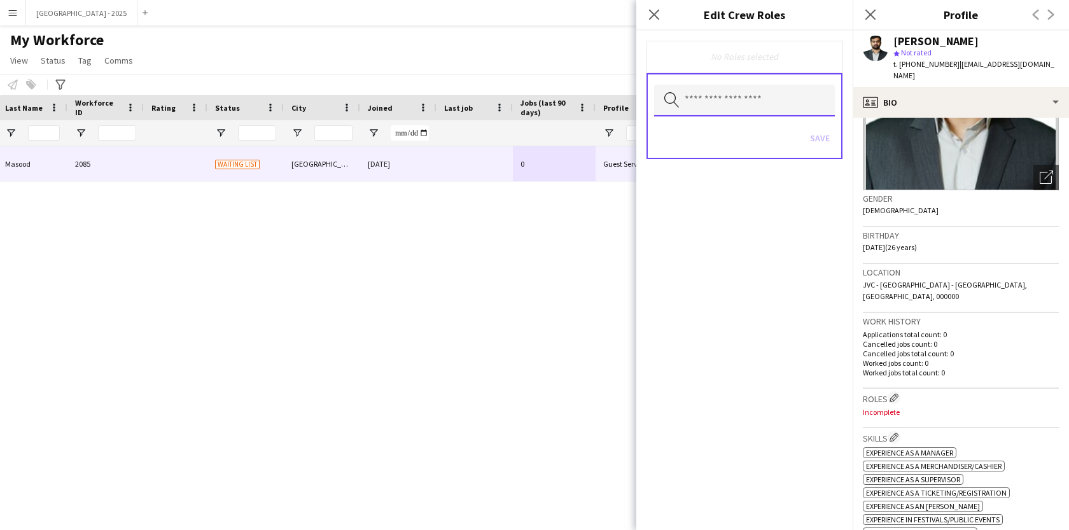
click at [736, 115] on input "text" at bounding box center [744, 101] width 181 height 32
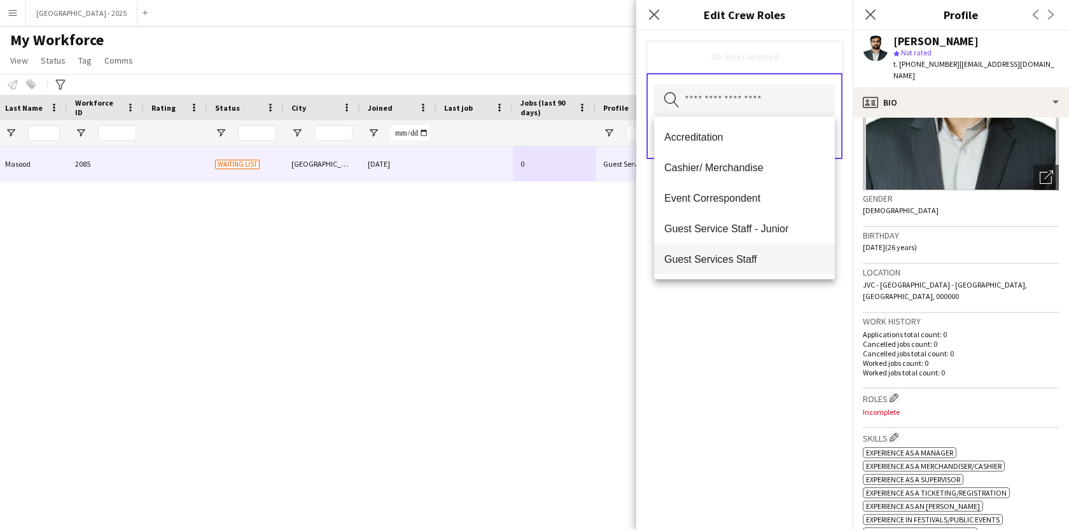
click at [735, 251] on mat-option "Guest Services Staff" at bounding box center [744, 259] width 181 height 31
click at [737, 257] on span "Guest Services Staff - Senior" at bounding box center [744, 260] width 160 height 12
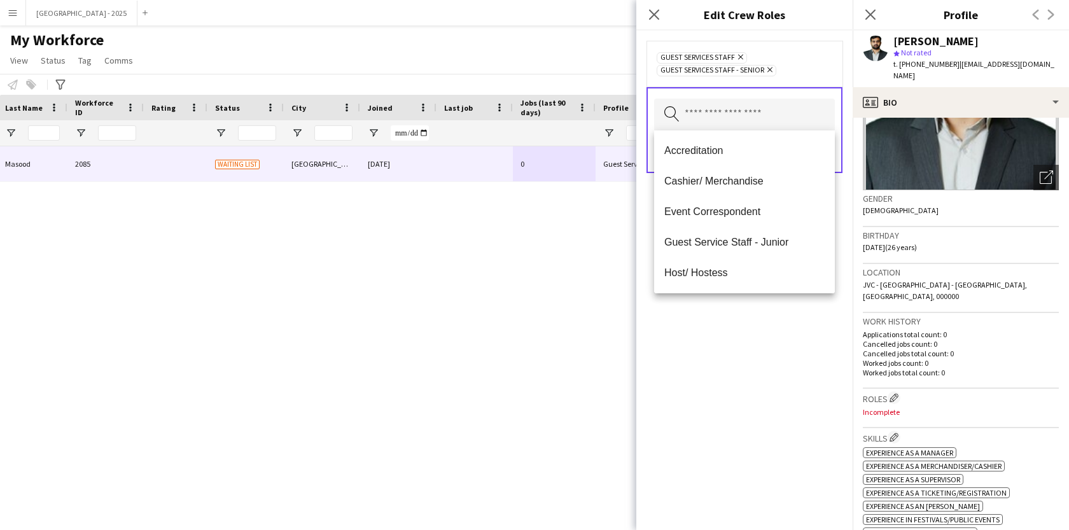
click at [751, 342] on div "Guest Services Staff Remove Guest Services Staff - Senior Remove Search by role…" at bounding box center [744, 280] width 216 height 499
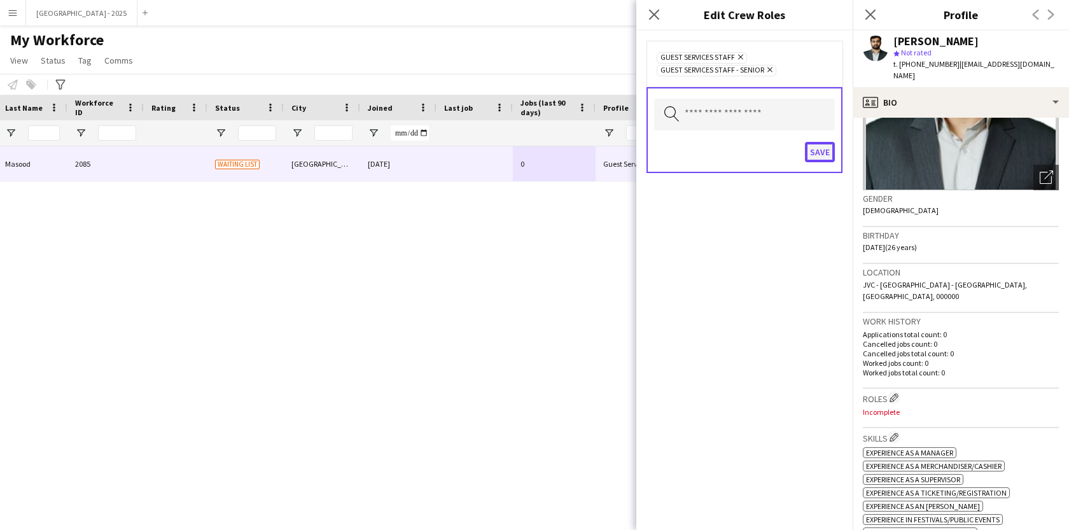
click at [828, 158] on button "Save" at bounding box center [820, 152] width 30 height 20
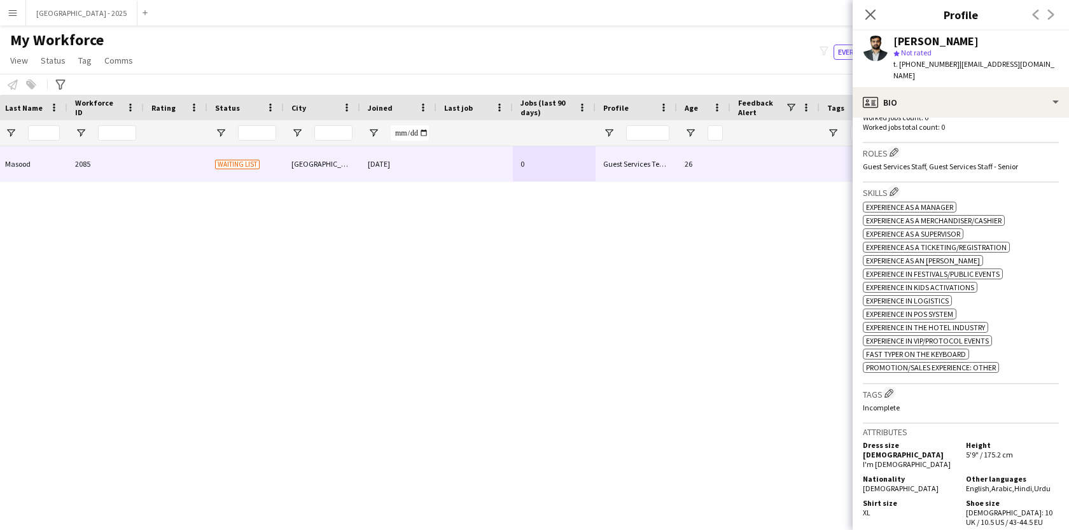
scroll to position [382, 0]
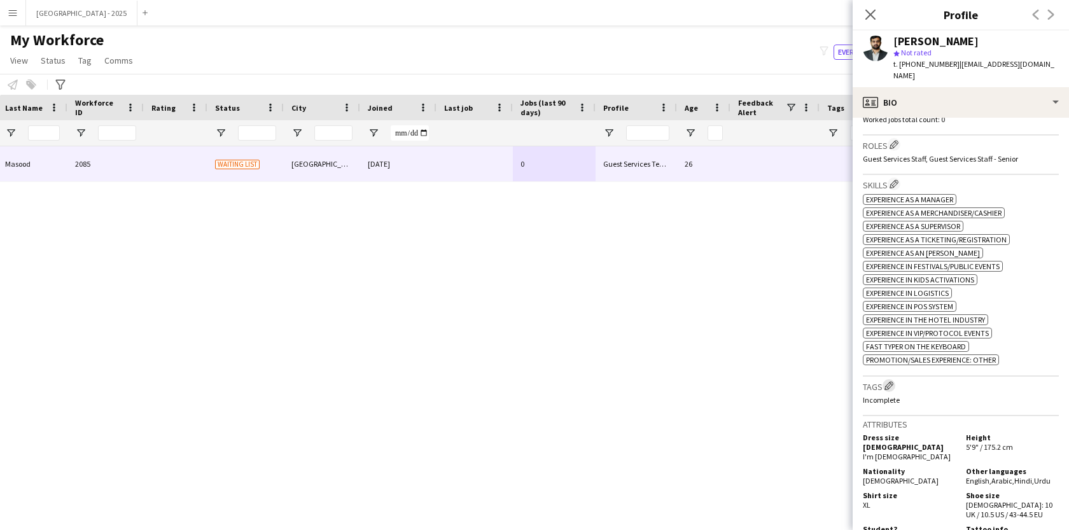
click at [888, 381] on app-icon "Edit crew company tags" at bounding box center [888, 385] width 9 height 9
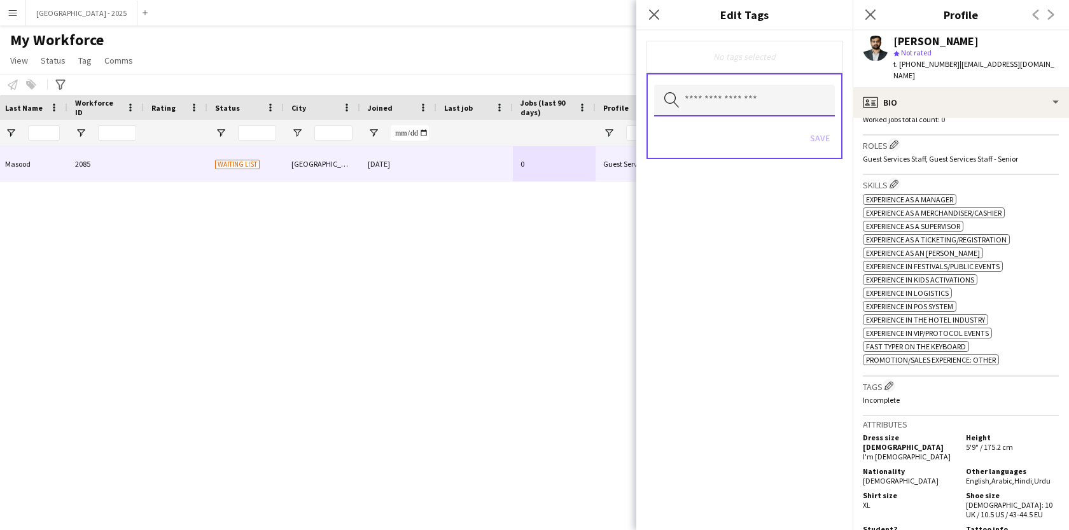
click at [712, 108] on input "text" at bounding box center [744, 101] width 181 height 32
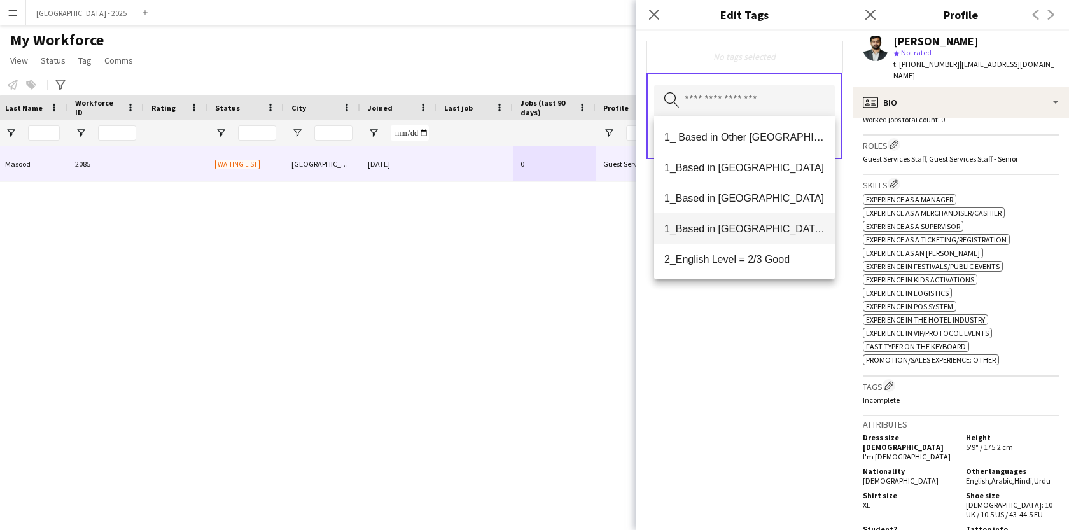
click at [758, 227] on span "1_Based in [GEOGRAPHIC_DATA]/[GEOGRAPHIC_DATA]/Ajman" at bounding box center [744, 229] width 160 height 12
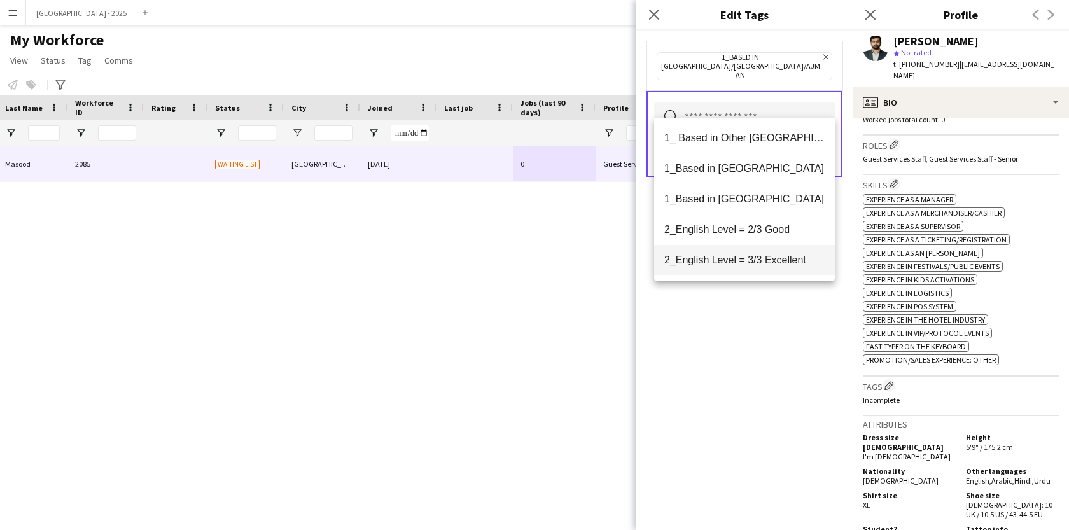
click at [763, 262] on span "2_English Level = 3/3 Excellent" at bounding box center [744, 260] width 160 height 12
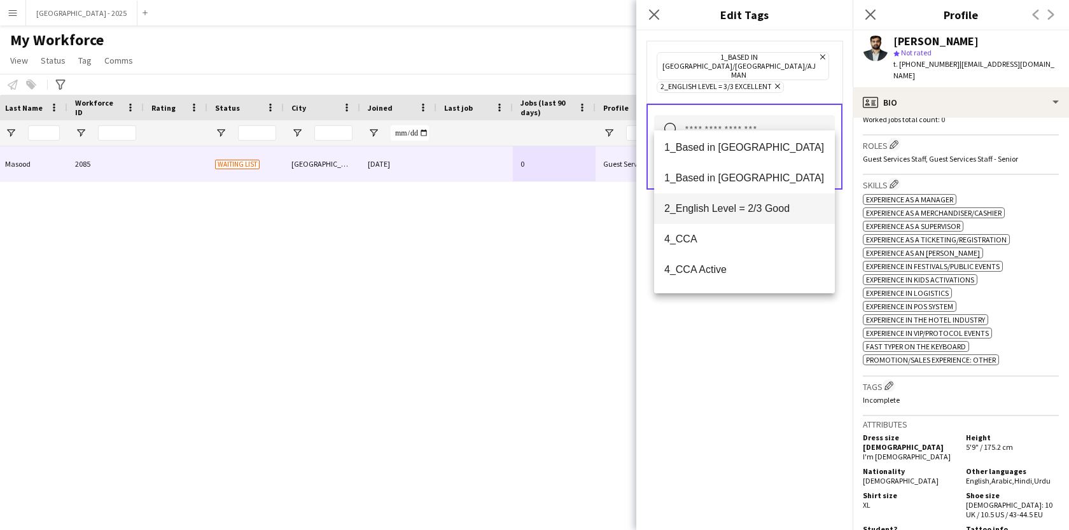
scroll to position [104, 0]
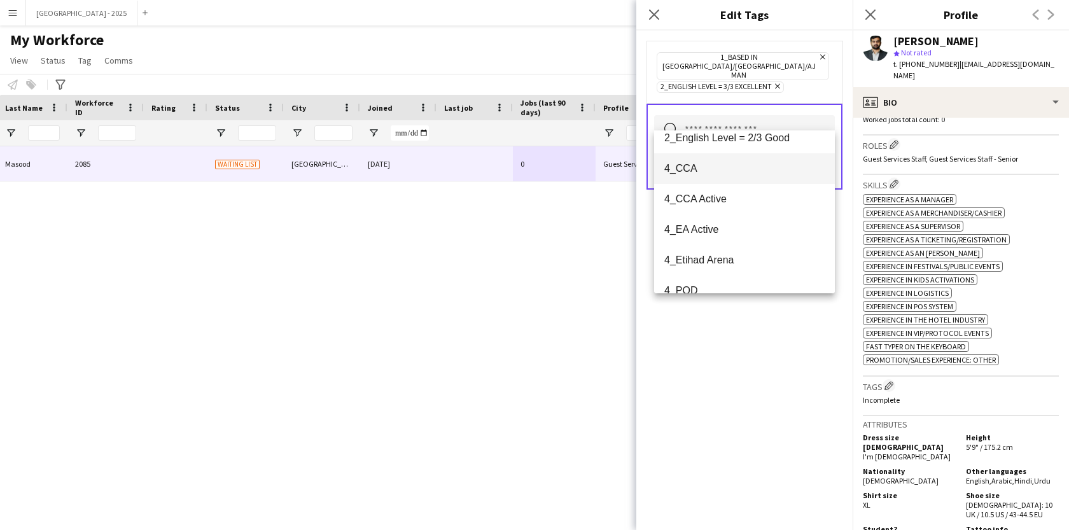
click at [734, 174] on span "4_CCA" at bounding box center [744, 168] width 160 height 12
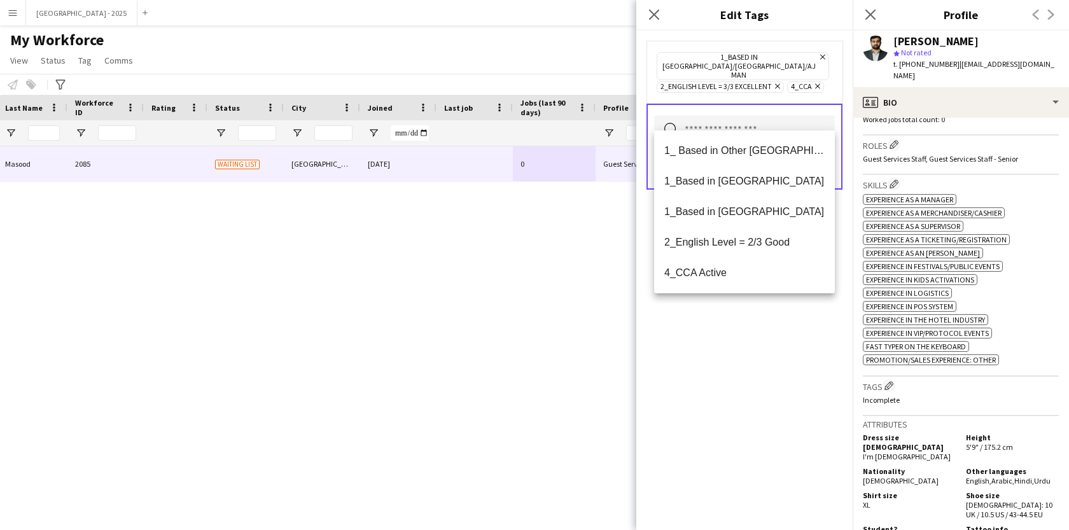
click at [753, 313] on div "1_Based in [GEOGRAPHIC_DATA]/[GEOGRAPHIC_DATA]/Ajman Remove 2_English Level = 3…" at bounding box center [744, 280] width 216 height 499
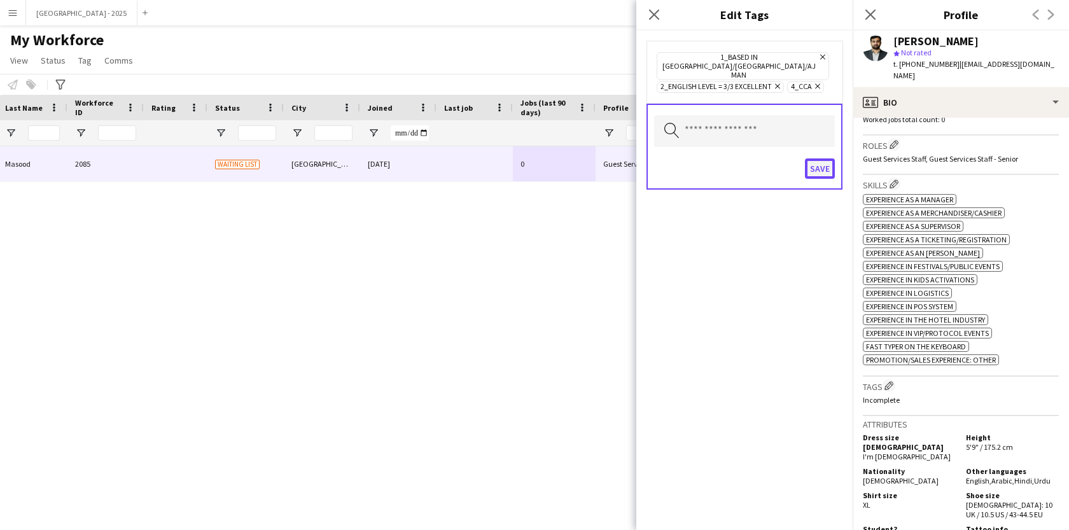
click at [830, 160] on button "Save" at bounding box center [820, 168] width 30 height 20
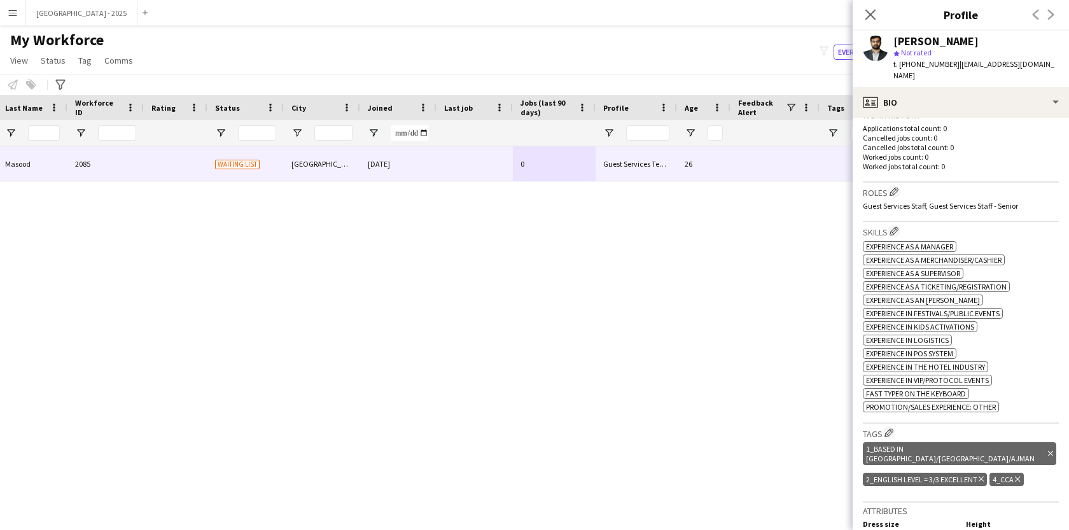
scroll to position [264, 0]
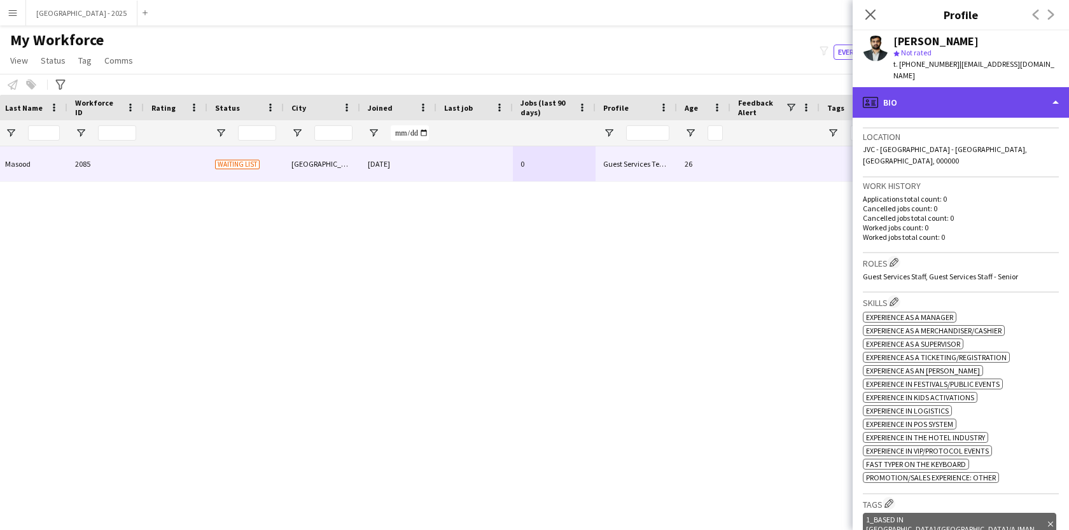
click at [972, 100] on div "profile Bio" at bounding box center [961, 102] width 216 height 31
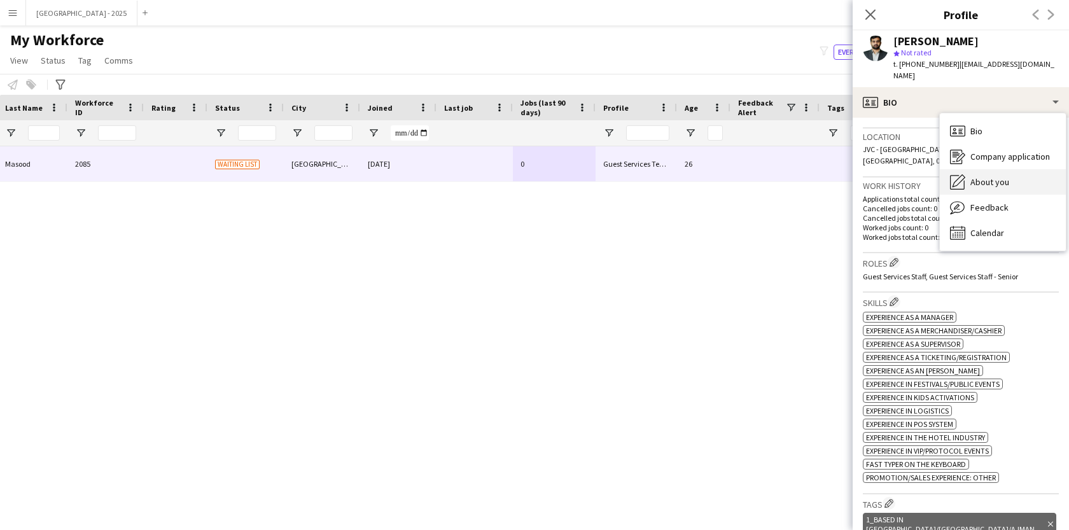
click at [1030, 169] on div "About you About you" at bounding box center [1003, 181] width 126 height 25
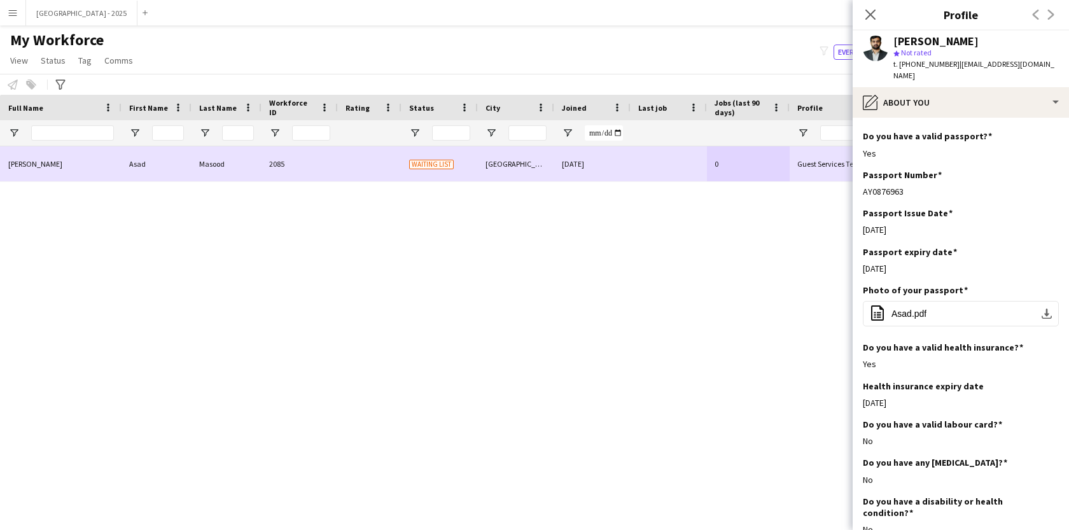
scroll to position [0, 0]
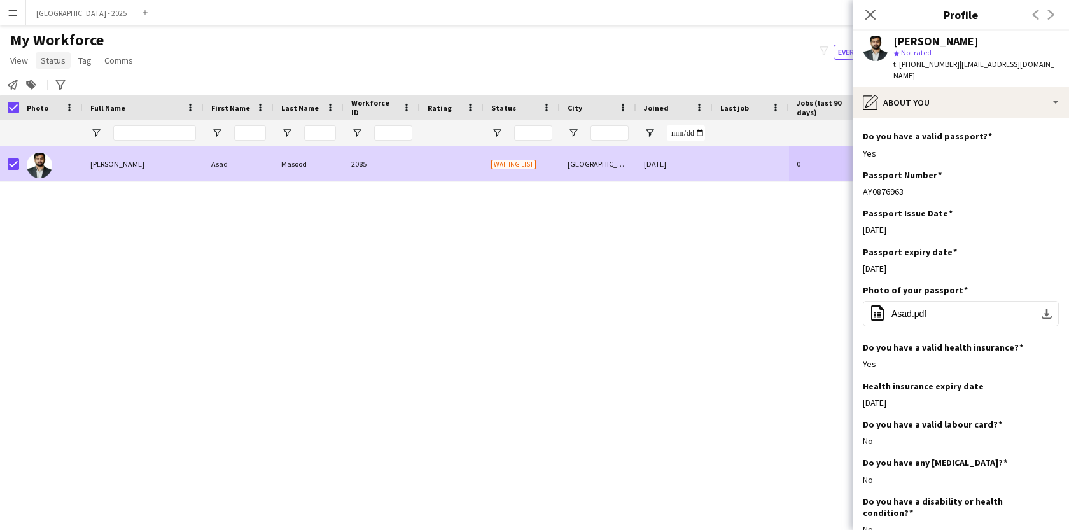
click at [56, 67] on link "Status" at bounding box center [53, 60] width 35 height 17
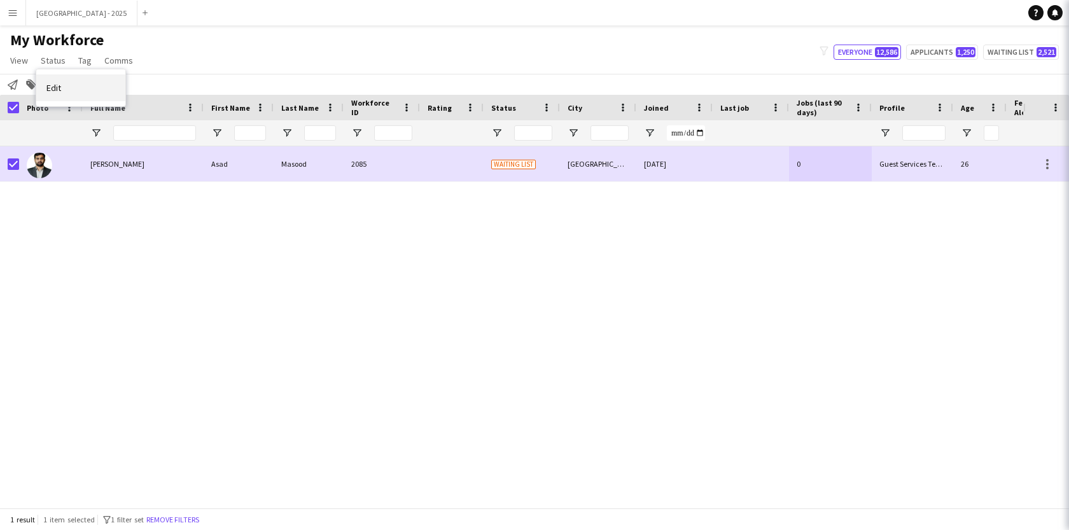
click at [75, 76] on link "Edit" at bounding box center [80, 87] width 89 height 27
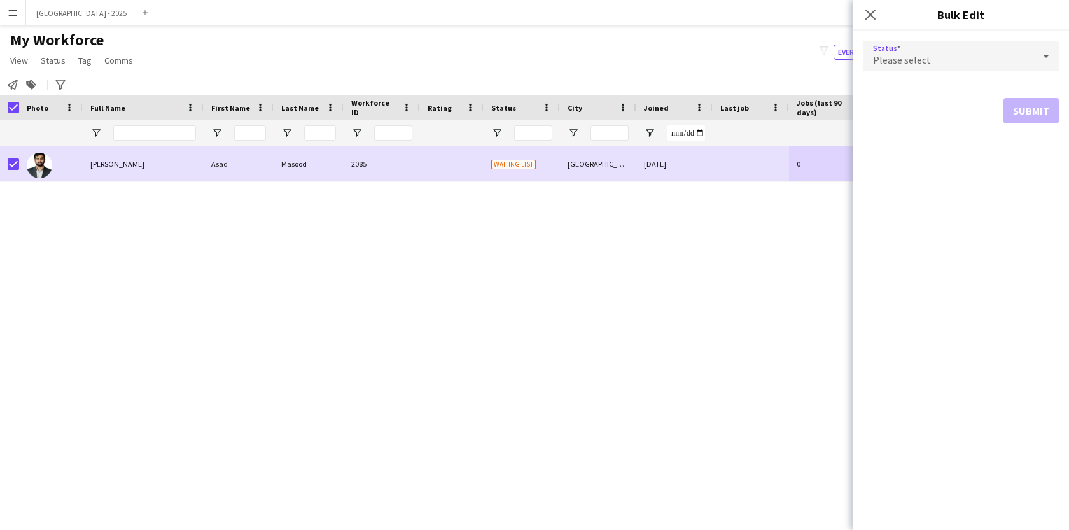
click at [958, 46] on div "Please select" at bounding box center [948, 56] width 171 height 31
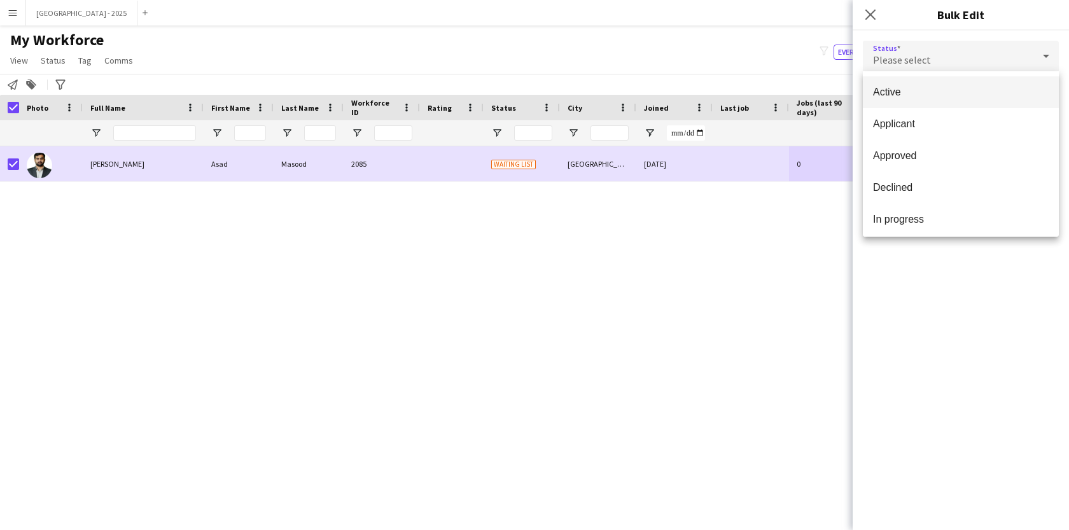
click at [951, 84] on mat-option "Active" at bounding box center [961, 92] width 196 height 32
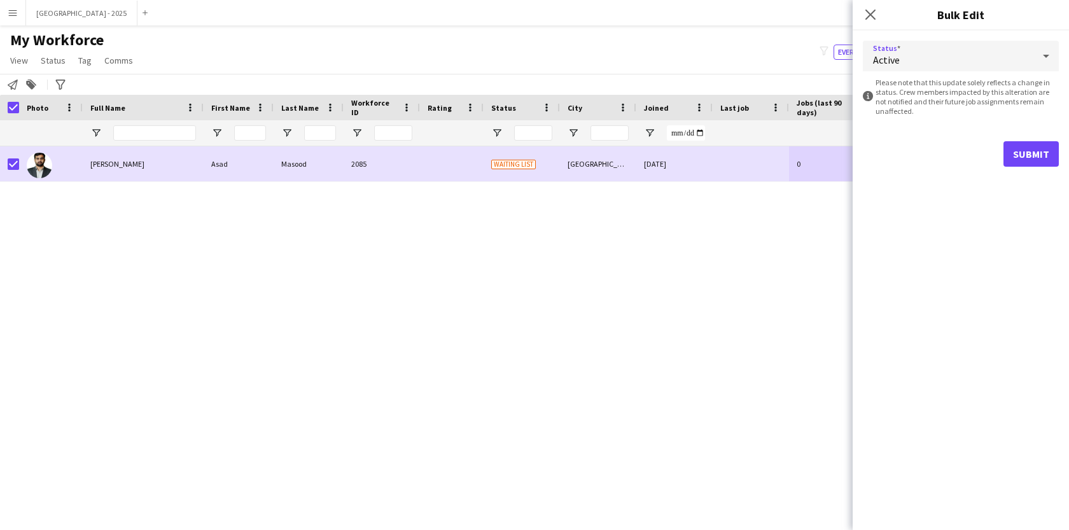
click at [1003, 136] on form "Status Active information-circle Please note that this update solely reflects a…" at bounding box center [961, 104] width 196 height 146
click at [1004, 153] on button "Submit" at bounding box center [1030, 153] width 55 height 25
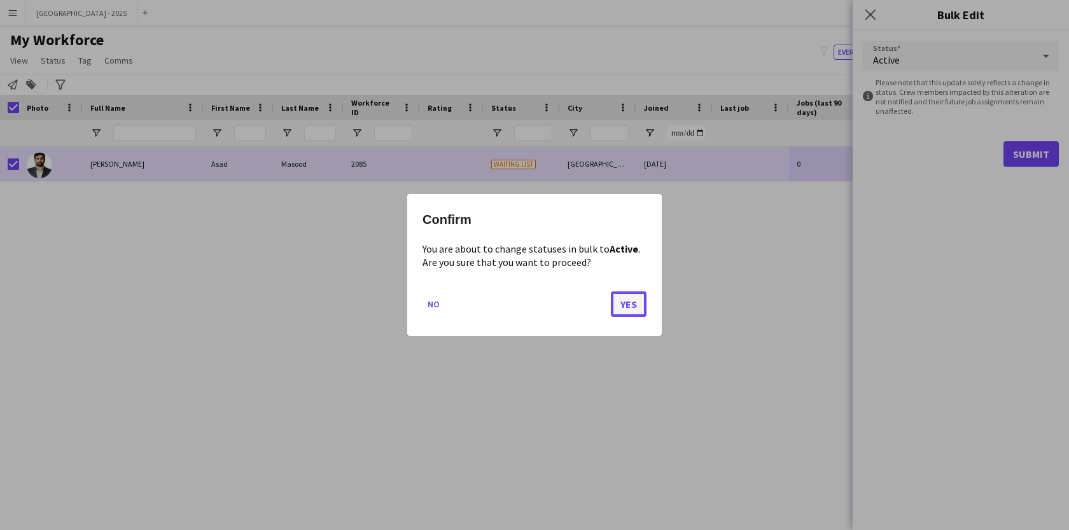
click at [636, 298] on button "Yes" at bounding box center [629, 303] width 36 height 25
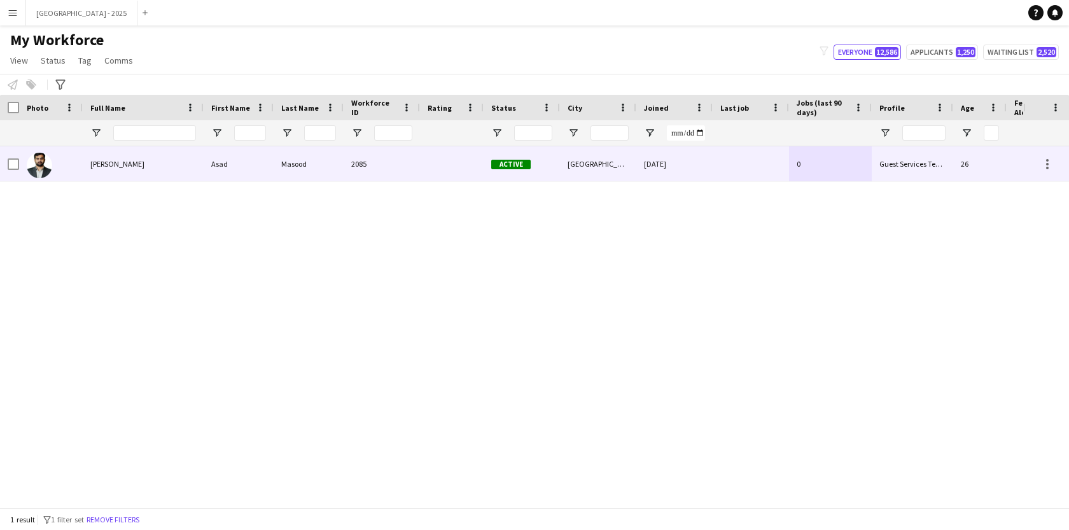
click at [521, 167] on span "Active" at bounding box center [510, 165] width 39 height 10
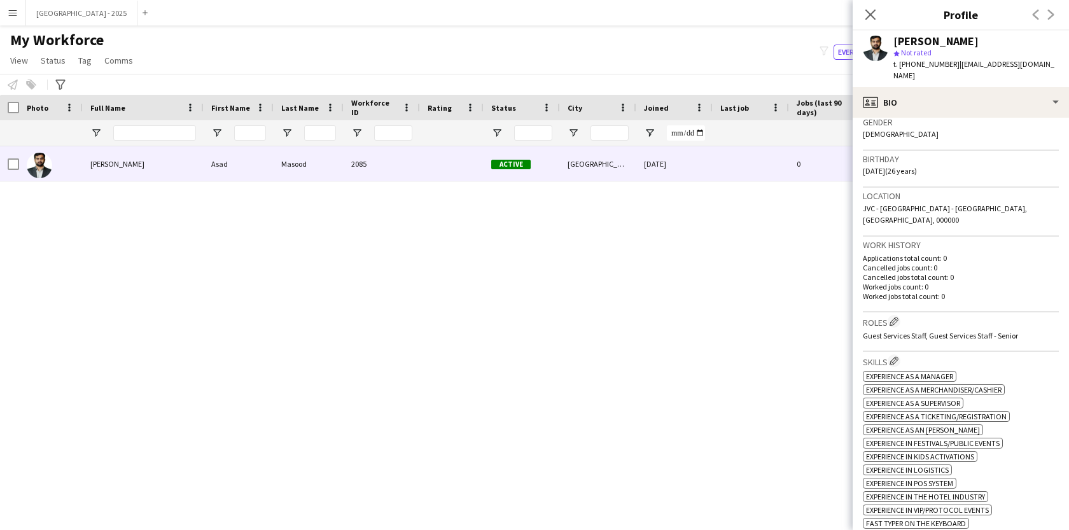
scroll to position [230, 0]
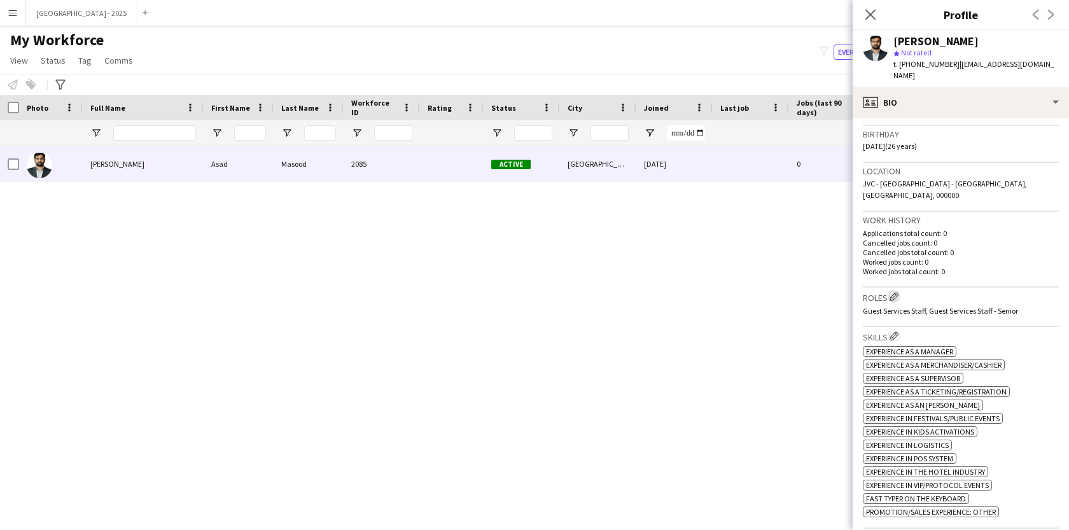
click at [895, 292] on app-icon "Edit crew company roles" at bounding box center [894, 296] width 9 height 9
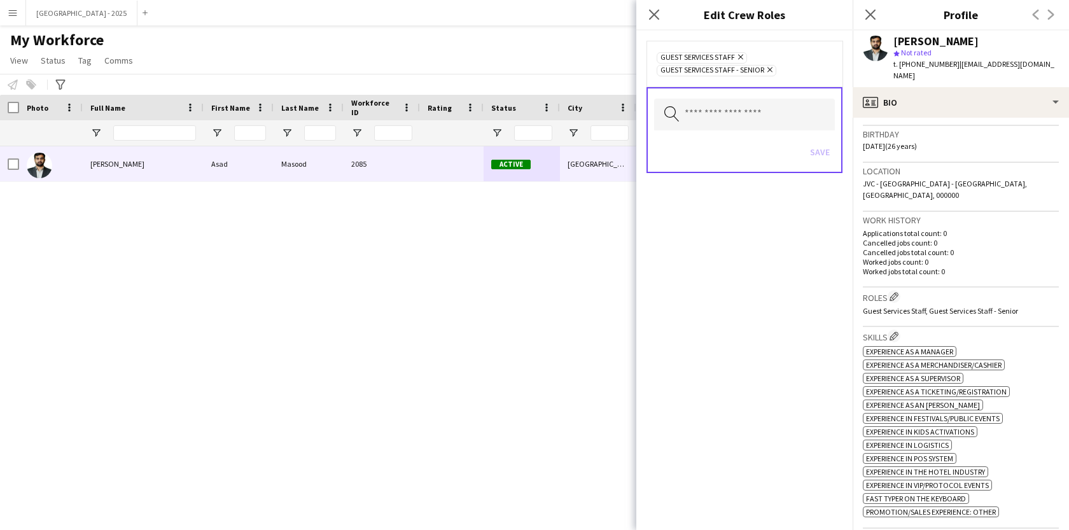
drag, startPoint x: 741, startPoint y: 84, endPoint x: 738, endPoint y: 105, distance: 21.2
click at [740, 85] on div "Guest Services Staff Remove Guest Services Staff - Senior Remove" at bounding box center [744, 64] width 196 height 46
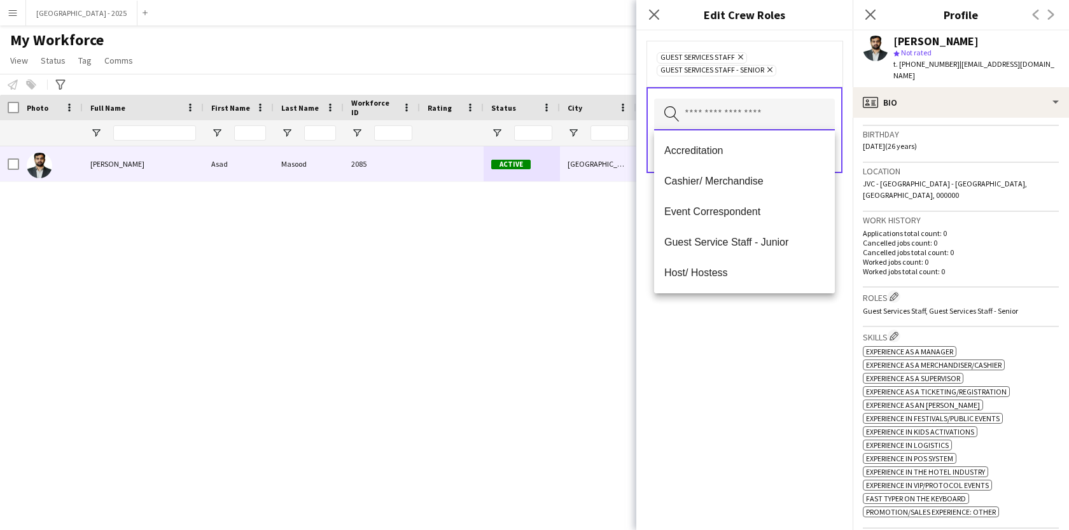
click at [738, 108] on input "text" at bounding box center [744, 115] width 181 height 32
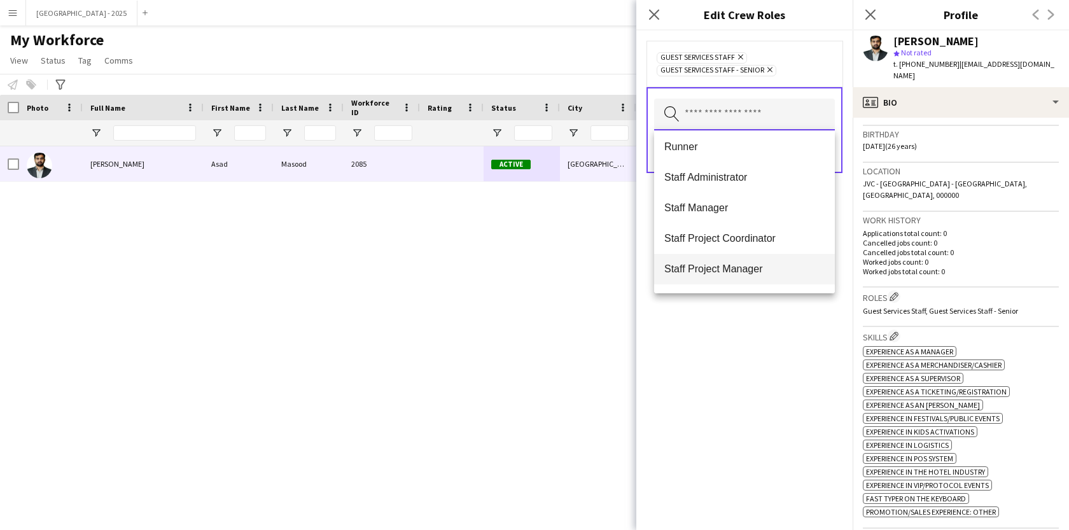
scroll to position [458, 0]
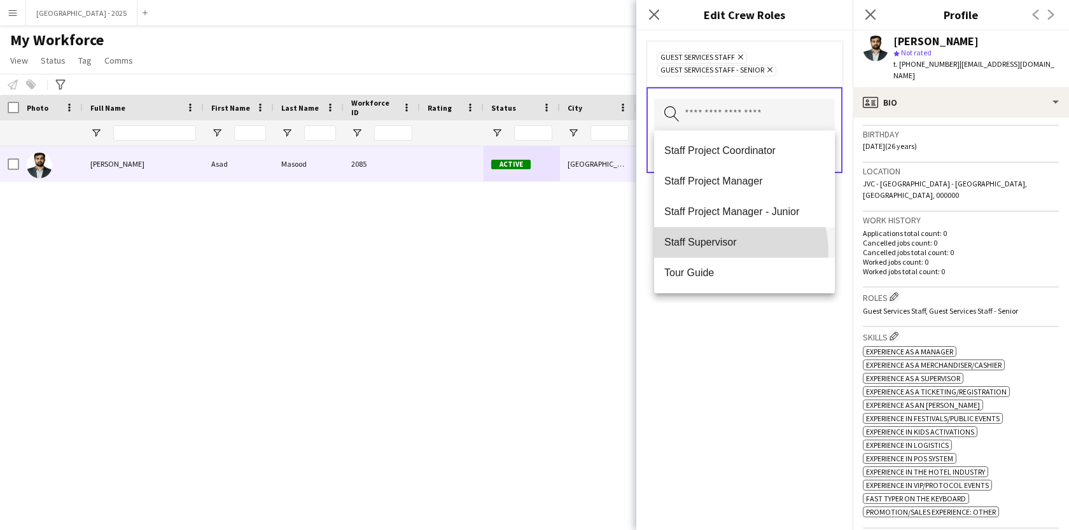
click at [729, 251] on mat-option "Staff Supervisor" at bounding box center [744, 242] width 181 height 31
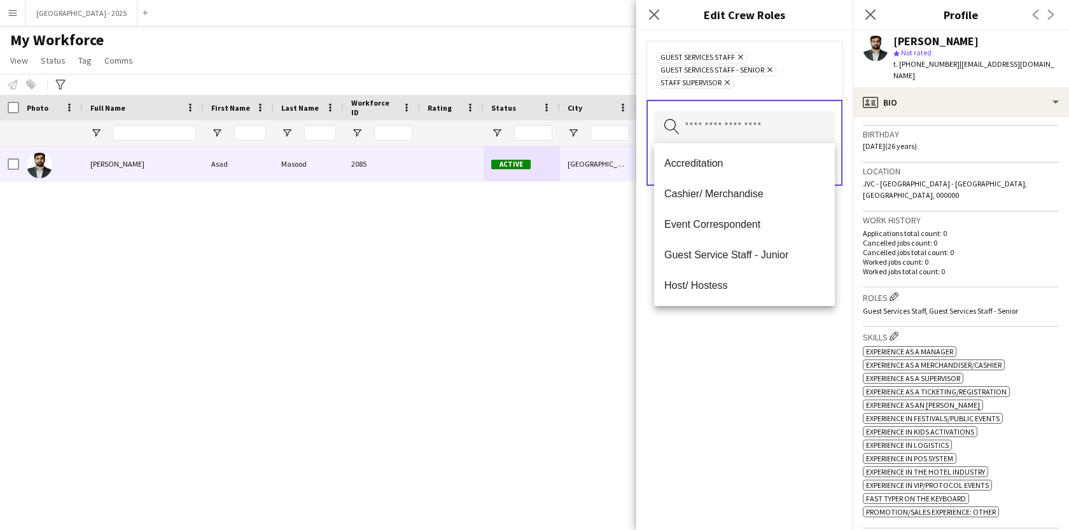
click at [727, 351] on div "Guest Services Staff Remove Guest Services Staff - Senior Remove Staff Supervis…" at bounding box center [744, 280] width 216 height 499
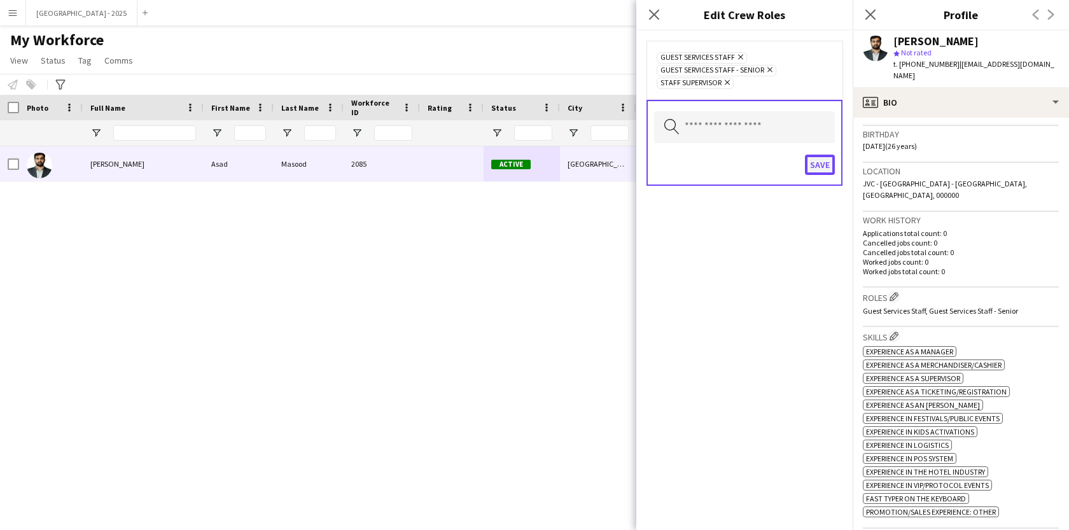
click at [809, 162] on button "Save" at bounding box center [820, 165] width 30 height 20
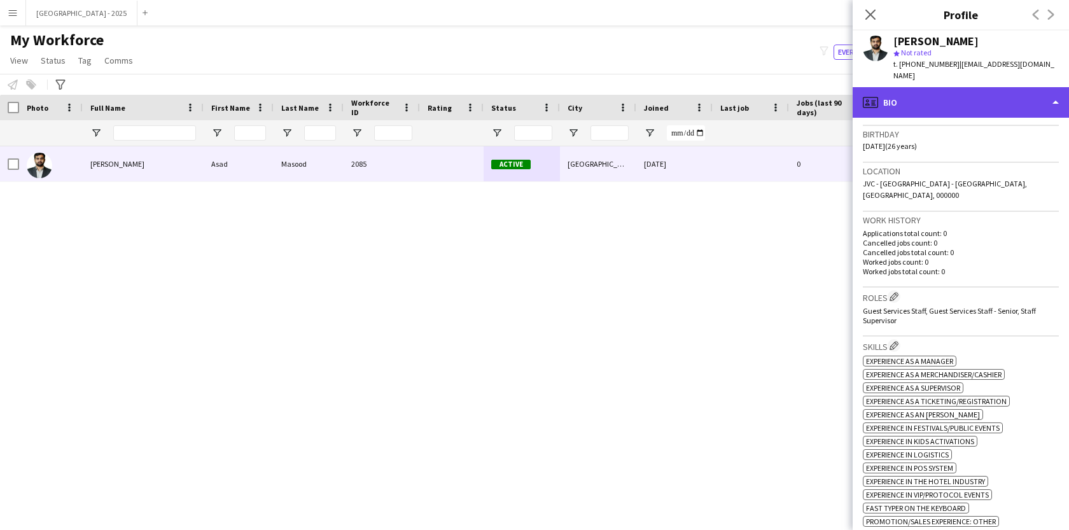
click at [897, 95] on div "profile Bio" at bounding box center [961, 102] width 216 height 31
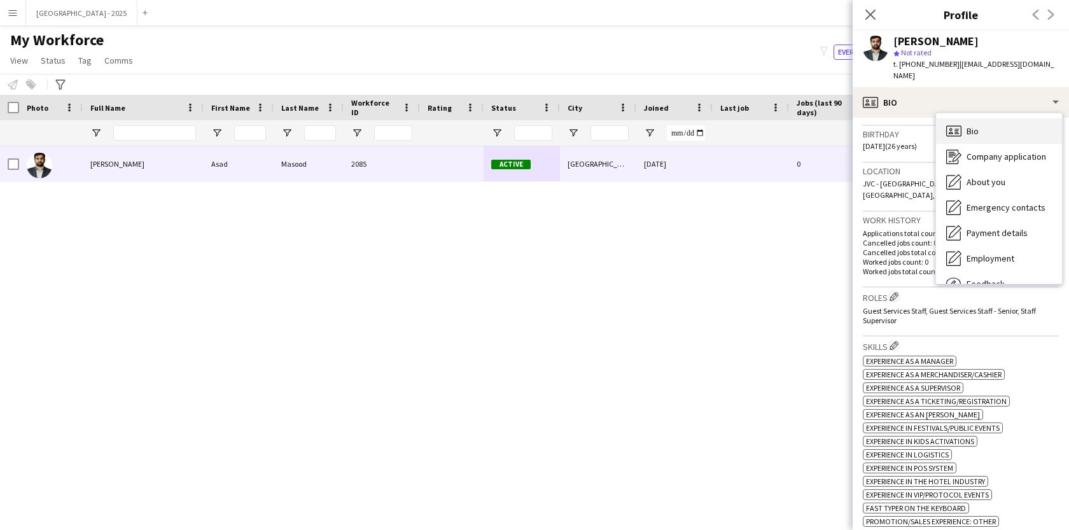
click at [965, 119] on div "Bio Bio" at bounding box center [999, 130] width 126 height 25
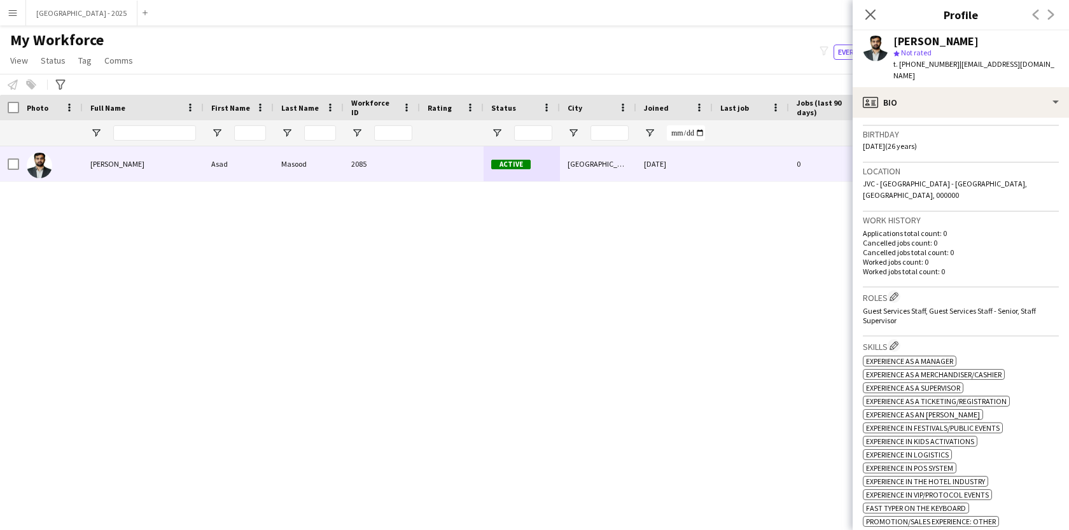
click at [944, 112] on div "Gender [DEMOGRAPHIC_DATA]" at bounding box center [961, 107] width 196 height 37
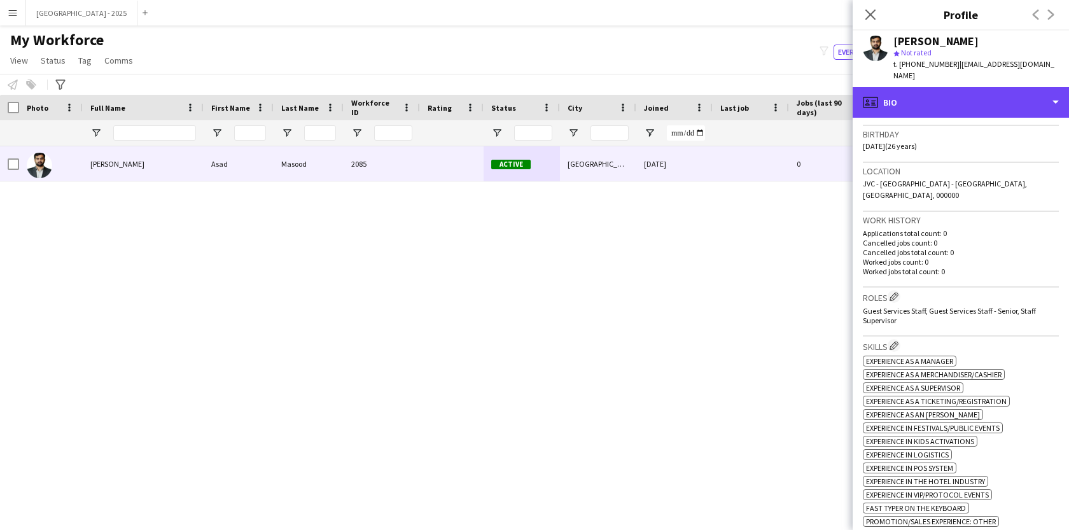
drag, startPoint x: 949, startPoint y: 97, endPoint x: 956, endPoint y: 147, distance: 50.7
click at [949, 97] on div "profile Bio" at bounding box center [961, 102] width 216 height 31
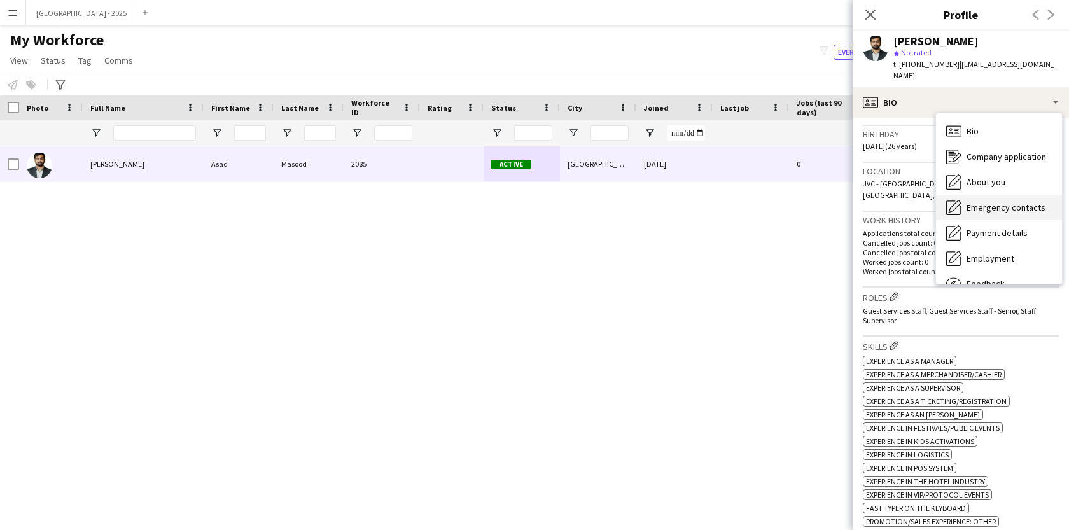
click at [975, 202] on span "Emergency contacts" at bounding box center [1006, 207] width 79 height 11
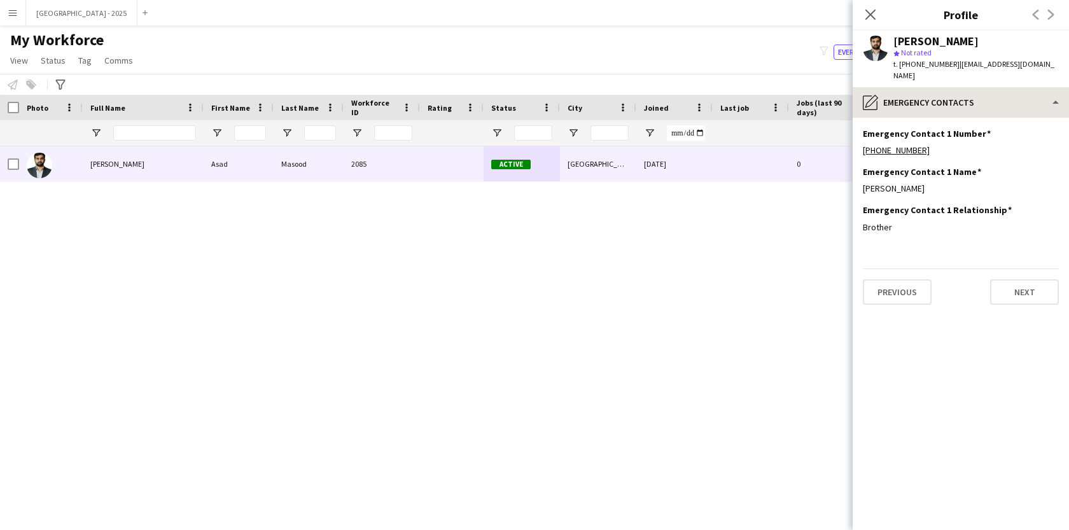
drag, startPoint x: 962, startPoint y: 66, endPoint x: 956, endPoint y: 89, distance: 24.4
click at [961, 68] on span "| [EMAIL_ADDRESS][DOMAIN_NAME]" at bounding box center [973, 69] width 161 height 21
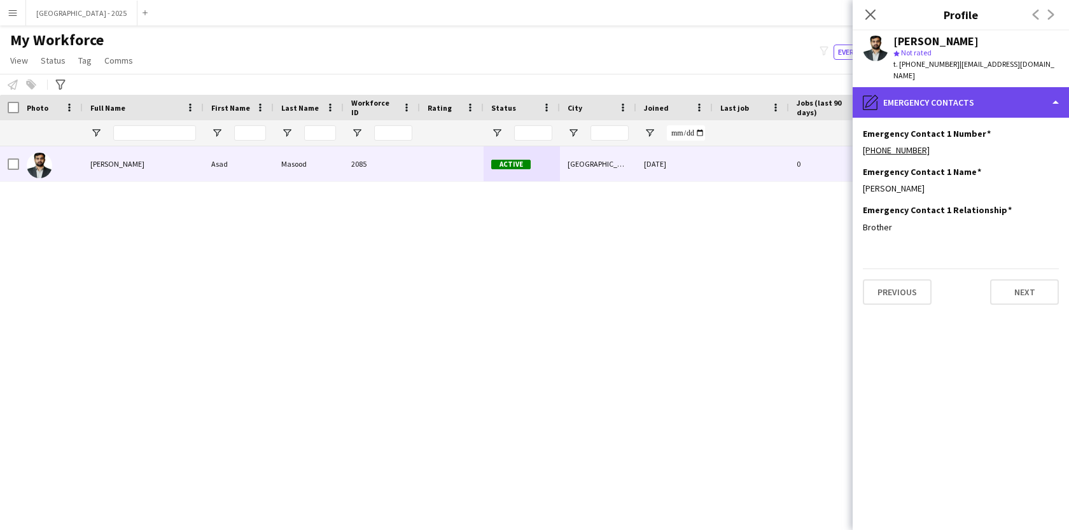
click at [956, 89] on div "pencil4 Emergency contacts" at bounding box center [961, 102] width 216 height 31
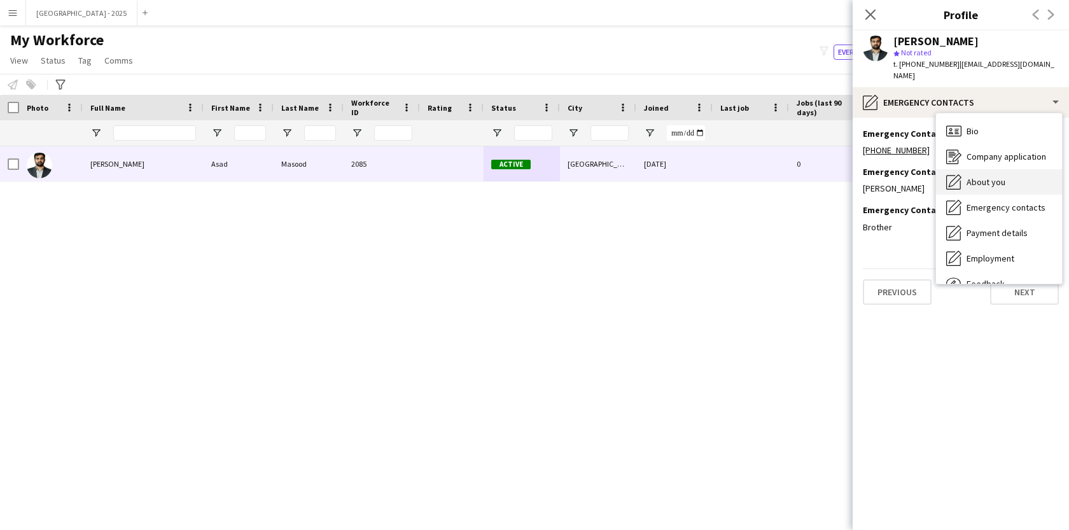
click at [979, 169] on div "About you About you" at bounding box center [999, 181] width 126 height 25
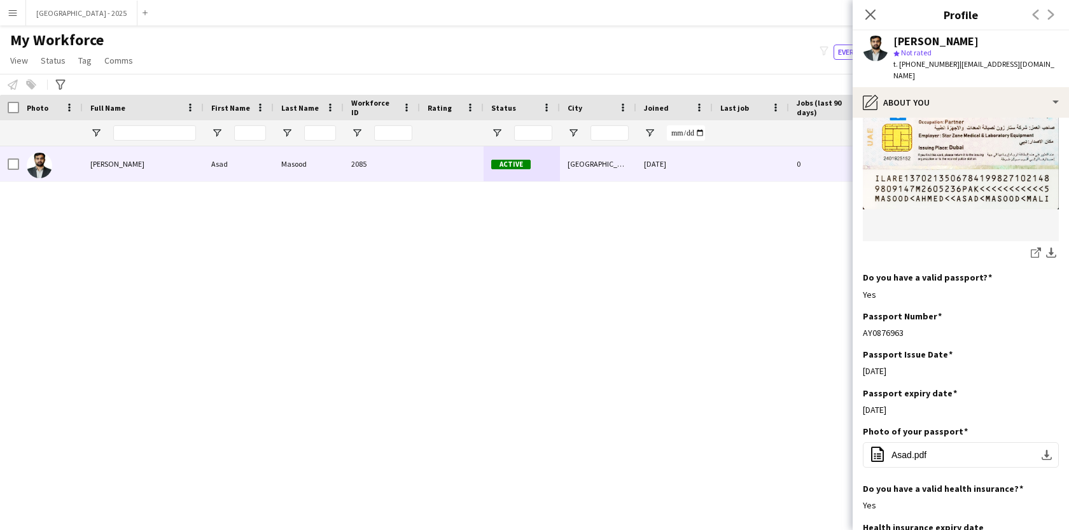
scroll to position [960, 0]
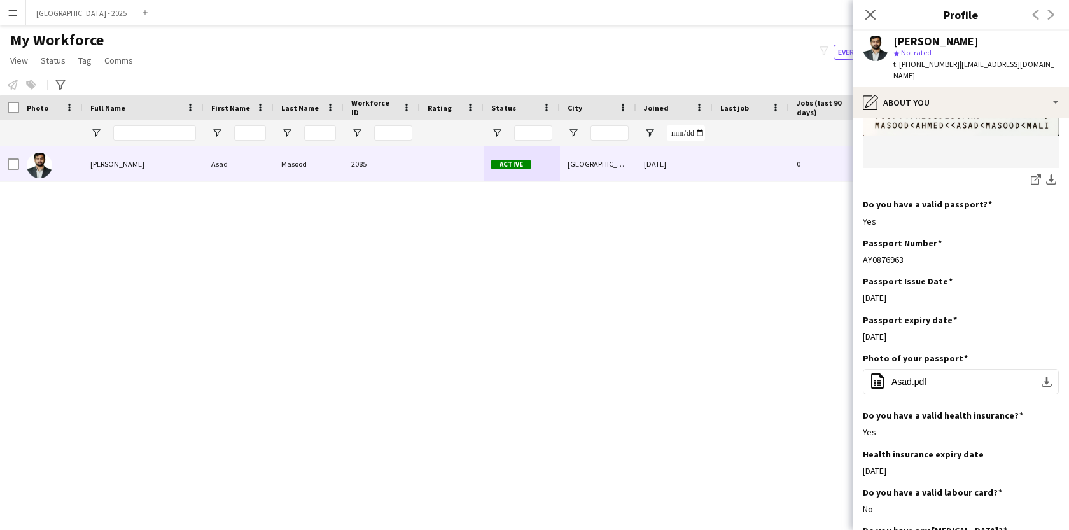
click at [883, 18] on div "Close pop-in" at bounding box center [871, 14] width 36 height 29
click at [877, 17] on app-icon "Close pop-in" at bounding box center [871, 15] width 18 height 18
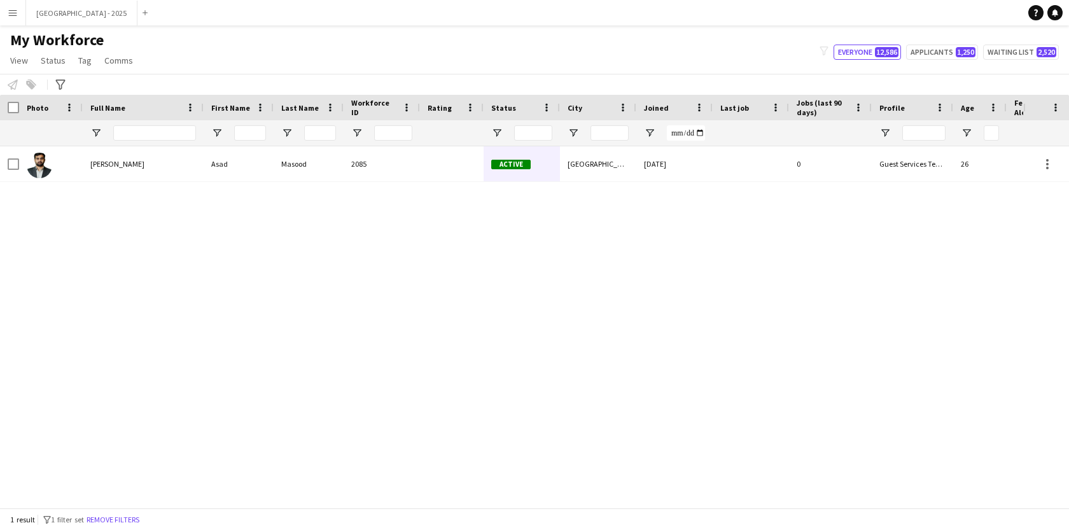
drag, startPoint x: 127, startPoint y: 522, endPoint x: 224, endPoint y: 2, distance: 528.8
click at [127, 522] on button "Remove filters" at bounding box center [113, 520] width 58 height 14
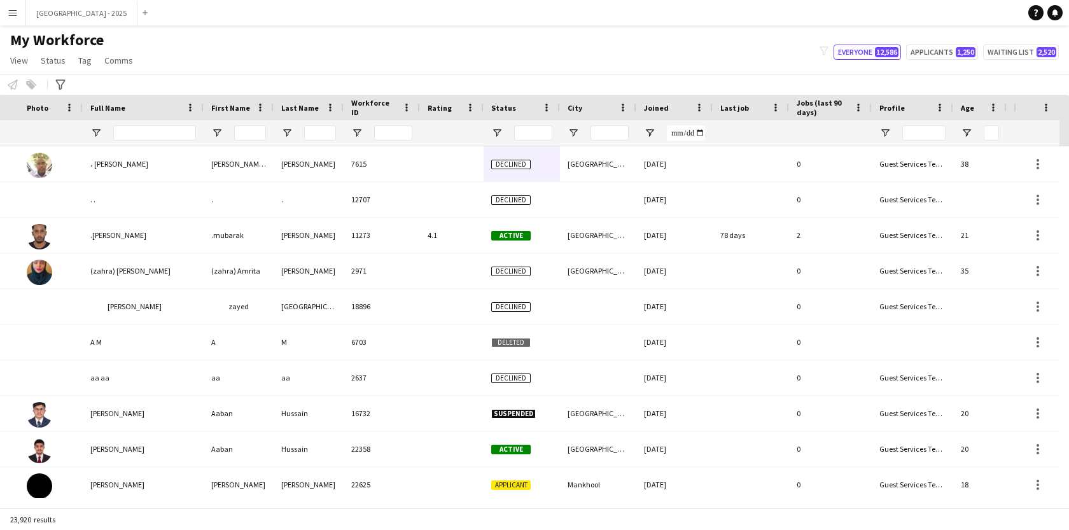
scroll to position [0, 286]
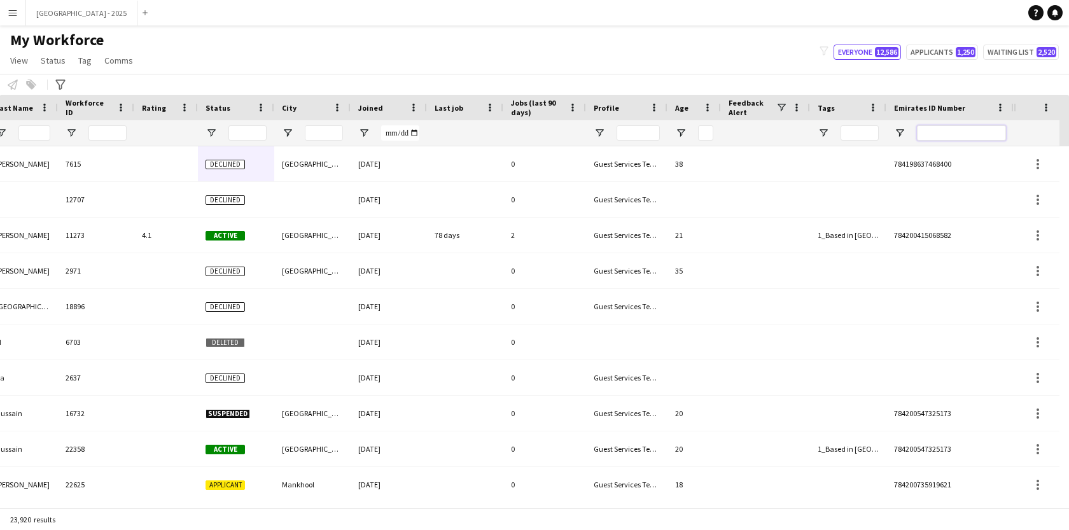
click at [965, 126] on input "Emirates ID Number Filter Input" at bounding box center [961, 132] width 89 height 15
paste input "*******"
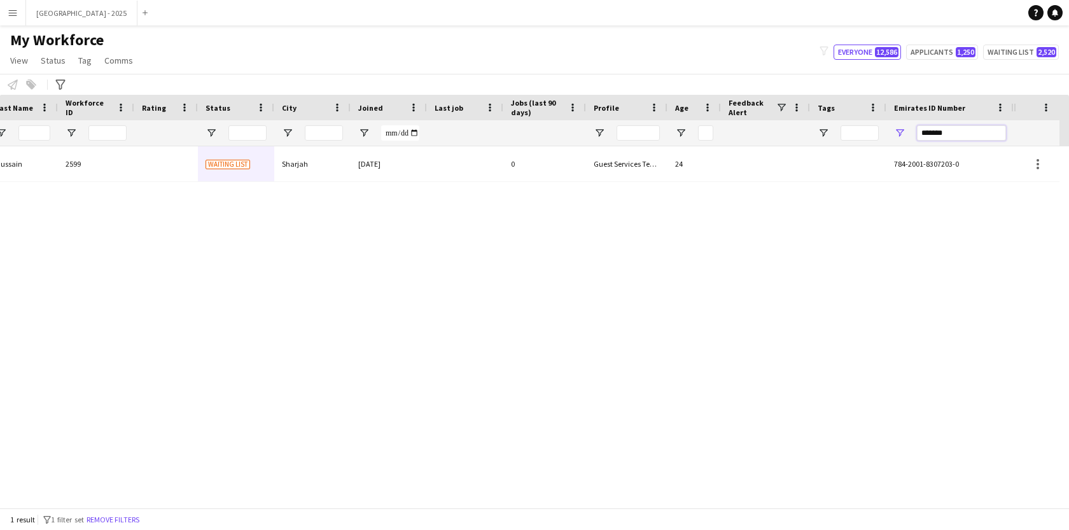
type input "*******"
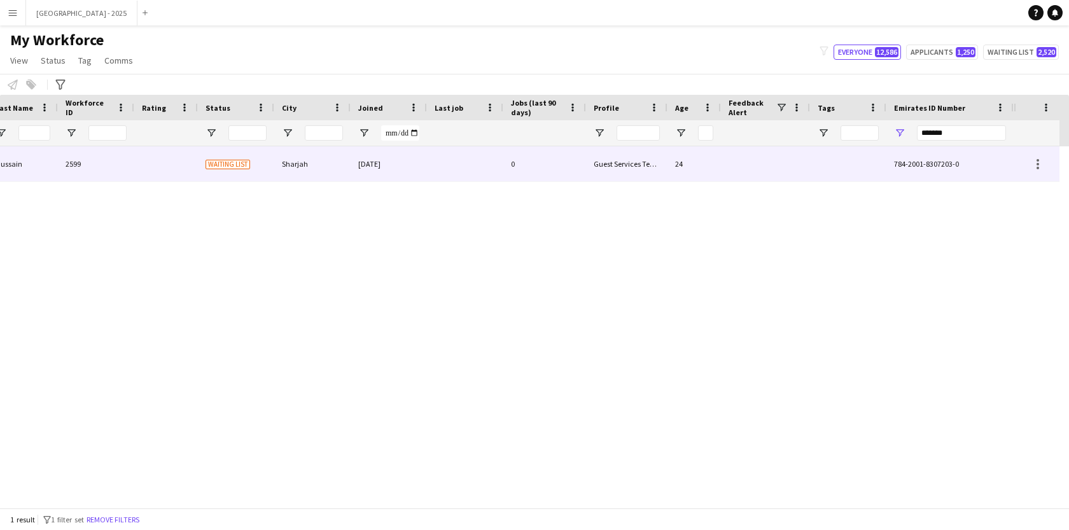
click at [653, 167] on div "Guest Services Team" at bounding box center [626, 163] width 81 height 35
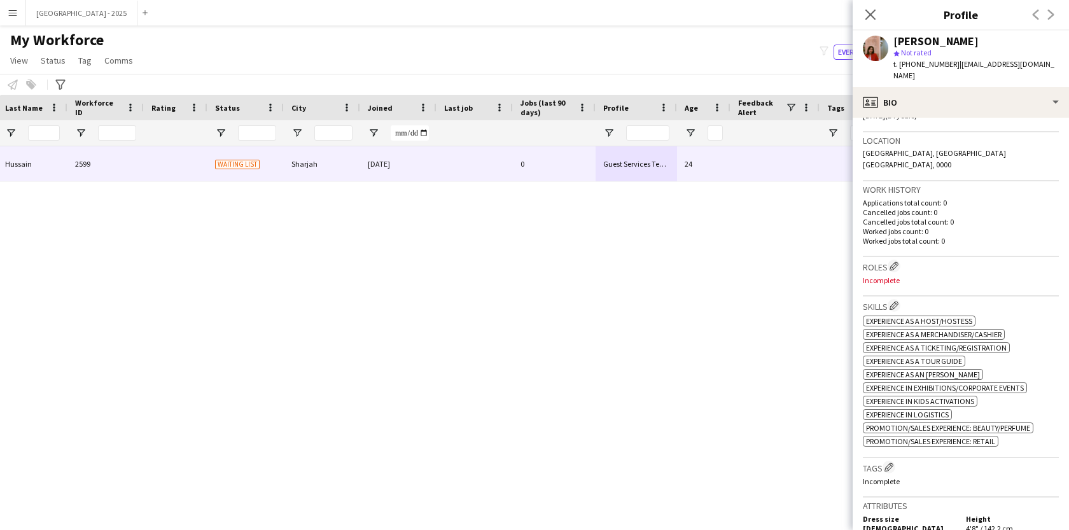
scroll to position [260, 0]
click at [895, 262] on app-icon "Edit crew company roles" at bounding box center [894, 266] width 9 height 9
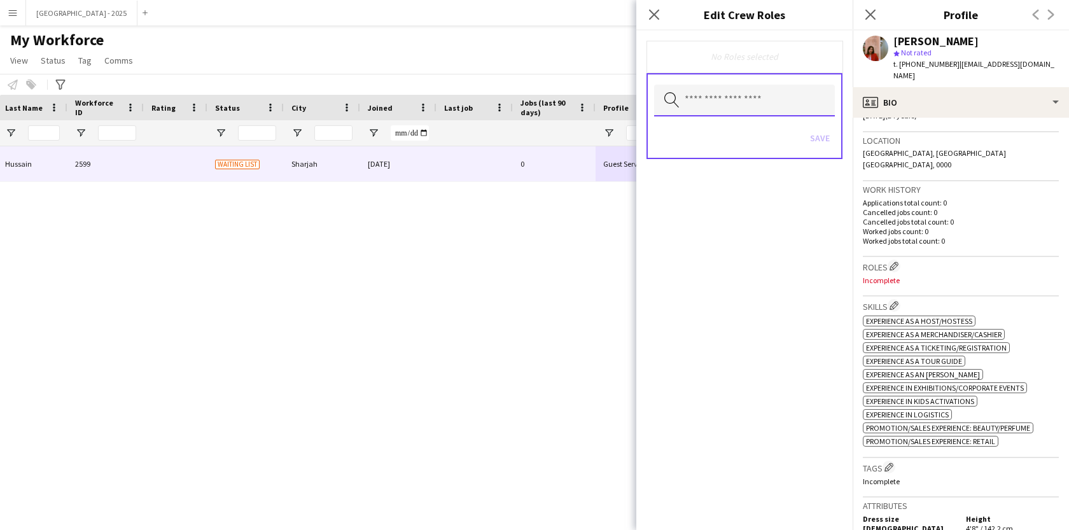
click at [758, 104] on input "text" at bounding box center [744, 101] width 181 height 32
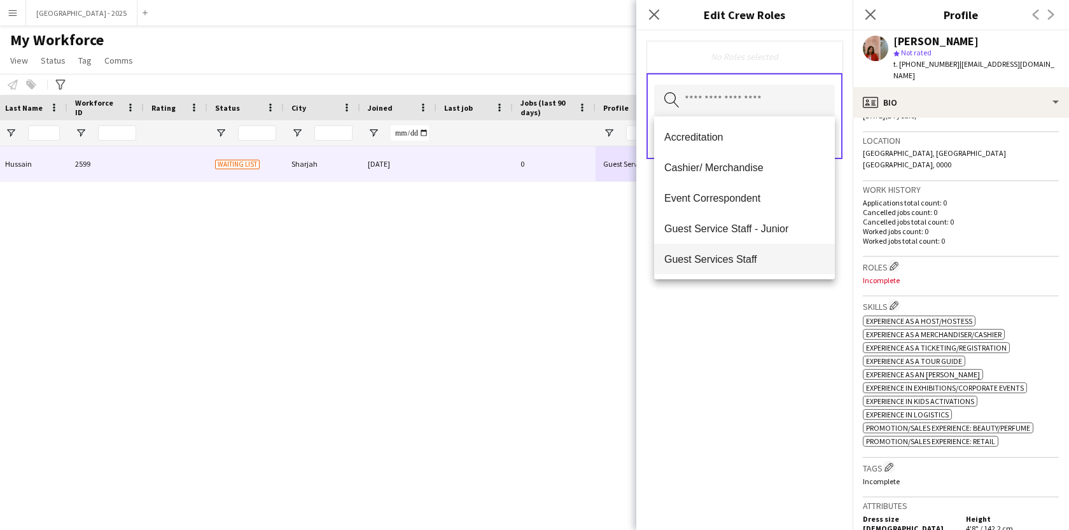
click at [758, 253] on span "Guest Services Staff" at bounding box center [744, 259] width 160 height 12
click at [757, 260] on span "Guest Services Staff - Senior" at bounding box center [744, 260] width 160 height 12
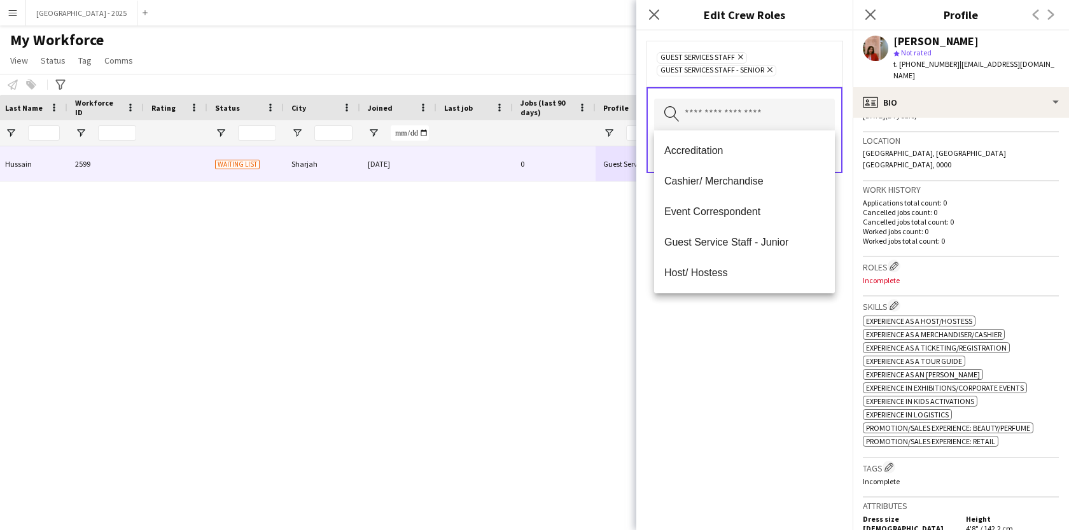
click at [762, 304] on div "Guest Services Staff Remove Guest Services Staff - Senior Remove Search by role…" at bounding box center [744, 280] width 216 height 499
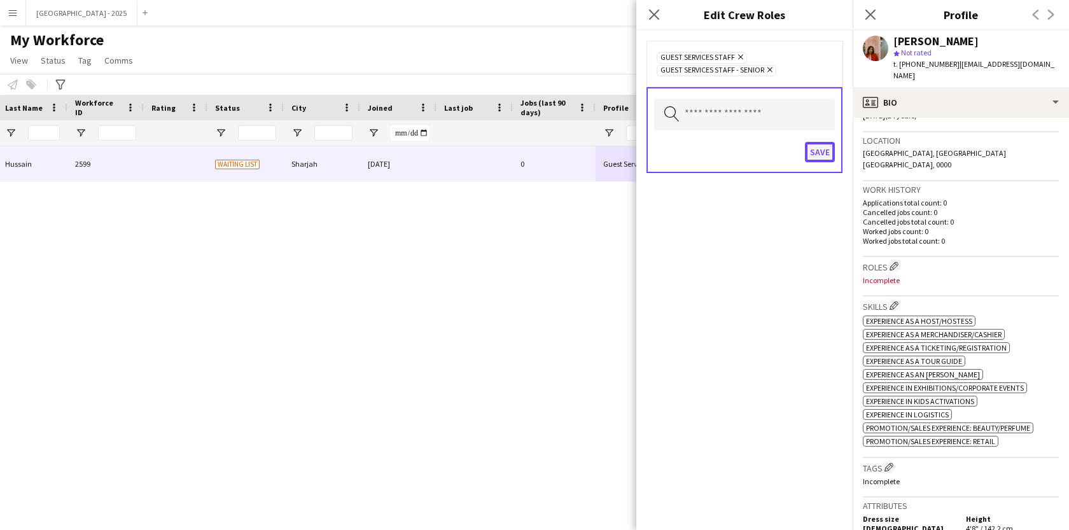
click at [827, 153] on button "Save" at bounding box center [820, 152] width 30 height 20
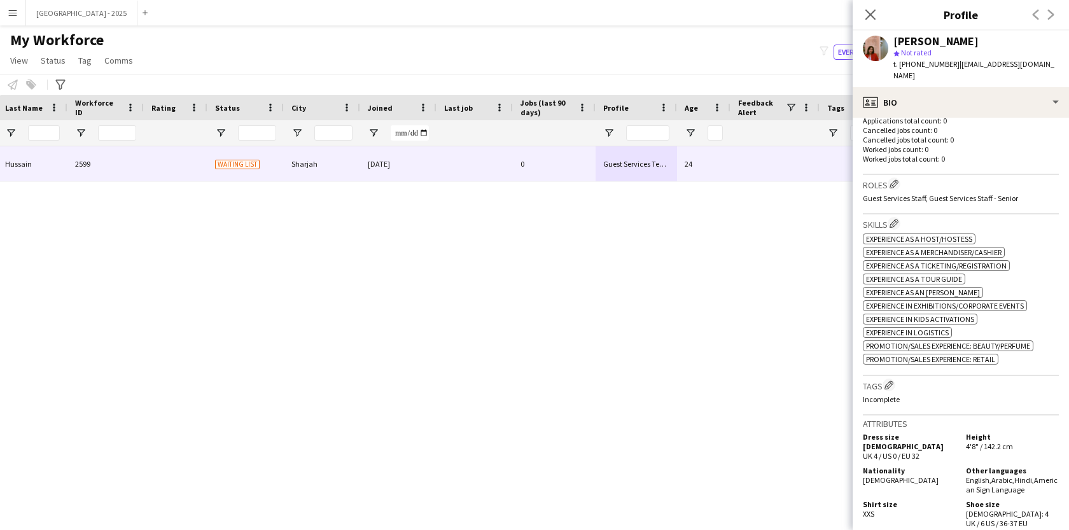
scroll to position [375, 0]
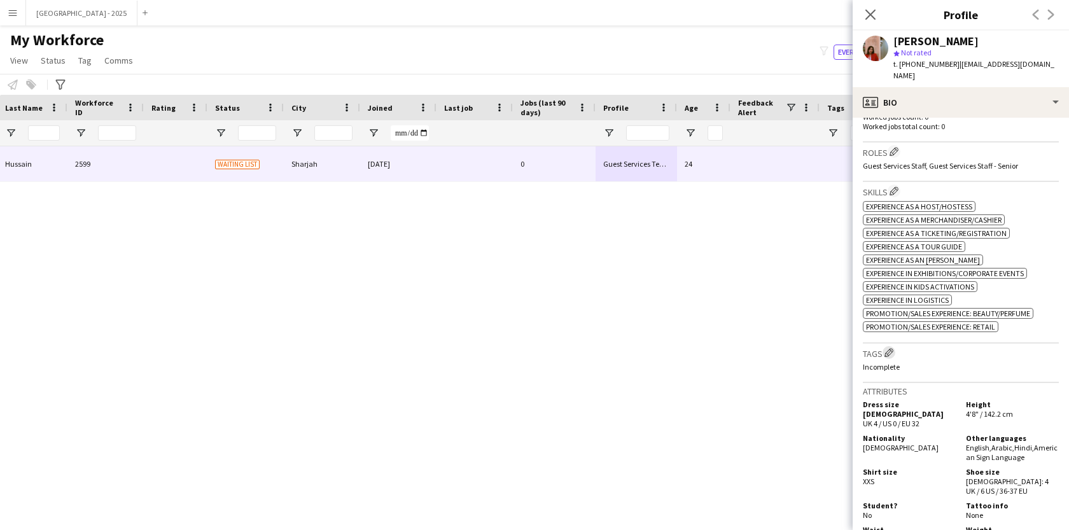
click at [886, 351] on app-icon "Edit crew company tags" at bounding box center [888, 352] width 9 height 9
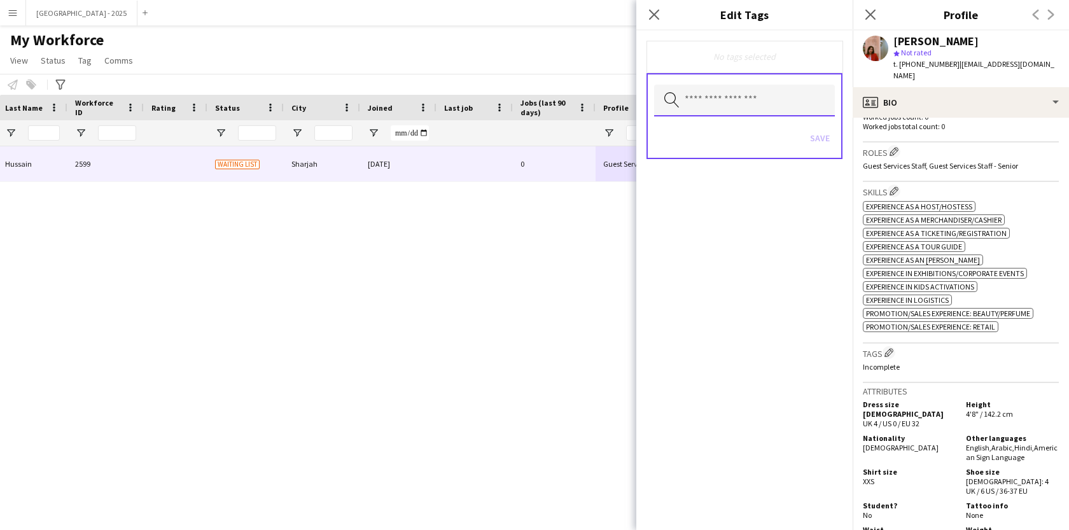
click at [795, 99] on input "text" at bounding box center [744, 101] width 181 height 32
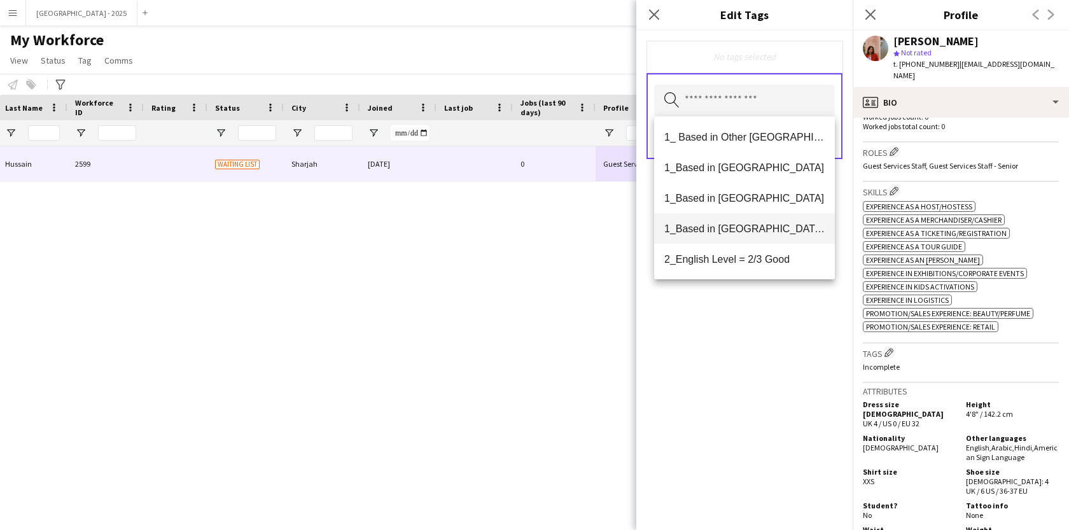
click at [761, 233] on span "1_Based in [GEOGRAPHIC_DATA]/[GEOGRAPHIC_DATA]/Ajman" at bounding box center [744, 229] width 160 height 12
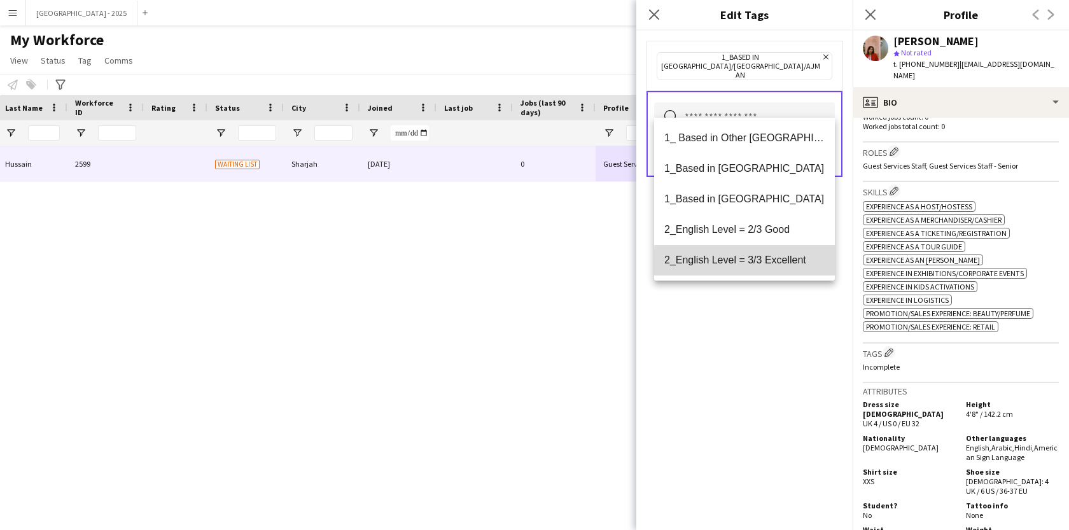
click at [771, 271] on mat-option "2_English Level = 3/3 Excellent" at bounding box center [744, 260] width 181 height 31
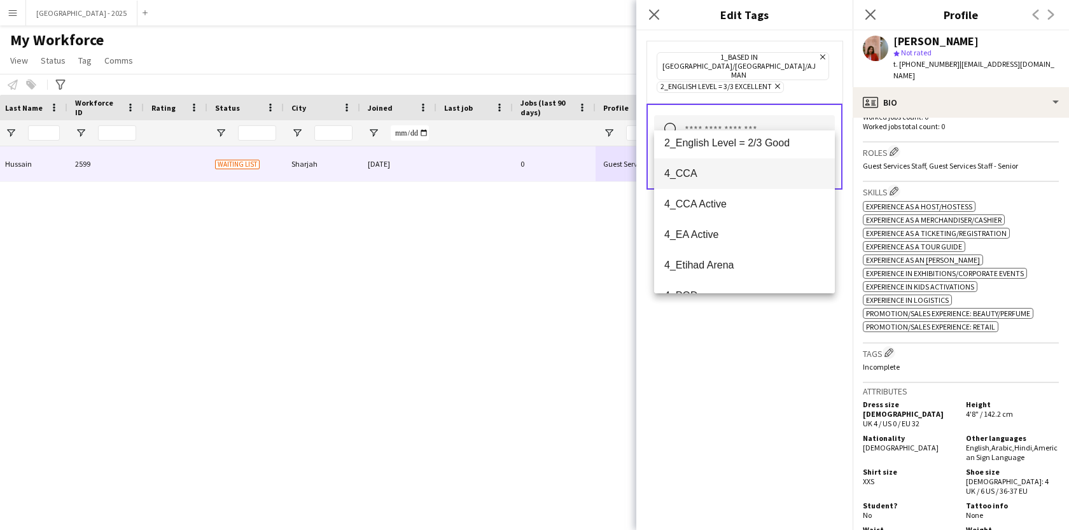
scroll to position [120, 0]
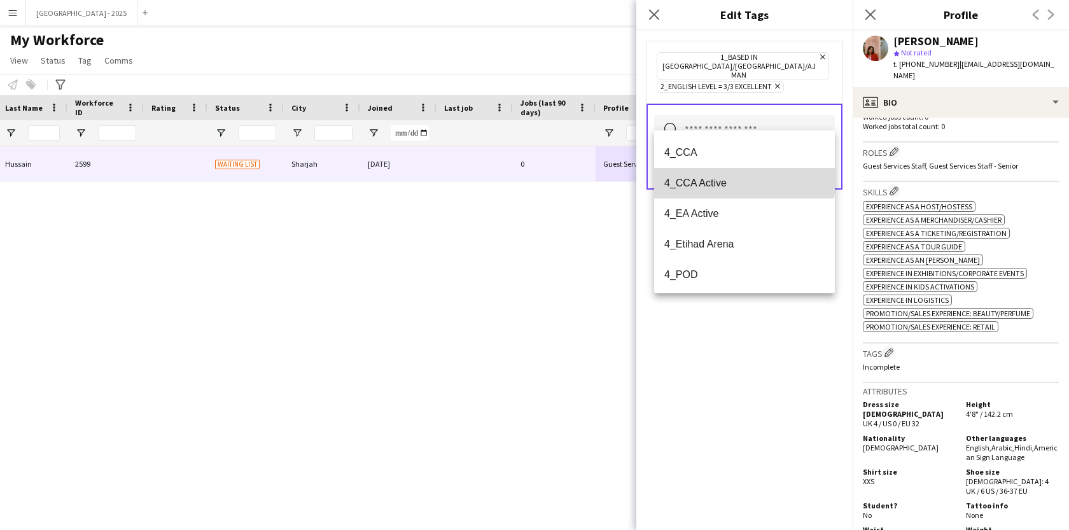
click at [744, 168] on mat-option "4_CCA Active" at bounding box center [744, 183] width 181 height 31
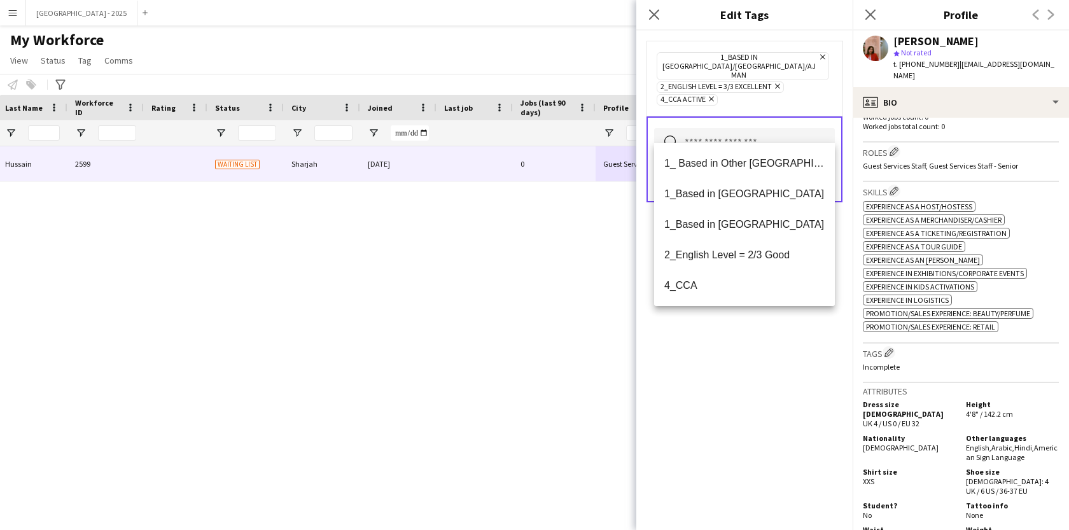
drag, startPoint x: 706, startPoint y: 81, endPoint x: 706, endPoint y: 89, distance: 8.3
click at [706, 95] on icon "Remove" at bounding box center [710, 99] width 8 height 8
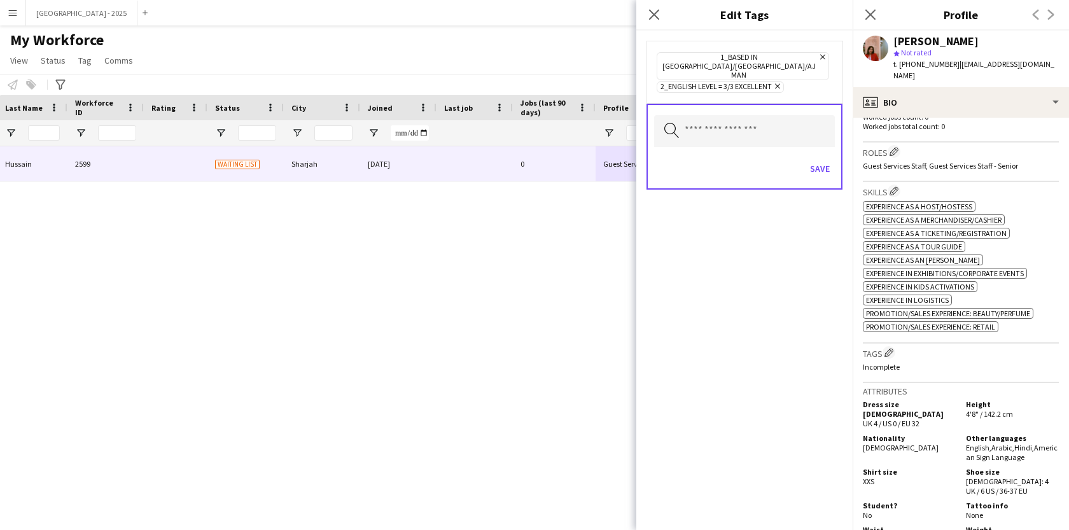
click at [705, 104] on div "Search by tag name Save" at bounding box center [744, 147] width 196 height 86
click at [705, 115] on input "text" at bounding box center [744, 131] width 181 height 32
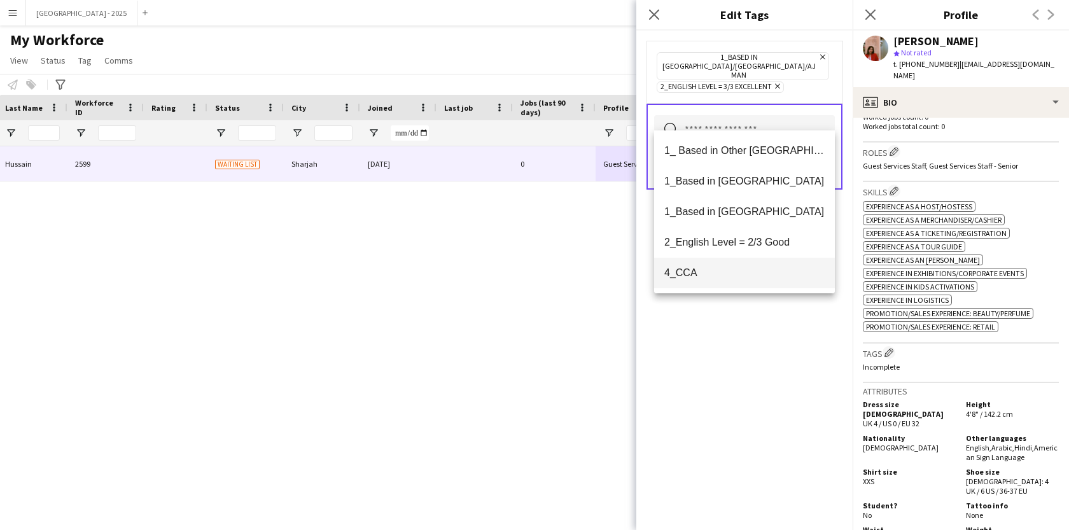
click at [711, 281] on mat-option "4_CCA" at bounding box center [744, 273] width 181 height 31
click at [727, 338] on div "1_Based in [GEOGRAPHIC_DATA]/[GEOGRAPHIC_DATA]/Ajman Remove 2_English Level = 3…" at bounding box center [744, 280] width 216 height 499
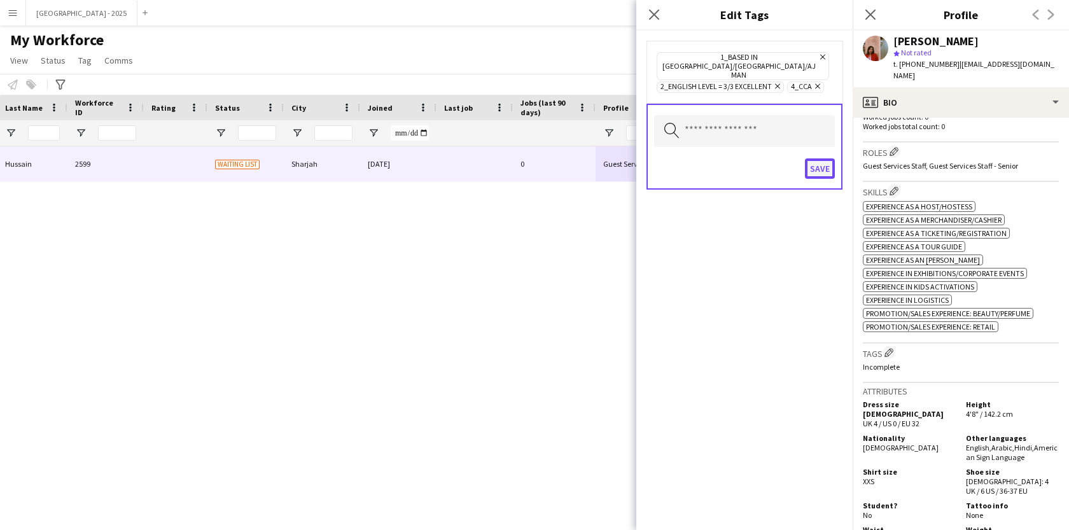
click at [826, 158] on button "Save" at bounding box center [820, 168] width 30 height 20
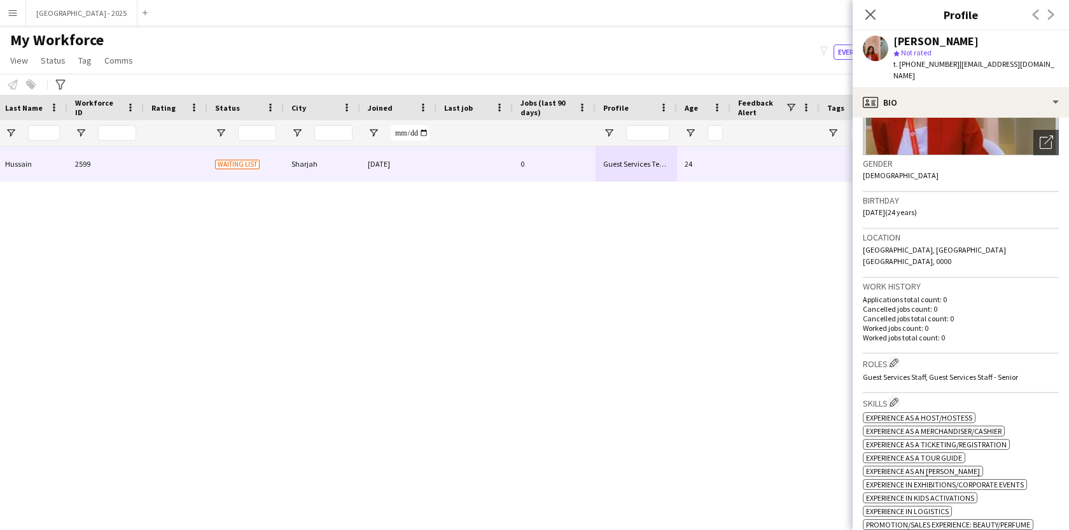
scroll to position [111, 0]
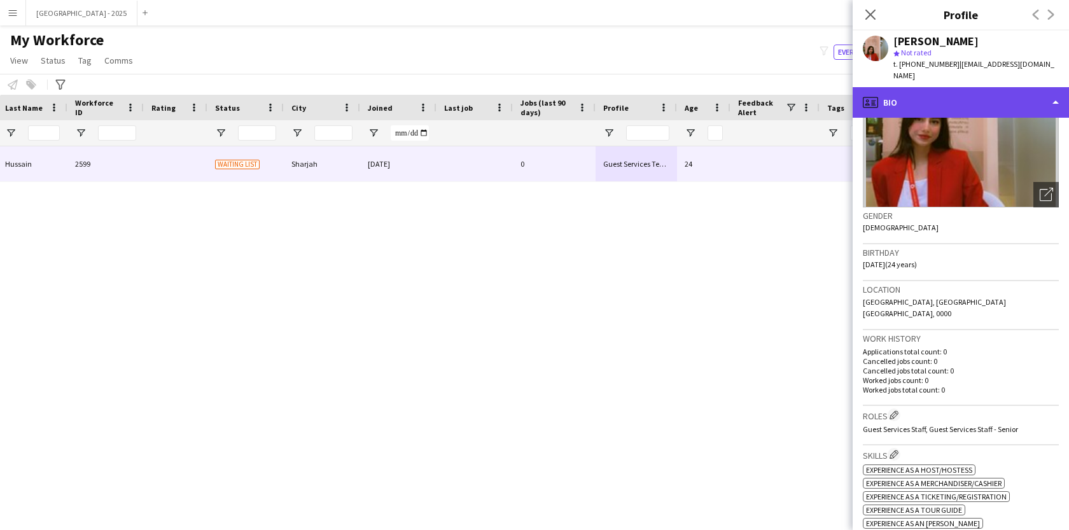
click at [954, 98] on div "profile Bio" at bounding box center [961, 102] width 216 height 31
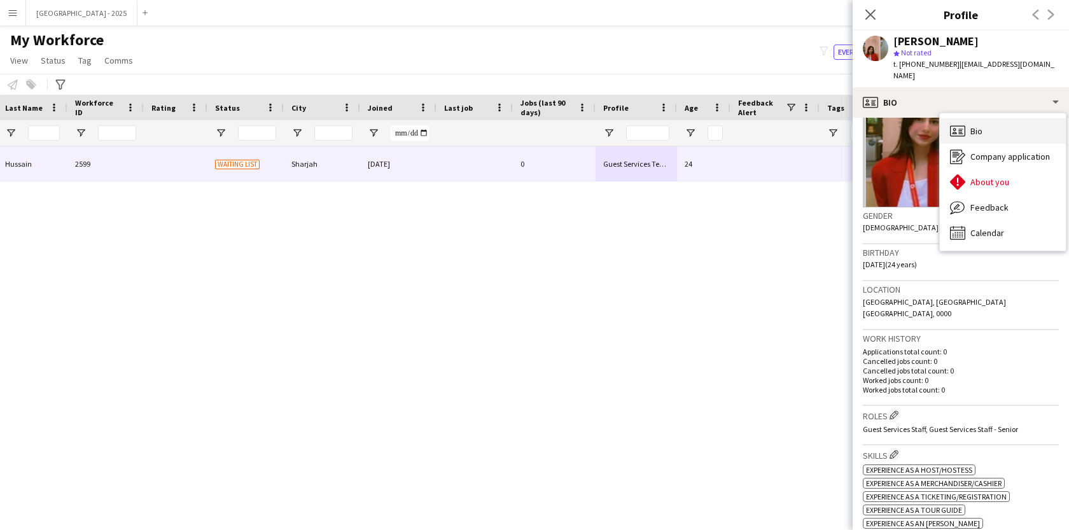
click at [994, 132] on div "Bio Bio" at bounding box center [1003, 130] width 126 height 25
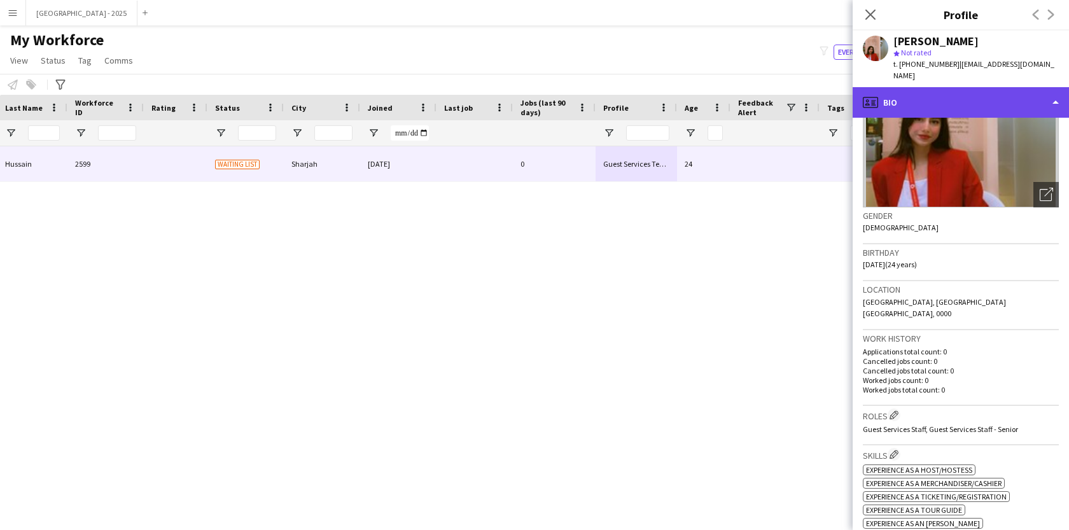
click at [930, 115] on div "profile Bio" at bounding box center [961, 102] width 216 height 31
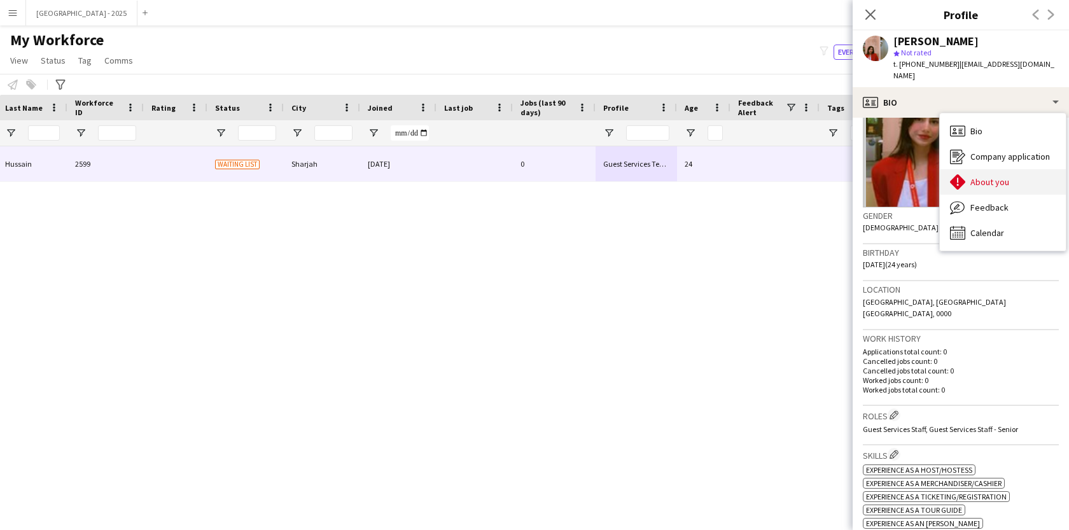
click at [1008, 177] on div "About you About you" at bounding box center [1003, 181] width 126 height 25
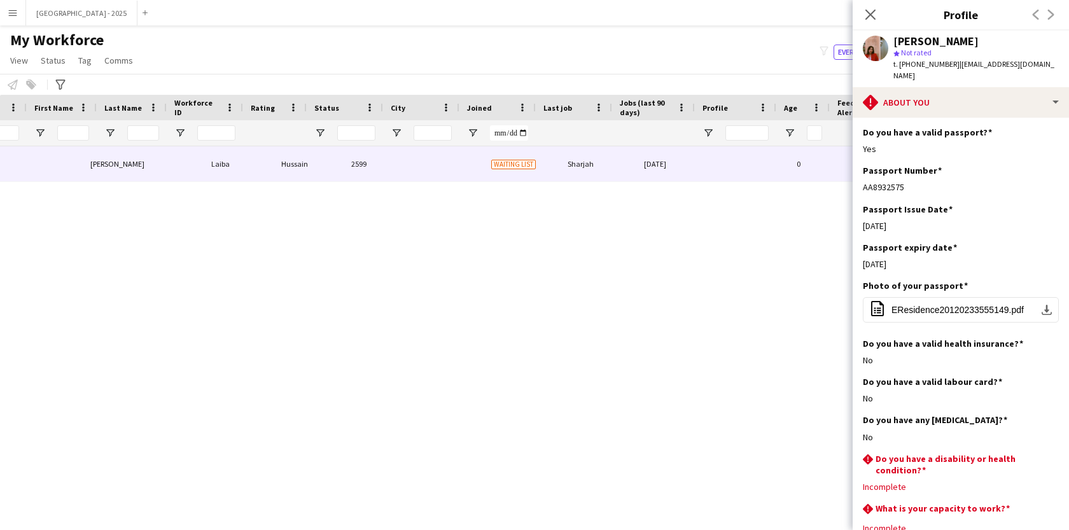
scroll to position [0, 0]
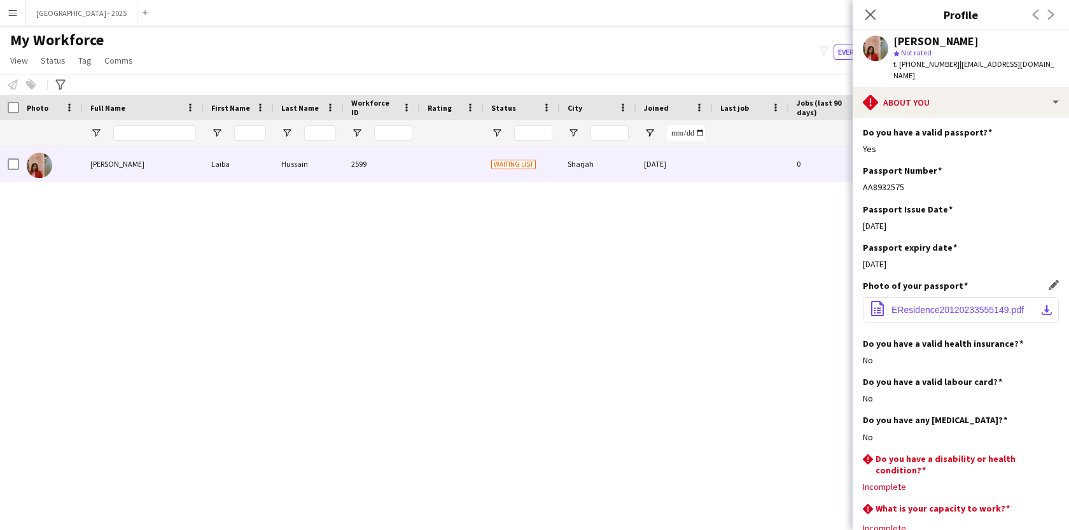
click at [933, 305] on span "EResidence20120233555149.pdf" at bounding box center [957, 310] width 132 height 10
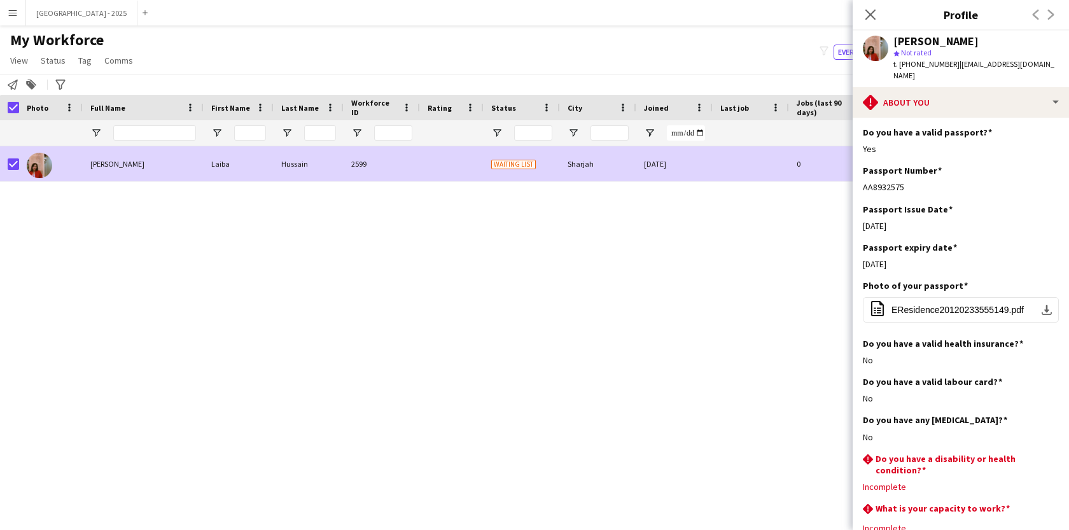
click at [63, 50] on app-page-menu "View Views Default view New view Update view Delete view Edit name Customise vi…" at bounding box center [73, 62] width 146 height 24
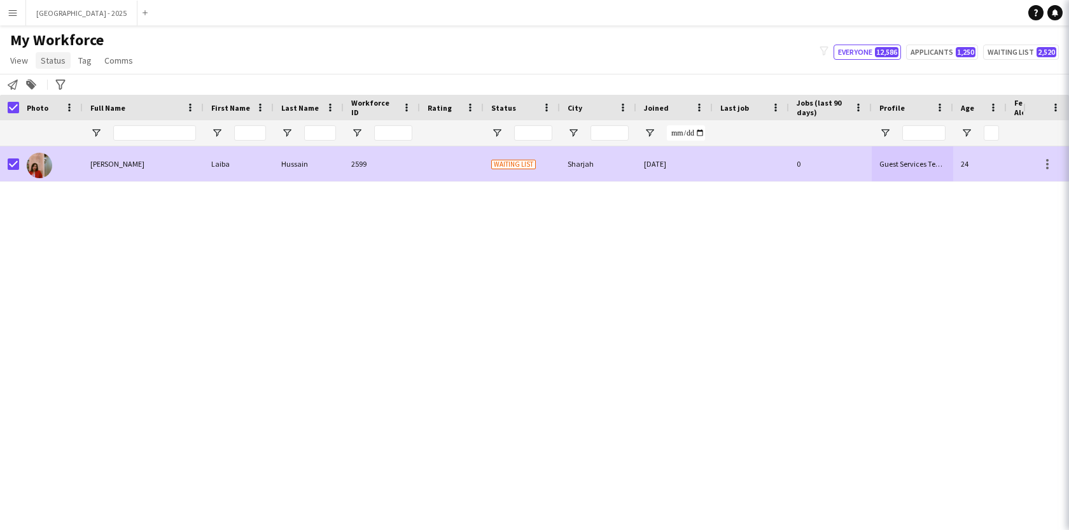
click at [61, 53] on link "Status" at bounding box center [53, 60] width 35 height 17
click at [57, 59] on span "Status" at bounding box center [53, 60] width 25 height 11
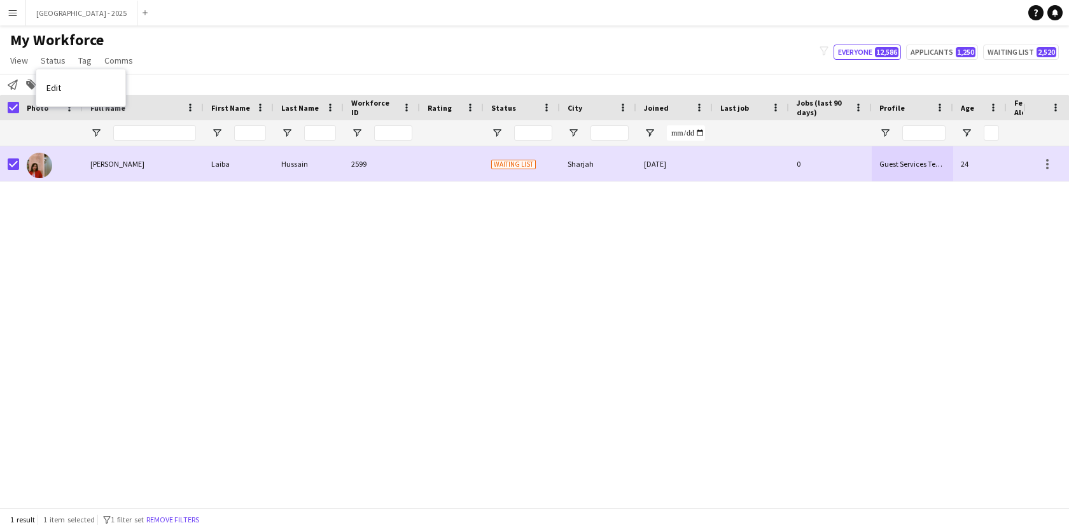
click at [63, 82] on link "Edit" at bounding box center [80, 87] width 89 height 27
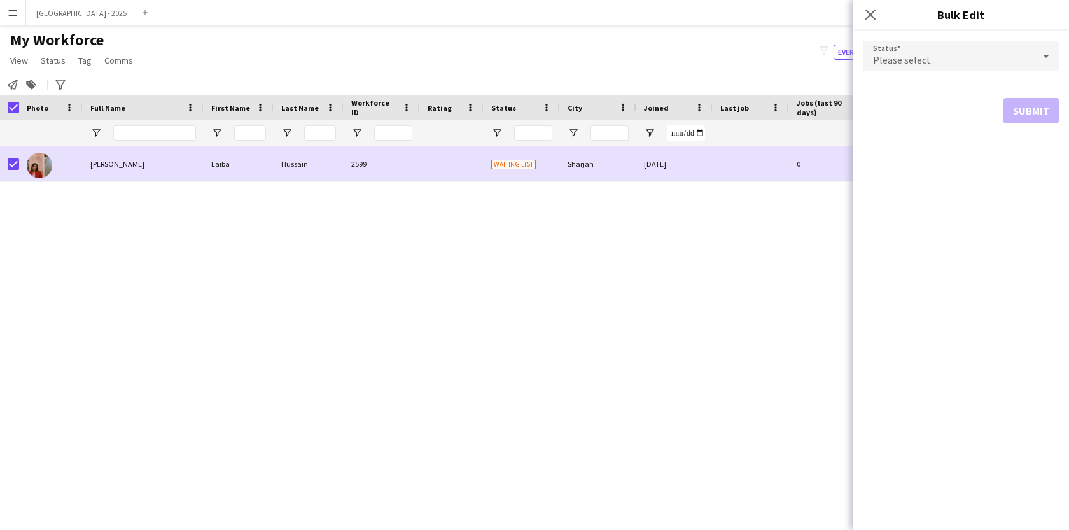
drag, startPoint x: 918, startPoint y: 27, endPoint x: 919, endPoint y: 57, distance: 29.9
click at [918, 30] on div "Close pop-in Bulk Edit" at bounding box center [961, 15] width 216 height 31
click at [919, 57] on span "Please select" at bounding box center [902, 59] width 58 height 13
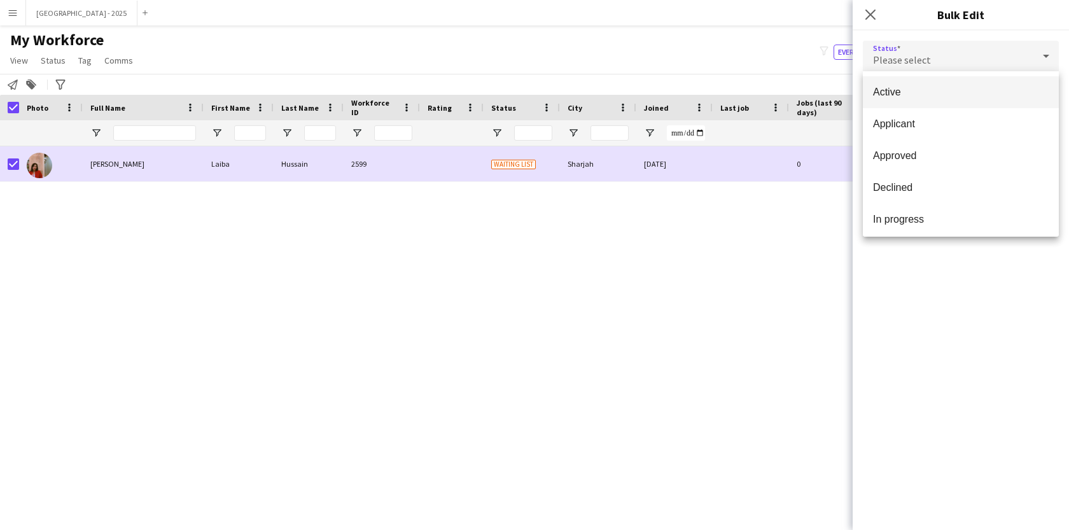
click at [918, 105] on mat-option "Active" at bounding box center [961, 92] width 196 height 32
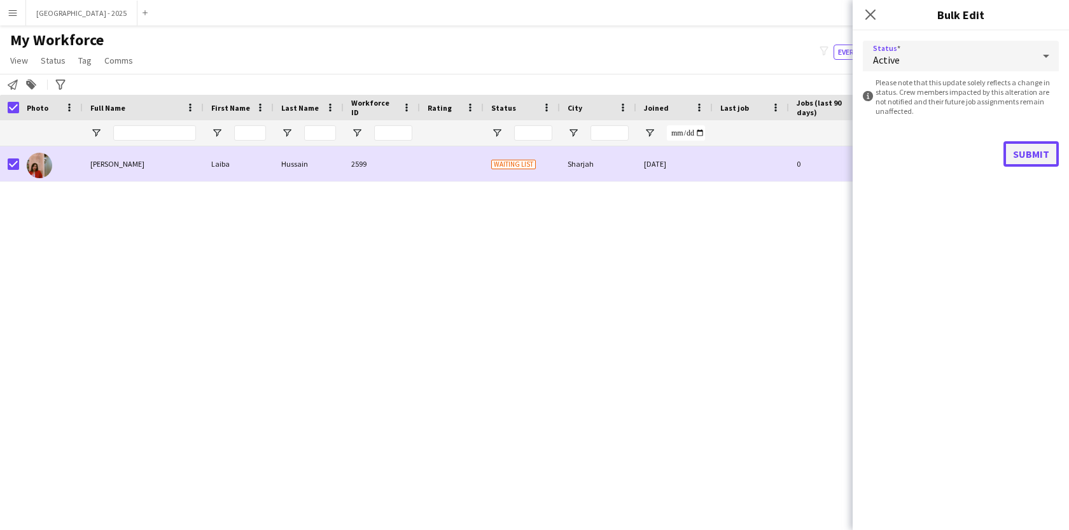
click at [1040, 148] on button "Submit" at bounding box center [1030, 153] width 55 height 25
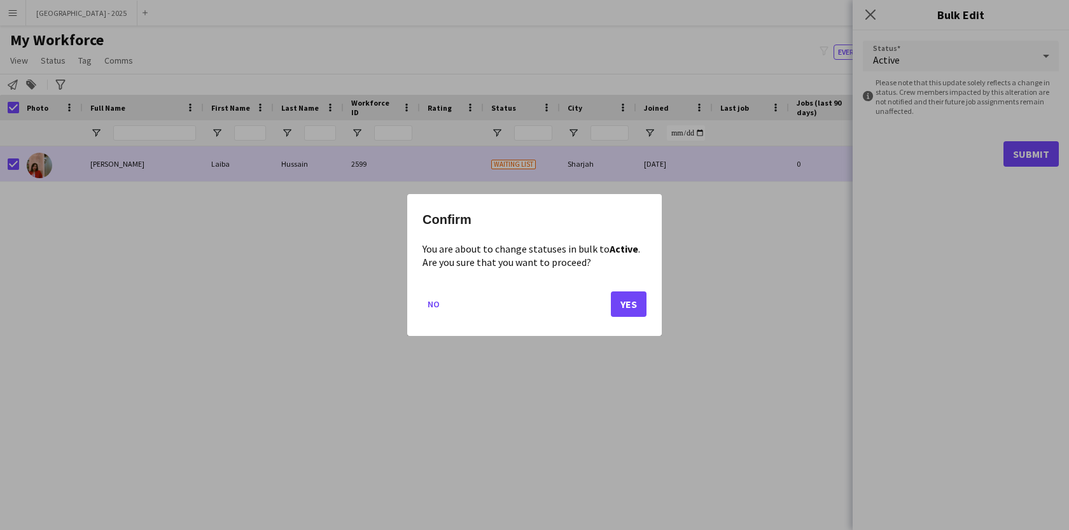
click at [646, 298] on div "Confirm You are about to change statuses in bulk to Active . Are you sure that …" at bounding box center [534, 265] width 255 height 142
click at [646, 298] on button "Yes" at bounding box center [629, 303] width 36 height 25
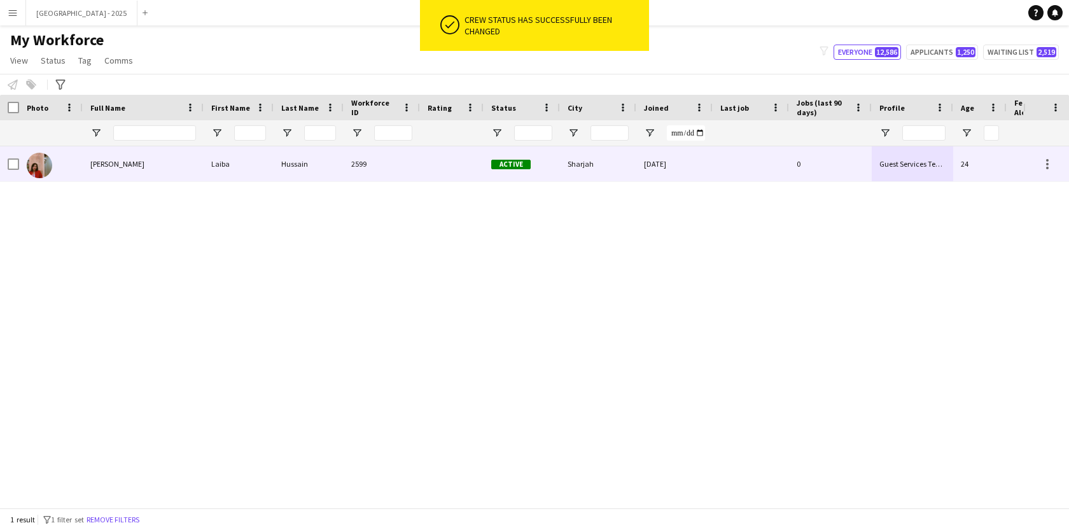
click at [39, 165] on img at bounding box center [39, 165] width 25 height 25
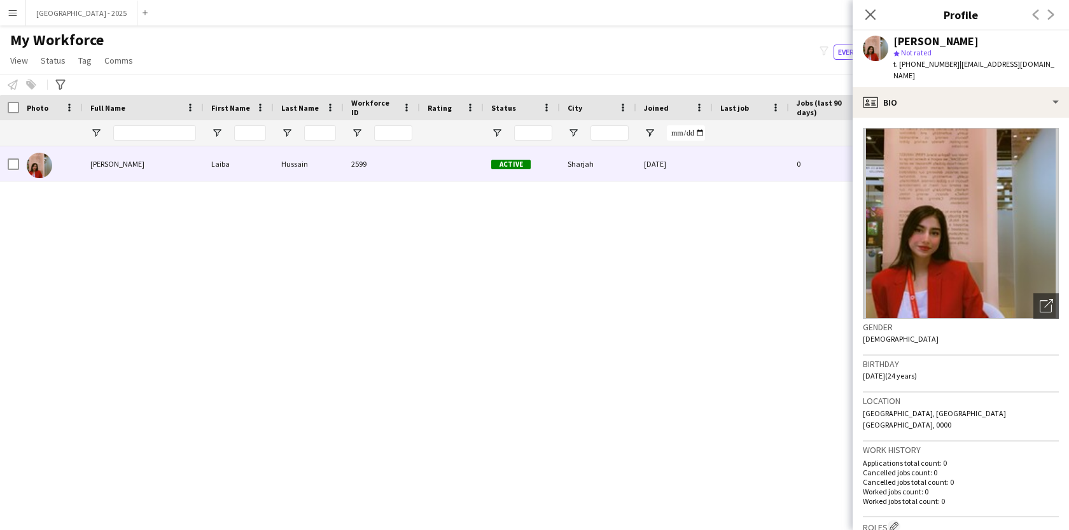
drag, startPoint x: 872, startPoint y: 12, endPoint x: 444, endPoint y: 288, distance: 509.6
click at [872, 13] on icon at bounding box center [870, 15] width 10 height 10
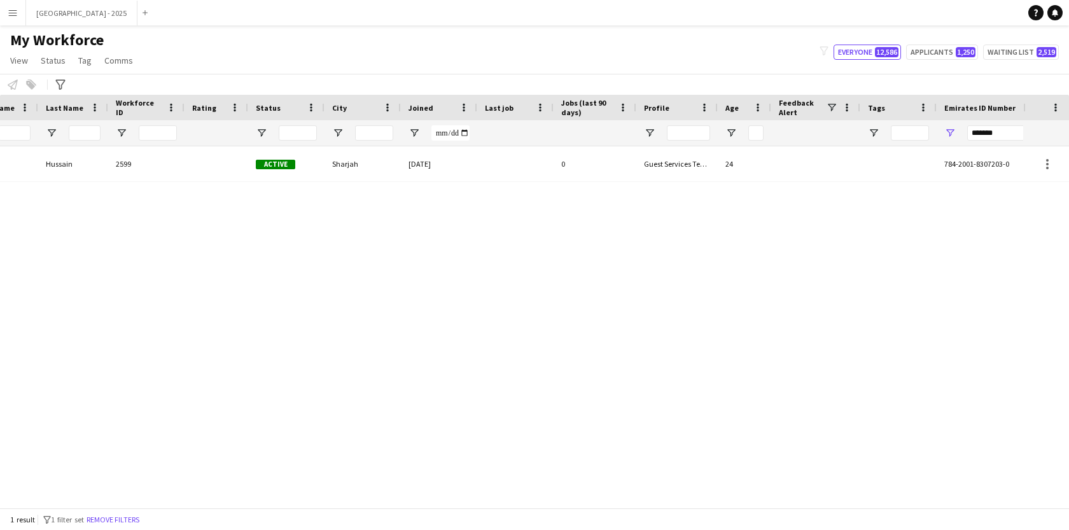
scroll to position [0, 276]
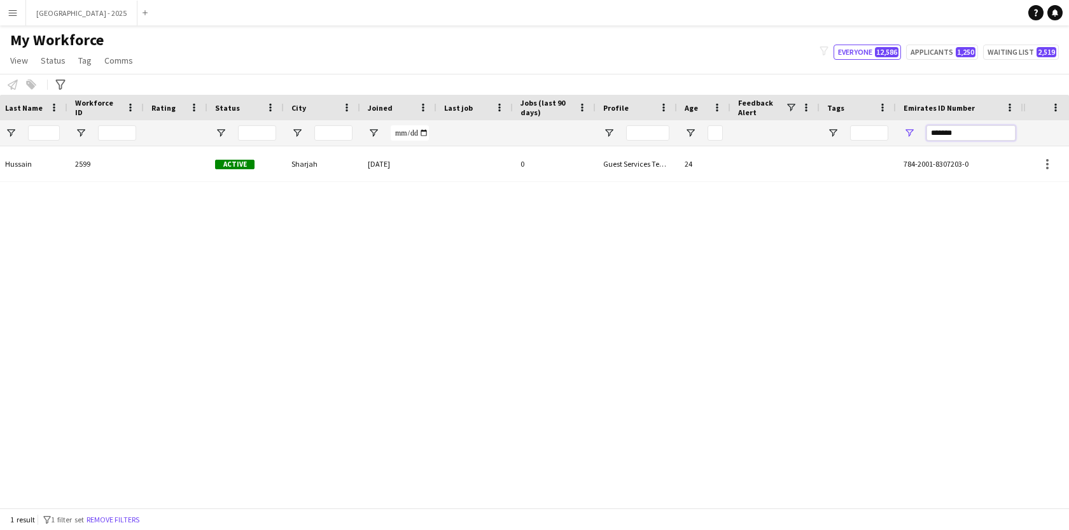
click at [962, 131] on input "*******" at bounding box center [970, 132] width 89 height 15
paste input "Emirates ID Number Filter Input"
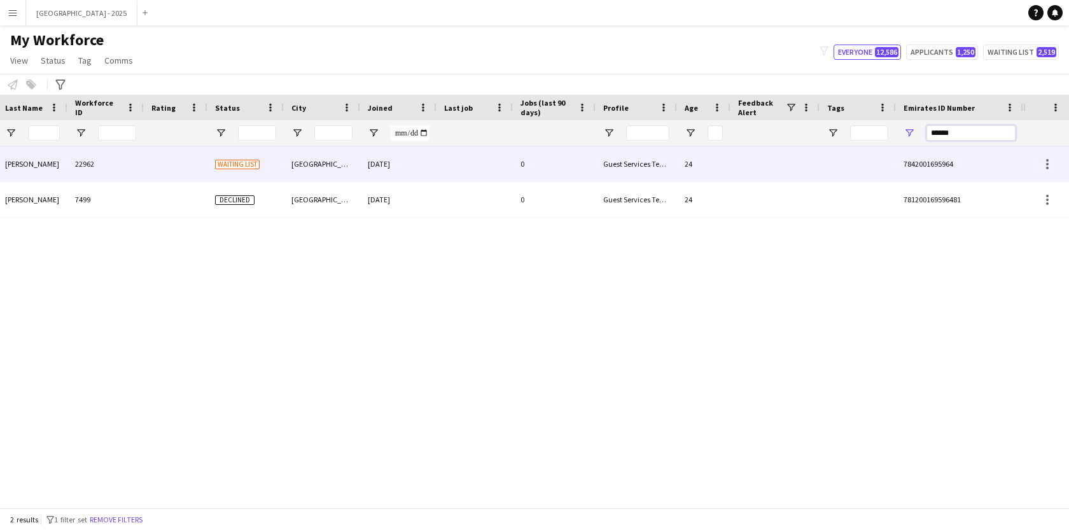
type input "******"
click at [785, 168] on div at bounding box center [774, 163] width 89 height 35
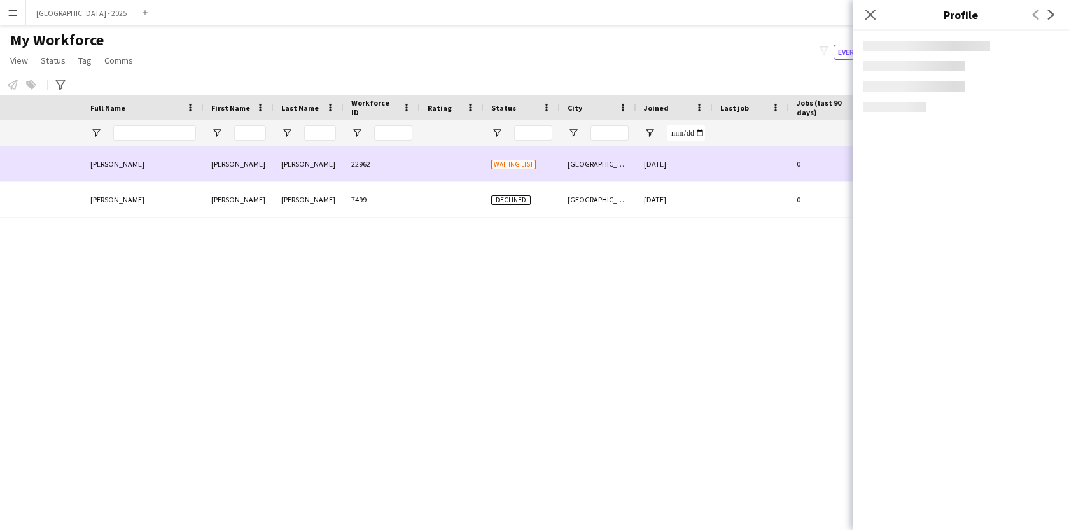
scroll to position [0, 0]
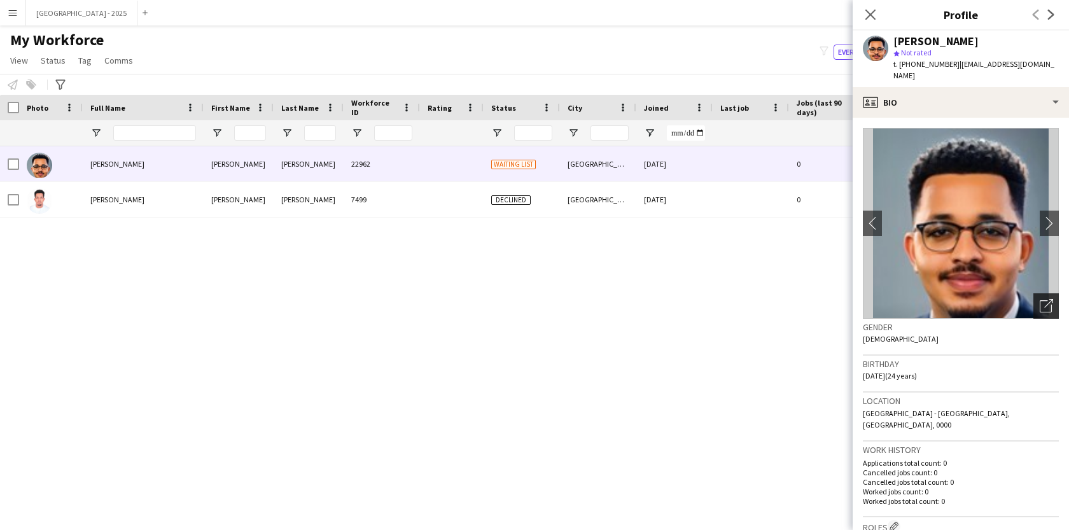
click at [1040, 299] on icon "Open photos pop-in" at bounding box center [1046, 305] width 13 height 13
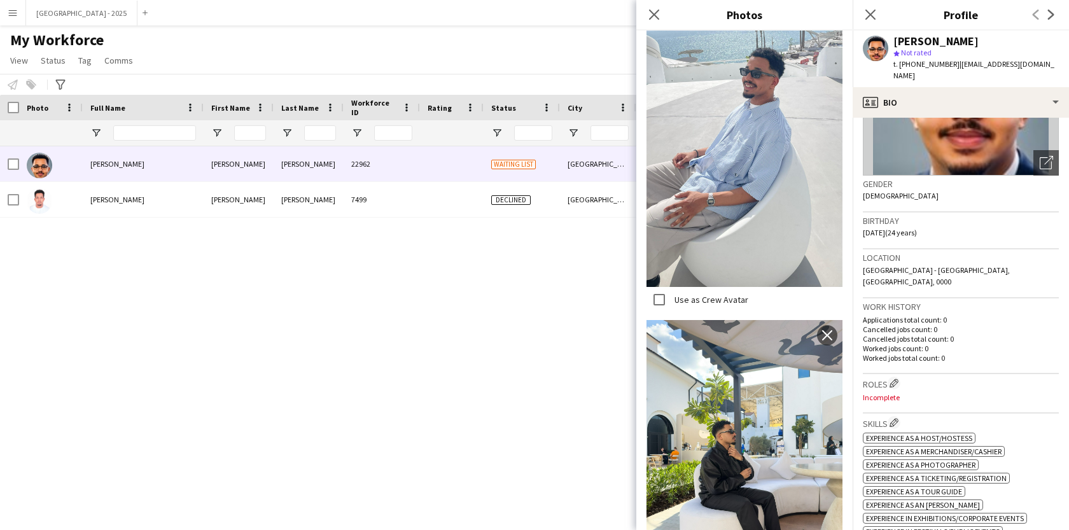
scroll to position [171, 0]
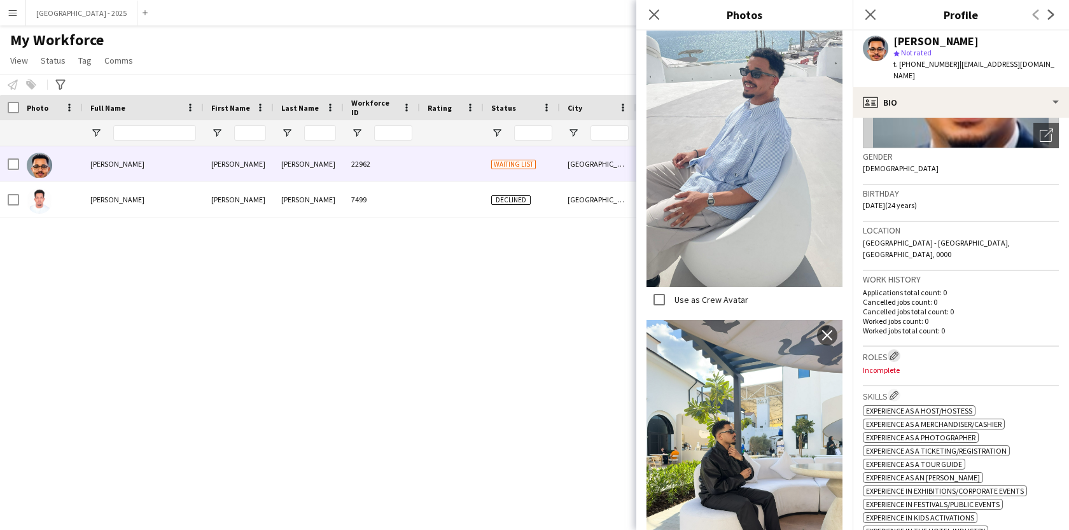
click at [898, 351] on app-icon "Edit crew company roles" at bounding box center [894, 355] width 9 height 9
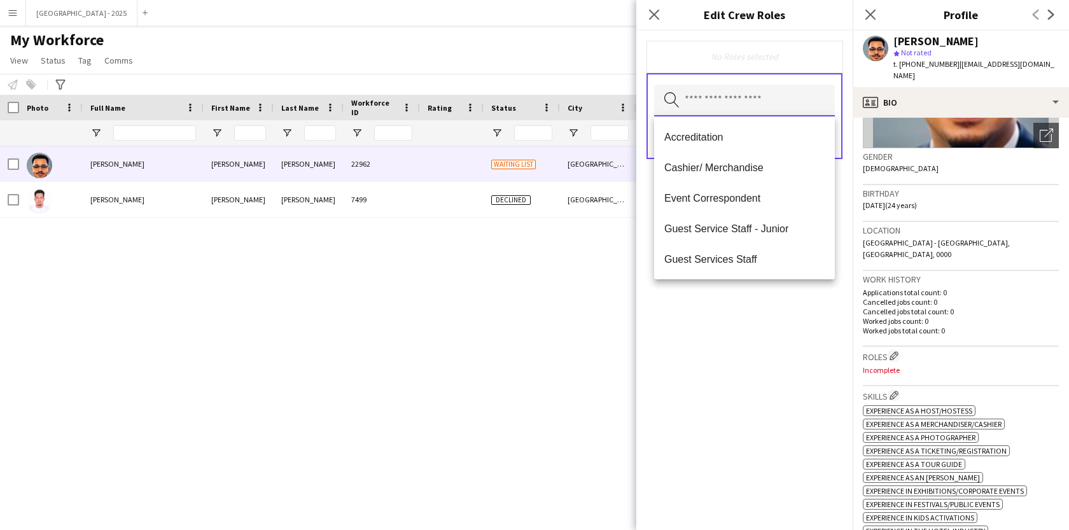
click at [718, 111] on input "text" at bounding box center [744, 101] width 181 height 32
click at [761, 256] on span "Guest Services Staff" at bounding box center [744, 259] width 160 height 12
click at [761, 258] on span "Guest Services Staff - Senior" at bounding box center [744, 260] width 160 height 12
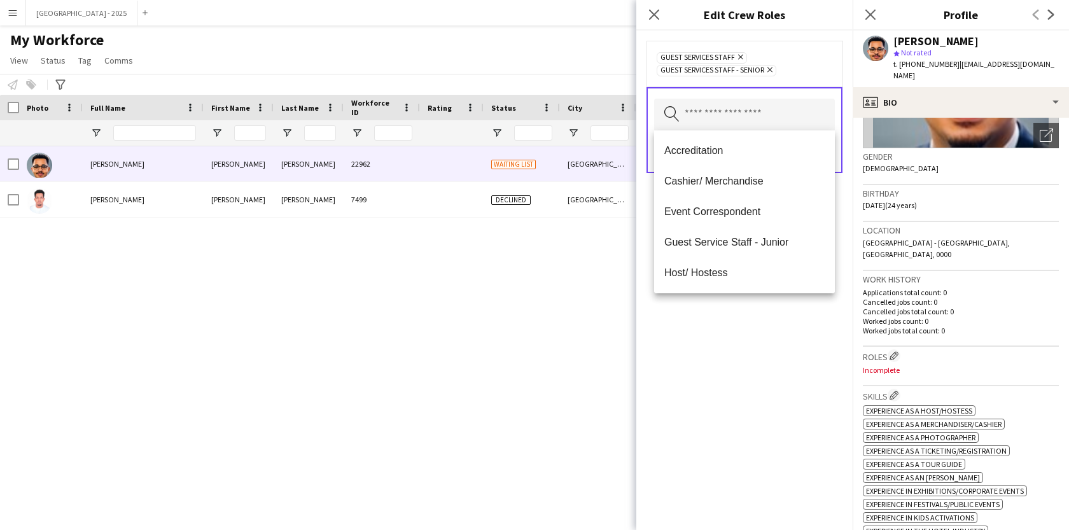
click at [790, 304] on div "Guest Services Staff Remove Guest Services Staff - Senior Remove Search by role…" at bounding box center [744, 280] width 216 height 499
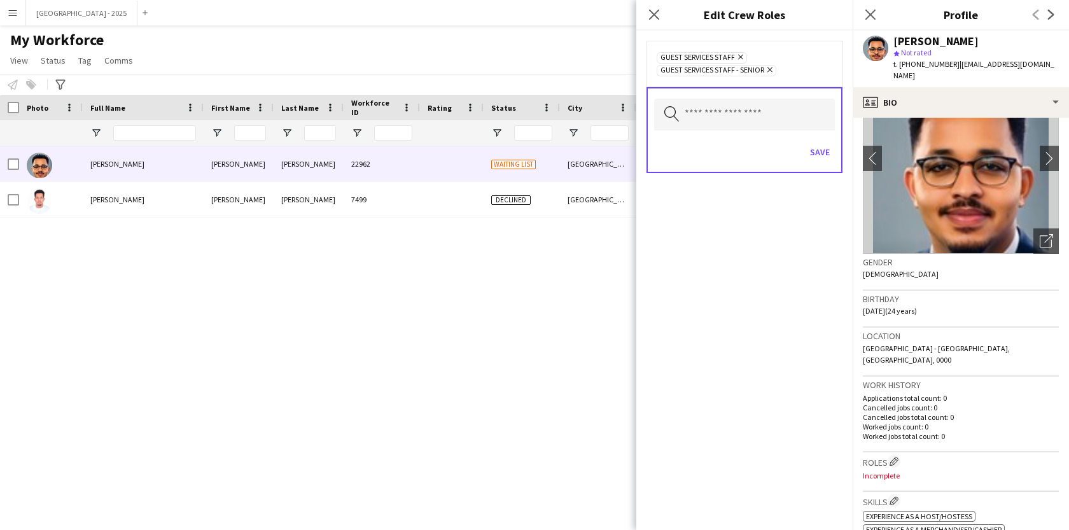
scroll to position [0, 0]
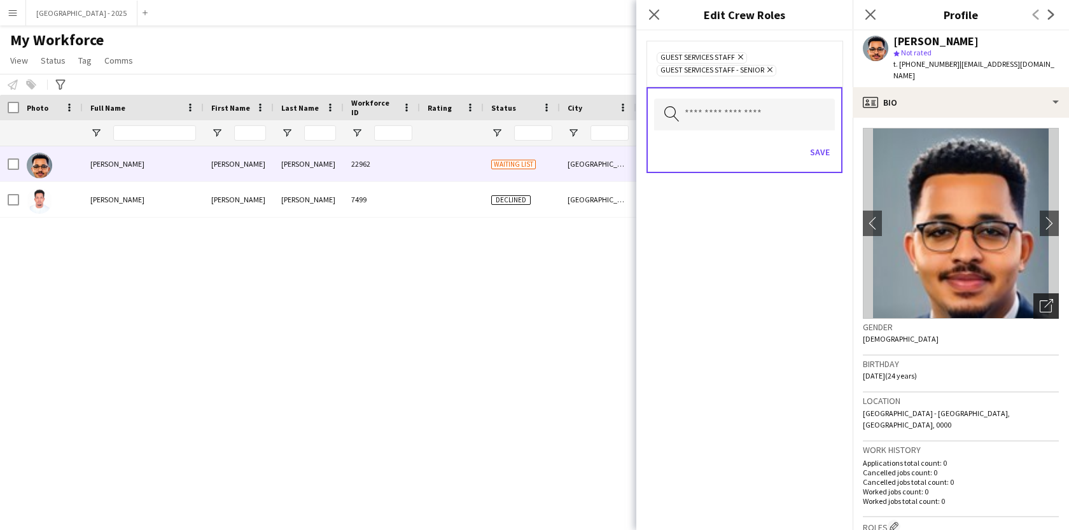
click at [1040, 299] on icon "Open photos pop-in" at bounding box center [1046, 305] width 13 height 13
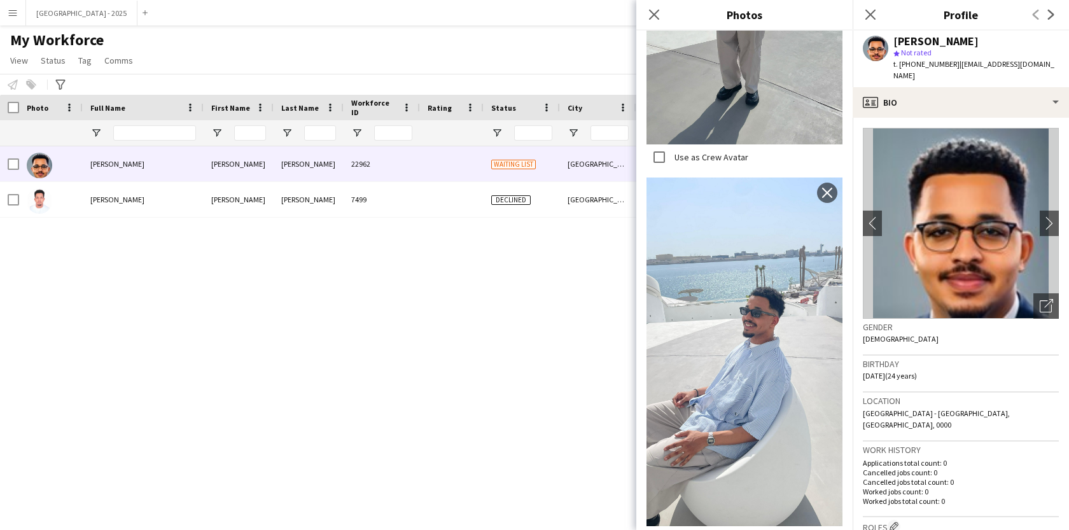
scroll to position [920, 0]
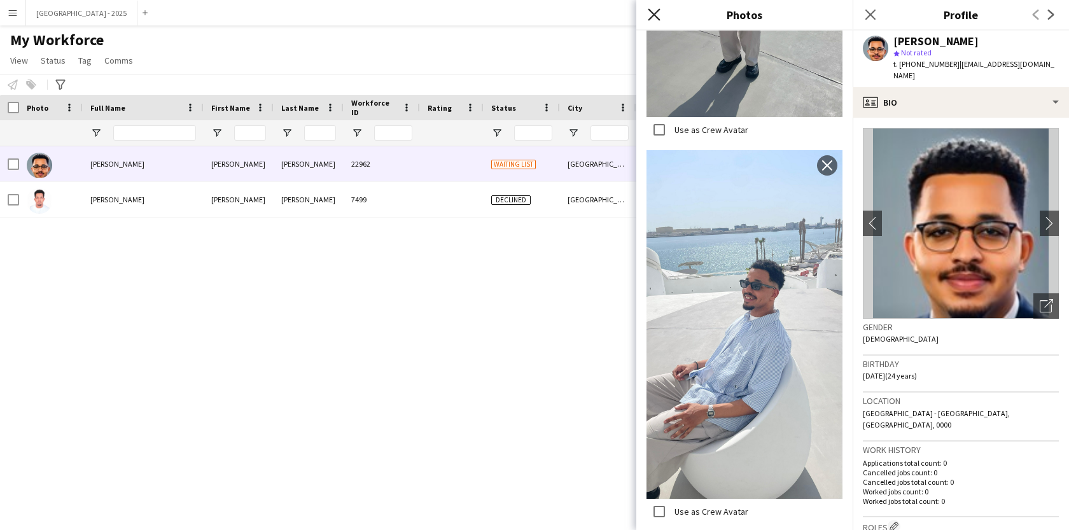
click at [651, 16] on icon at bounding box center [654, 14] width 12 height 12
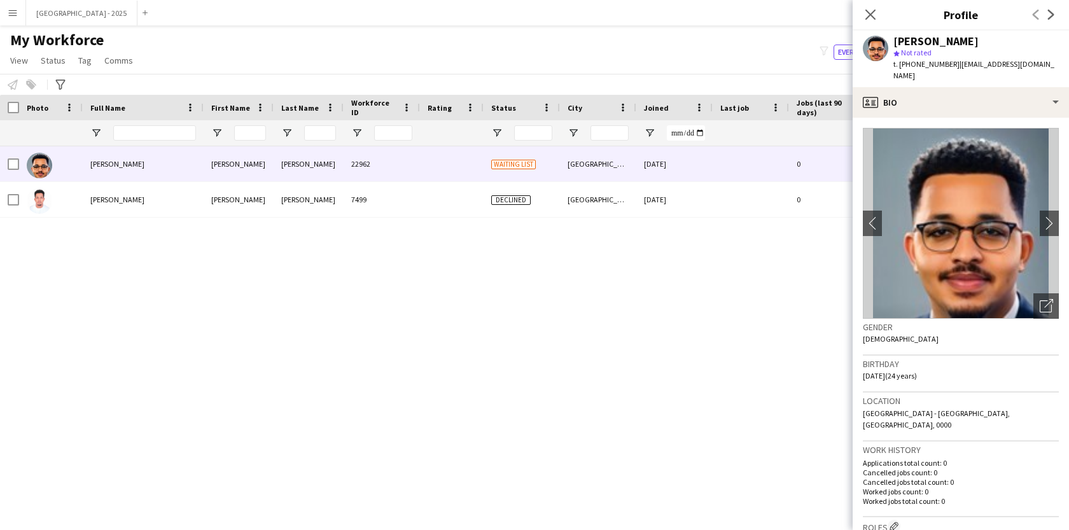
click at [887, 17] on div "Close pop-in" at bounding box center [871, 14] width 36 height 29
drag, startPoint x: 874, startPoint y: 16, endPoint x: 518, endPoint y: 124, distance: 372.4
click at [874, 16] on icon "Close pop-in" at bounding box center [870, 15] width 10 height 10
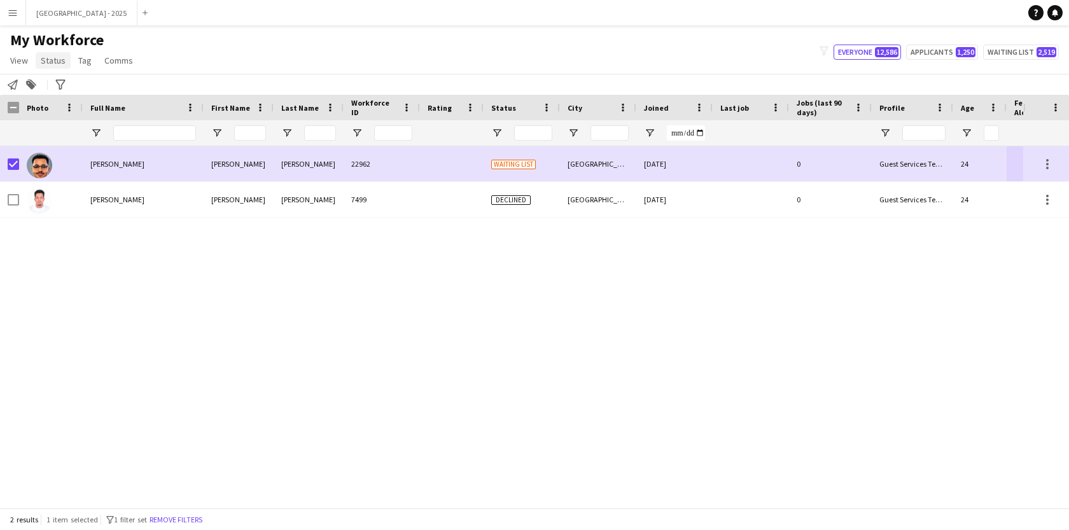
click at [52, 62] on span "Status" at bounding box center [53, 60] width 25 height 11
drag, startPoint x: 55, startPoint y: 84, endPoint x: 66, endPoint y: 90, distance: 12.5
click at [55, 84] on span "Edit" at bounding box center [53, 87] width 15 height 11
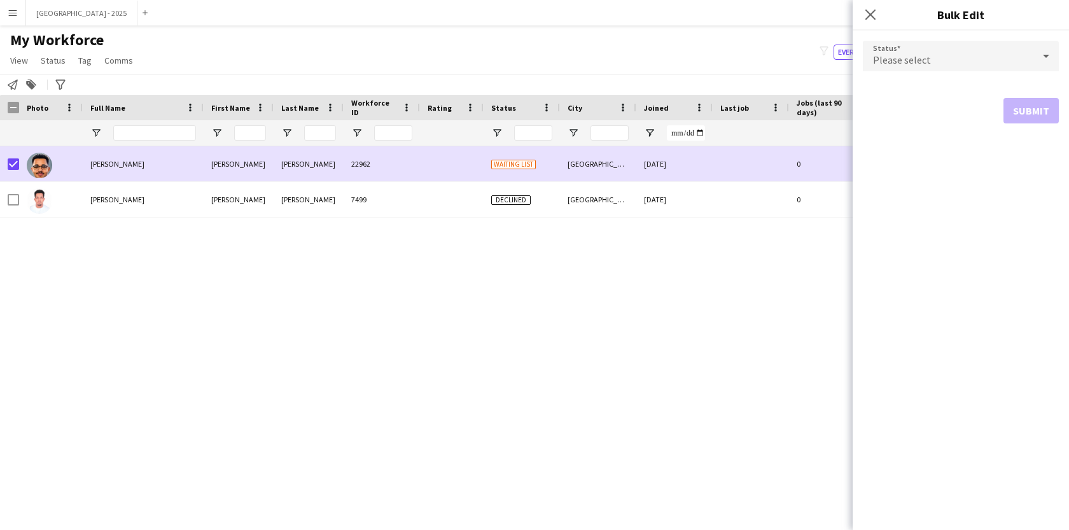
click at [903, 57] on span "Please select" at bounding box center [902, 59] width 58 height 13
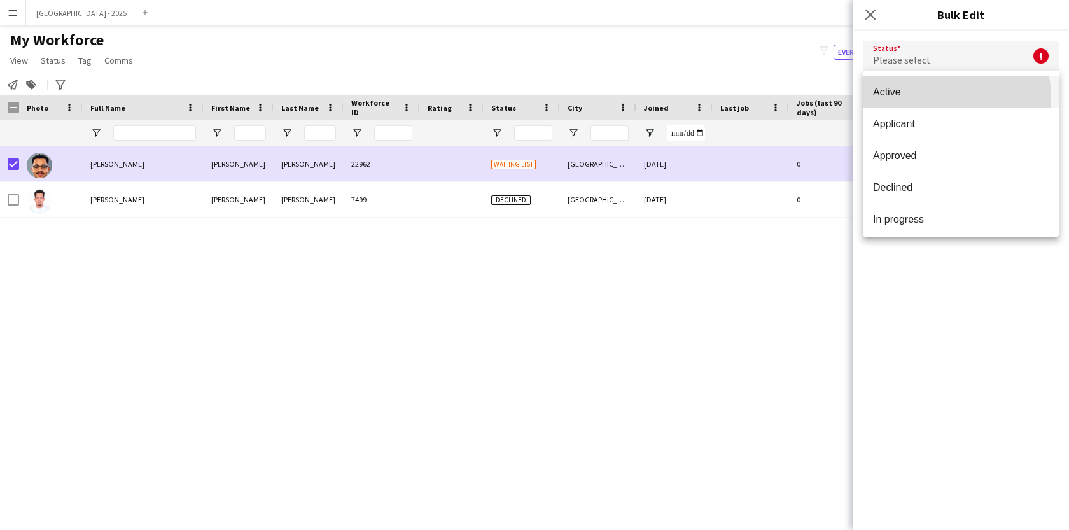
click at [929, 99] on mat-option "Active" at bounding box center [961, 92] width 196 height 32
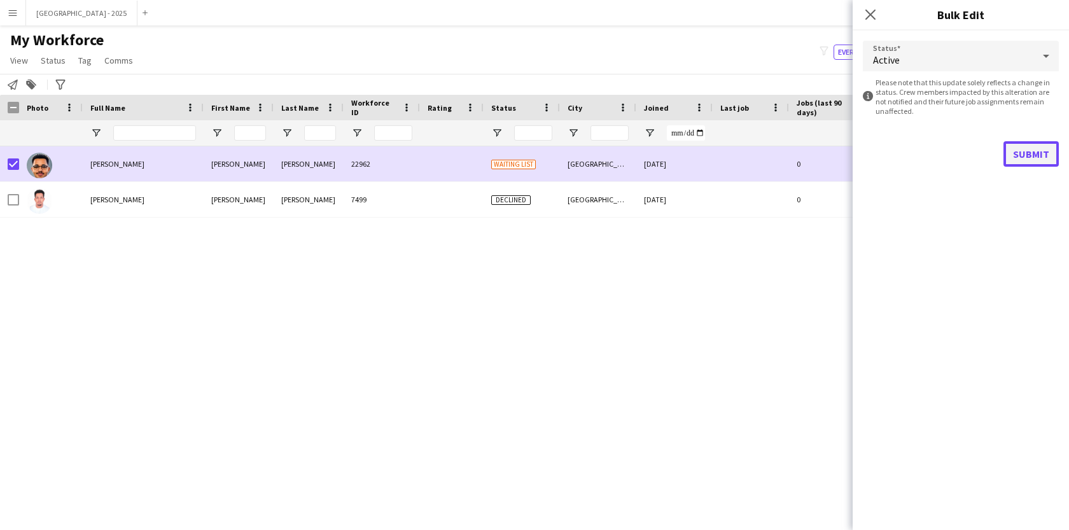
click at [1020, 162] on button "Submit" at bounding box center [1030, 153] width 55 height 25
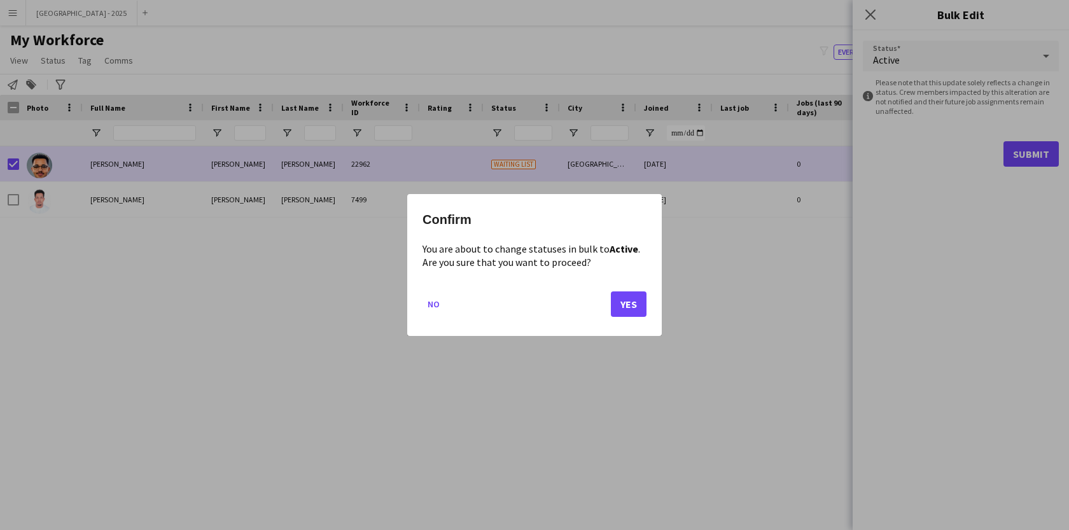
click at [615, 330] on mat-dialog-actions "No Yes" at bounding box center [535, 309] width 224 height 54
click at [634, 293] on button "Yes" at bounding box center [629, 303] width 36 height 25
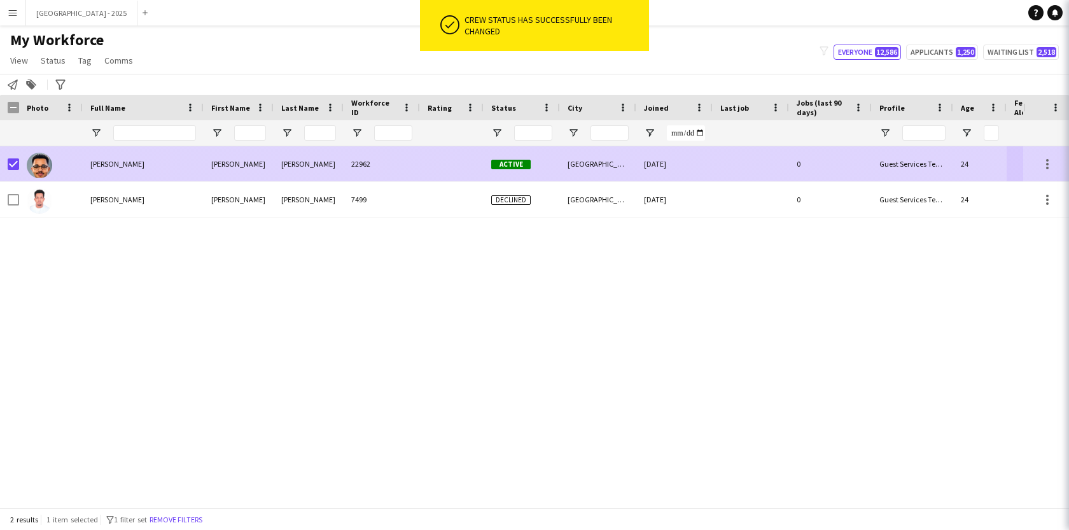
click at [358, 176] on div "22962" at bounding box center [382, 163] width 76 height 35
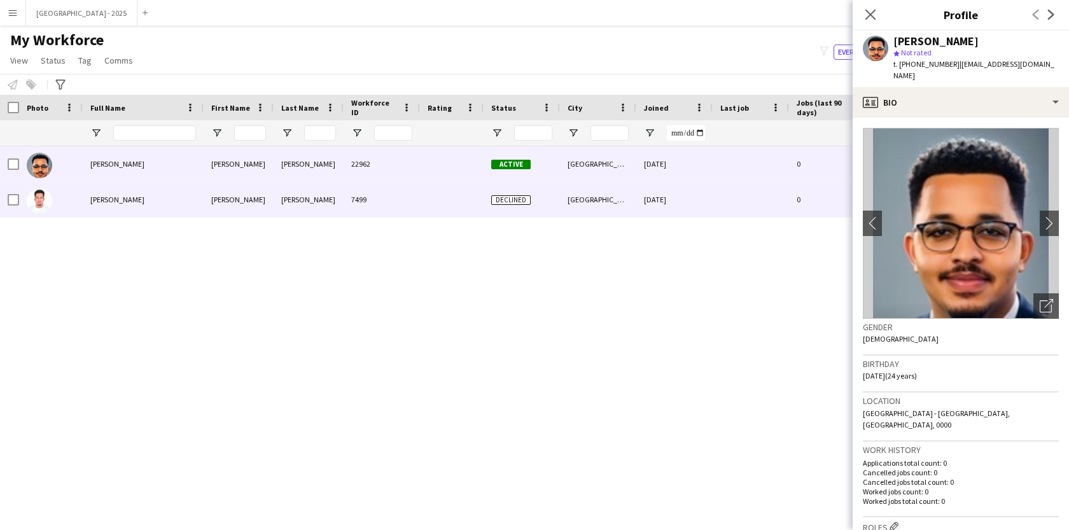
click at [79, 187] on div at bounding box center [51, 199] width 64 height 35
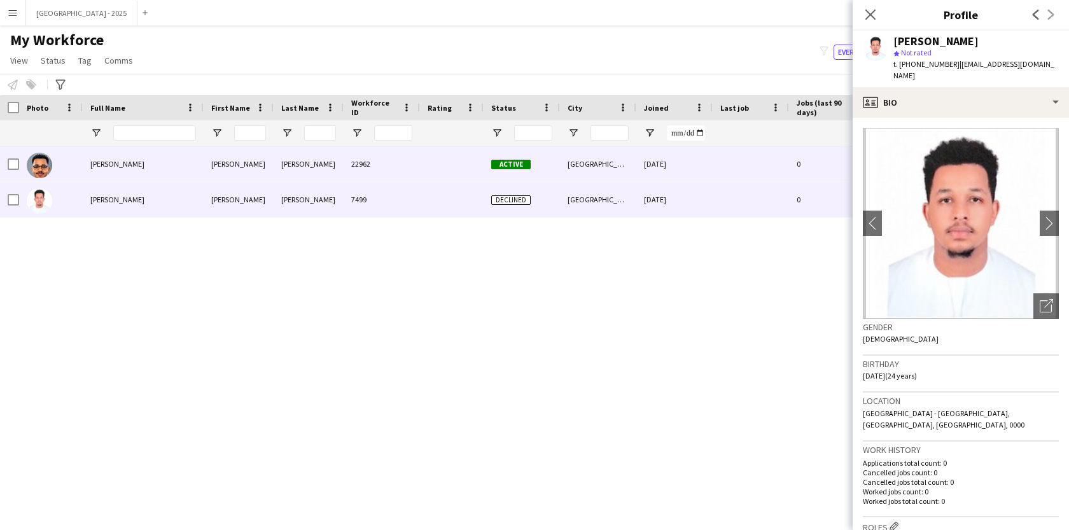
click at [351, 173] on div "22962" at bounding box center [382, 163] width 76 height 35
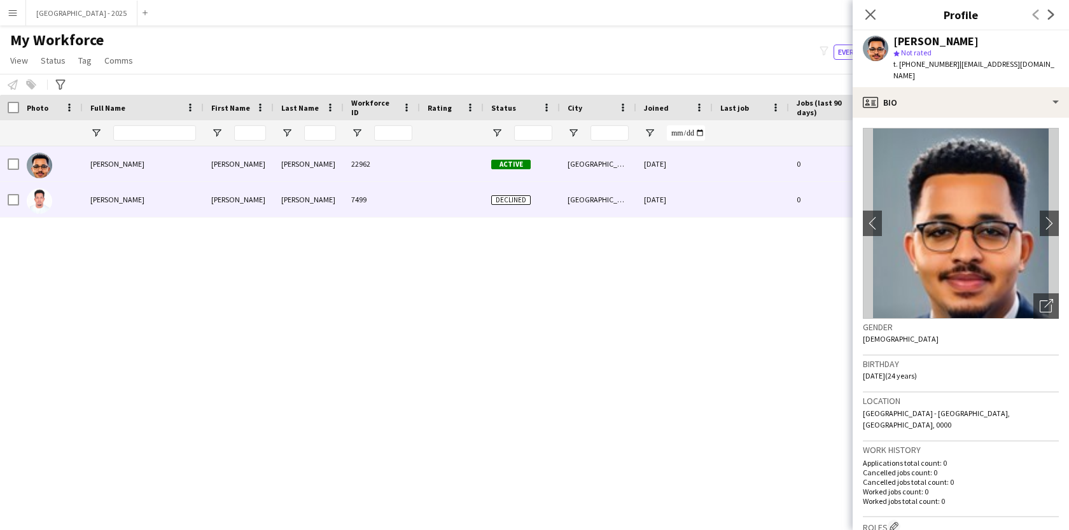
click at [339, 200] on div "[PERSON_NAME]" at bounding box center [309, 199] width 70 height 35
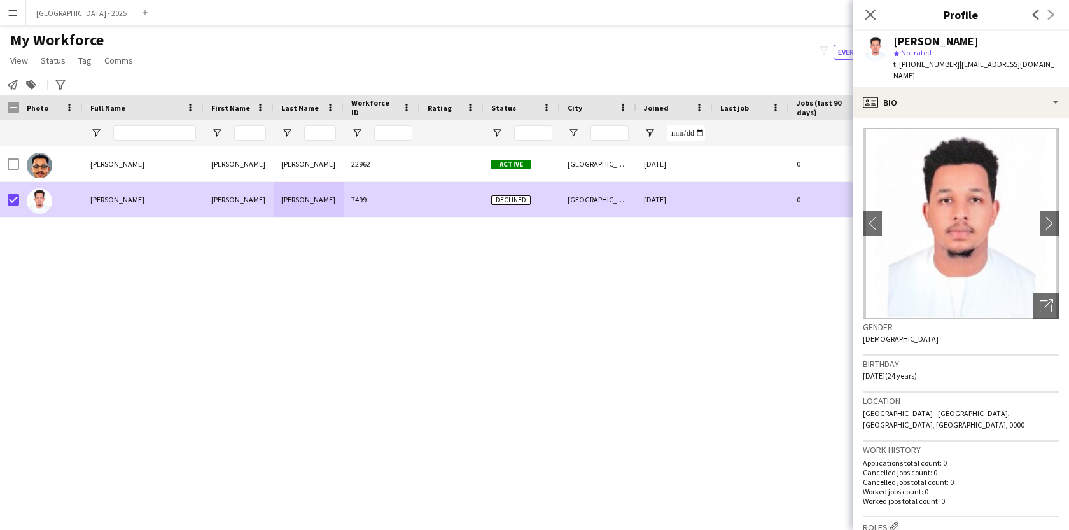
click at [44, 59] on span "Status" at bounding box center [53, 60] width 25 height 11
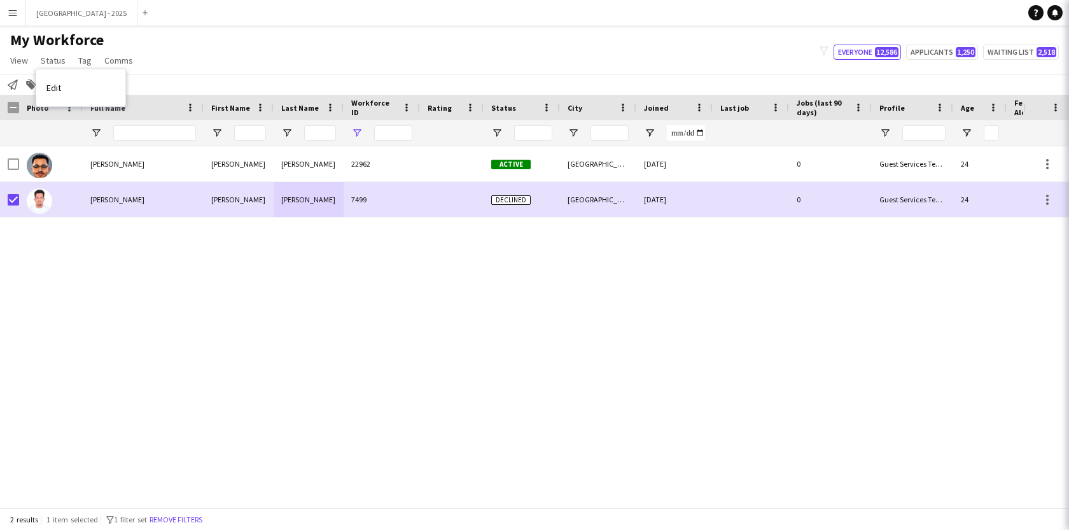
drag, startPoint x: 77, startPoint y: 79, endPoint x: 354, endPoint y: 132, distance: 281.9
click at [78, 79] on link "Edit" at bounding box center [80, 87] width 89 height 27
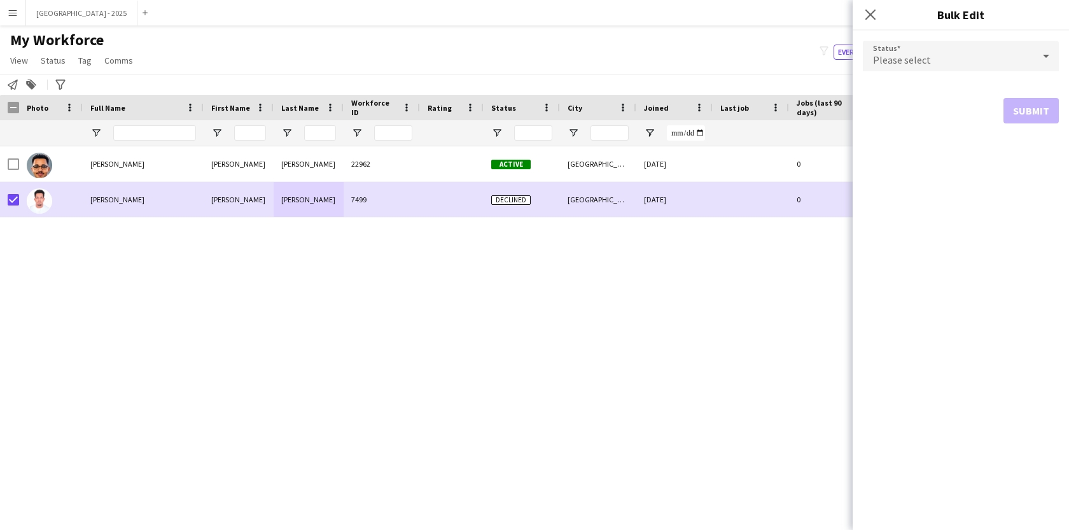
click at [993, 39] on form "Status Please select Submit" at bounding box center [961, 82] width 196 height 103
click at [953, 71] on mat-select "Please select" at bounding box center [961, 57] width 196 height 32
click at [912, 70] on div "Please select" at bounding box center [948, 56] width 171 height 31
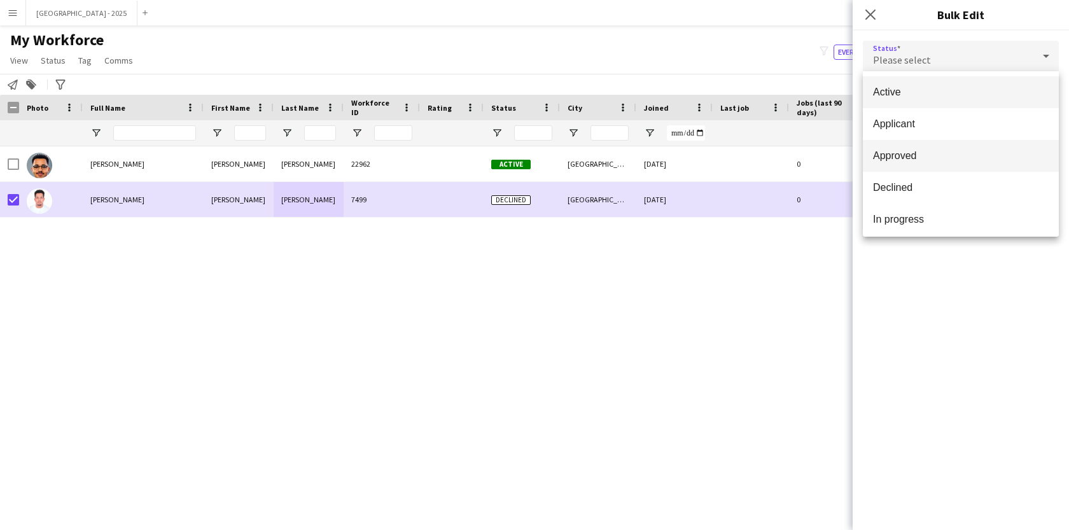
click at [914, 142] on mat-option "Approved" at bounding box center [961, 156] width 196 height 32
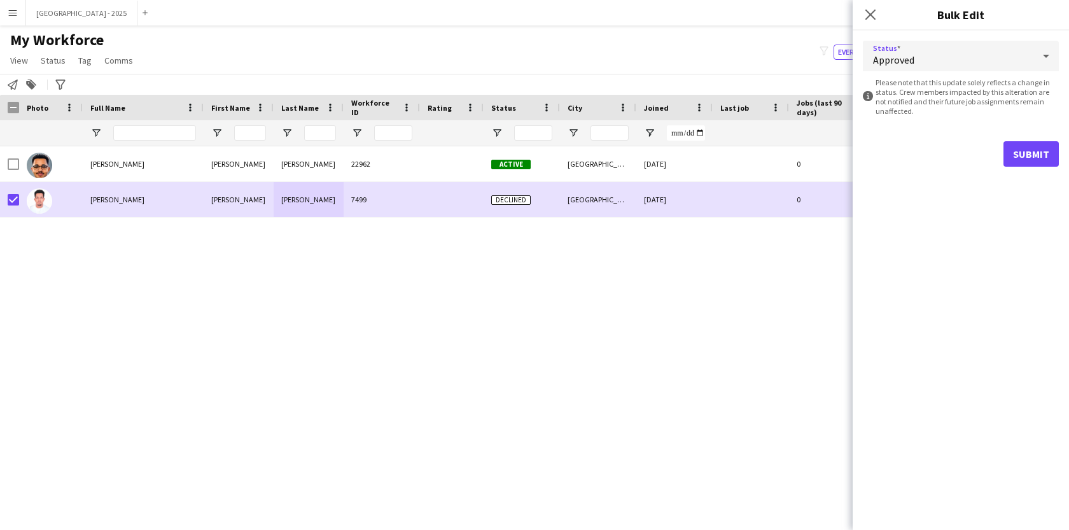
click at [974, 53] on div "Approved" at bounding box center [948, 56] width 171 height 31
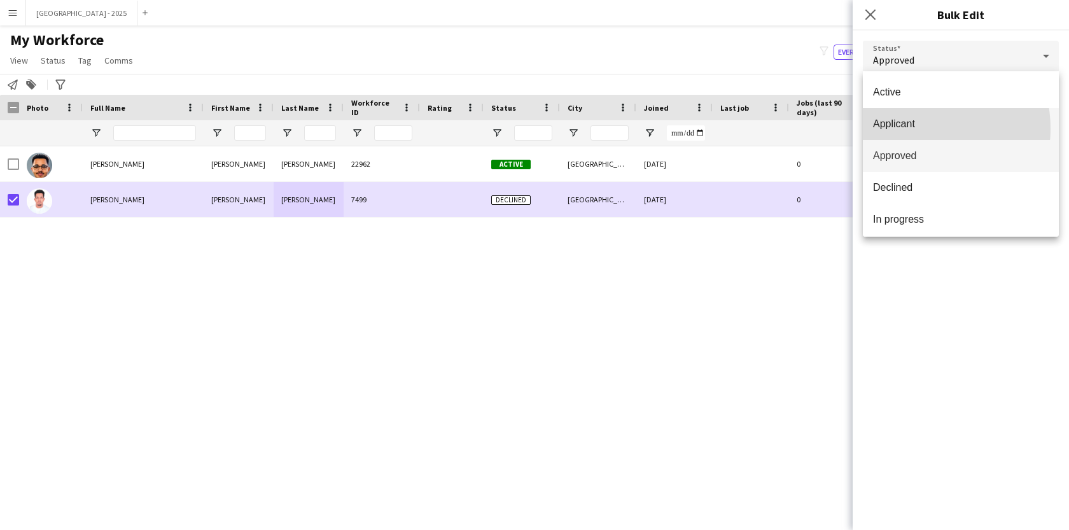
click at [914, 129] on span "Applicant" at bounding box center [961, 124] width 176 height 12
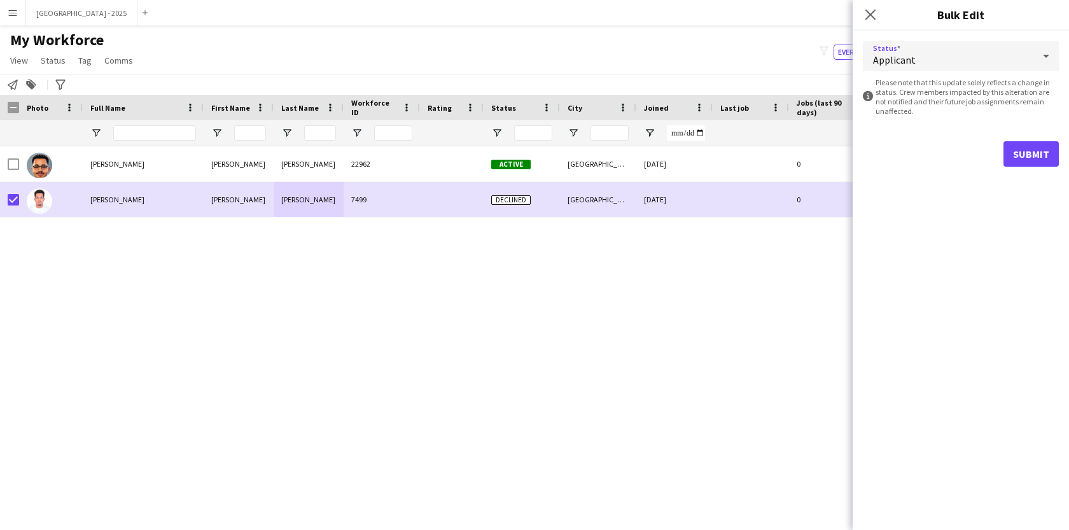
click at [1019, 181] on div "Status Applicant information-circle Please note that this update solely reflect…" at bounding box center [961, 280] width 216 height 499
click at [1013, 134] on form "Status Applicant information-circle Please note that this update solely reflect…" at bounding box center [961, 104] width 196 height 146
click at [1007, 150] on button "Submit" at bounding box center [1030, 153] width 55 height 25
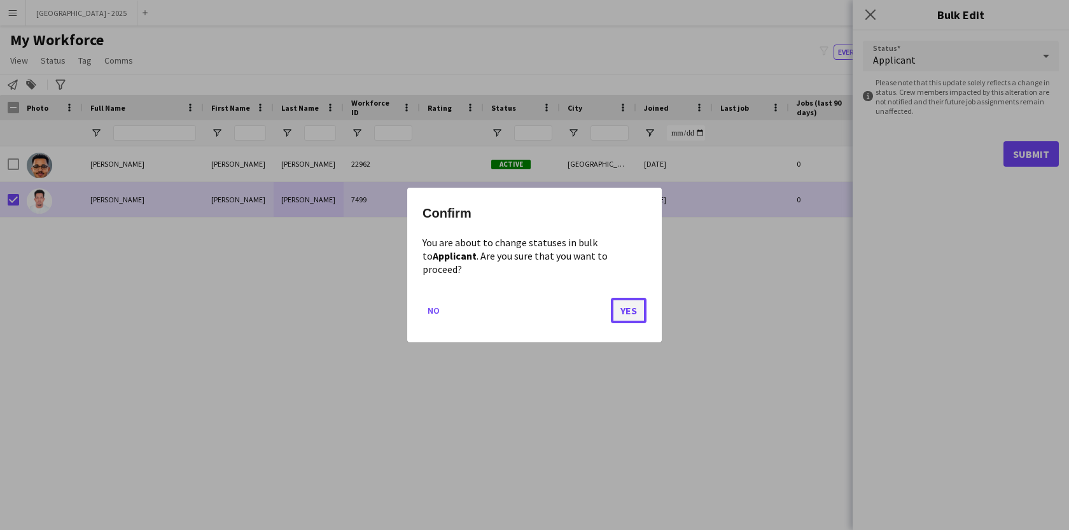
drag, startPoint x: 625, startPoint y: 311, endPoint x: 634, endPoint y: 307, distance: 9.7
click at [626, 310] on button "Yes" at bounding box center [629, 310] width 36 height 25
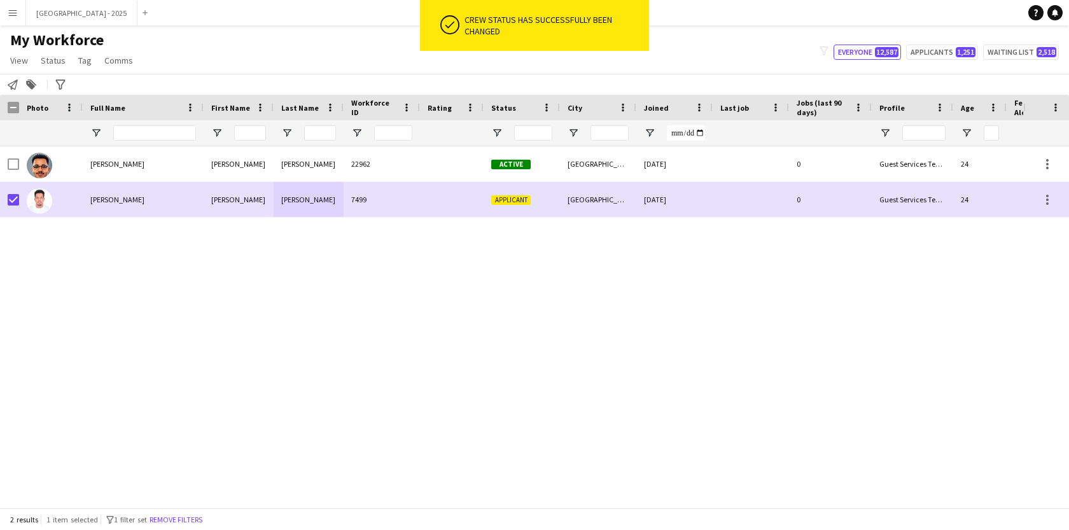
click at [43, 70] on app-page-menu "View Views Default view New view Update view Delete view Edit name Customise vi…" at bounding box center [73, 62] width 146 height 24
click at [47, 69] on app-page-menu "View Views Default view New view Update view Delete view Edit name Customise vi…" at bounding box center [73, 62] width 146 height 24
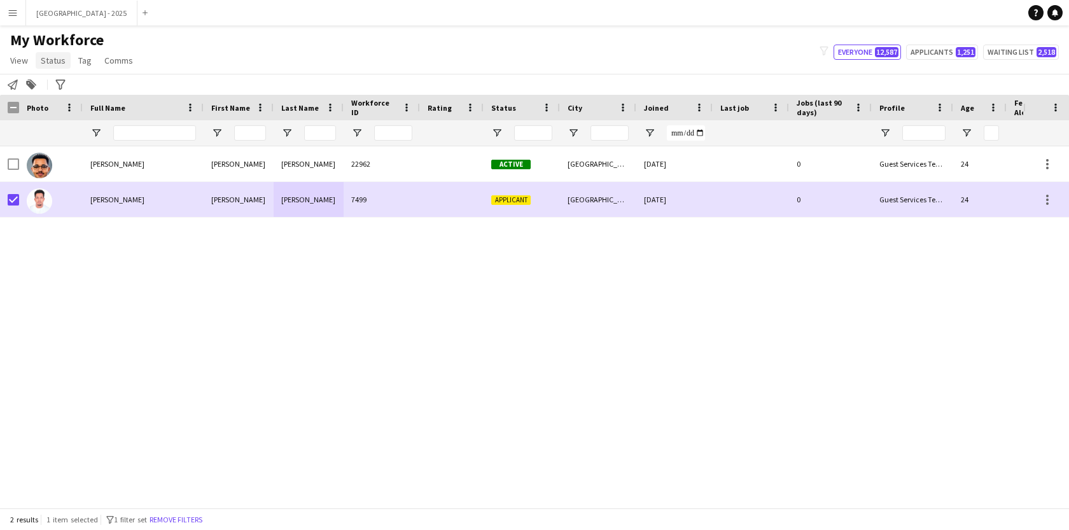
click at [50, 67] on link "Status" at bounding box center [53, 60] width 35 height 17
click at [69, 102] on div "Edit" at bounding box center [80, 87] width 89 height 37
click at [73, 98] on link "Edit" at bounding box center [80, 87] width 89 height 27
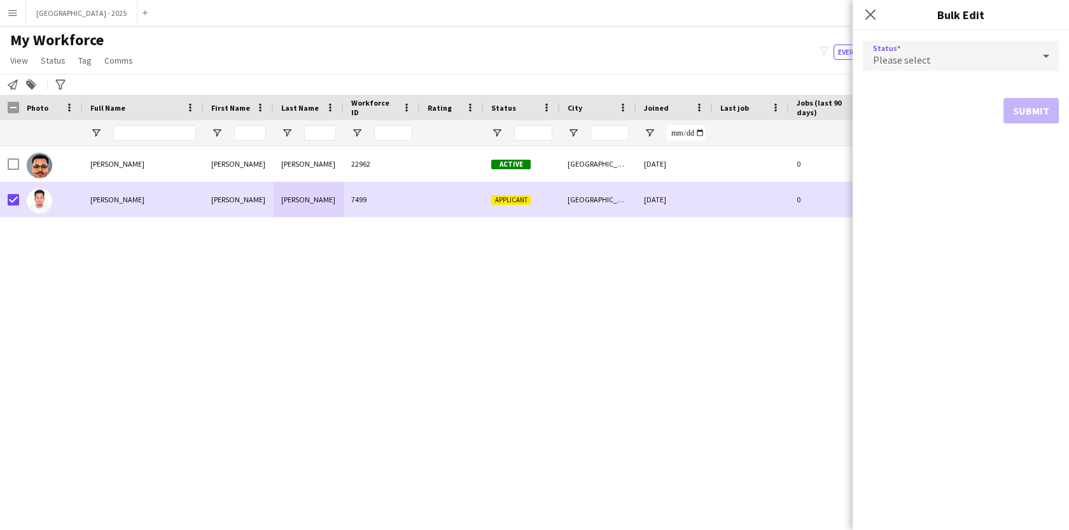
click at [921, 59] on span "Please select" at bounding box center [902, 59] width 58 height 13
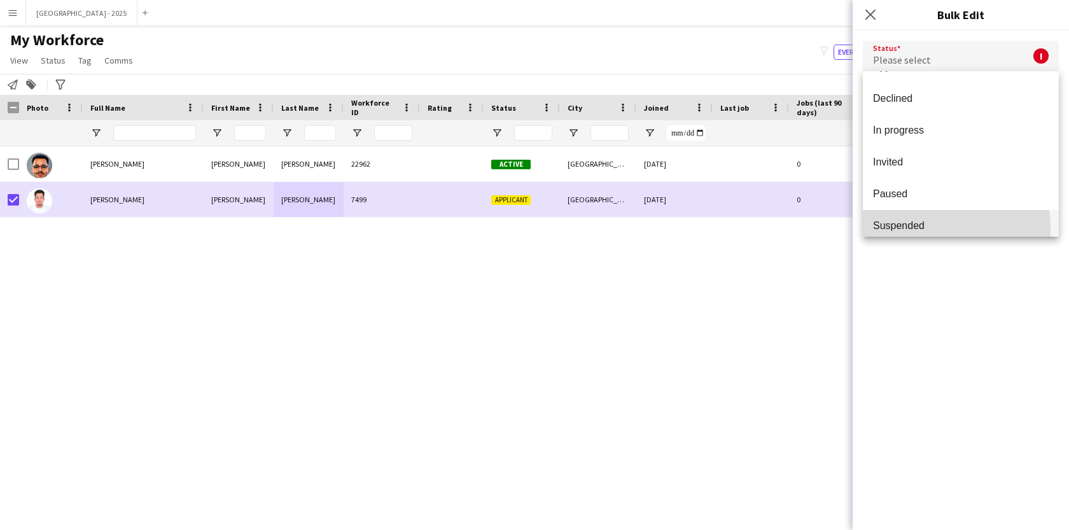
click at [917, 228] on span "Suspended" at bounding box center [961, 226] width 176 height 12
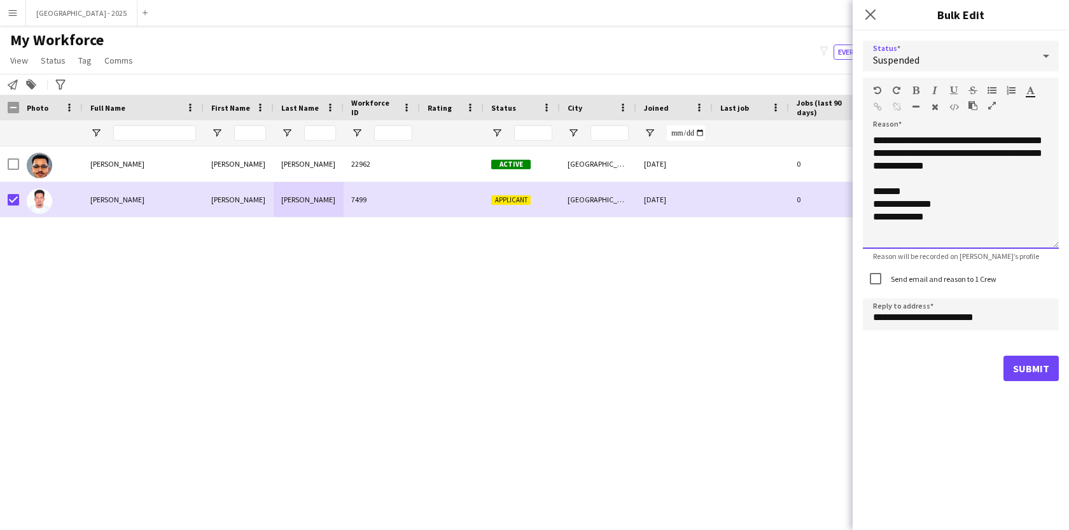
click at [988, 185] on div "**********" at bounding box center [961, 191] width 196 height 115
click at [991, 172] on div "**********" at bounding box center [961, 191] width 196 height 115
click at [956, 277] on label "Send email and reason to 1 Crew" at bounding box center [942, 279] width 108 height 10
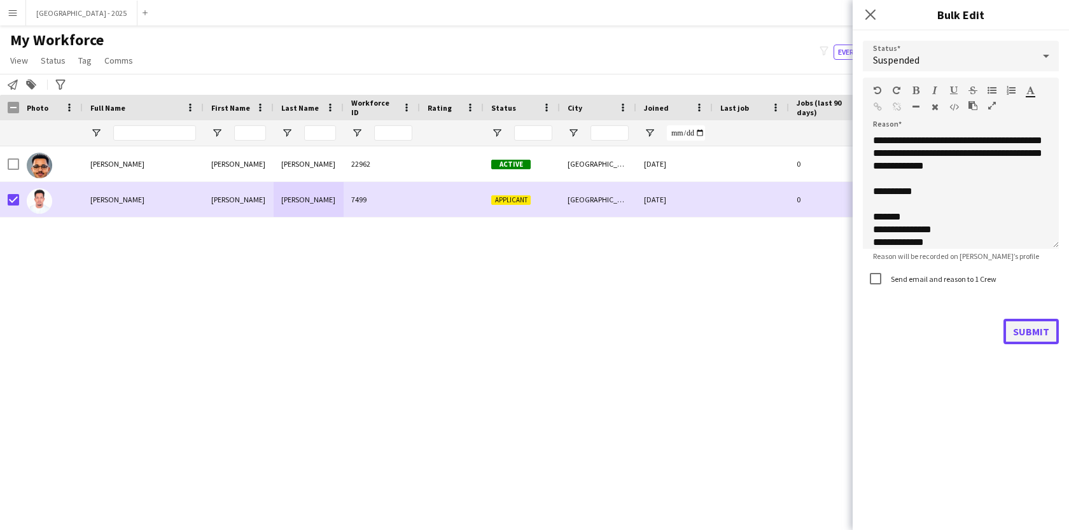
click at [1045, 342] on button "Submit" at bounding box center [1030, 331] width 55 height 25
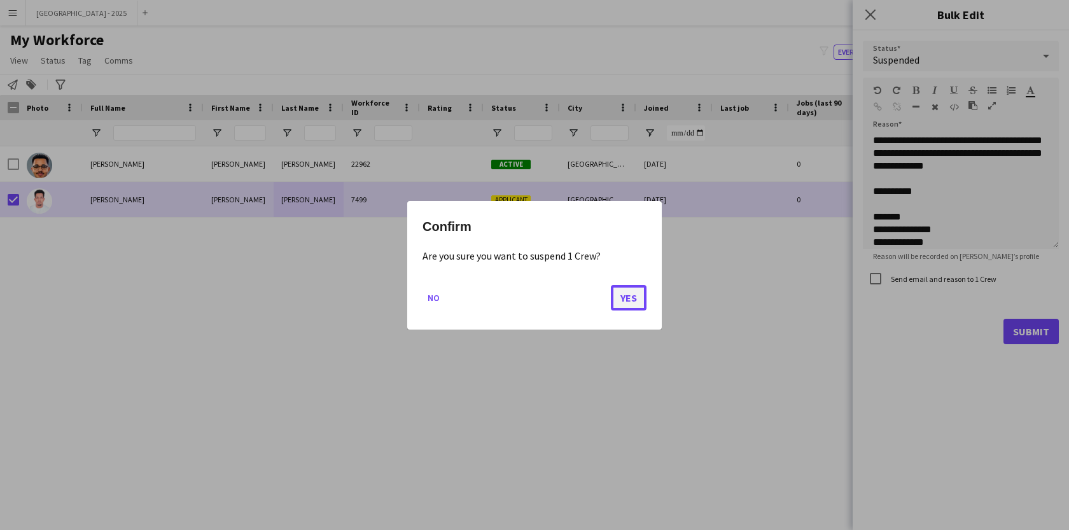
click at [617, 298] on button "Yes" at bounding box center [629, 296] width 36 height 25
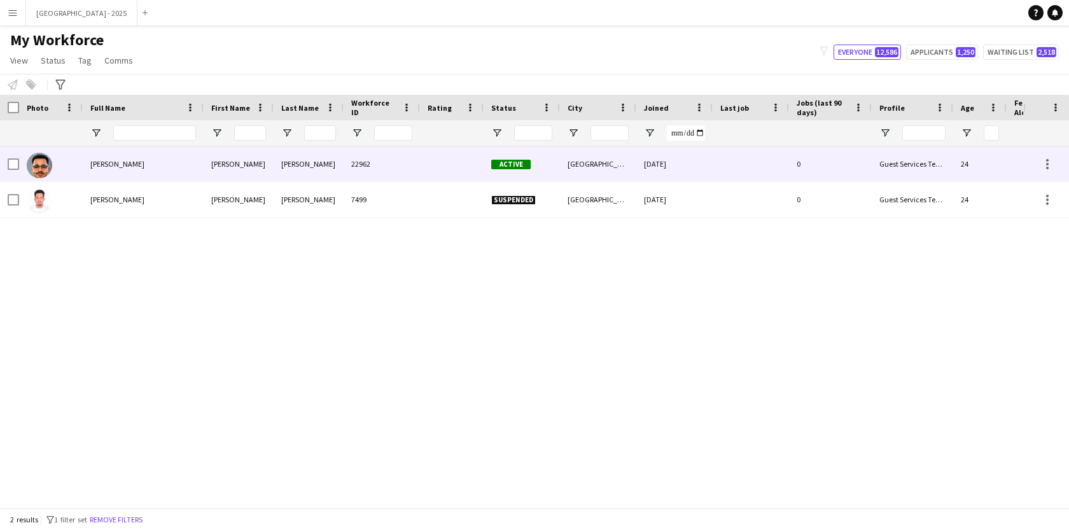
click at [63, 164] on div at bounding box center [51, 163] width 64 height 35
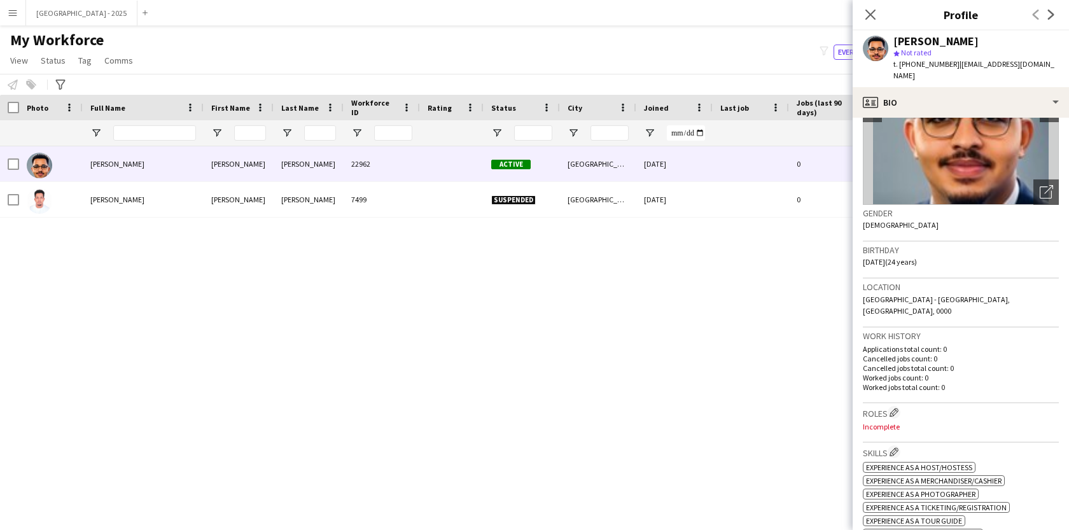
scroll to position [140, 0]
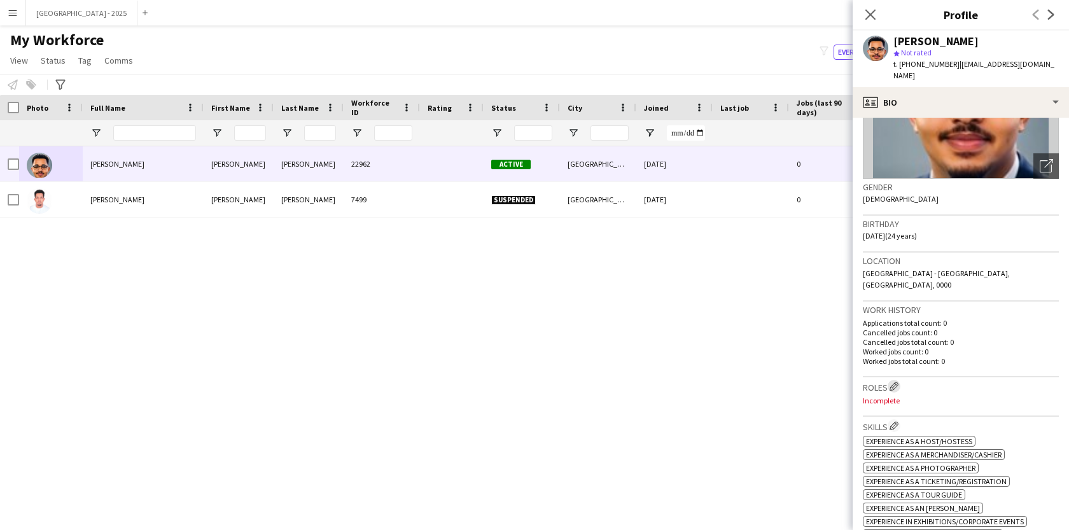
click at [895, 382] on app-icon "Edit crew company roles" at bounding box center [894, 386] width 9 height 9
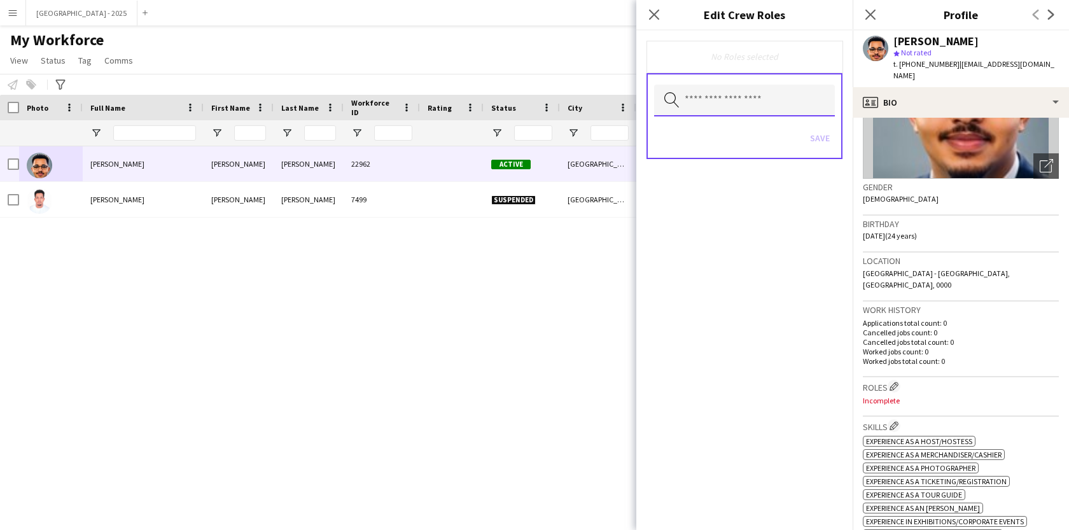
click at [751, 97] on input "text" at bounding box center [744, 101] width 181 height 32
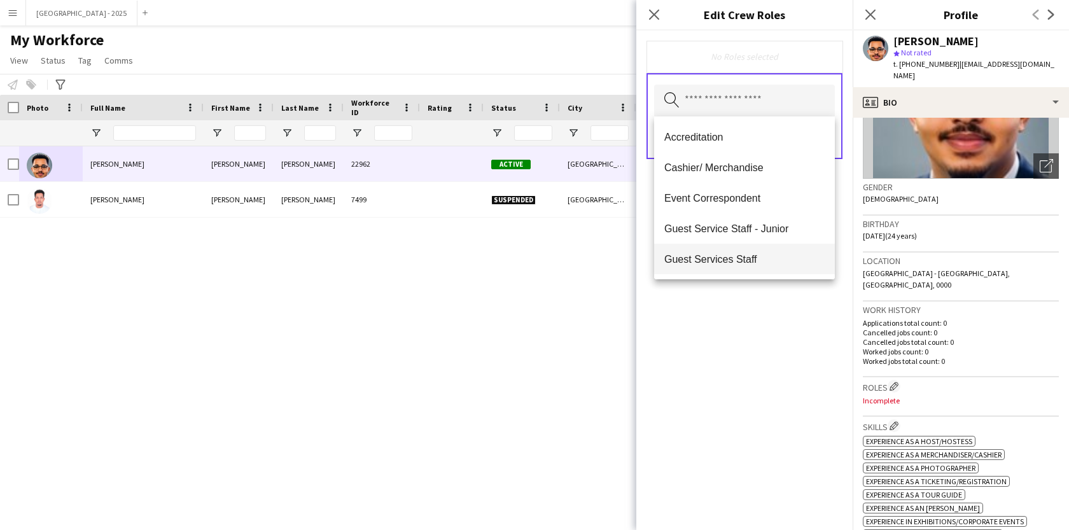
click at [748, 255] on span "Guest Services Staff" at bounding box center [744, 259] width 160 height 12
click at [748, 262] on span "Guest Services Staff - Senior" at bounding box center [744, 260] width 160 height 12
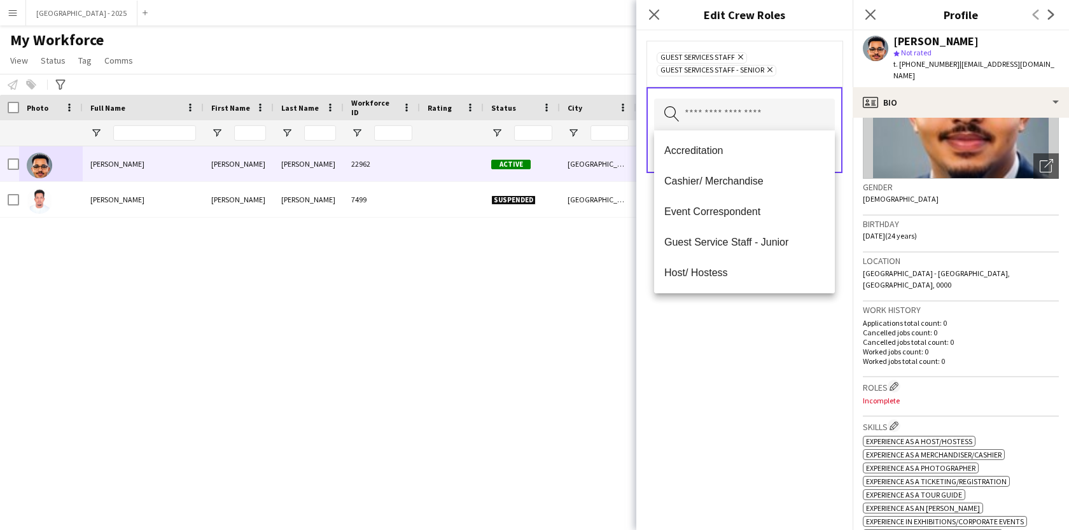
click at [764, 349] on div "Guest Services Staff Remove Guest Services Staff - Senior Remove Search by role…" at bounding box center [744, 280] width 216 height 499
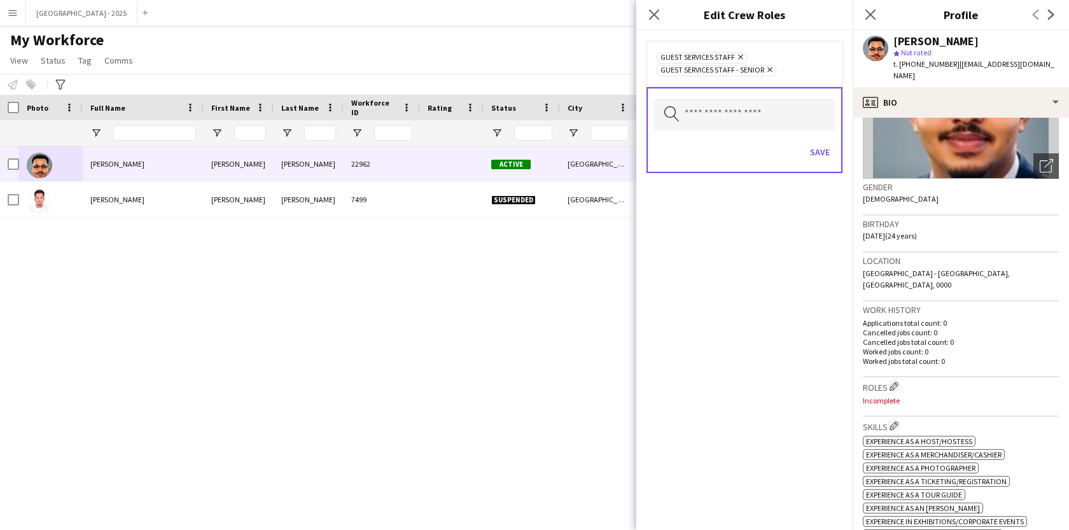
click at [802, 140] on div "Save" at bounding box center [744, 154] width 181 height 36
click at [812, 155] on button "Save" at bounding box center [820, 152] width 30 height 20
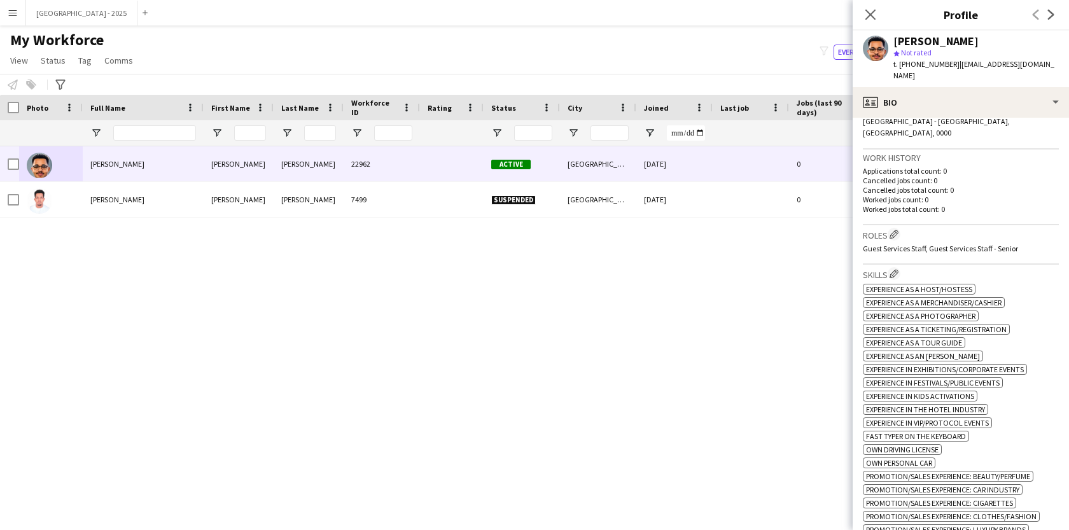
scroll to position [456, 0]
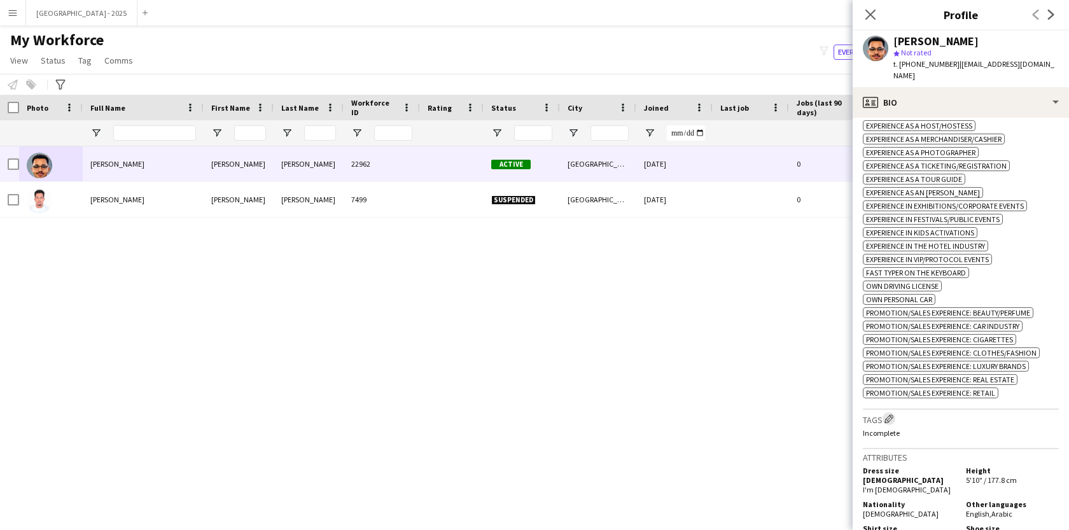
click at [889, 414] on app-icon "Edit crew company tags" at bounding box center [888, 418] width 9 height 9
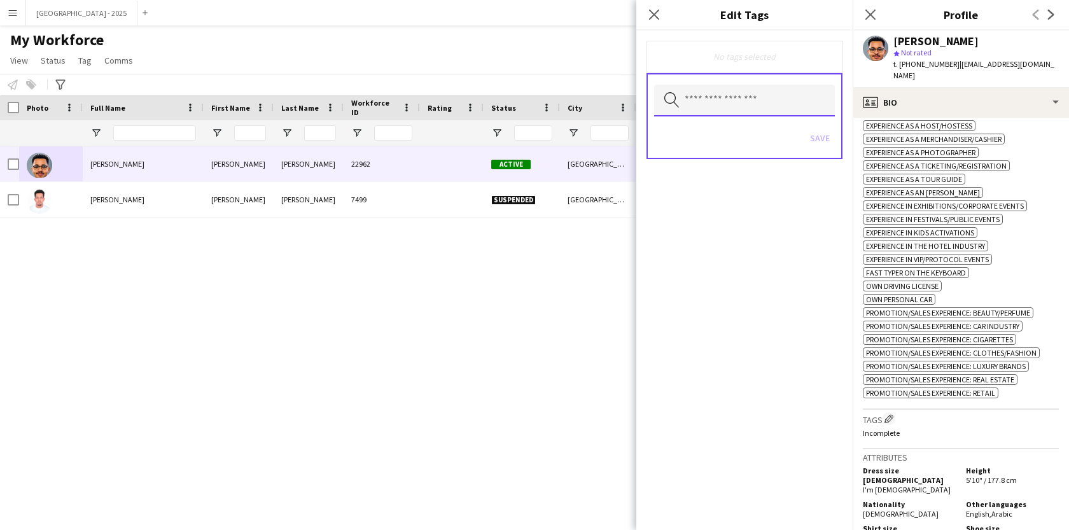
click at [770, 104] on input "text" at bounding box center [744, 101] width 181 height 32
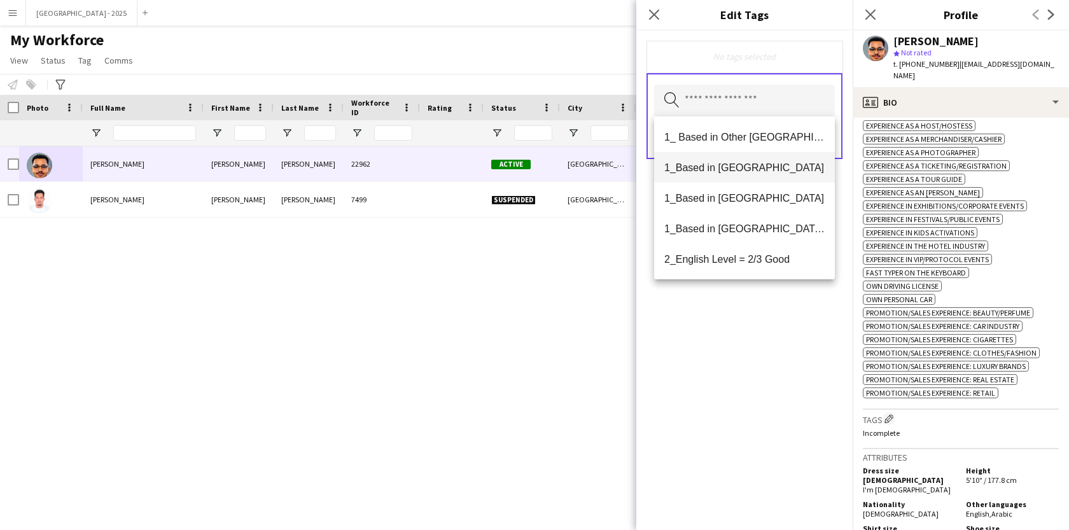
click at [763, 174] on mat-option "1_Based in [GEOGRAPHIC_DATA]" at bounding box center [744, 167] width 181 height 31
click at [767, 256] on span "2_English Level = 3/3 Excellent" at bounding box center [744, 260] width 160 height 12
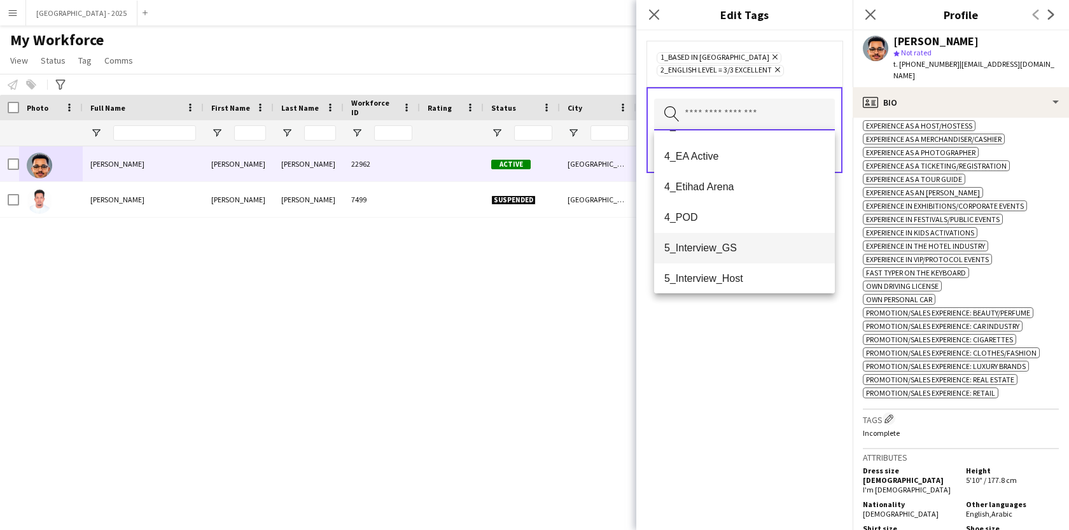
scroll to position [116, 0]
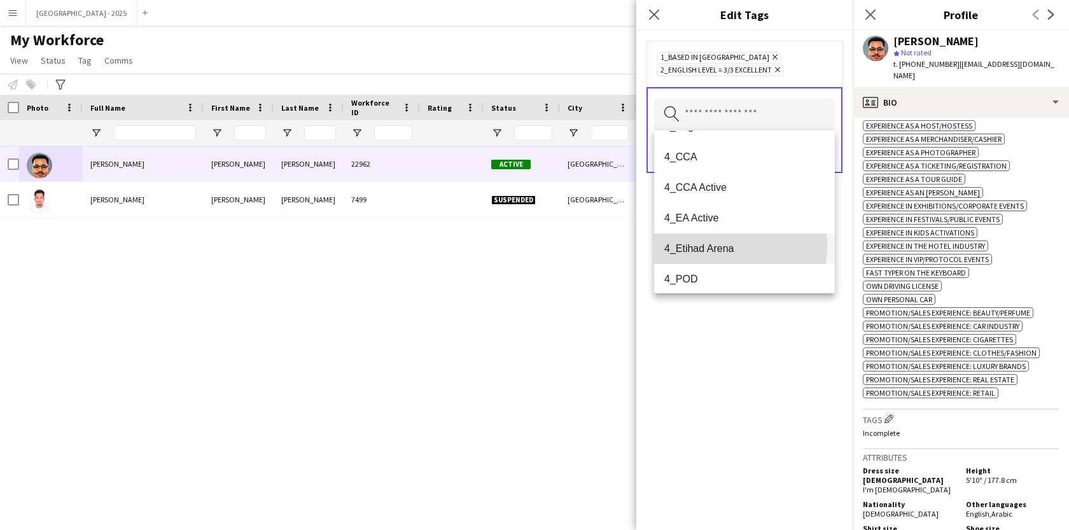
click at [730, 246] on span "4_Etihad Arena" at bounding box center [744, 248] width 160 height 12
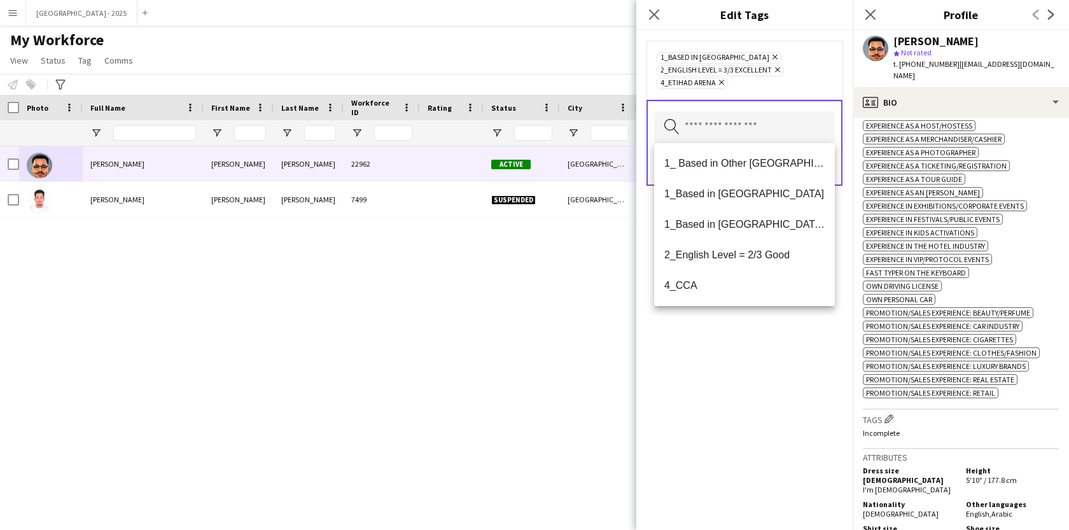
click at [739, 361] on div "1_Based in [GEOGRAPHIC_DATA] Remove 2_English Level = 3/3 Excellent Remove 4_Et…" at bounding box center [744, 280] width 216 height 499
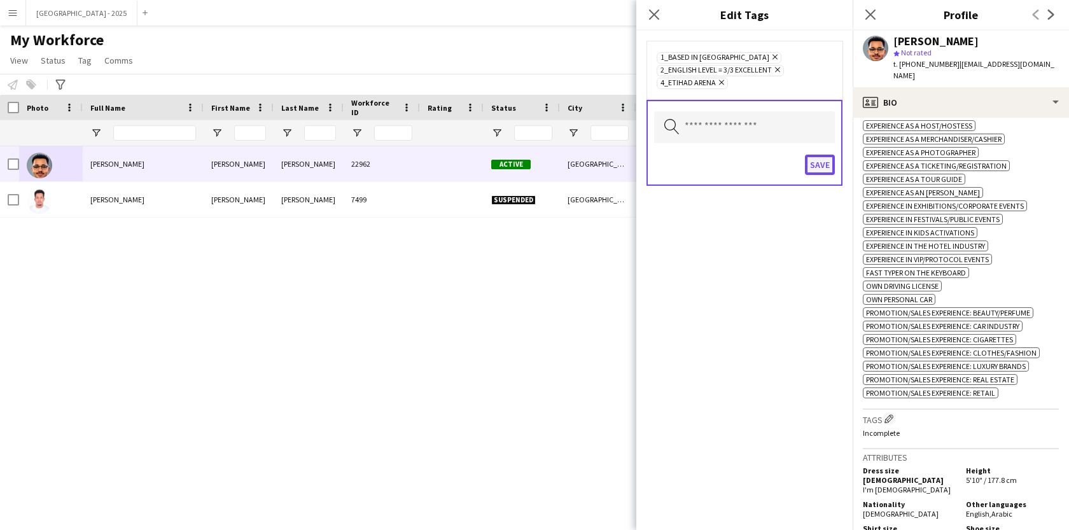
click at [820, 167] on button "Save" at bounding box center [820, 165] width 30 height 20
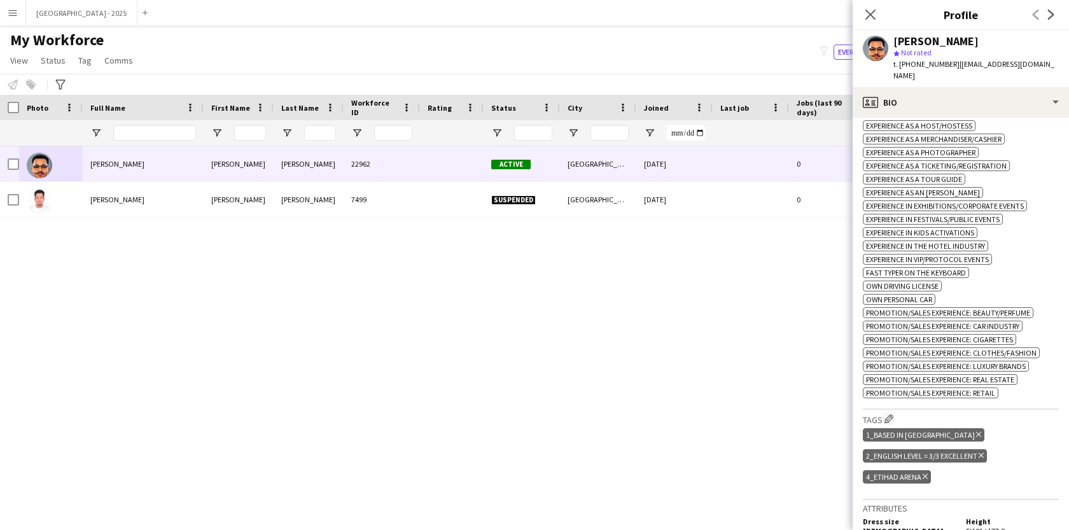
click at [971, 67] on span "| [EMAIL_ADDRESS][DOMAIN_NAME]" at bounding box center [973, 69] width 161 height 21
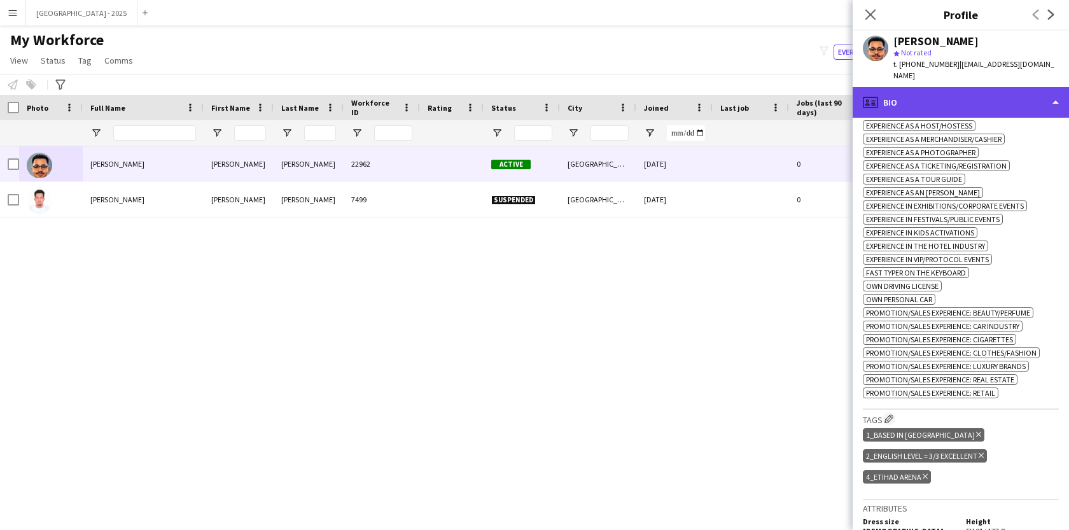
click at [969, 87] on div "profile Bio" at bounding box center [961, 102] width 216 height 31
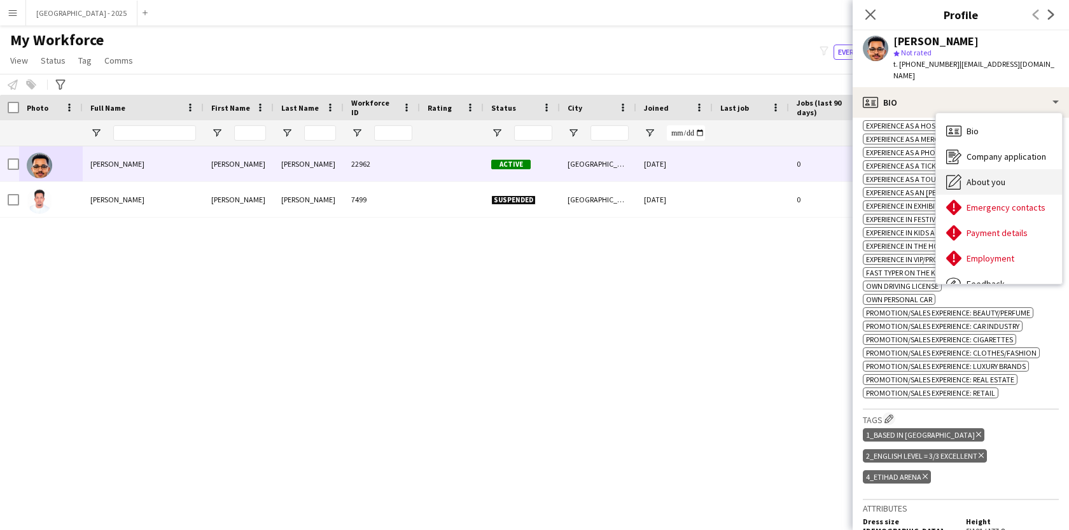
click at [985, 179] on div "About you About you" at bounding box center [999, 181] width 126 height 25
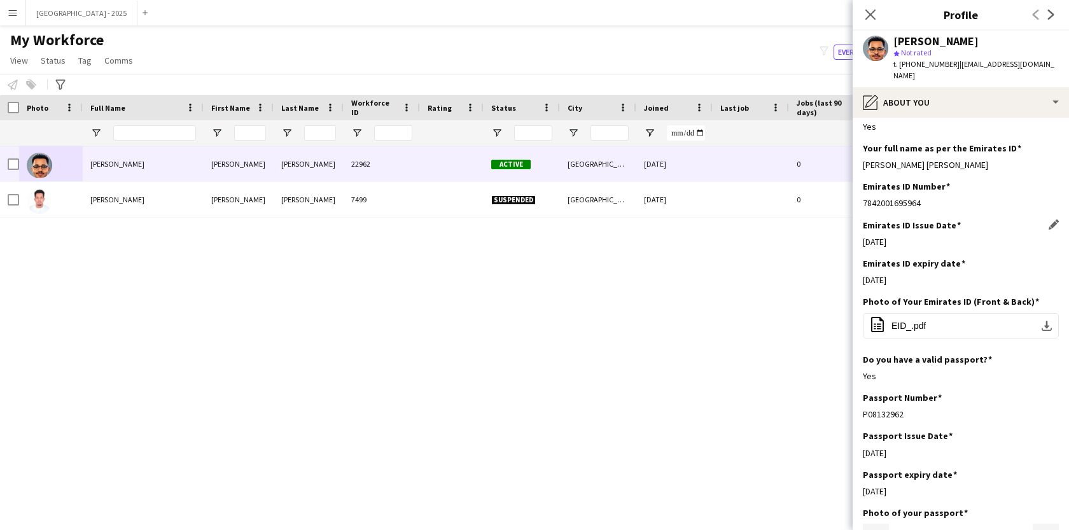
scroll to position [728, 0]
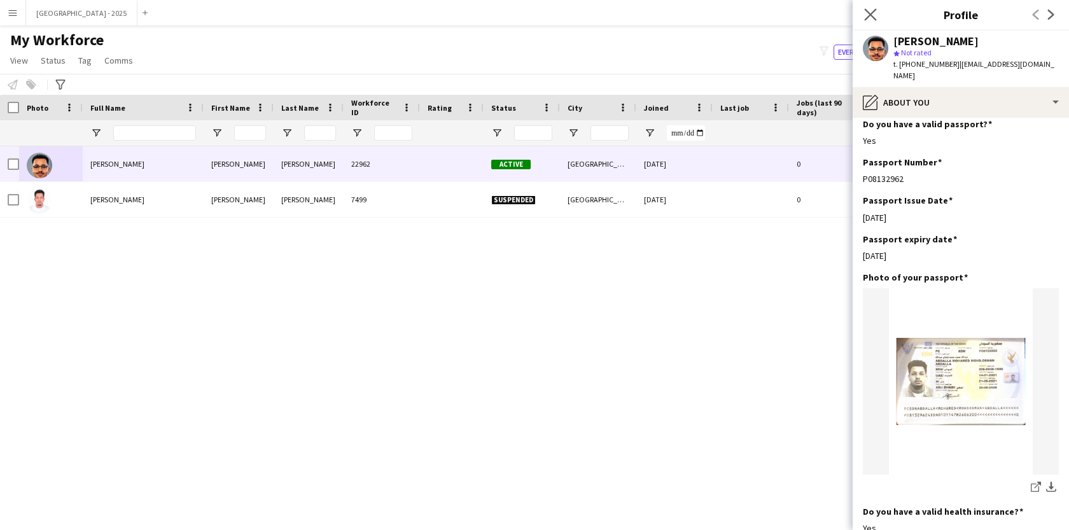
click at [870, 7] on app-icon "Close pop-in" at bounding box center [871, 15] width 18 height 18
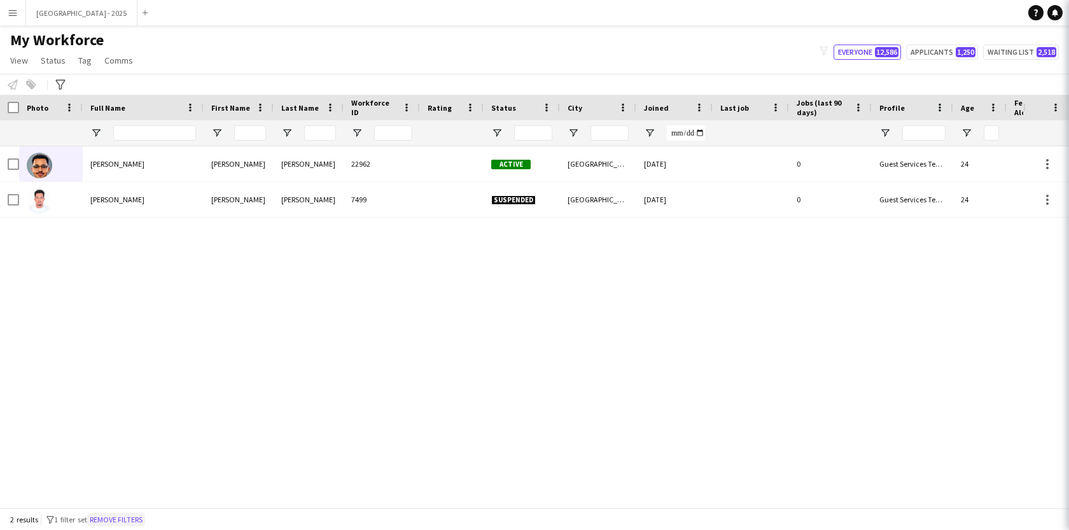
click at [130, 522] on button "Remove filters" at bounding box center [116, 520] width 58 height 14
